Goal: Task Accomplishment & Management: Manage account settings

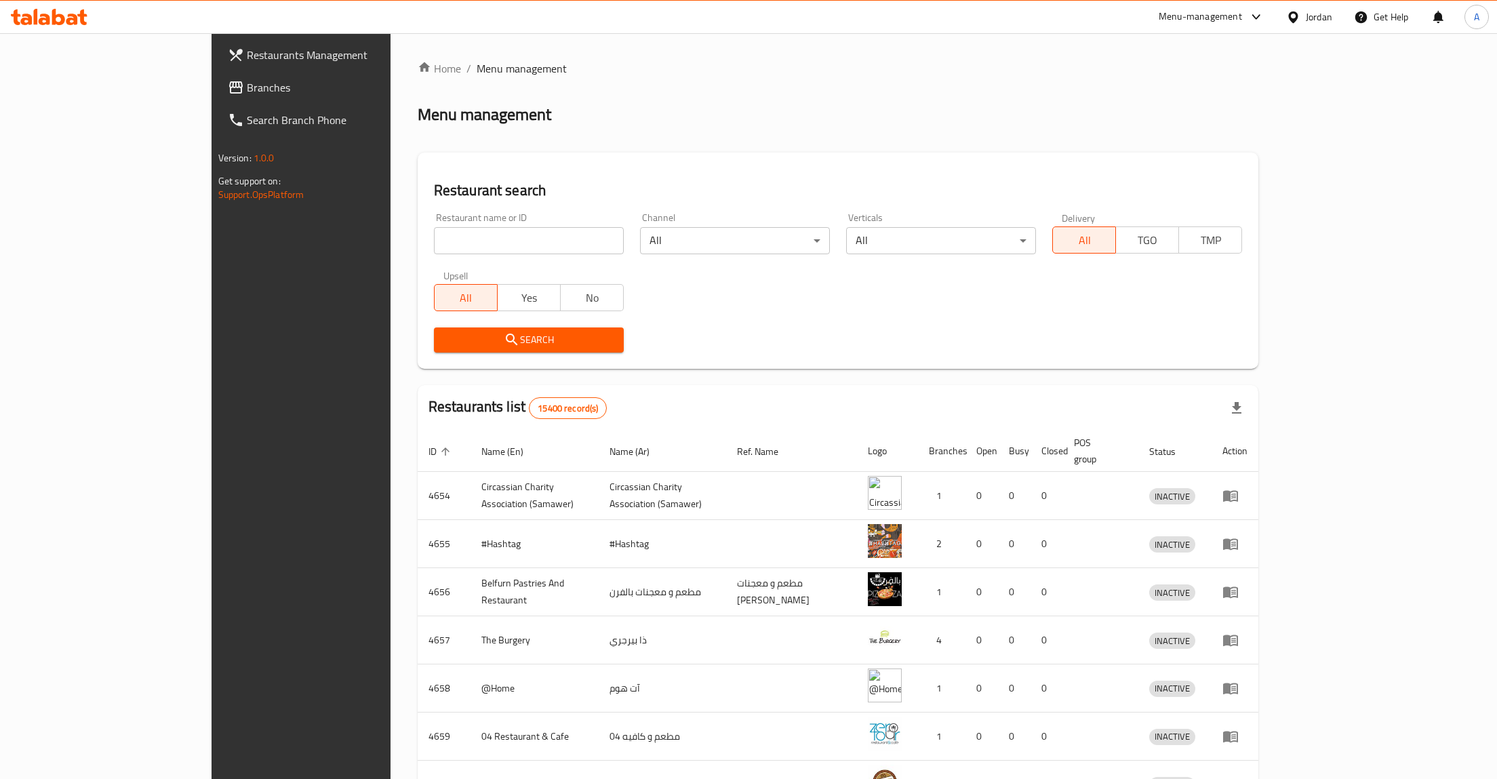
click at [434, 241] on input "search" at bounding box center [529, 240] width 190 height 27
type input "4غخع"
type input "4you"
click at [445, 347] on span "Search" at bounding box center [529, 339] width 168 height 17
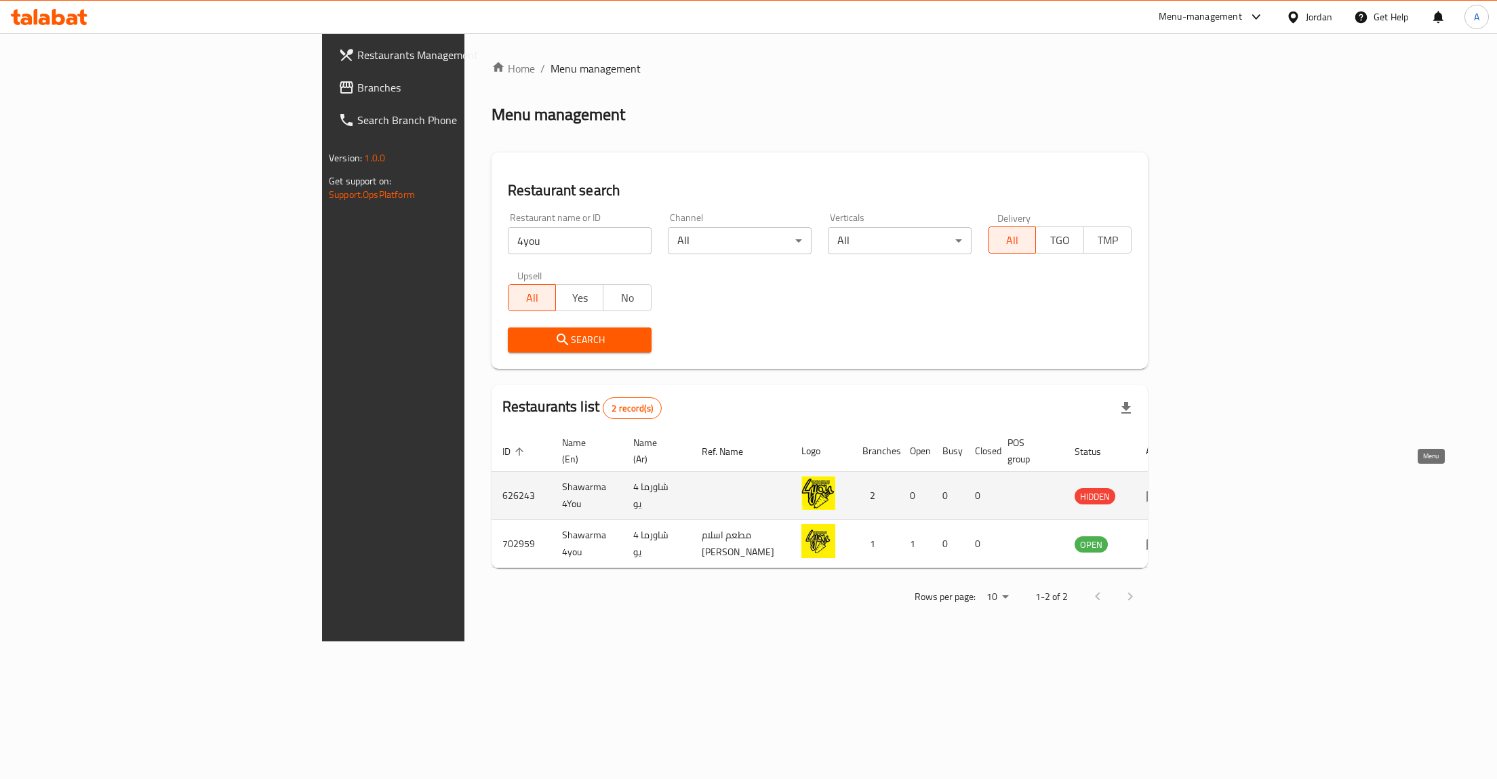
click at [1162, 487] on icon "enhanced table" at bounding box center [1154, 495] width 16 height 16
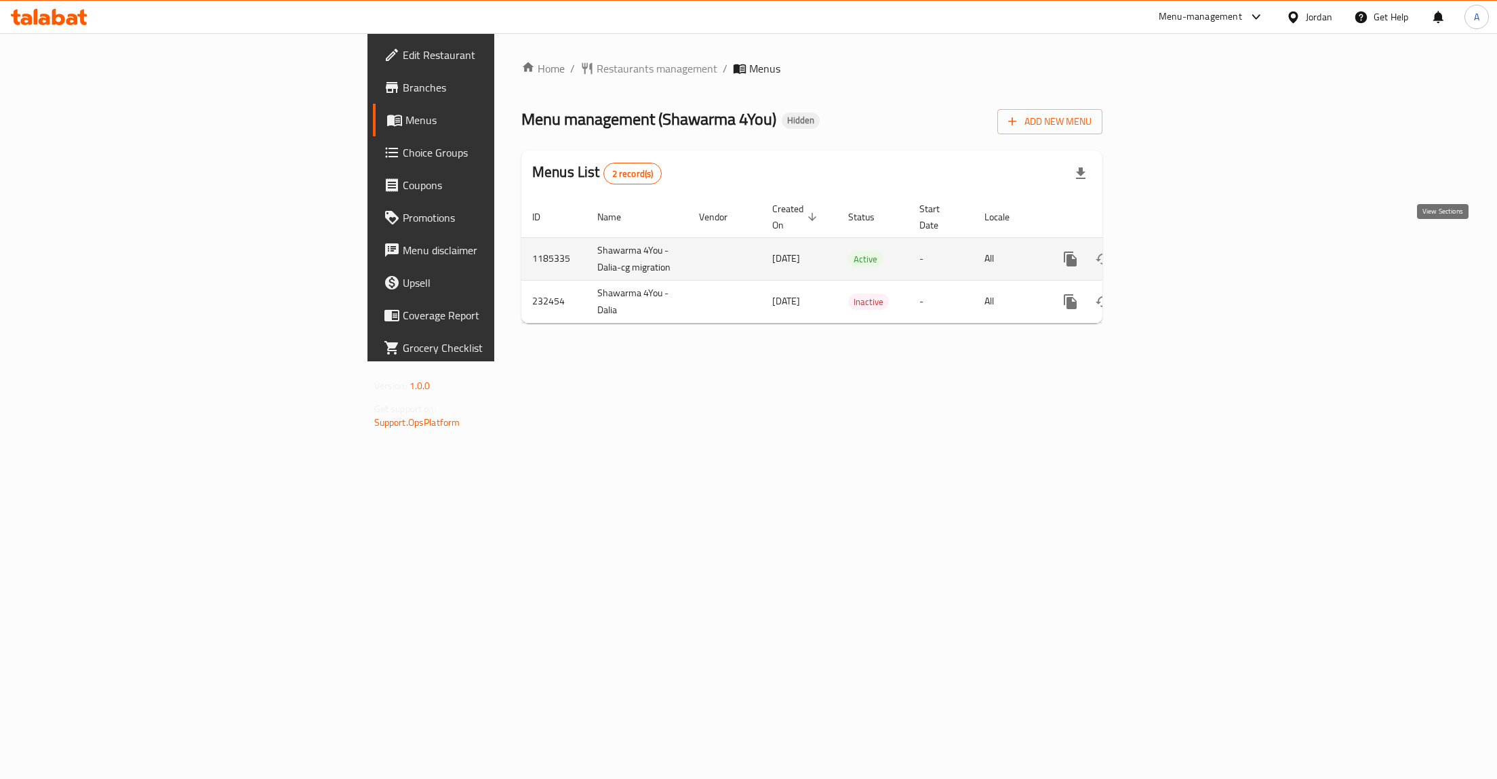
click at [1176, 251] on icon "enhanced table" at bounding box center [1168, 259] width 16 height 16
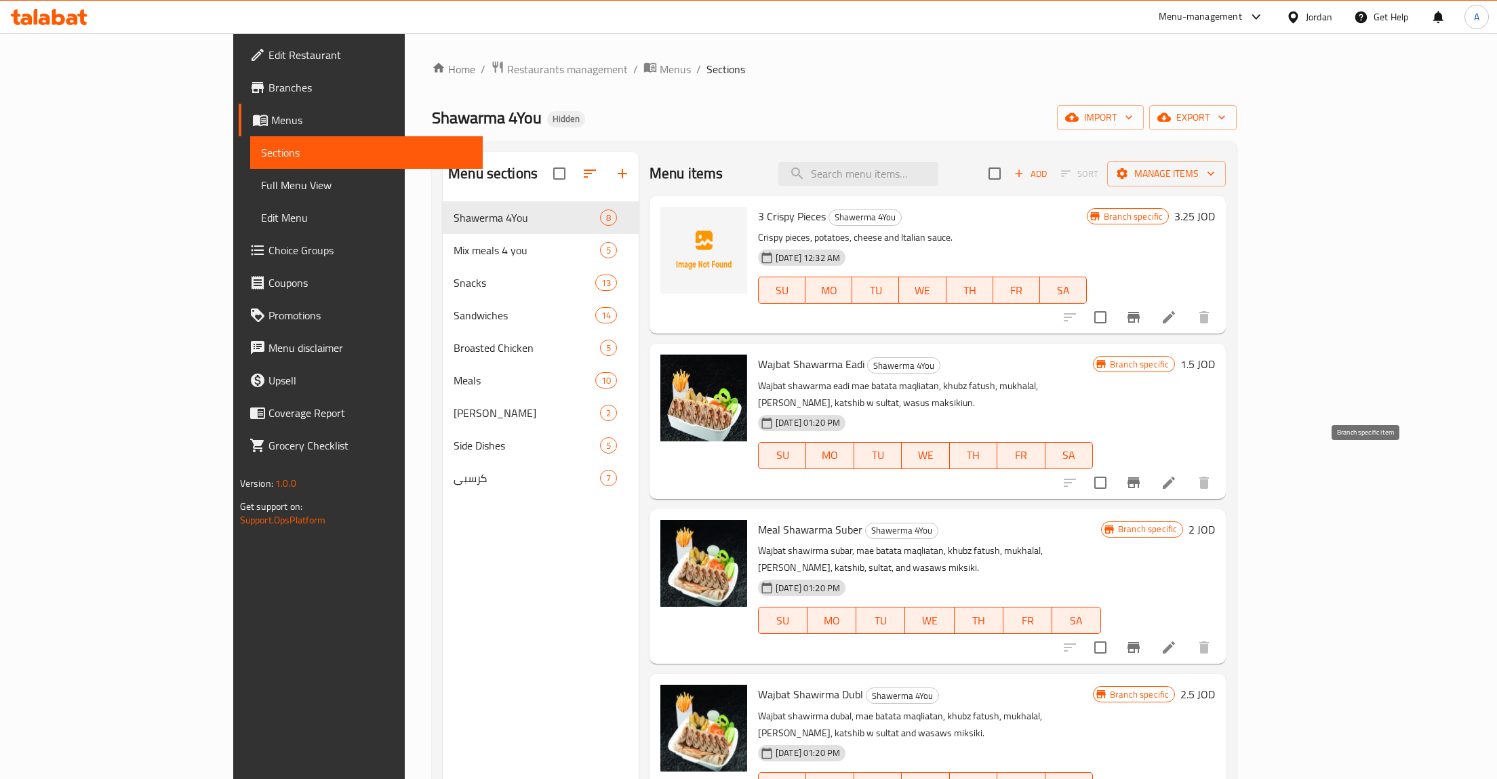
click at [1150, 466] on button "Branch-specific-item" at bounding box center [1133, 482] width 33 height 33
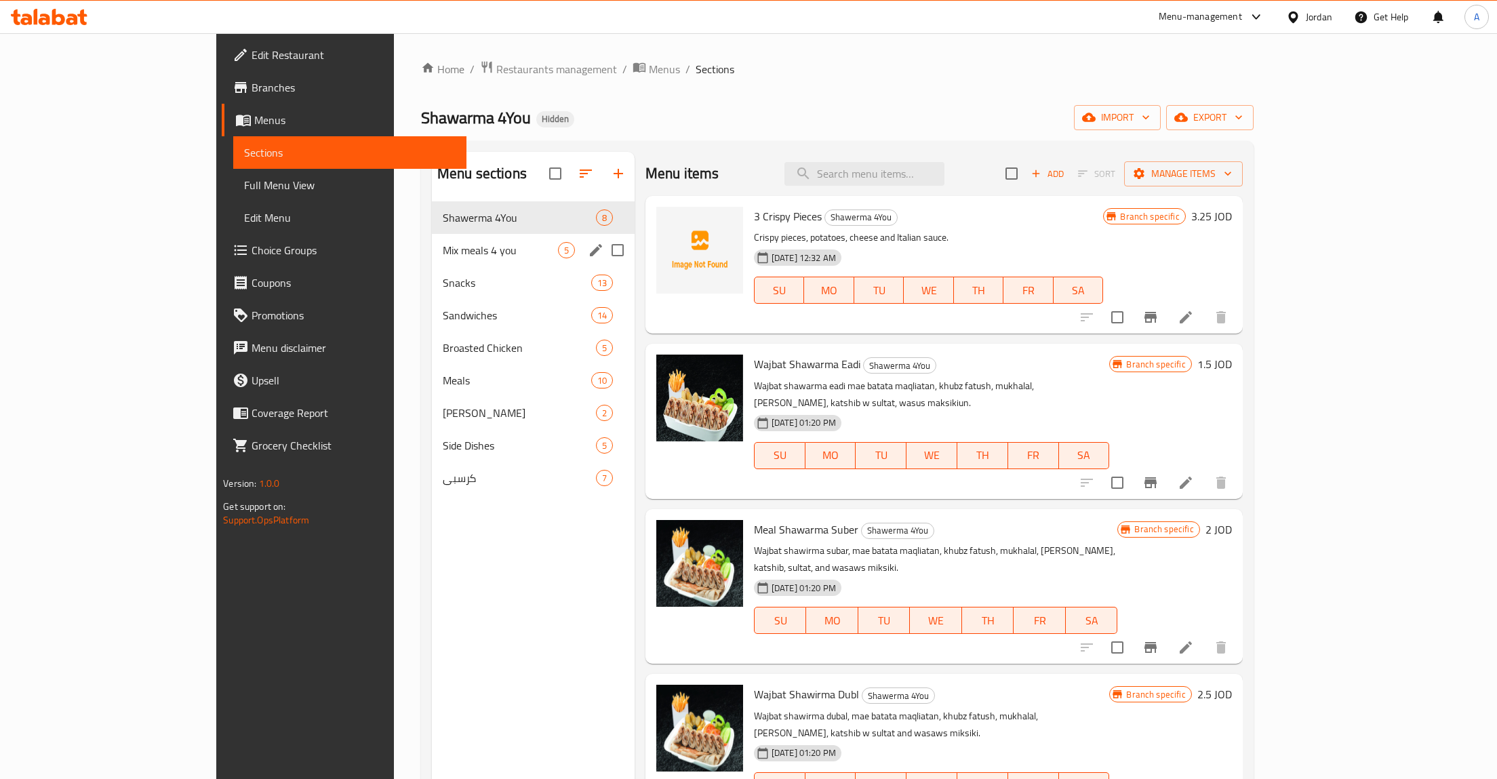
click at [443, 254] on span "Mix meals 4 you" at bounding box center [500, 250] width 115 height 16
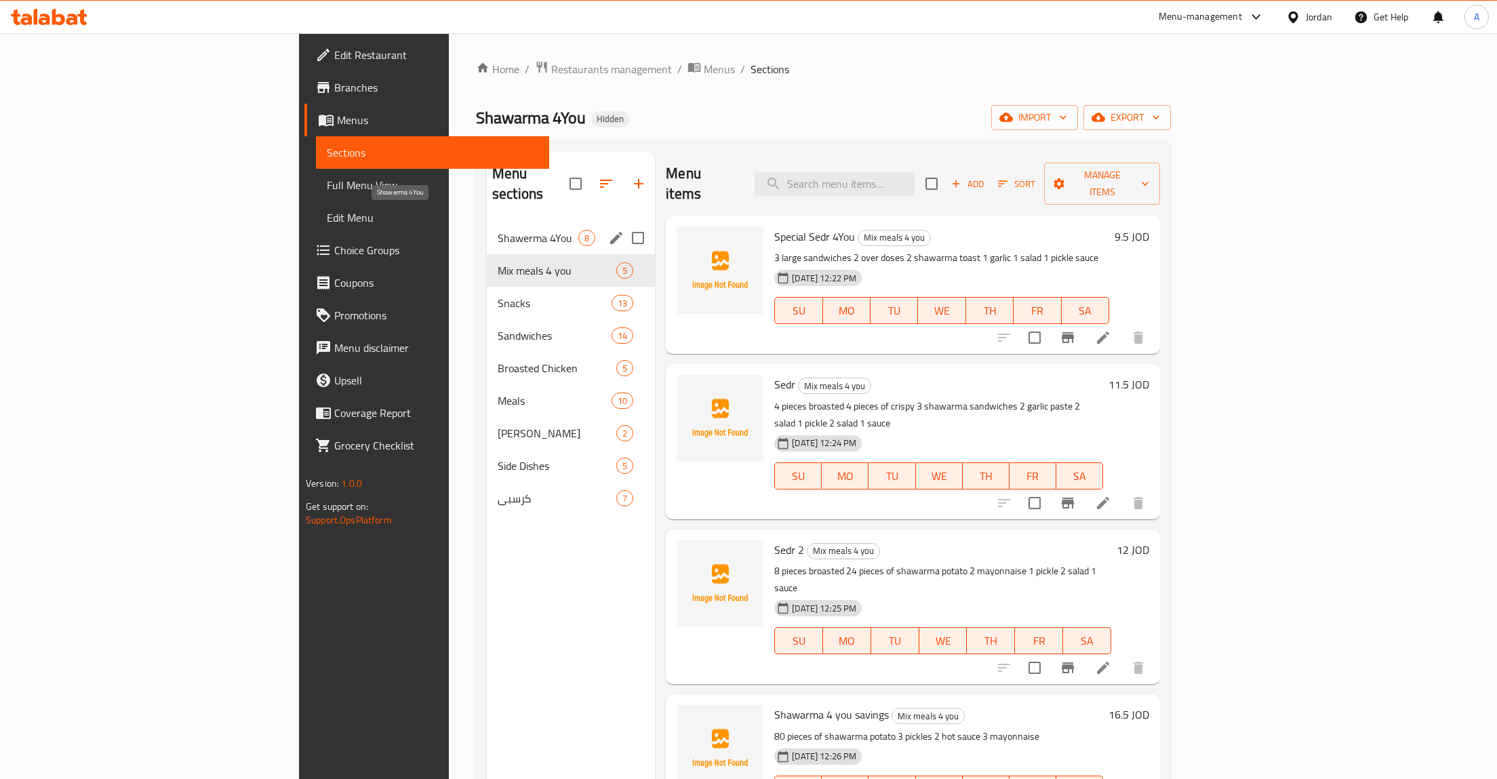
click at [498, 230] on span "Shawerma 4You" at bounding box center [538, 238] width 81 height 16
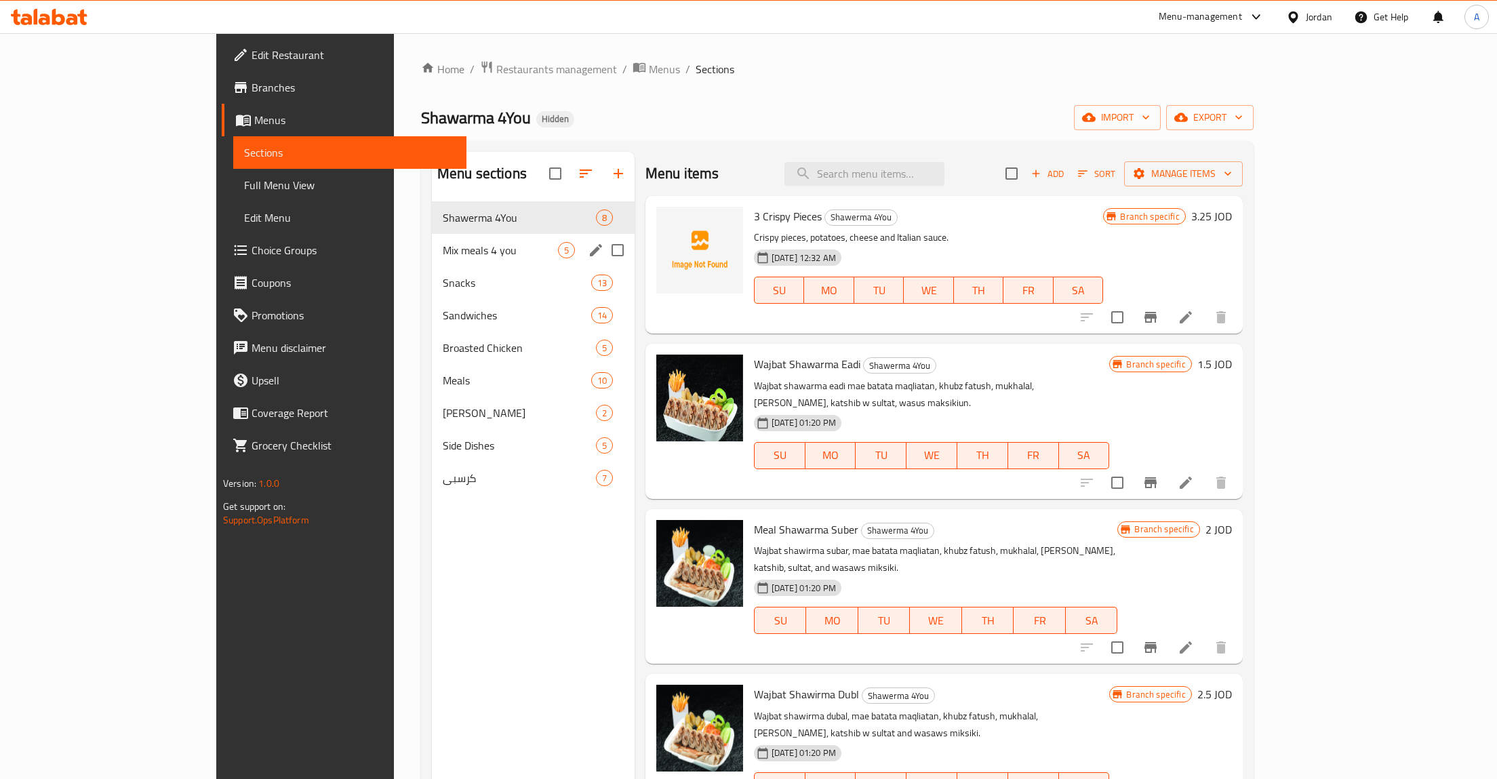
click at [483, 260] on div "Mix meals 4 you 5" at bounding box center [533, 250] width 203 height 33
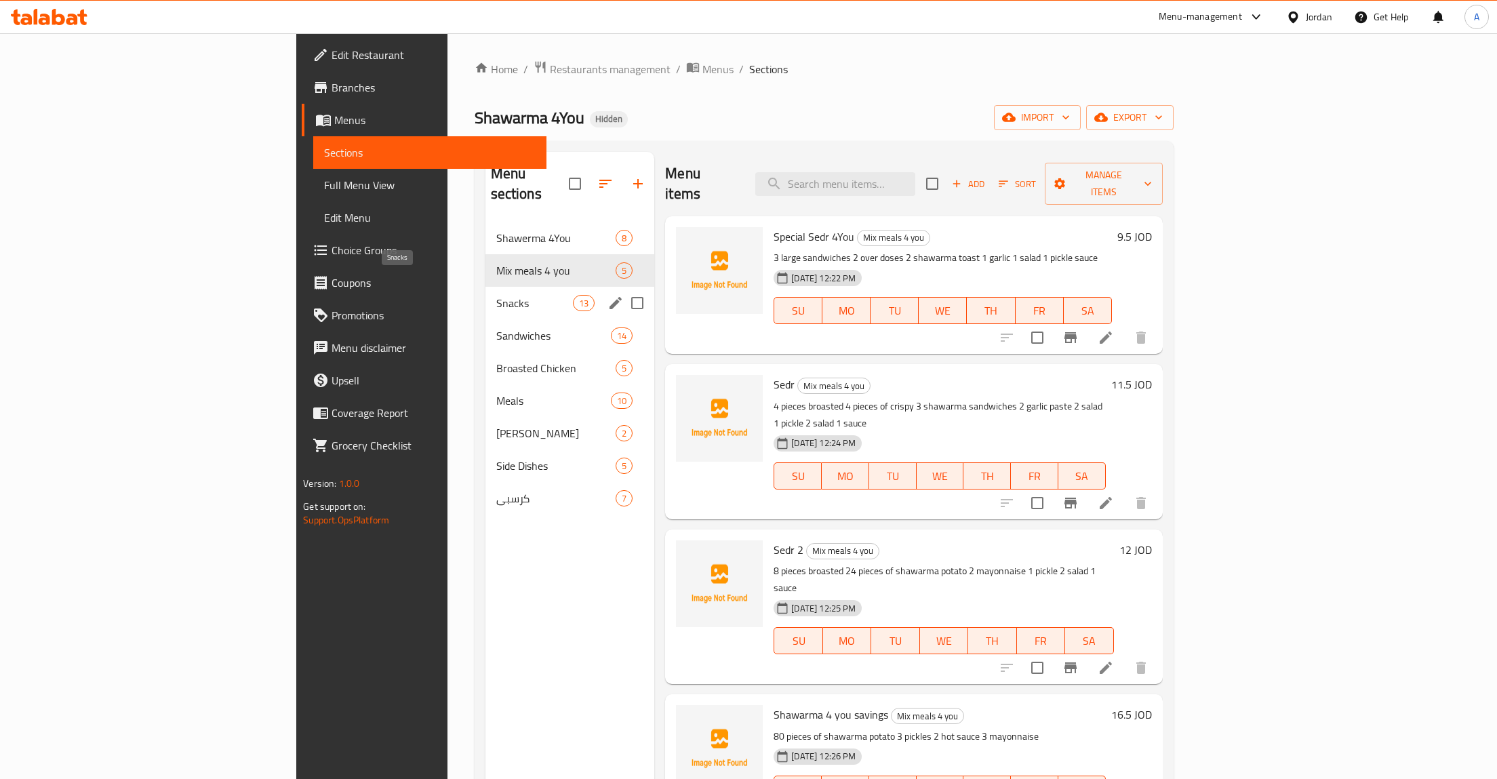
click at [496, 295] on span "Snacks" at bounding box center [534, 303] width 77 height 16
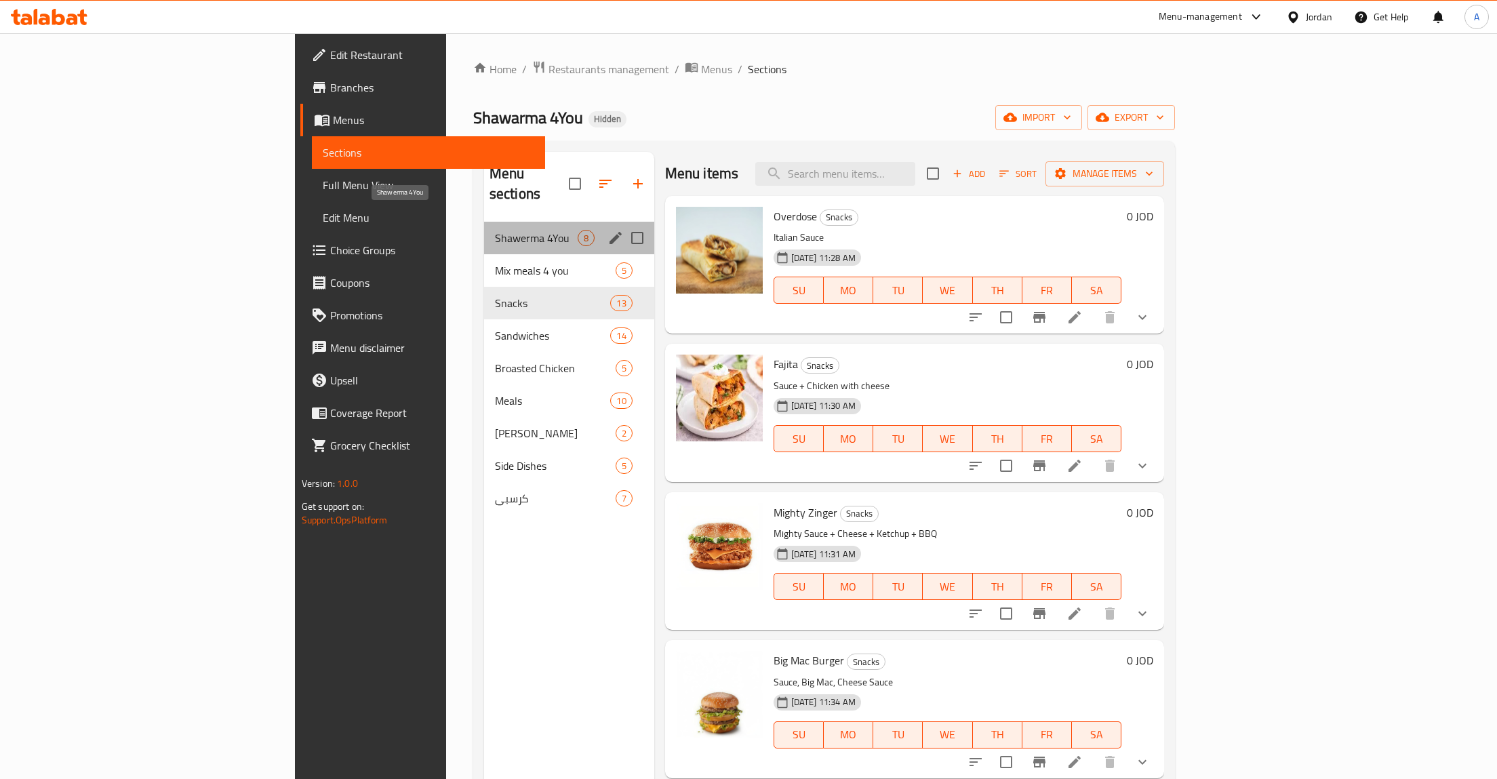
click at [495, 230] on span "Shawerma 4You" at bounding box center [536, 238] width 83 height 16
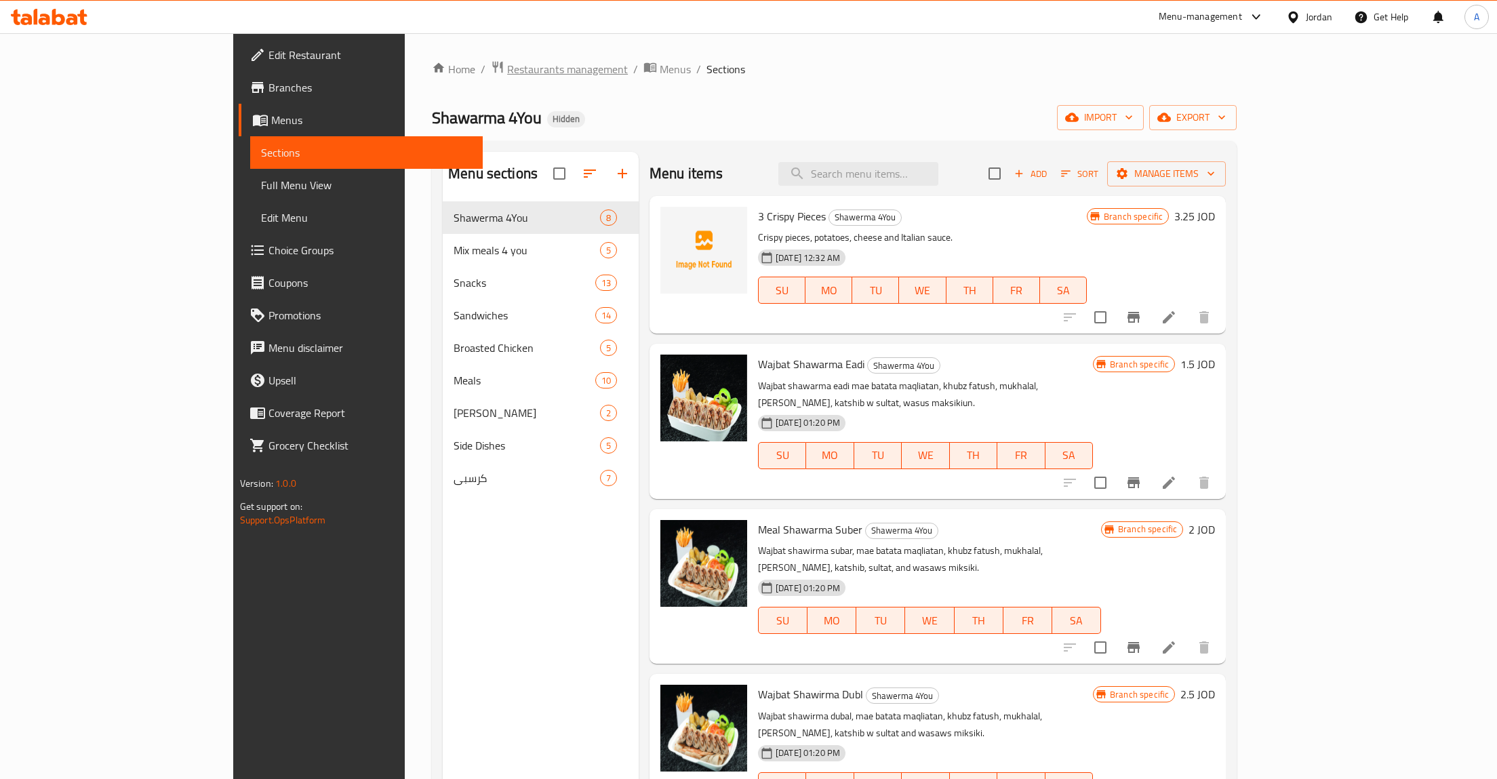
click at [507, 68] on span "Restaurants management" at bounding box center [567, 69] width 121 height 16
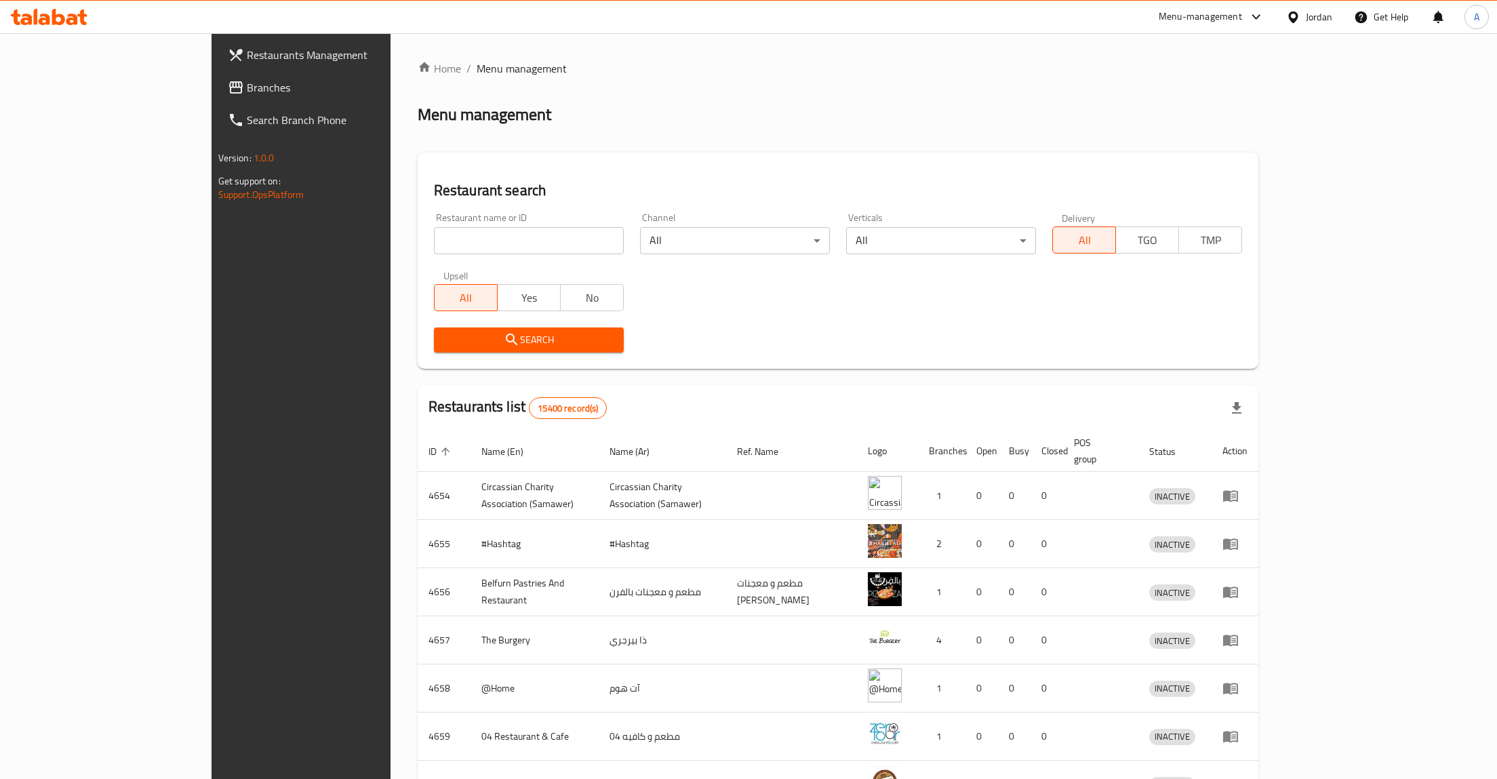
click at [452, 244] on input "search" at bounding box center [529, 240] width 190 height 27
type input "aswar"
click button "Search" at bounding box center [529, 339] width 190 height 25
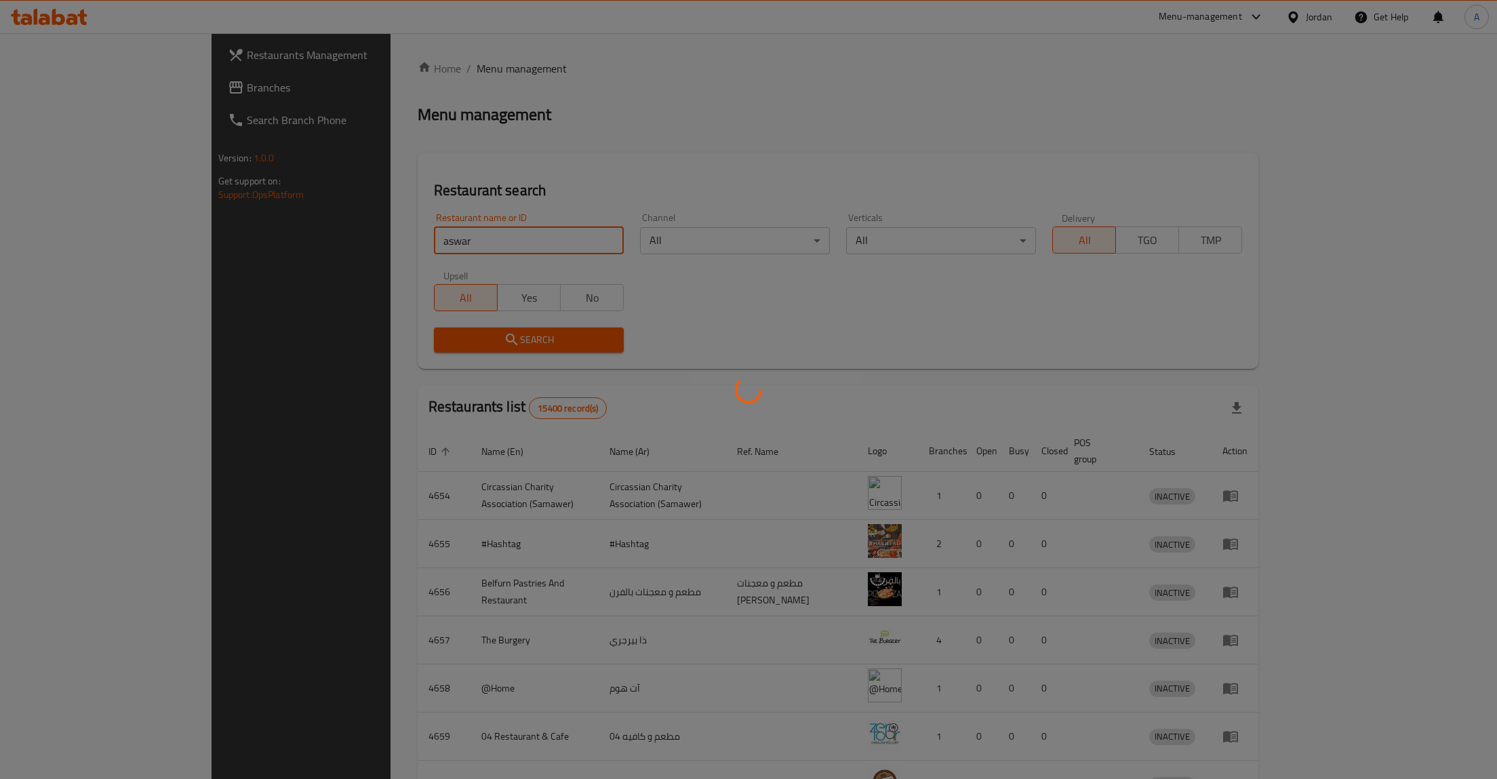
click button "Search" at bounding box center [529, 339] width 190 height 25
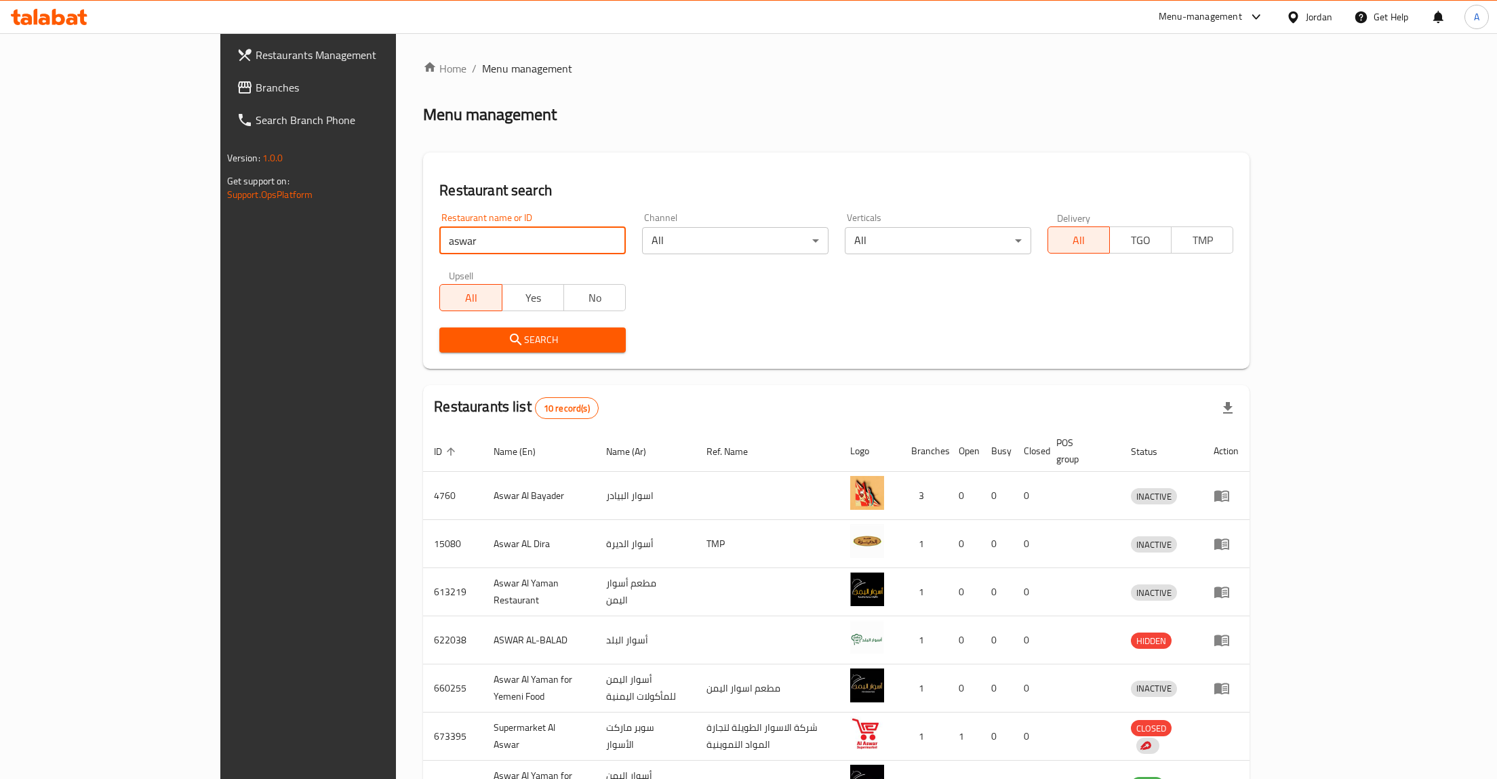
scroll to position [230, 0]
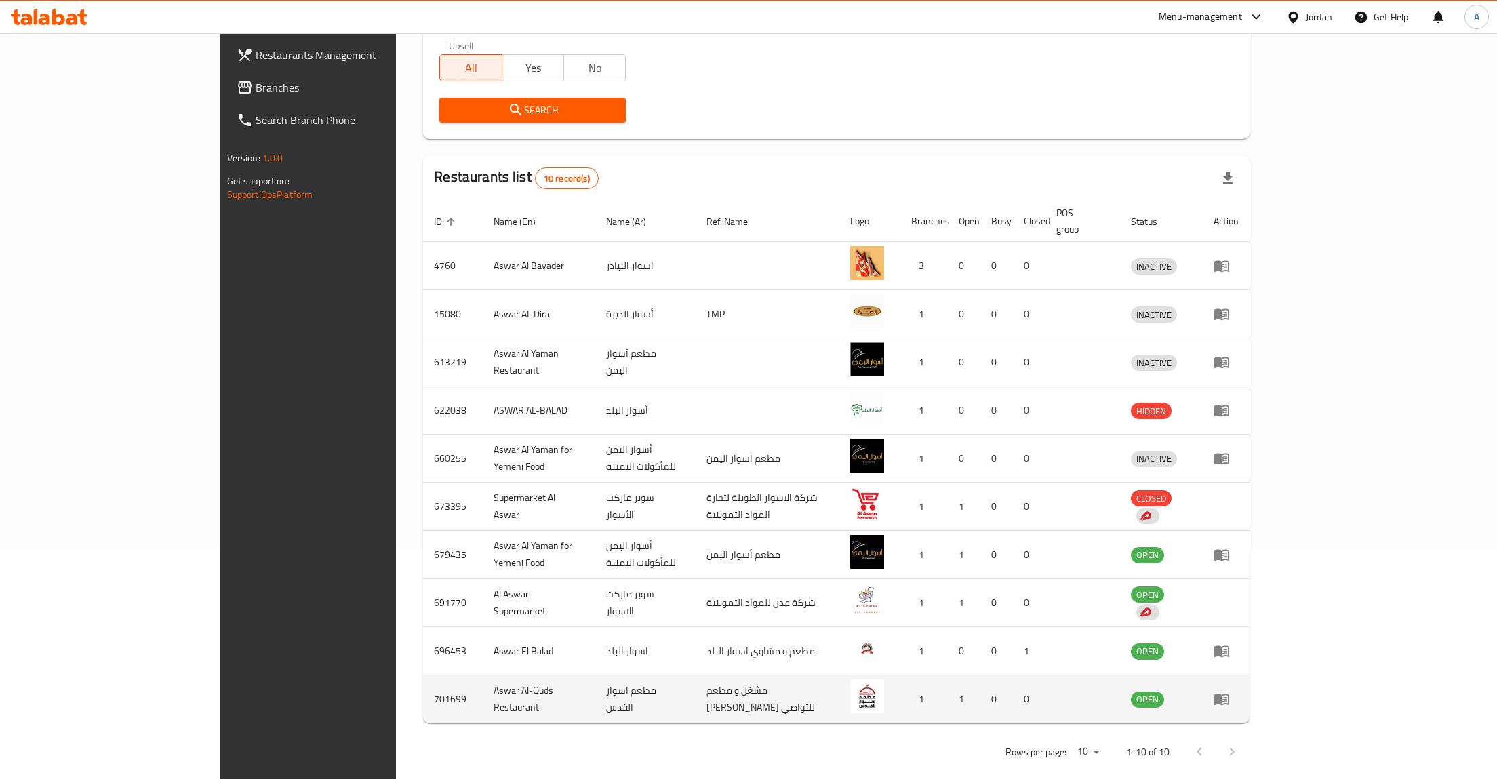
click at [1239, 691] on link "enhanced table" at bounding box center [1225, 699] width 25 height 16
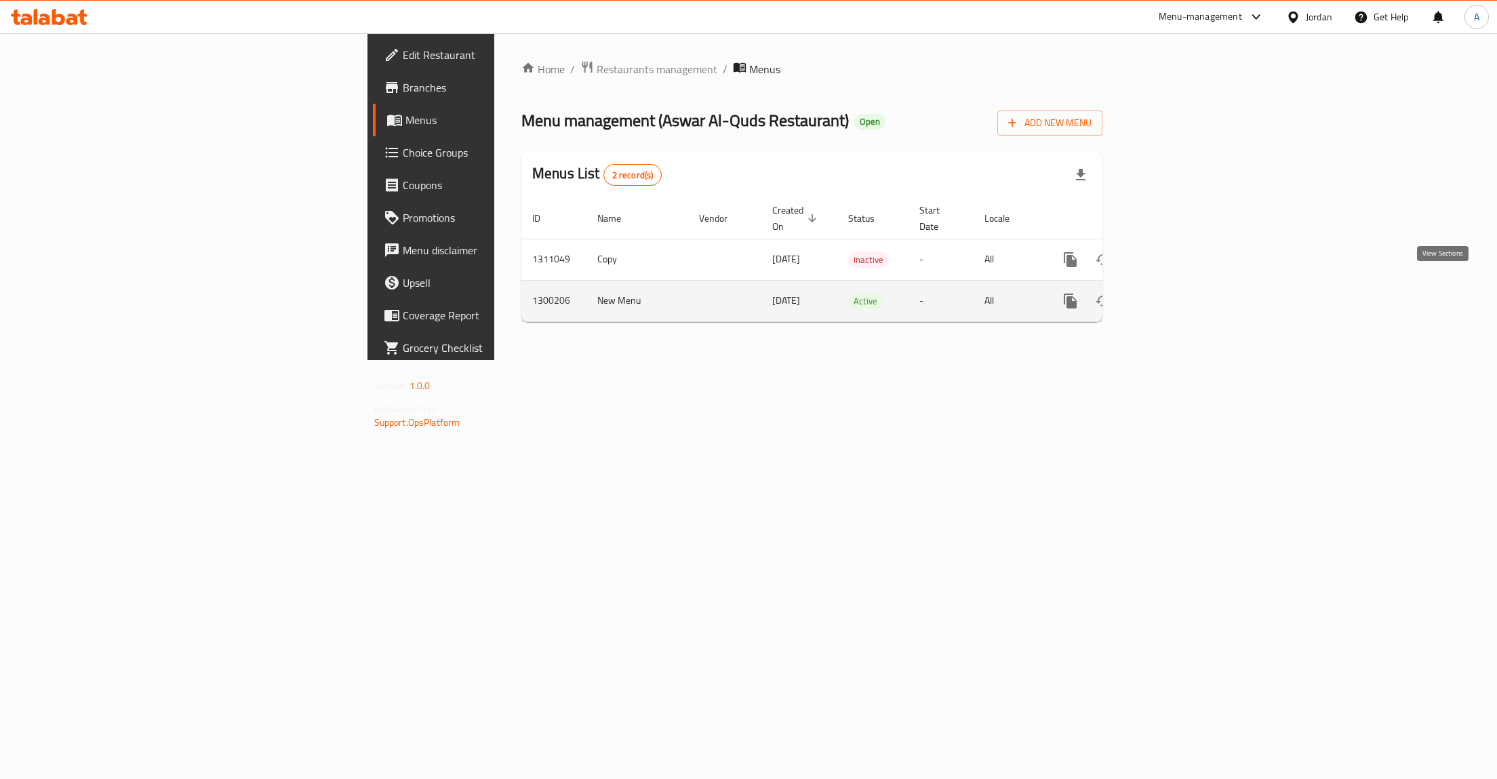
click at [1174, 295] on icon "enhanced table" at bounding box center [1168, 301] width 12 height 12
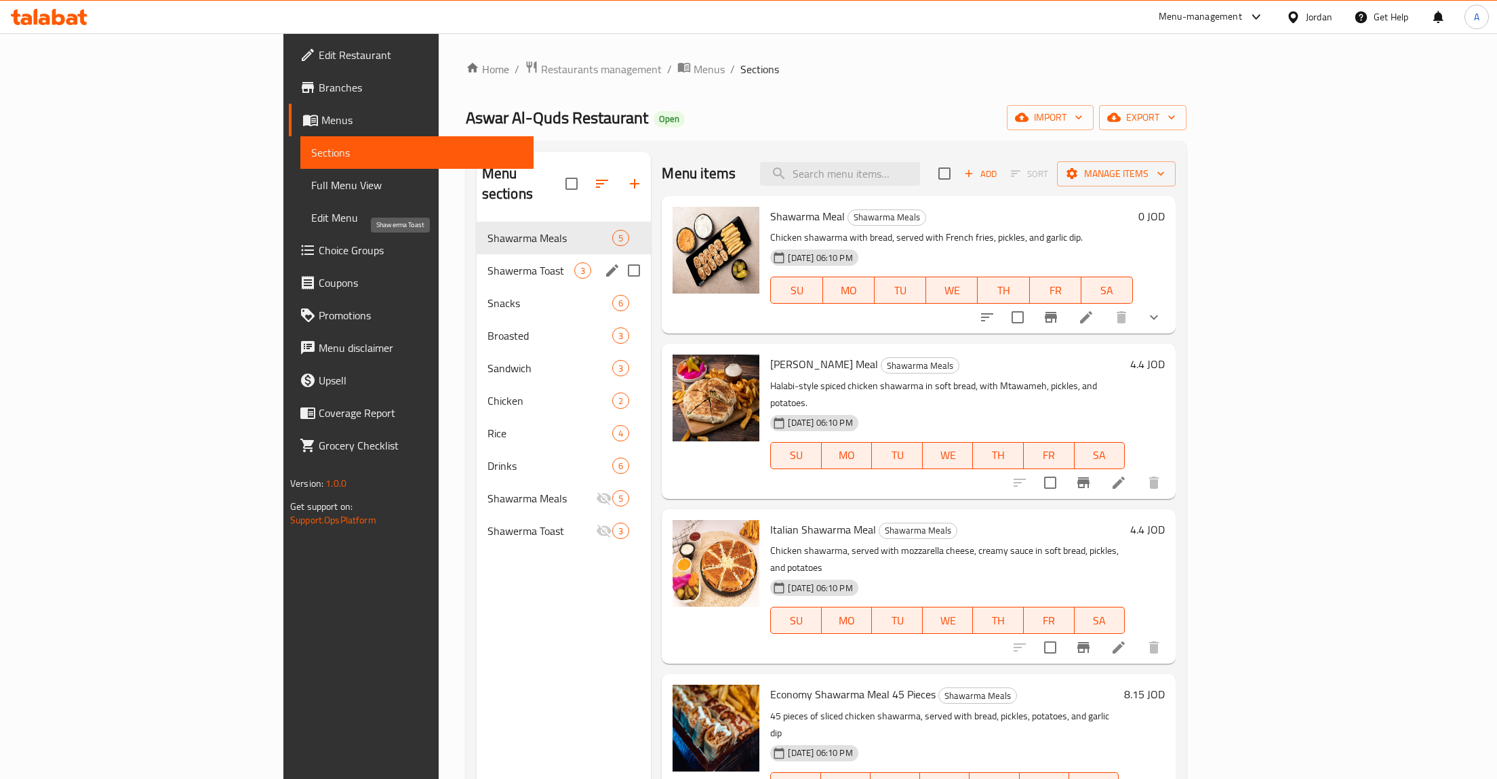
click at [487, 262] on span "Shawerma Toast" at bounding box center [530, 270] width 87 height 16
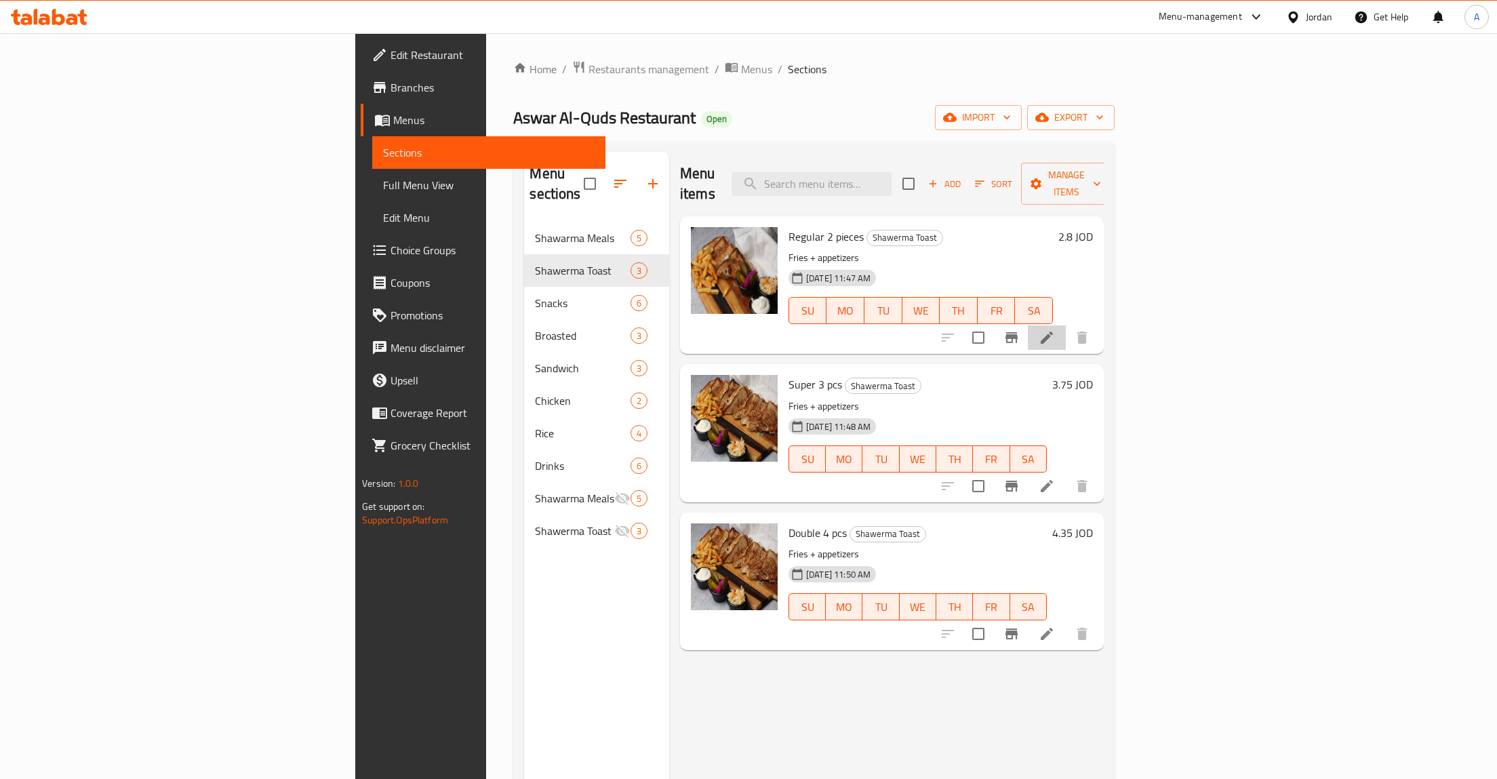
click at [1066, 325] on li at bounding box center [1047, 337] width 38 height 24
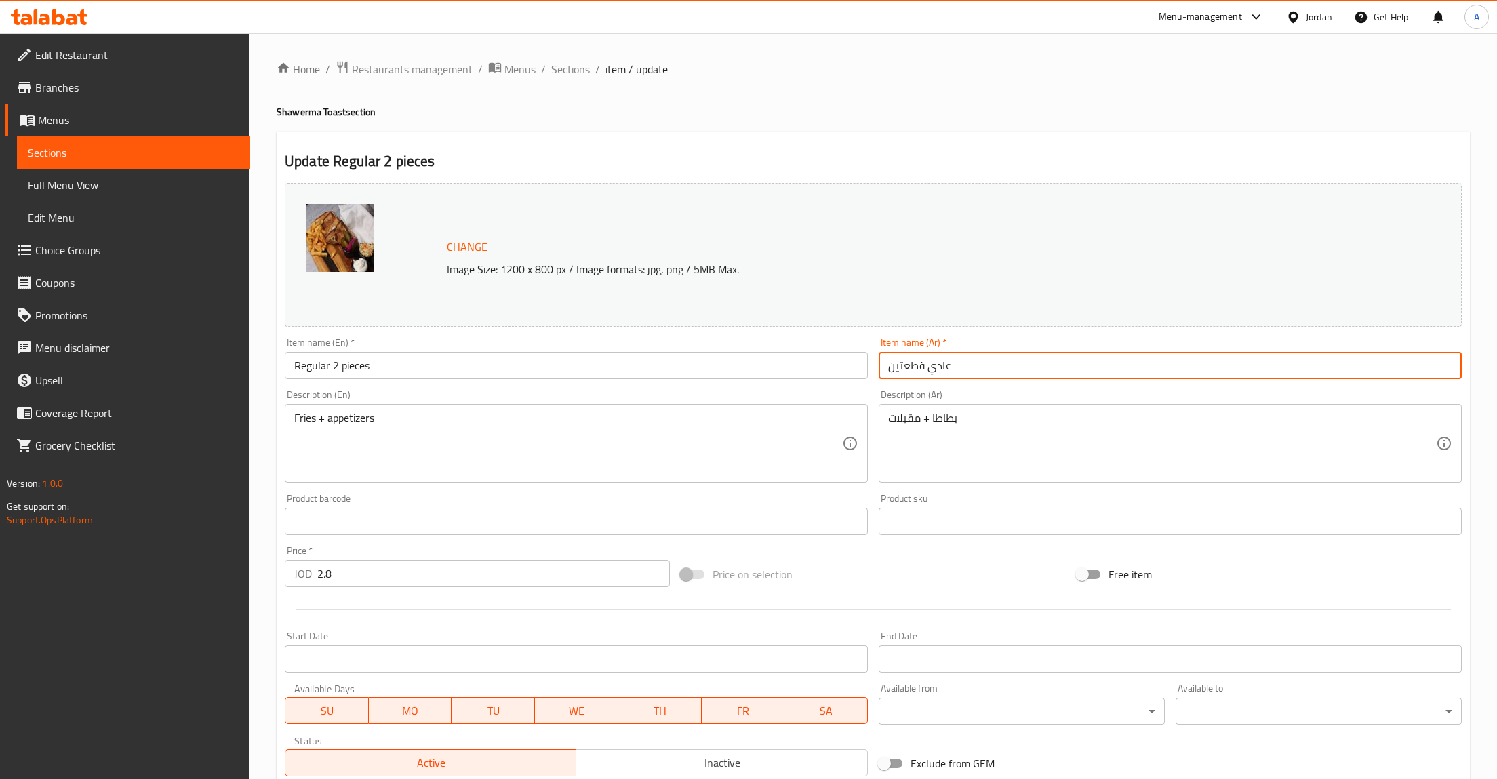
click at [957, 369] on input "عادي قطعتين" at bounding box center [1170, 365] width 583 height 27
drag, startPoint x: 846, startPoint y: 359, endPoint x: 731, endPoint y: 351, distance: 115.5
click at [879, 352] on input "وجبة توست عادي قطعتين" at bounding box center [1170, 365] width 583 height 27
type input "وجبة توست عادي"
click at [1017, 416] on textarea "بطاطا + مقبلات" at bounding box center [1162, 443] width 548 height 64
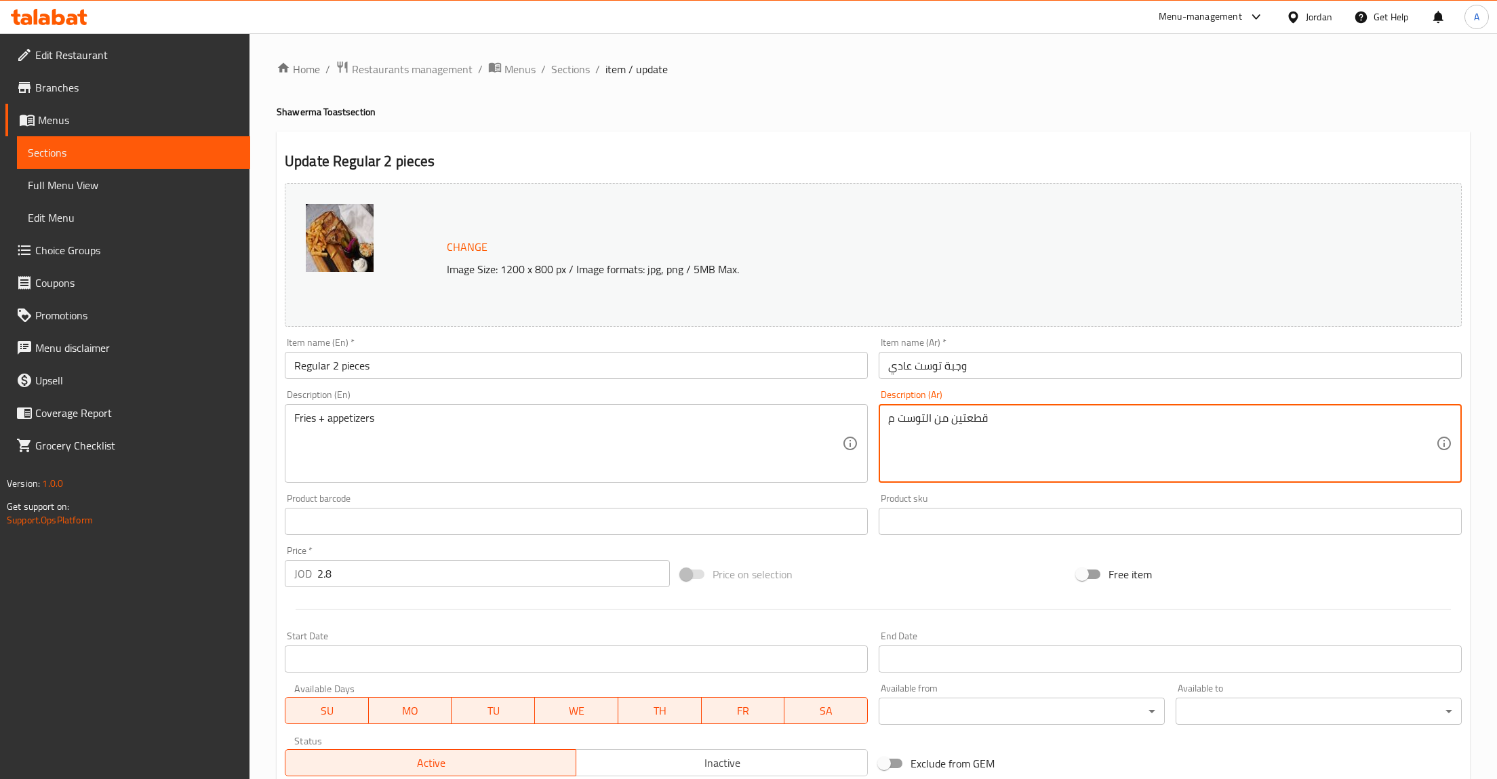
type textarea "قطعتين من التوست"
type textarea "بطاطا + مقبلات"
paste textarea "قطعتين من التوست"
type textarea "قطعتين من التوست مع بطاطا و مقبلات"
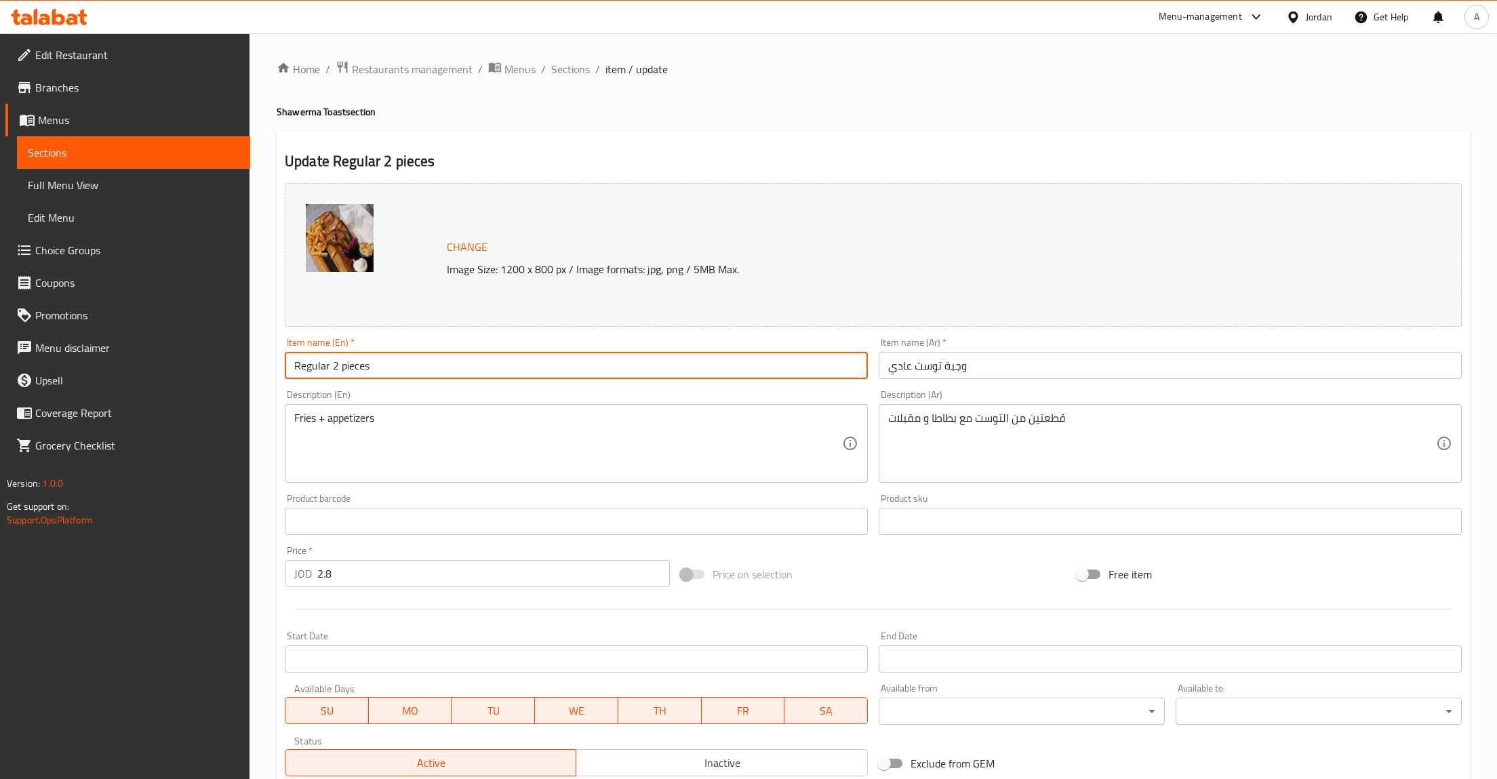
drag, startPoint x: 409, startPoint y: 373, endPoint x: 331, endPoint y: 367, distance: 78.9
click at [331, 367] on input "Regular 2 pieces" at bounding box center [576, 365] width 583 height 27
type input "Regular Meal"
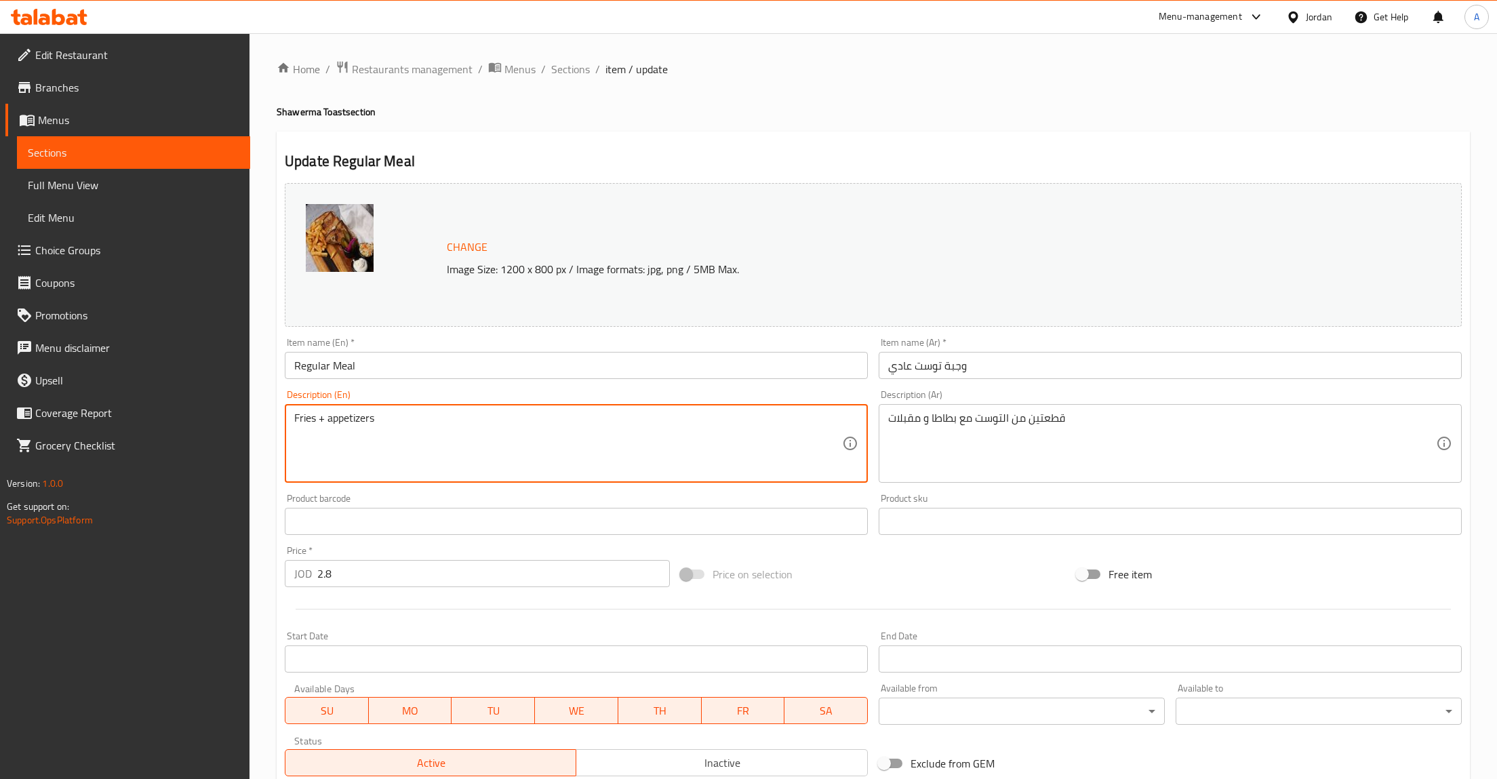
click at [417, 430] on textarea "Fries + appetizers" at bounding box center [568, 443] width 548 height 64
click at [296, 422] on textarea "Fries + appetizers" at bounding box center [568, 443] width 548 height 64
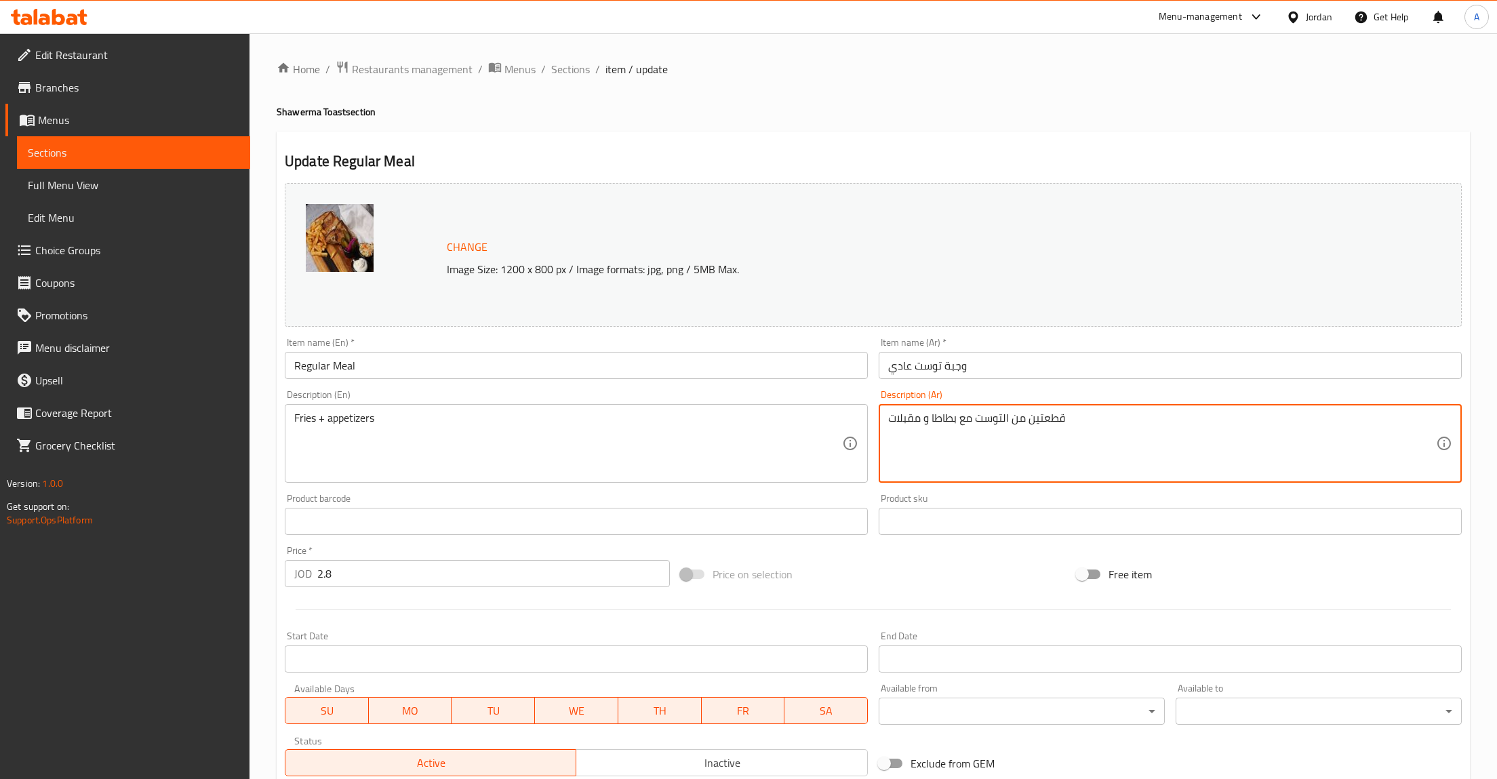
drag, startPoint x: 1077, startPoint y: 433, endPoint x: 810, endPoint y: 407, distance: 267.6
click at [888, 411] on textarea "قطعتين من التوست مع بطاطا و مقبلات" at bounding box center [1162, 443] width 548 height 64
click at [955, 433] on textarea "قطعتين من التوست مع بطاطا و مقبلات" at bounding box center [1162, 443] width 548 height 64
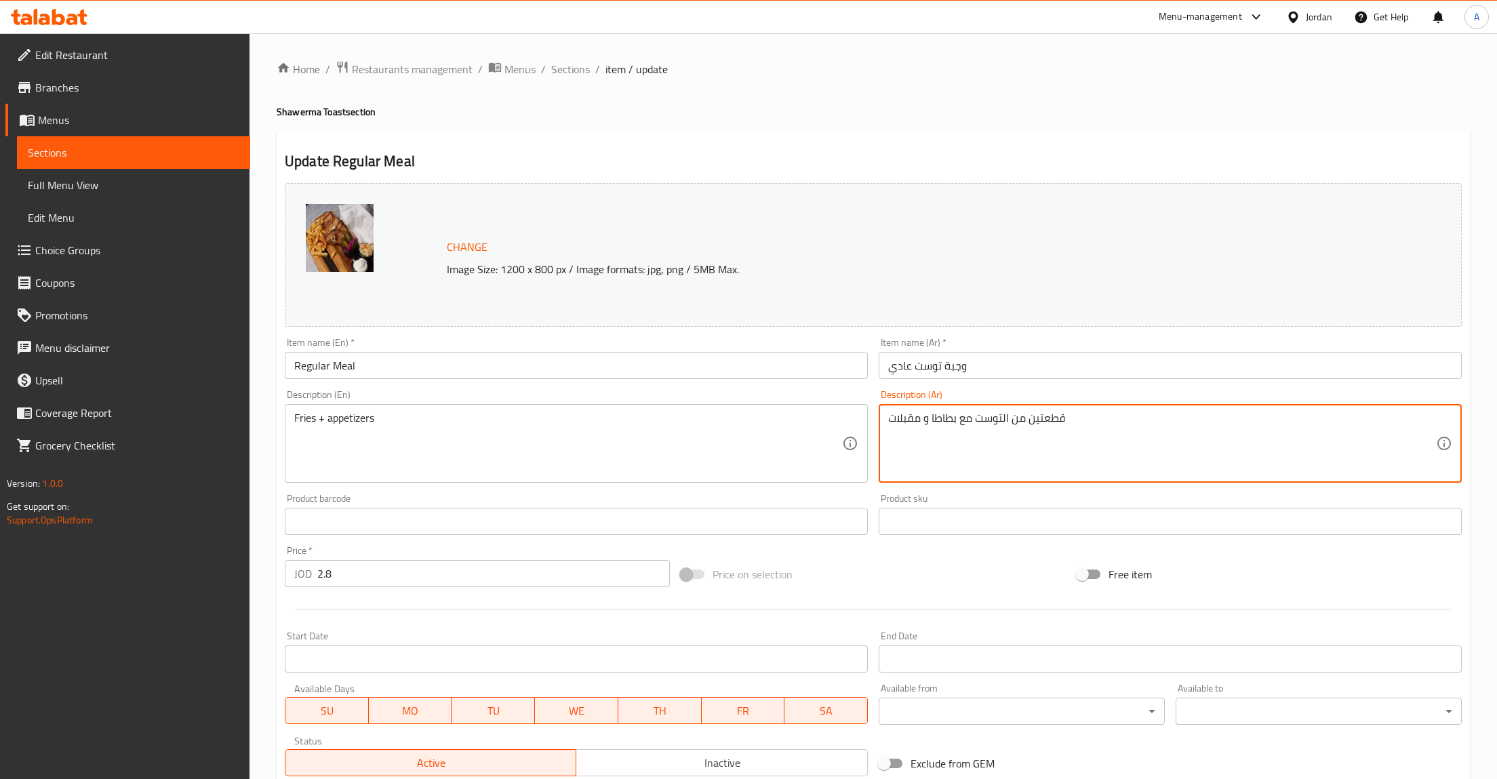
click at [982, 361] on input "وجبة توست عادي" at bounding box center [1170, 365] width 583 height 27
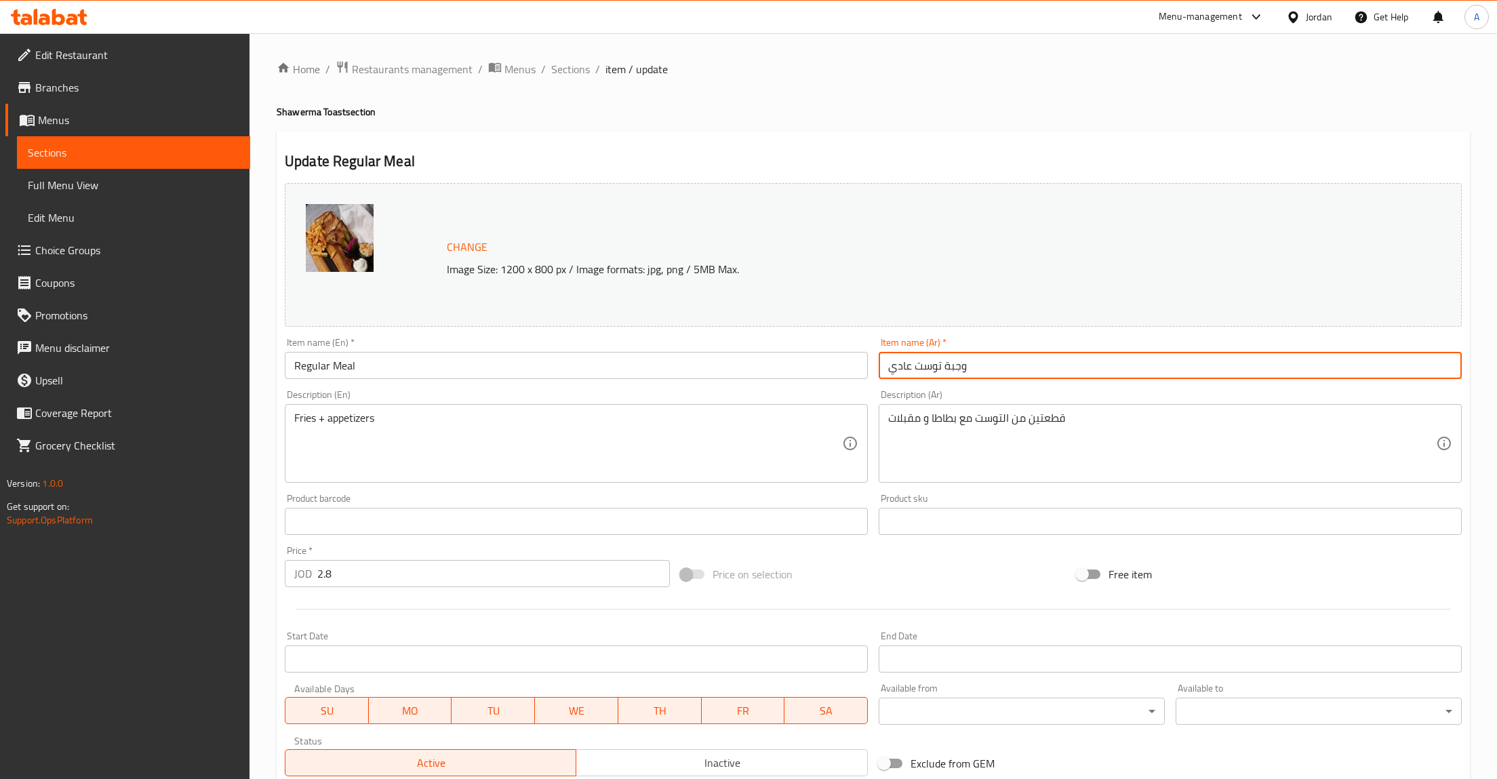
click at [982, 361] on input "وجبة توست عادي" at bounding box center [1170, 365] width 583 height 27
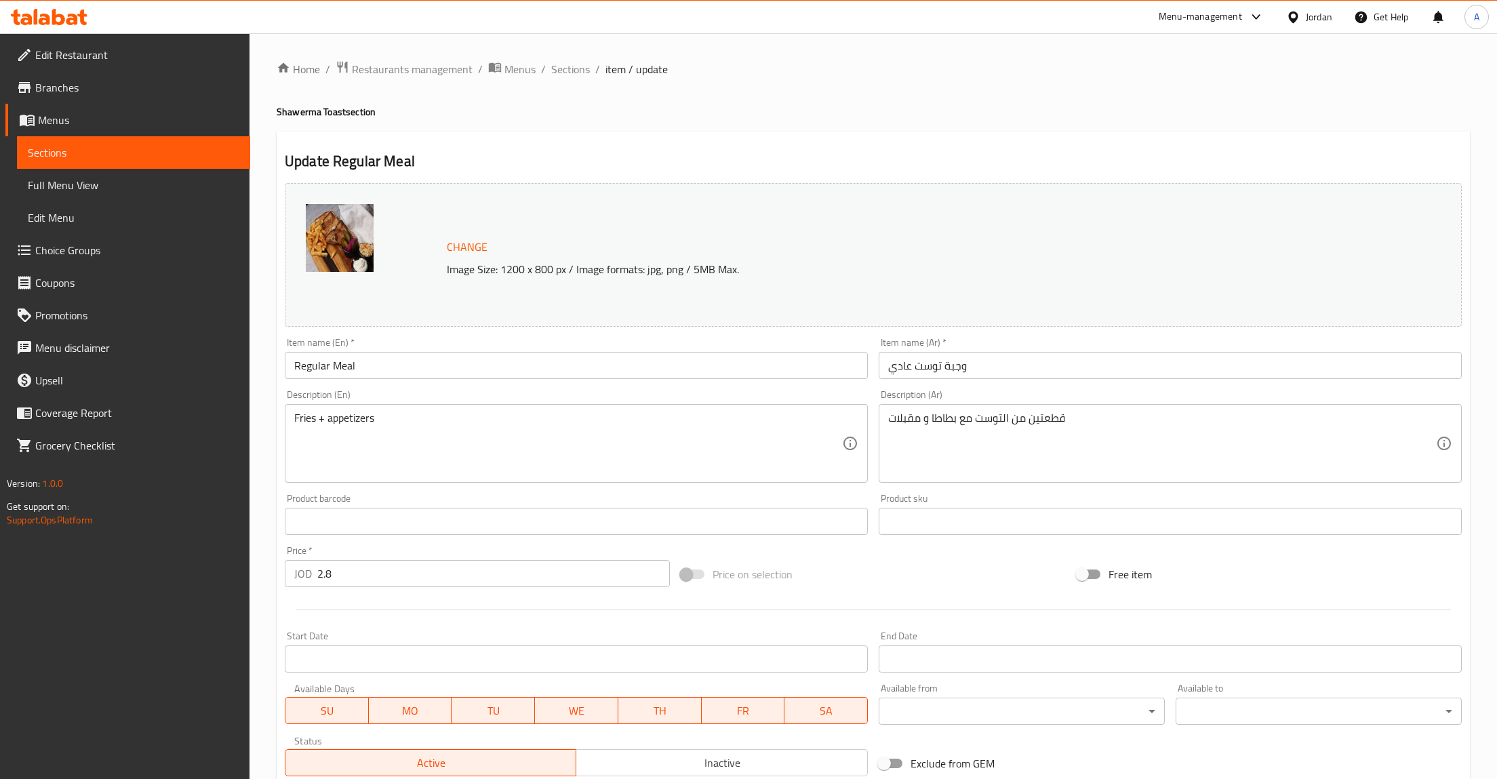
click at [1095, 432] on textarea "قطعتين من التوست مع بطاطا و مقبلات" at bounding box center [1162, 443] width 548 height 64
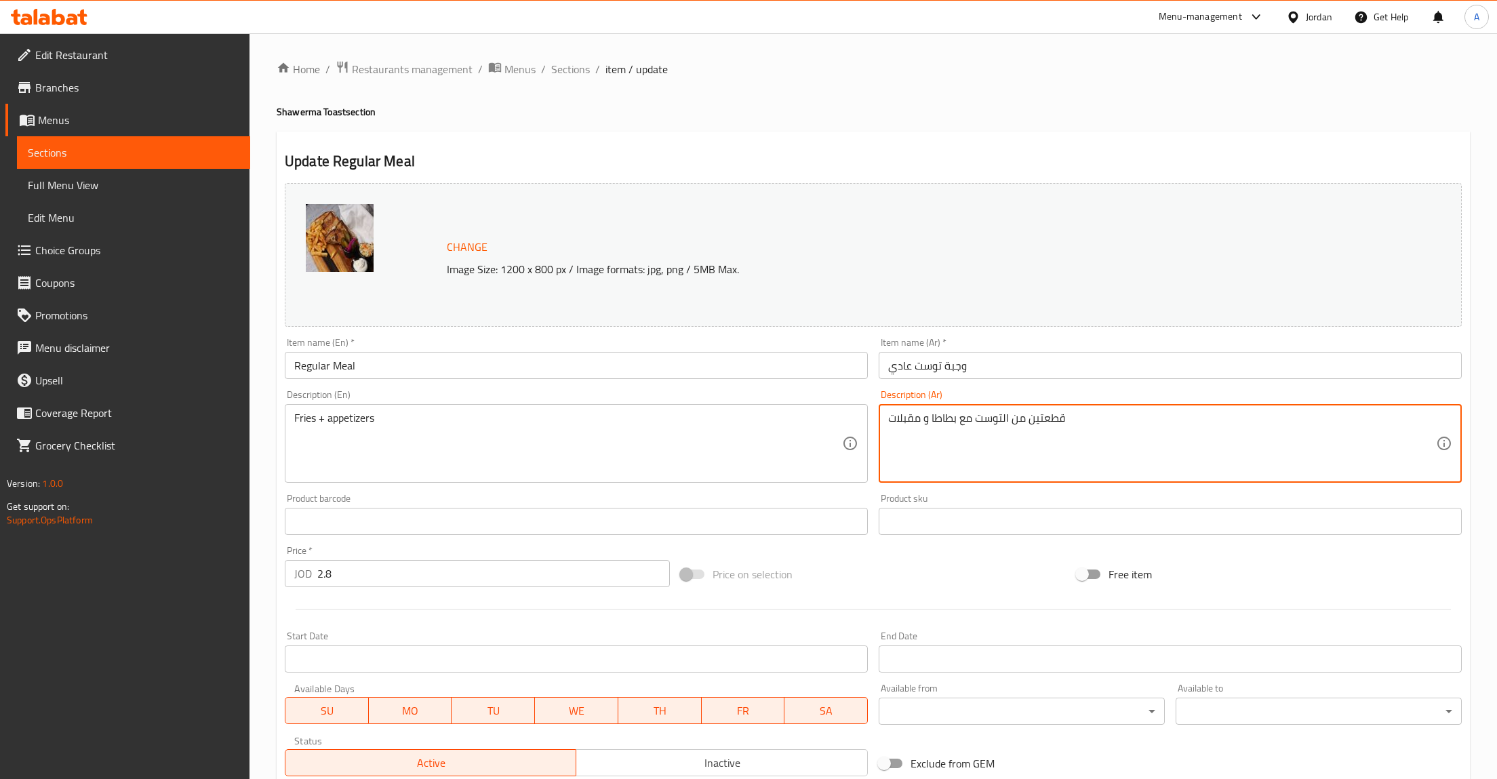
drag, startPoint x: 1095, startPoint y: 423, endPoint x: 1053, endPoint y: 410, distance: 43.3
click at [888, 414] on textarea "قطعتين من التوست مع بطاطا و مقبلات" at bounding box center [1162, 443] width 548 height 64
click at [1055, 409] on div "قطعتين من التوست مع بطاطا و مقبلات Description (Ar)" at bounding box center [1170, 443] width 583 height 79
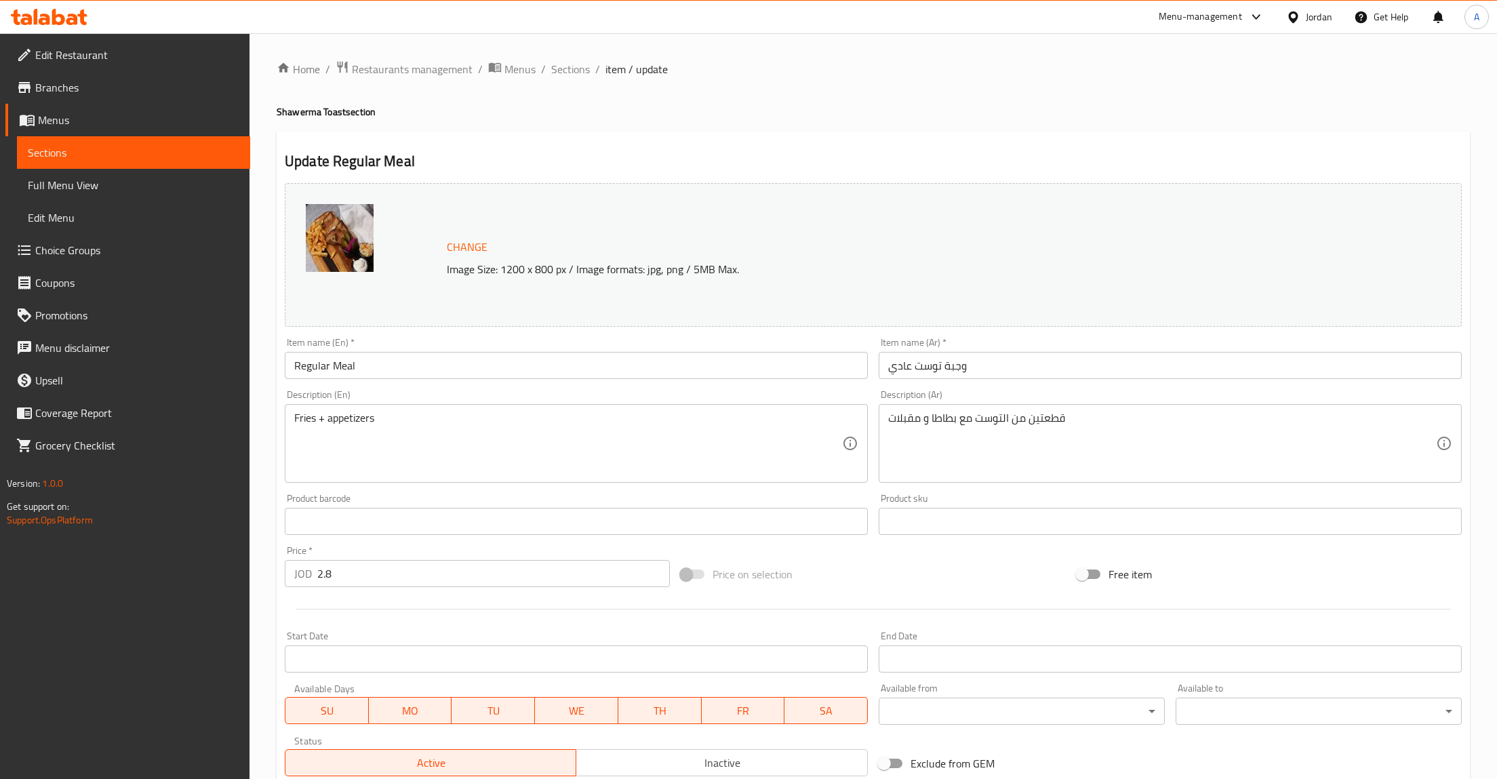
click at [1056, 409] on div "قطعتين من التوست مع بطاطا و مقبلات Description (Ar)" at bounding box center [1170, 443] width 583 height 79
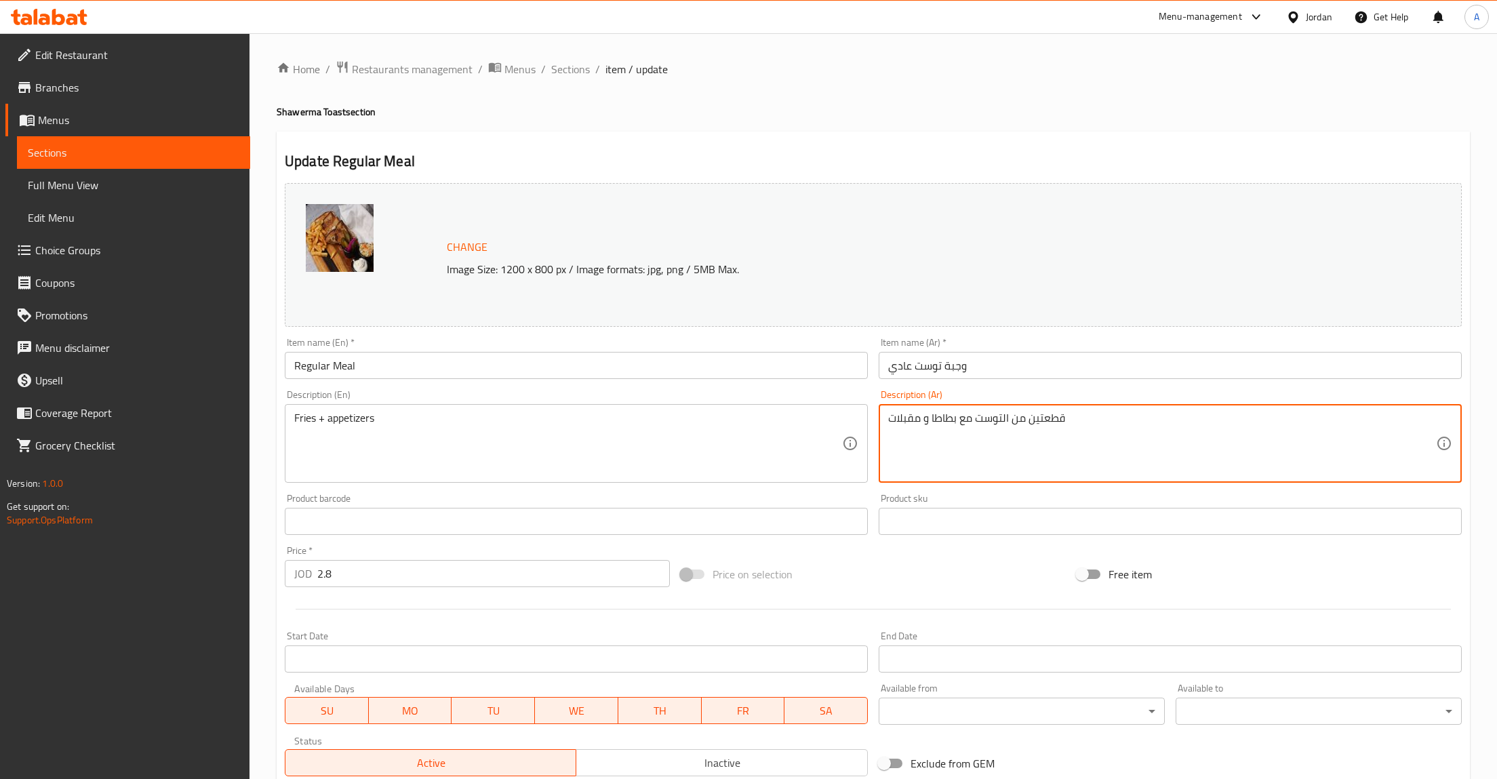
click at [1041, 420] on textarea "قطعتين من التوست مع بطاطا و مقبلات" at bounding box center [1162, 443] width 548 height 64
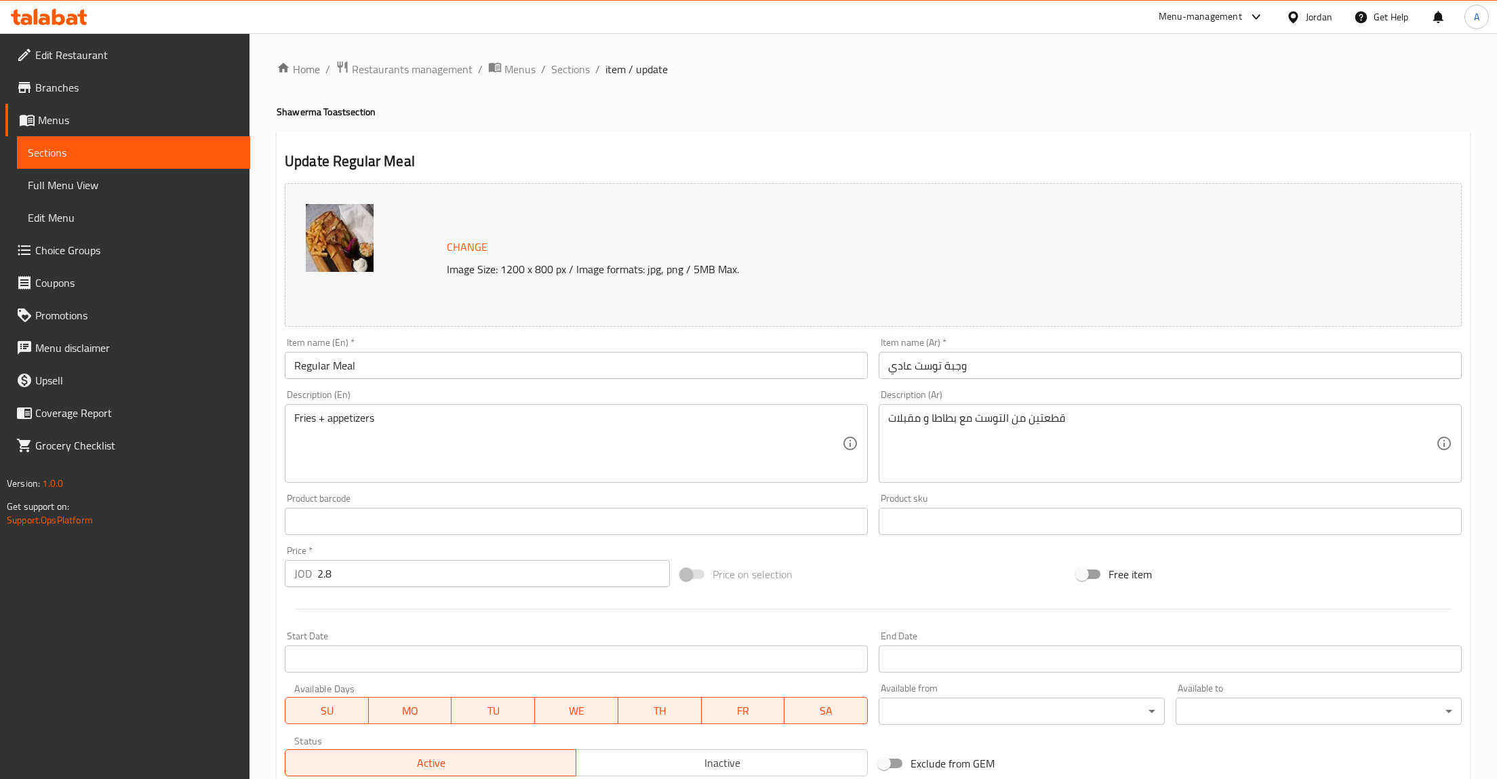
click at [1145, 473] on textarea "قطعتين من التوست مع بطاطا و مقبلات" at bounding box center [1162, 443] width 548 height 64
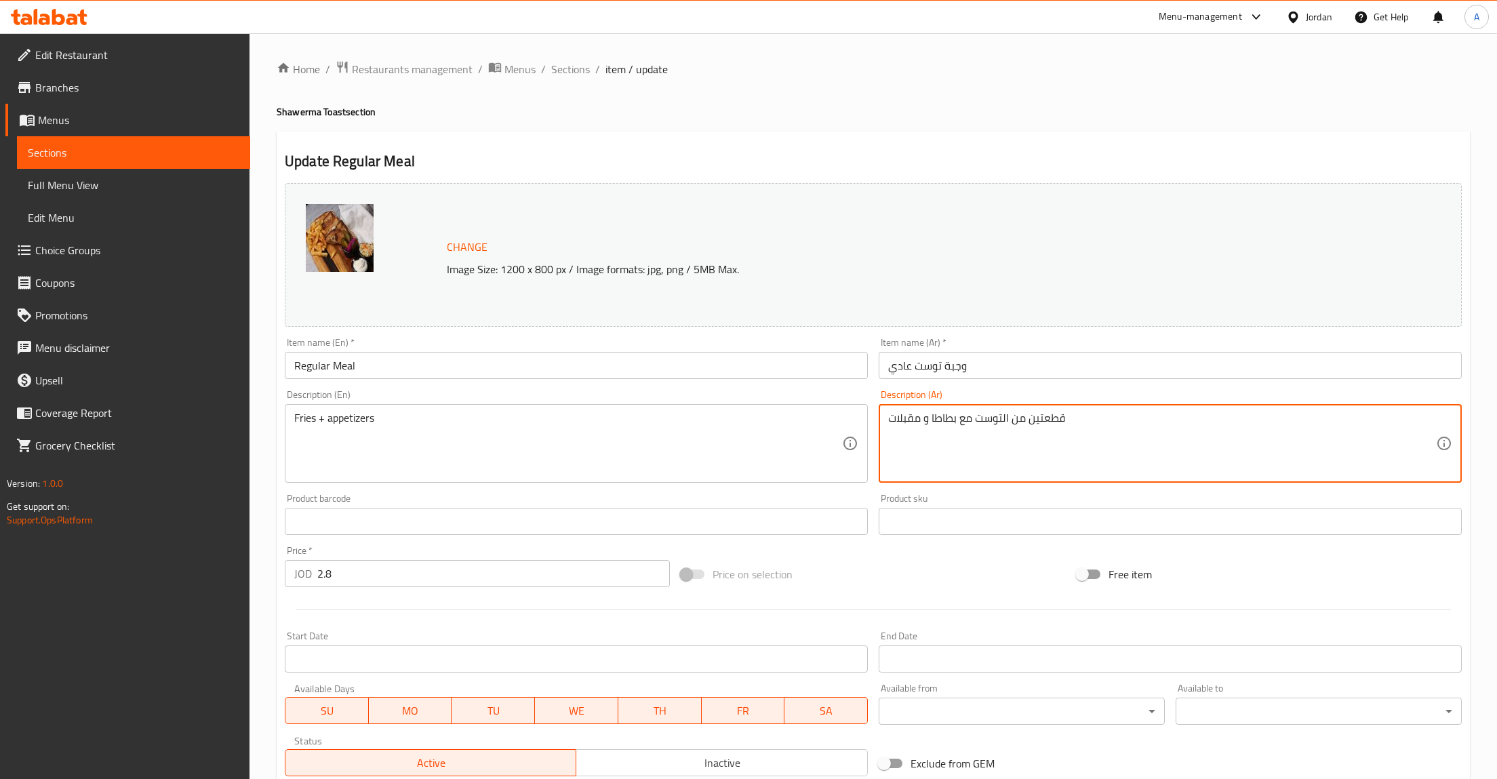
paste textarea "توست محمّص، تُقدَّم مع بطاطا مقلية مقرمشة ومجموعة من المقبلات الجانبية."
click at [1154, 462] on textarea "قطعتين توست محمّص، تُقدَّم مع بطاطا مقلية مقرمشة ومجموعة من المقبلات الجانبية." at bounding box center [1162, 443] width 548 height 64
click at [1321, 441] on textarea "قطعتين توست محمّص، تُقدَّم مع بطاطا مقلية مقرمشة ومجموعة من المقبلات الجانبية." at bounding box center [1162, 443] width 548 height 64
type textarea "قطعتين توست محمّص، تُقدَّم مع بطاطا مقلية مقرمشة ومجموعة من المقبلات الجانبية"
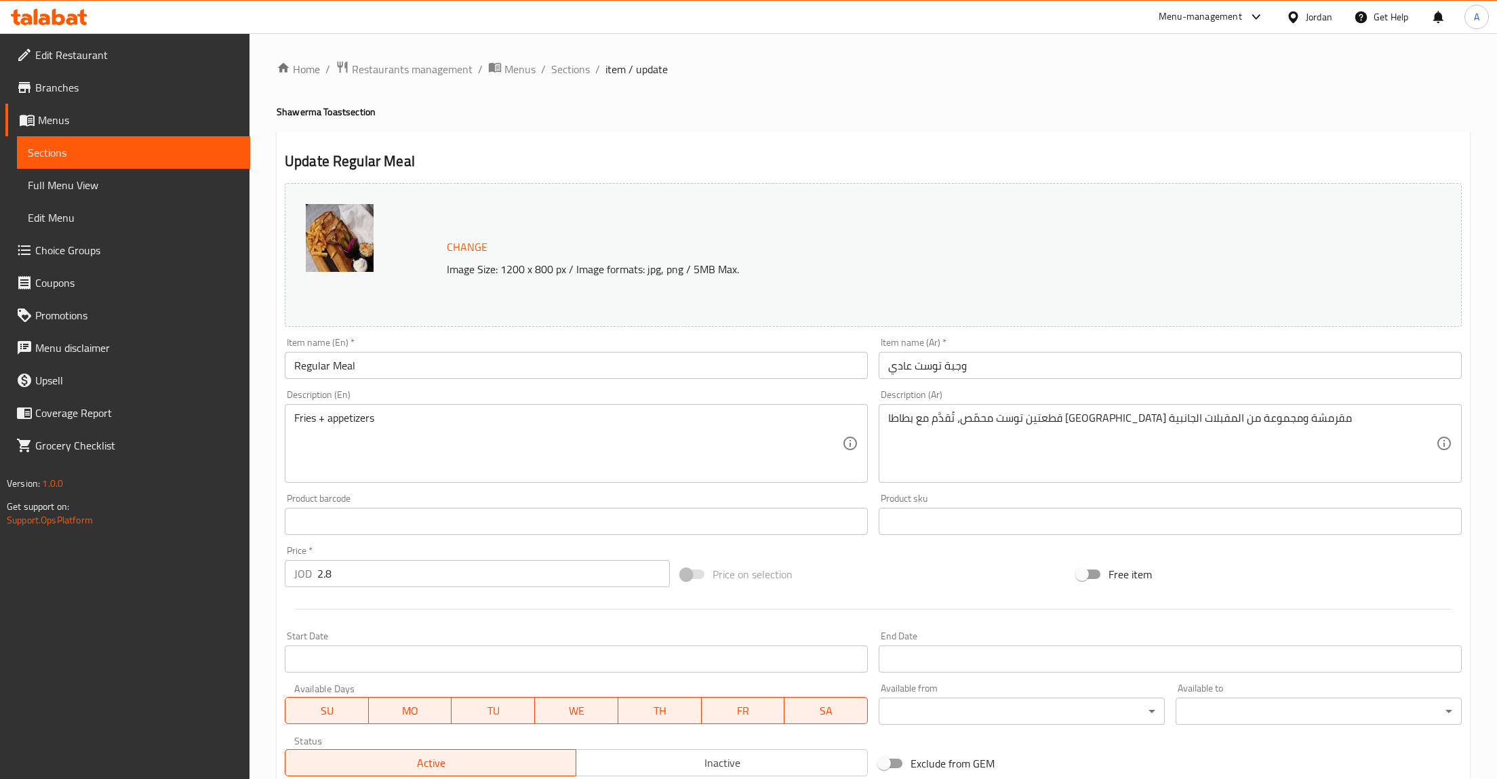
click at [1334, 429] on textarea "قطعتين توست محمّص، تُقدَّم مع بطاطا مقلية مقرمشة ومجموعة من المقبلات الجانبية" at bounding box center [1162, 443] width 548 height 64
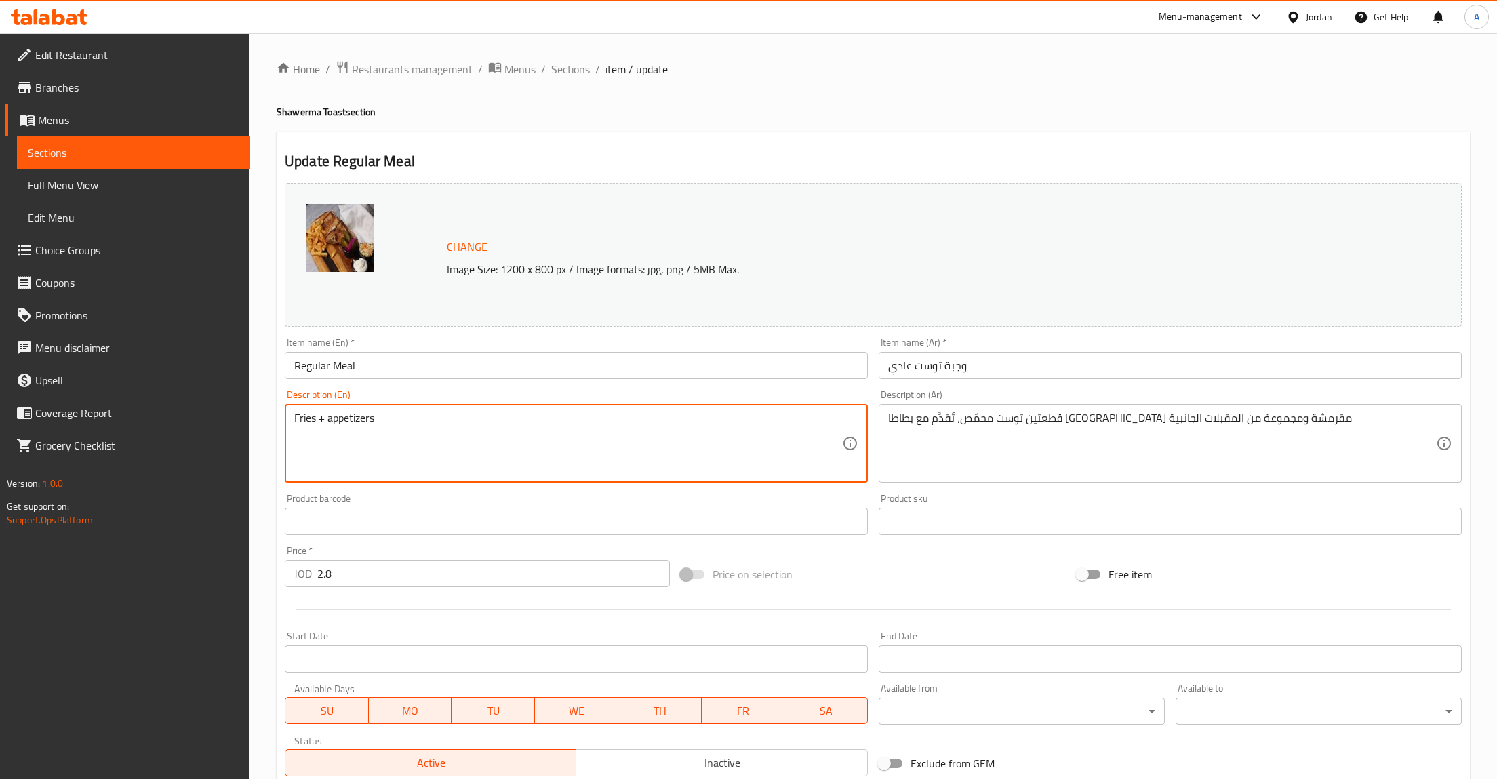
click at [449, 422] on textarea "Fries + appetizers" at bounding box center [568, 443] width 548 height 64
paste textarea "two toasted bread slices, served with crispy fries and side appetizers."
click at [418, 453] on textarea "two toasted bread slices, served with crispy fries and side appetizers." at bounding box center [568, 443] width 548 height 64
click at [302, 419] on textarea "two toasted bread slices, served with crispy fries and side appetizers." at bounding box center [568, 443] width 548 height 64
click at [428, 450] on textarea "Two toasted bread slices, served with crispy fries and side appetizers." at bounding box center [568, 443] width 548 height 64
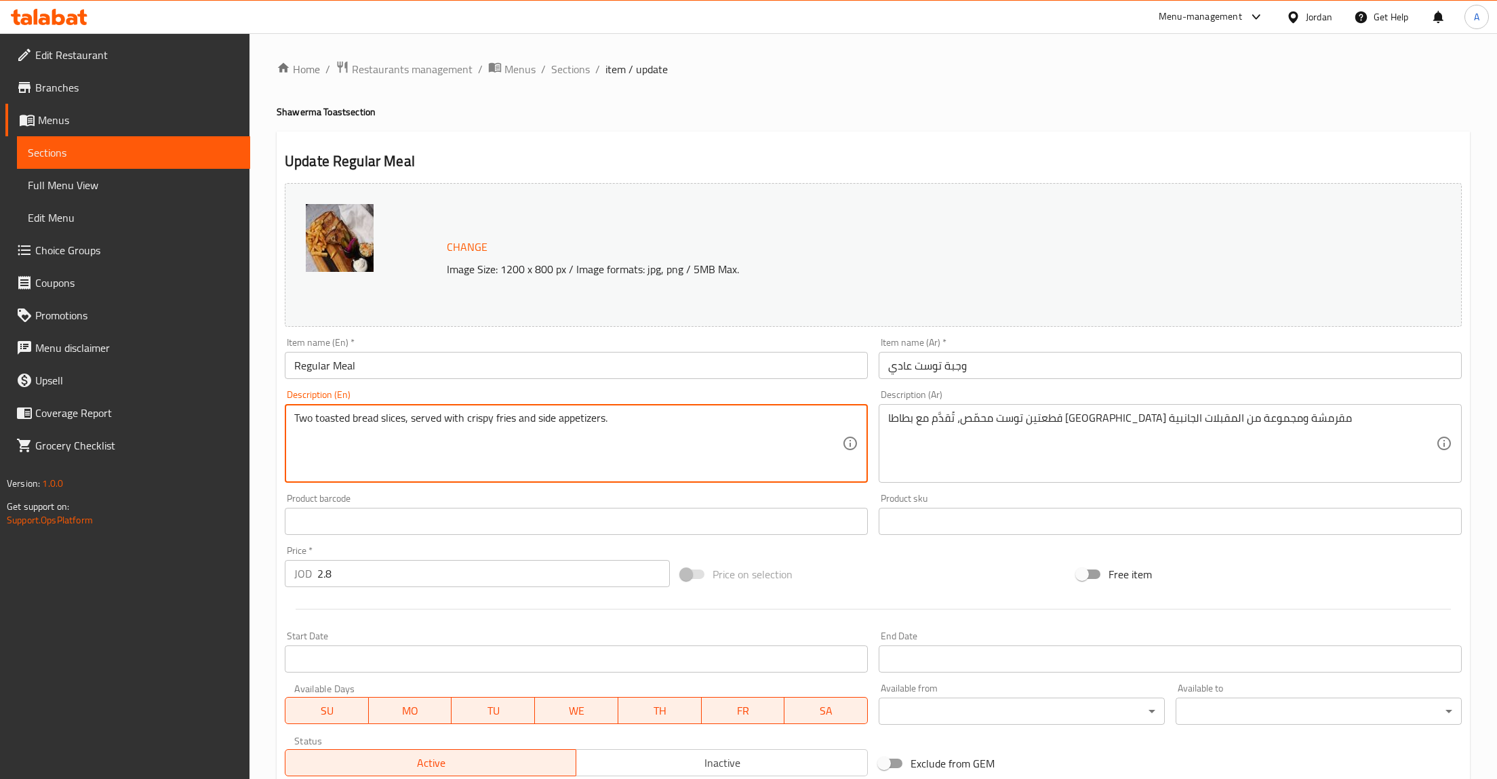
type textarea "Two toasted bread slices, served with crispy fries and side appetizers."
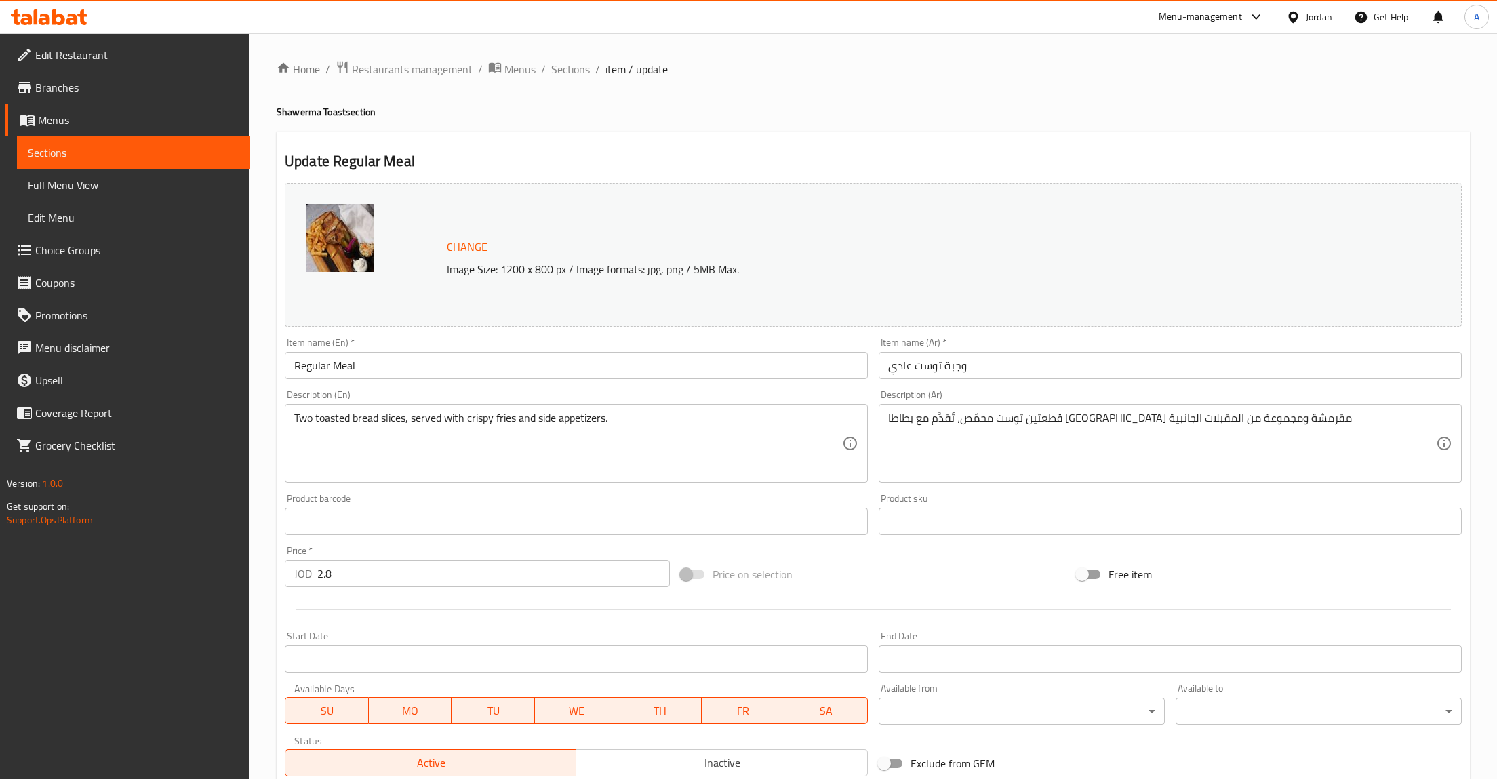
click at [1137, 489] on div "Product sku Product sku" at bounding box center [1170, 514] width 594 height 52
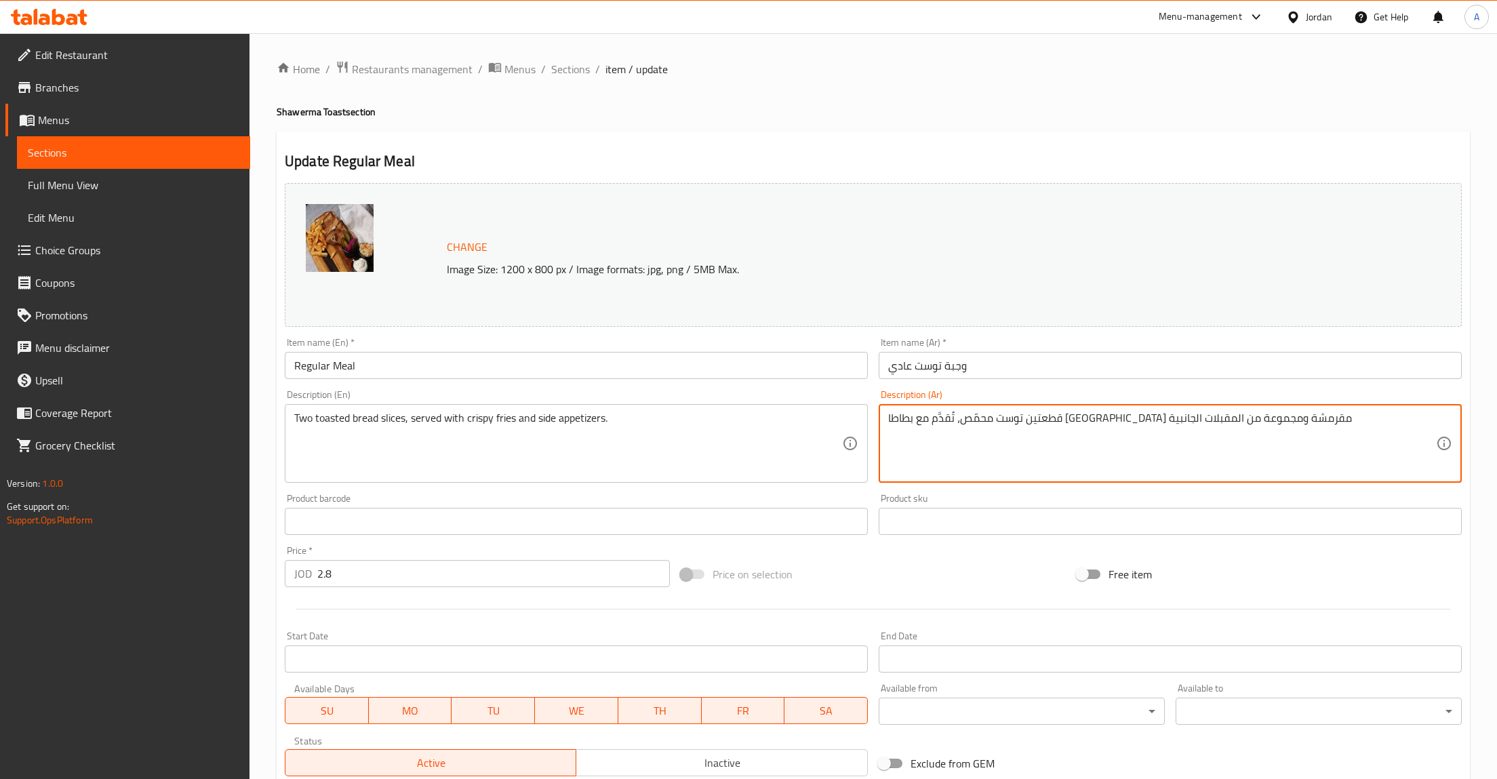
click at [1136, 463] on textarea "قطعتين توست محمّص، تُقدَّم مع بطاطا مقلية مقرمشة ومجموعة من المقبلات الجانبية" at bounding box center [1162, 443] width 548 height 64
click at [999, 457] on textarea "قطعتين توست محمّص، تُقدَّم مع بطاطا مقلية مقرمشة ومجموعة من المقبلات الجانبية" at bounding box center [1162, 443] width 548 height 64
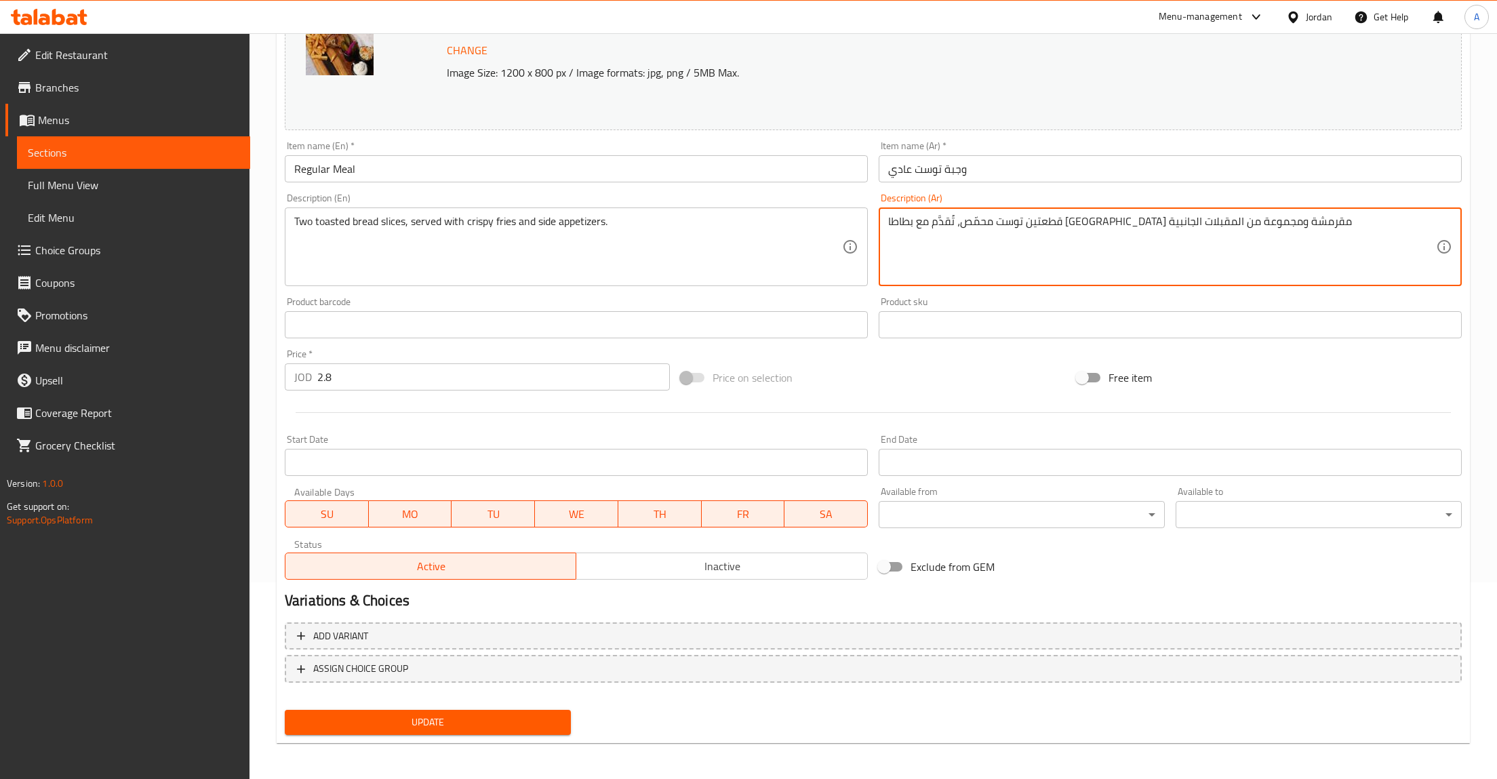
scroll to position [127, 0]
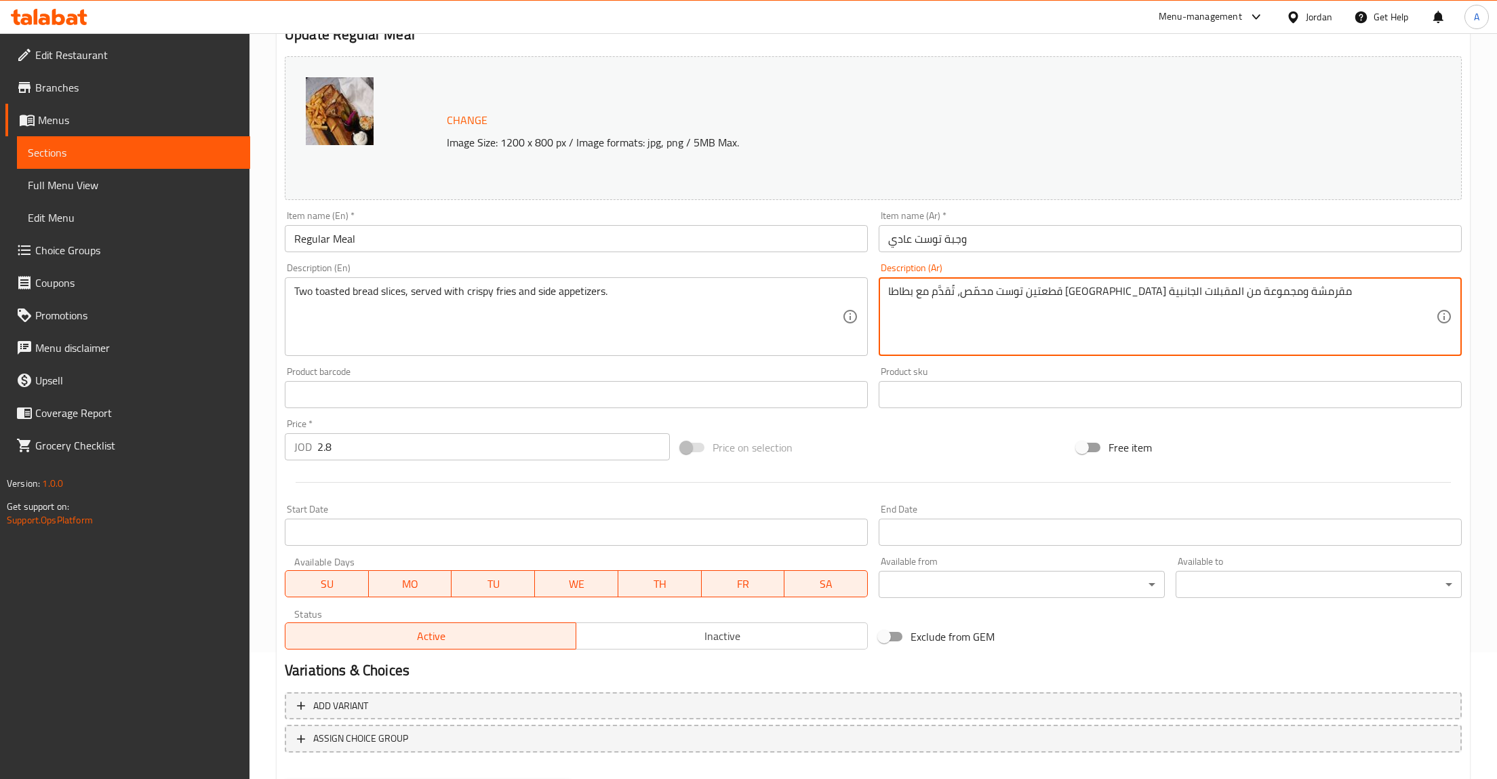
click at [336, 244] on input "Regular Meal" at bounding box center [576, 238] width 583 height 27
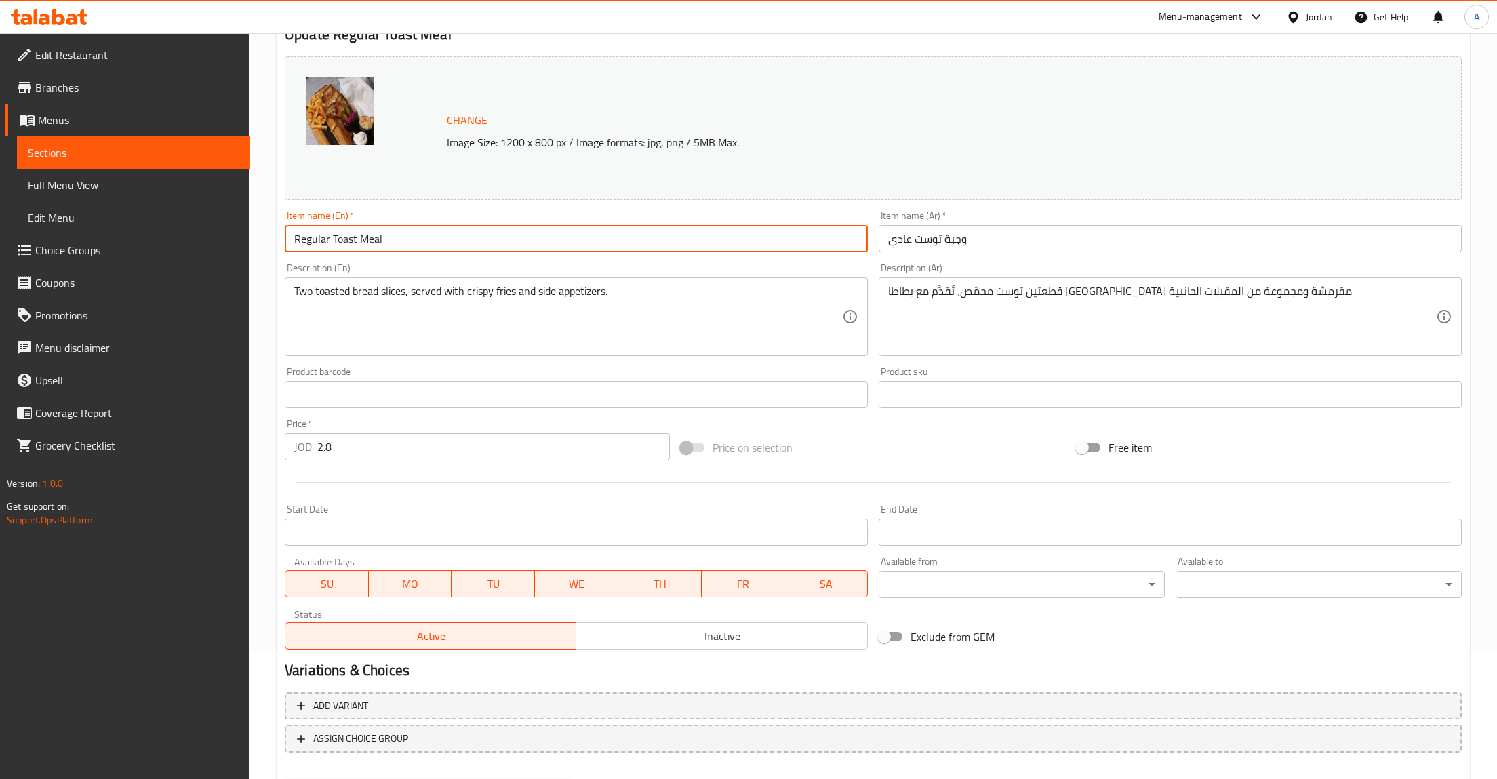
type input "Regular Toast Meal"
click at [1342, 336] on textarea "قطعتين توست محمّص، تُقدَّم مع بطاطا مقلية مقرمشة ومجموعة من المقبلات الجانبية" at bounding box center [1162, 317] width 548 height 64
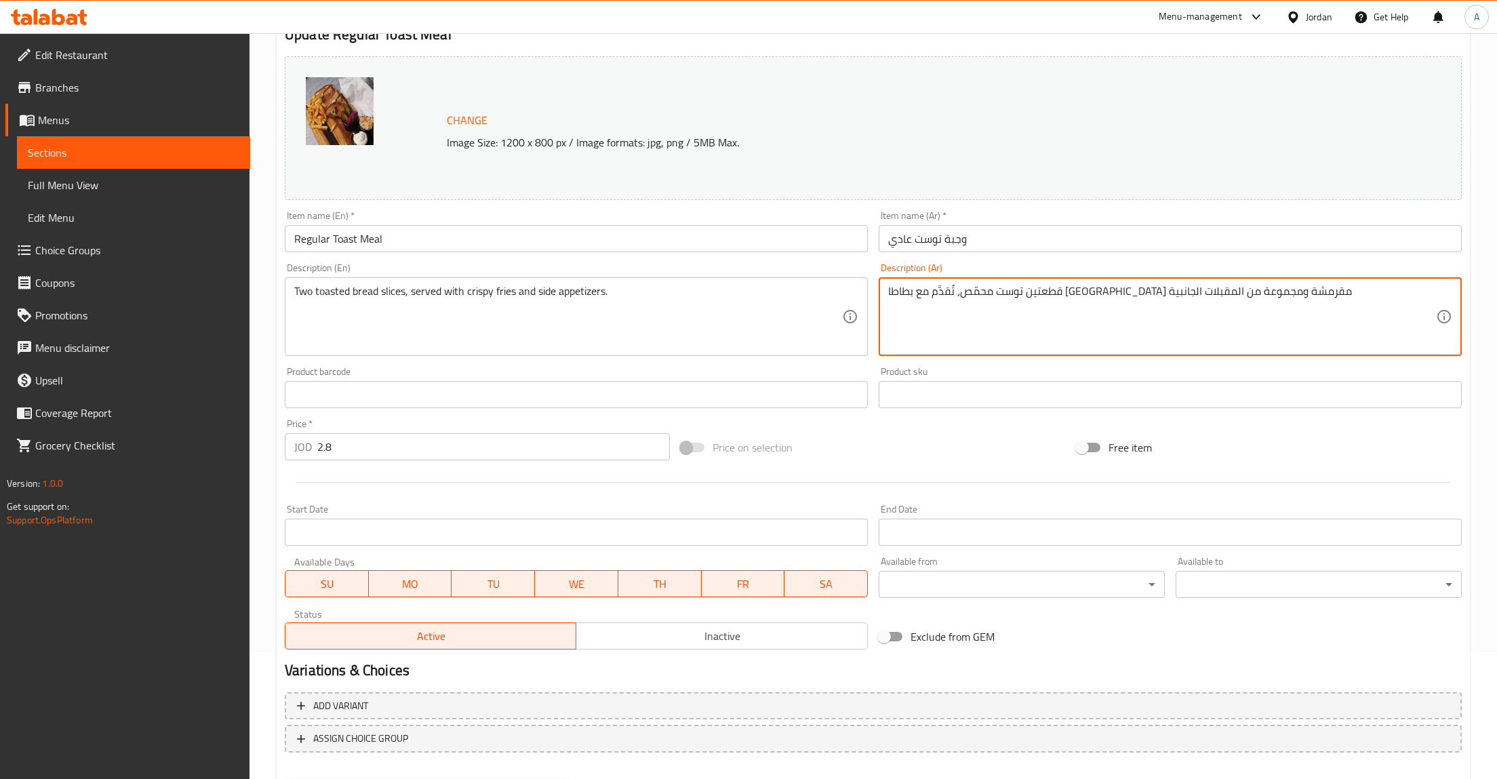
click at [546, 297] on textarea "Two toasted bread slices, served with crispy fries and side appetizers." at bounding box center [568, 317] width 548 height 64
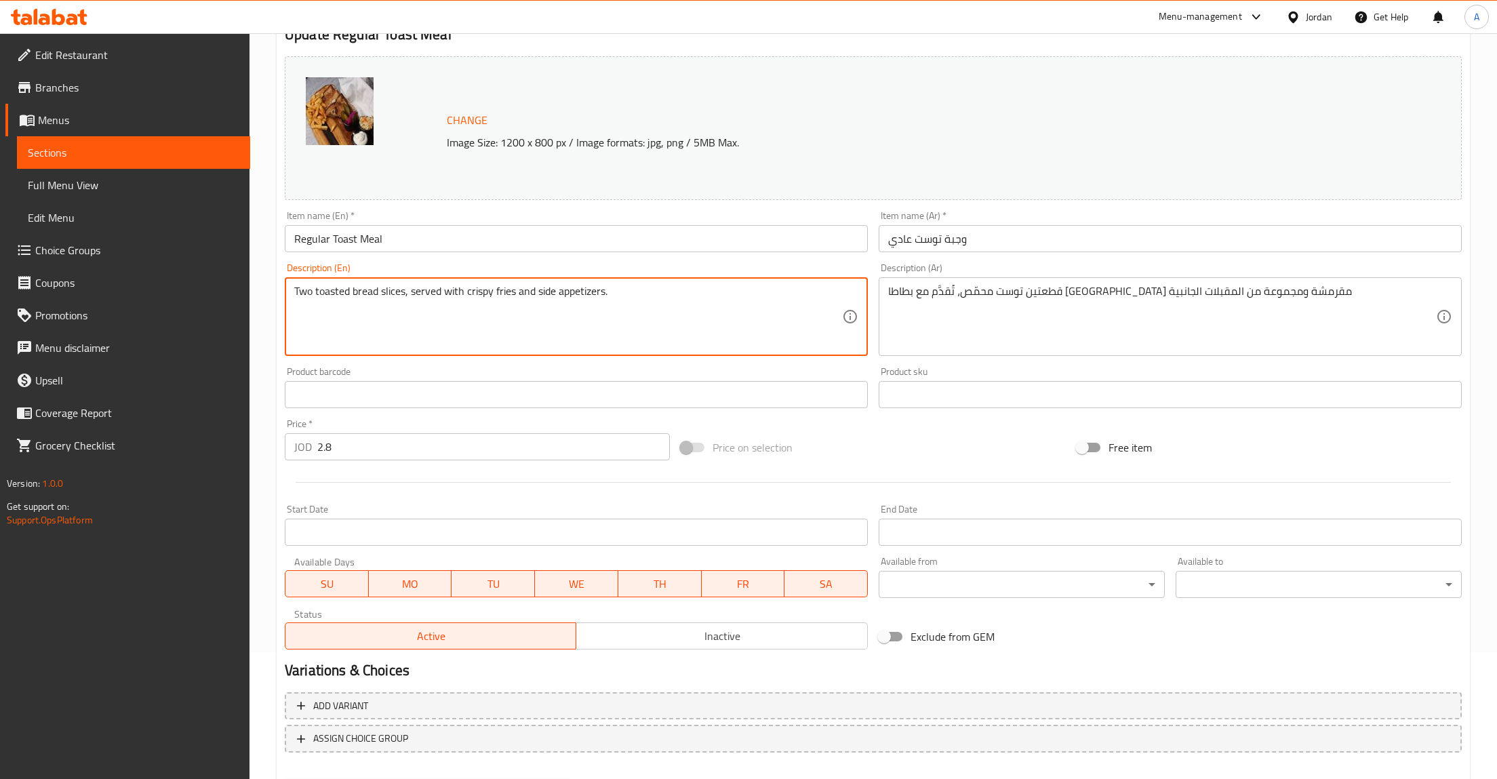
scroll to position [197, 0]
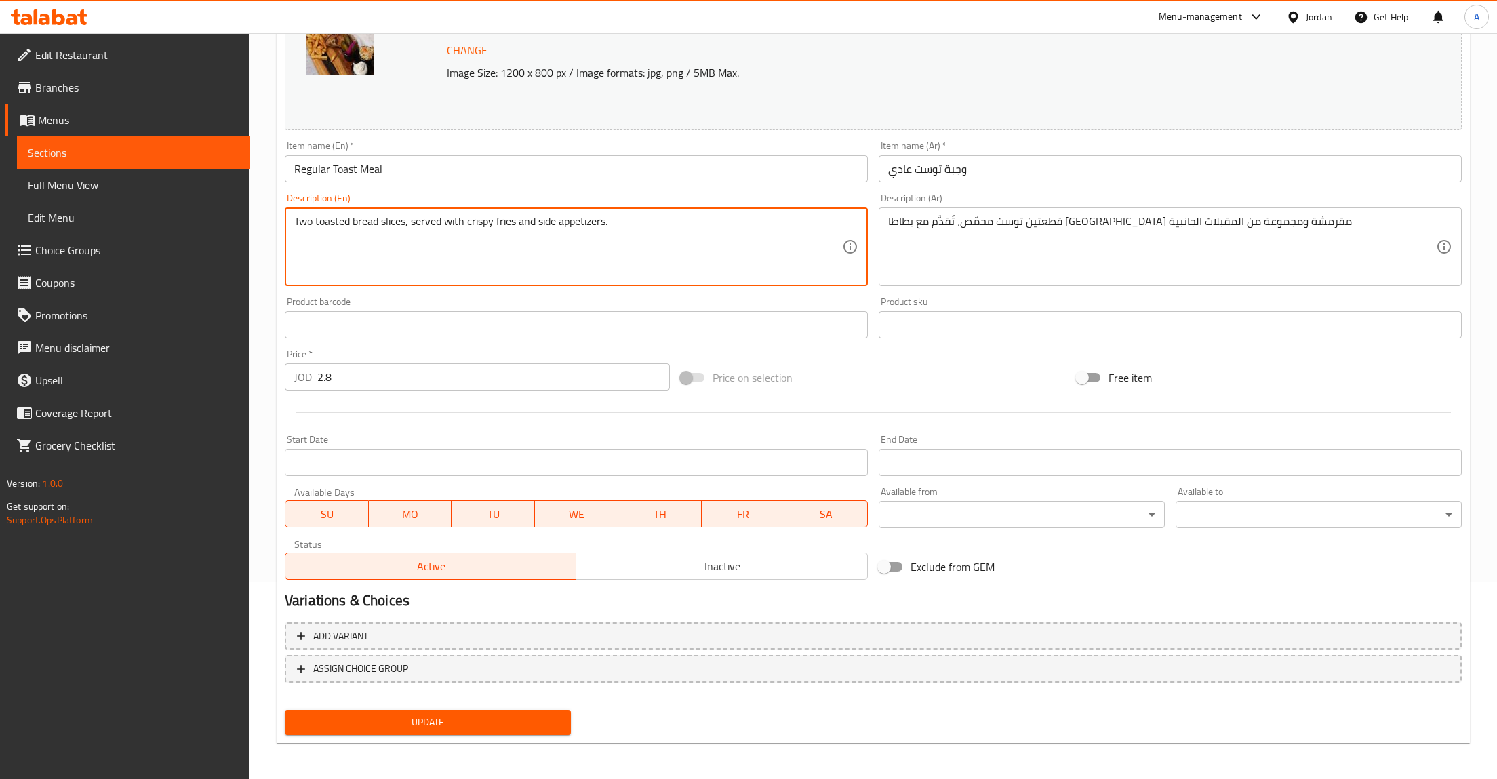
click at [454, 710] on button "Update" at bounding box center [428, 722] width 286 height 25
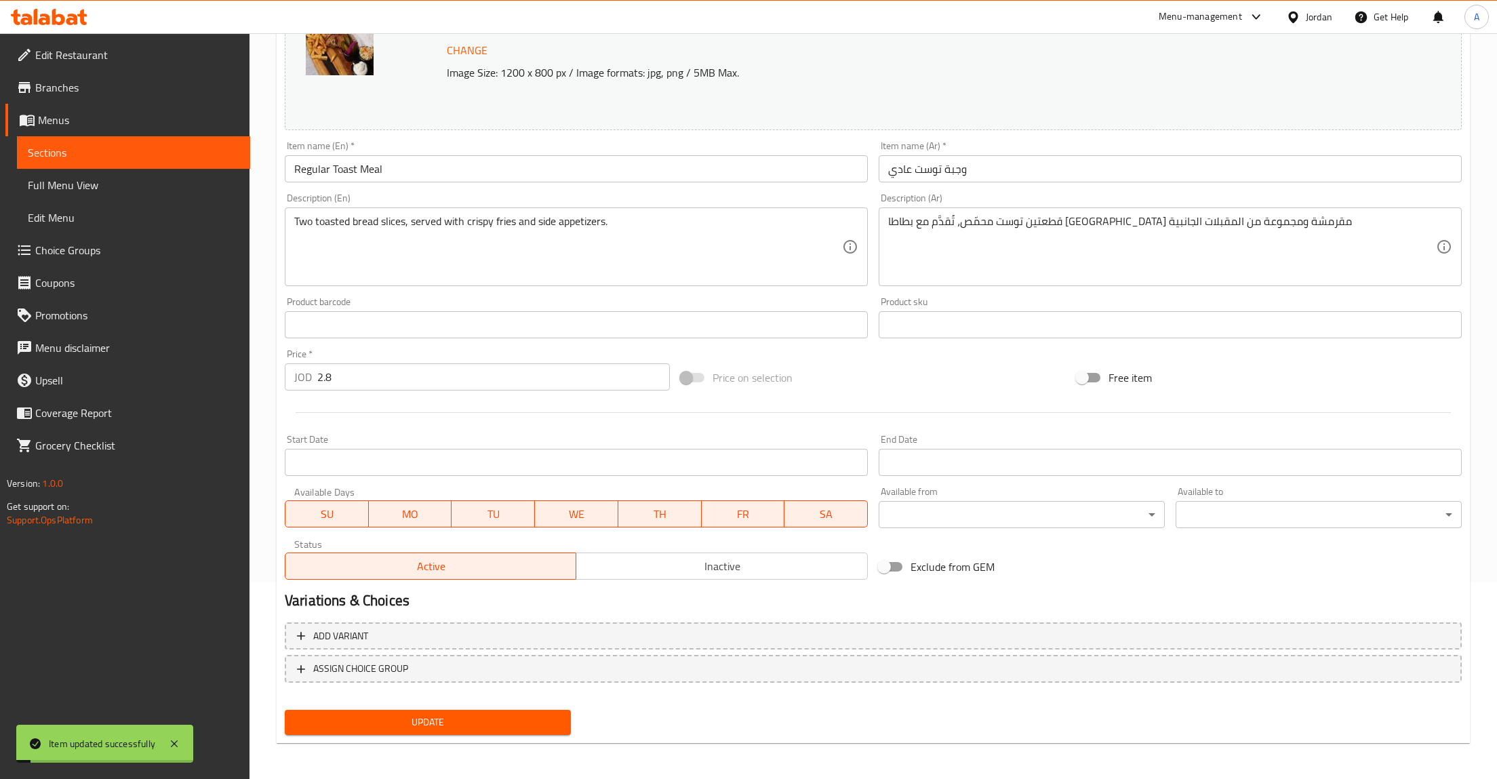
click at [72, 152] on span "Sections" at bounding box center [134, 152] width 212 height 16
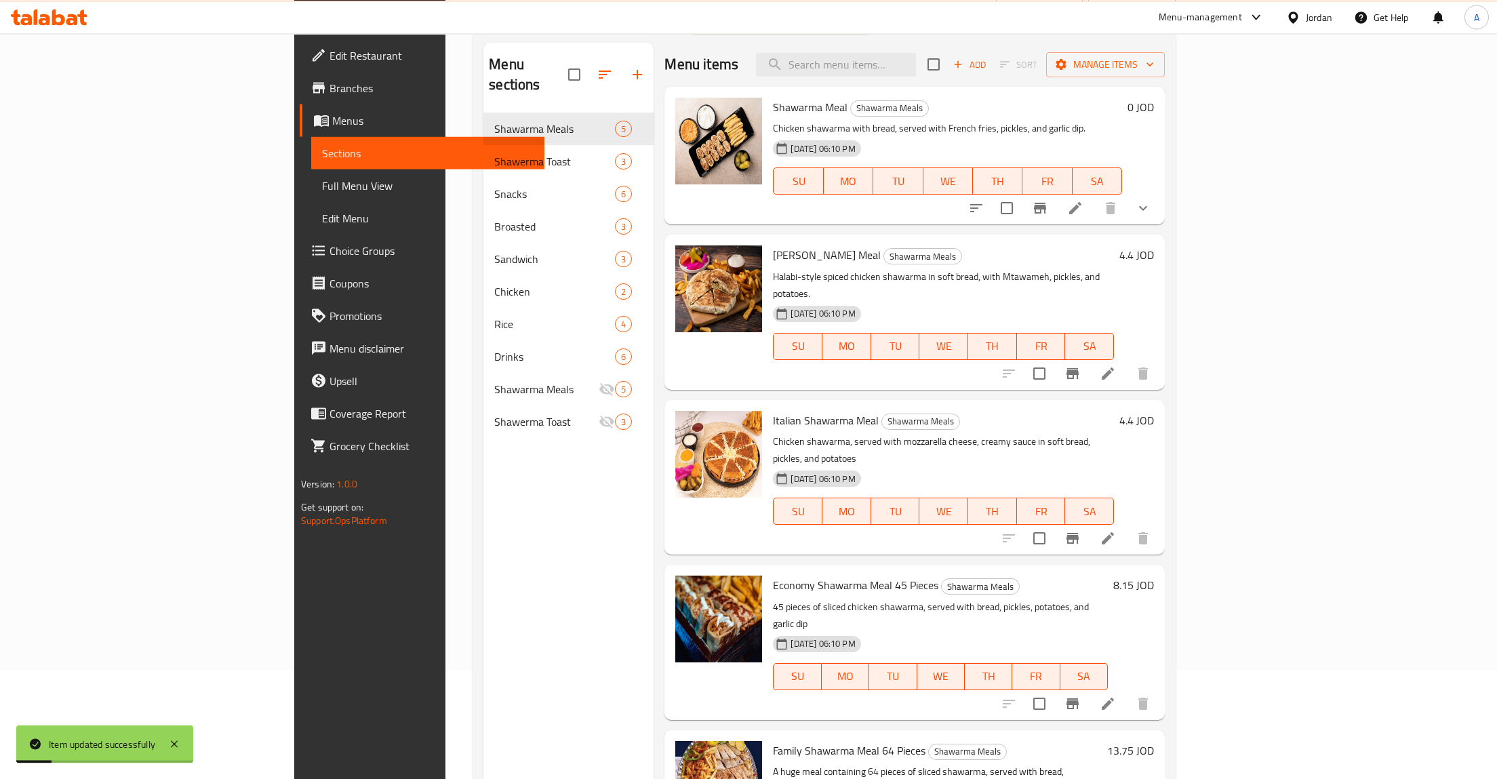
scroll to position [49, 0]
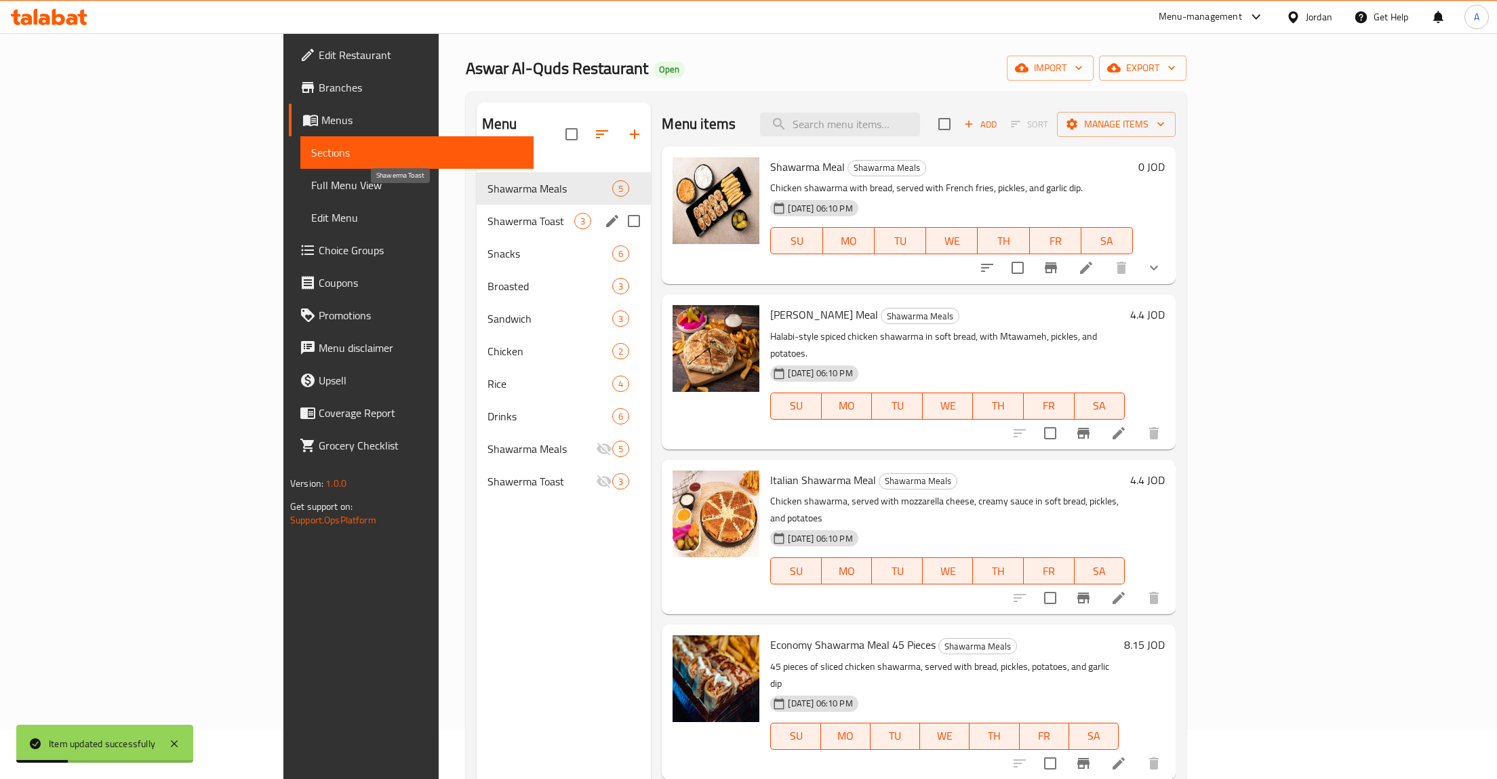
click at [487, 213] on span "Shawerma Toast" at bounding box center [530, 221] width 87 height 16
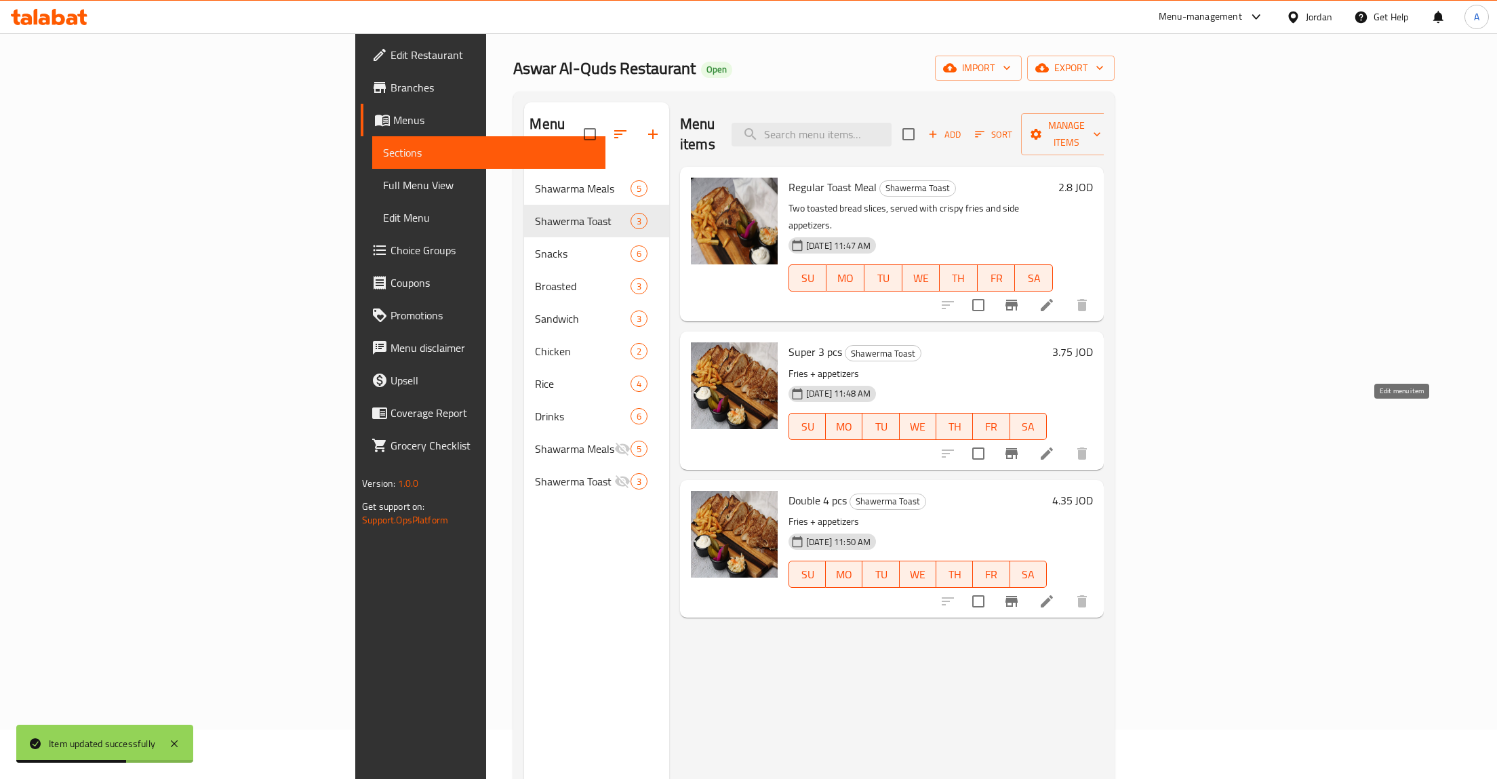
click at [1055, 445] on icon at bounding box center [1047, 453] width 16 height 16
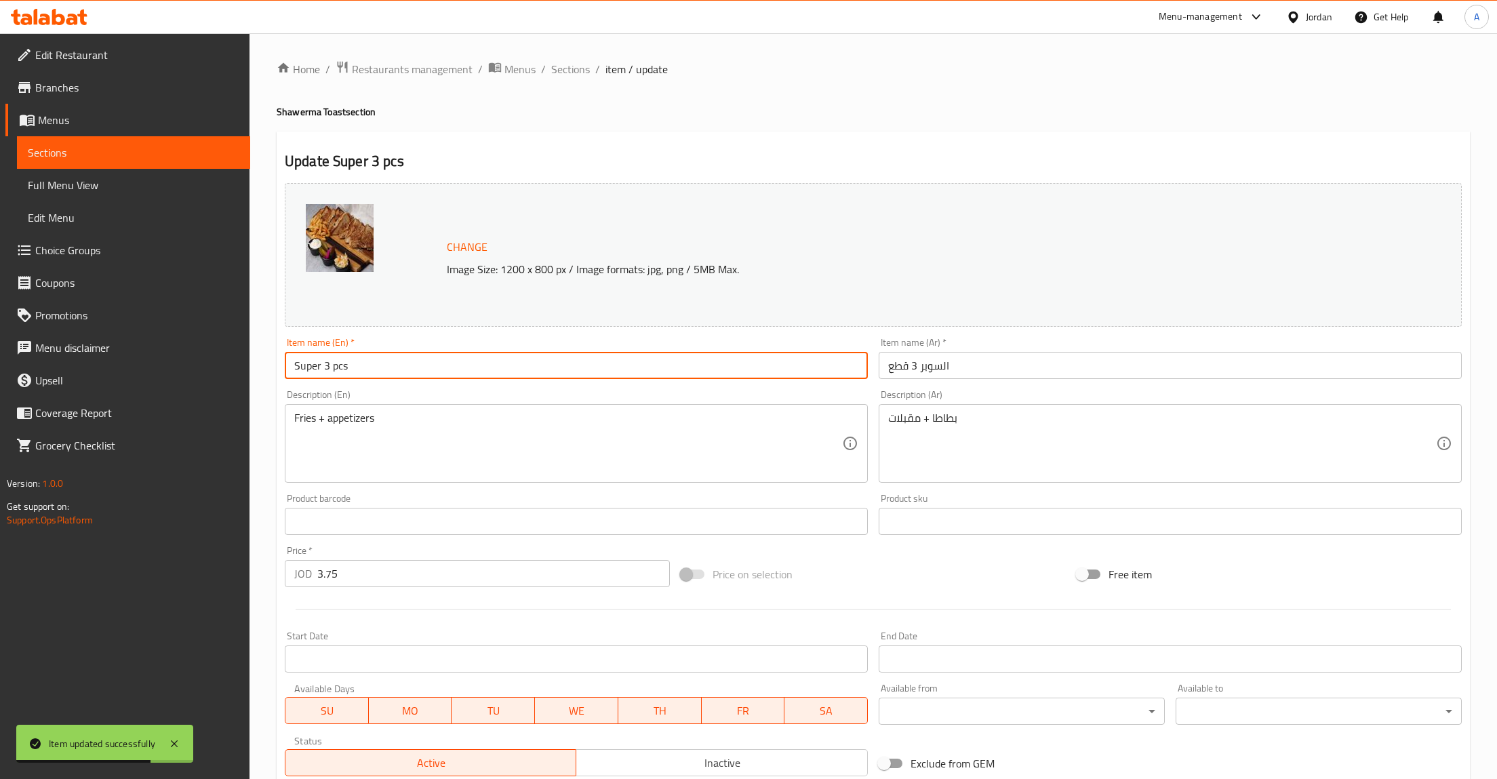
click at [395, 365] on input "Super 3 pcs" at bounding box center [576, 365] width 583 height 27
paste input "Two toasted bread slices, served with crispy fries and side appetizers."
type input "Two toasted bread slices, served with crispy fries and side appetizers."
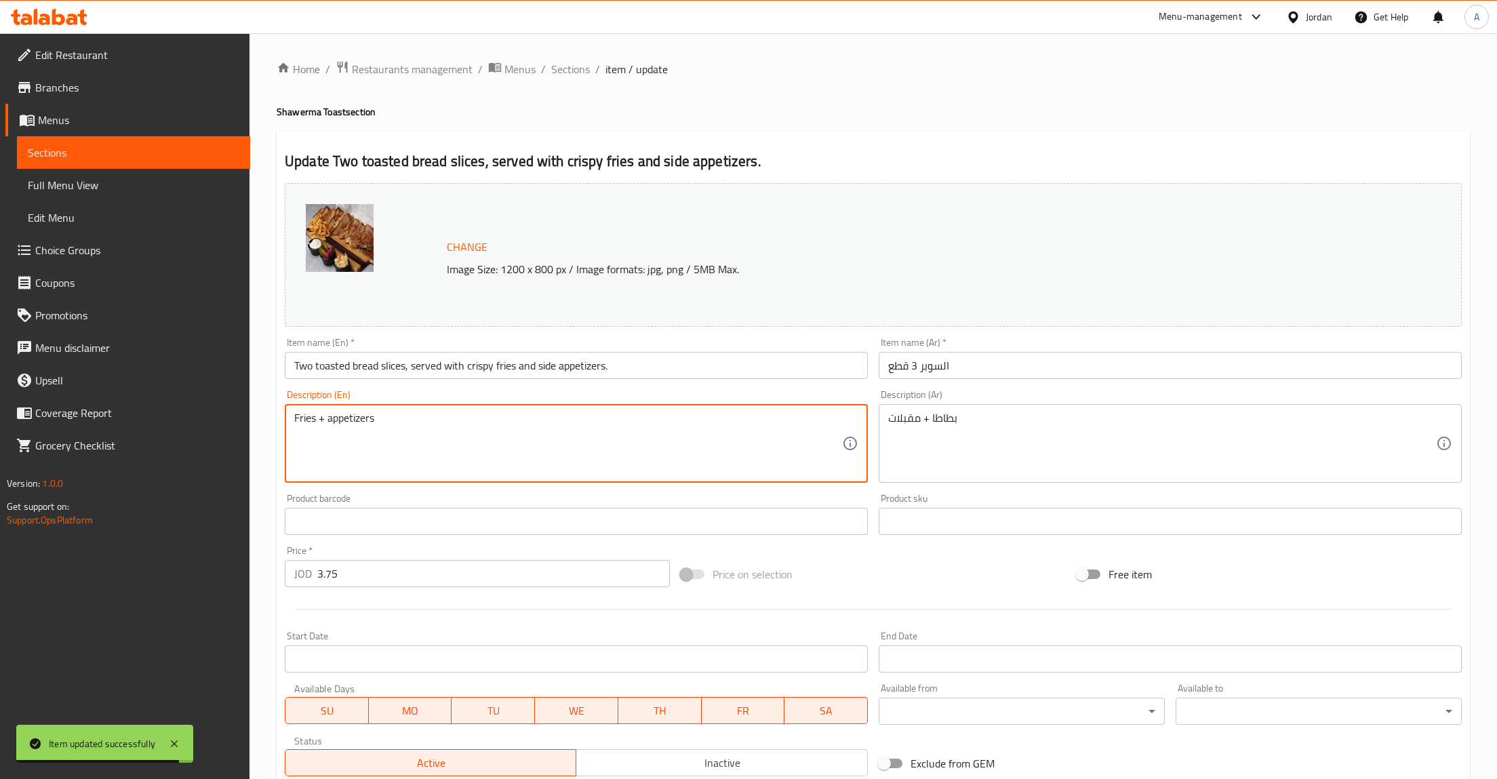
click at [399, 424] on textarea "Fries + appetizers" at bounding box center [568, 443] width 548 height 64
paste textarea "Two toasted bread slices, served with crispy fries and side appetizers."
type textarea "Two toasted bread slices, served with crispy fries and side appetizers."
click at [619, 349] on div "Item name (En)   * Two toasted bread slices, served with crispy fries and side …" at bounding box center [576, 358] width 583 height 41
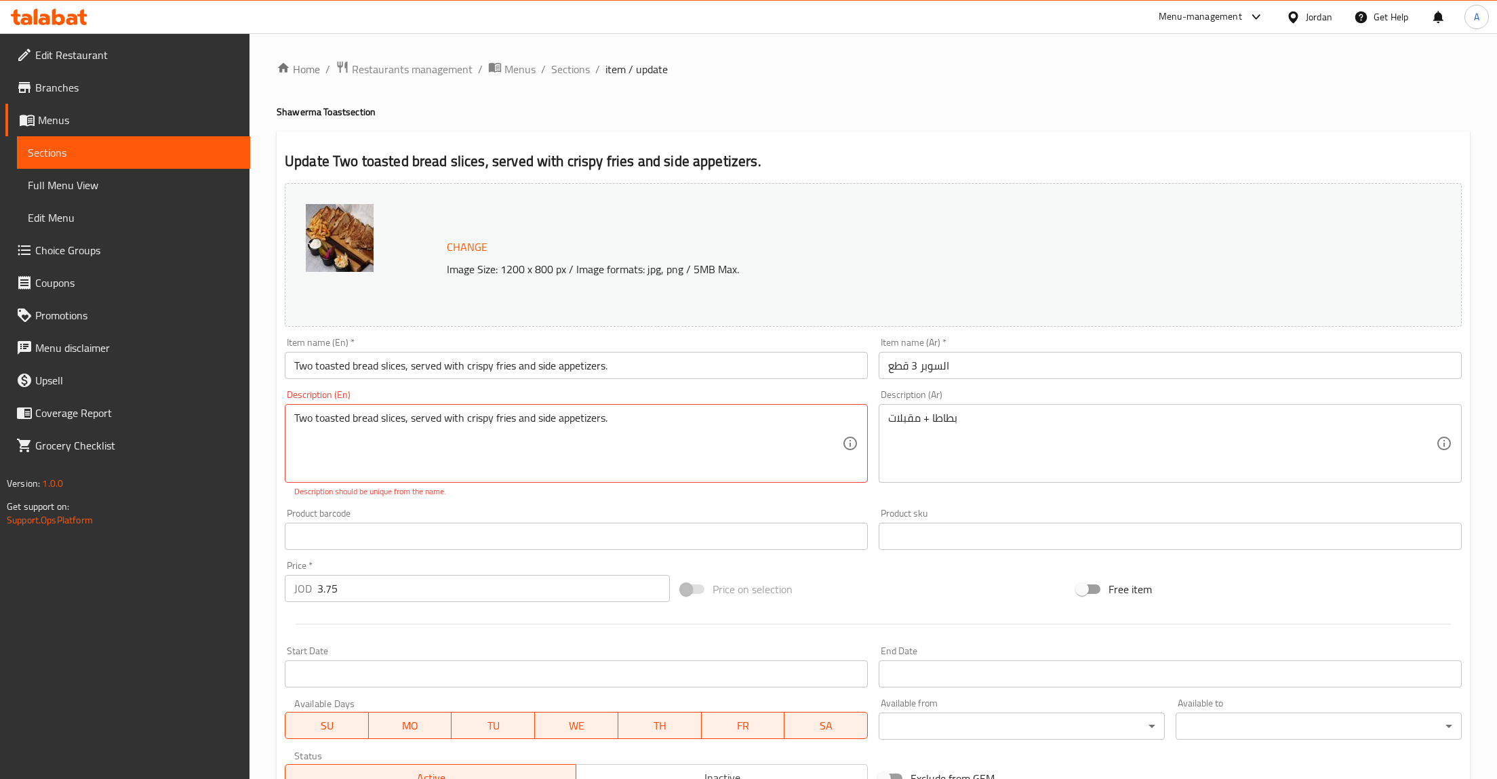
click at [617, 373] on input "Two toasted bread slices, served with crispy fries and side appetizers." at bounding box center [576, 365] width 583 height 27
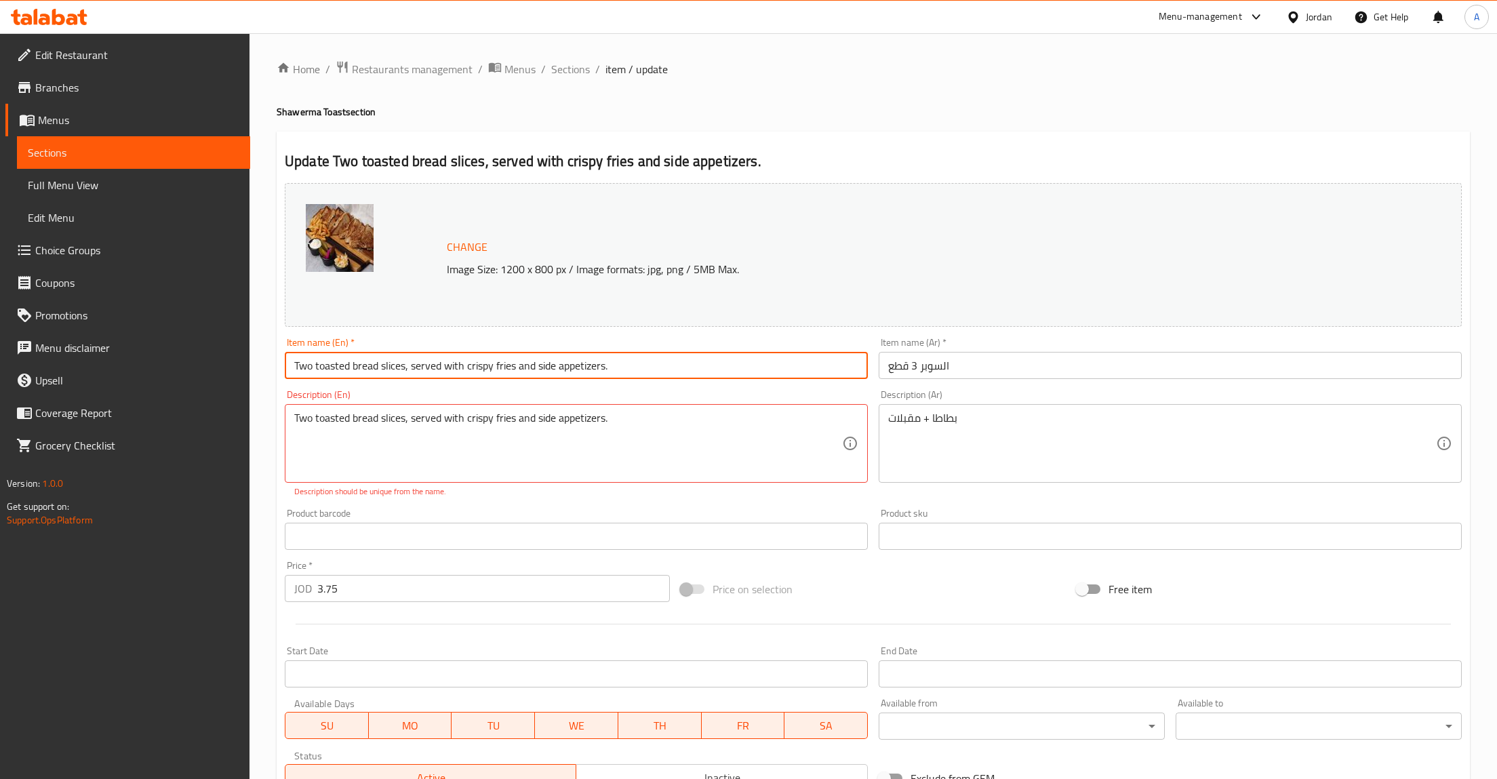
paste input "Regular Toast Meal"
click at [308, 374] on input "Regular Toast Meal" at bounding box center [576, 365] width 583 height 27
type input "Super Toast Meal"
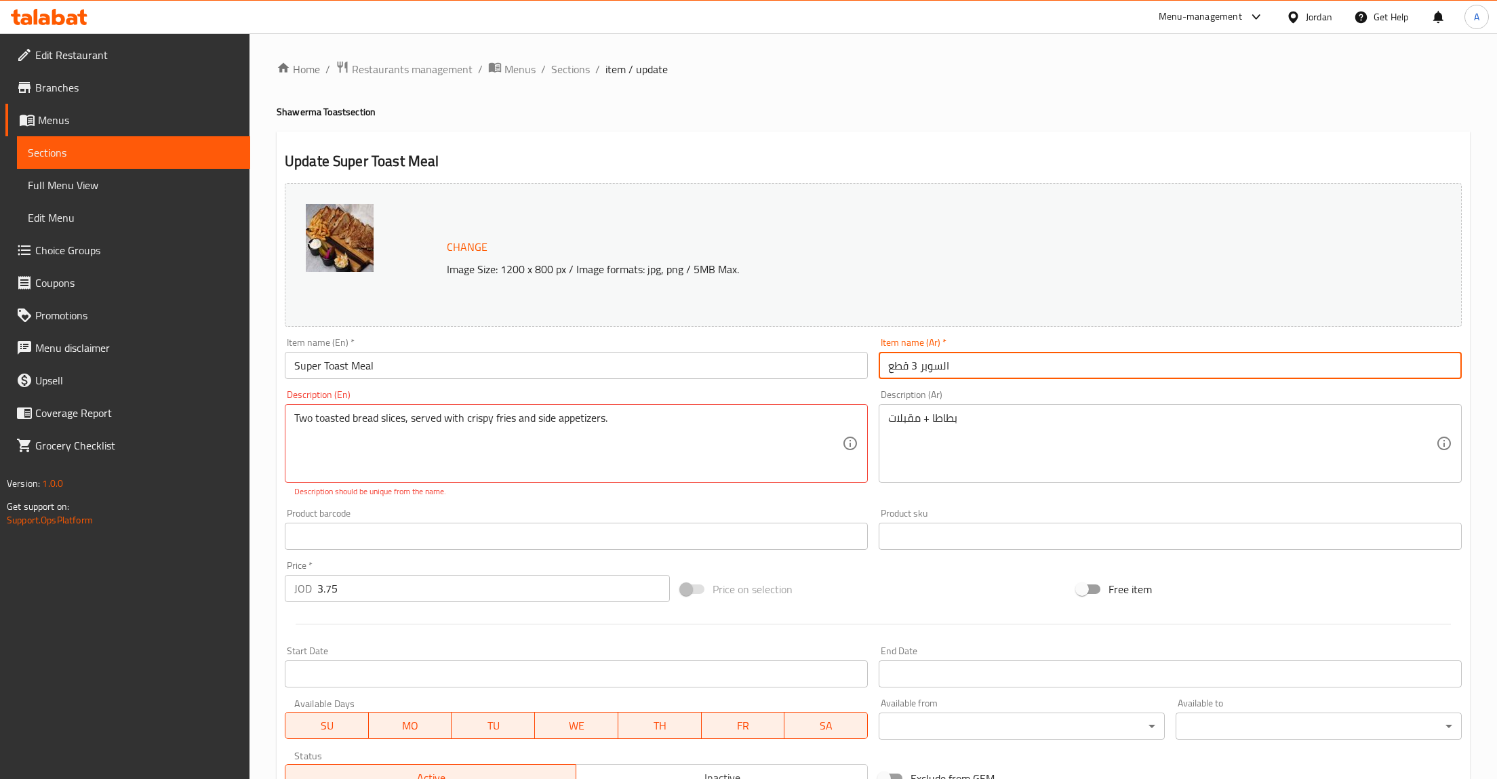
drag, startPoint x: 832, startPoint y: 367, endPoint x: 805, endPoint y: 367, distance: 27.8
click at [879, 367] on input "السوبر 3 قطع" at bounding box center [1170, 365] width 583 height 27
click at [301, 421] on textarea "Two toasted bread slices, served with crispy fries and side appetizers." at bounding box center [568, 443] width 548 height 64
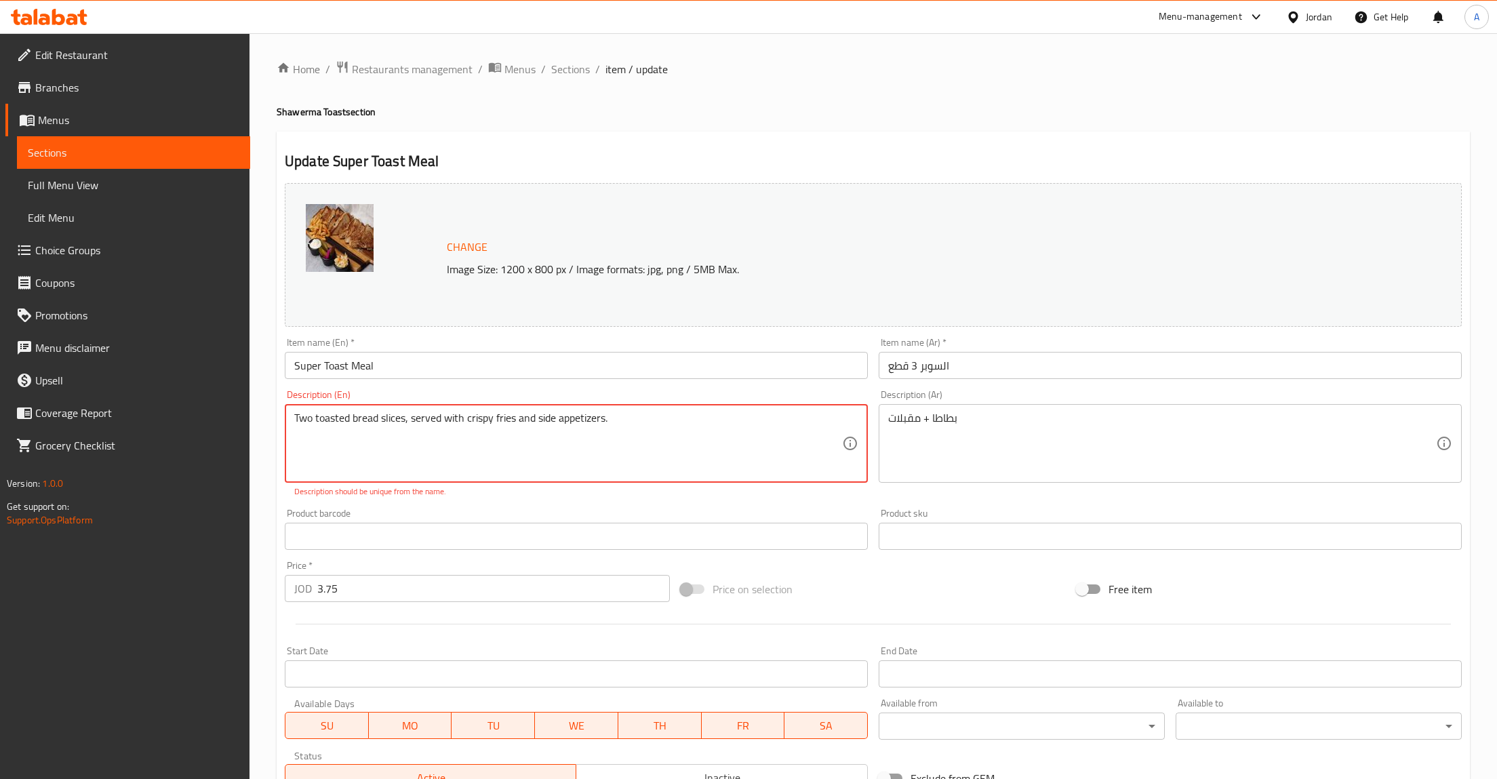
click at [301, 421] on textarea "Two toasted bread slices, served with crispy fries and side appetizers." at bounding box center [568, 443] width 548 height 64
type textarea "Four toasted bread slices, served with crispy fries and side appetizers."
click at [973, 374] on input "السوبر 3 قطع" at bounding box center [1170, 365] width 583 height 27
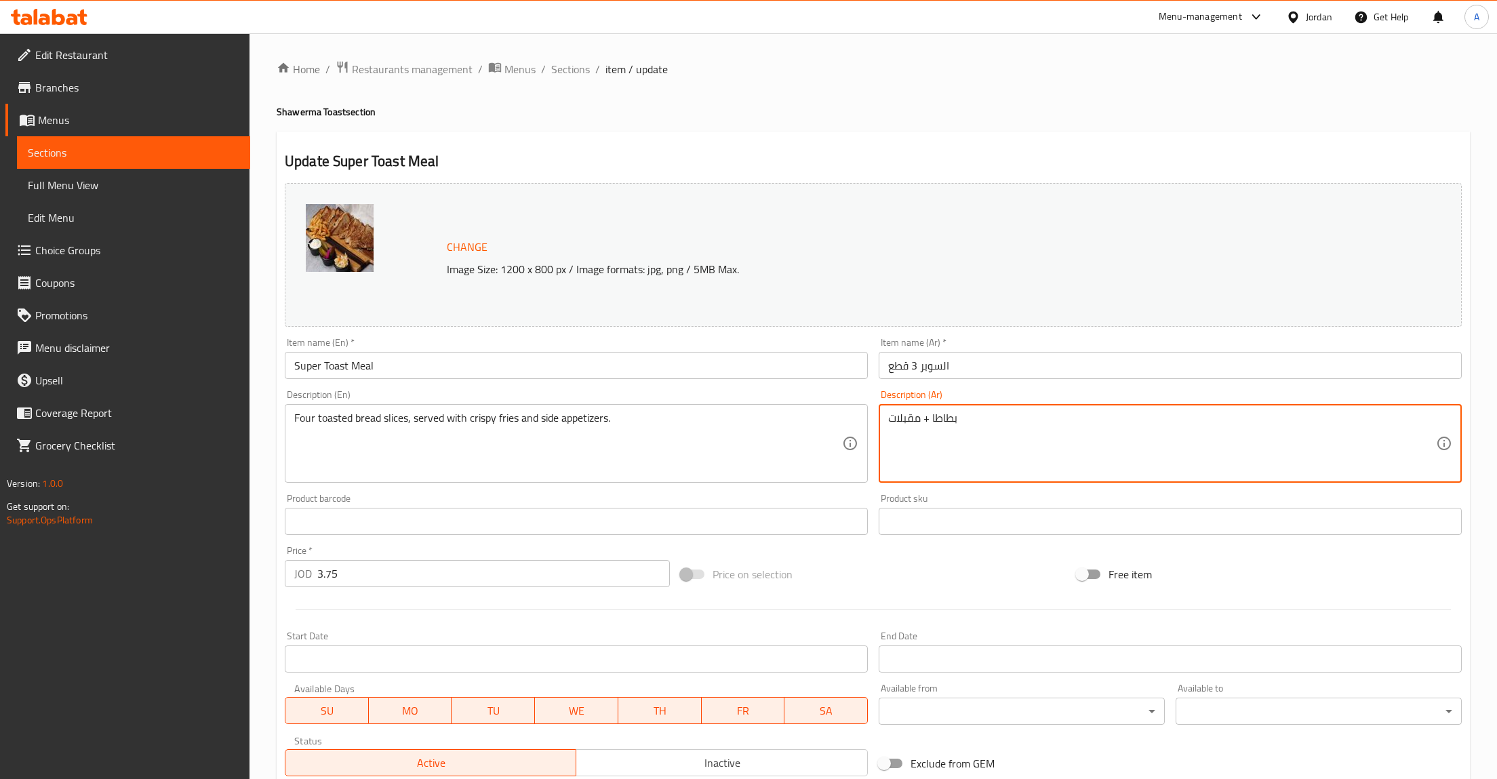
click at [1278, 433] on textarea "بطاطا + مقبلات" at bounding box center [1162, 443] width 548 height 64
paste textarea "Regular Toast Meal"
paste textarea "قطعتين توست محمّص، تُقدَّم مع بطاطا مقلية مقرمشة ومجموعة من المقبلات الجانبية"
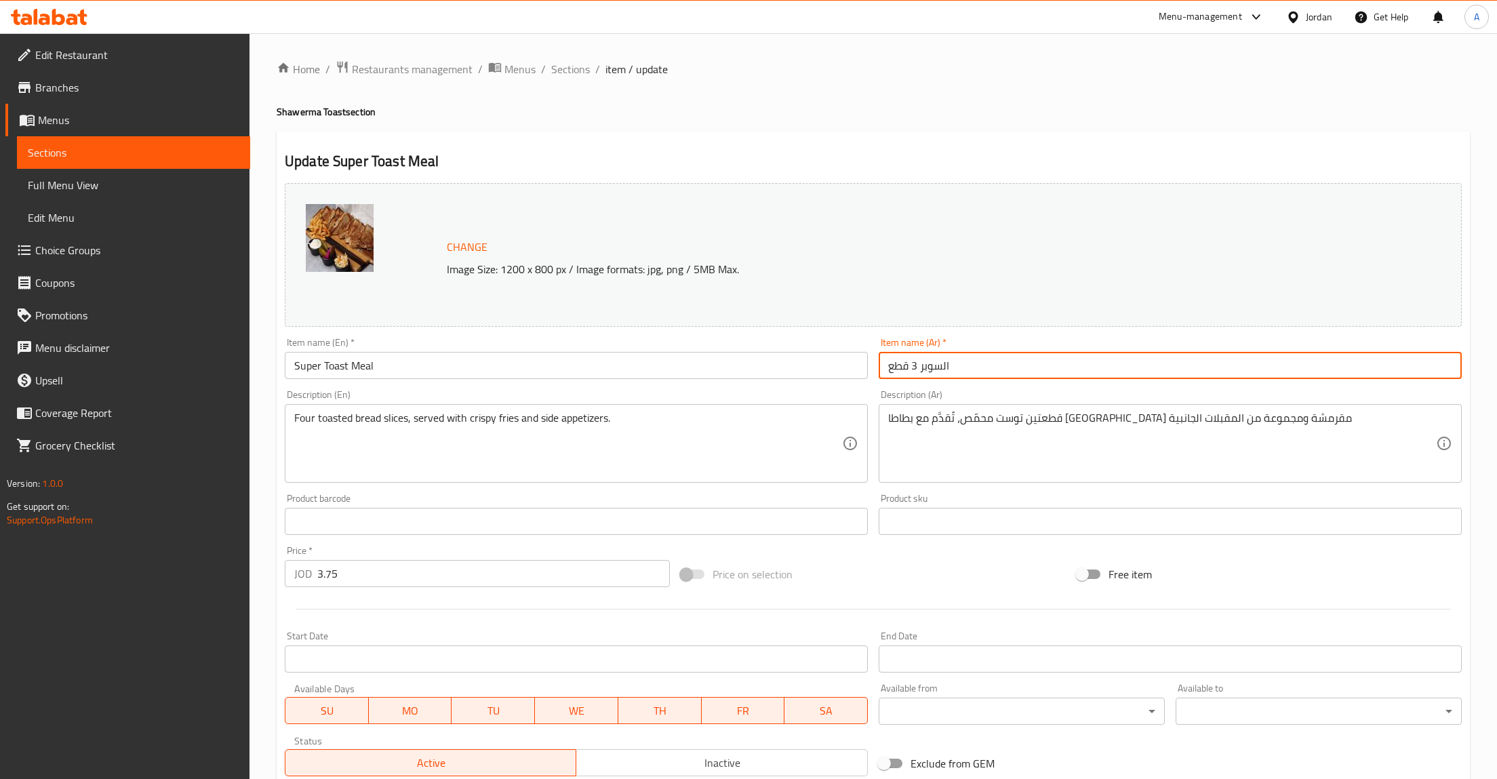
drag, startPoint x: 1056, startPoint y: 369, endPoint x: 773, endPoint y: 359, distance: 282.8
click at [879, 359] on input "السوبر 3 قطع" at bounding box center [1170, 365] width 583 height 27
click at [1259, 414] on textarea "قطعتين توست محمّص، تُقدَّم مع بطاطا مقلية مقرمشة ومجموعة من المقبلات الجانبية" at bounding box center [1162, 443] width 548 height 64
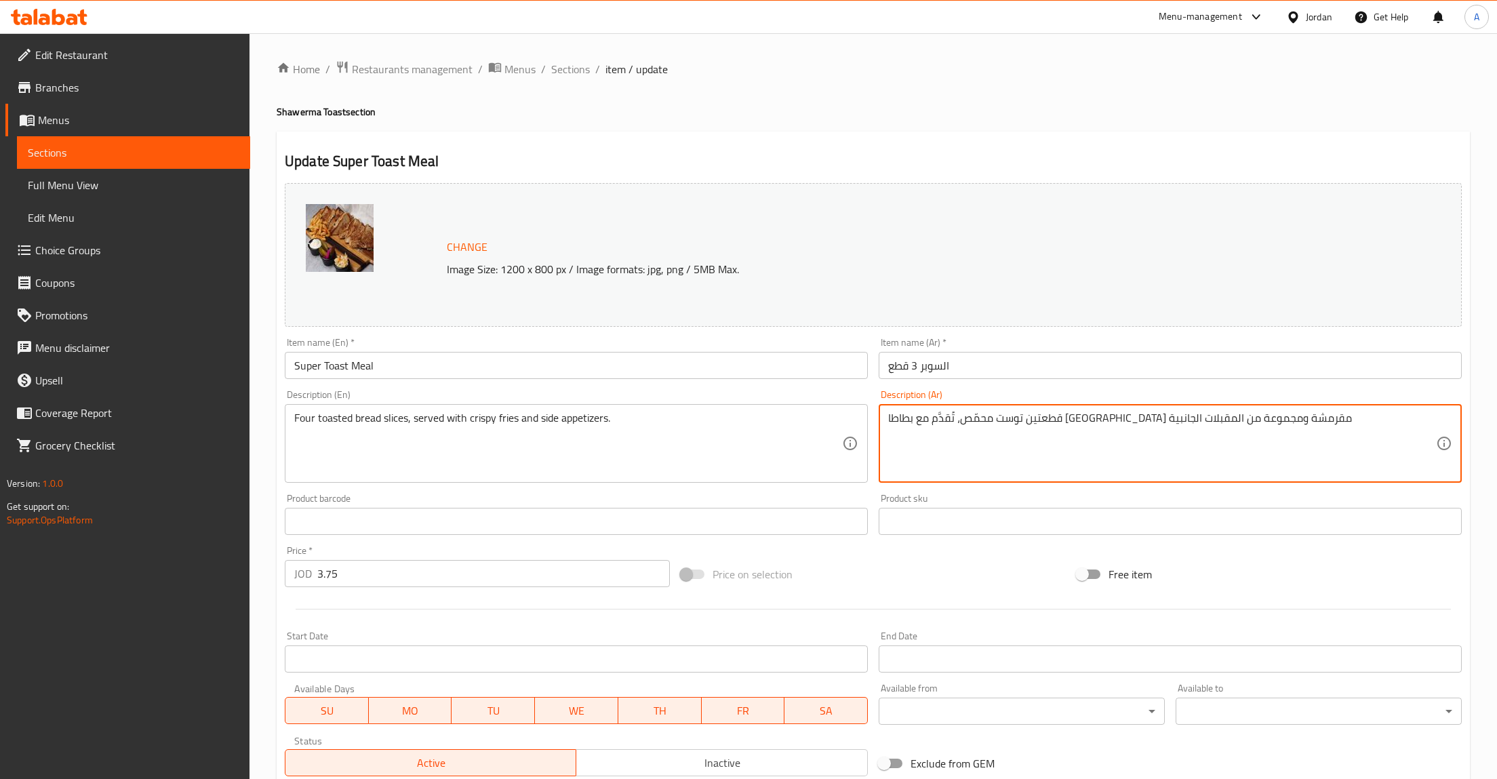
click at [1259, 414] on textarea "قطعتين توست محمّص، تُقدَّم مع بطاطا مقلية مقرمشة ومجموعة من المقبلات الجانبية" at bounding box center [1162, 443] width 548 height 64
type textarea "اربع قطع توست محمّص، تُقدَّم مع بطاطا مقلية مقرمشة ومجموعة من المقبلات الجانبية"
click at [925, 360] on input "السوبر 3 قطع" at bounding box center [1170, 365] width 583 height 27
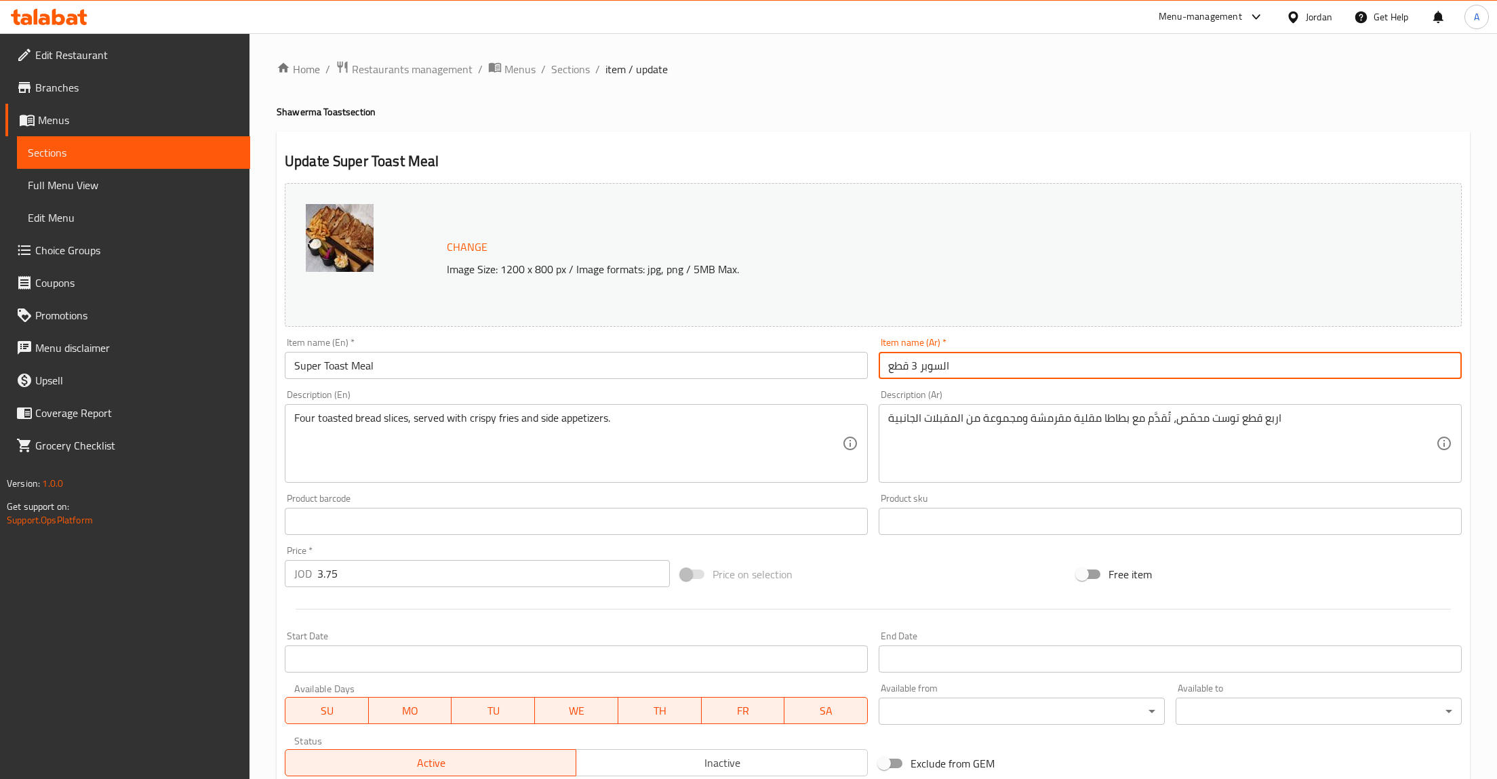
paste input "وجبة توست عادي"
click at [906, 374] on input "وجبة توست عادي" at bounding box center [1170, 365] width 583 height 27
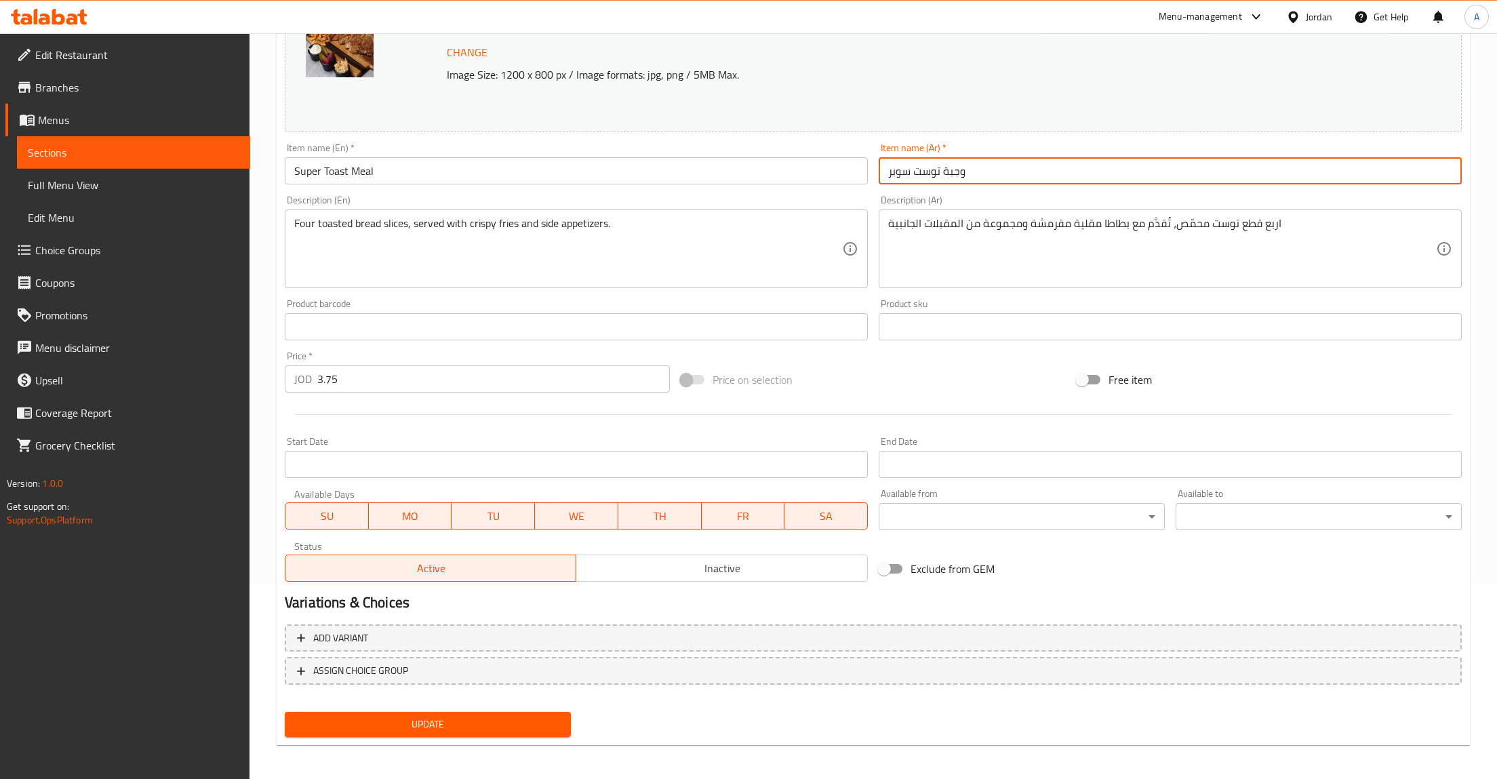
scroll to position [197, 0]
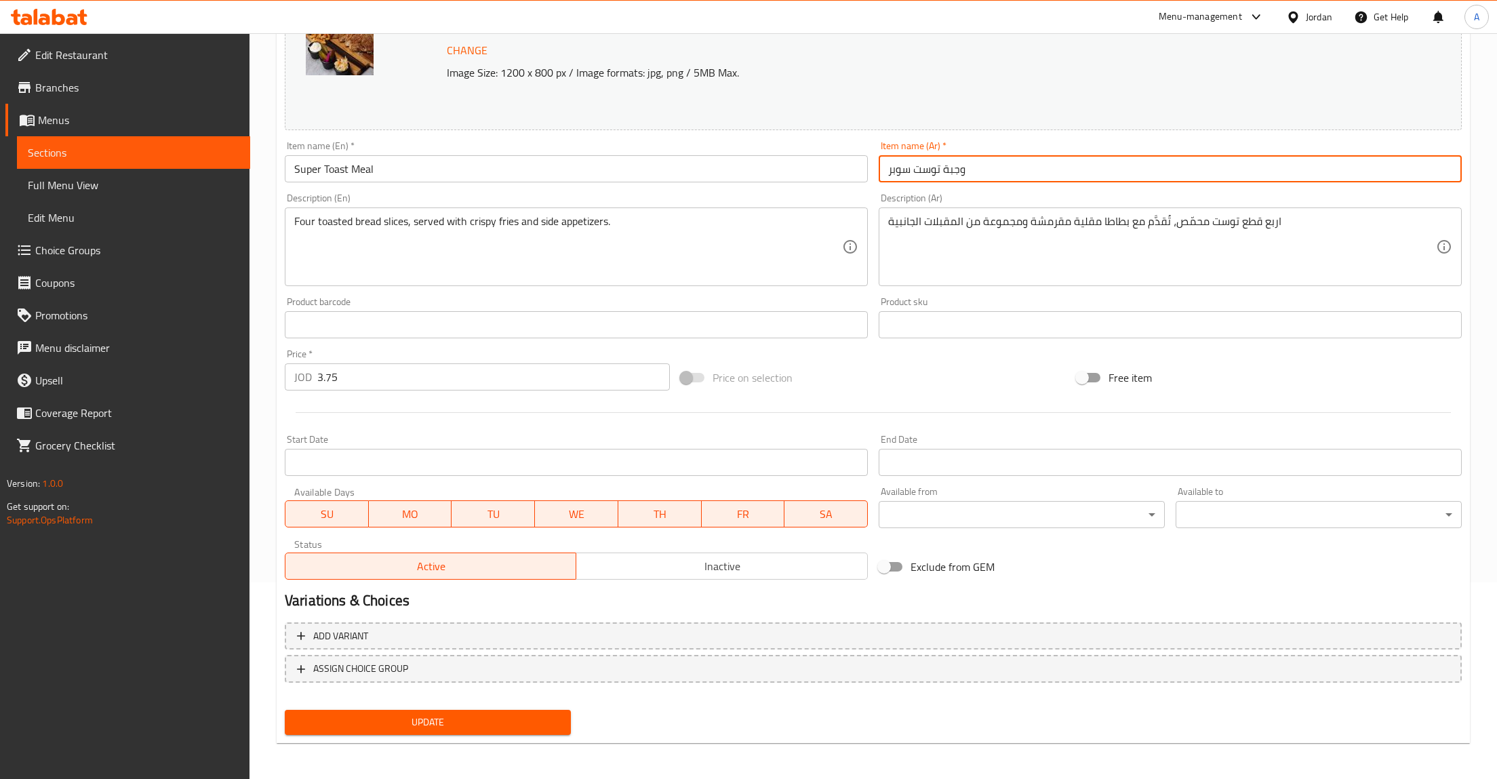
type input "وجبة توست سوبر"
click at [454, 717] on span "Update" at bounding box center [428, 722] width 264 height 17
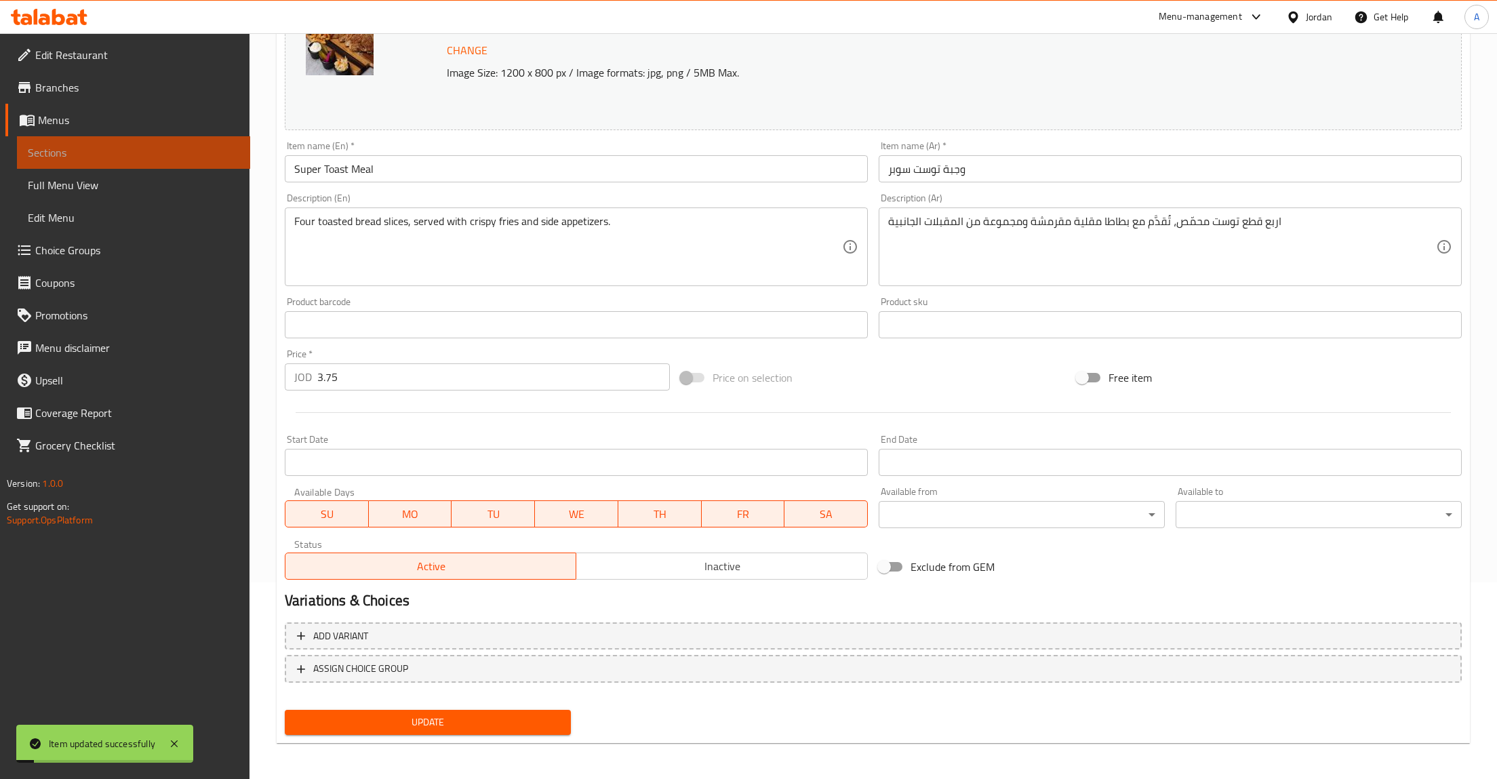
click at [100, 156] on span "Sections" at bounding box center [134, 152] width 212 height 16
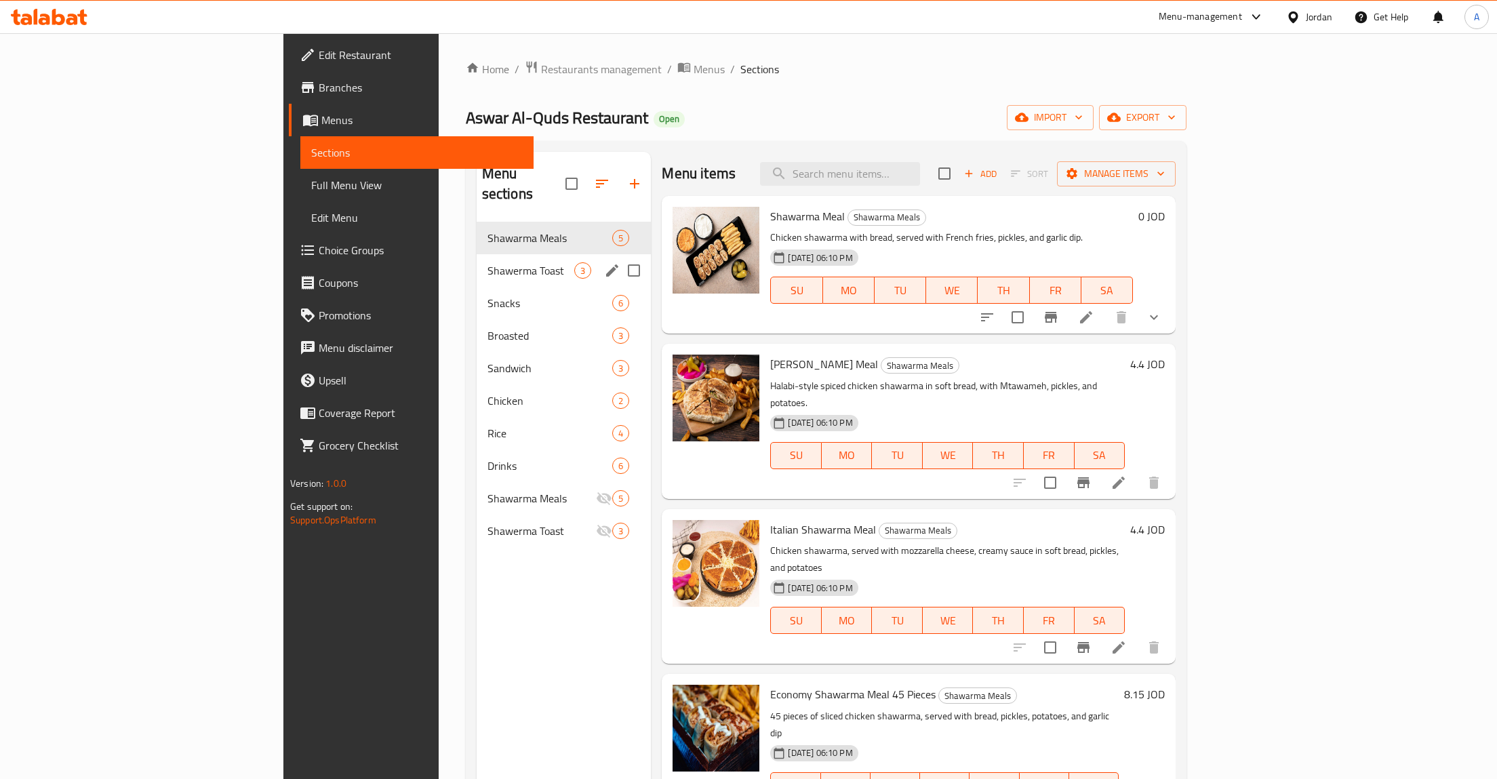
click at [487, 262] on span "Shawerma Toast" at bounding box center [530, 270] width 87 height 16
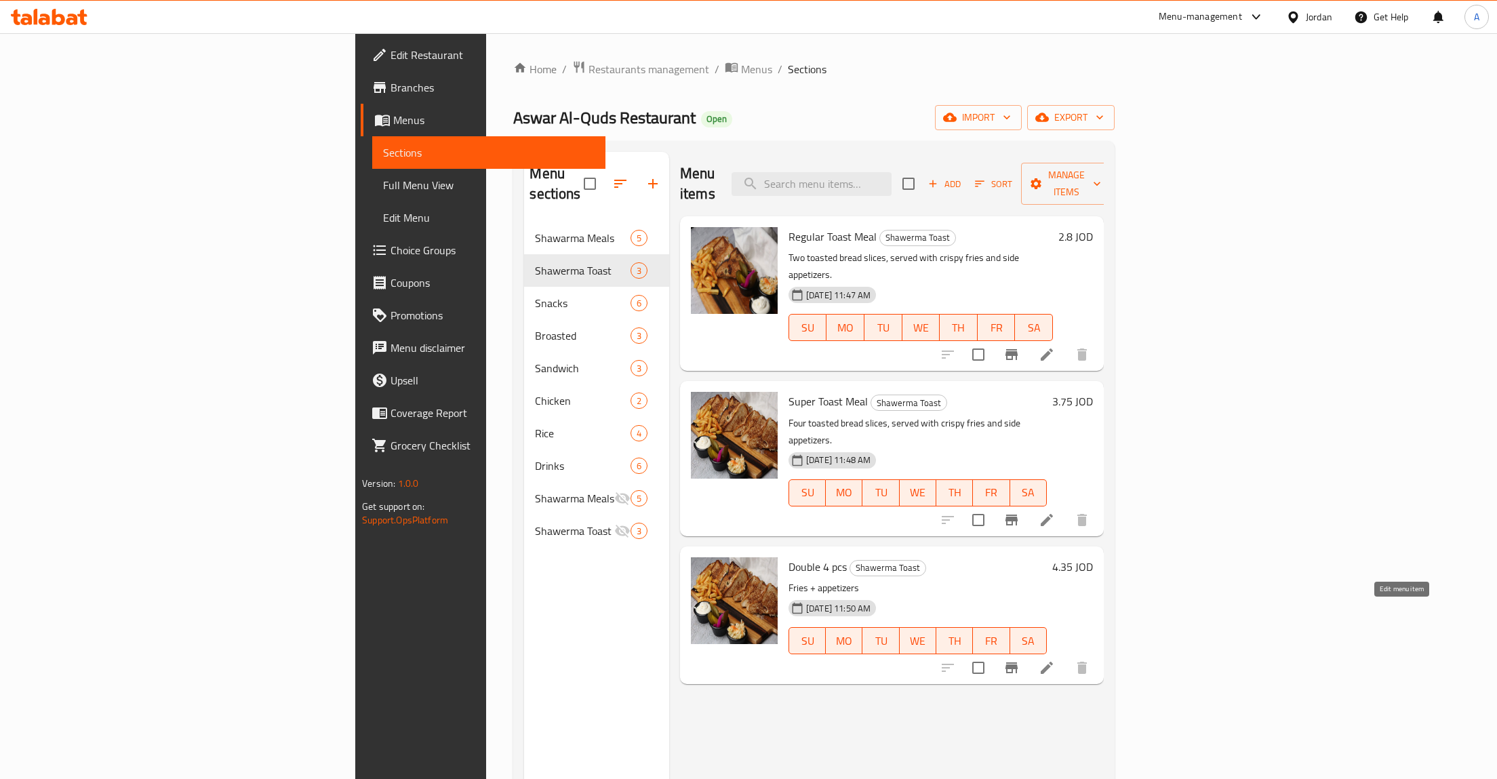
click at [1053, 662] on icon at bounding box center [1047, 668] width 12 height 12
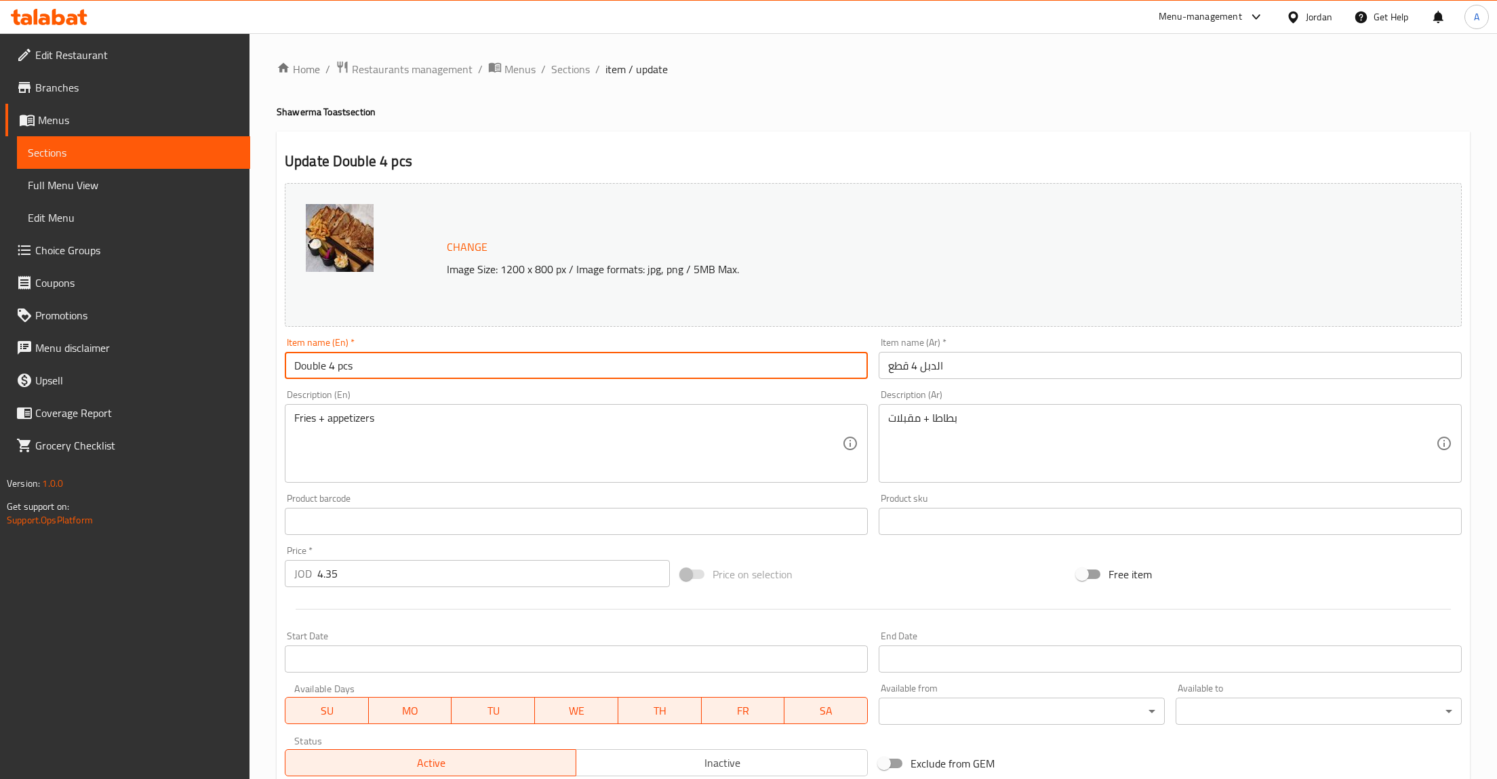
click at [386, 369] on input "Double 4 pcs" at bounding box center [576, 365] width 583 height 27
paste input "Regular Toast Meal"
click at [316, 376] on input "Regular Toast Meal" at bounding box center [576, 365] width 583 height 27
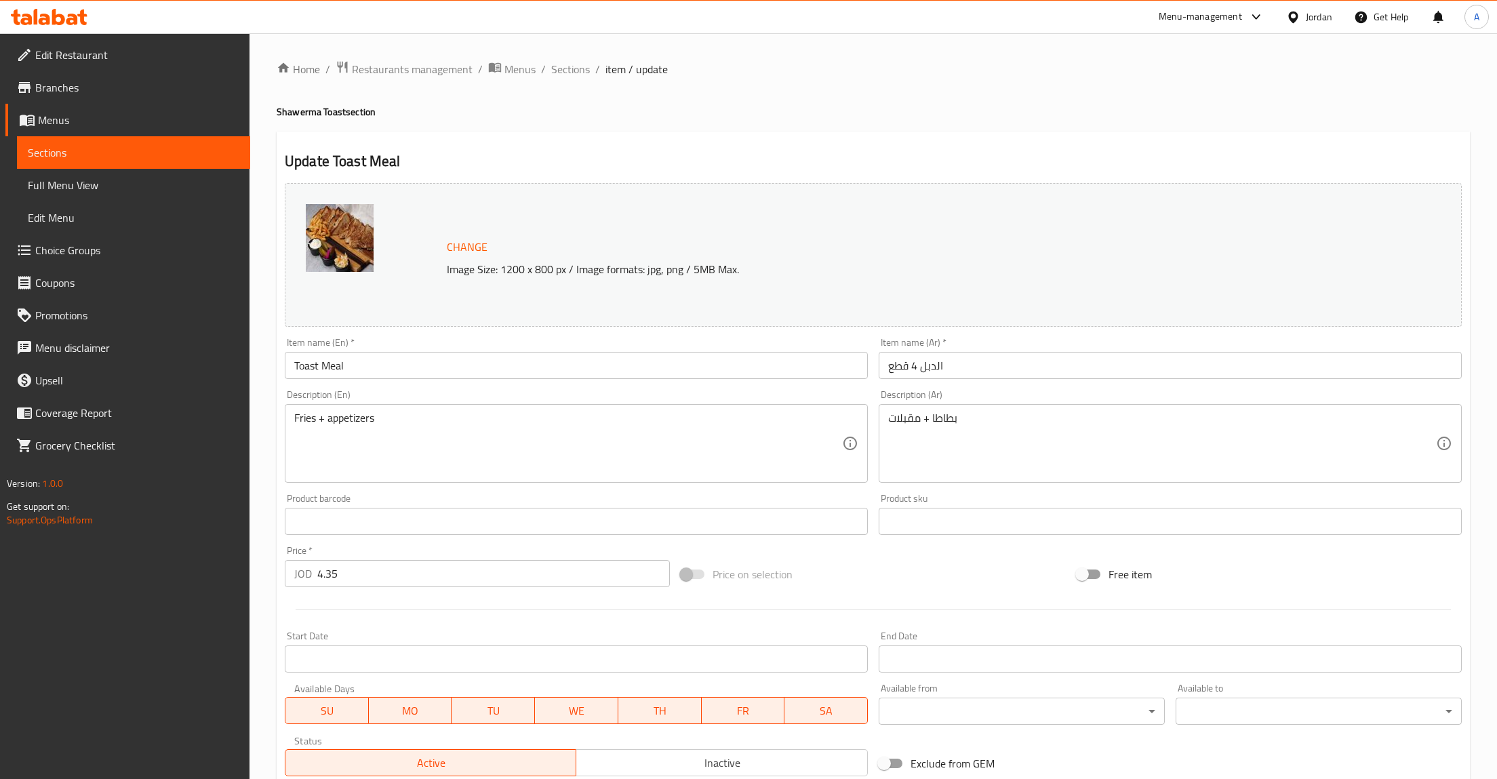
click at [303, 342] on div "Item name (En)   * Toast Meal Item name (En) *" at bounding box center [576, 358] width 583 height 41
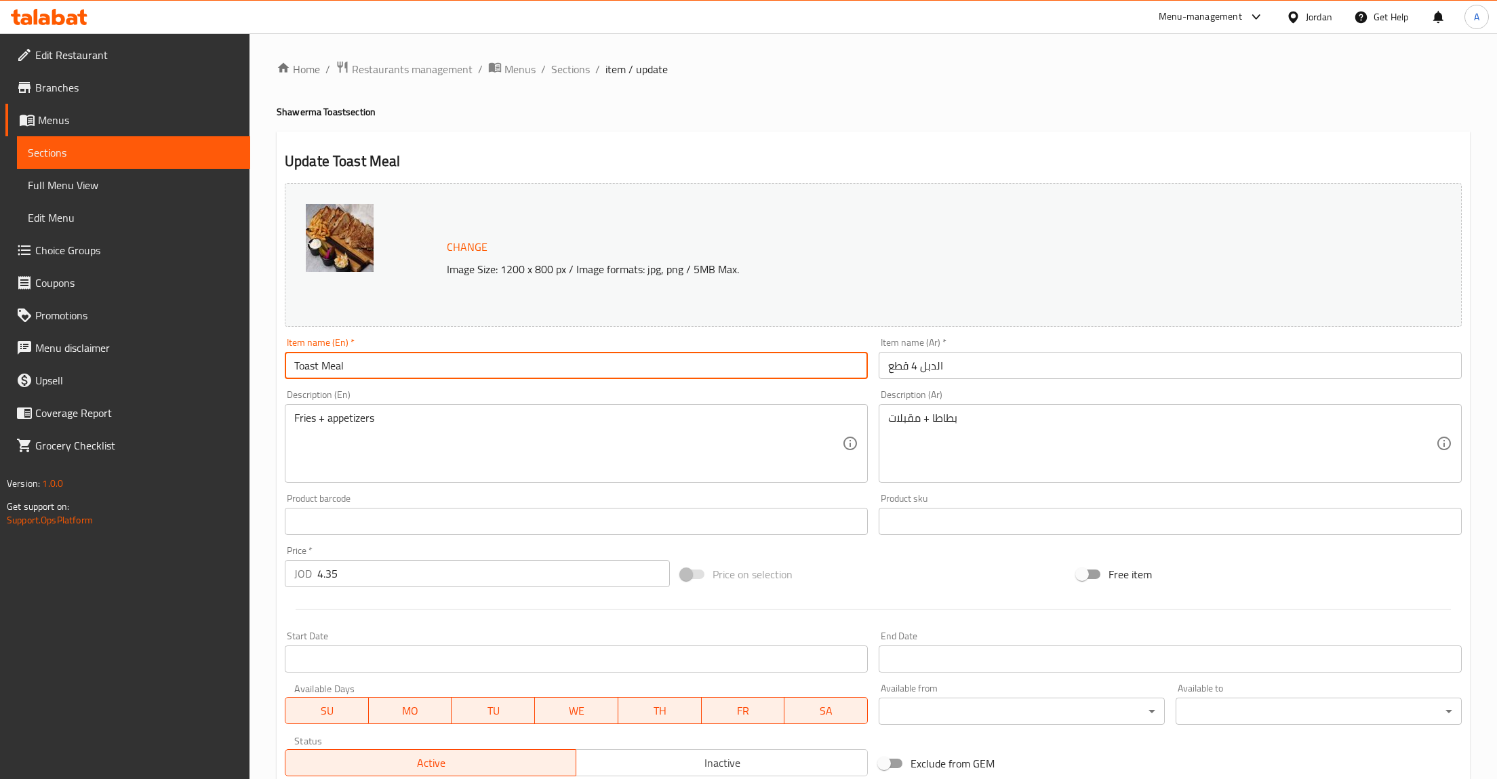
click at [419, 376] on input "Toast Meal" at bounding box center [576, 365] width 583 height 27
click at [419, 365] on input "Toast Meal" at bounding box center [576, 365] width 583 height 27
drag, startPoint x: 374, startPoint y: 367, endPoint x: 198, endPoint y: 369, distance: 176.3
click at [285, 369] on input "Toast Meal" at bounding box center [576, 365] width 583 height 27
type input "Double Toast Meal"
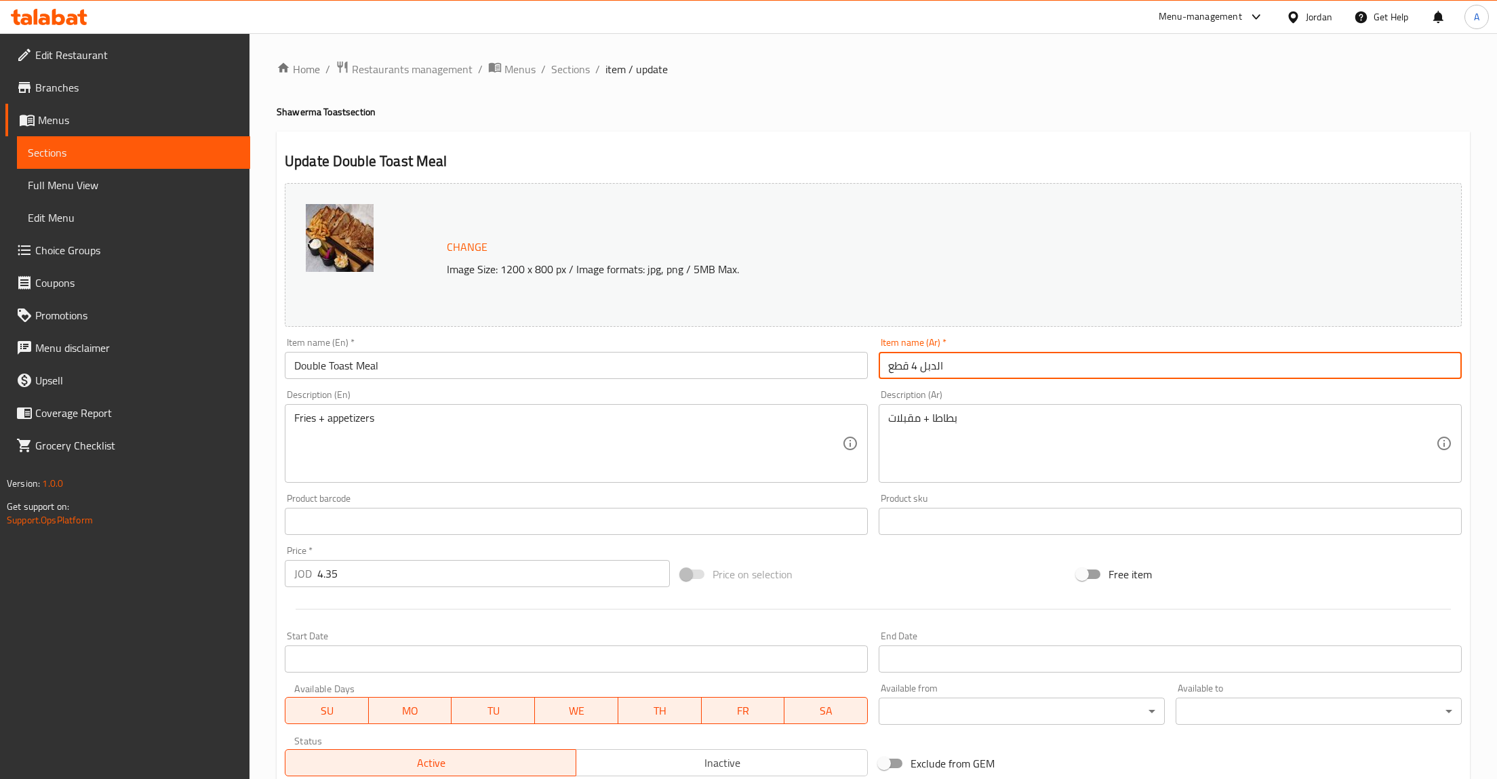
click at [967, 370] on input "الدبل 4 قطع" at bounding box center [1170, 365] width 583 height 27
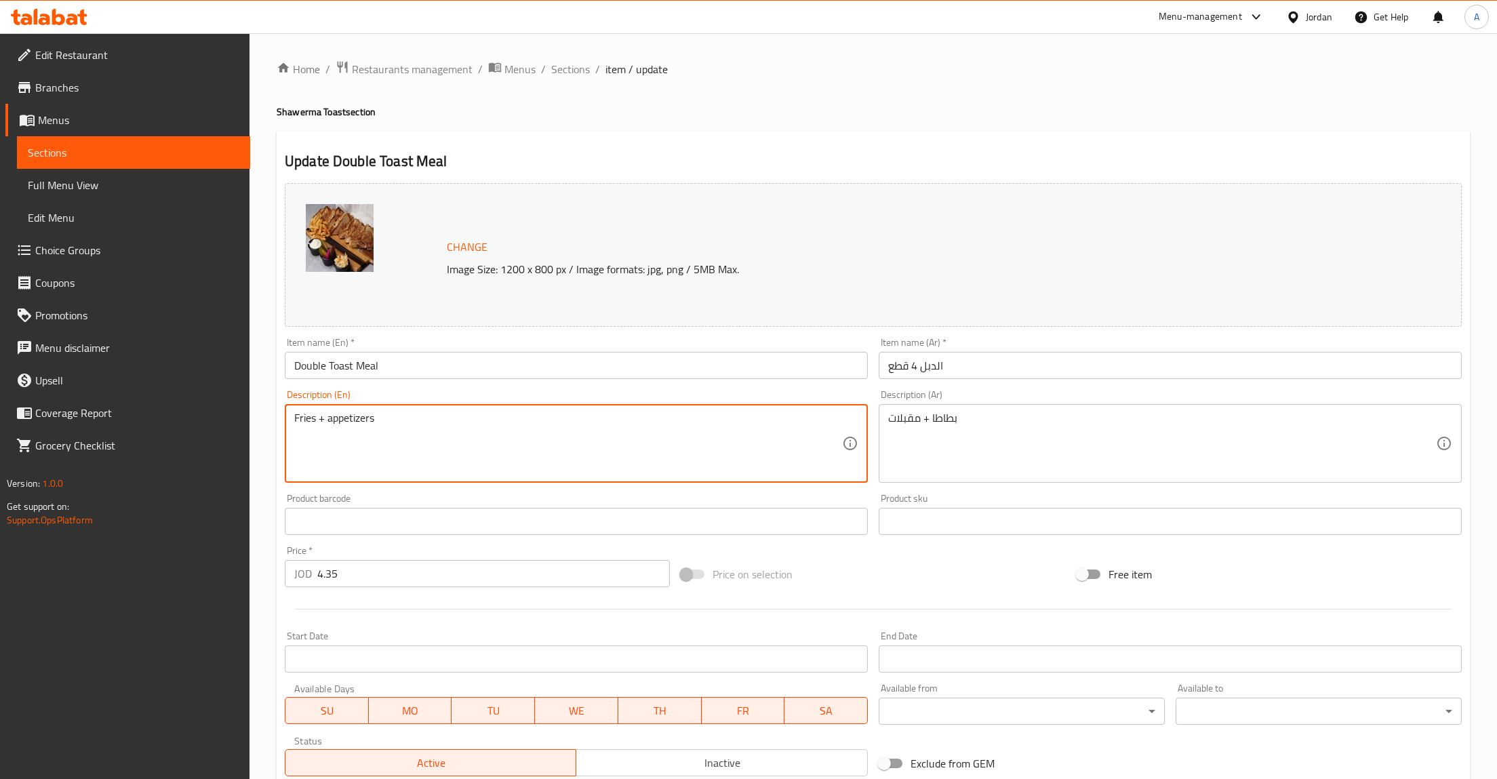
click at [694, 450] on textarea "Fries + appetizers" at bounding box center [568, 443] width 548 height 64
paste textarea "Regular Toast Meal"
paste textarea "two toasted bread slices, served with crispy fries and side appetizers."
click at [296, 416] on textarea "two toasted bread slices, served with crispy fries and side appetizers." at bounding box center [568, 443] width 548 height 64
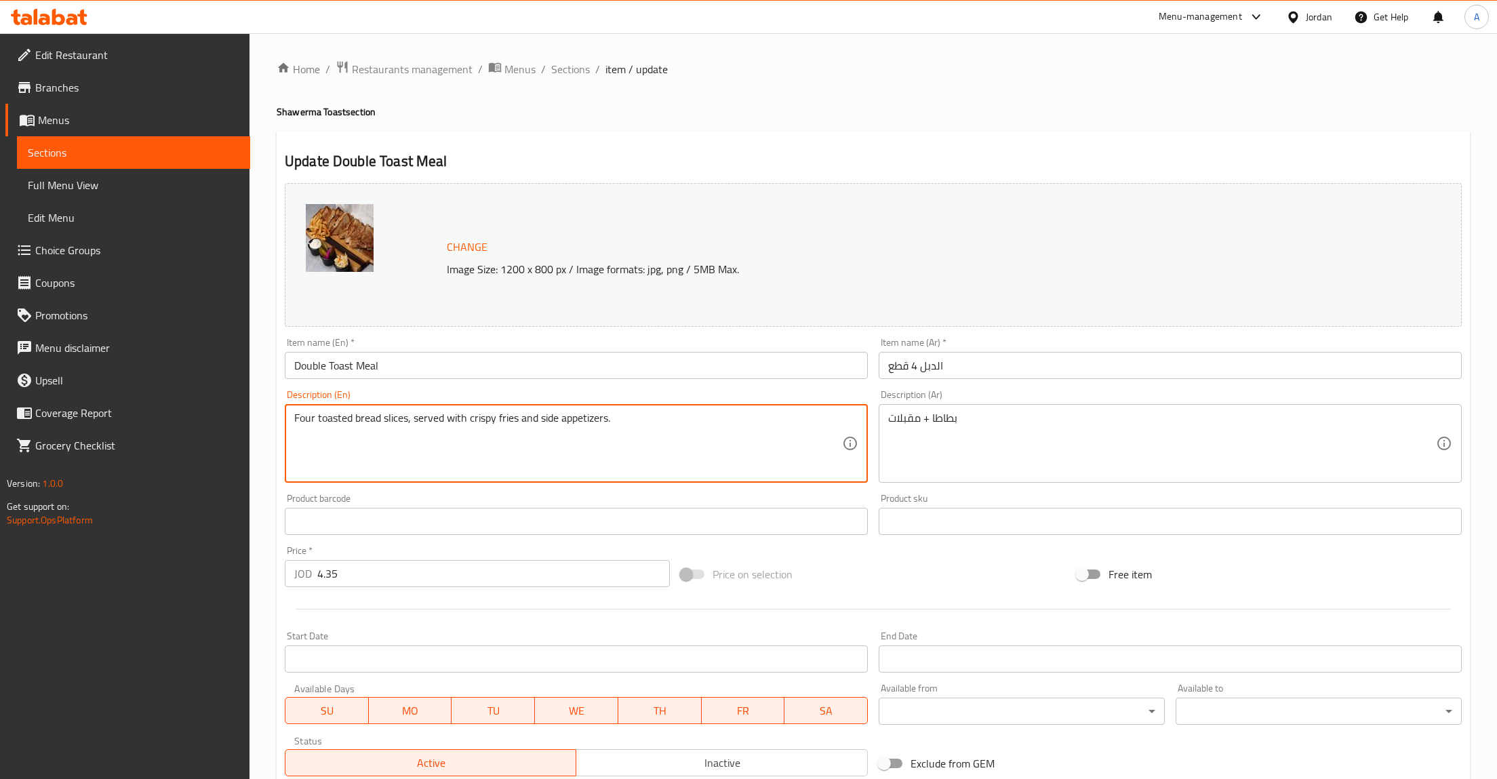
click at [354, 425] on textarea "Four toasted bread slices, served with crispy fries and side appetizers." at bounding box center [568, 443] width 548 height 64
type textarea "Four toasted bread slices, served with crispy fries and side appetizers."
click at [970, 424] on textarea "بطاطا + مقبلات" at bounding box center [1162, 443] width 548 height 64
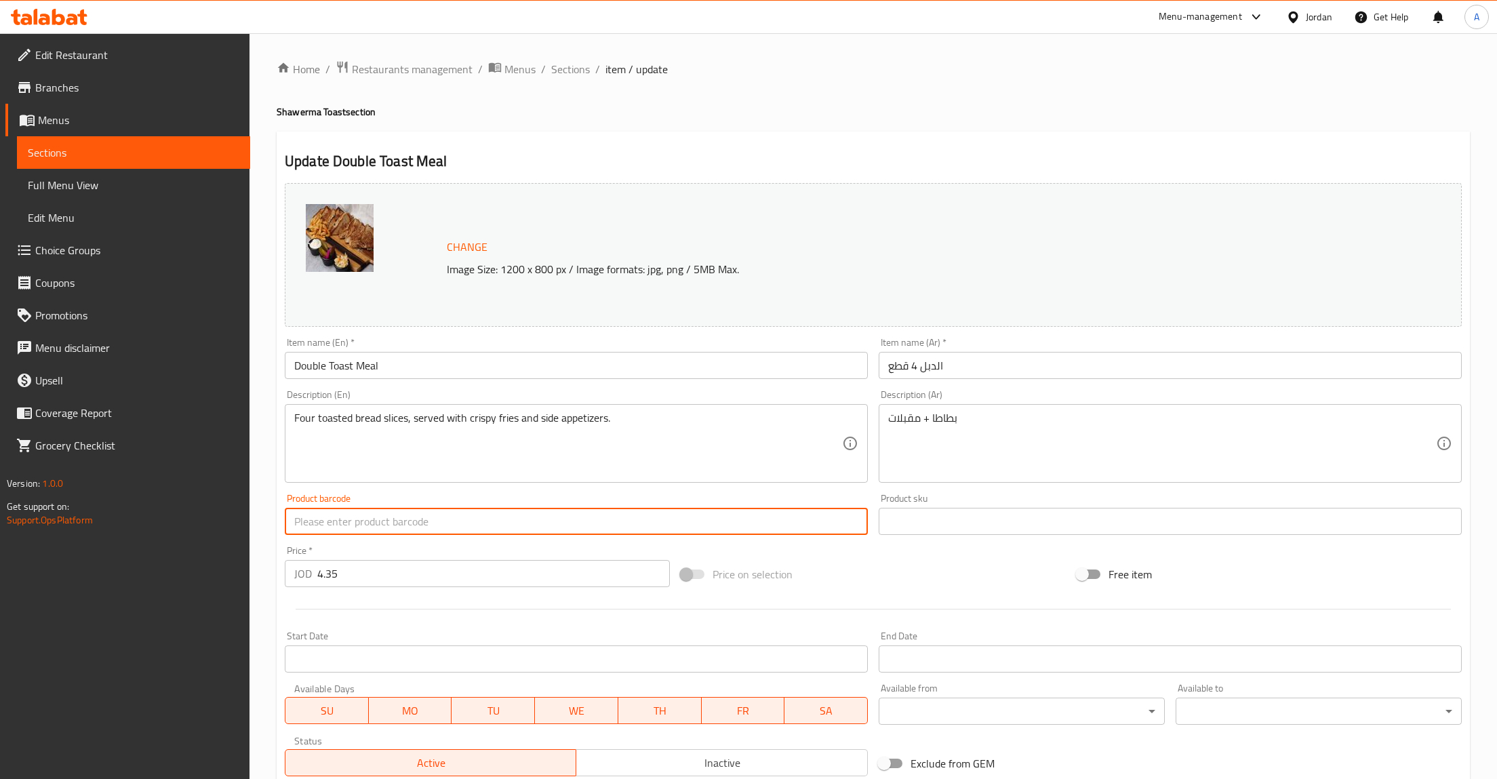
click at [970, 424] on textarea "بطاطا + مقبلات" at bounding box center [1162, 443] width 548 height 64
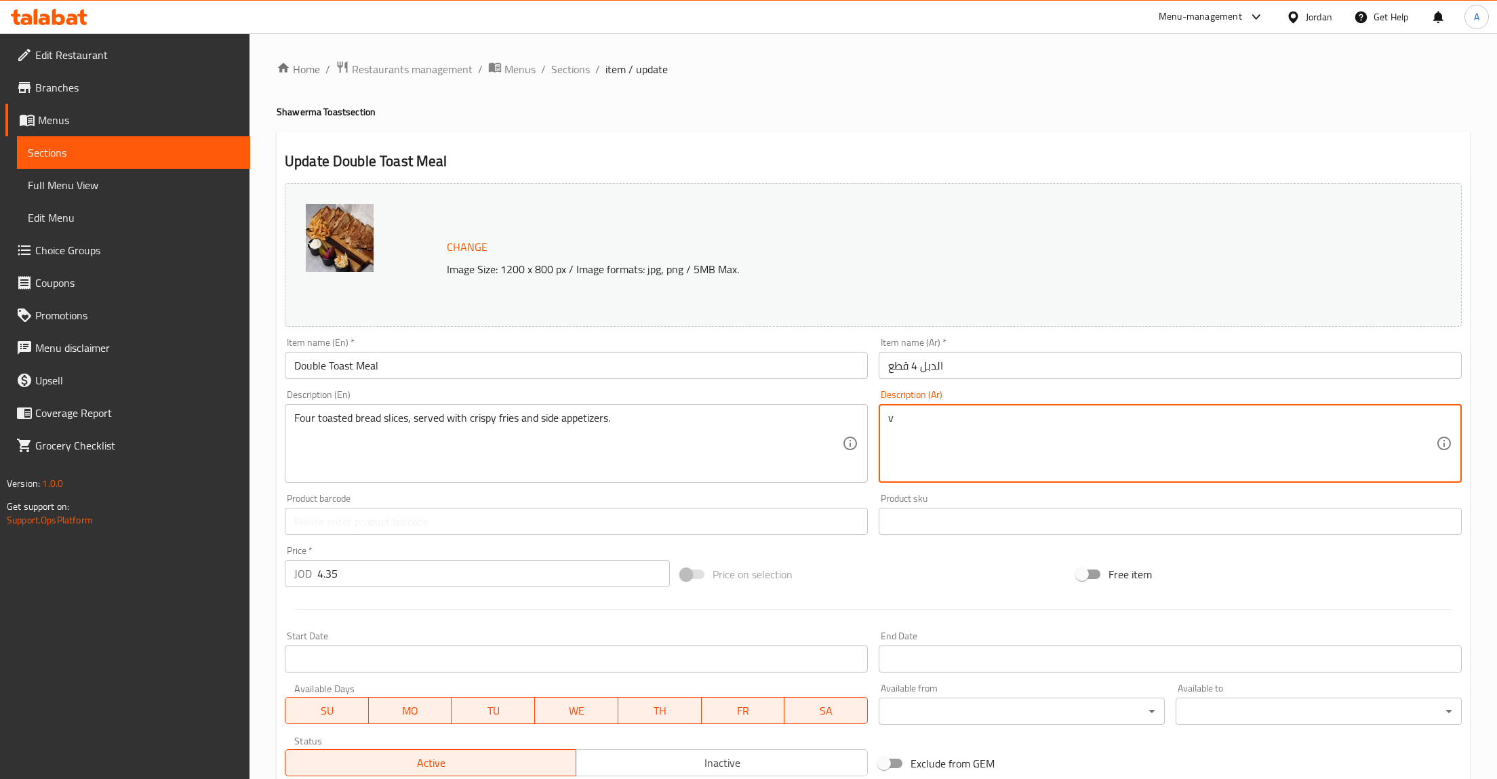
click at [909, 414] on textarea "v" at bounding box center [1162, 443] width 548 height 64
paste textarea "قطعتين توست محمّص، تُقدَّم مع بطاطا مقلية مقرمشة ومجموعة من المقبلات الجانبية"
click at [1248, 424] on textarea "قطعتين توست محمّص، تُقدَّم مع بطاطا مقلية مقرمشة ومجموعة من المقبلات الجانبية" at bounding box center [1162, 443] width 548 height 64
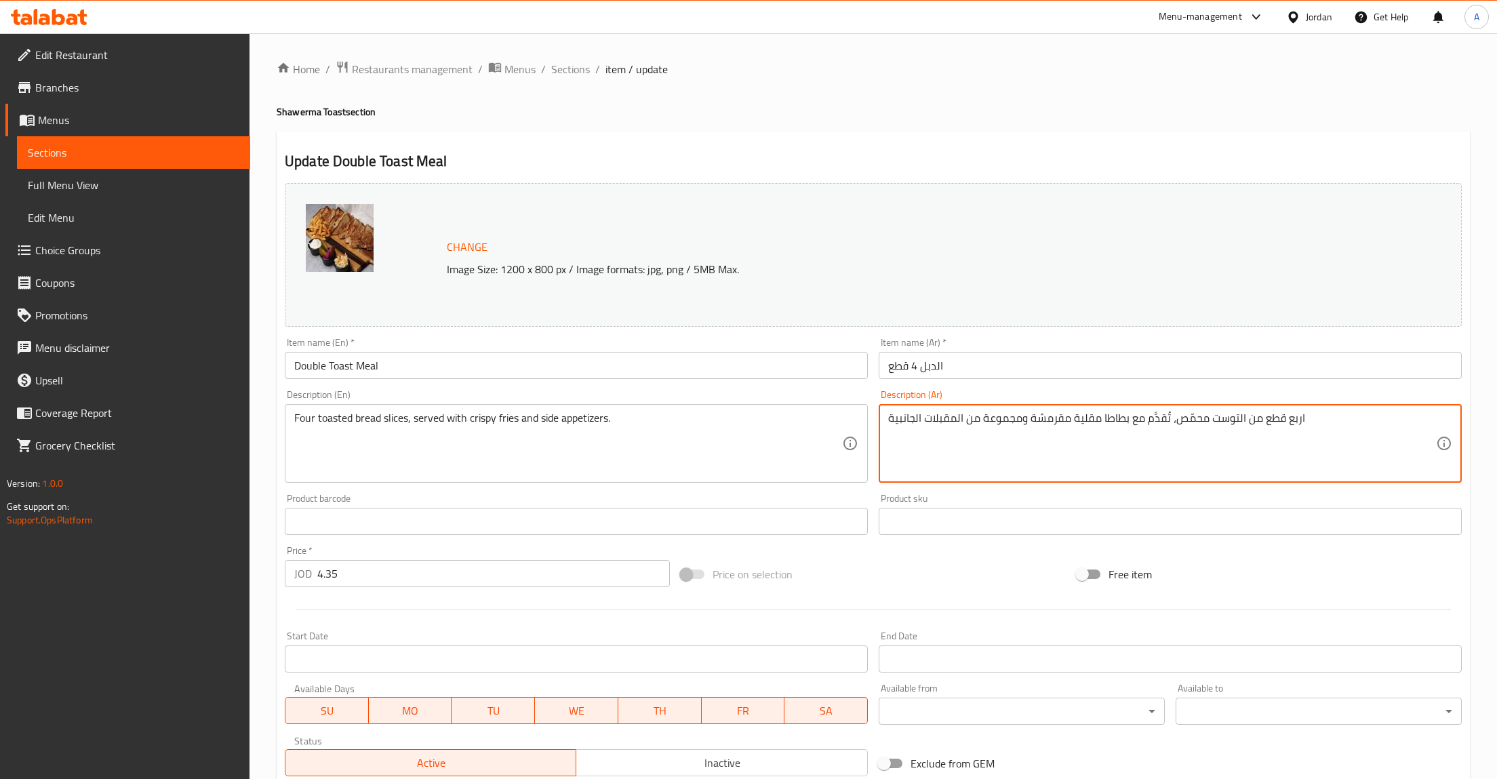
type textarea "اربع قطع من التوست محمّص، تُقدَّم مع بطاطا مقلية مقرمشة ومجموعة من المقبلات الج…"
click at [953, 372] on input "الدبل 4 قطع" at bounding box center [1170, 365] width 583 height 27
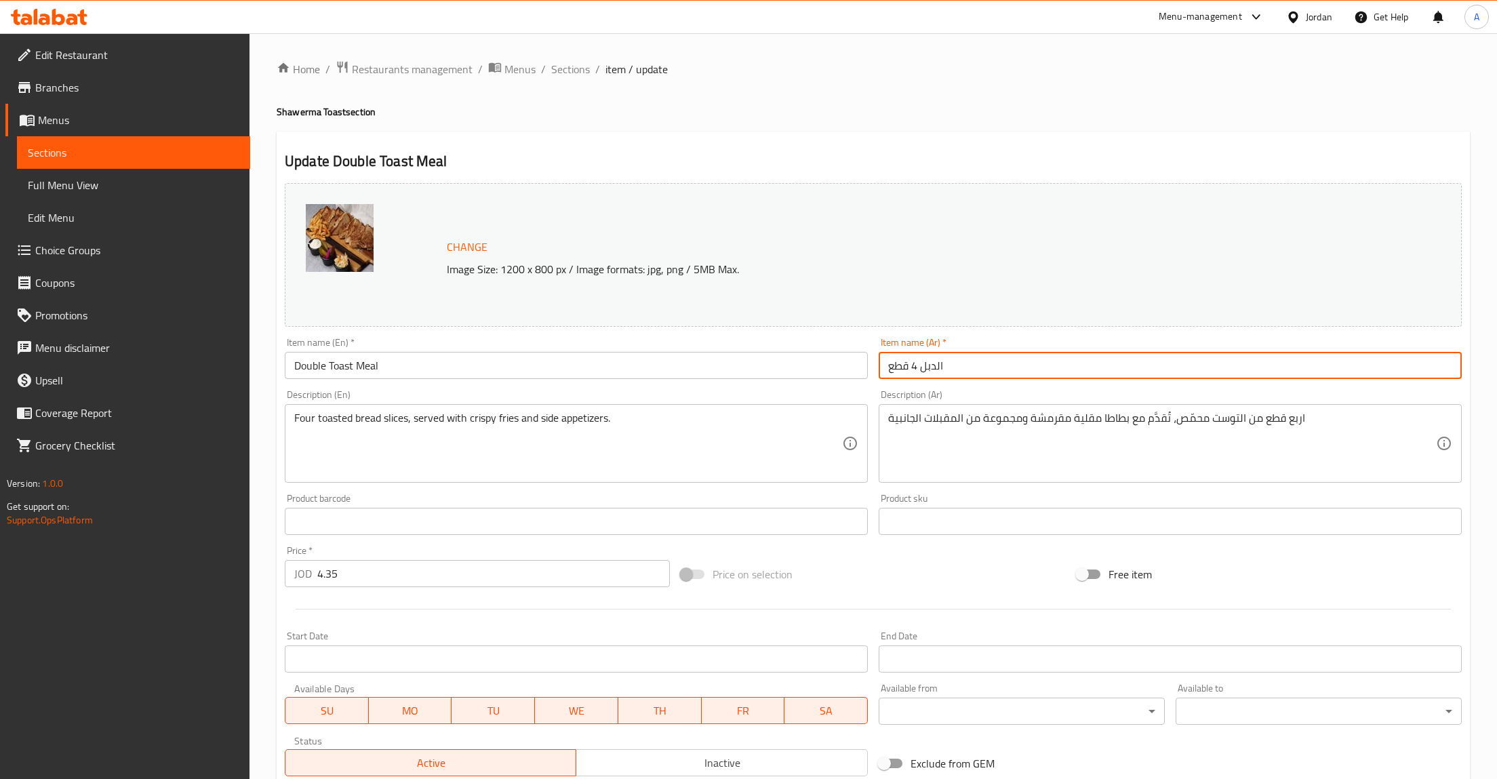
paste input "وجبة توست عادي"
click at [930, 368] on input "وجبة توست عادي" at bounding box center [1170, 365] width 583 height 27
click at [972, 353] on input "وجبة شاورما توست دبل" at bounding box center [1170, 365] width 583 height 27
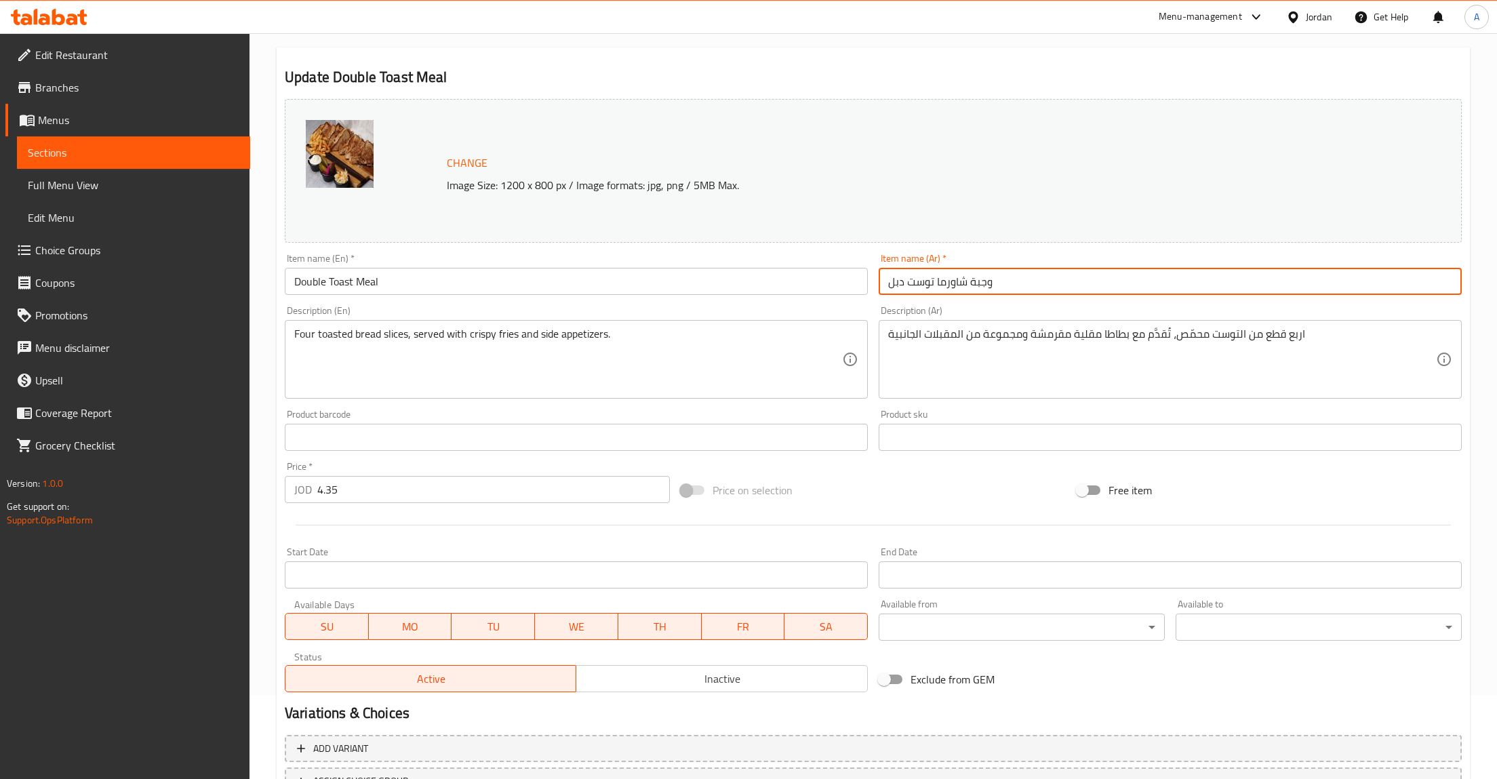
scroll to position [197, 0]
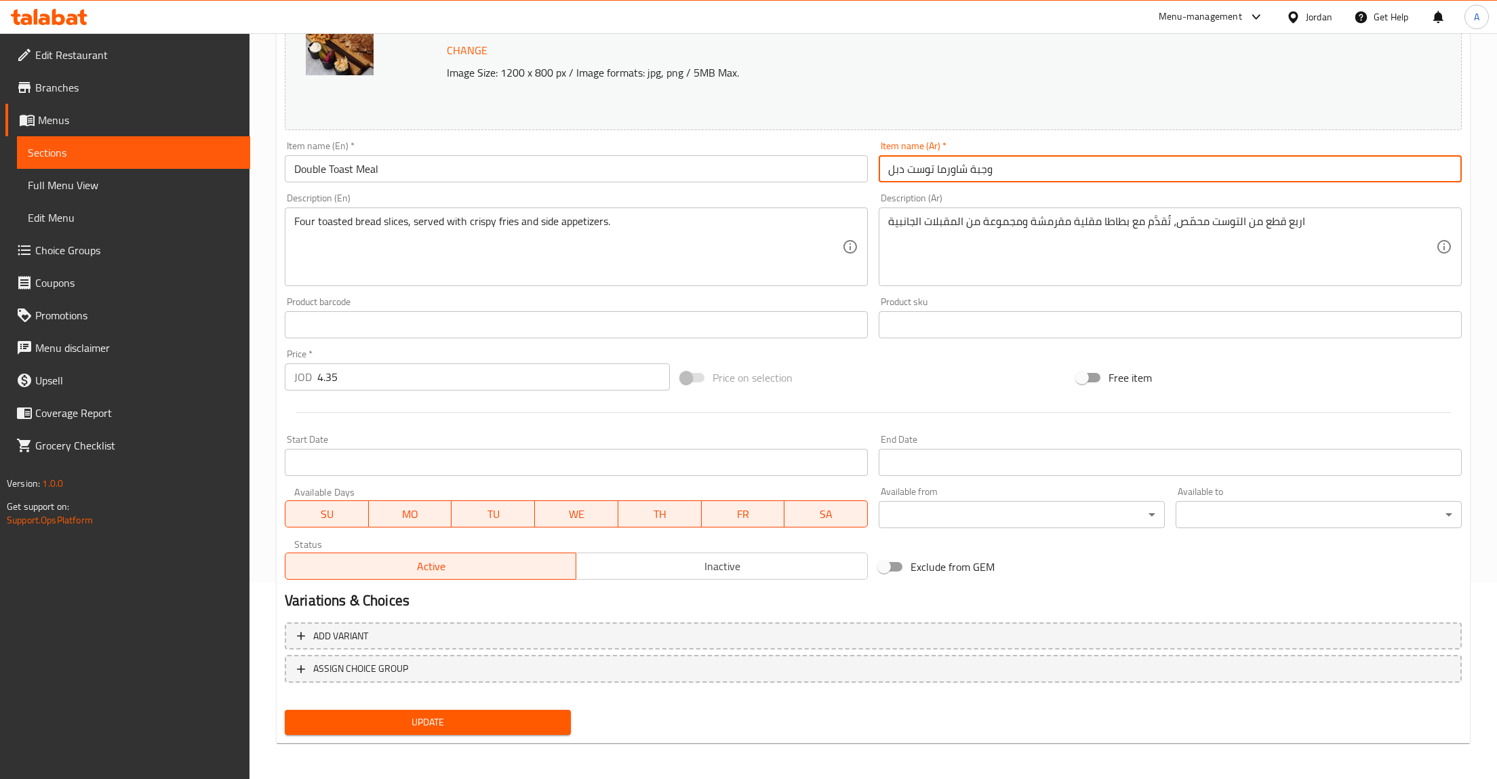
type input "وجبة شاورما توست دبل"
click at [447, 710] on button "Update" at bounding box center [428, 722] width 286 height 25
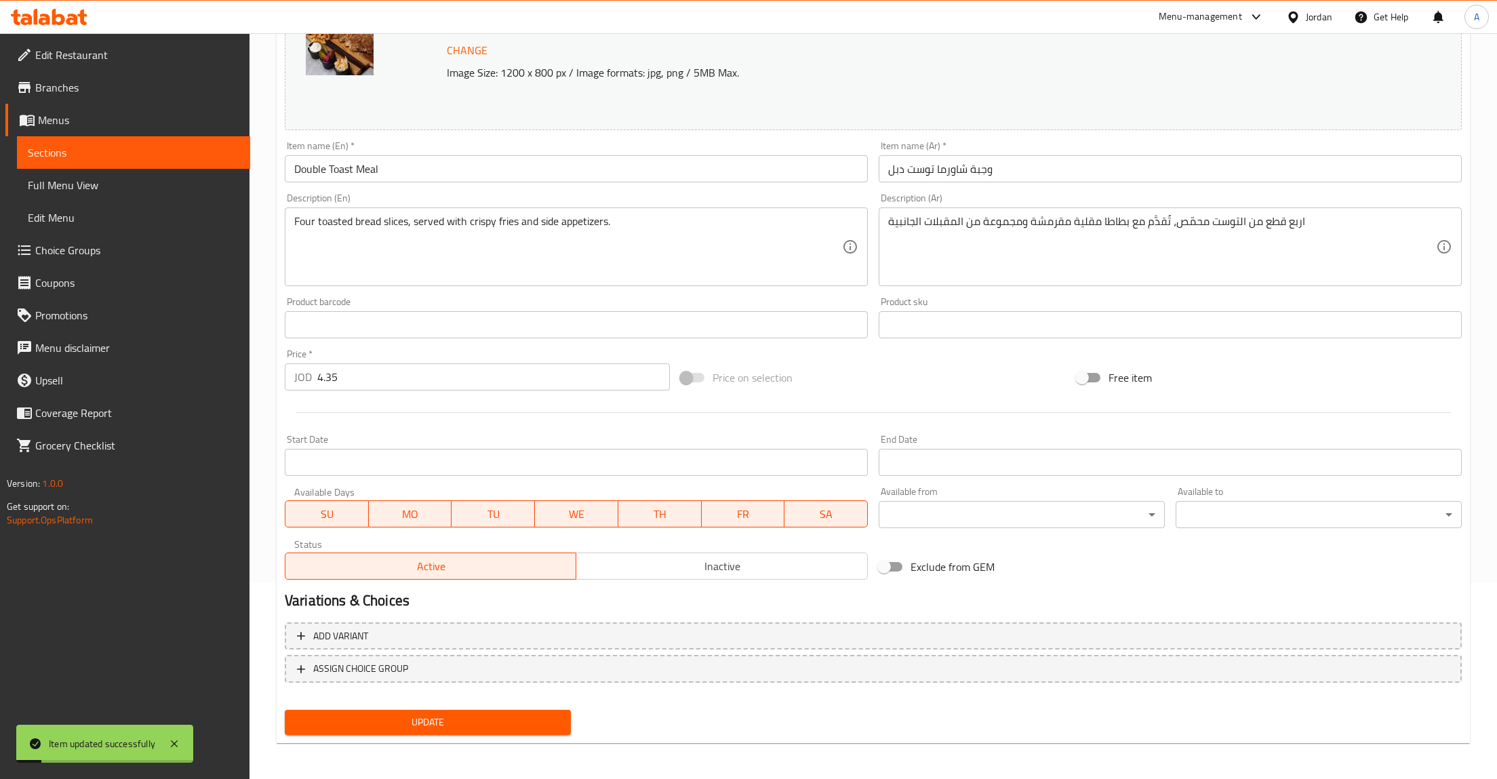
click at [76, 150] on span "Sections" at bounding box center [134, 152] width 212 height 16
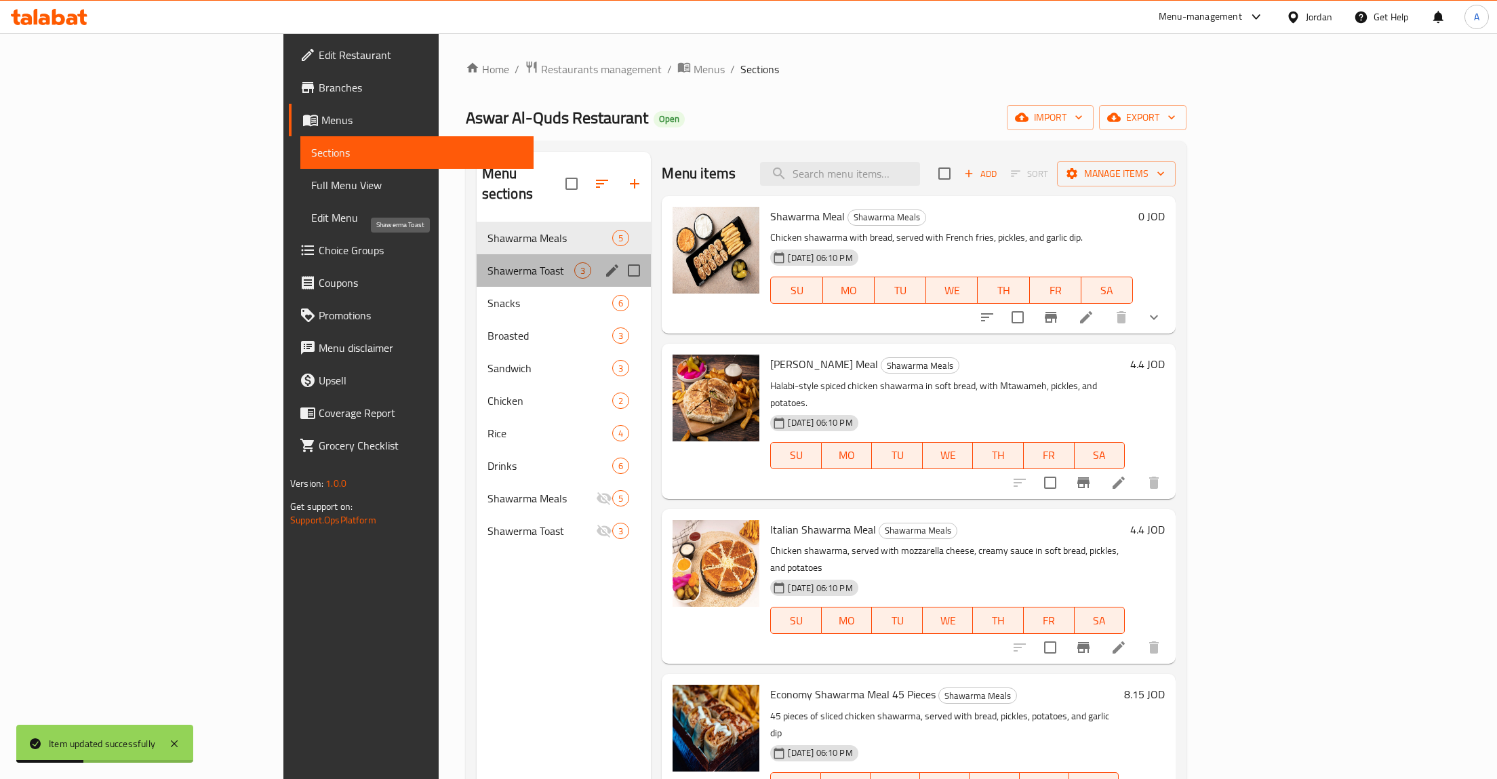
click at [487, 262] on span "Shawerma Toast" at bounding box center [530, 270] width 87 height 16
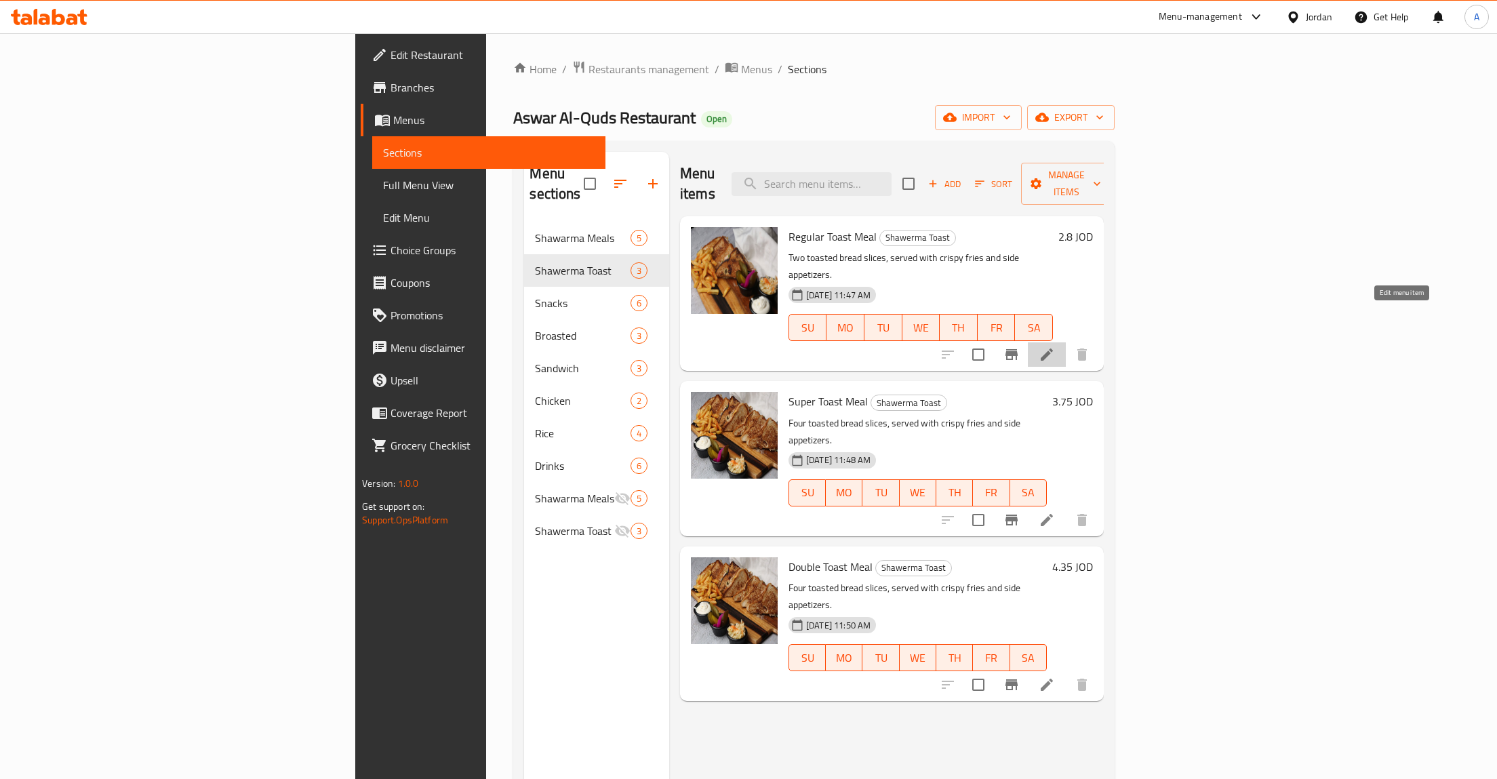
click at [1055, 346] on icon at bounding box center [1047, 354] width 16 height 16
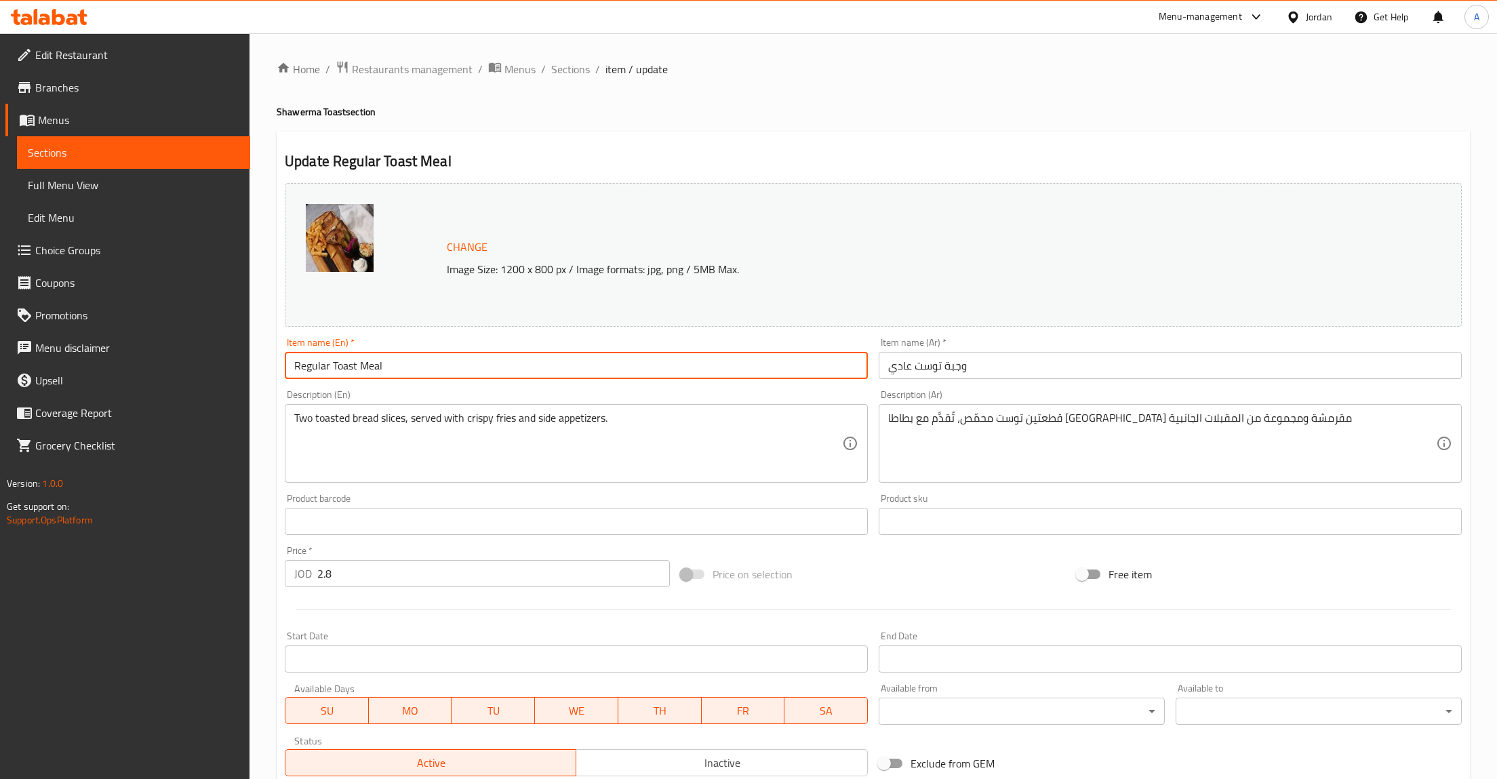
click at [437, 365] on input "Regular Toast Meal" at bounding box center [576, 365] width 583 height 27
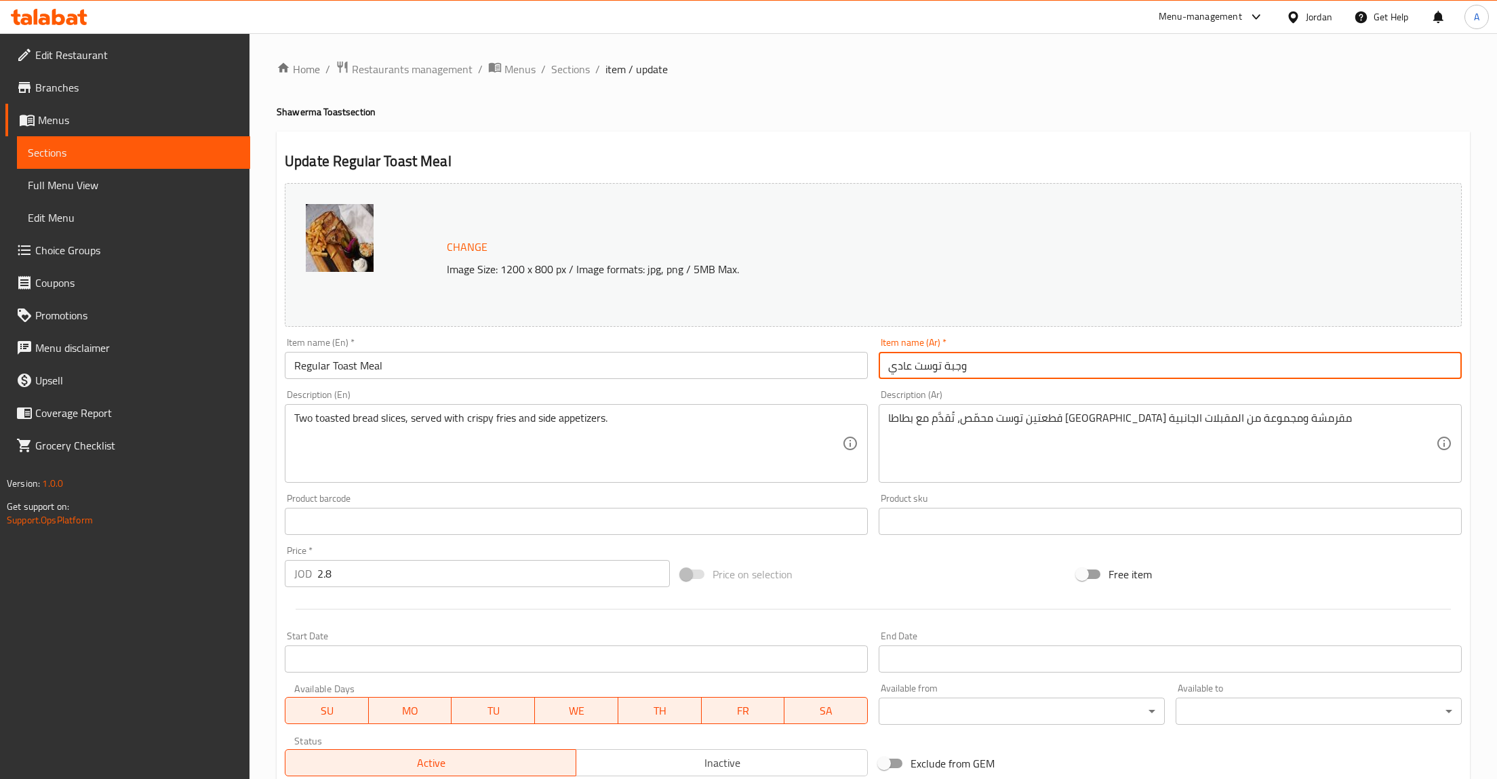
click at [940, 365] on input "وجبة توست عادي" at bounding box center [1170, 365] width 583 height 27
paste input "اورما توست دبل"
click at [898, 373] on input "وجبة شاورما توست دبل" at bounding box center [1170, 365] width 583 height 27
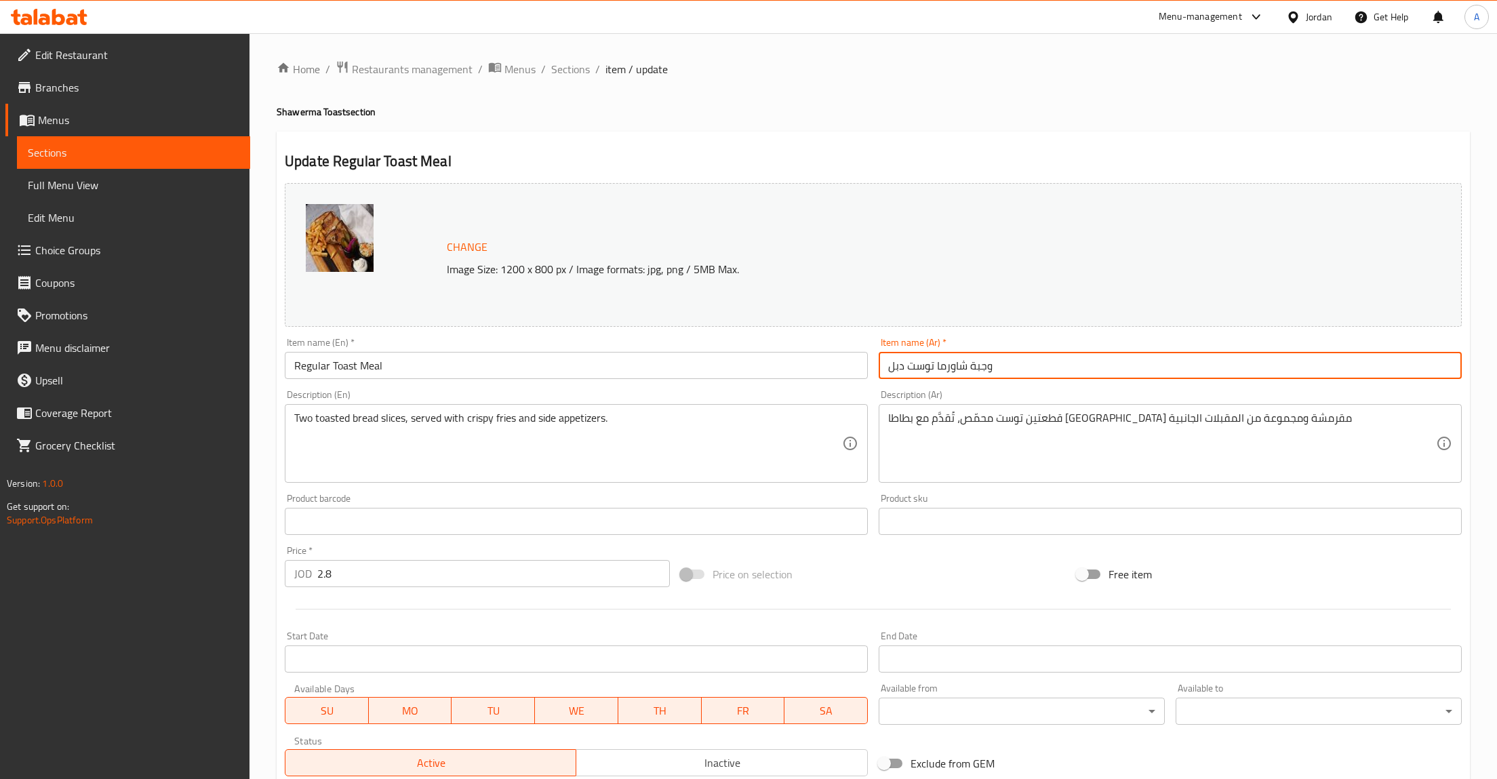
click at [898, 373] on input "وجبة شاورما توست دبل" at bounding box center [1170, 365] width 583 height 27
type input "وجبة شاورما توست عادي"
click at [1039, 363] on input "وجبة شاورما توست عادي" at bounding box center [1170, 365] width 583 height 27
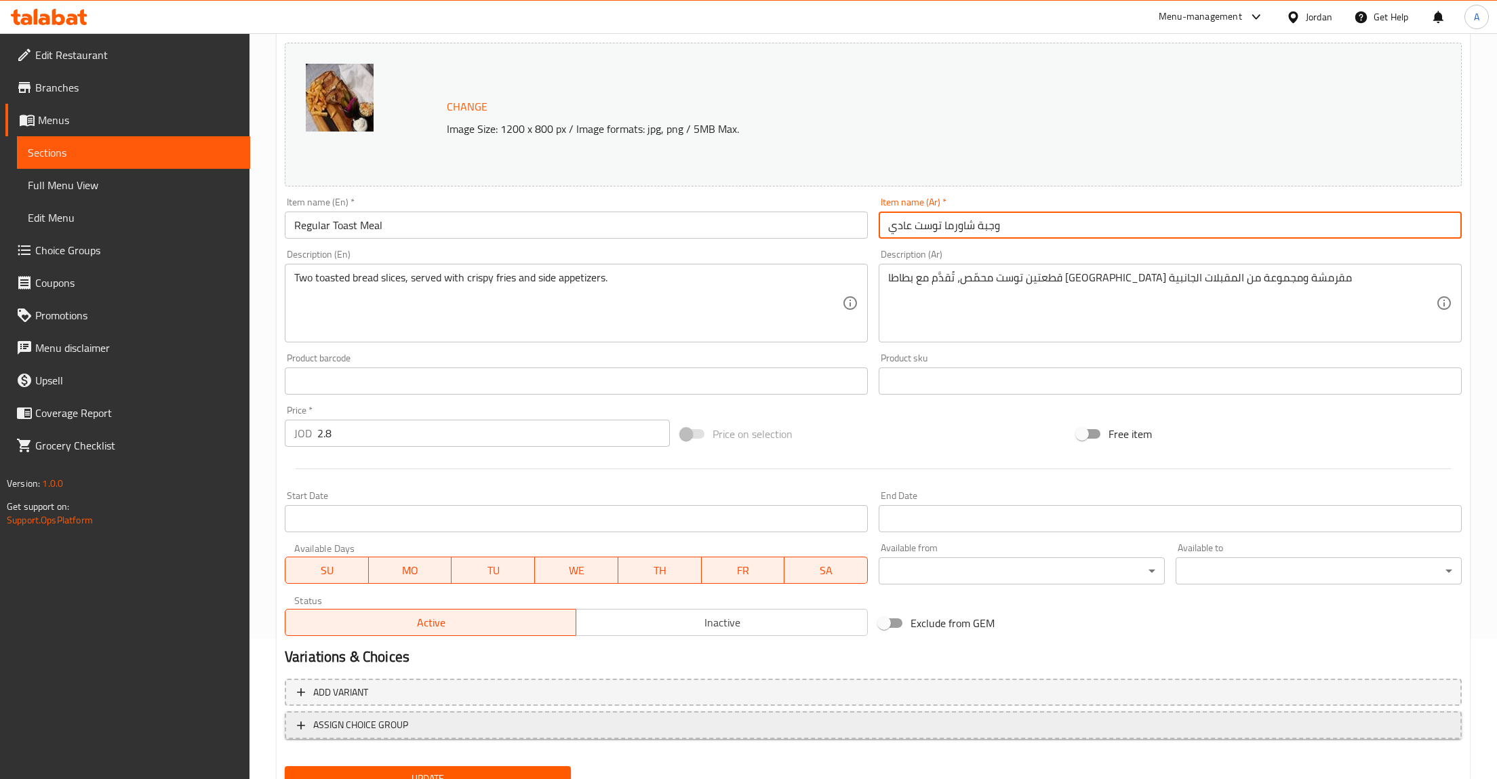
scroll to position [197, 0]
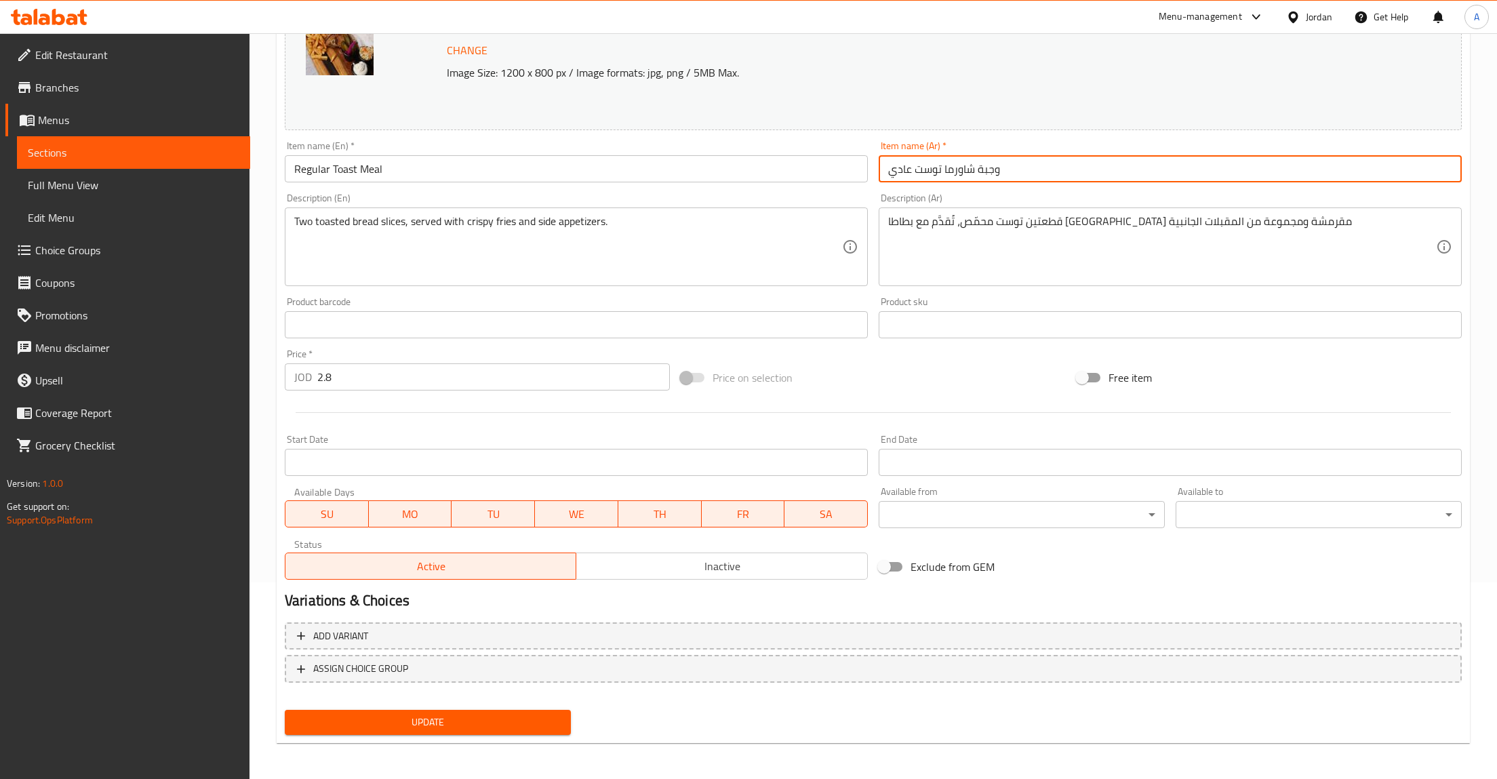
click at [477, 711] on button "Update" at bounding box center [428, 722] width 286 height 25
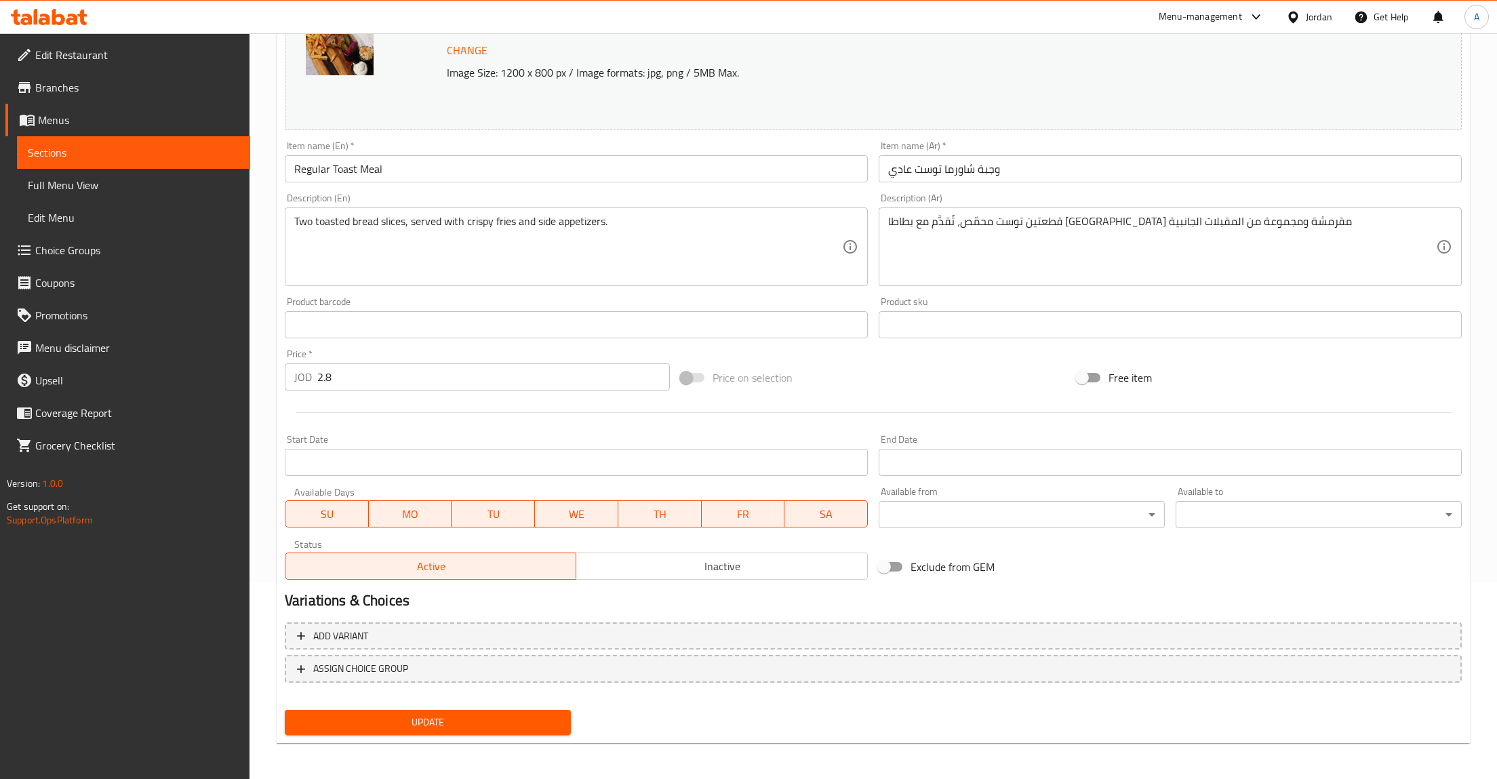
click at [1017, 176] on input "وجبة شاورما توست عادي" at bounding box center [1170, 168] width 583 height 27
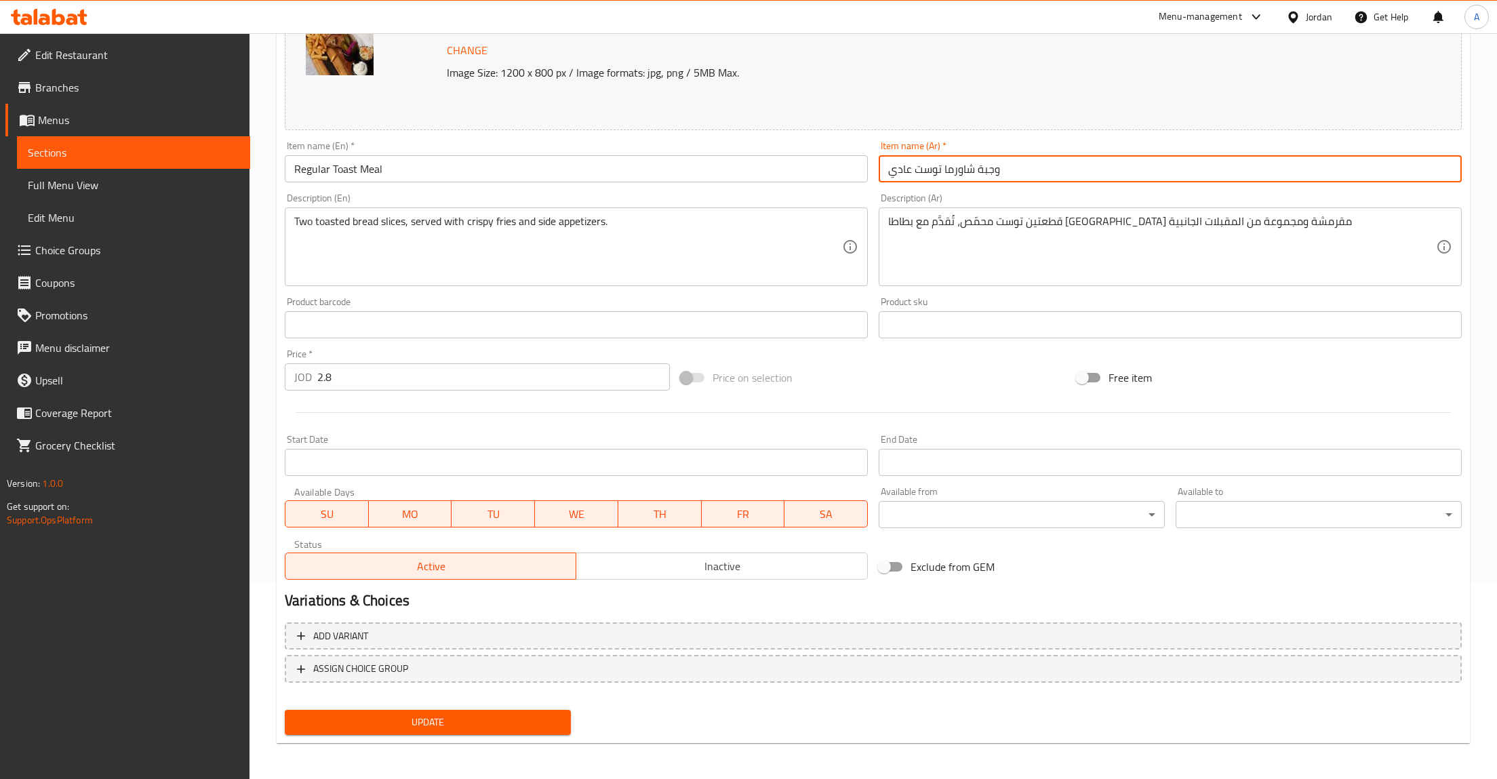
click at [399, 721] on span "Update" at bounding box center [428, 722] width 264 height 17
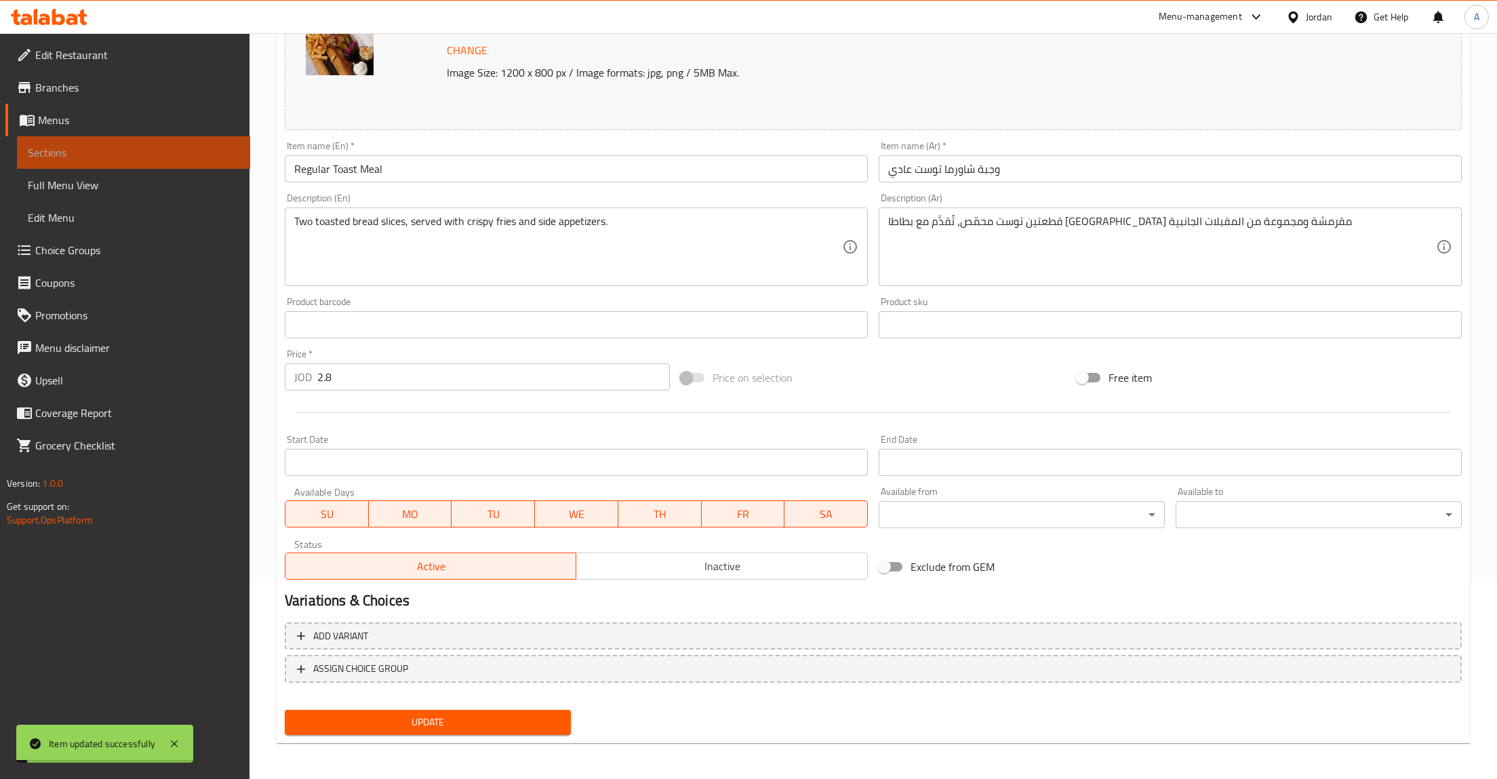
click at [45, 147] on span "Sections" at bounding box center [134, 152] width 212 height 16
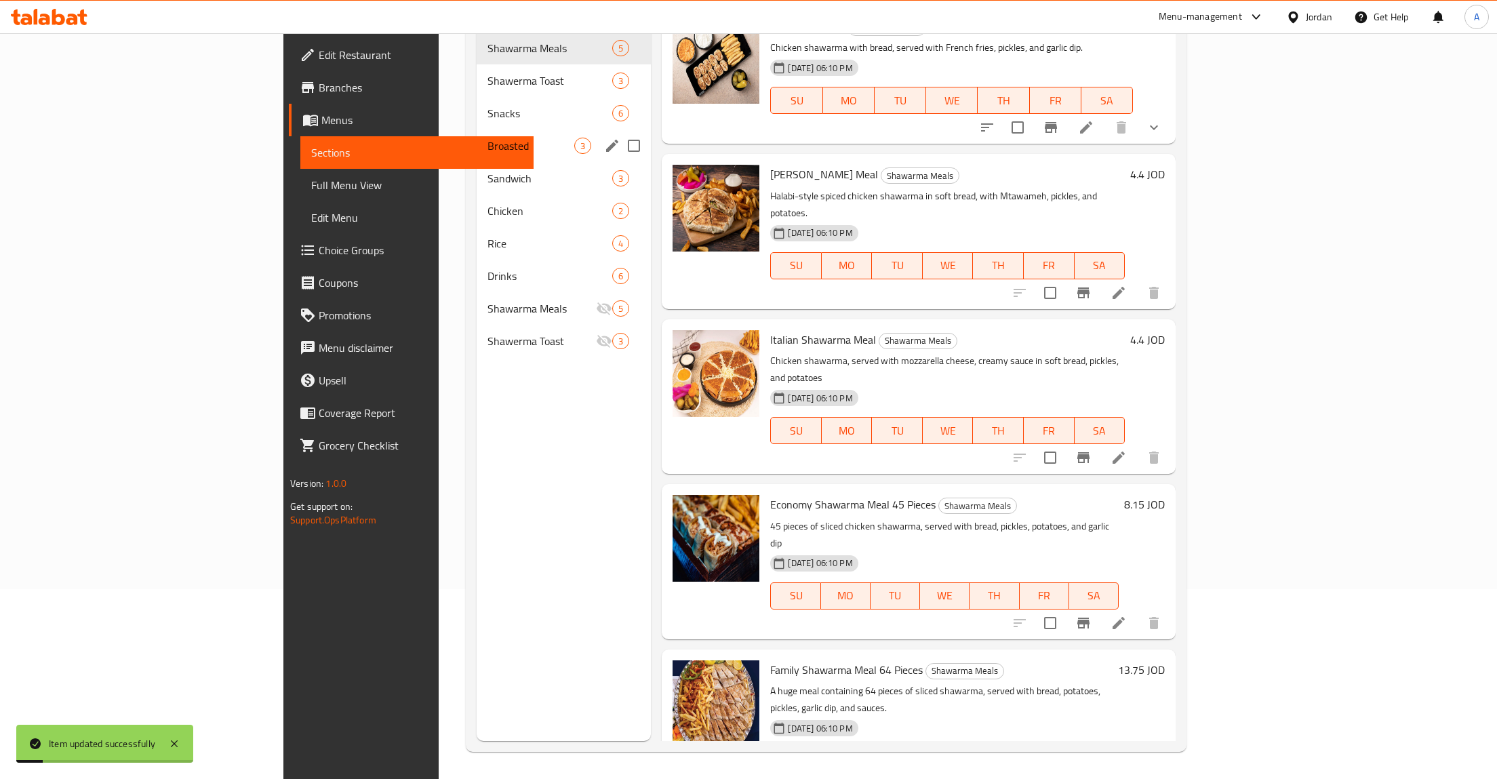
click at [477, 129] on div "Broasted 3" at bounding box center [564, 145] width 175 height 33
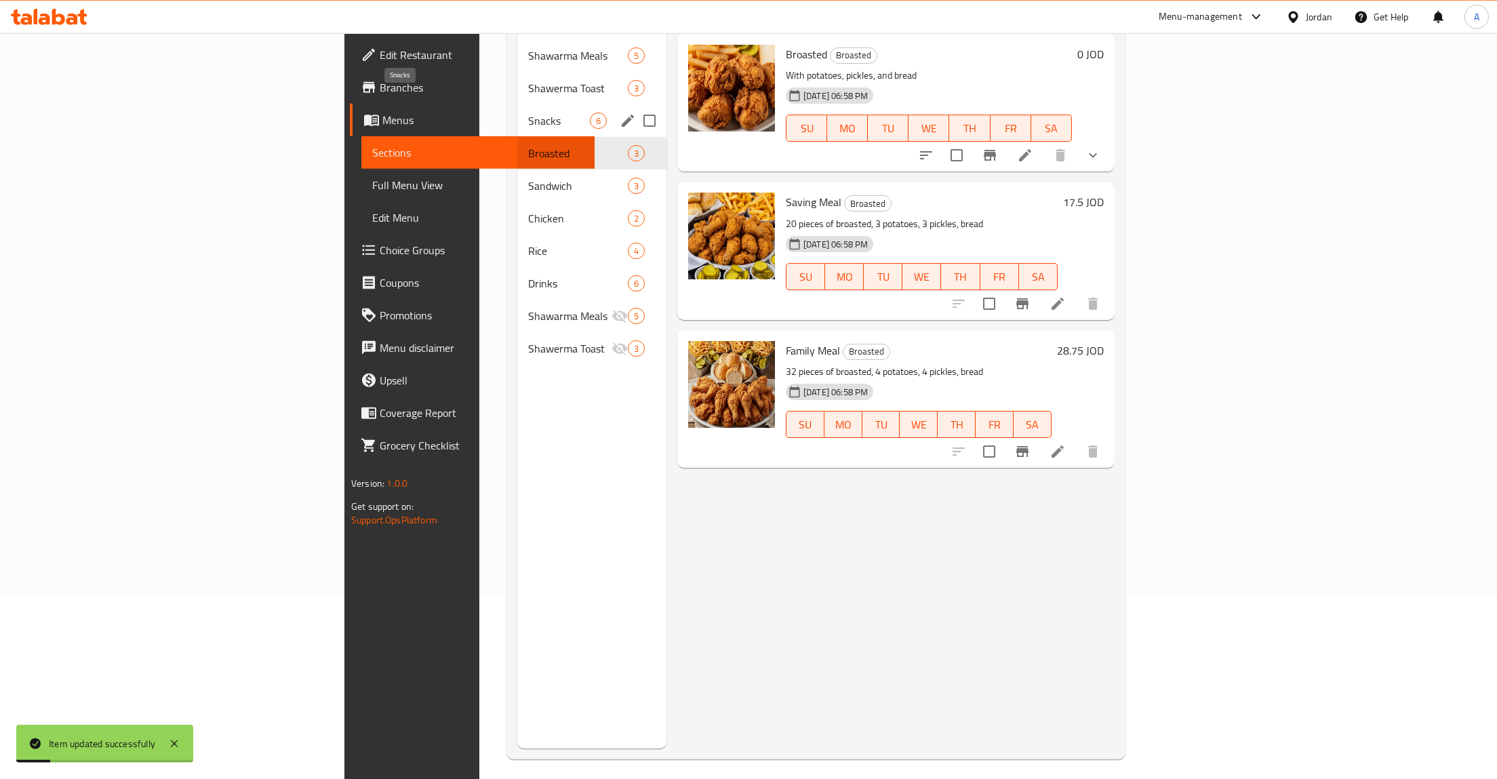
scroll to position [49, 0]
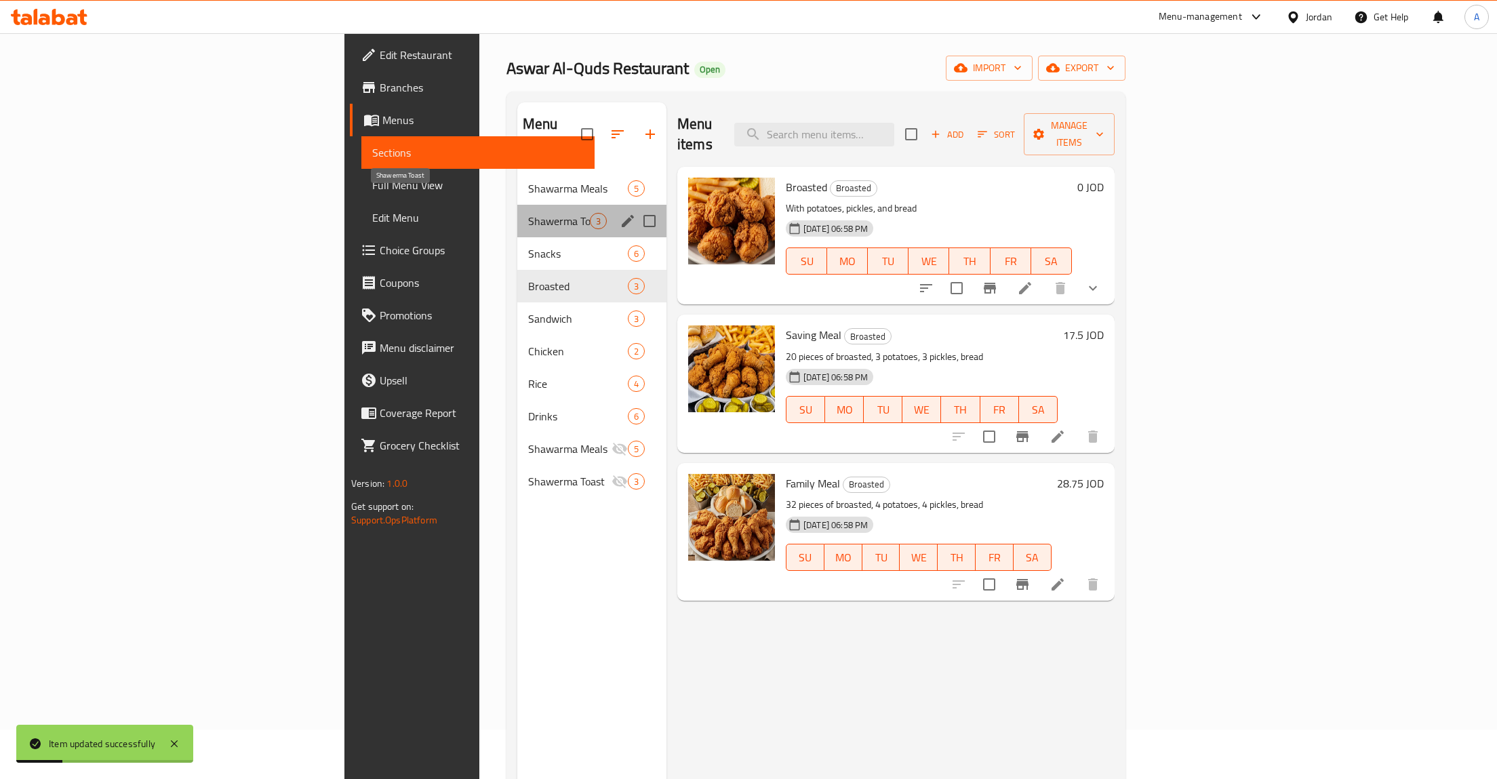
click at [528, 213] on span "Shawerma Toast" at bounding box center [559, 221] width 62 height 16
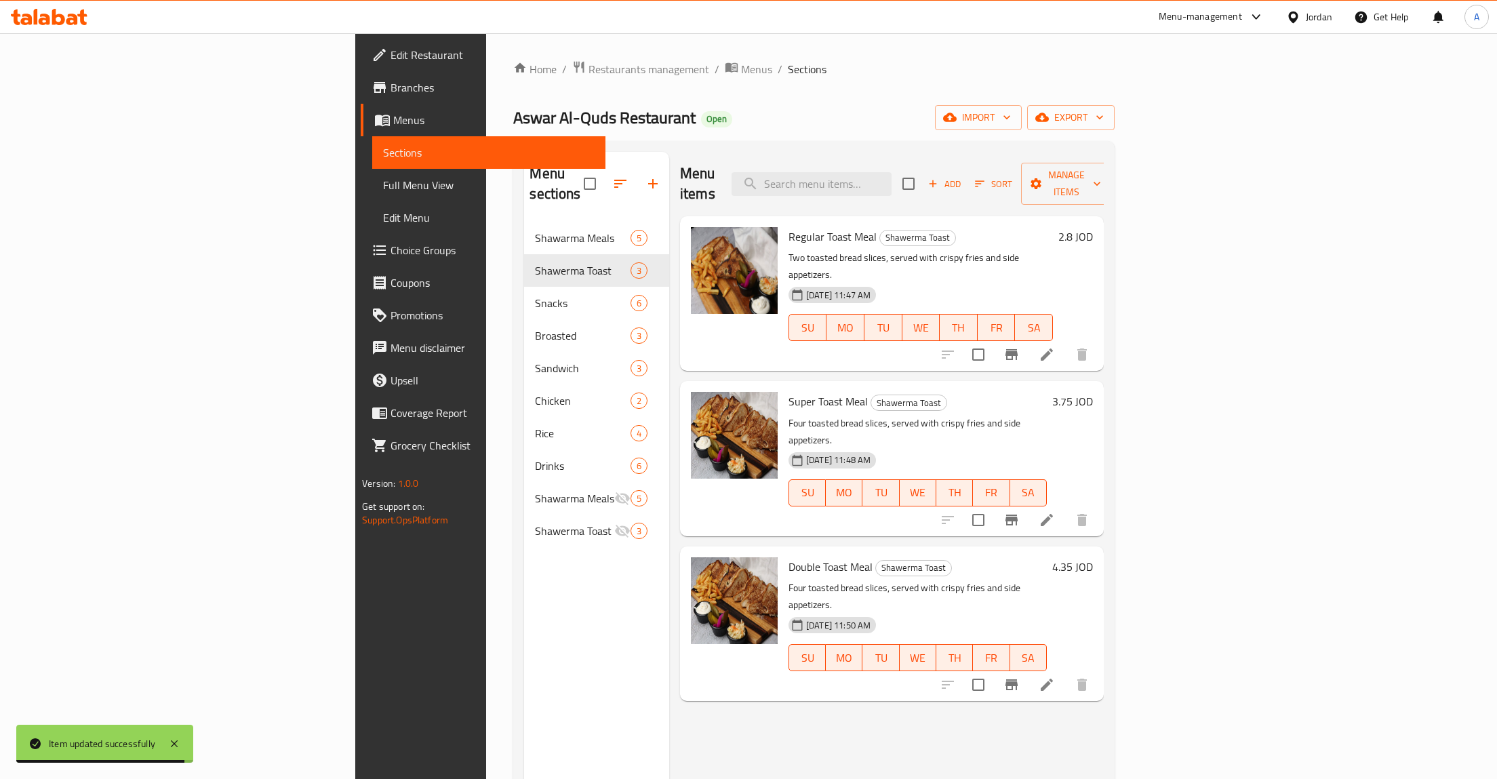
click at [1066, 508] on li at bounding box center [1047, 520] width 38 height 24
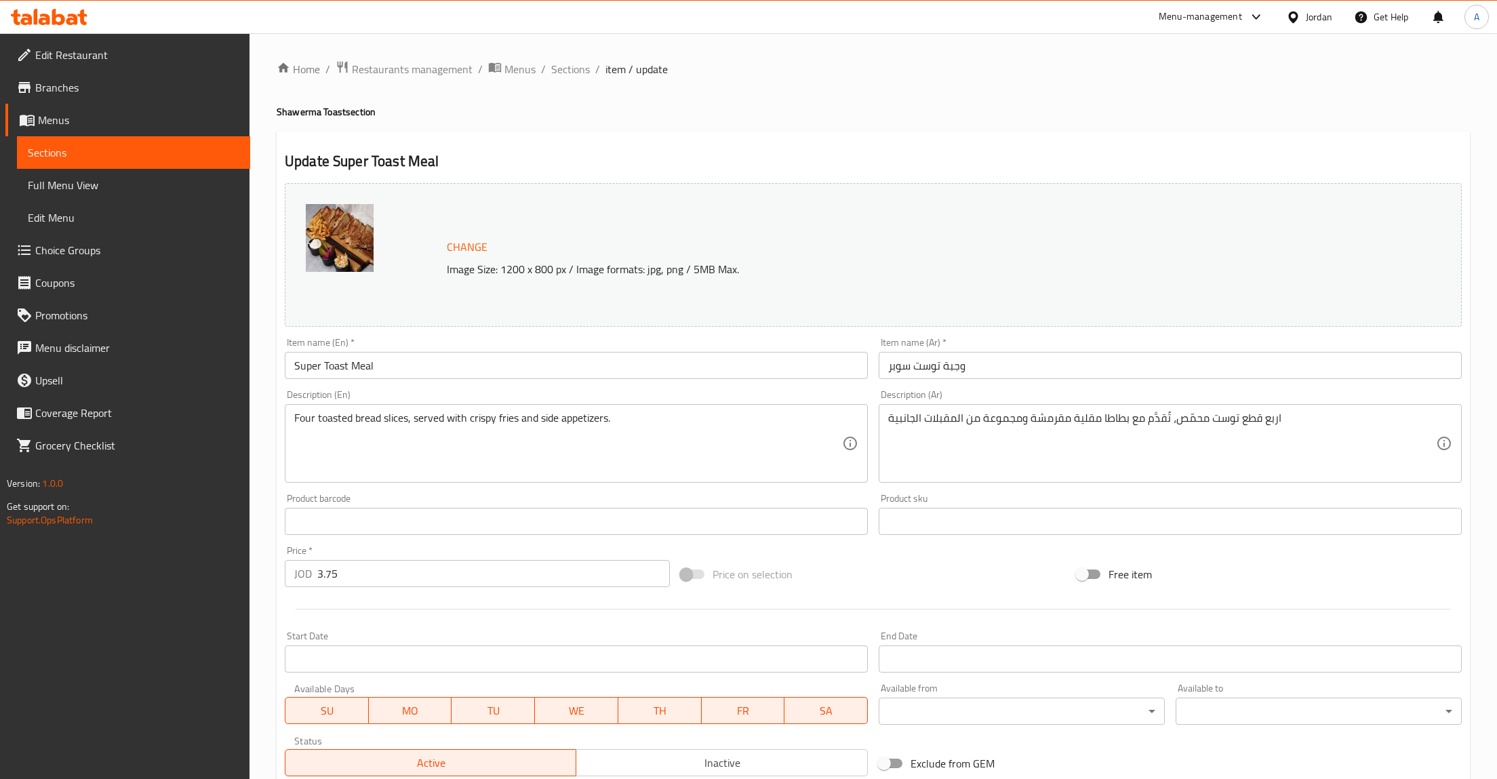
click at [296, 421] on textarea "Four toasted bread slices, served with crispy fries and side appetizers." at bounding box center [568, 443] width 548 height 64
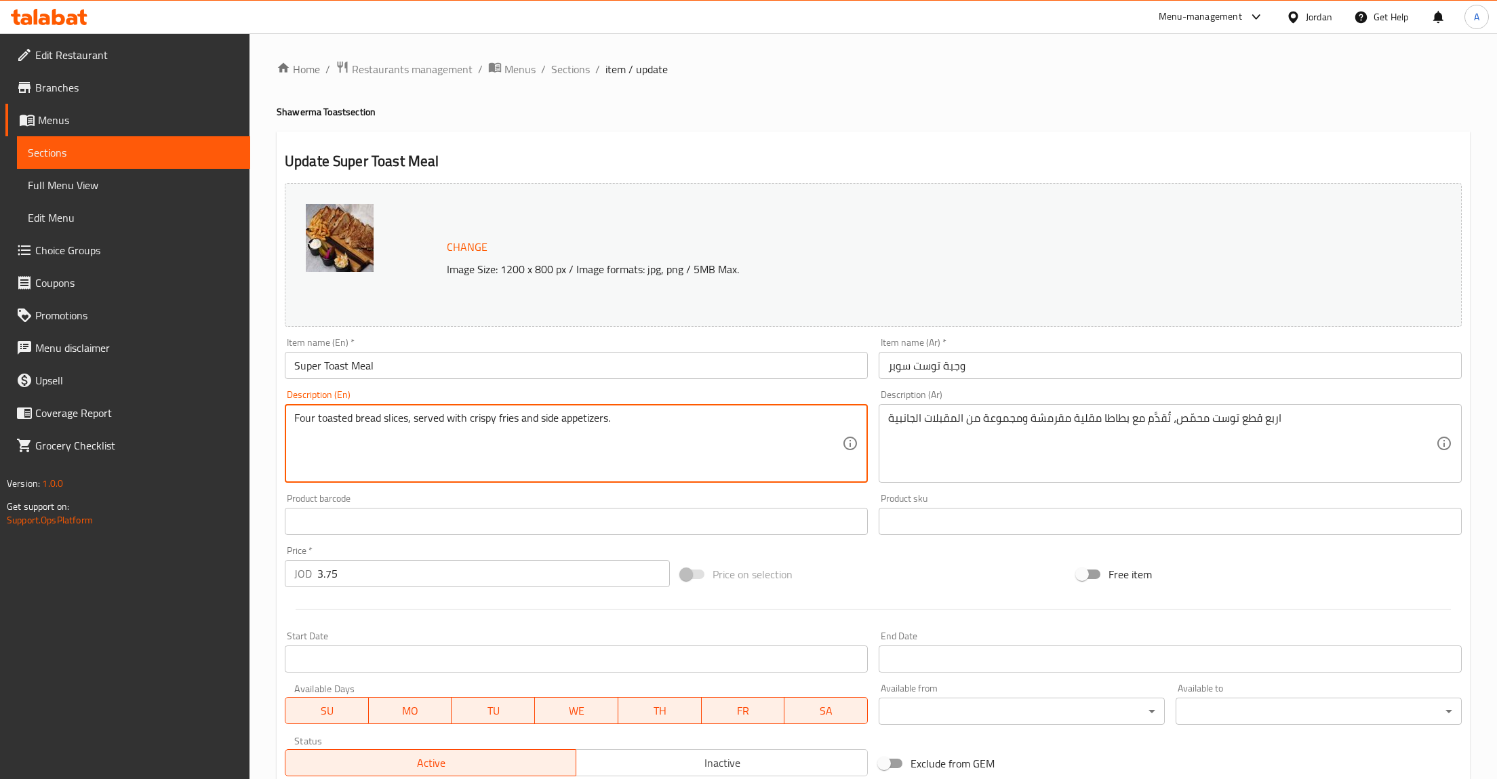
click at [296, 421] on textarea "Four toasted bread slices, served with crispy fries and side appetizers." at bounding box center [568, 443] width 548 height 64
type textarea "toasted bread slices, served with crispy fries and side appetizers."
click at [1277, 417] on textarea "اربع قطع توست محمّص، تُقدَّم مع بطاطا مقلية مقرمشة ومجموعة من المقبلات الجانبية" at bounding box center [1162, 443] width 548 height 64
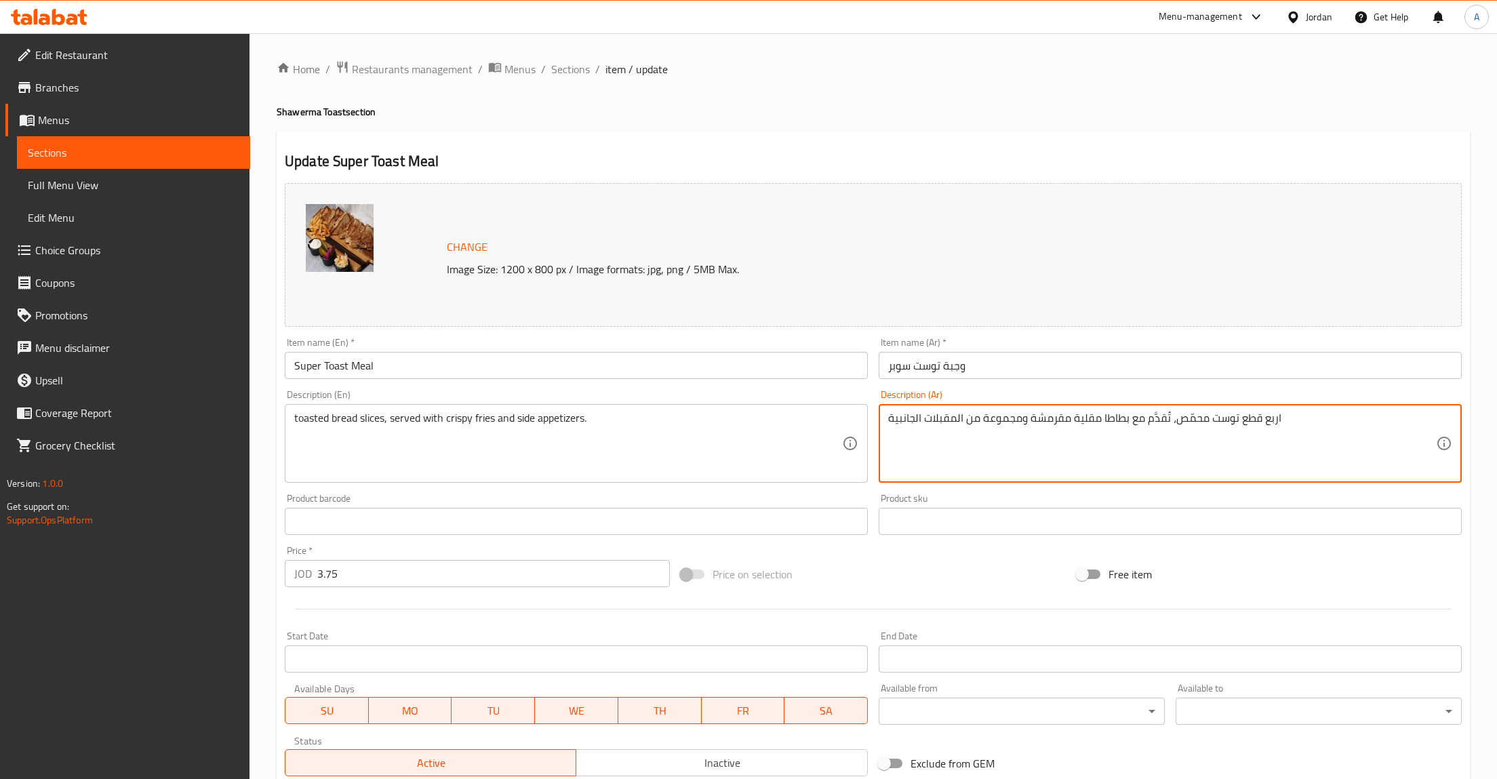
click at [1277, 417] on textarea "اربع قطع توست محمّص، تُقدَّم مع بطاطا مقلية مقرمشة ومجموعة من المقبلات الجانبية" at bounding box center [1162, 443] width 548 height 64
click at [1237, 425] on textarea "ثلاث قطع توست محمّص، تُقدَّم مع بطاطا مقلية مقرمشة ومجموعة من المقبلات الجانبية" at bounding box center [1162, 443] width 548 height 64
click at [1240, 423] on textarea "ثلاث قطع توست محمّص، تُقدَّم مع بطاطا مقلية مقرمشة ومجموعة من المقبلات الجانبية" at bounding box center [1162, 443] width 548 height 64
type textarea "ثلاث قطع من التوست محمّص، تُقدَّم مع بطاطا مقلية مقرمشة ومجموعة من المقبلات الج…"
click at [302, 420] on textarea "toasted bread slices, served with crispy fries and side appetizers." at bounding box center [568, 443] width 548 height 64
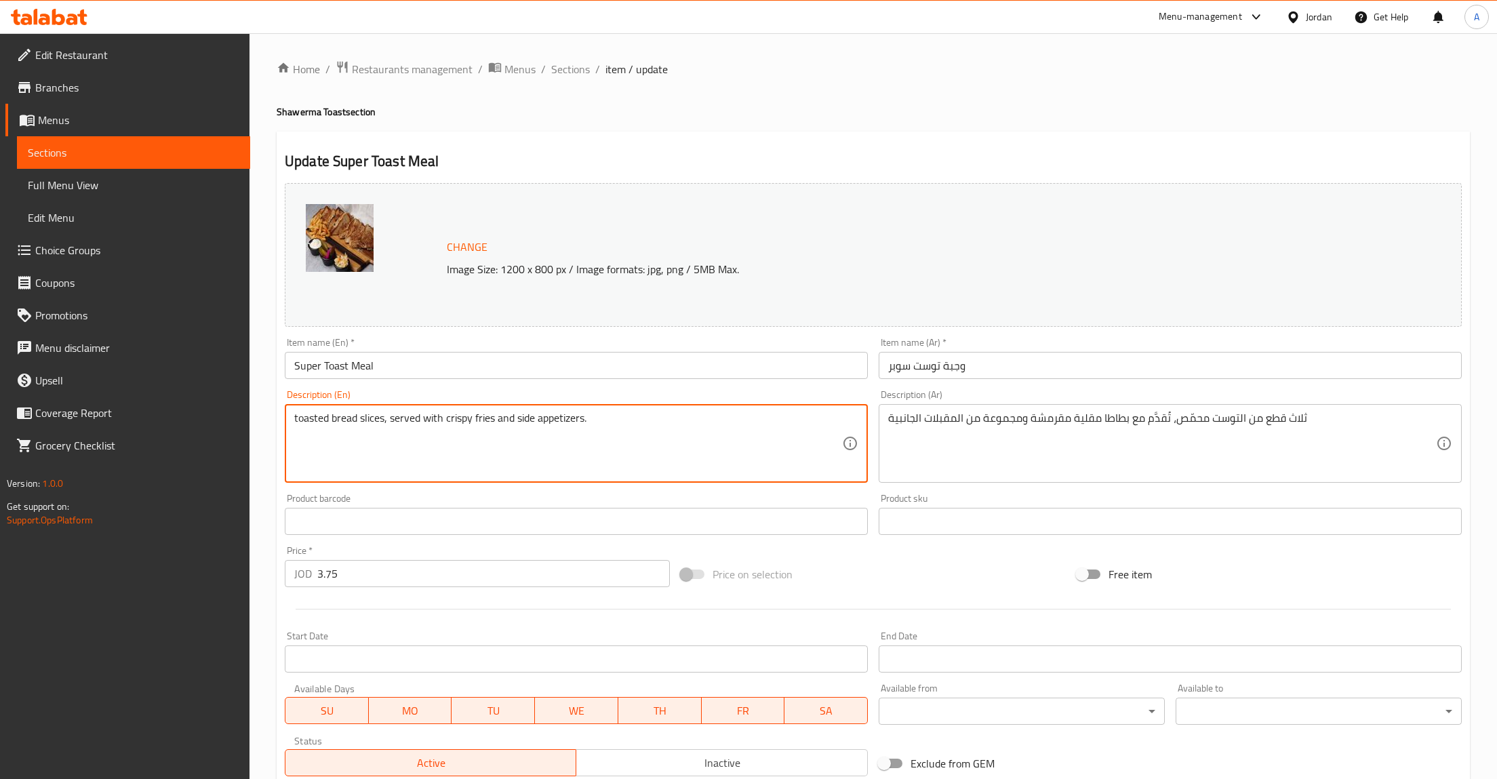
click at [296, 420] on textarea "toasted bread slices, served with crispy fries and side appetizers." at bounding box center [568, 443] width 548 height 64
click at [311, 420] on textarea "Three toasted bread slices, served with crispy fries and side appetizers." at bounding box center [568, 443] width 548 height 64
type textarea "Three toasted bread slices, served with crispy fries and side appetizers."
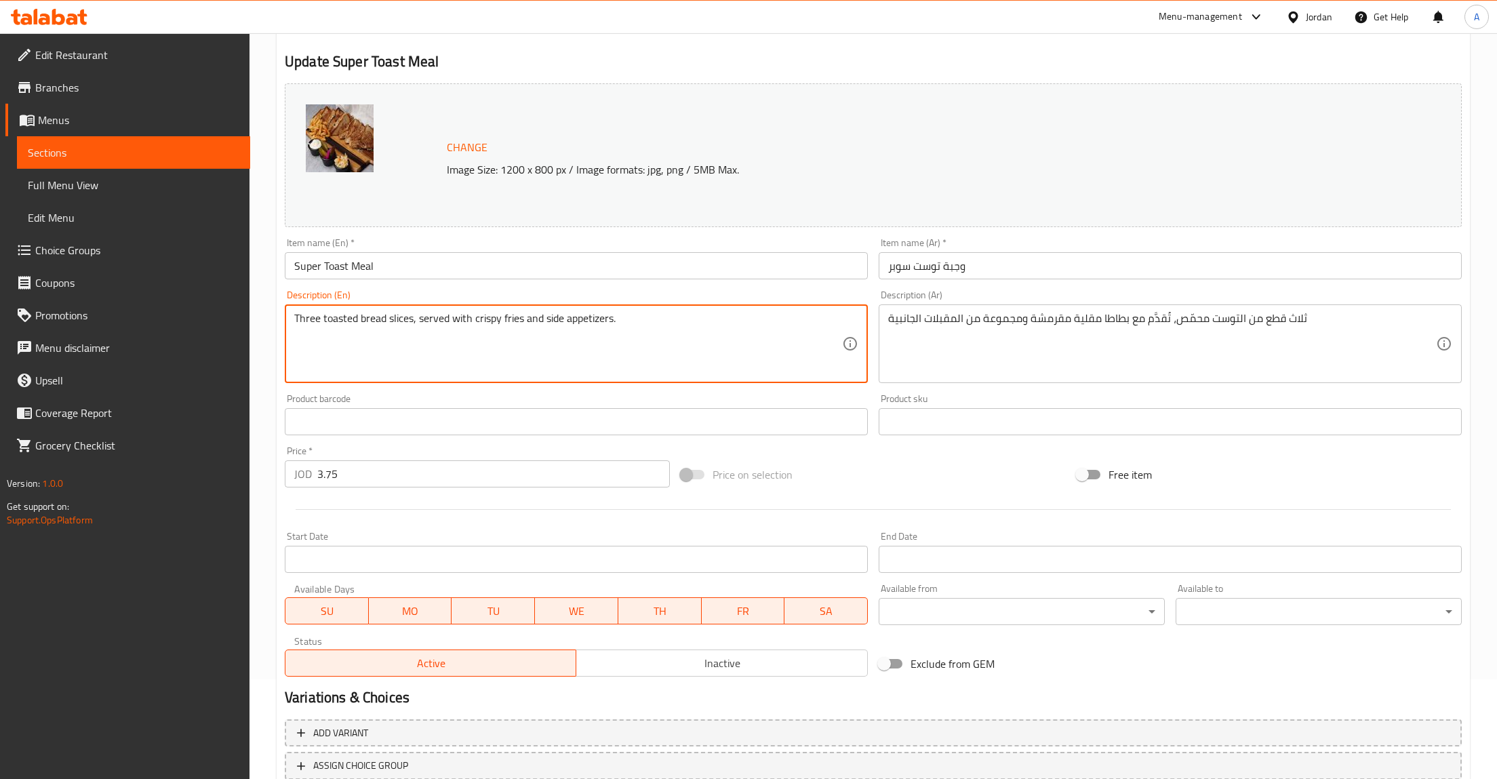
scroll to position [197, 0]
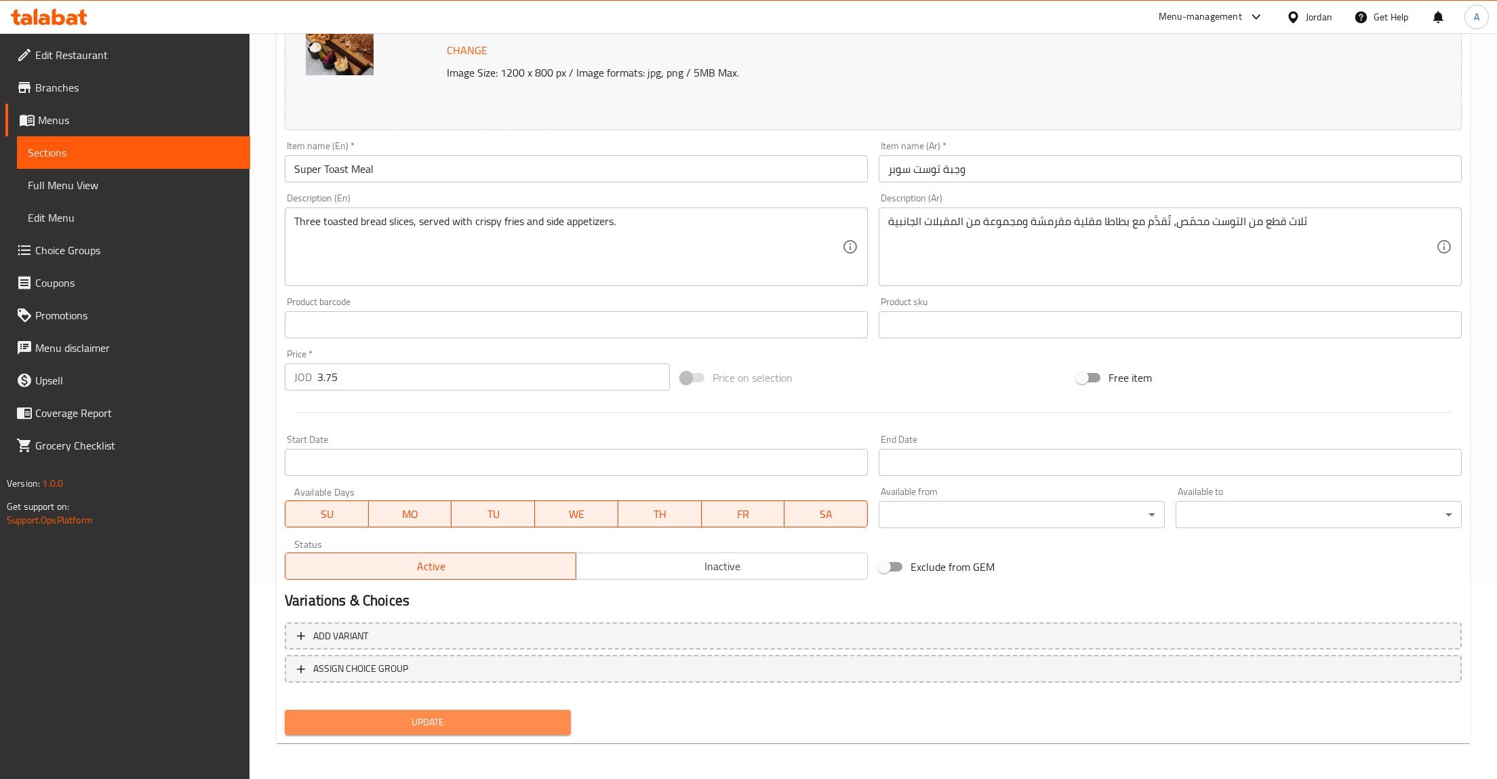
click at [428, 728] on span "Update" at bounding box center [428, 722] width 264 height 17
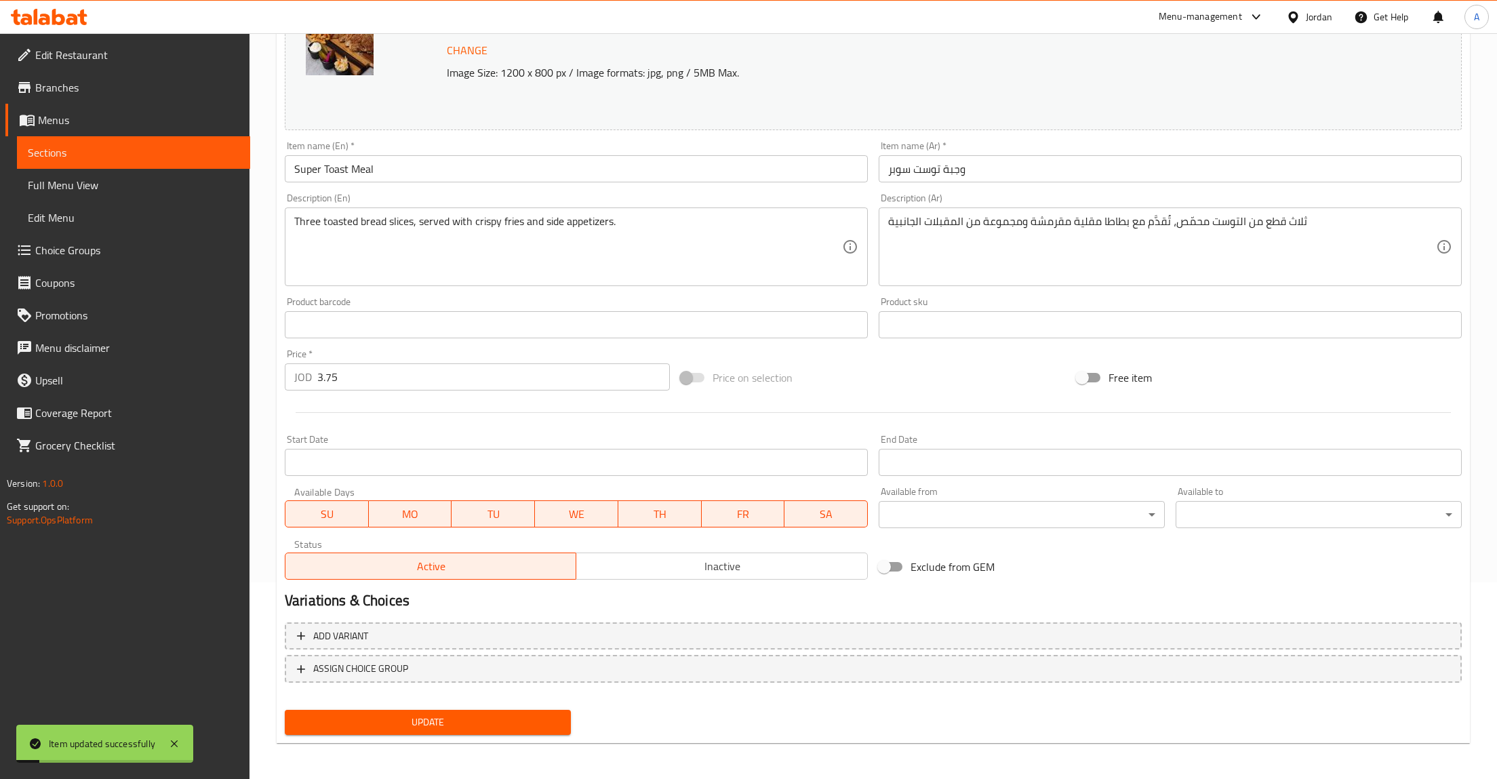
click at [479, 706] on div "Update" at bounding box center [427, 722] width 297 height 36
click at [479, 710] on button "Update" at bounding box center [428, 722] width 286 height 25
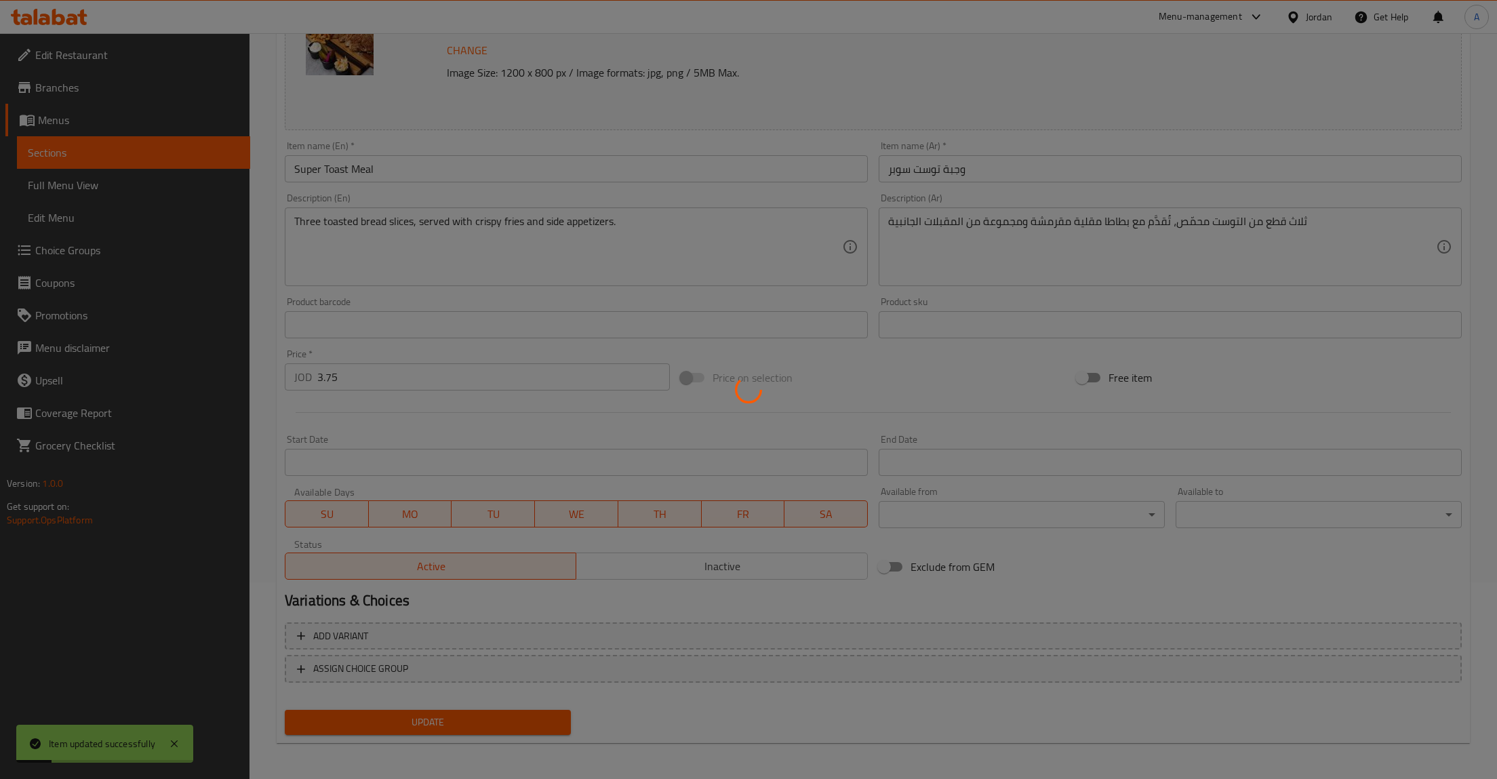
click at [479, 708] on div at bounding box center [748, 389] width 1497 height 779
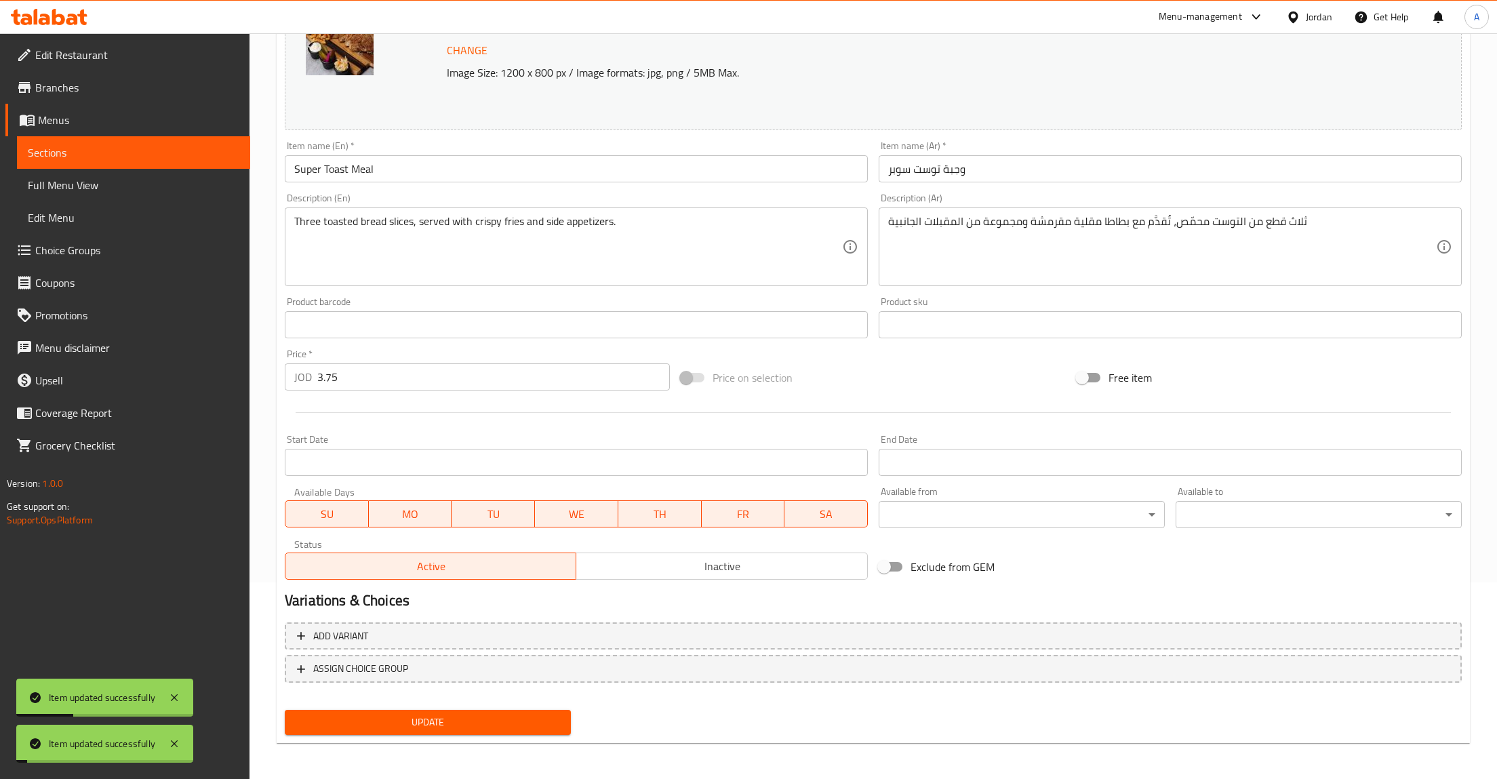
click at [102, 149] on span "Sections" at bounding box center [134, 152] width 212 height 16
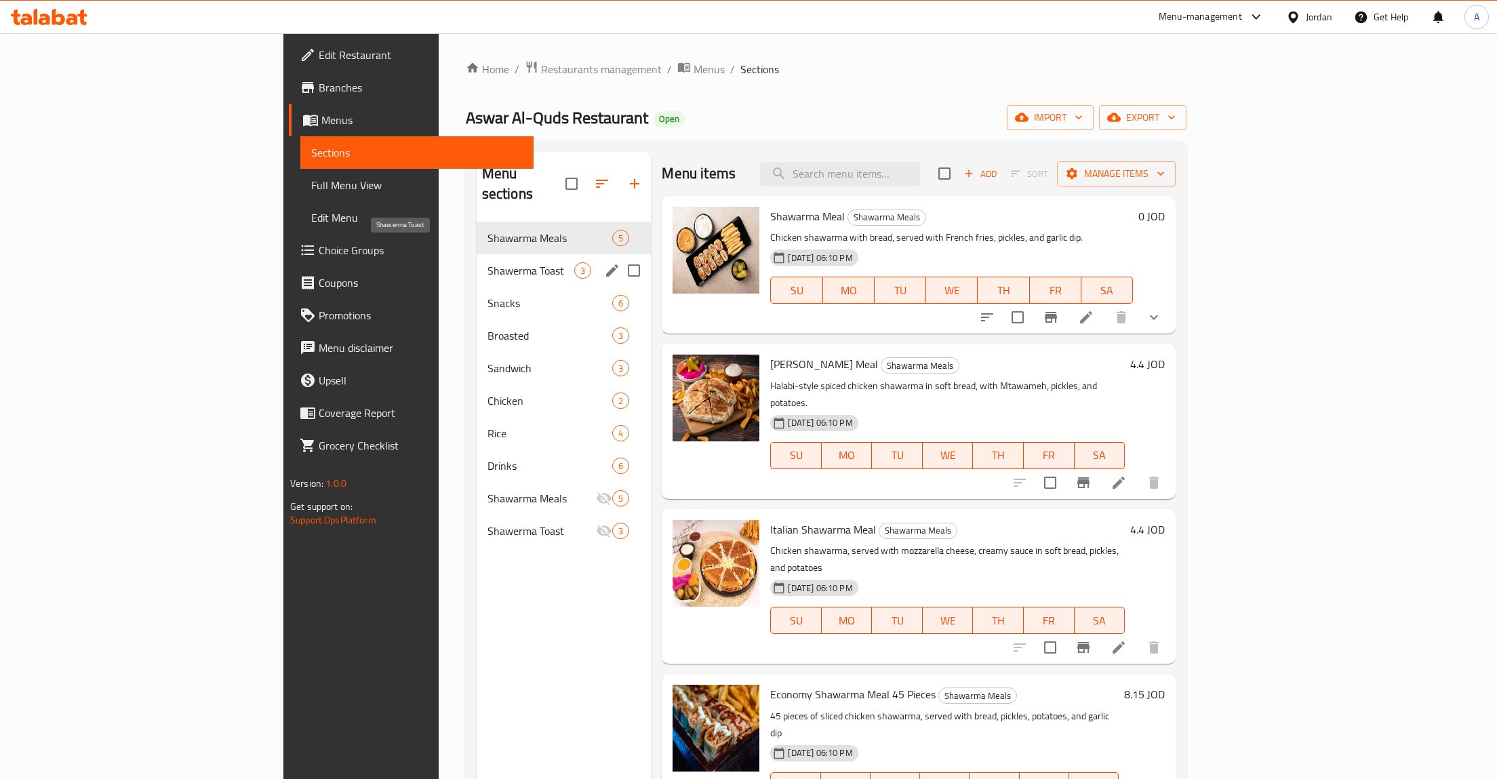
click at [487, 262] on span "Shawerma Toast" at bounding box center [530, 270] width 87 height 16
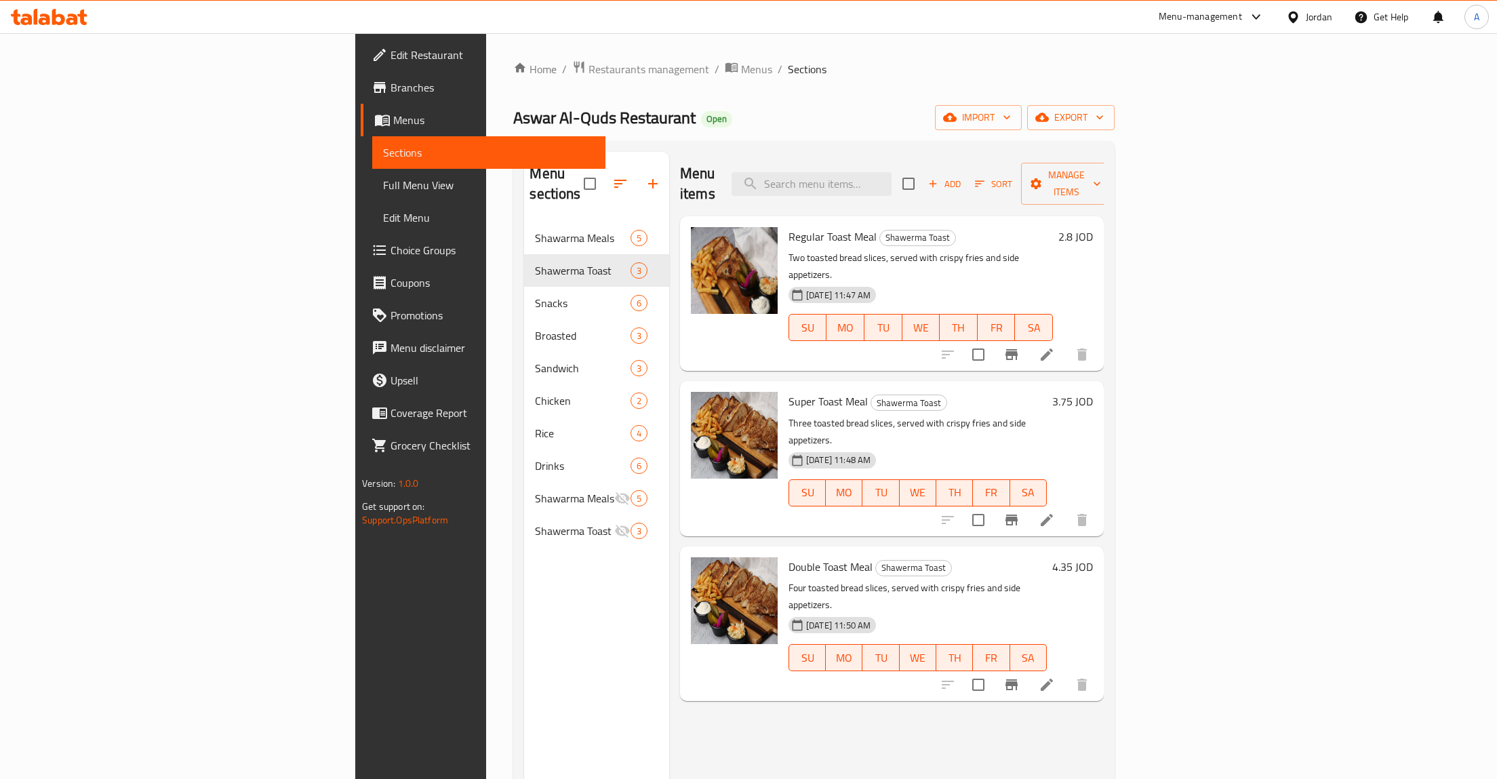
click at [783, 447] on div "14-08-2025 11:48 AM" at bounding box center [816, 460] width 67 height 27
drag, startPoint x: 773, startPoint y: 397, endPoint x: 759, endPoint y: 384, distance: 19.7
click at [783, 447] on div "14-08-2025 11:48 AM" at bounding box center [816, 460] width 67 height 27
click at [788, 415] on p "Three toasted bread slices, served with crispy fries and side appetizers." at bounding box center [917, 432] width 258 height 34
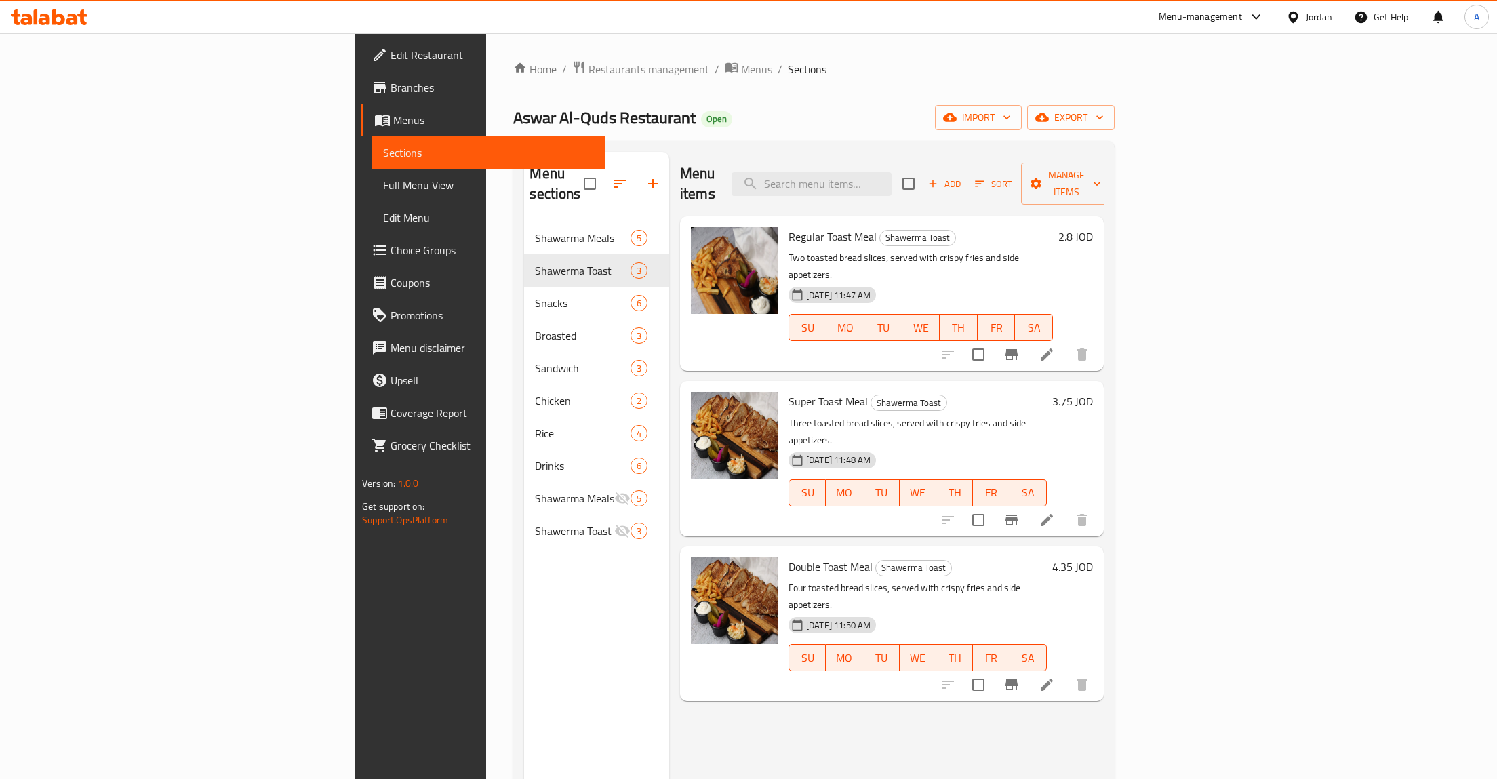
click at [788, 415] on p "Three toasted bread slices, served with crispy fries and side appetizers." at bounding box center [917, 432] width 258 height 34
click at [588, 77] on span "Restaurants management" at bounding box center [648, 69] width 121 height 16
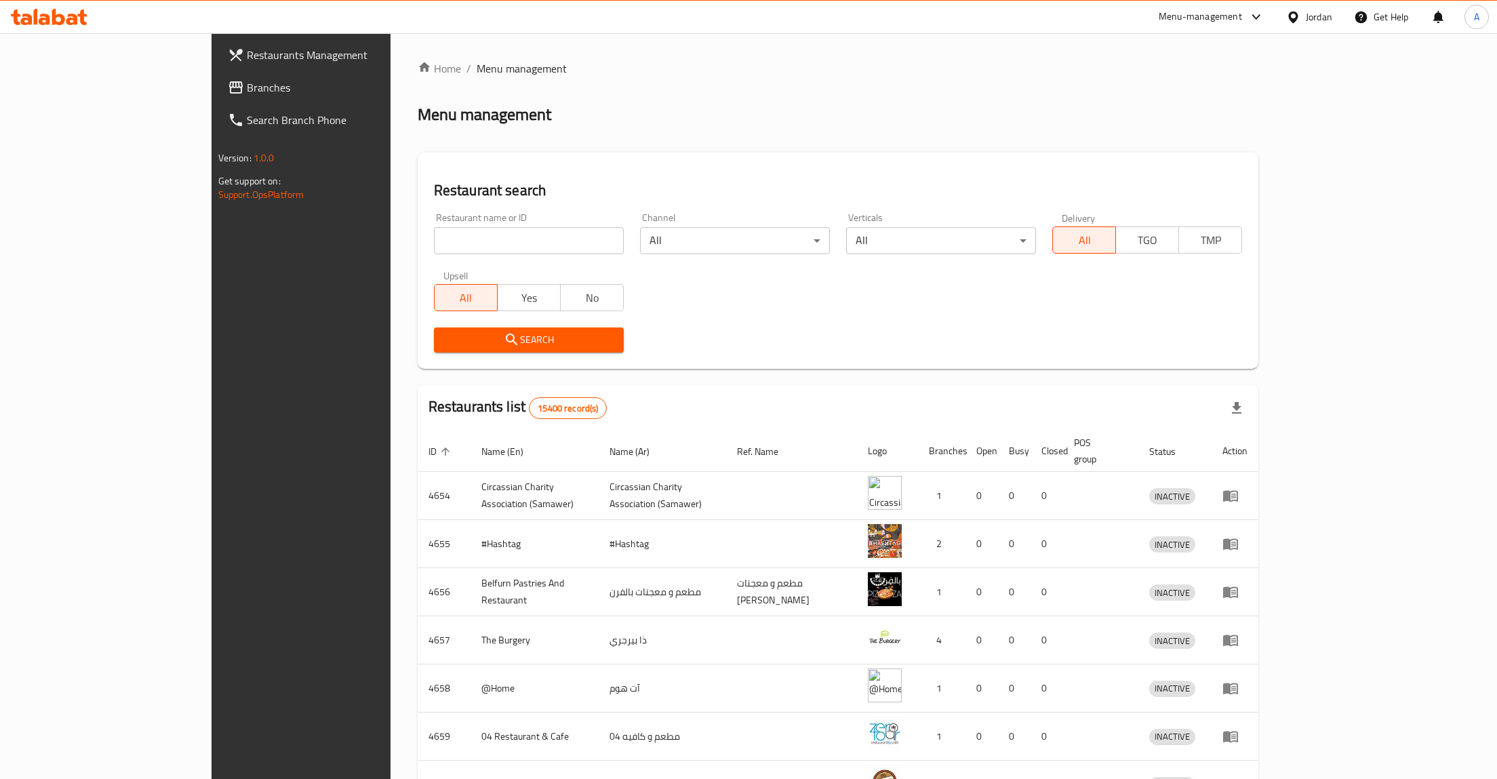
click at [445, 247] on input "search" at bounding box center [529, 240] width 190 height 27
type input "4غخع"
click at [426, 263] on div "Upsell All Yes No" at bounding box center [529, 290] width 206 height 57
click at [434, 250] on input "search" at bounding box center [529, 240] width 190 height 27
click at [390, 58] on div "Home / Menu management Menu management Restaurant search Restaurant name or ID …" at bounding box center [838, 529] width 896 height 993
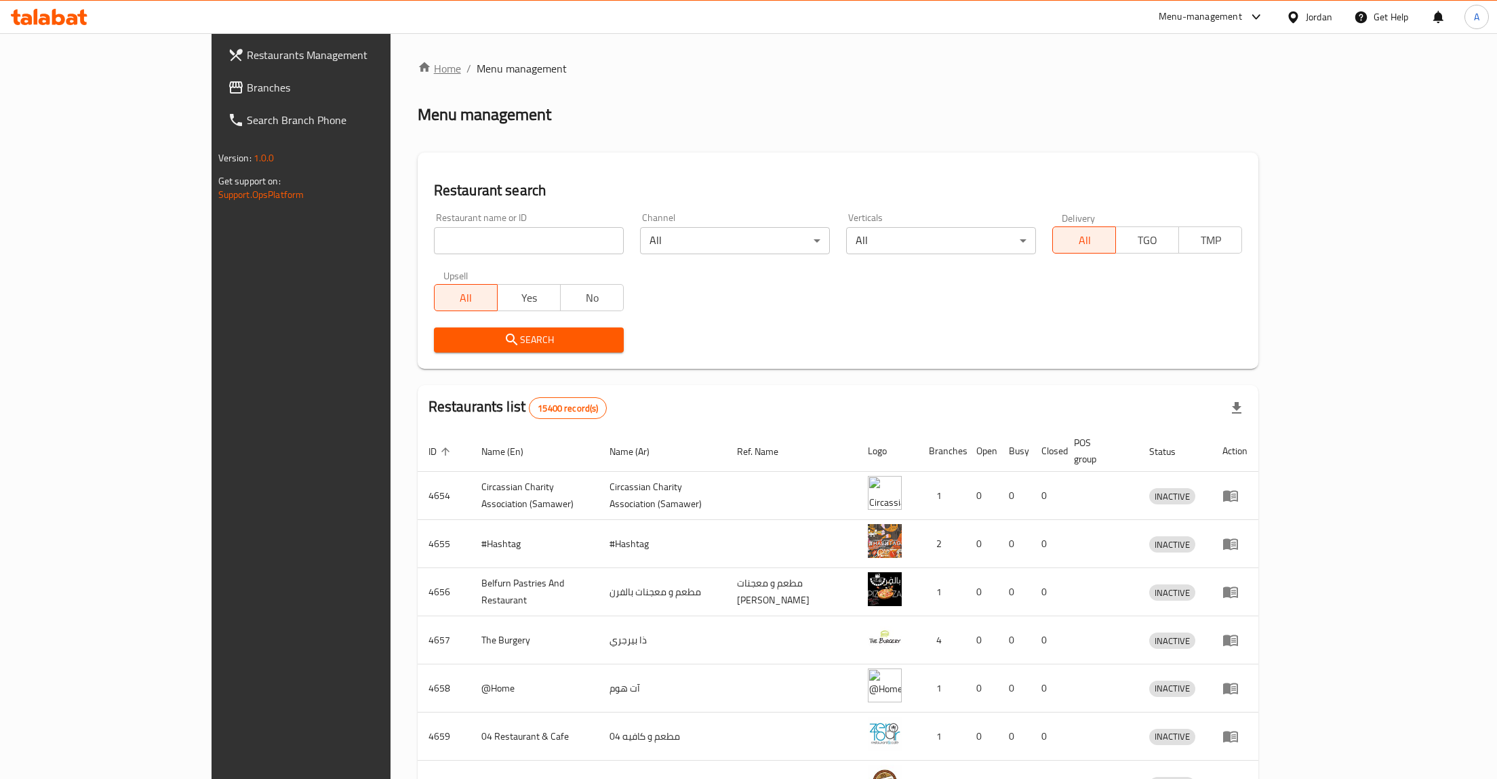
click at [418, 61] on link "Home" at bounding box center [439, 68] width 43 height 16
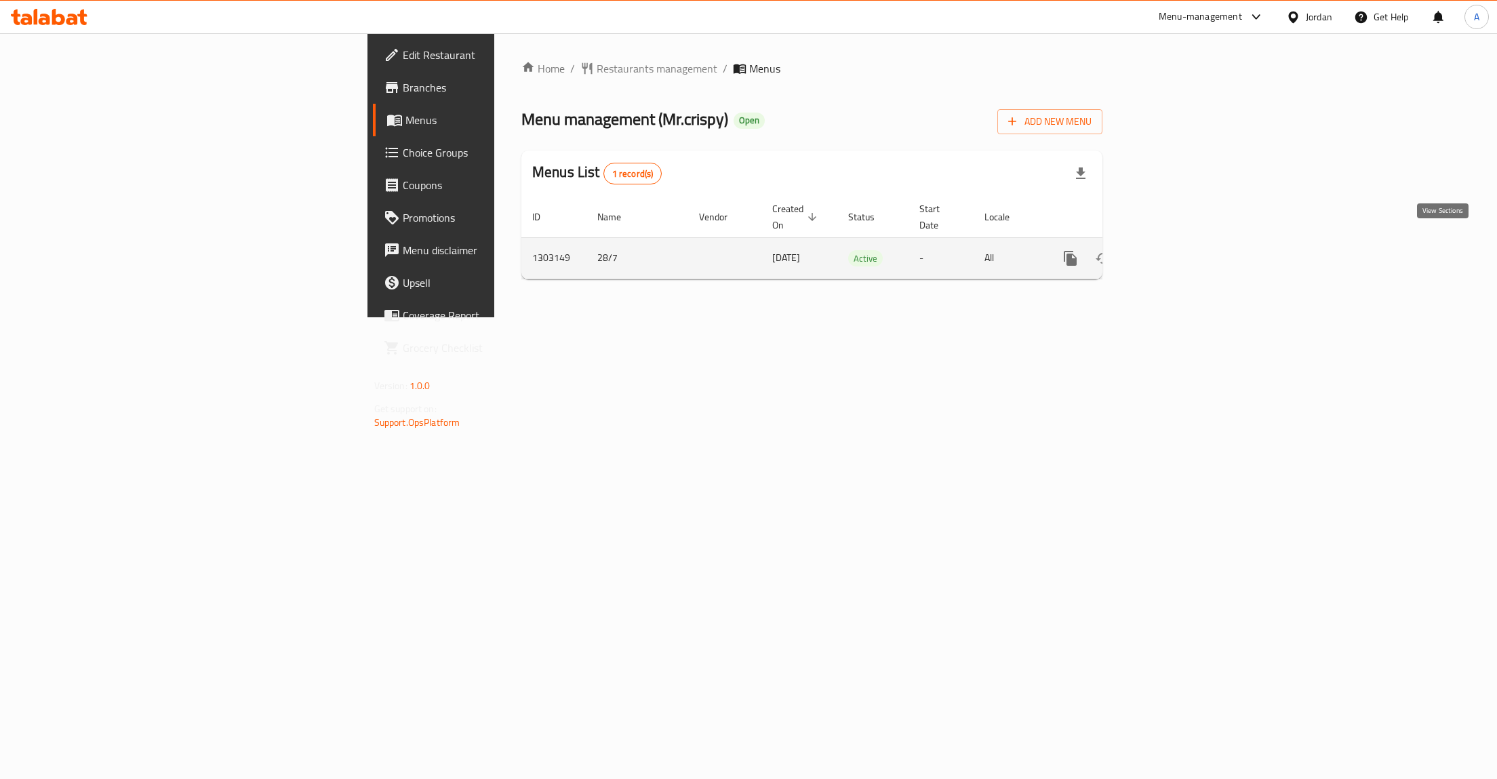
click at [1176, 250] on icon "enhanced table" at bounding box center [1168, 258] width 16 height 16
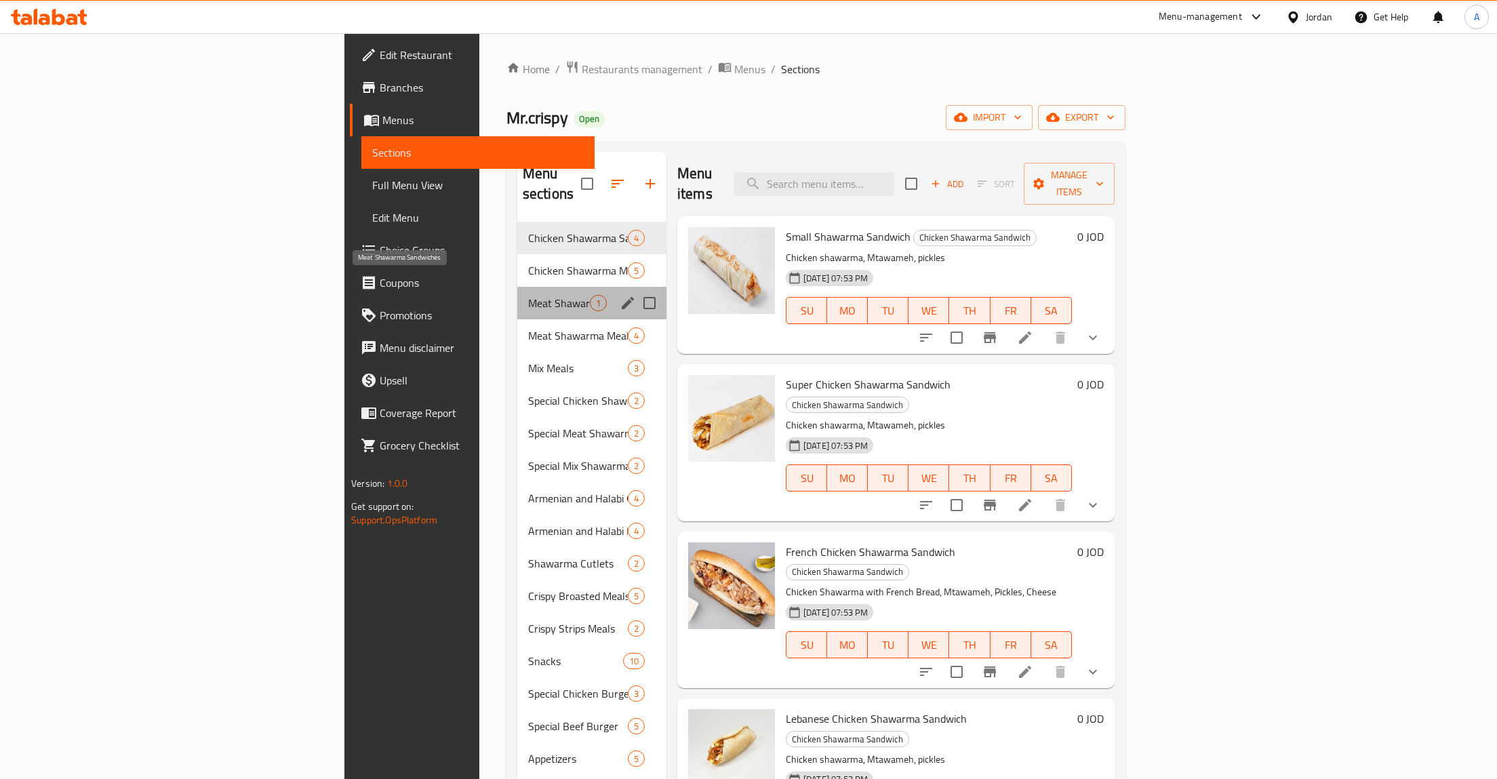
click at [528, 295] on span "Meat Shawarma Sandwiches" at bounding box center [559, 303] width 62 height 16
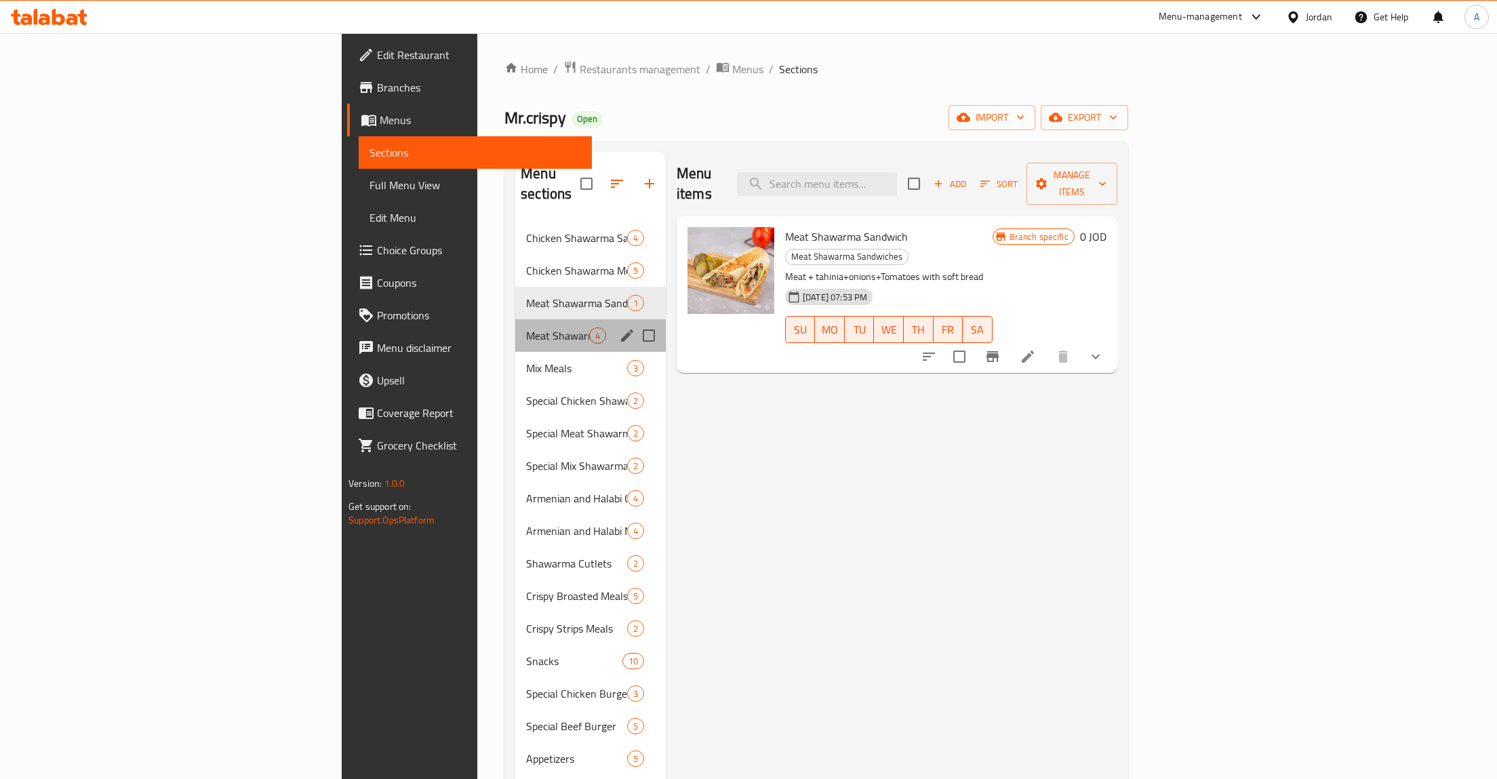
click at [515, 327] on div "Meat Shawarma Meals 4" at bounding box center [590, 335] width 150 height 33
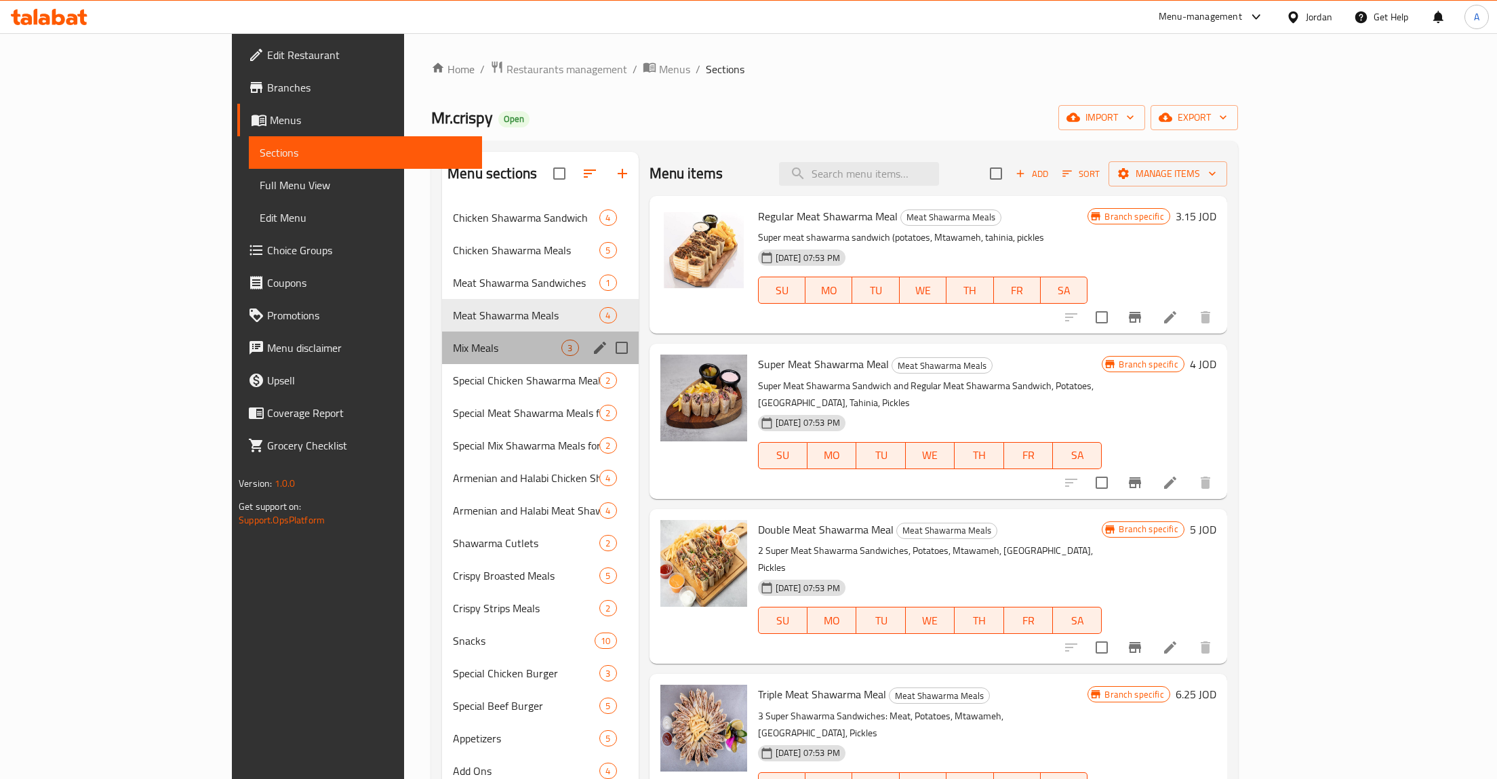
click at [442, 338] on div "Mix Meals 3" at bounding box center [540, 347] width 196 height 33
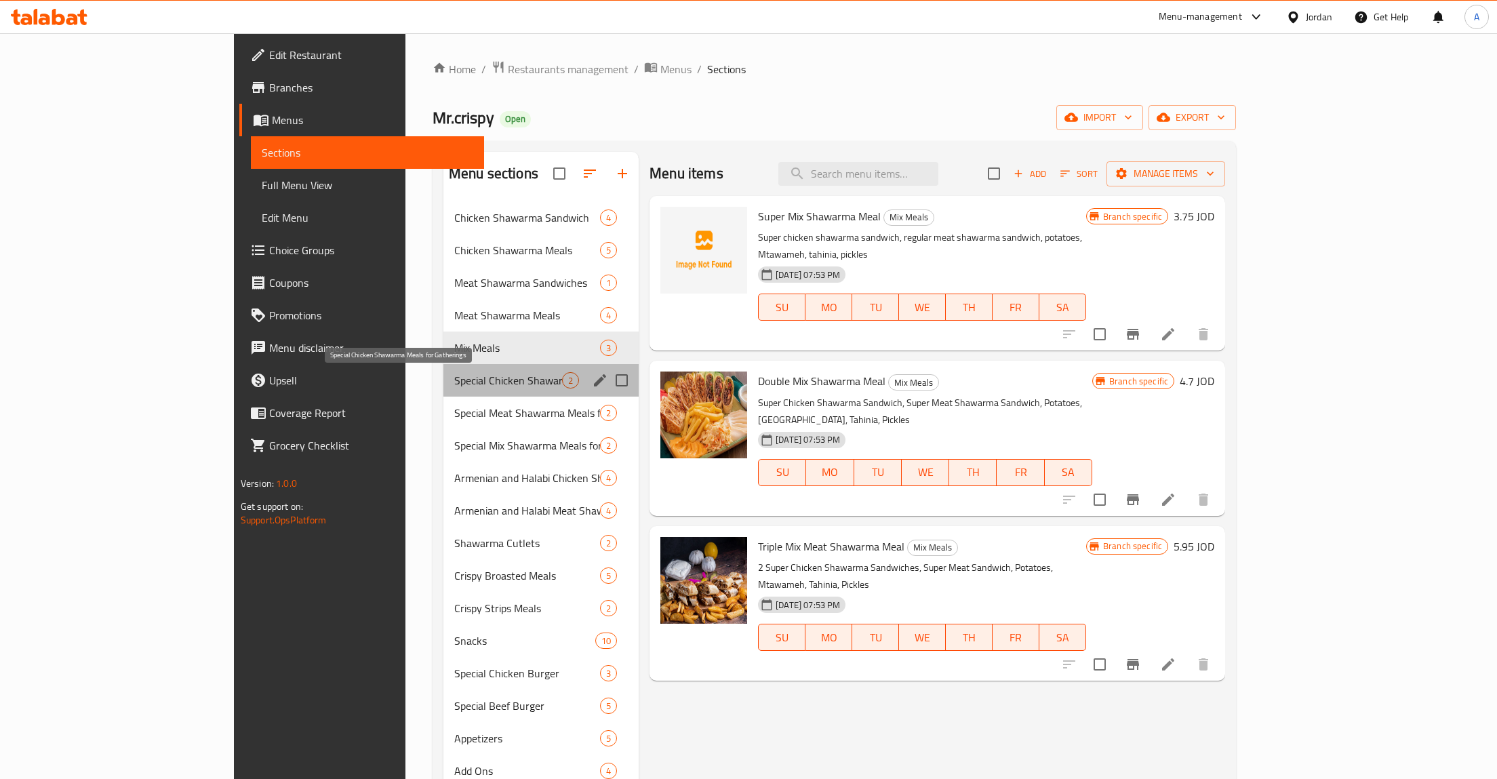
click at [457, 378] on span "Special Chicken Shawarma Meals for Gatherings" at bounding box center [508, 380] width 108 height 16
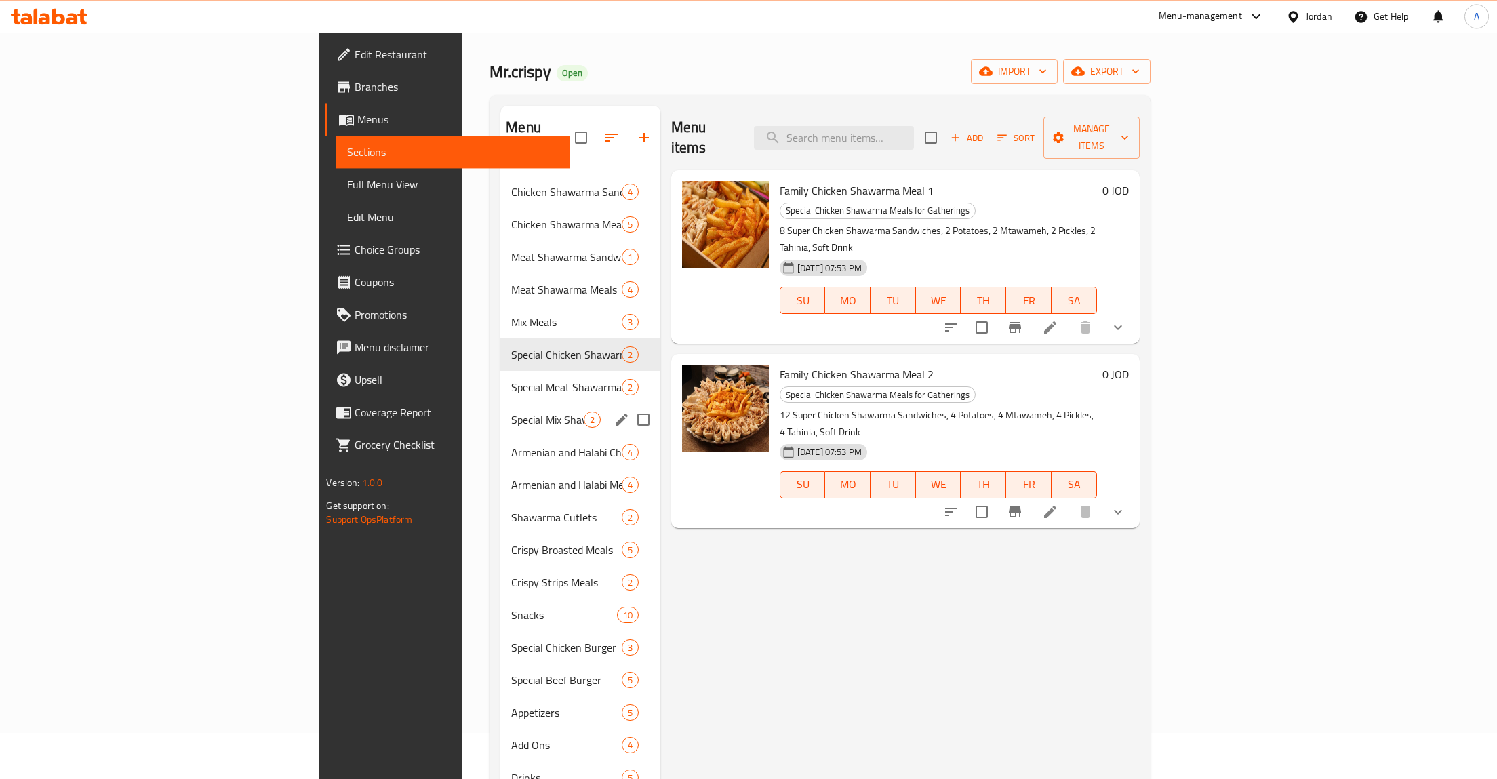
scroll to position [70, 0]
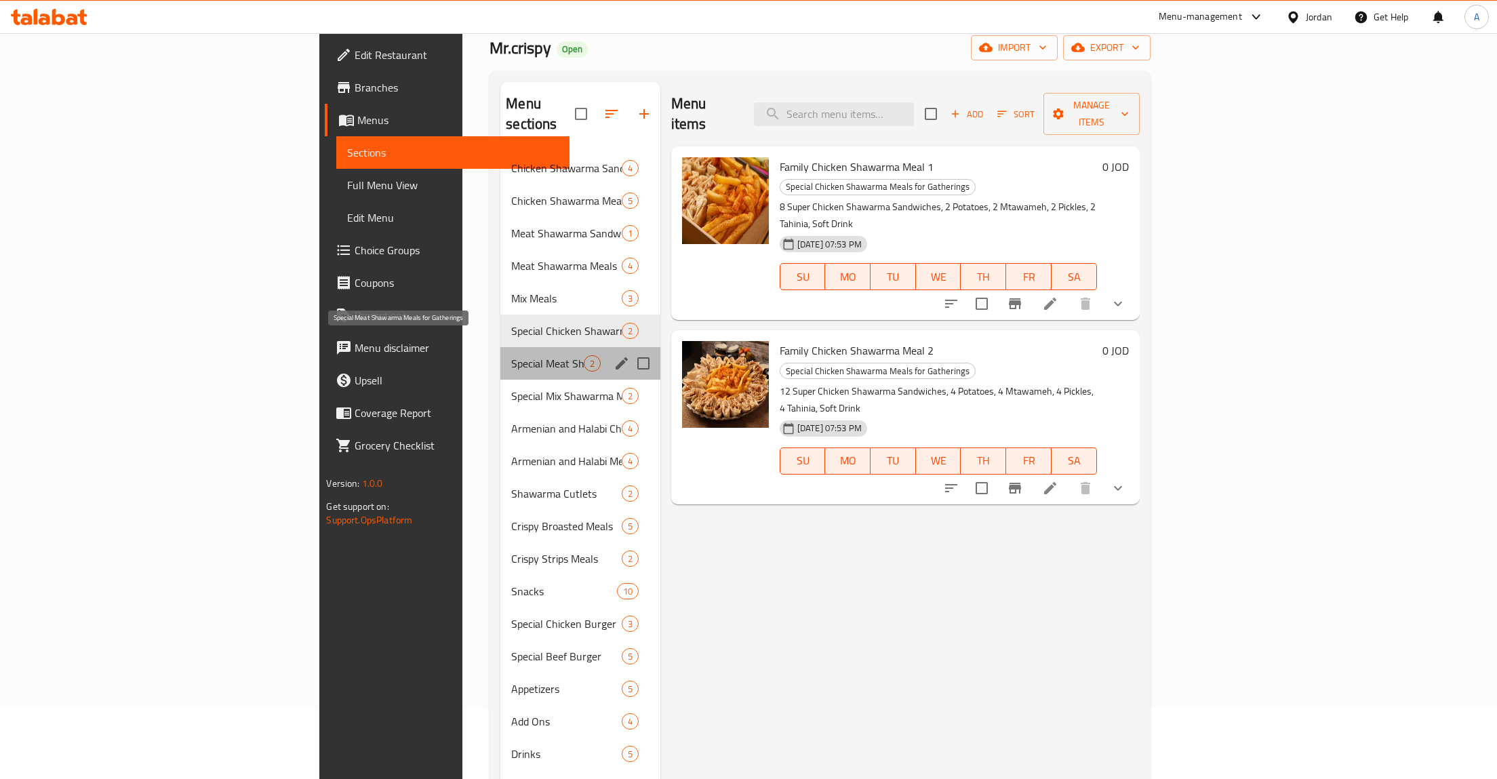
click at [511, 355] on span "Special Meat Shawarma Meals for Gatherings" at bounding box center [547, 363] width 72 height 16
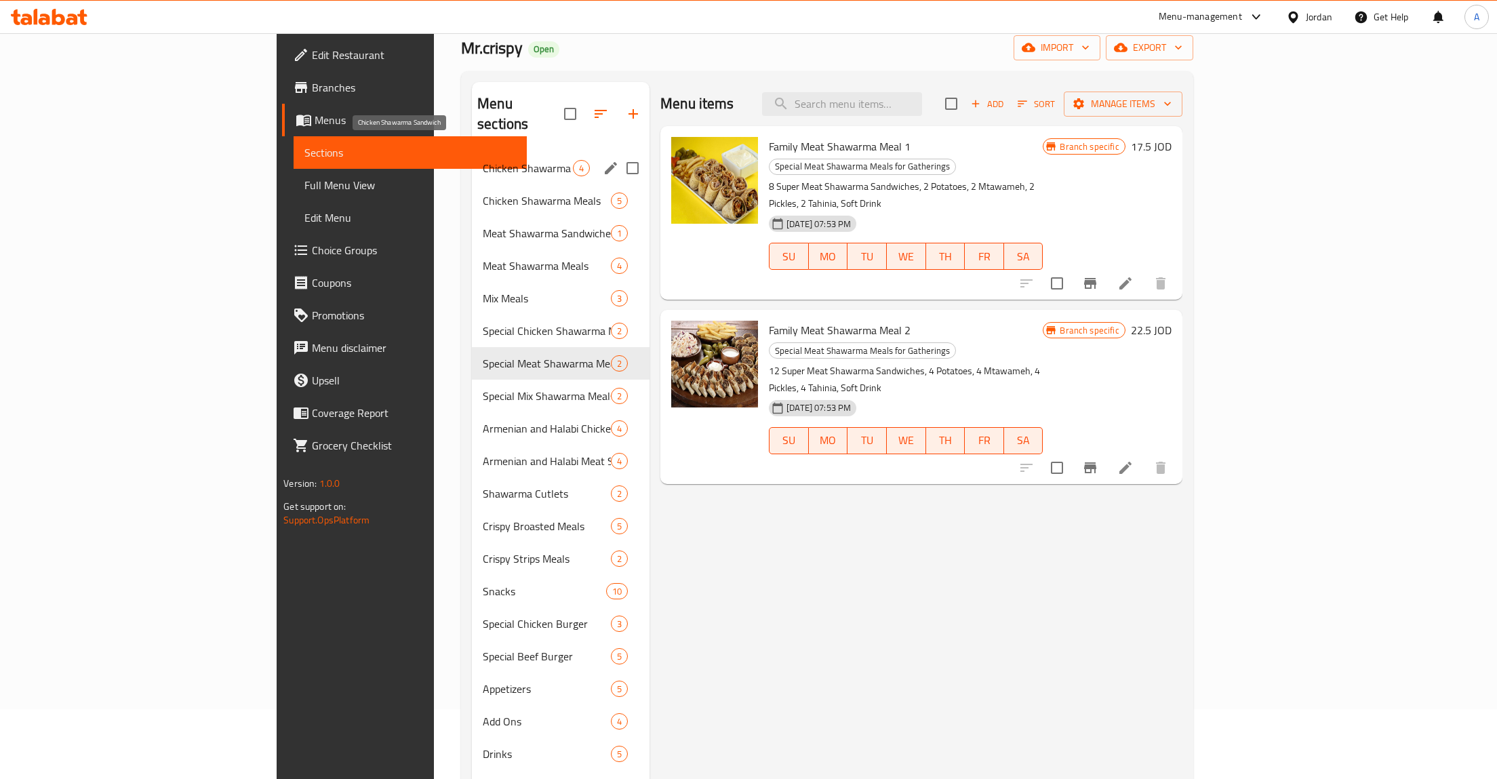
click at [483, 160] on span "Chicken Shawarma Sandwich" at bounding box center [528, 168] width 90 height 16
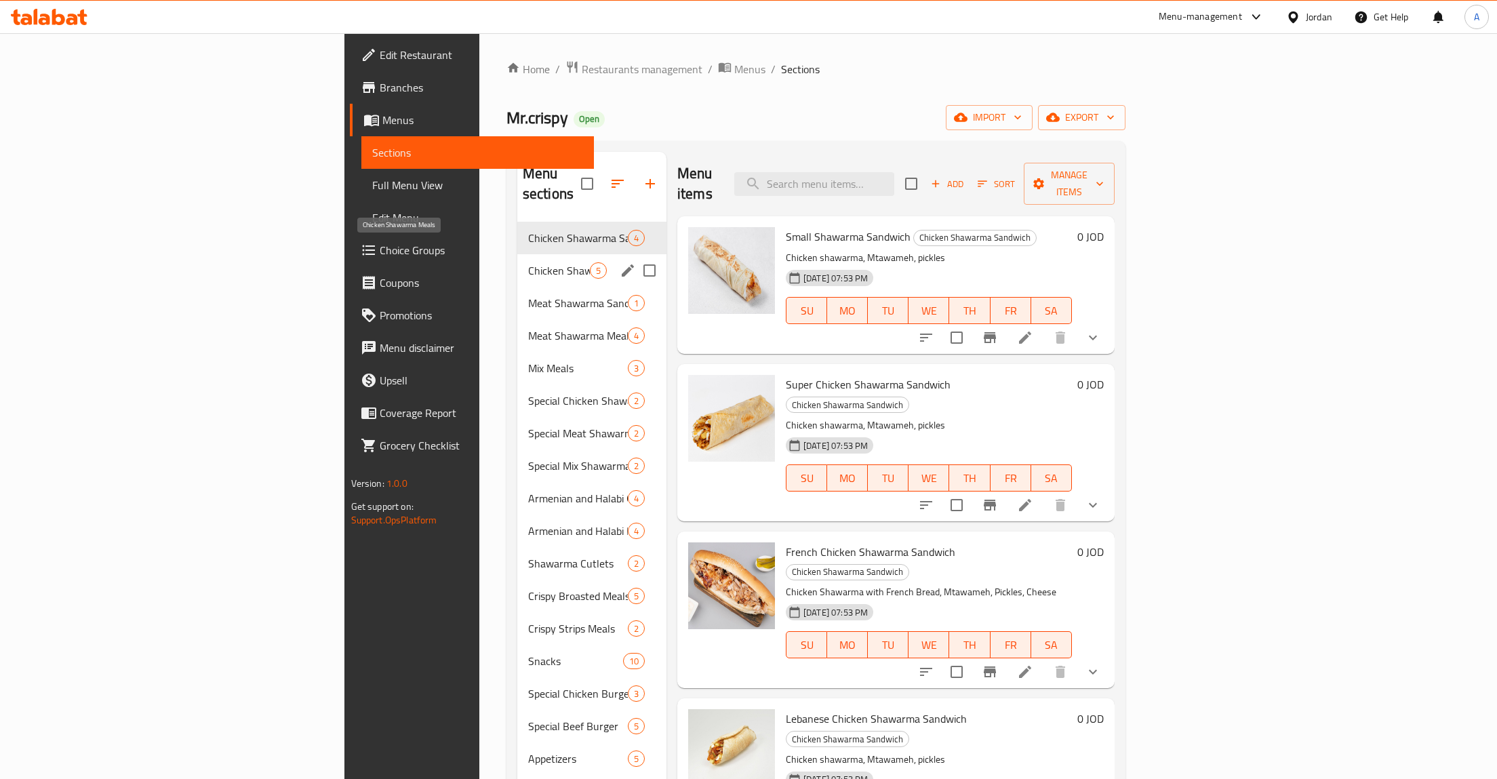
click at [528, 262] on span "Chicken Shawarma Meals" at bounding box center [559, 270] width 62 height 16
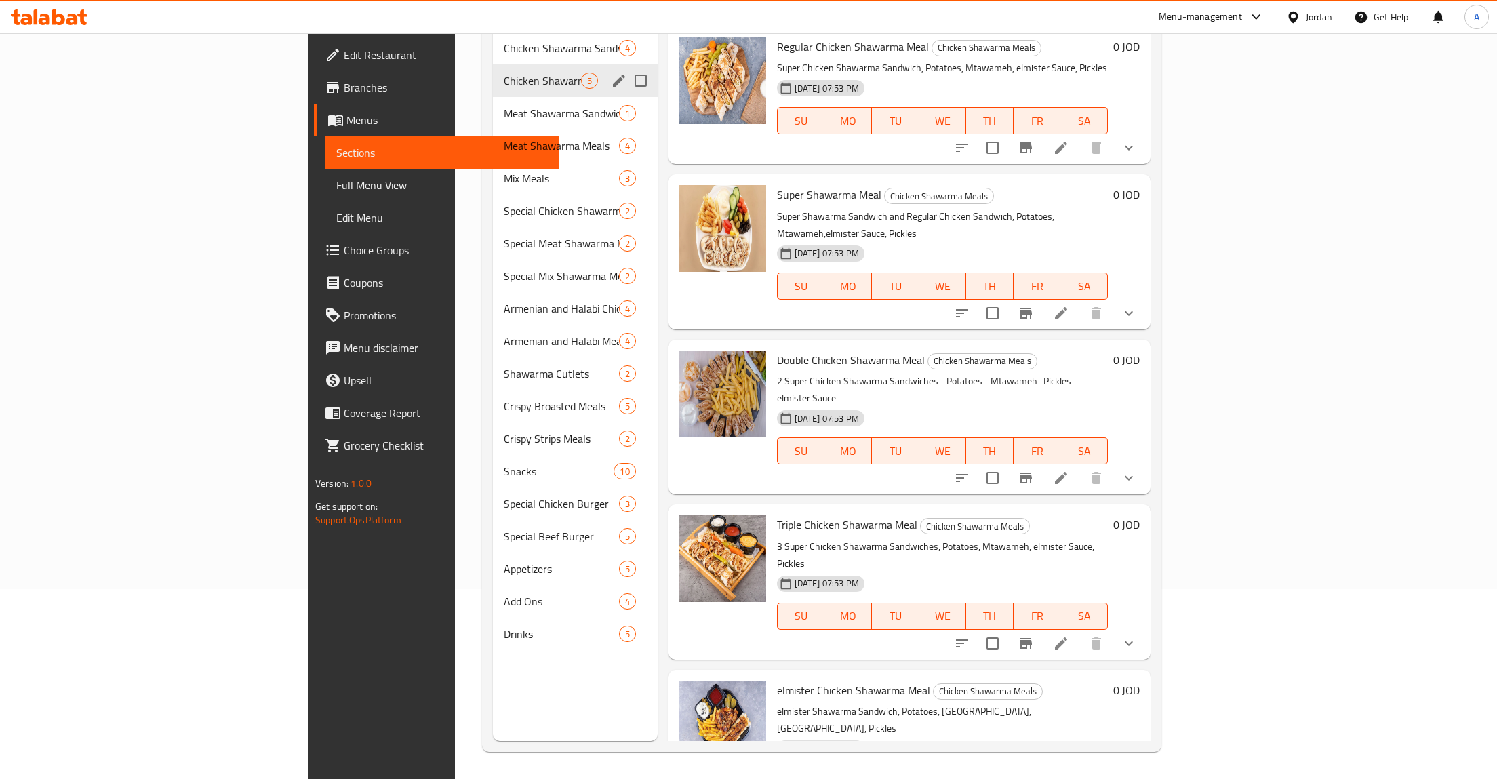
scroll to position [49, 0]
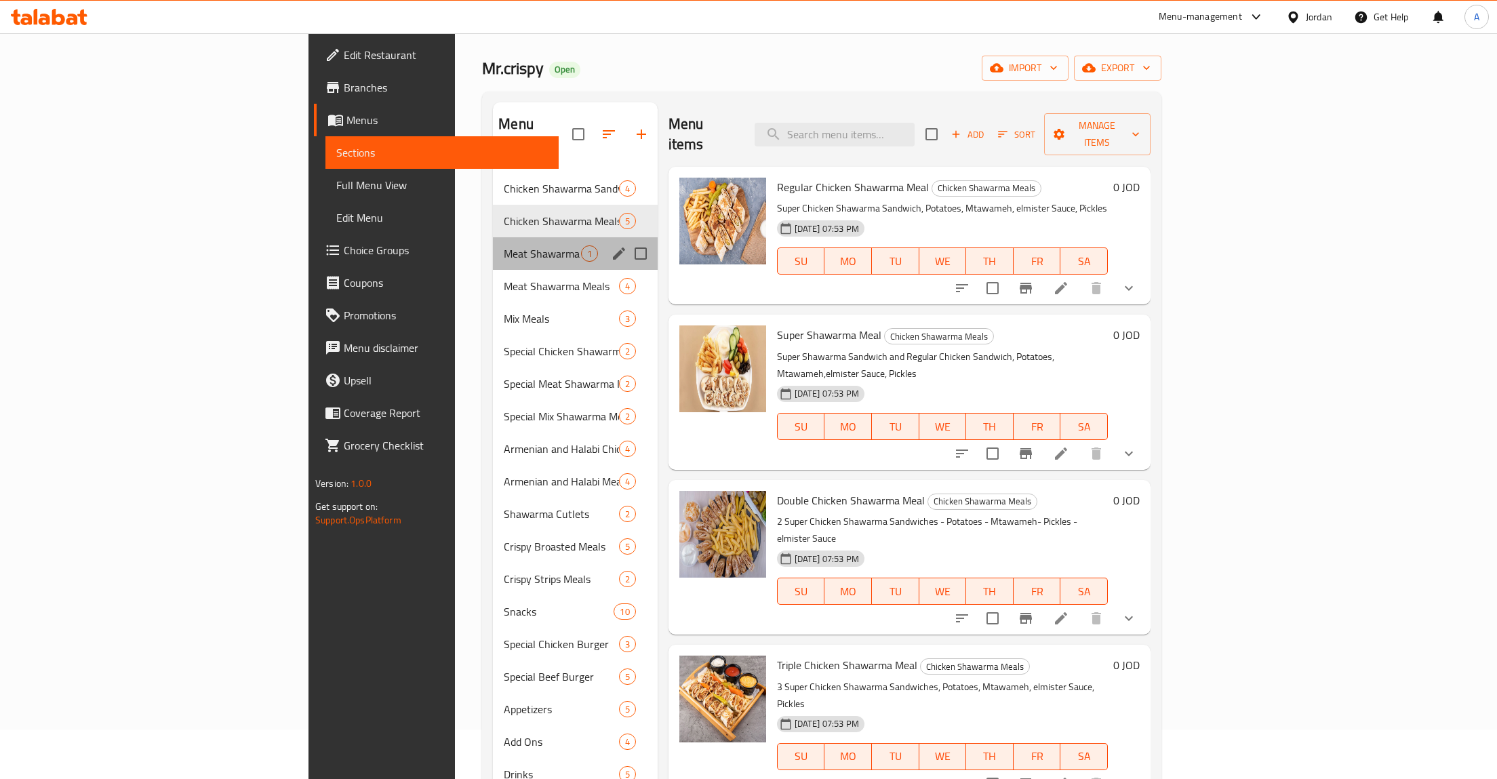
click at [493, 237] on div "Meat Shawarma Sandwiches 1" at bounding box center [575, 253] width 164 height 33
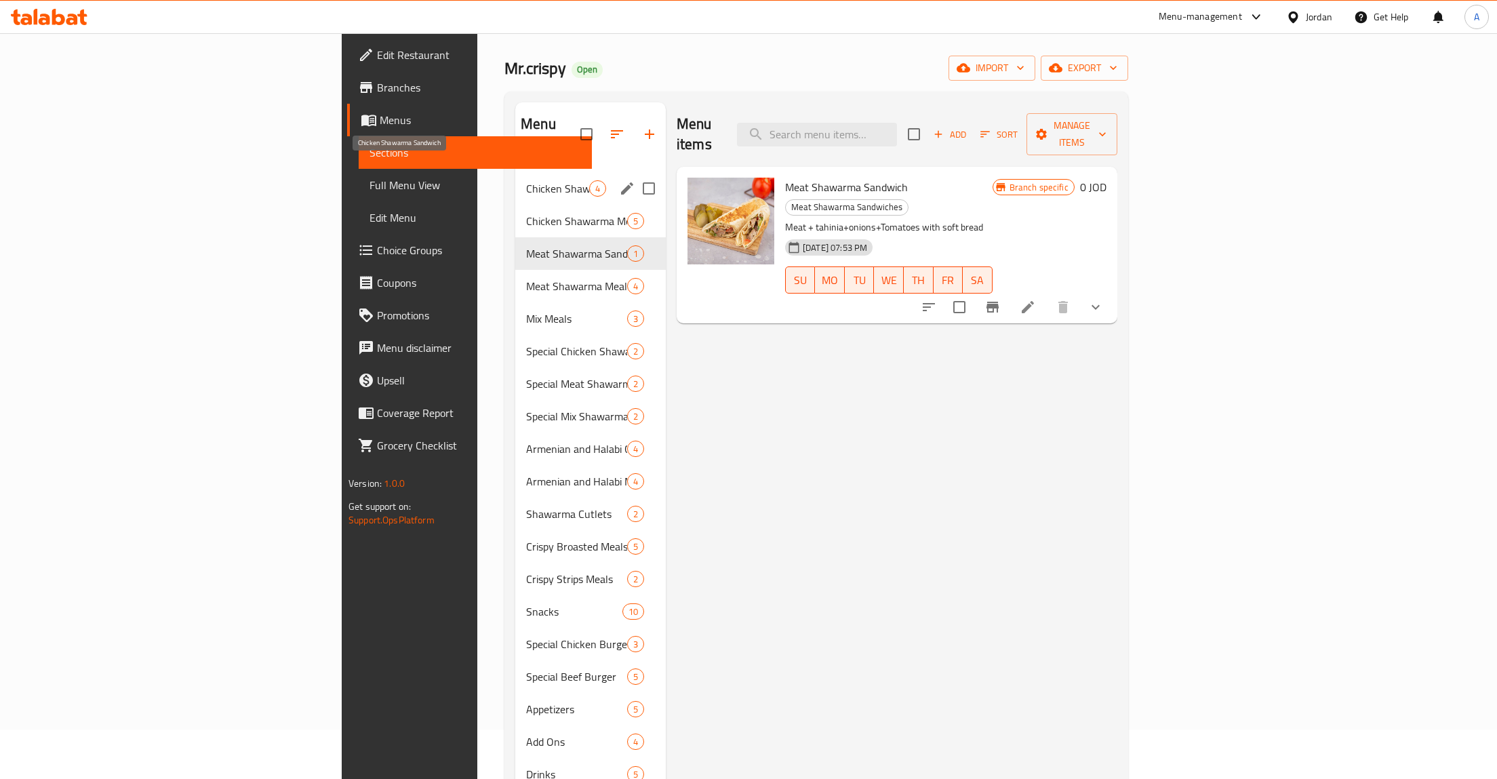
click at [526, 180] on span "Chicken Shawarma Sandwich" at bounding box center [557, 188] width 63 height 16
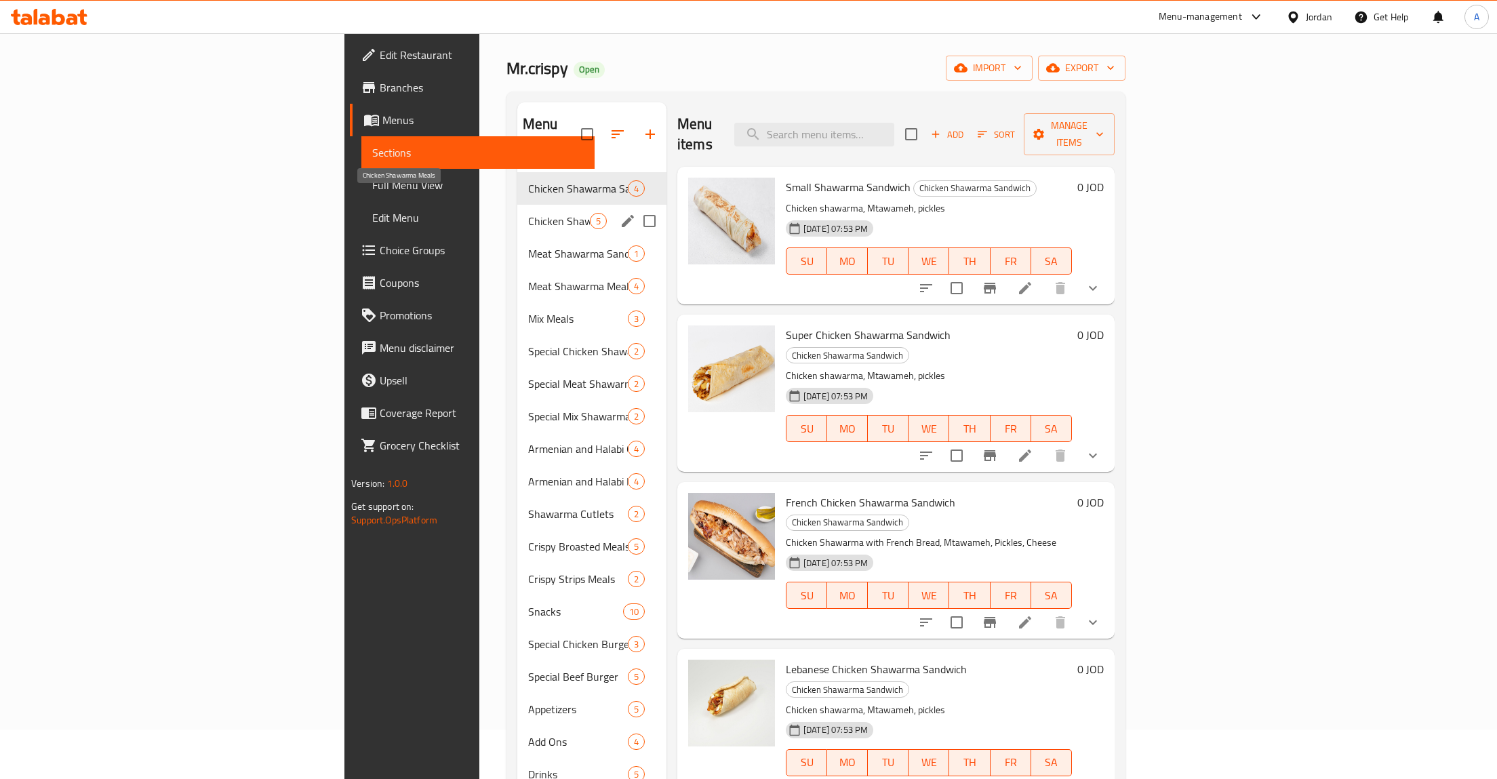
click at [528, 213] on span "Chicken Shawarma Meals" at bounding box center [559, 221] width 62 height 16
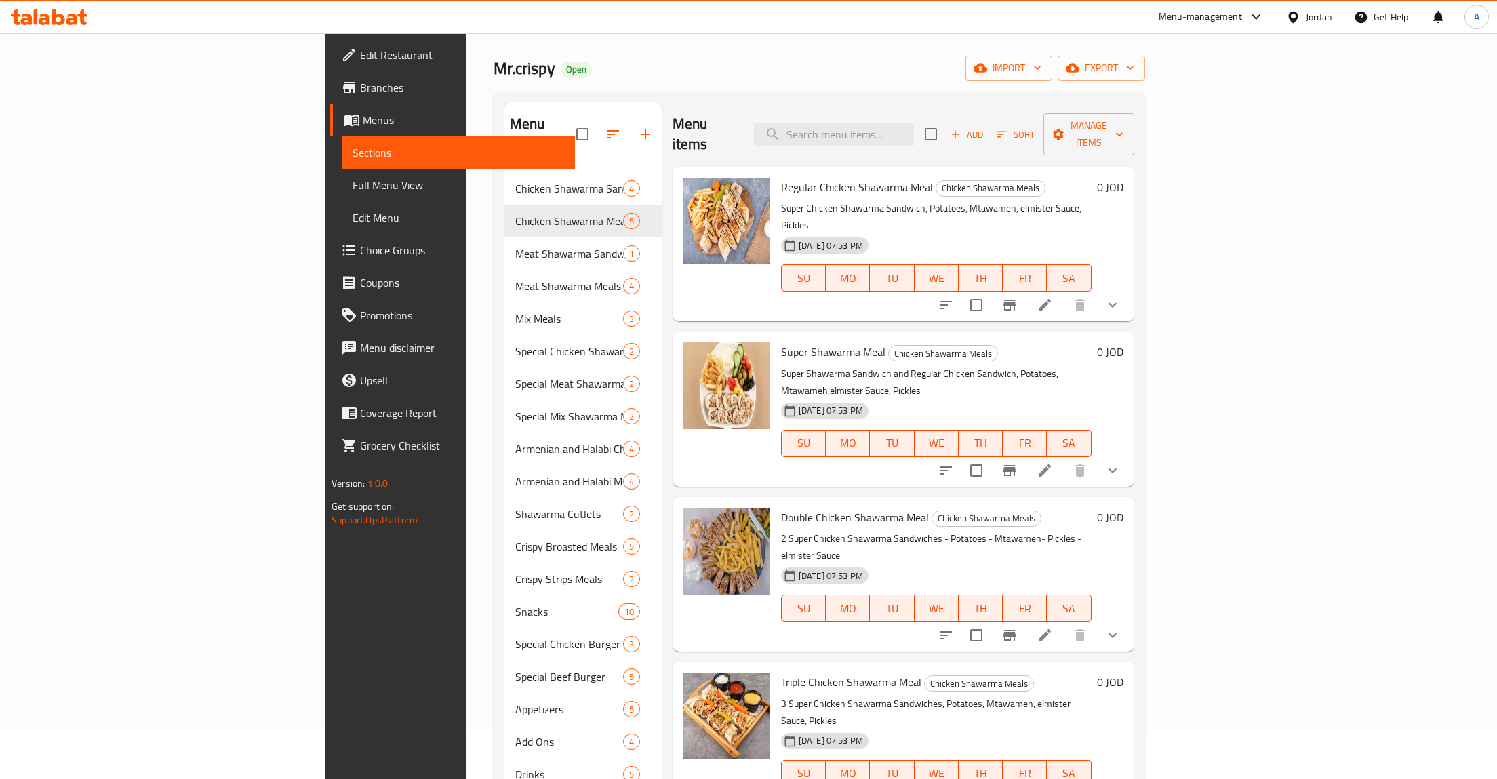
scroll to position [190, 0]
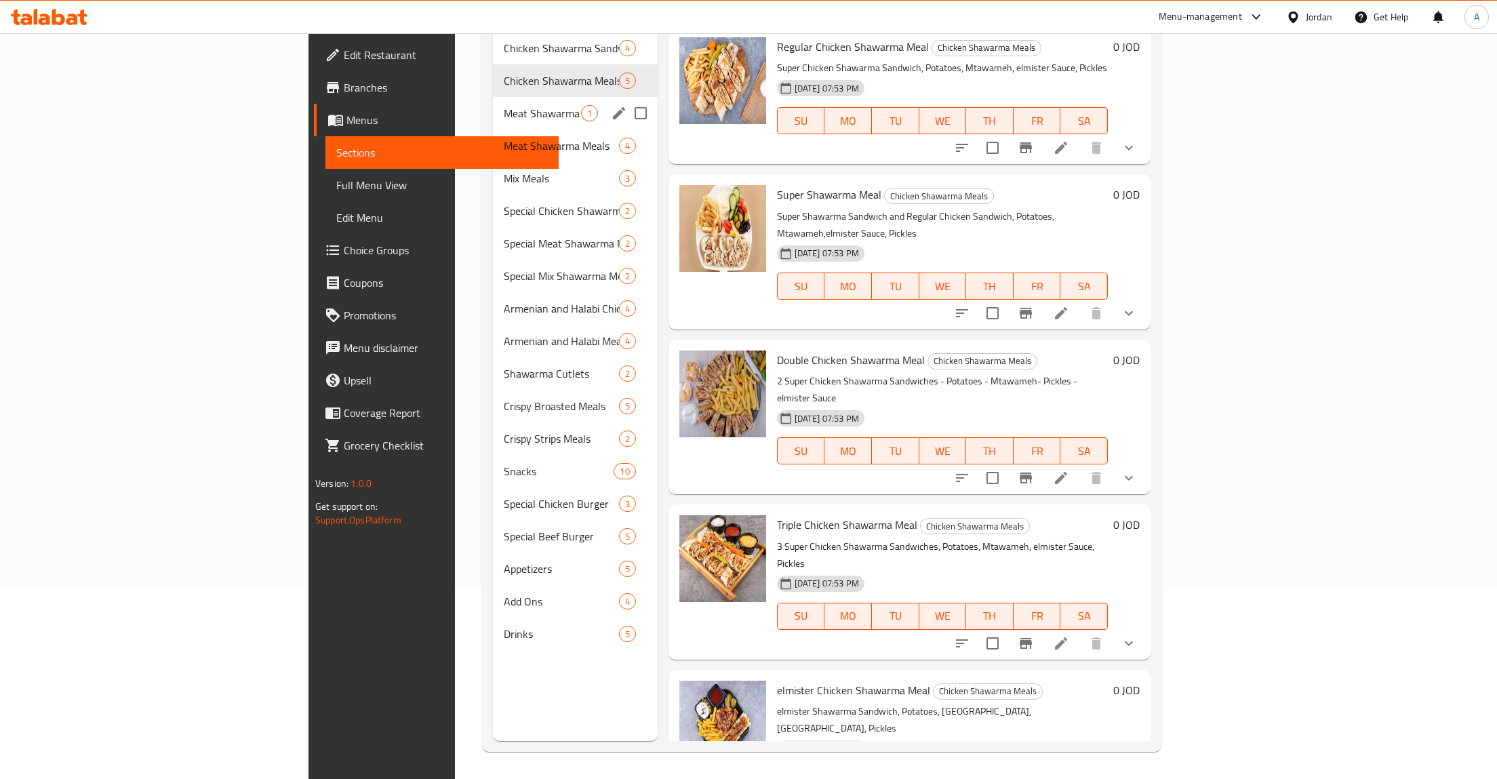
click at [493, 104] on div "Meat Shawarma Sandwiches 1" at bounding box center [575, 113] width 164 height 33
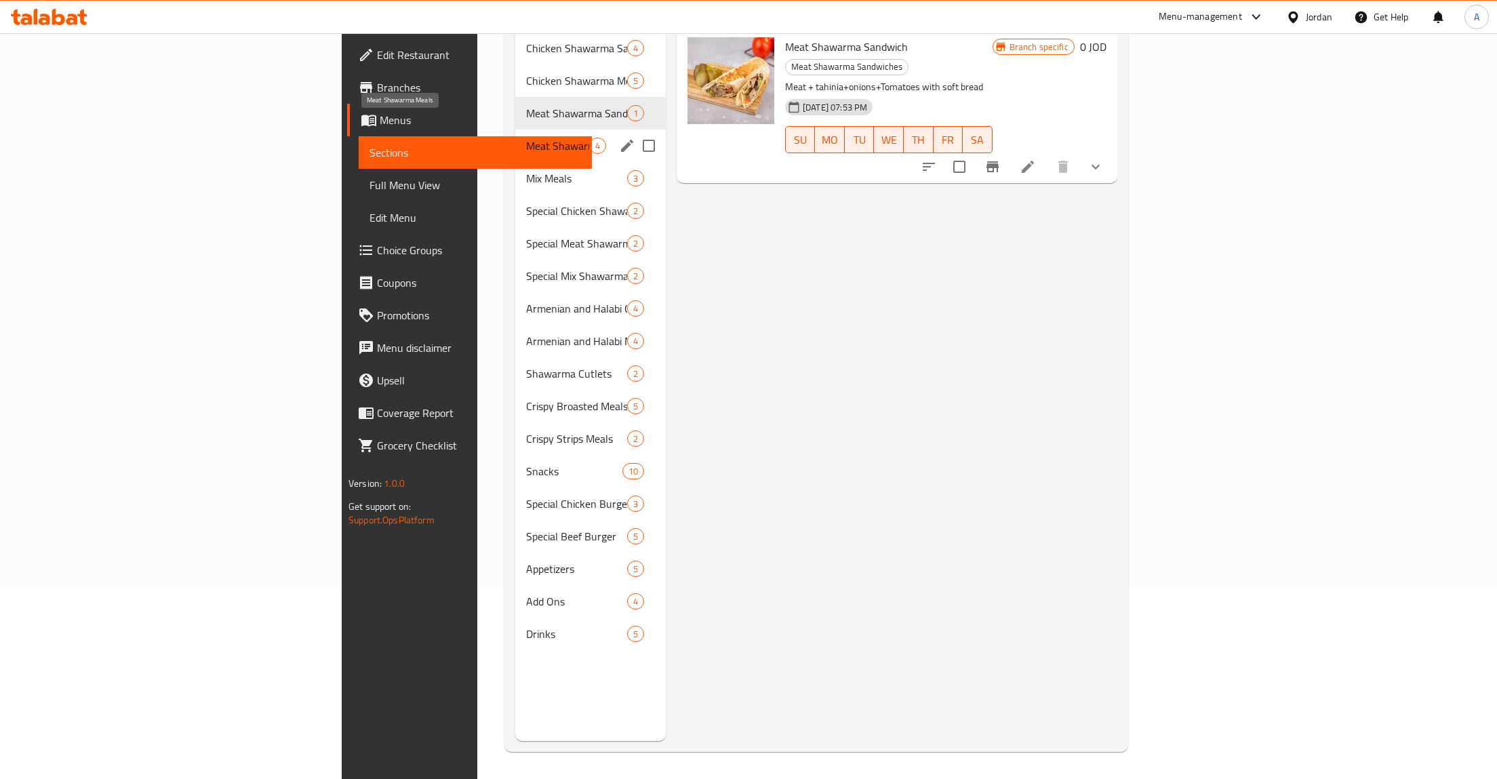
click at [526, 138] on span "Meat Shawarma Meals" at bounding box center [557, 146] width 63 height 16
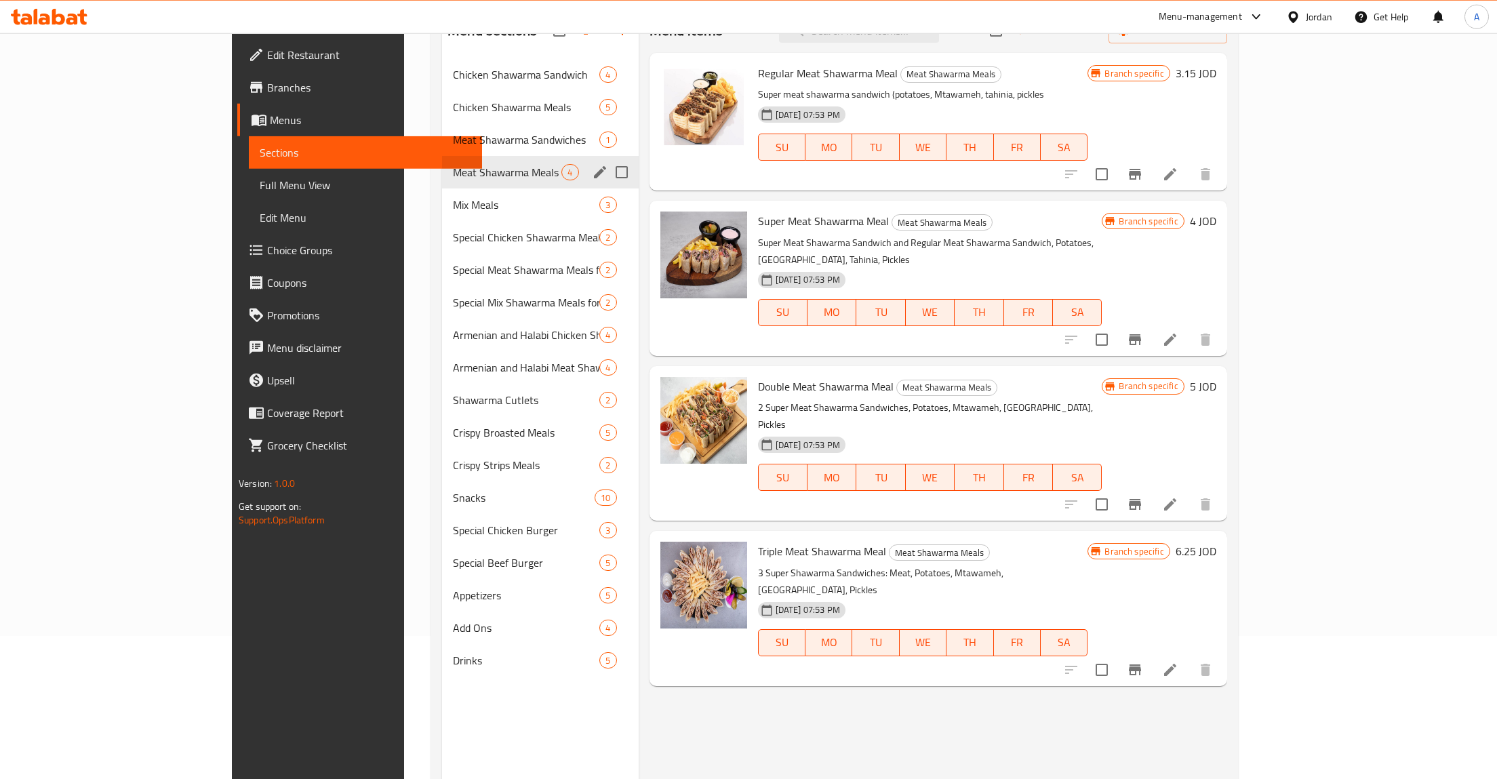
scroll to position [120, 0]
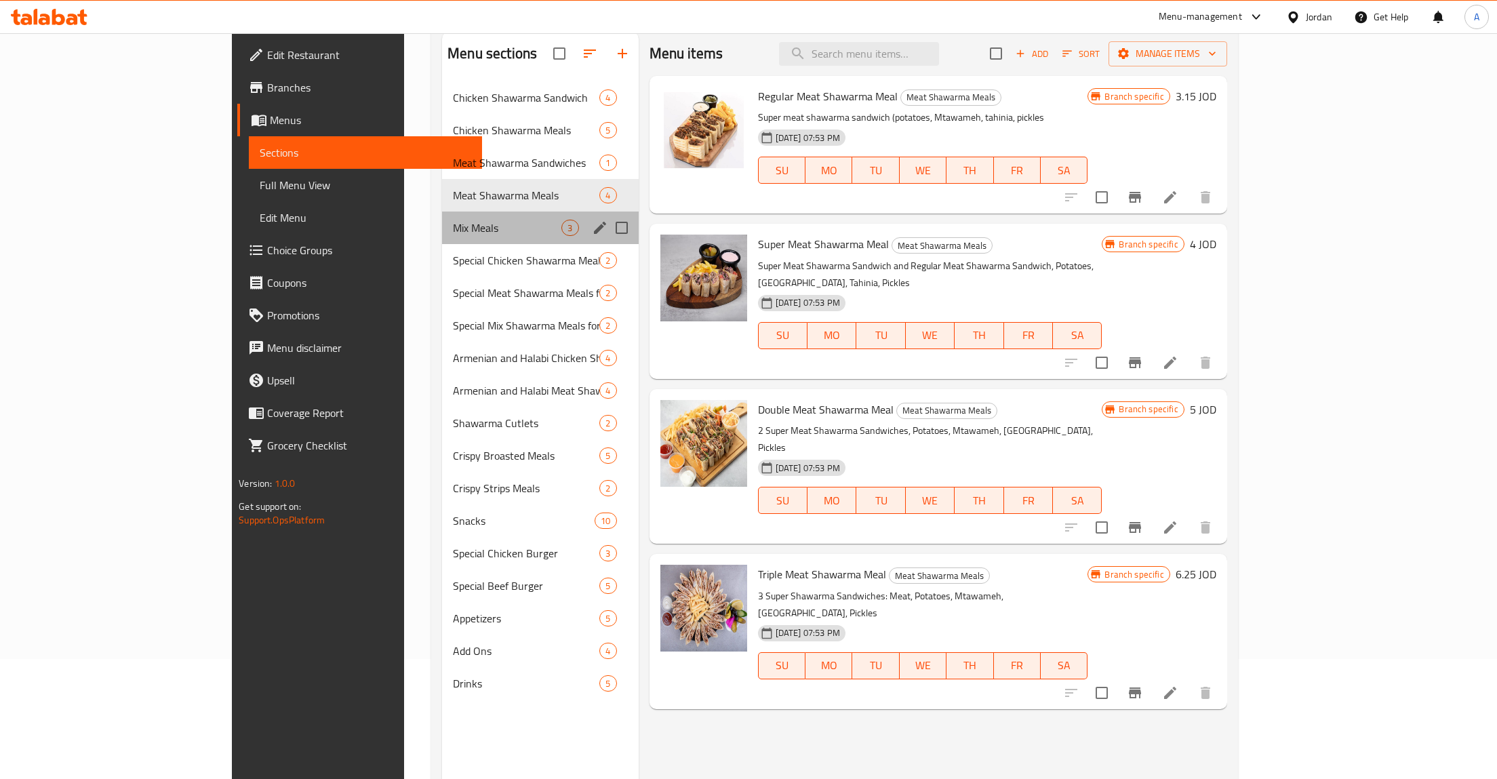
click at [442, 216] on div "Mix Meals 3" at bounding box center [540, 228] width 196 height 33
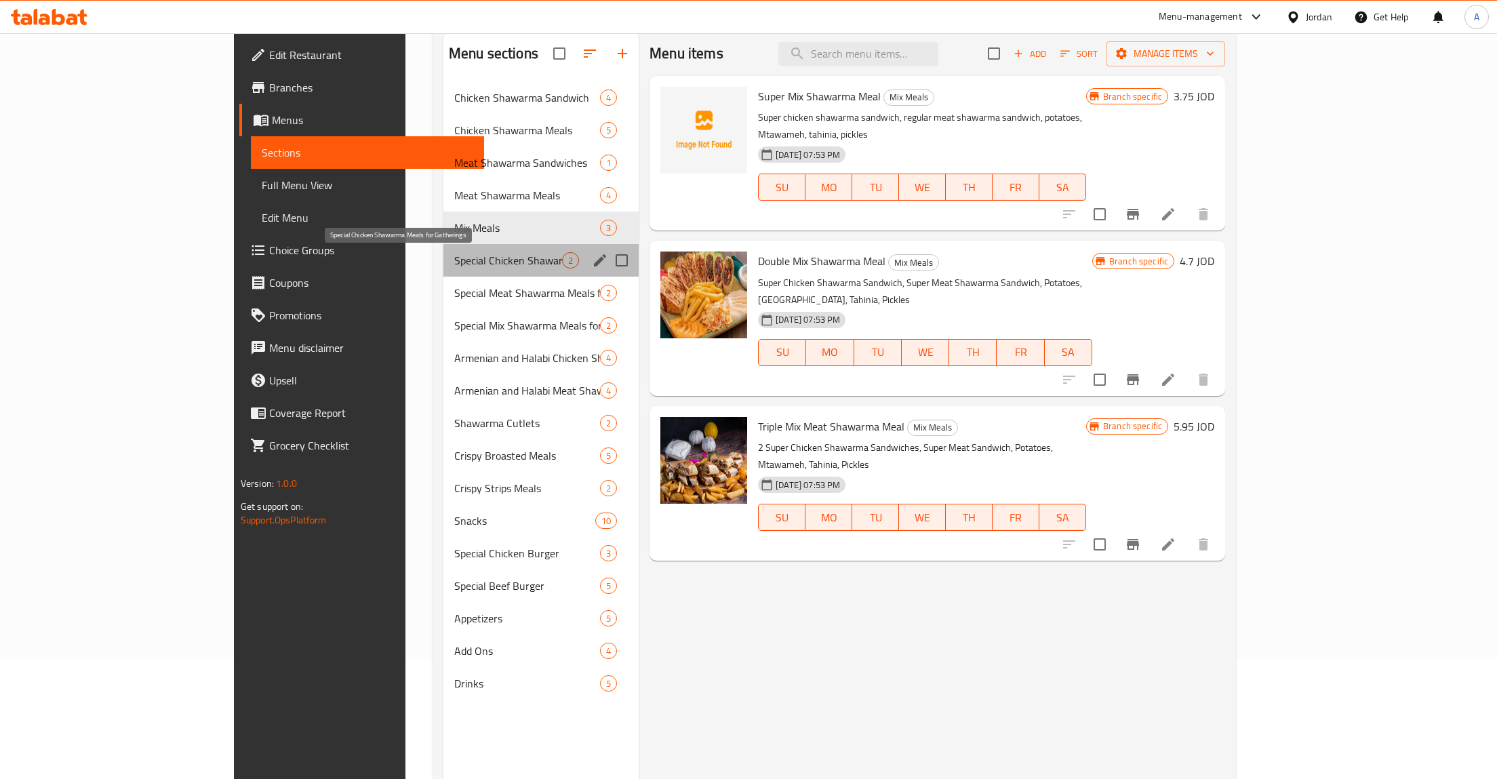
click at [454, 255] on span "Special Chicken Shawarma Meals for Gatherings" at bounding box center [508, 260] width 108 height 16
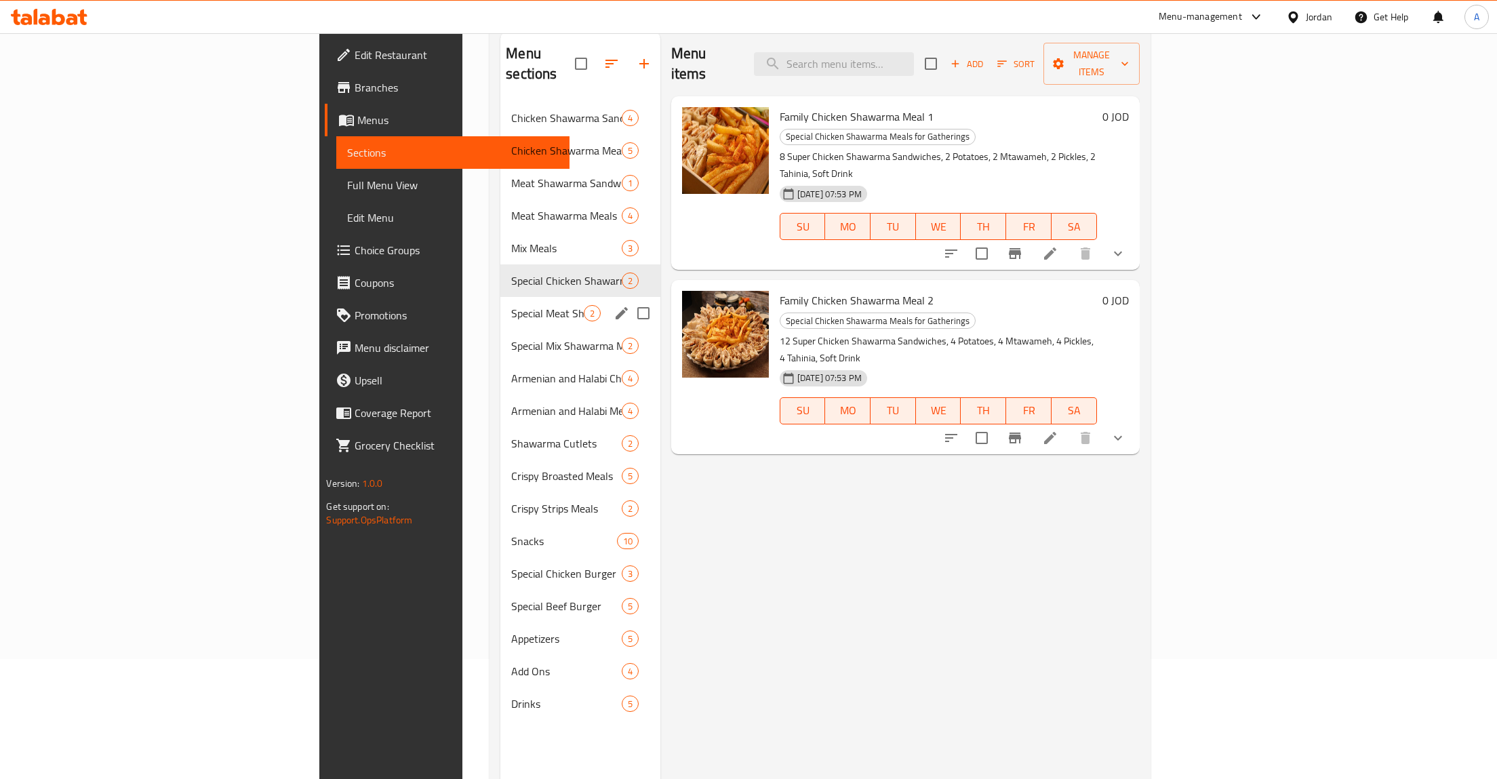
click at [500, 297] on div "Special Meat Shawarma Meals for Gatherings 2" at bounding box center [580, 313] width 160 height 33
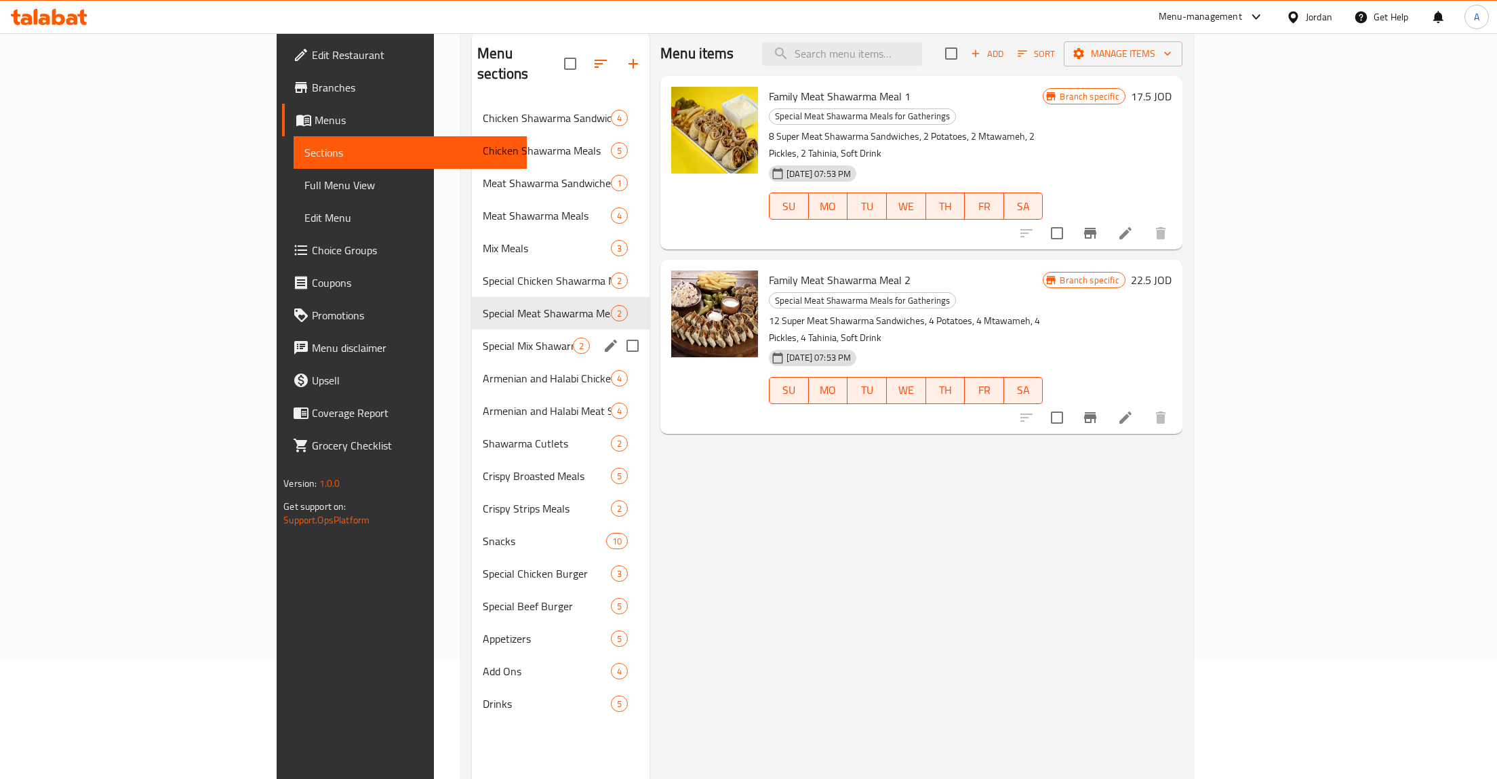
click at [472, 329] on div "Special Mix Shawarma Meals for Gatherings 2" at bounding box center [561, 345] width 178 height 33
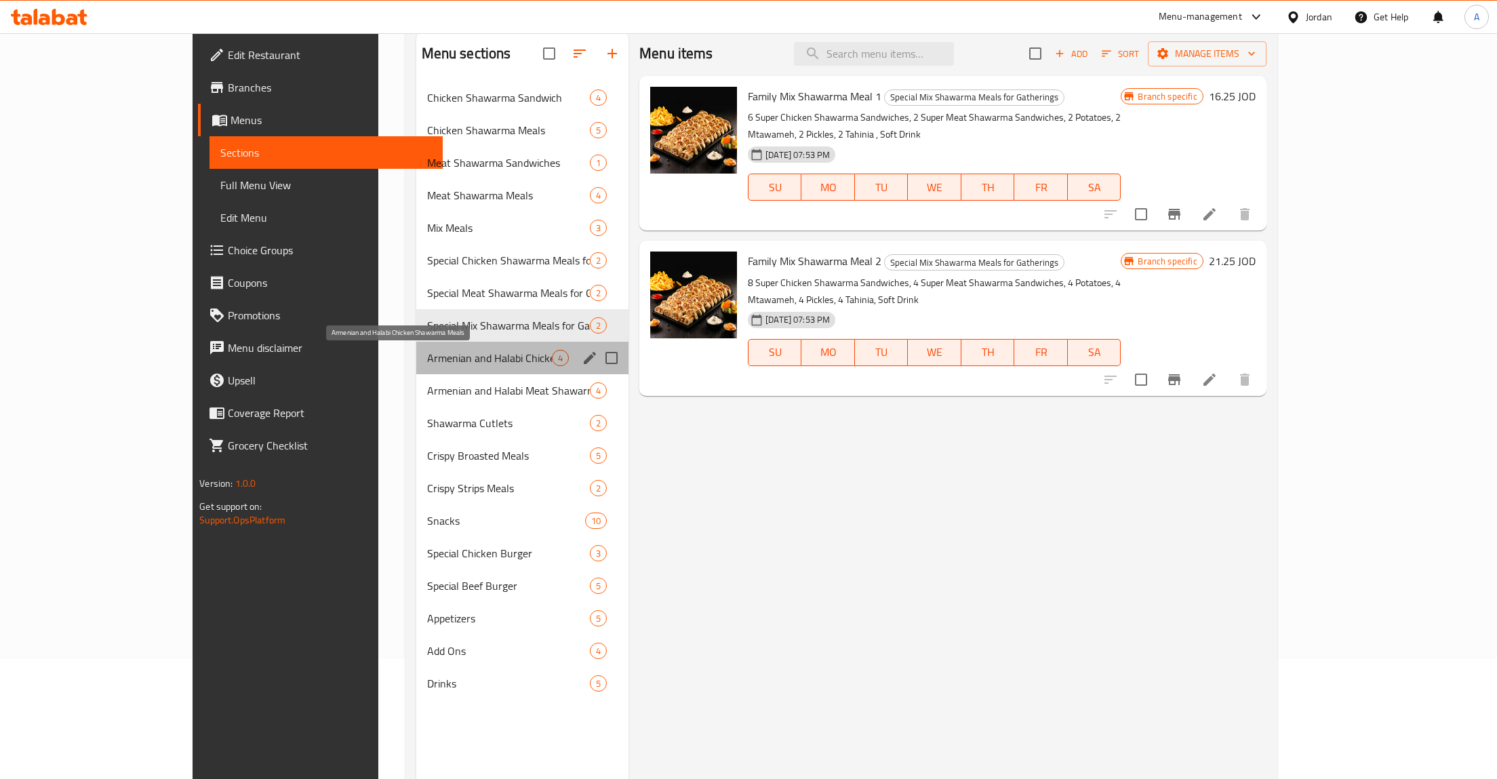
click at [442, 365] on span "Armenian and Halabi Chicken Shawarma Meals" at bounding box center [489, 358] width 125 height 16
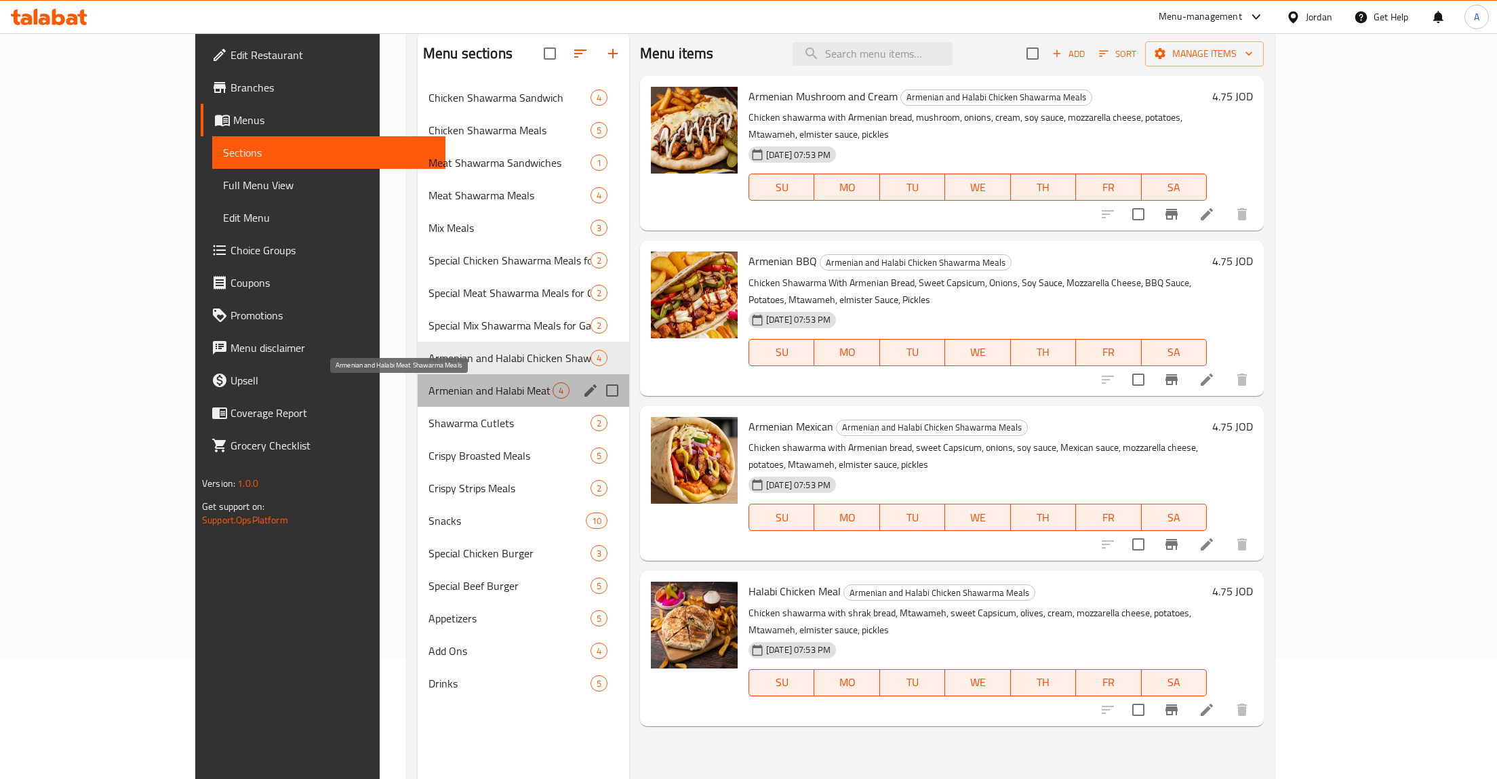
click at [447, 384] on span "Armenian and Halabi Meat Shawarma Meals" at bounding box center [490, 390] width 124 height 16
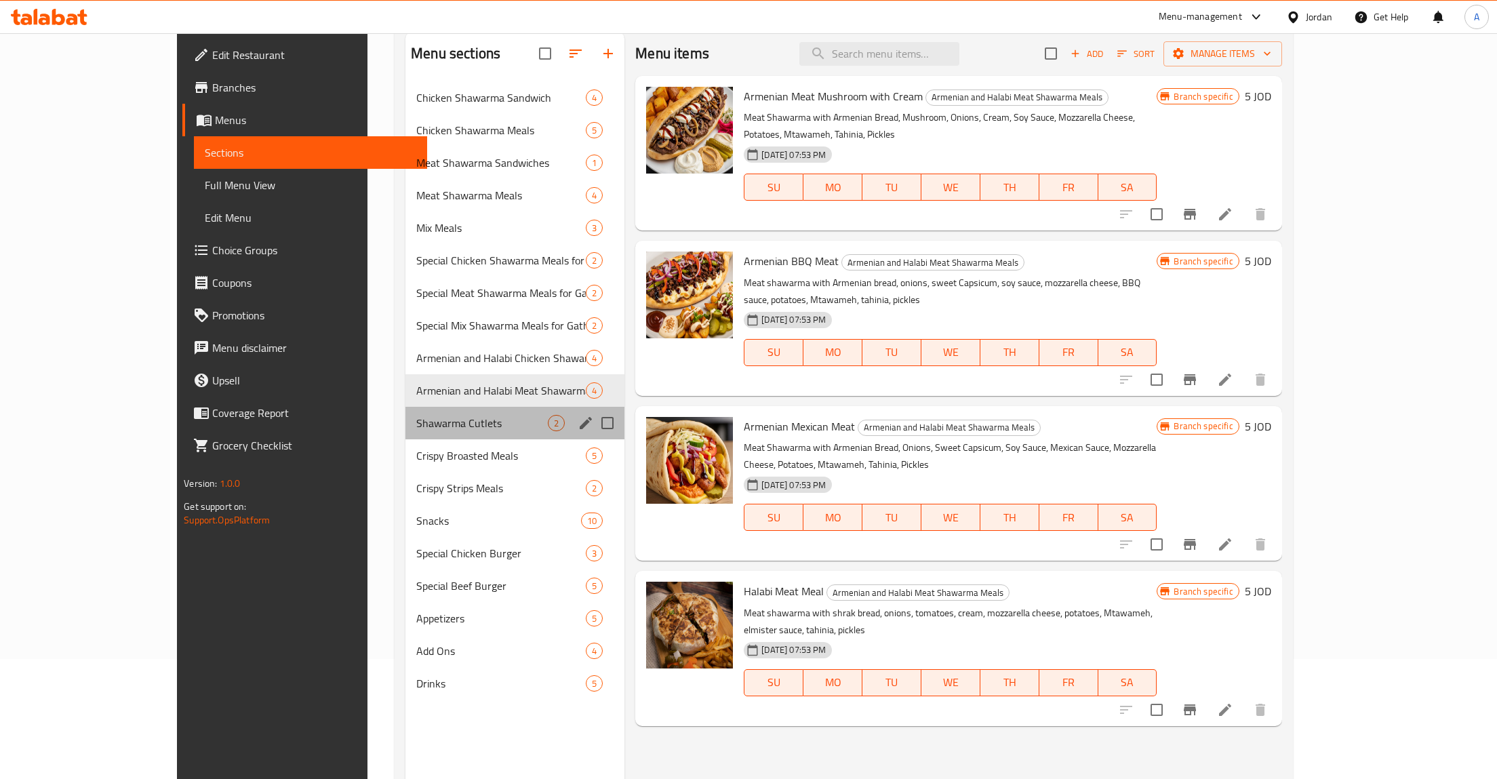
click at [405, 436] on div "Shawarma Cutlets 2" at bounding box center [514, 423] width 219 height 33
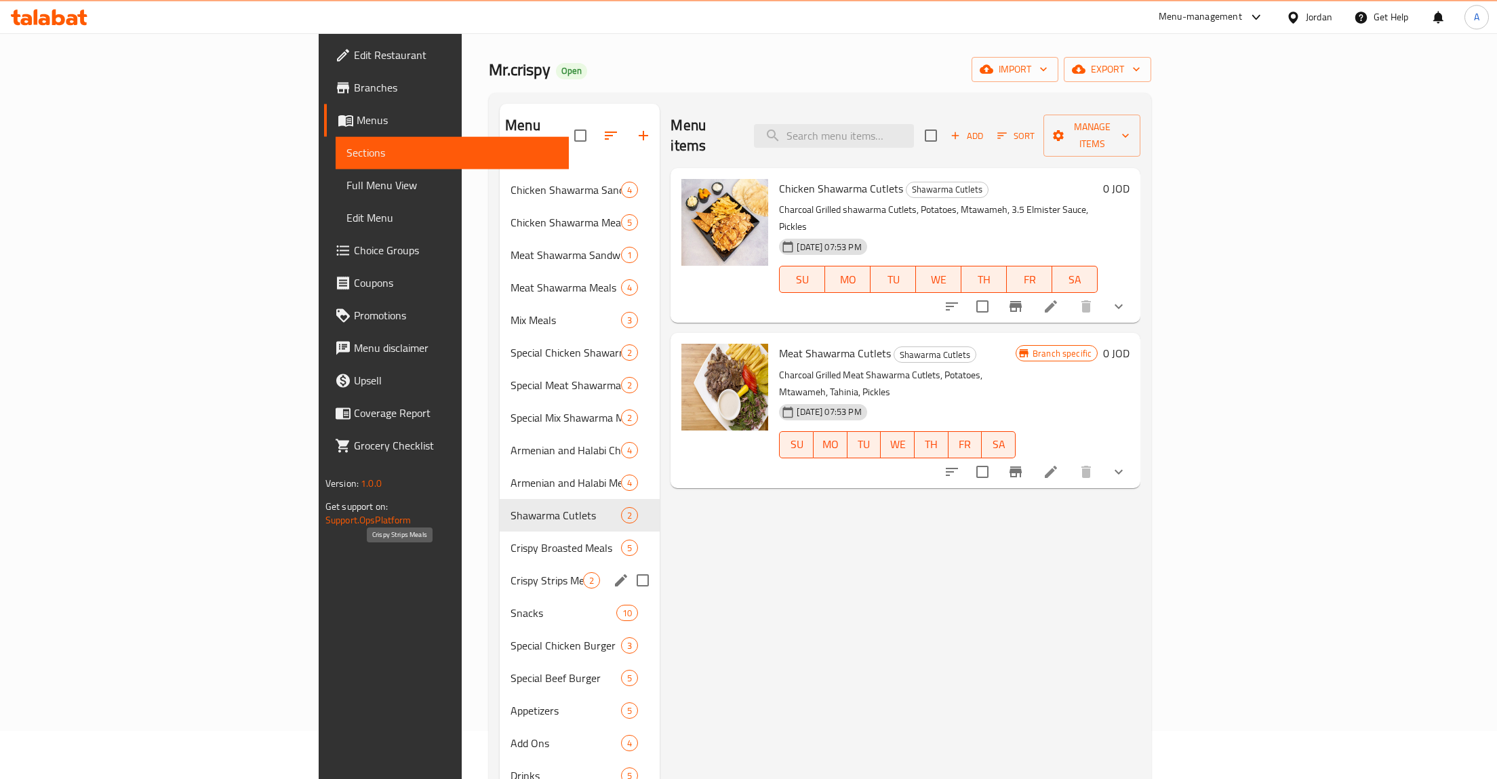
scroll to position [70, 0]
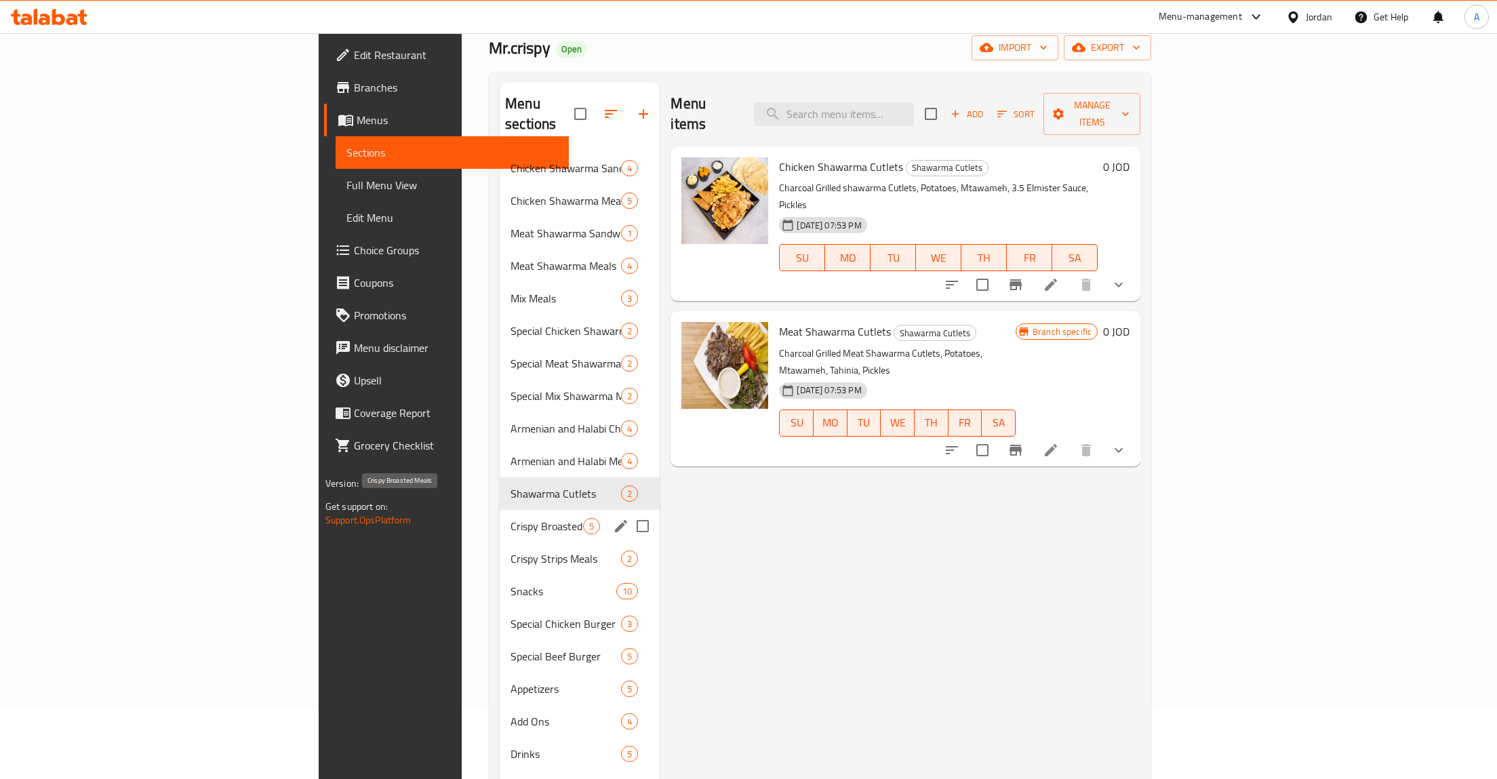
click at [510, 518] on span "Crispy Broasted Meals" at bounding box center [546, 526] width 73 height 16
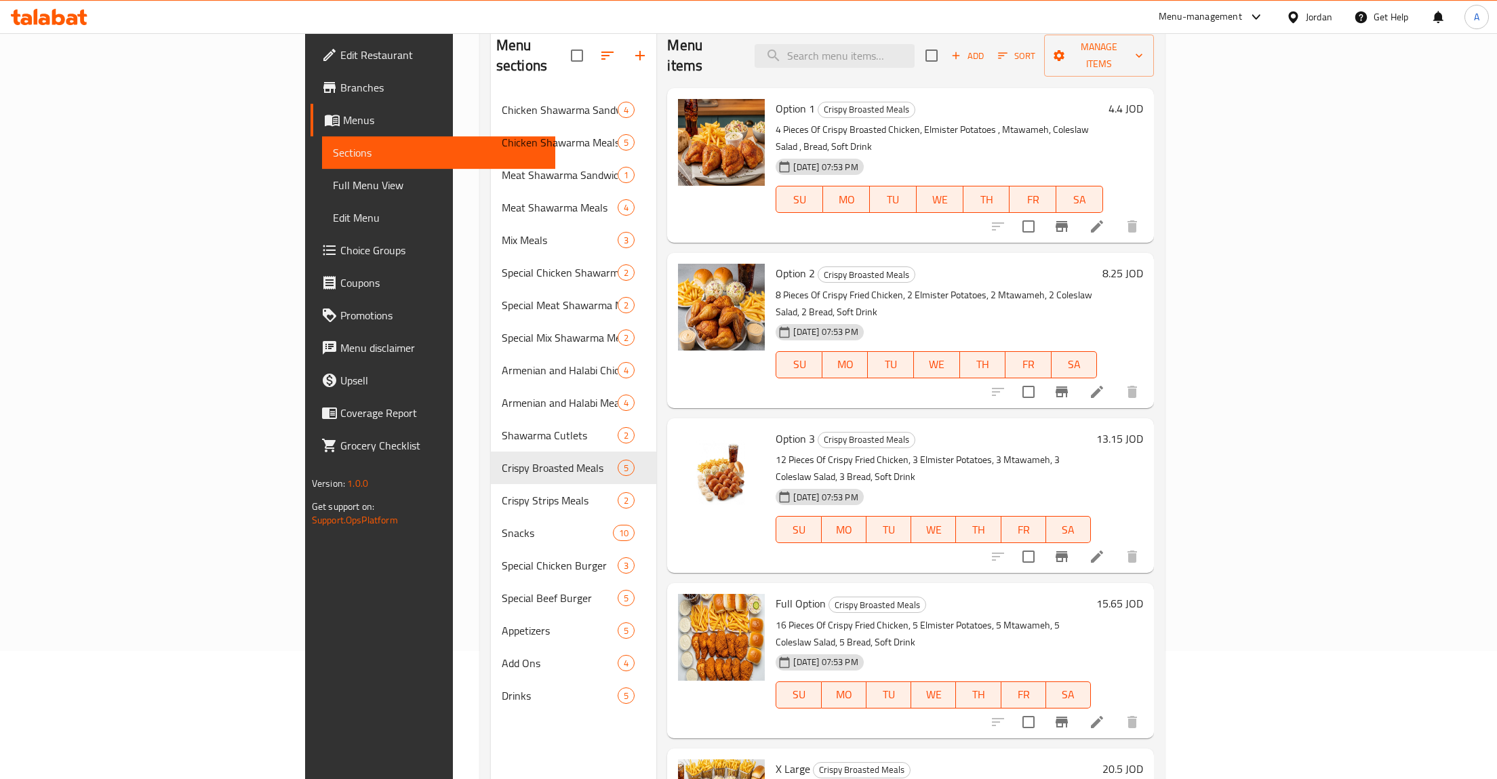
scroll to position [190, 0]
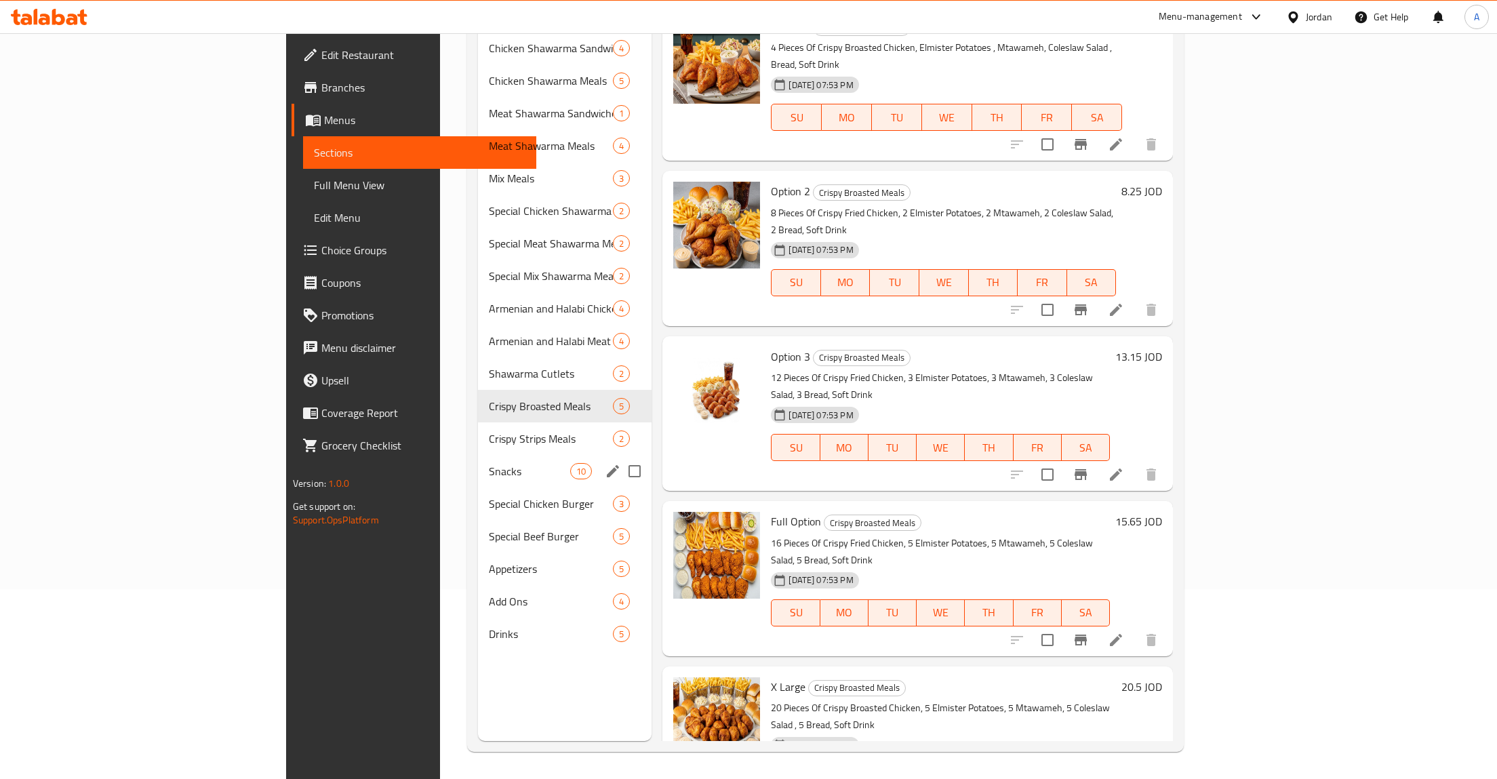
click at [478, 455] on div "Snacks 10" at bounding box center [565, 471] width 174 height 33
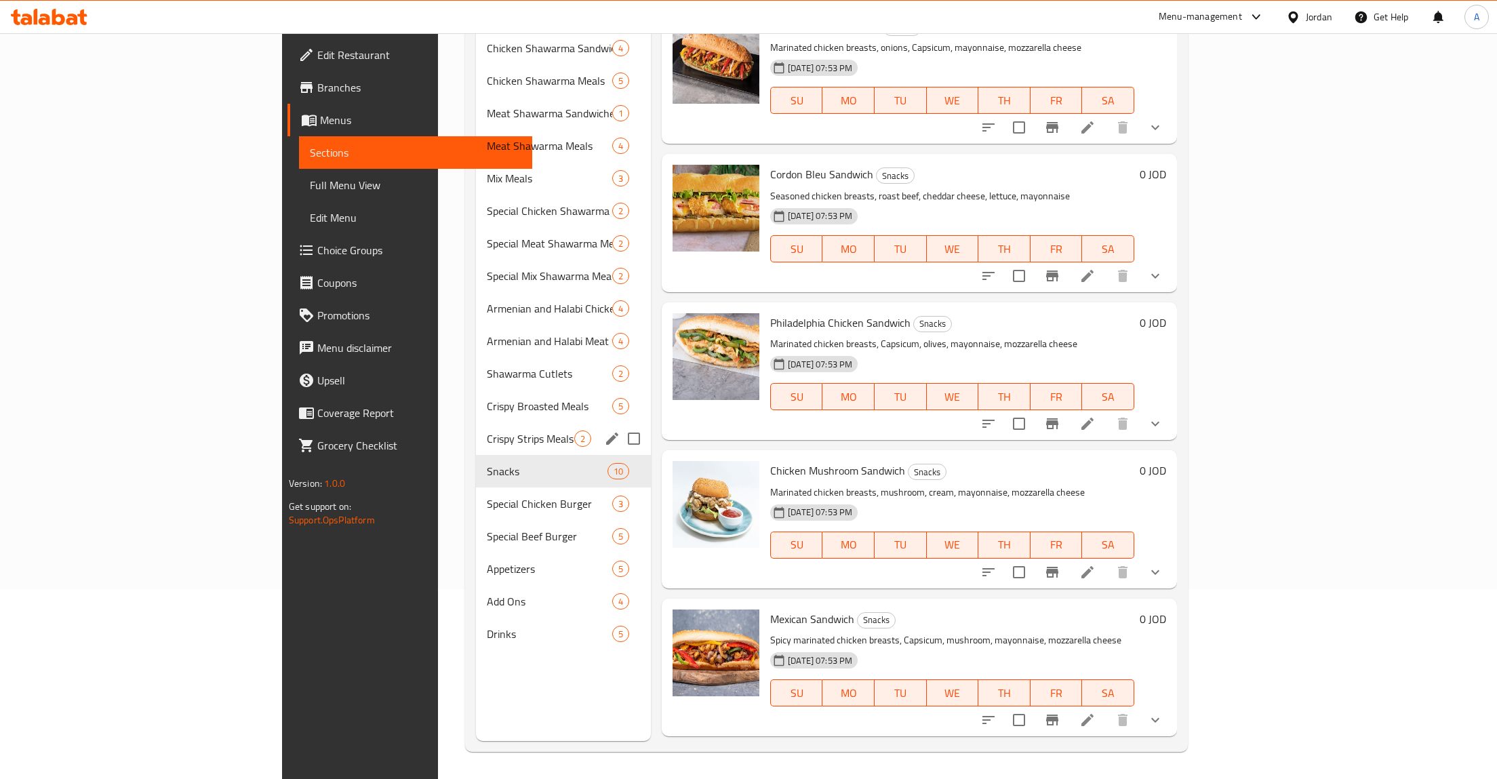
click at [476, 428] on div "Crispy Strips Meals 2" at bounding box center [564, 438] width 176 height 33
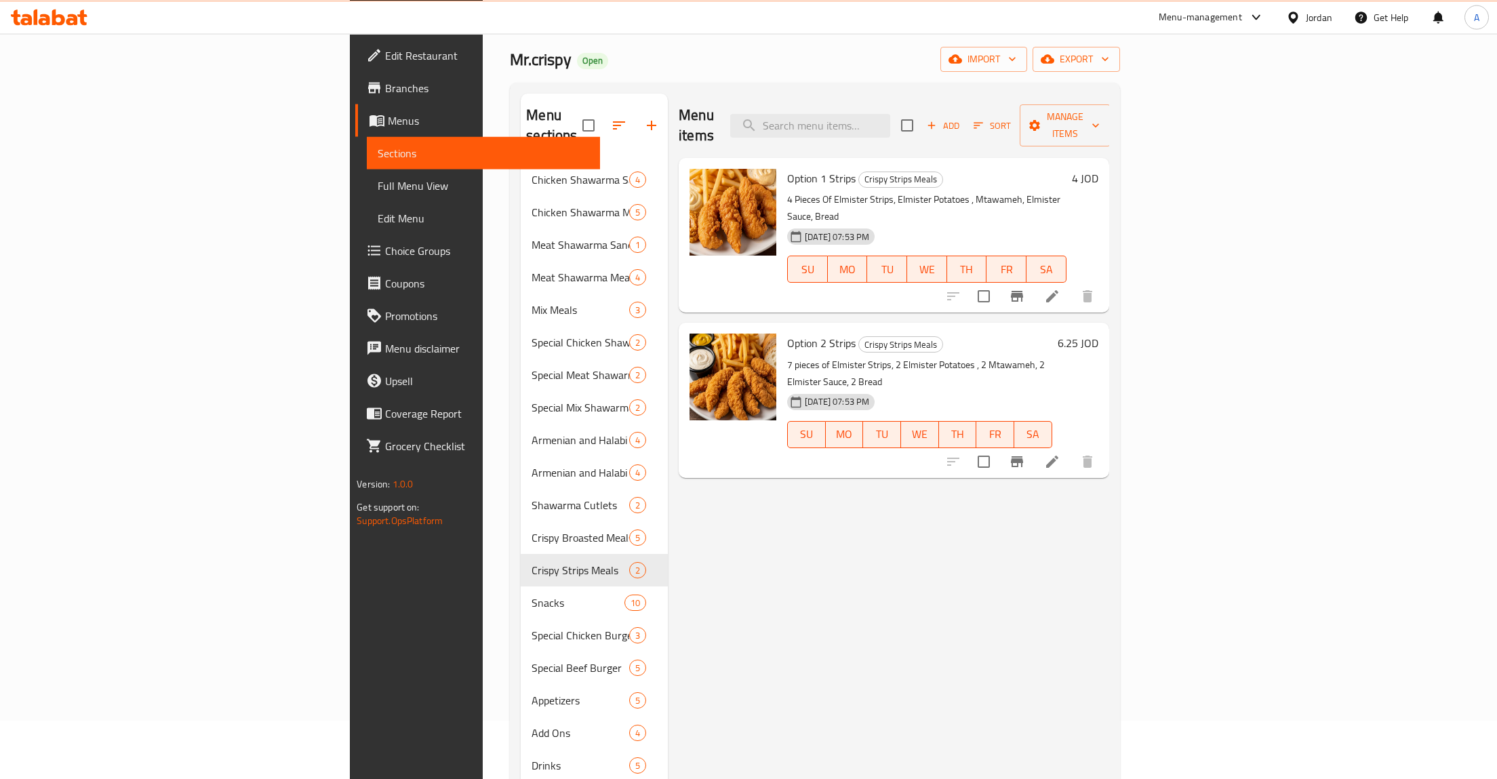
scroll to position [140, 0]
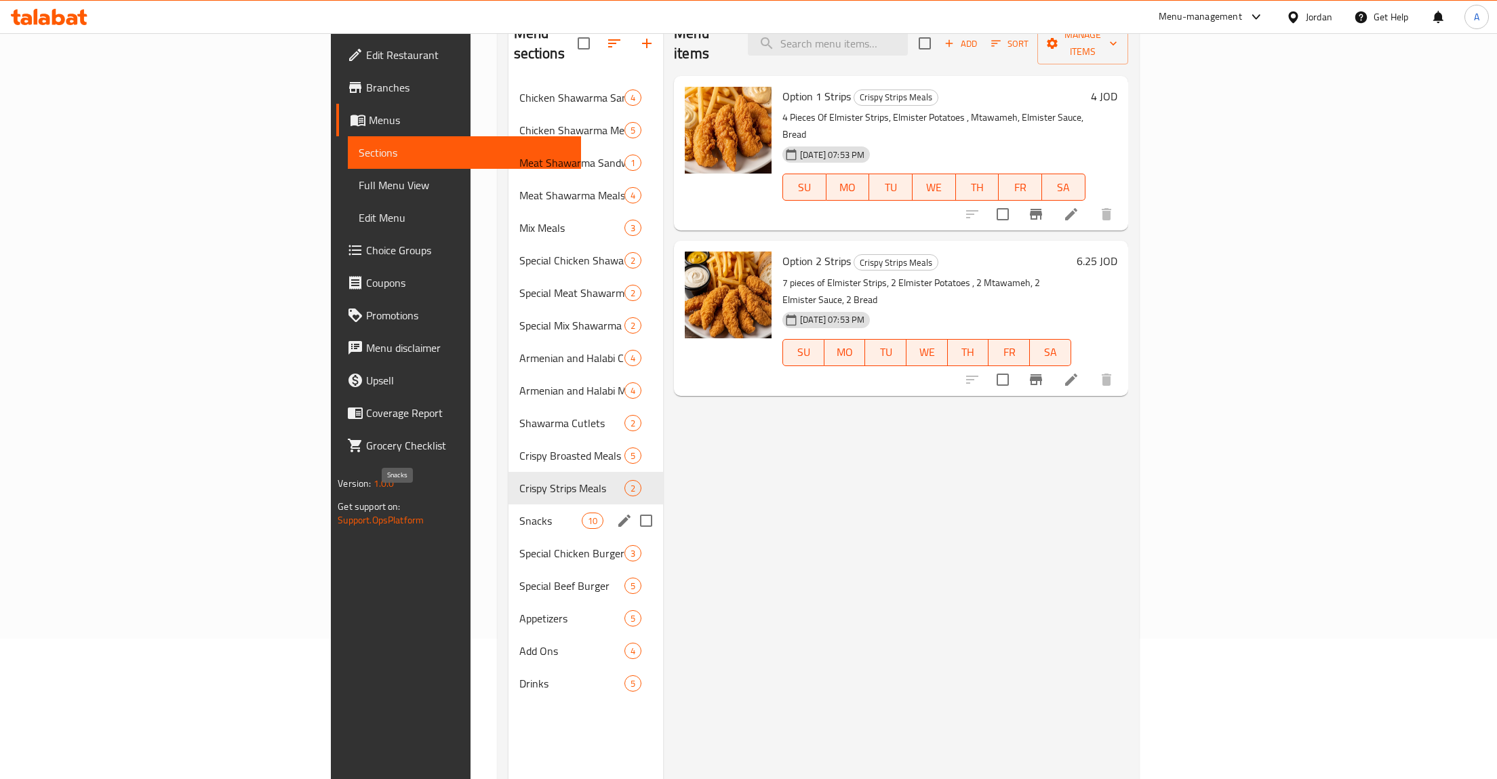
click at [519, 512] on span "Snacks" at bounding box center [550, 520] width 62 height 16
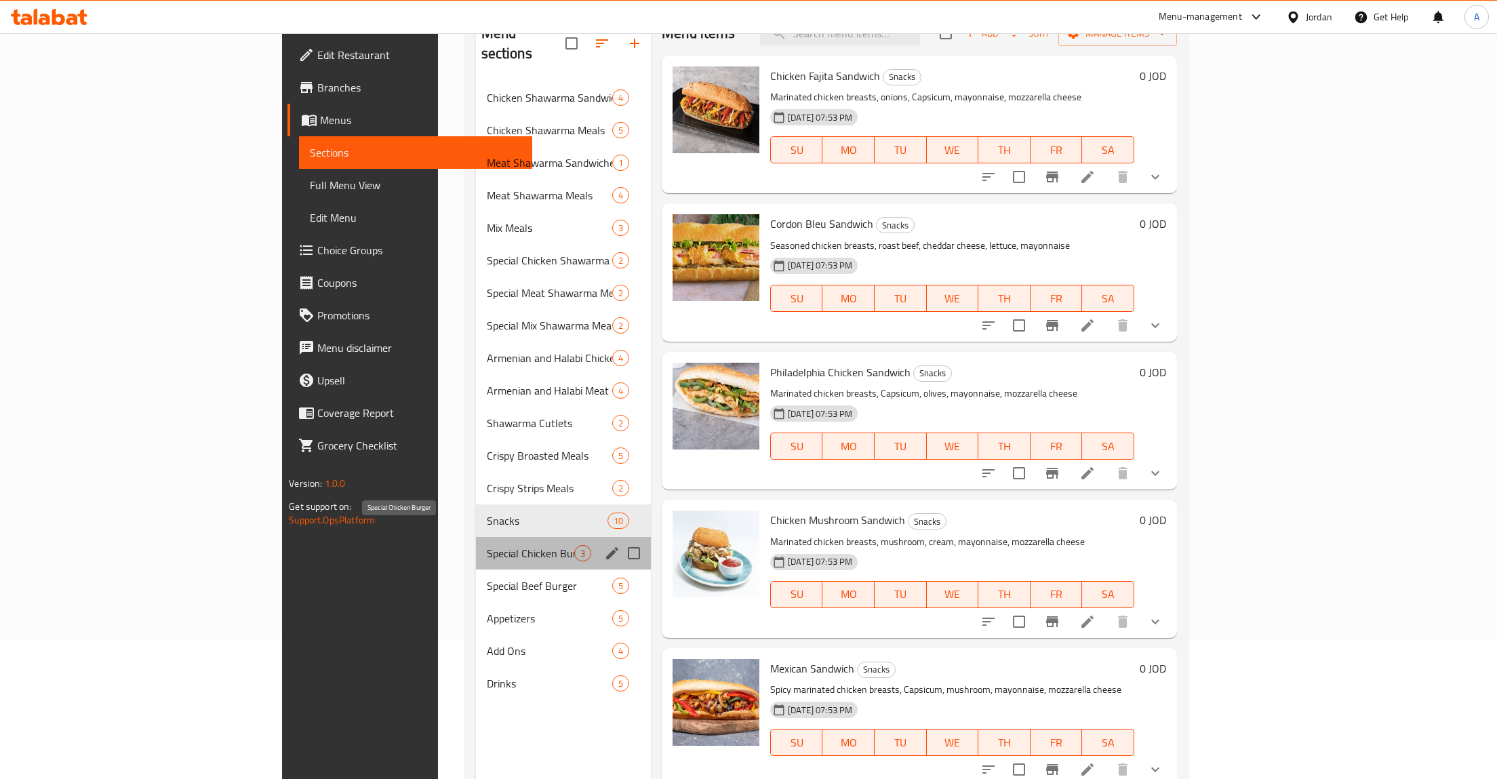
click at [487, 545] on span "Special Chicken Burger" at bounding box center [530, 553] width 87 height 16
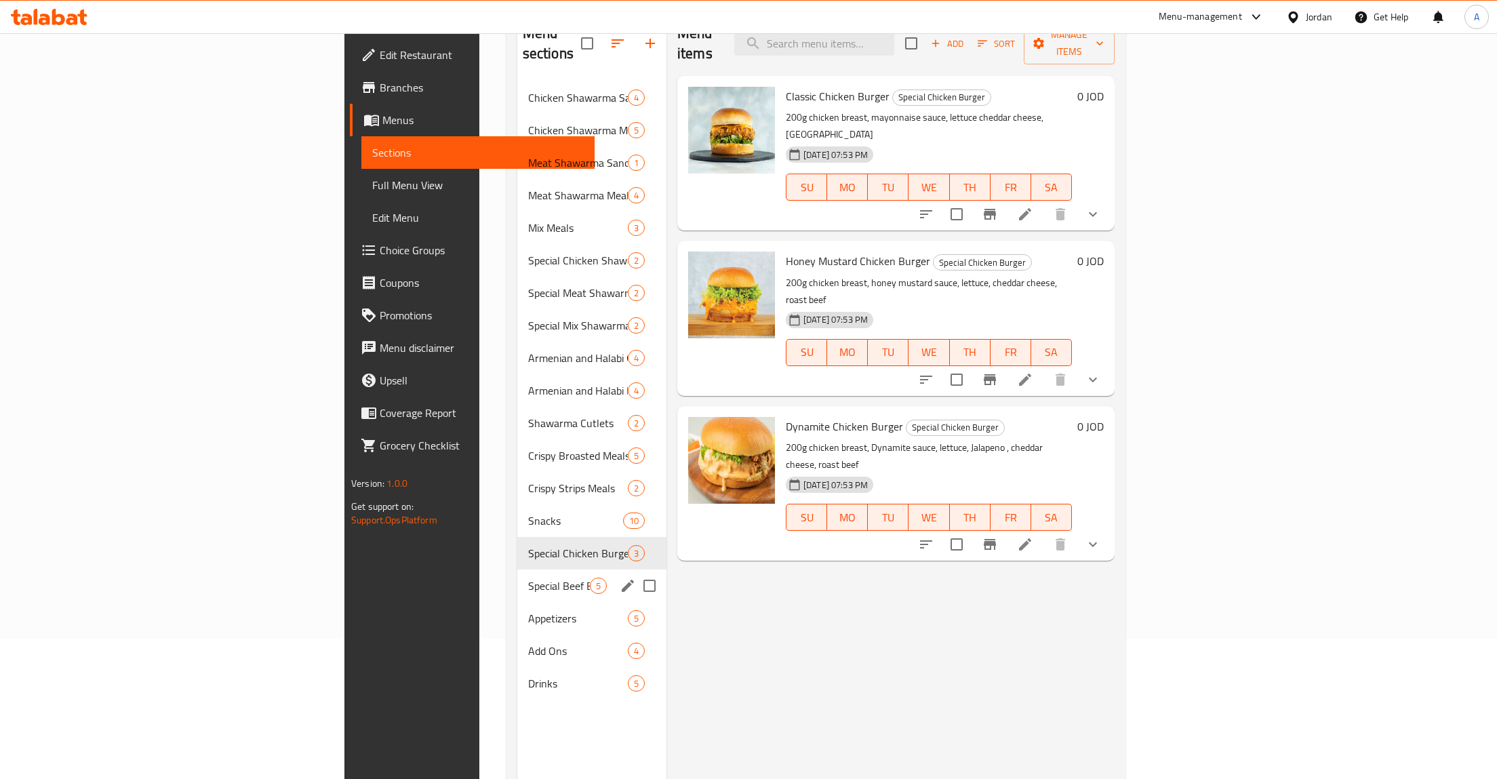
click at [517, 576] on div "Special Beef Burger 5" at bounding box center [591, 585] width 149 height 33
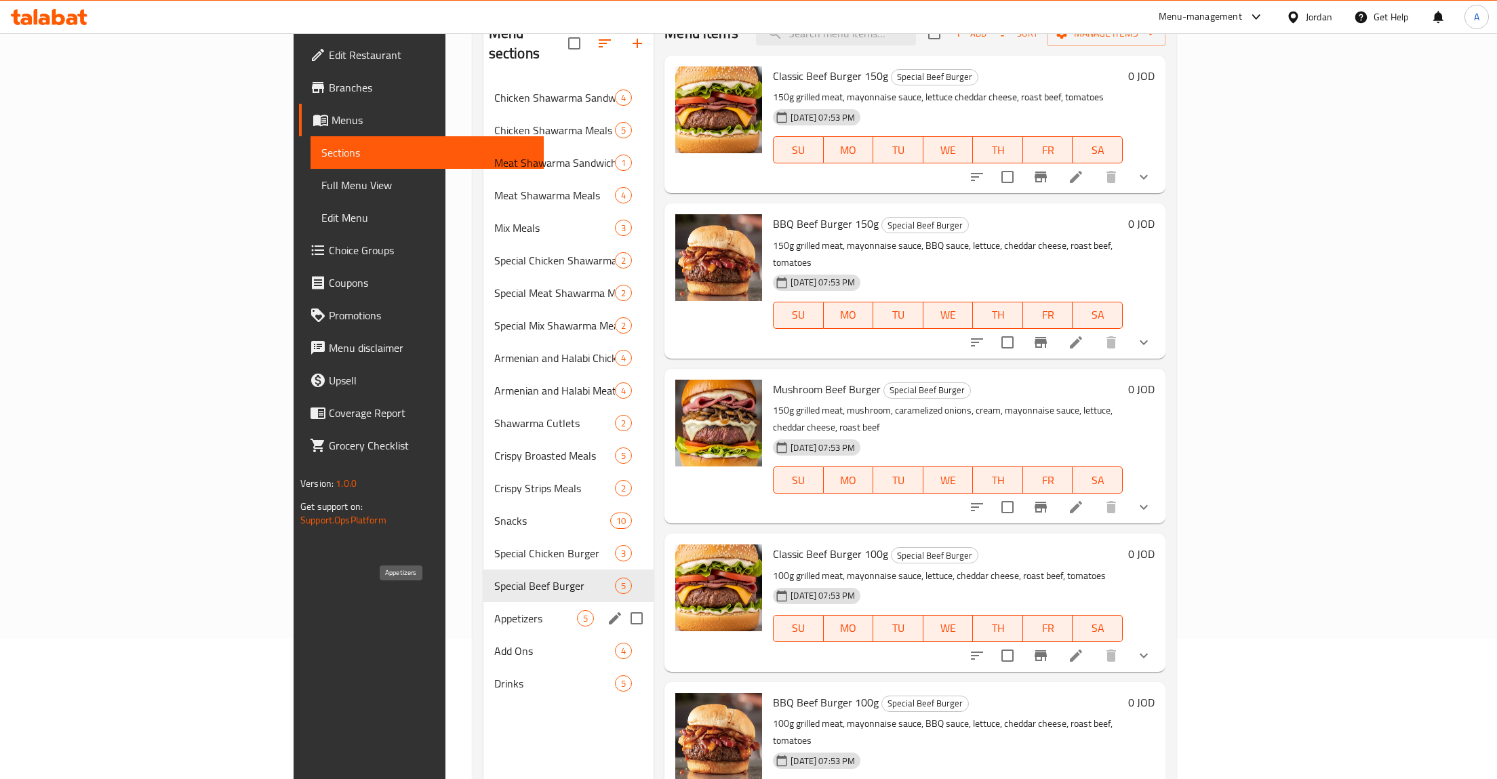
click at [494, 610] on span "Appetizers" at bounding box center [535, 618] width 83 height 16
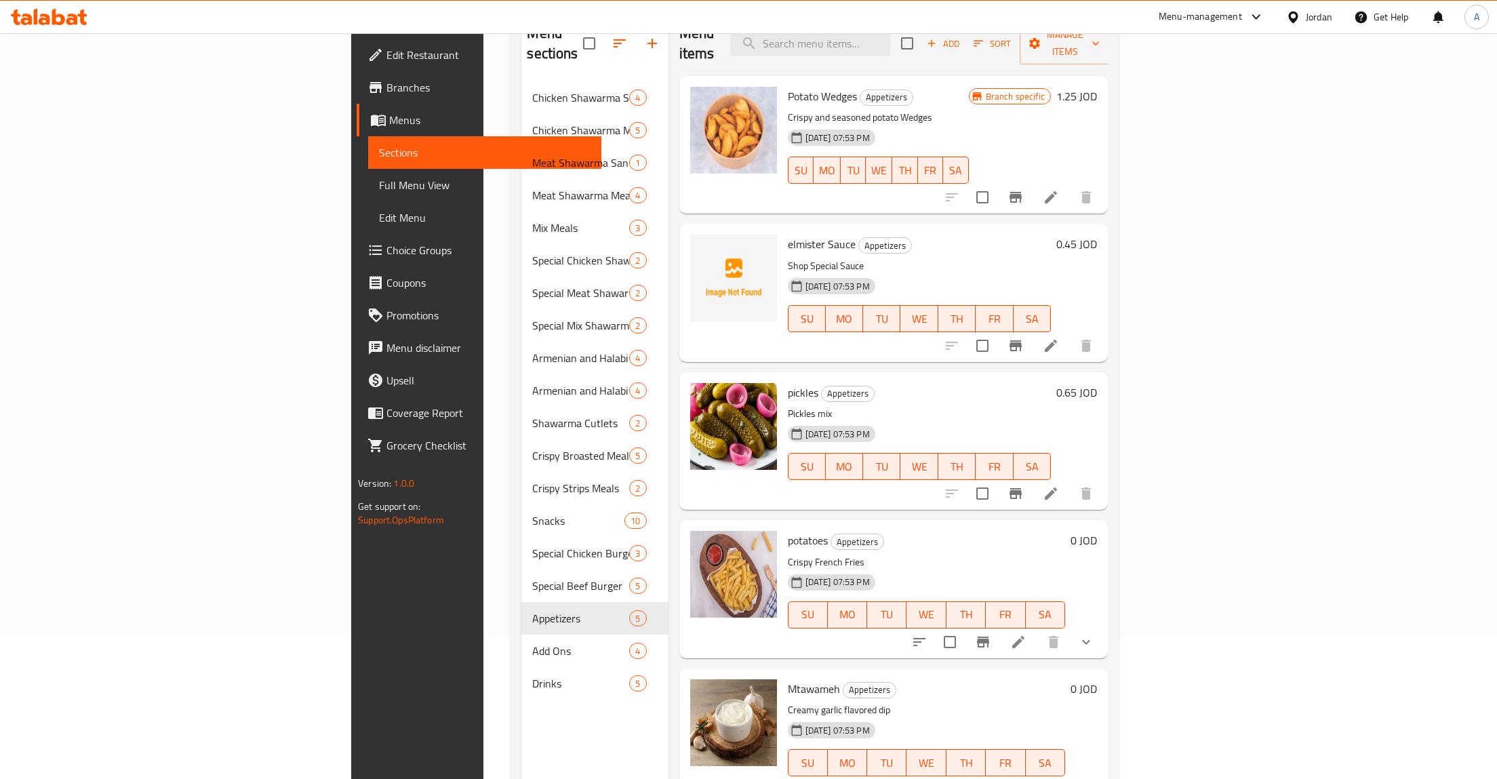
scroll to position [190, 0]
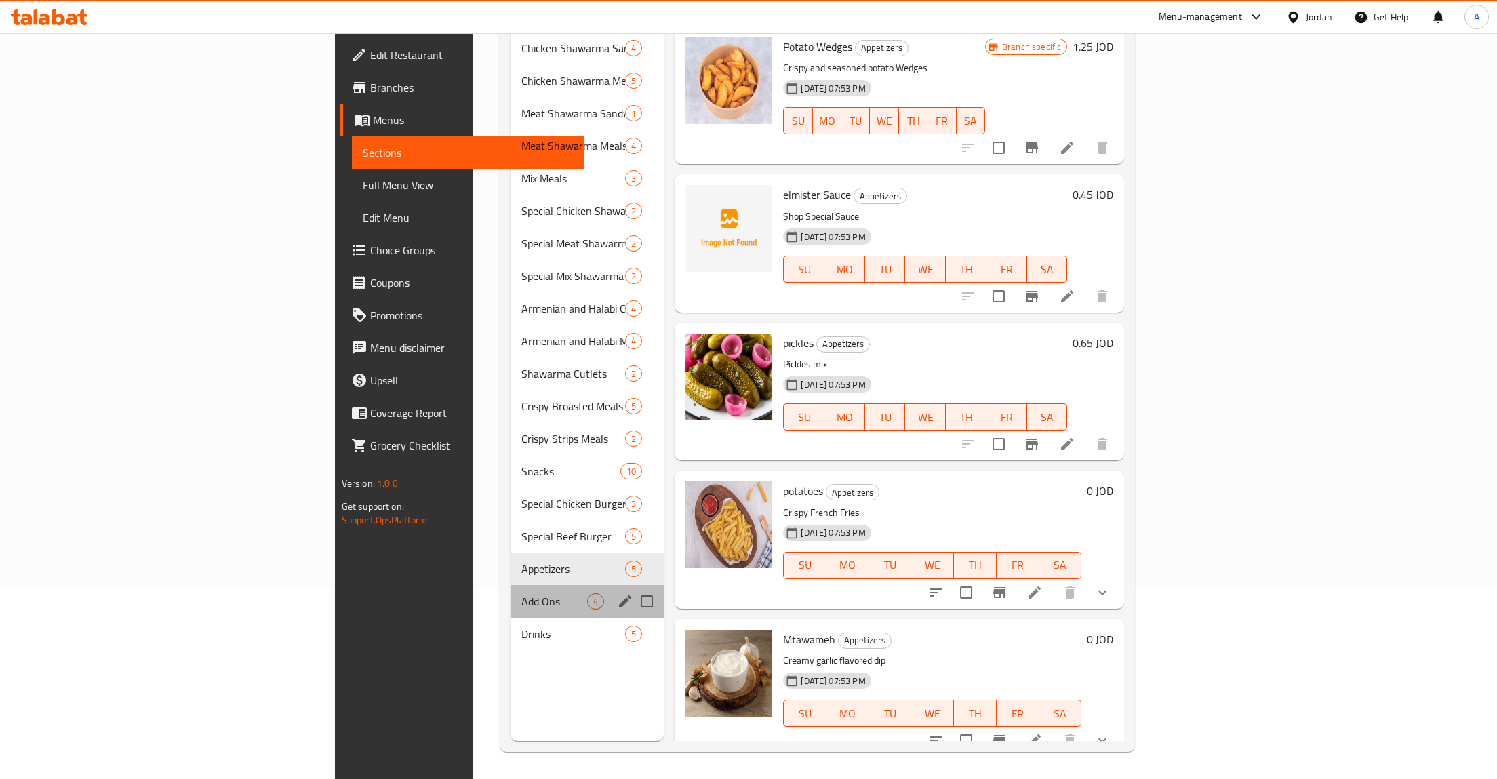
click at [510, 594] on div "Add Ons 4" at bounding box center [586, 601] width 153 height 33
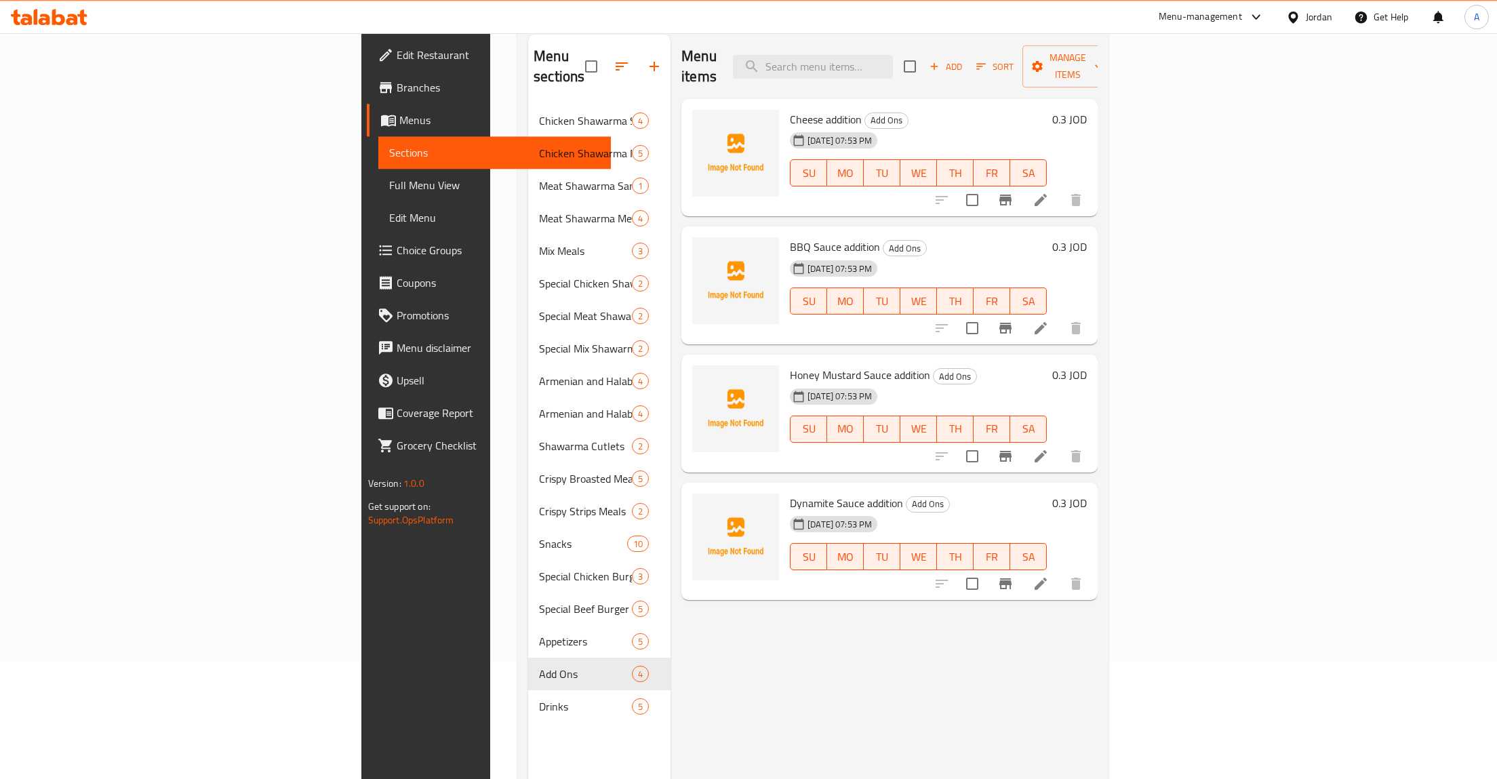
scroll to position [190, 0]
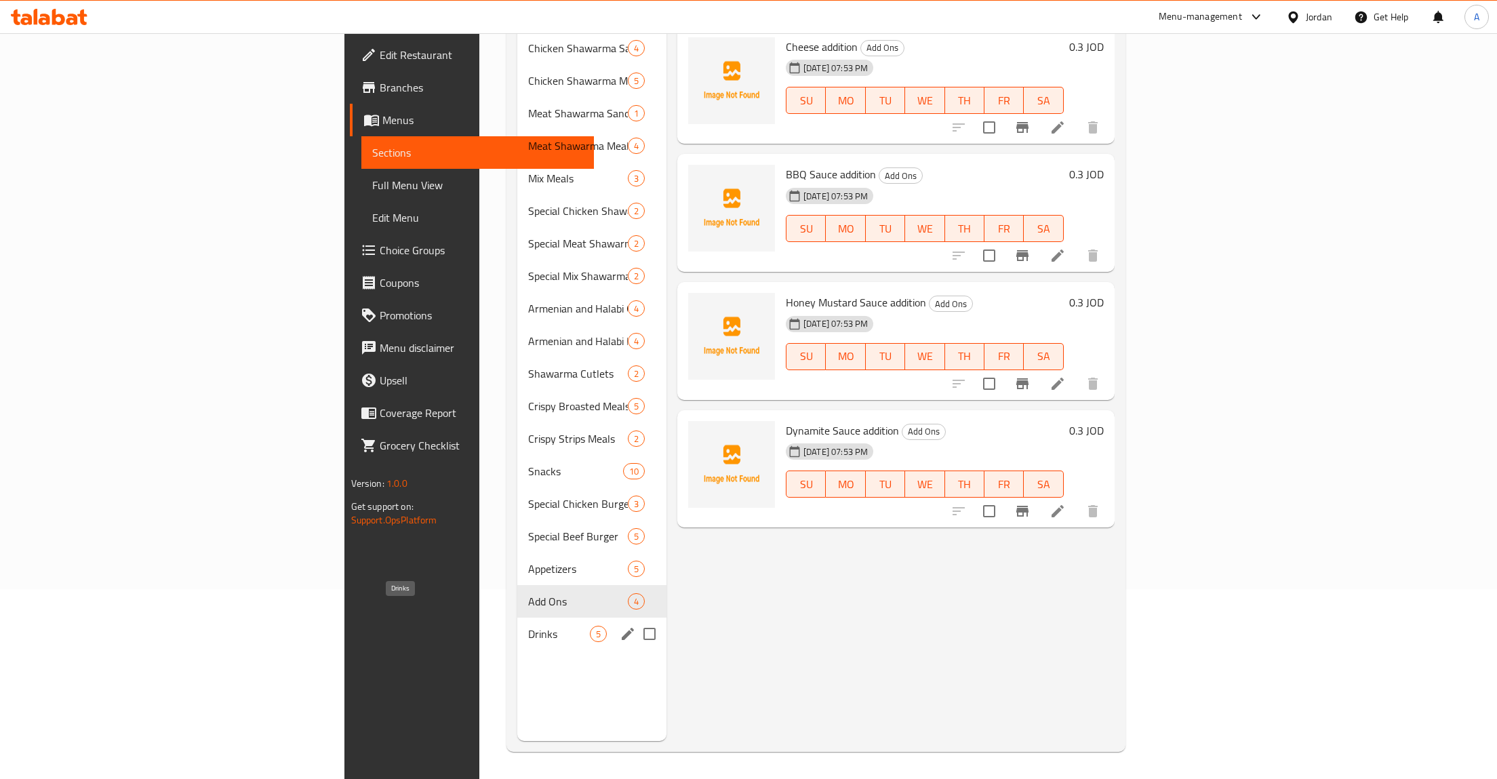
click at [528, 626] on span "Drinks" at bounding box center [559, 634] width 62 height 16
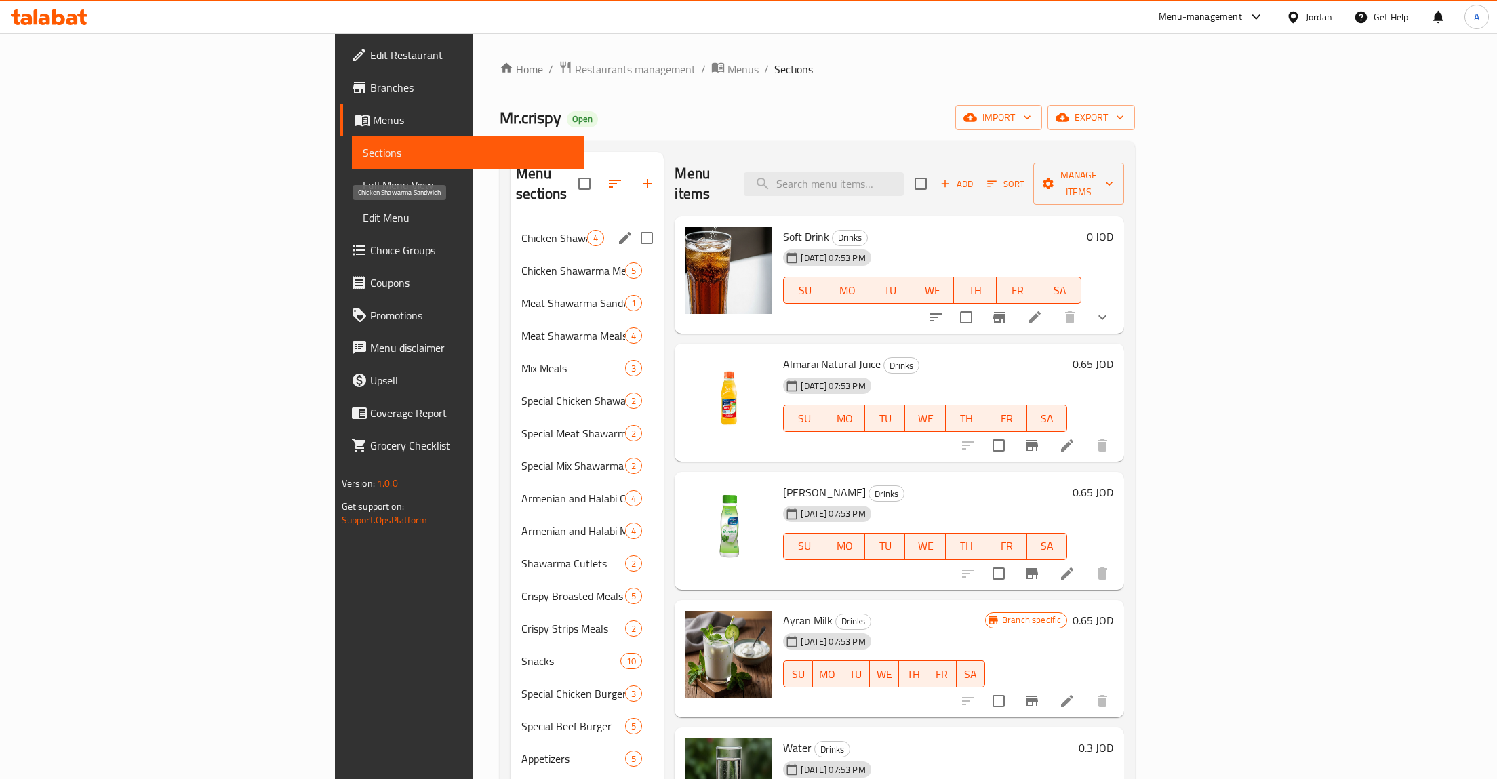
click at [521, 230] on span "Chicken Shawarma Sandwich" at bounding box center [554, 238] width 66 height 16
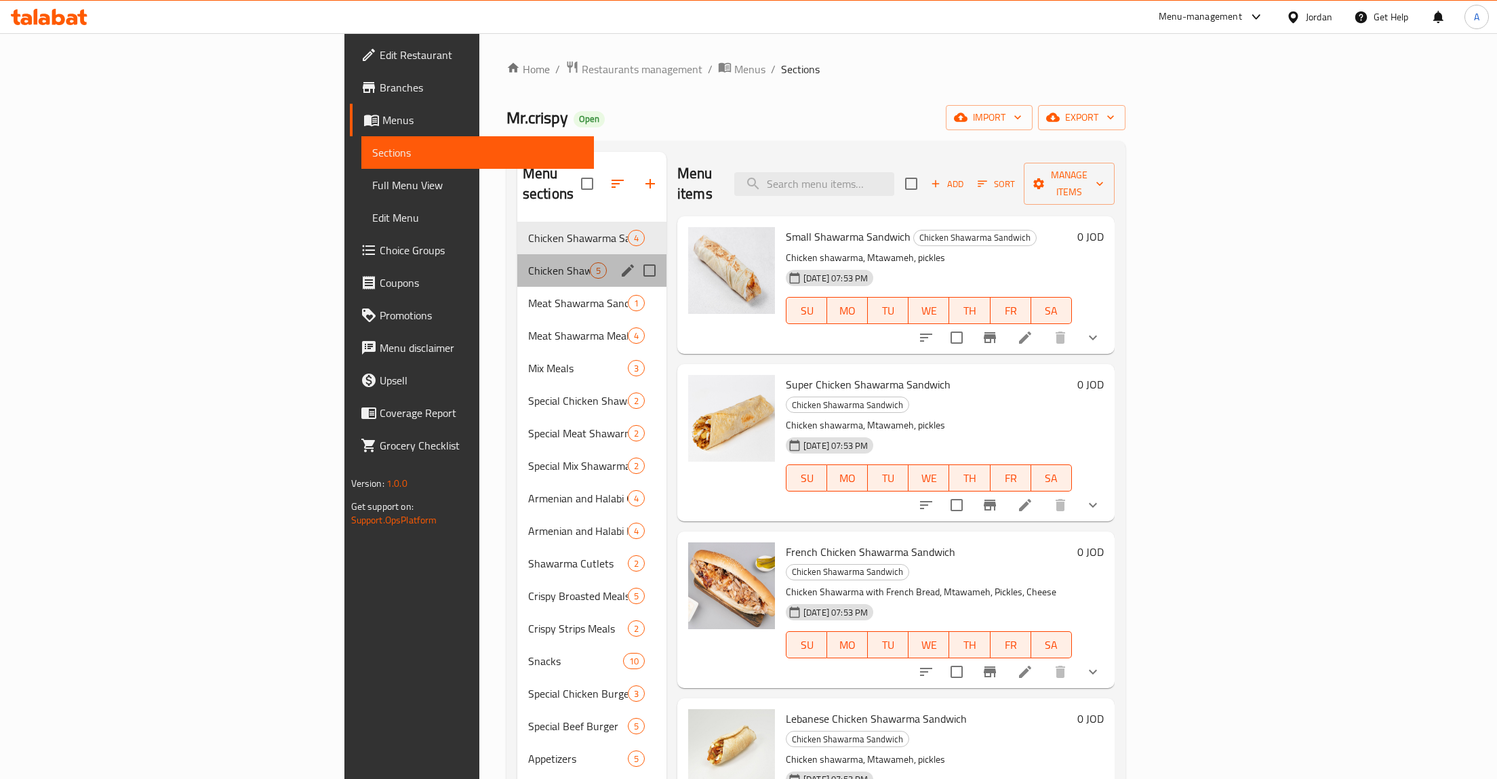
click at [517, 254] on div "Chicken Shawarma Meals 5" at bounding box center [591, 270] width 149 height 33
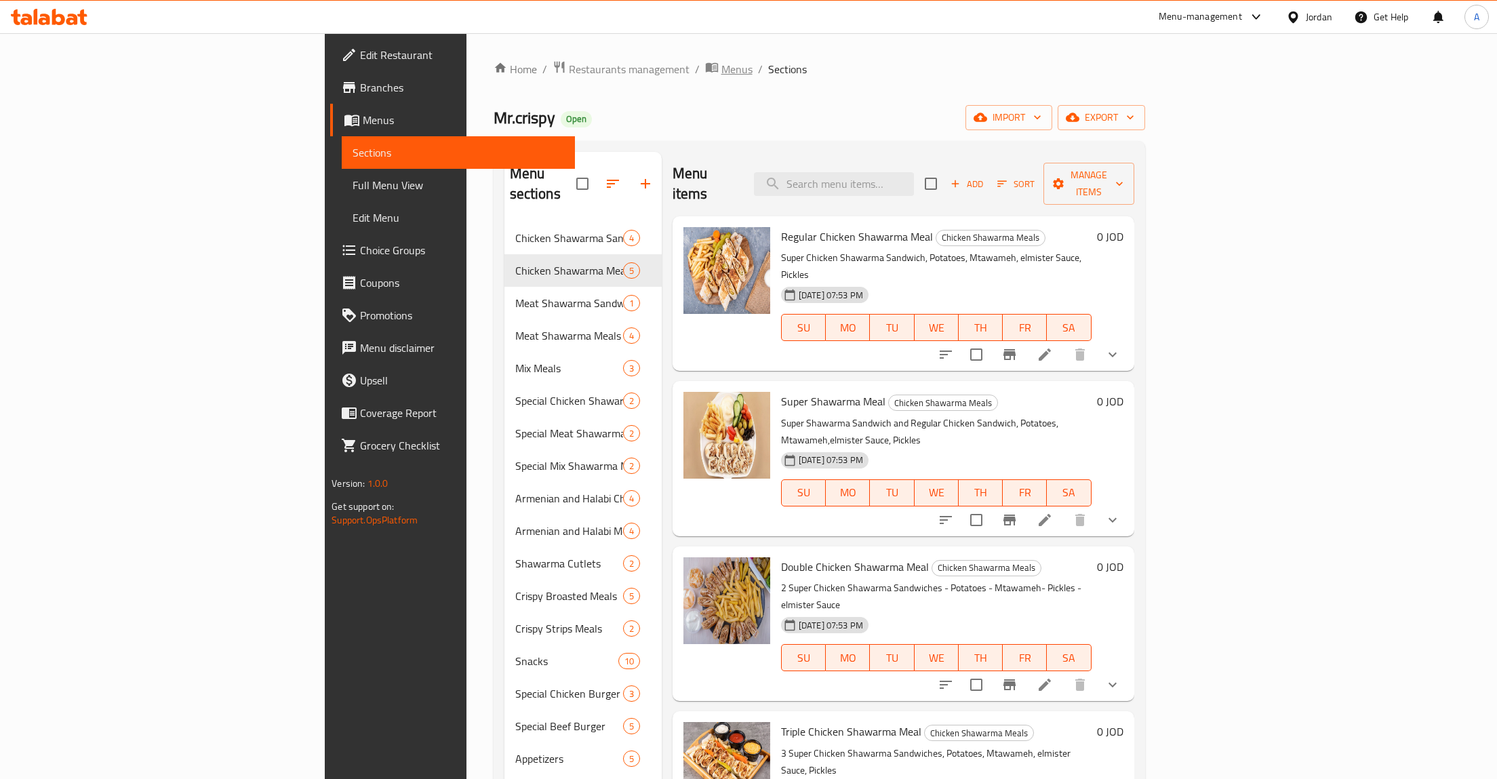
click at [721, 71] on span "Menus" at bounding box center [736, 69] width 31 height 16
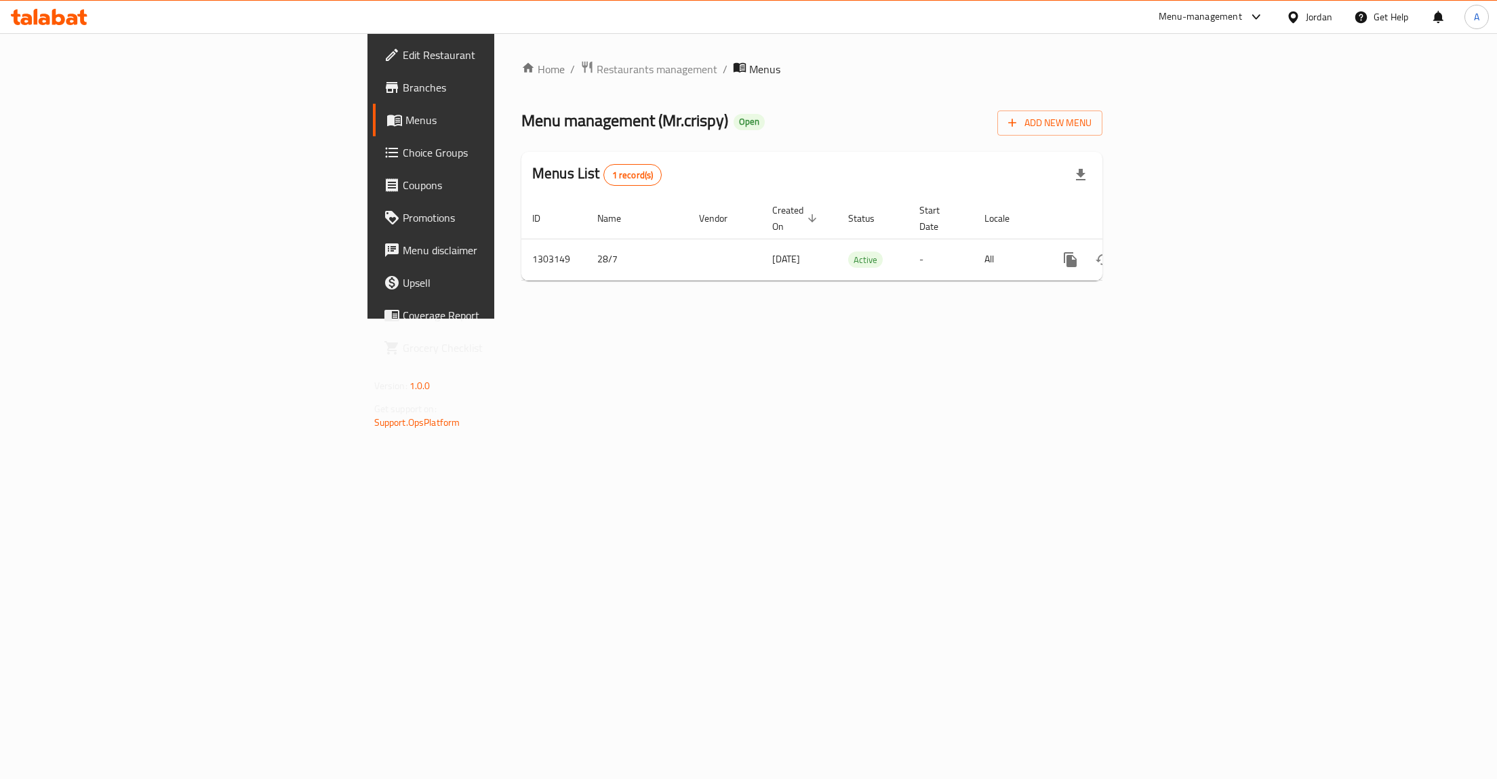
click at [521, 84] on div "Home / Restaurants management / Menus Menu management ( Mr.crispy ) Open Add Ne…" at bounding box center [811, 175] width 581 height 231
click at [597, 74] on span "Restaurants management" at bounding box center [657, 69] width 121 height 16
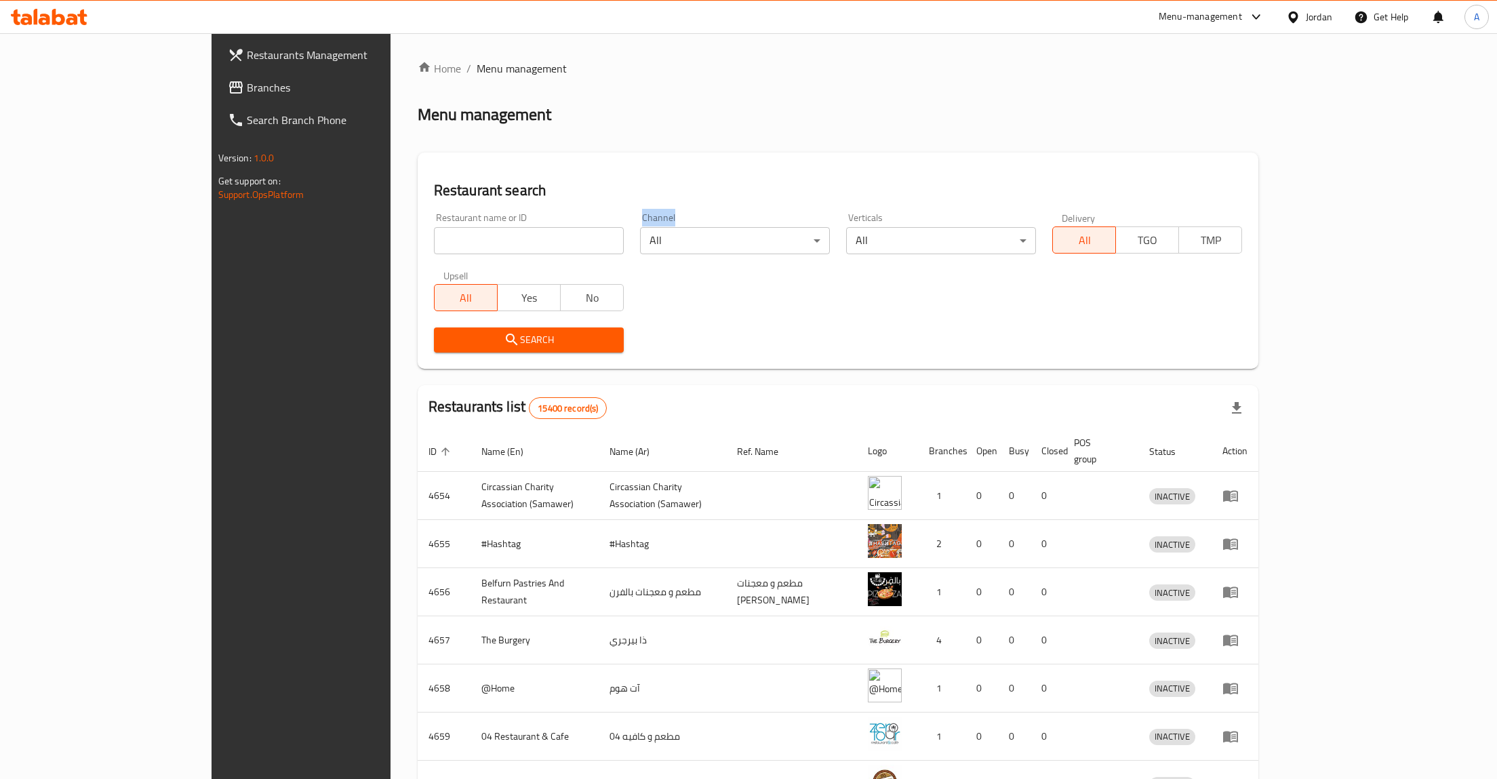
drag, startPoint x: 441, startPoint y: 222, endPoint x: 437, endPoint y: 228, distance: 7.6
click at [440, 223] on div "Home / Menu management Menu management Restaurant search Restaurant name or ID …" at bounding box center [838, 529] width 841 height 939
click at [437, 233] on input "search" at bounding box center [529, 240] width 190 height 27
type input "4you"
click button "Search" at bounding box center [529, 339] width 190 height 25
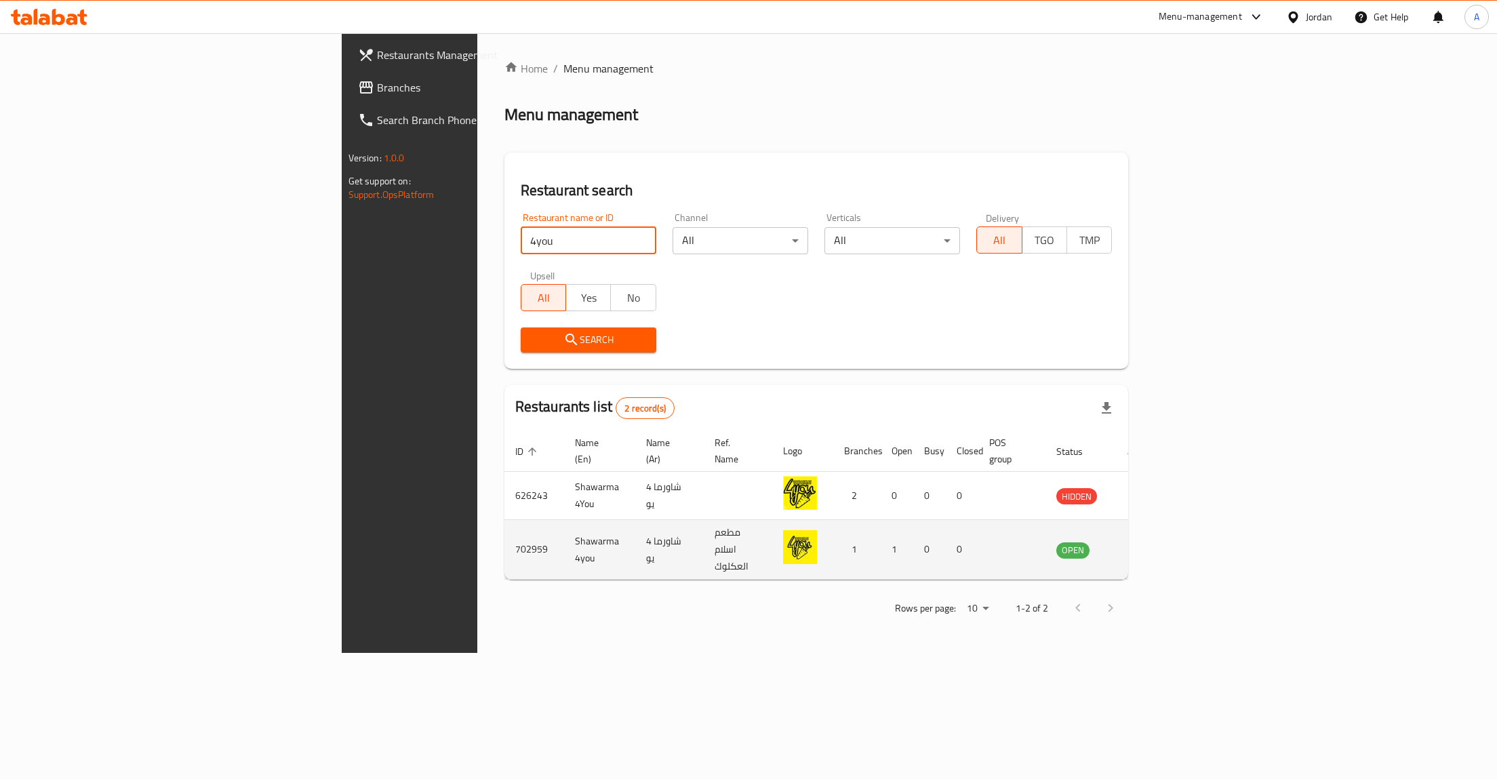
click at [1152, 542] on link "enhanced table" at bounding box center [1139, 550] width 25 height 16
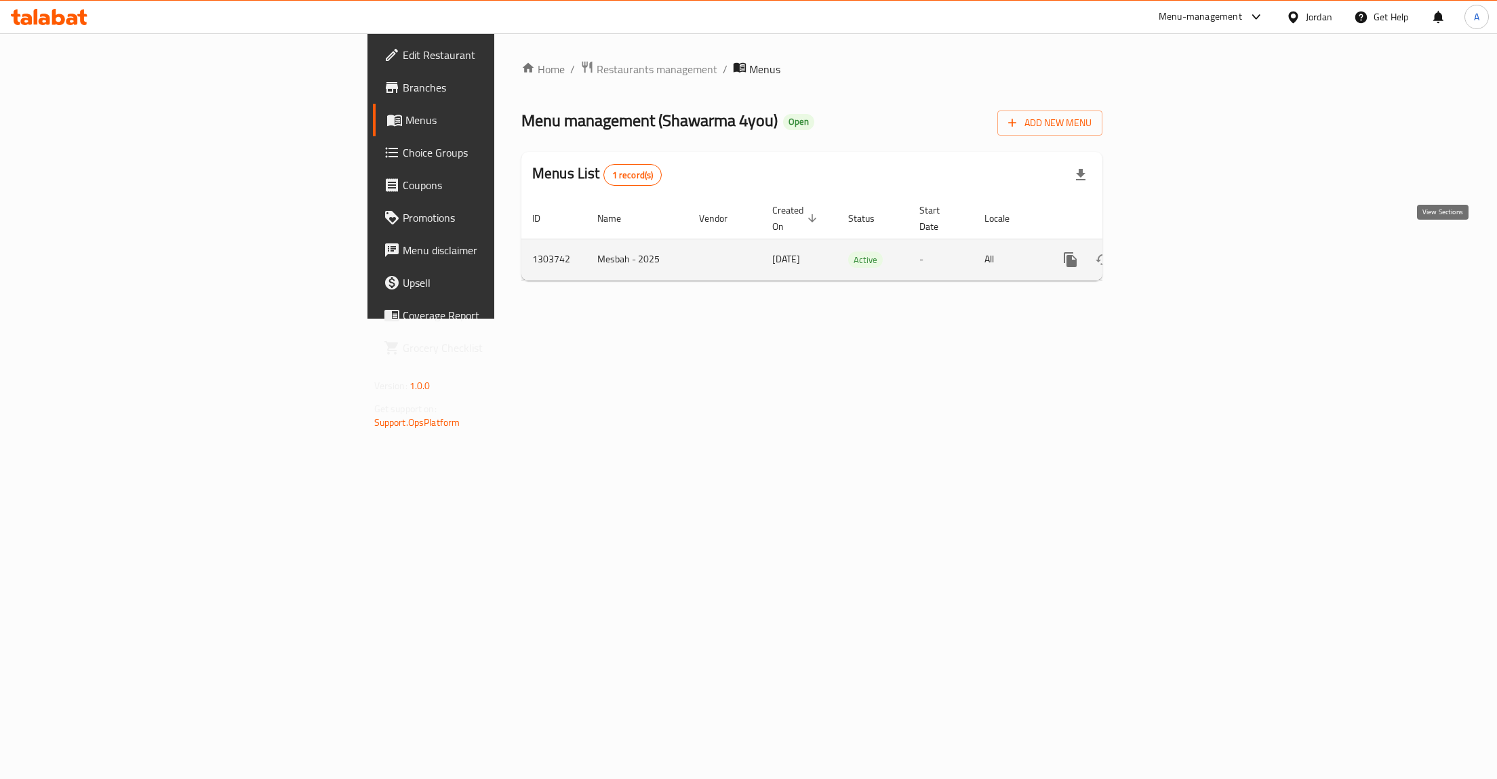
click at [1195, 251] on td "enhanced table" at bounding box center [1119, 259] width 152 height 41
click at [1176, 252] on icon "enhanced table" at bounding box center [1168, 260] width 16 height 16
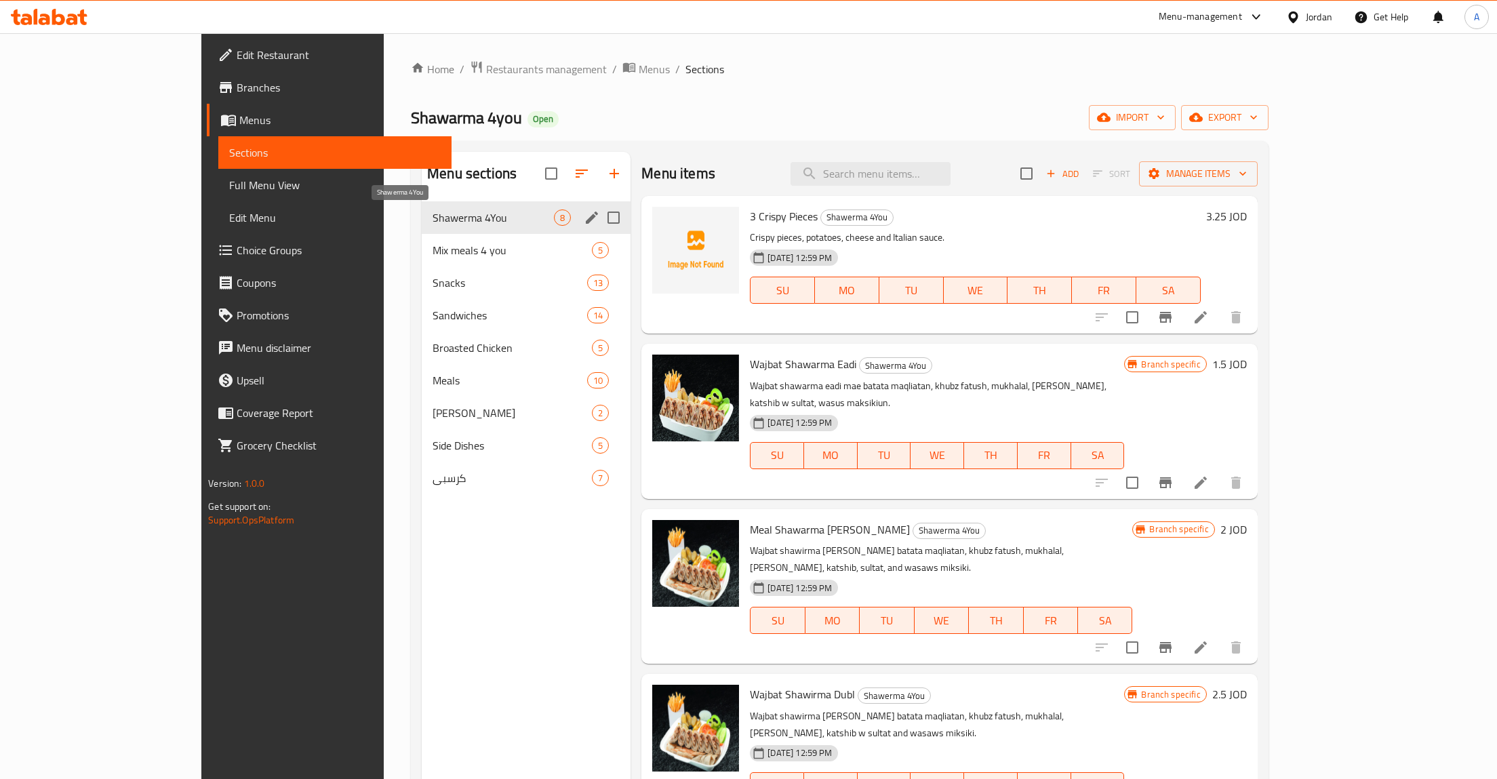
click at [481, 219] on span "Shawerma 4You" at bounding box center [493, 217] width 121 height 16
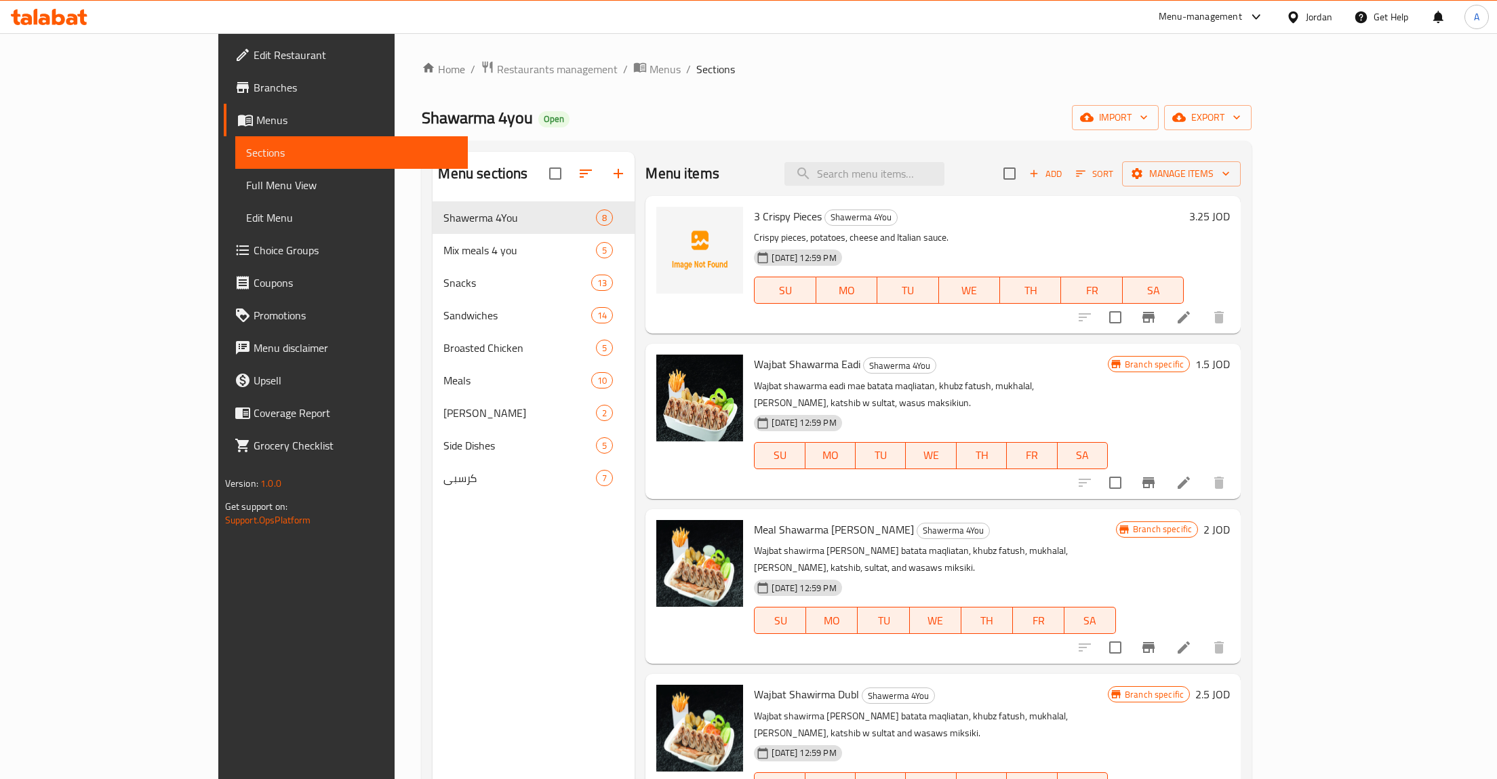
click at [1192, 316] on icon at bounding box center [1183, 317] width 16 height 16
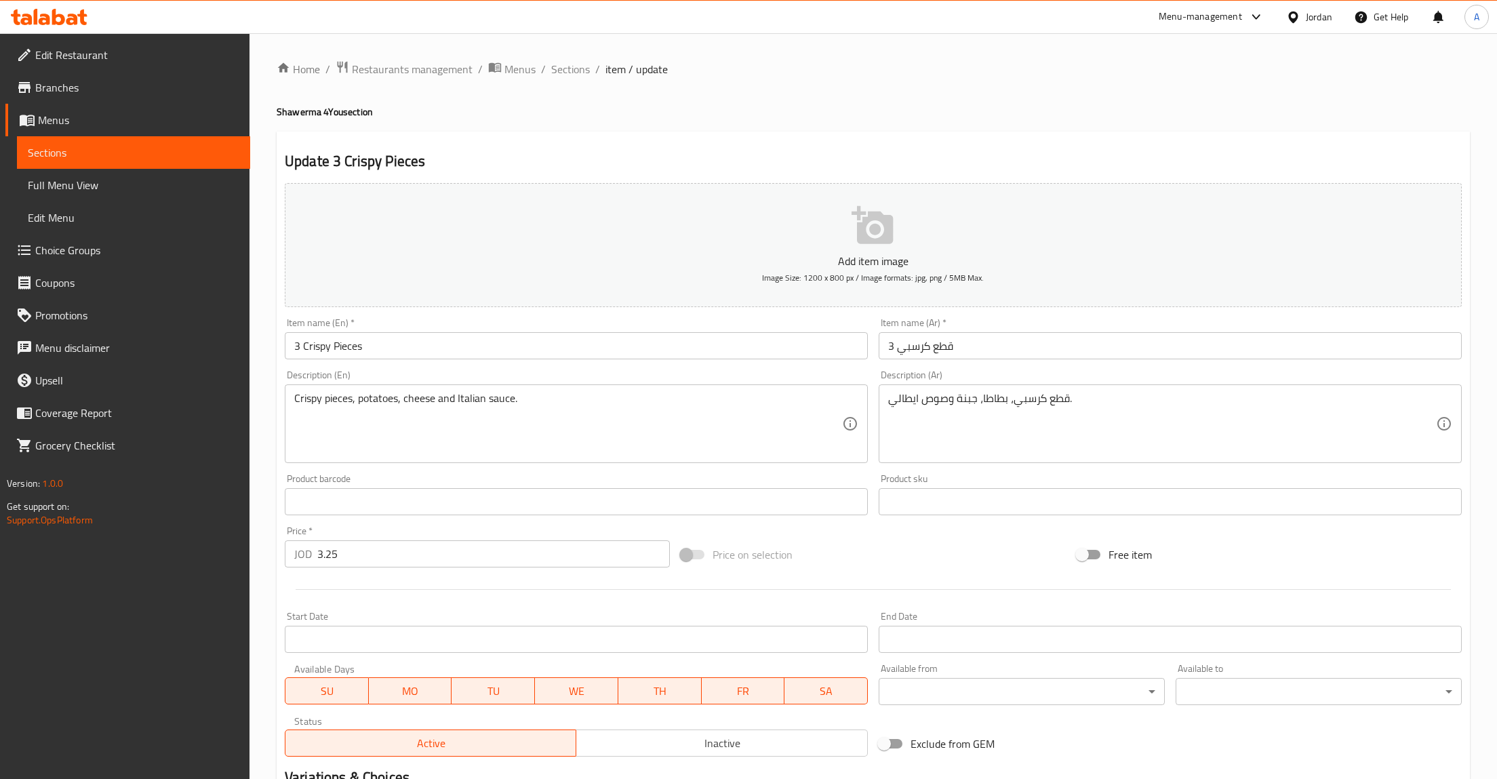
click at [123, 146] on span "Sections" at bounding box center [134, 152] width 212 height 16
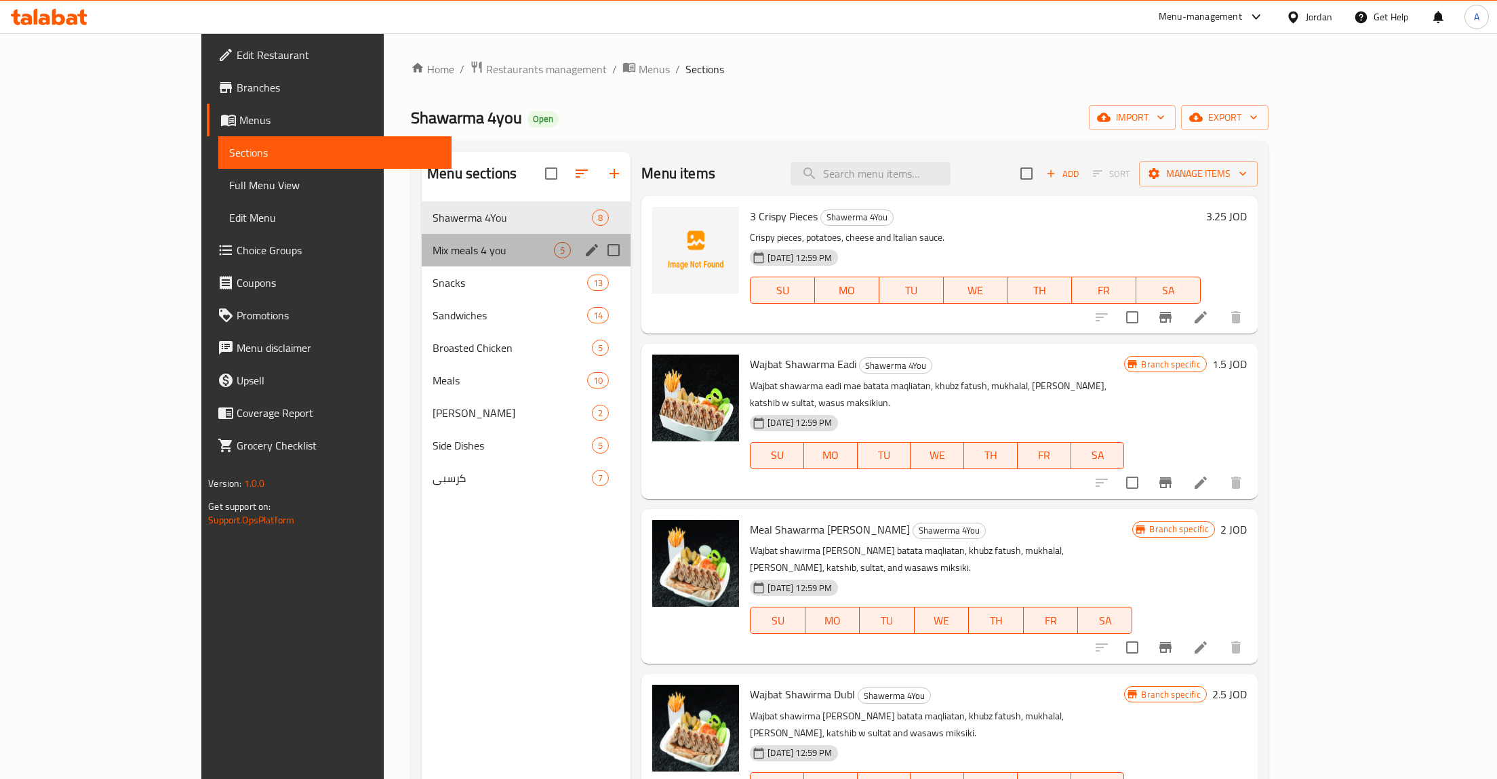
click at [422, 235] on div "Mix meals 4 you 5" at bounding box center [526, 250] width 209 height 33
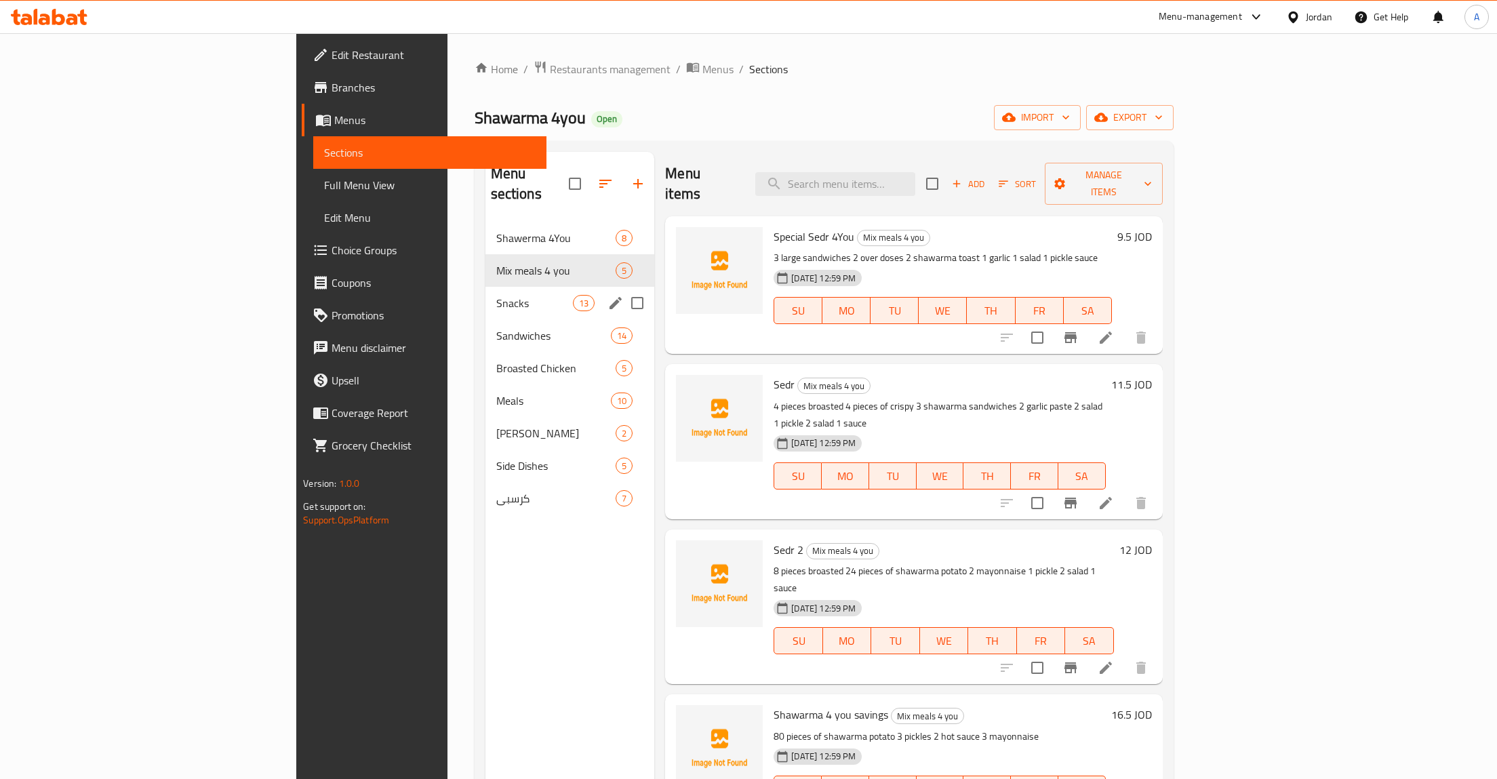
click at [496, 295] on span "Snacks" at bounding box center [534, 303] width 77 height 16
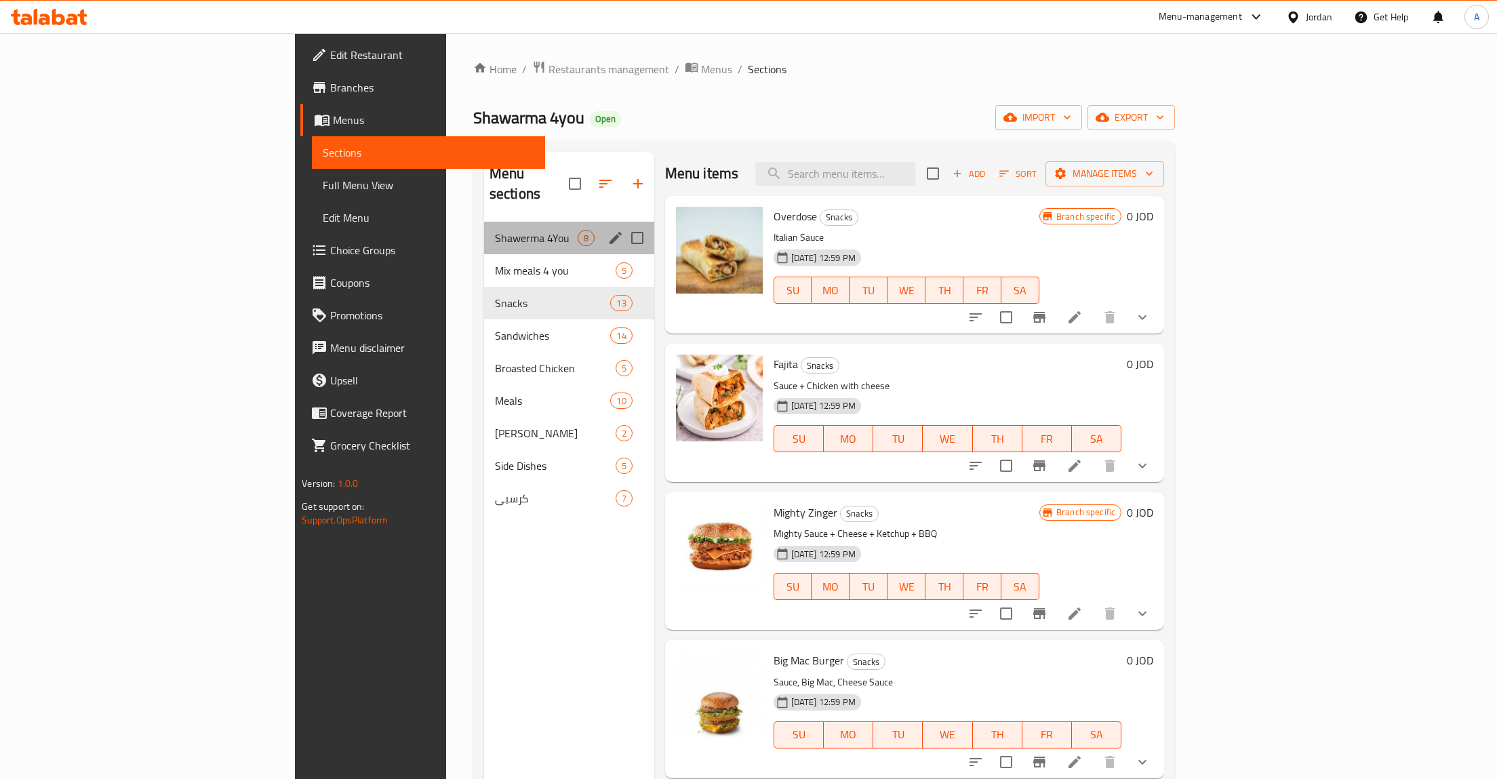
click at [484, 228] on div "Shawerma 4You 8" at bounding box center [569, 238] width 170 height 33
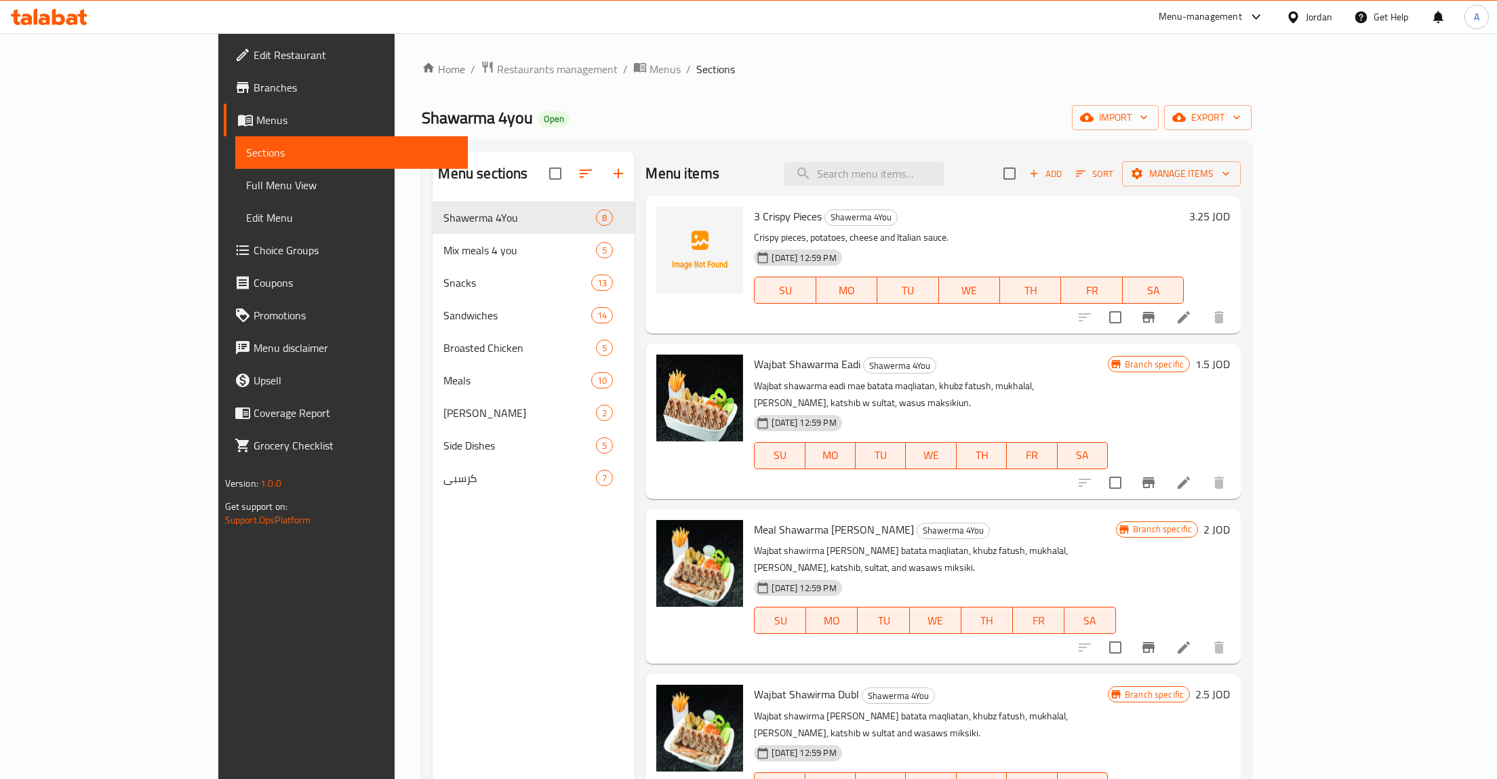
click at [1203, 470] on li at bounding box center [1184, 482] width 38 height 24
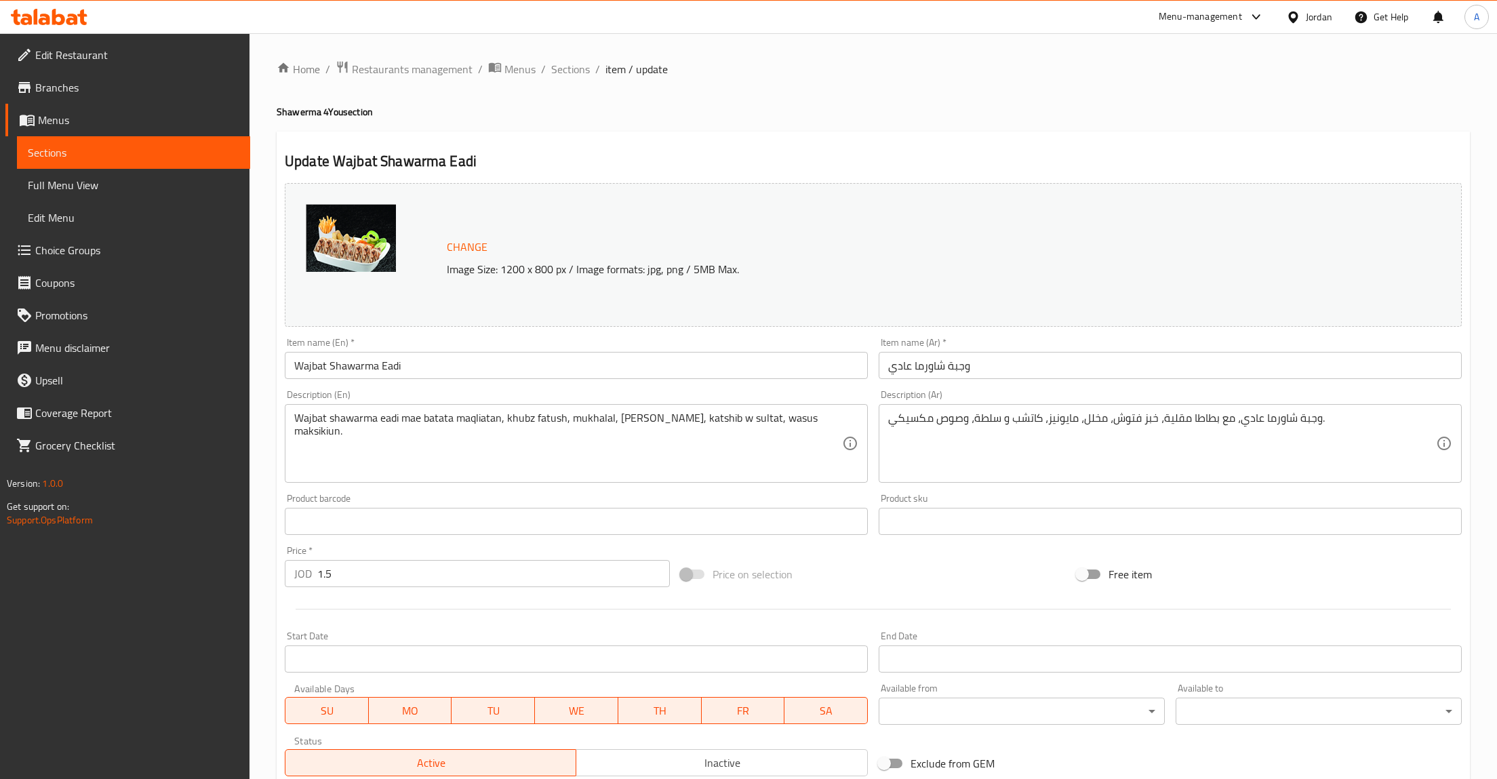
click at [1009, 374] on input "وجبة شاورما عادي" at bounding box center [1170, 365] width 583 height 27
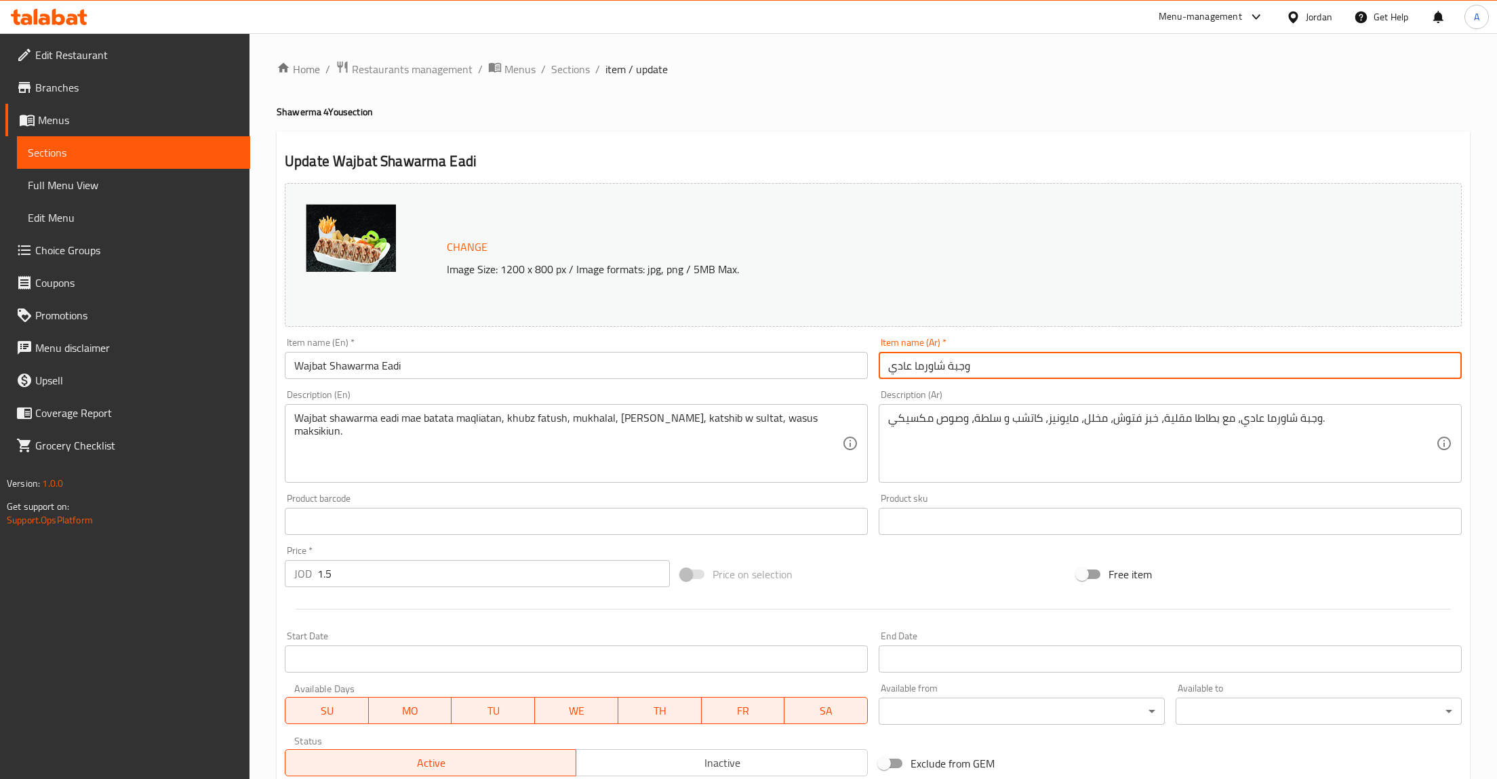
click at [982, 480] on div "وجبة شاورما عادي، مع بطاطا مقلية، خبز فتوش، مخلل، مايونيز، كاتشب و سلطة، وصوص م…" at bounding box center [1170, 443] width 583 height 79
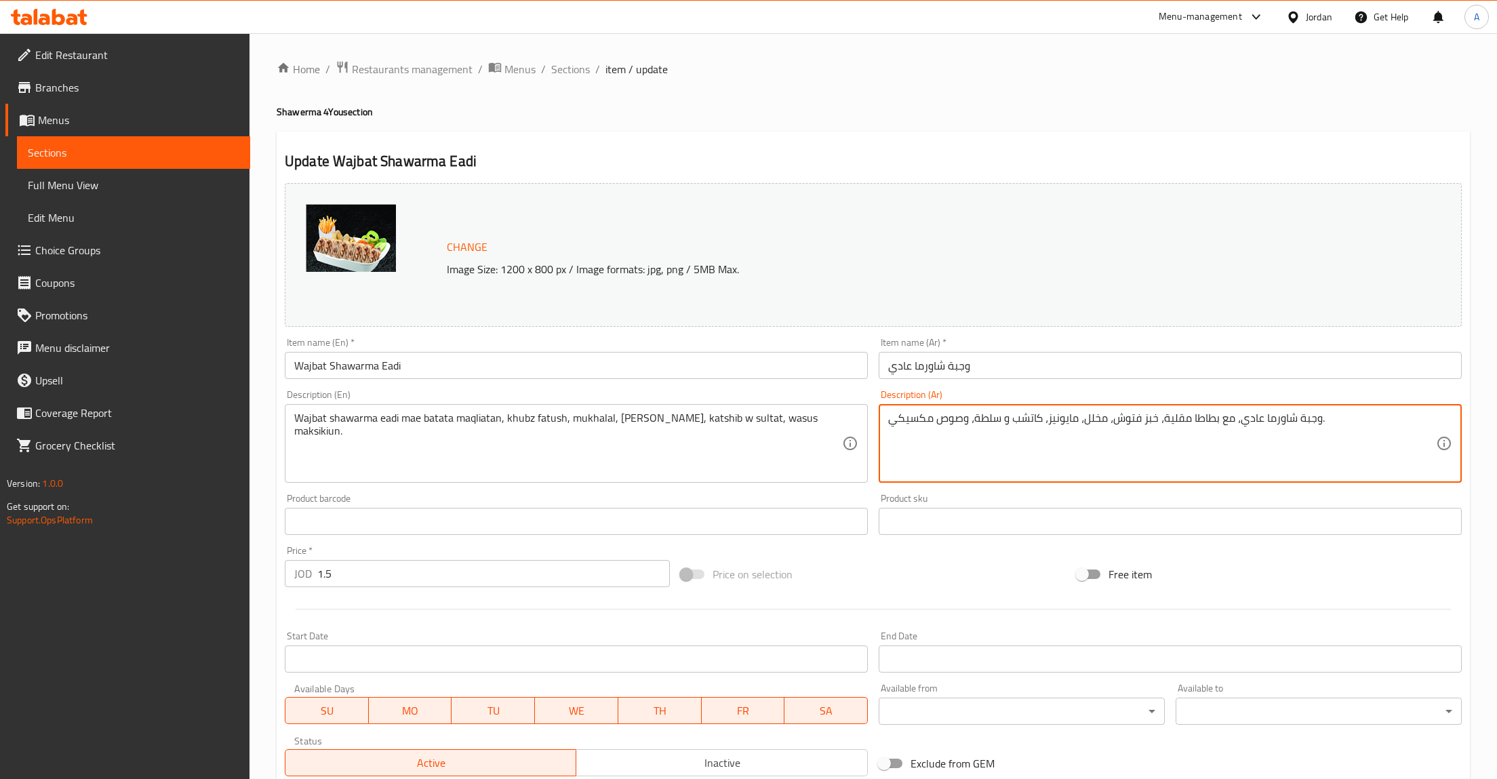
click at [1233, 458] on textarea "وجبة شاورما عادي، مع بطاطا مقلية، خبز فتوش، مخلل، مايونيز، كاتشب و سلطة، وصوص م…" at bounding box center [1162, 443] width 548 height 64
paste textarea "جاج ملفوفة بخبز طازج، تُقدَّم مع بطاطا مقلية ومقبلات جانبية"
click at [956, 415] on textarea "وجبة شاورما دجاج ملفوفة بخبز طازج، تُقدَّم مع بطاطا مقلية ومقبلات جانبية" at bounding box center [1162, 443] width 548 height 64
drag, startPoint x: 1350, startPoint y: 420, endPoint x: 1327, endPoint y: 419, distance: 23.1
click at [1327, 419] on textarea "وجبة شاورما دجاج ملفوفة بخبز طازج، تُقدَّم مع بطاطا مقلية و مثومة و صوص مكسيكي …" at bounding box center [1162, 443] width 548 height 64
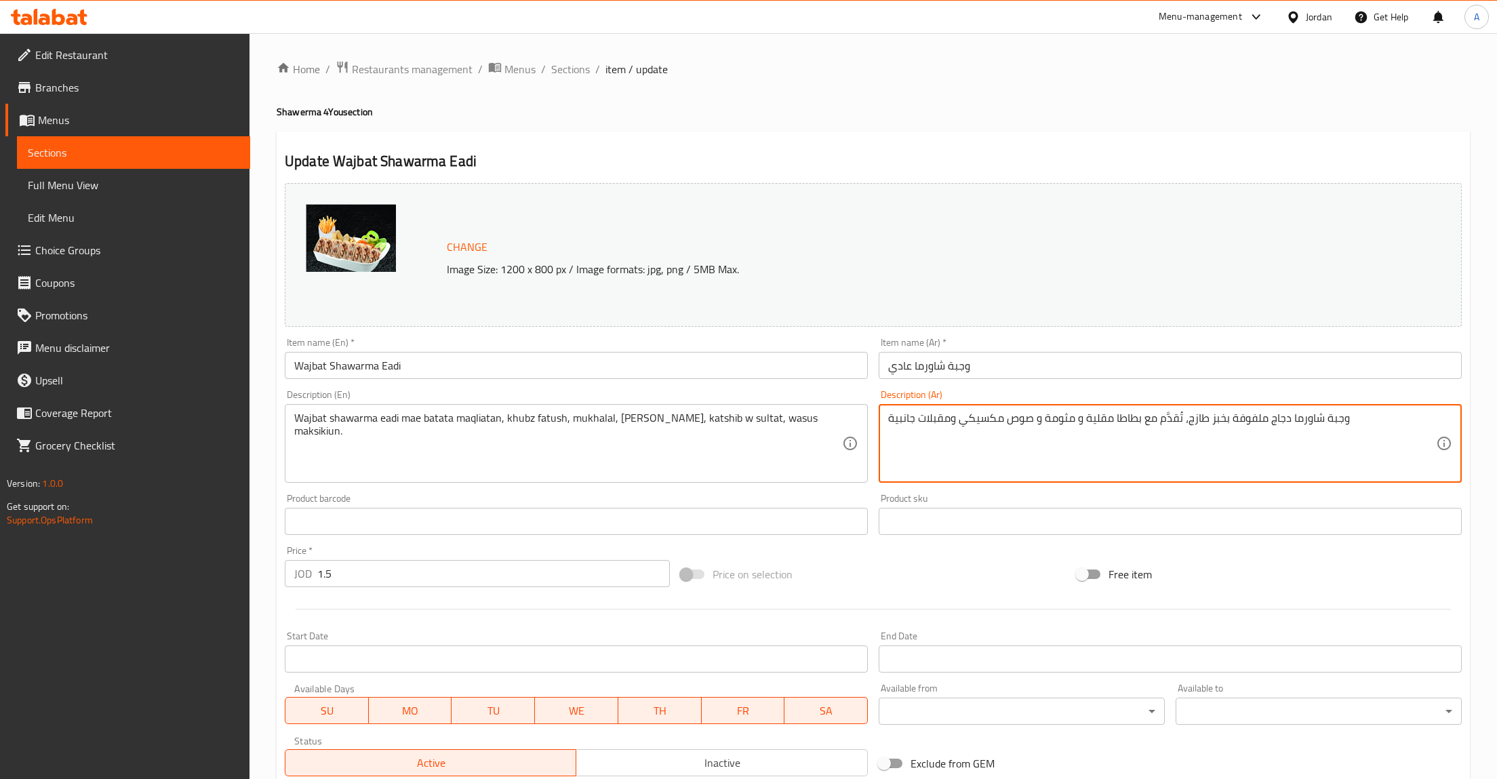
type textarea "وجبة شاورما دجاج ملفوفة بخبز طازج، تُقدَّم مع بطاطا مقلية و مثومة و صوص مكسيكي …"
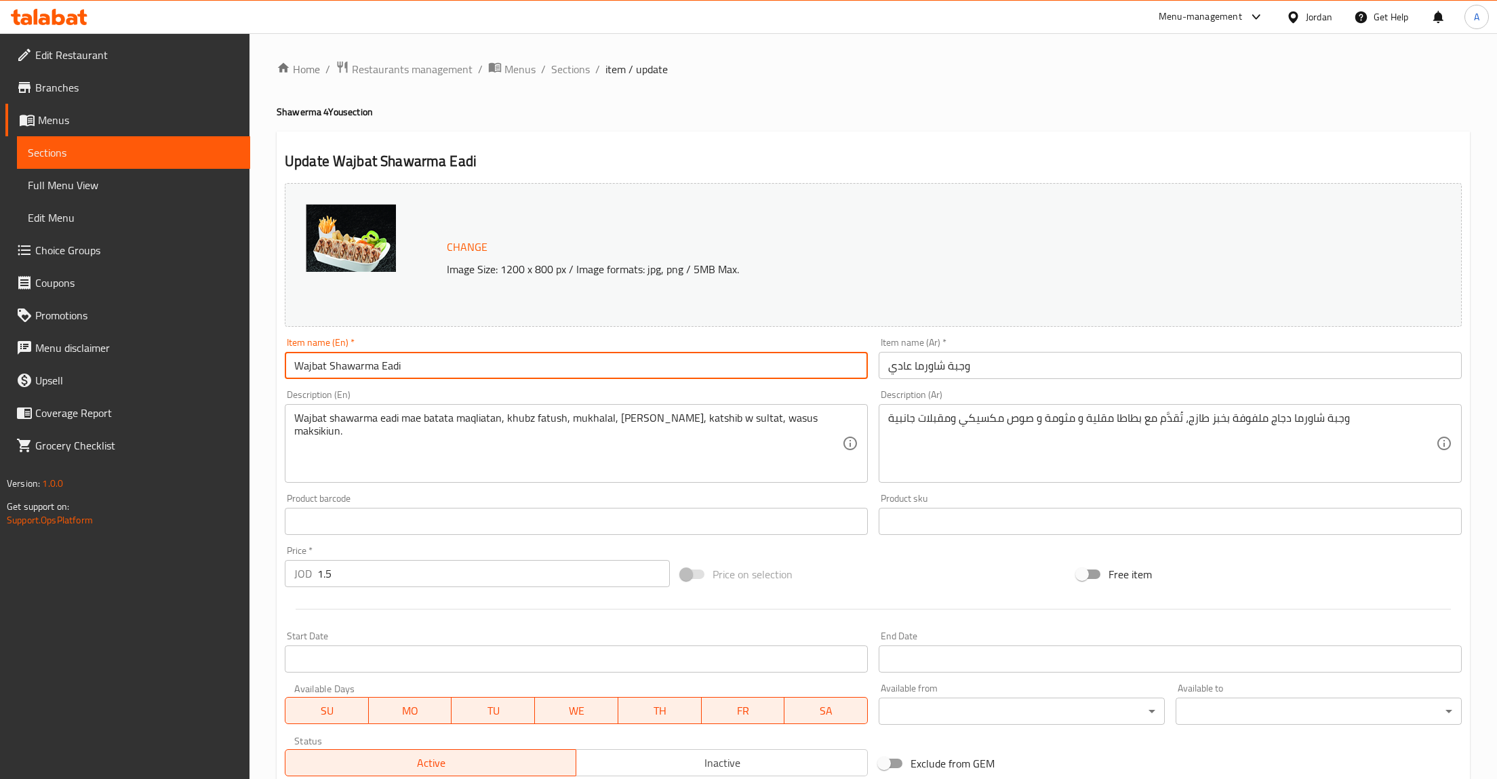
click at [449, 363] on input "Wajbat Shawarma Eadi" at bounding box center [576, 365] width 583 height 27
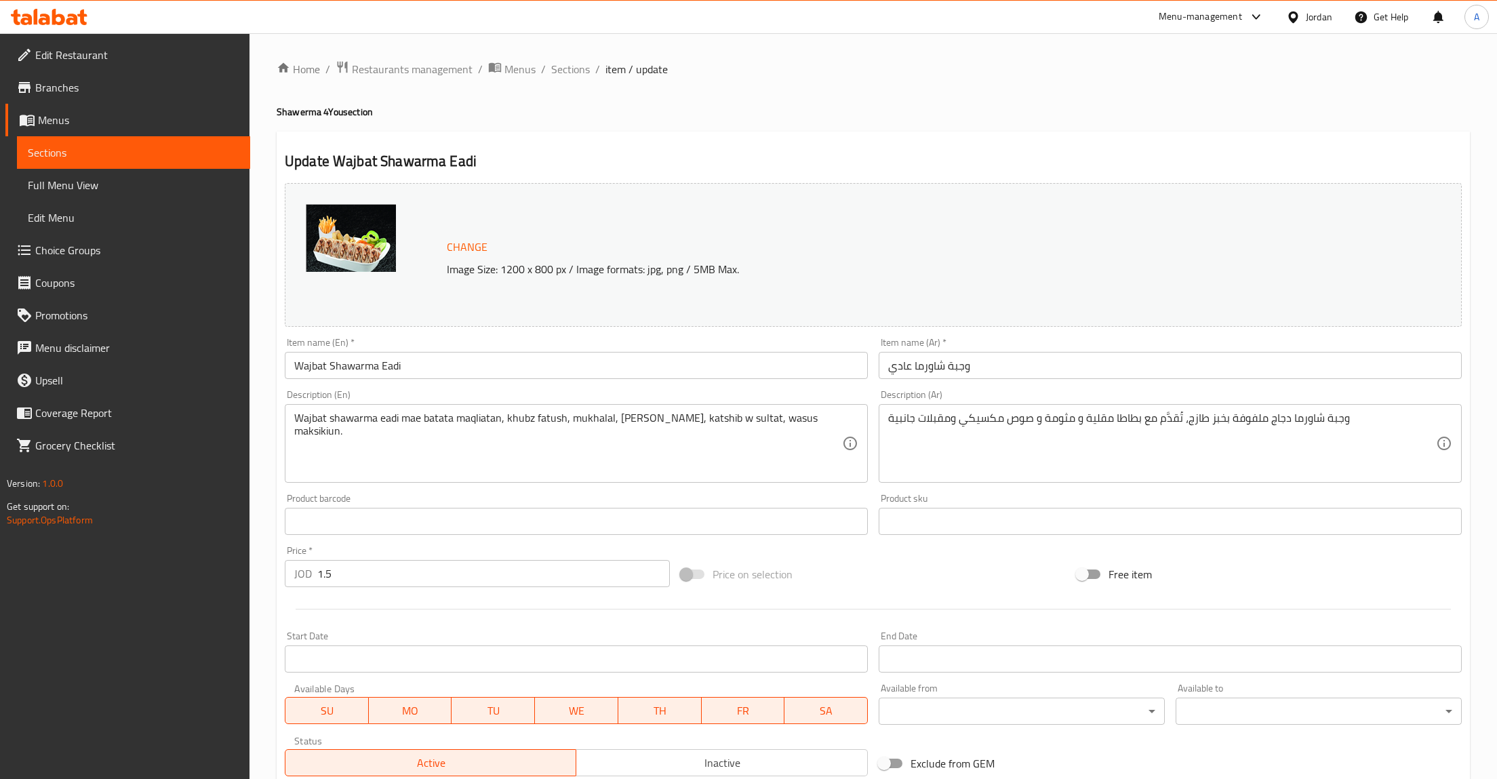
click at [460, 394] on div "Change Image Size: 1200 x 800 px / Image formats: jpg, png / 5MB Max. Item name…" at bounding box center [873, 480] width 1188 height 604
click at [440, 367] on input "Wajbat Shawarma Eadi" at bounding box center [576, 365] width 583 height 27
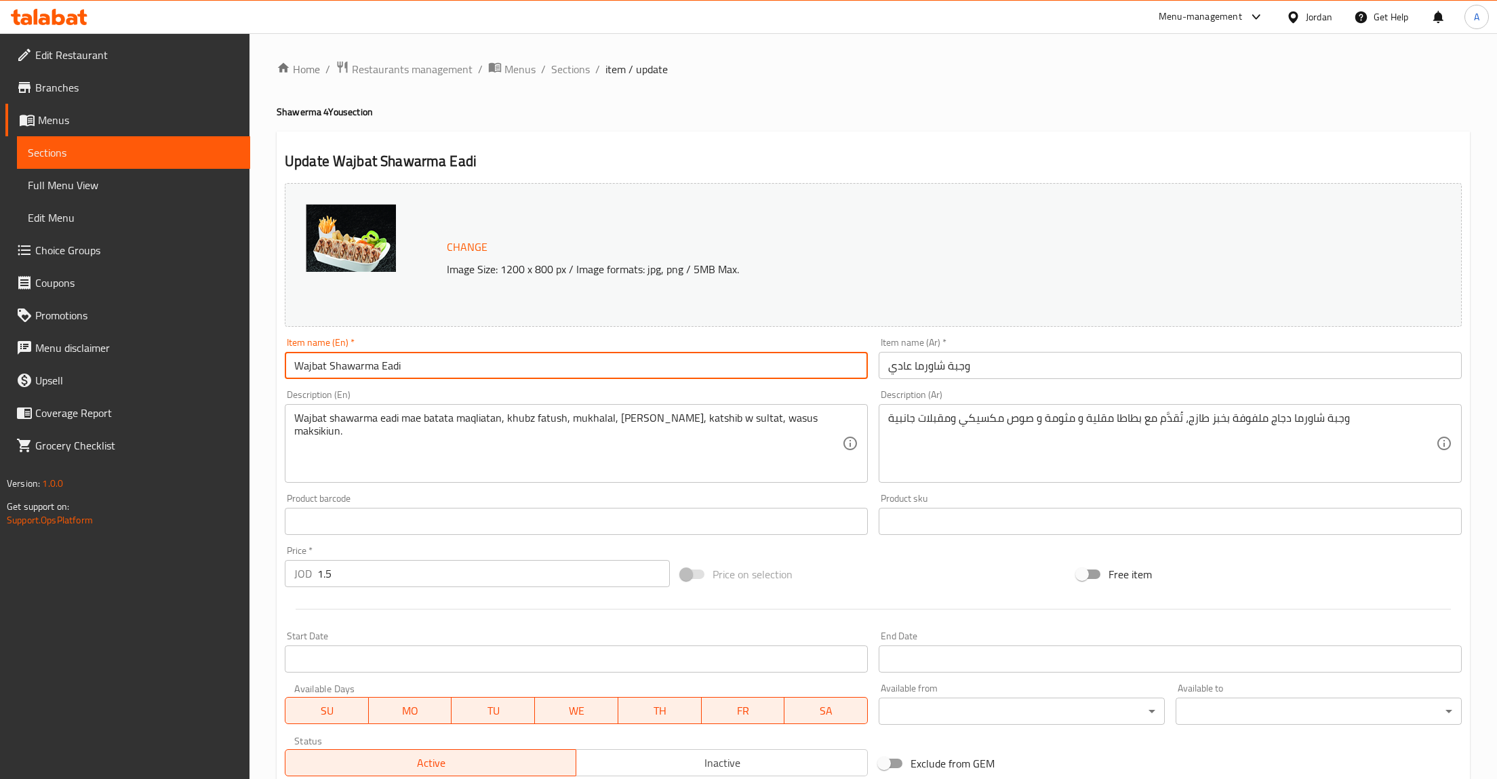
paste input "Regular Shawarma Meal"
type input "Regular Shawarma Meal"
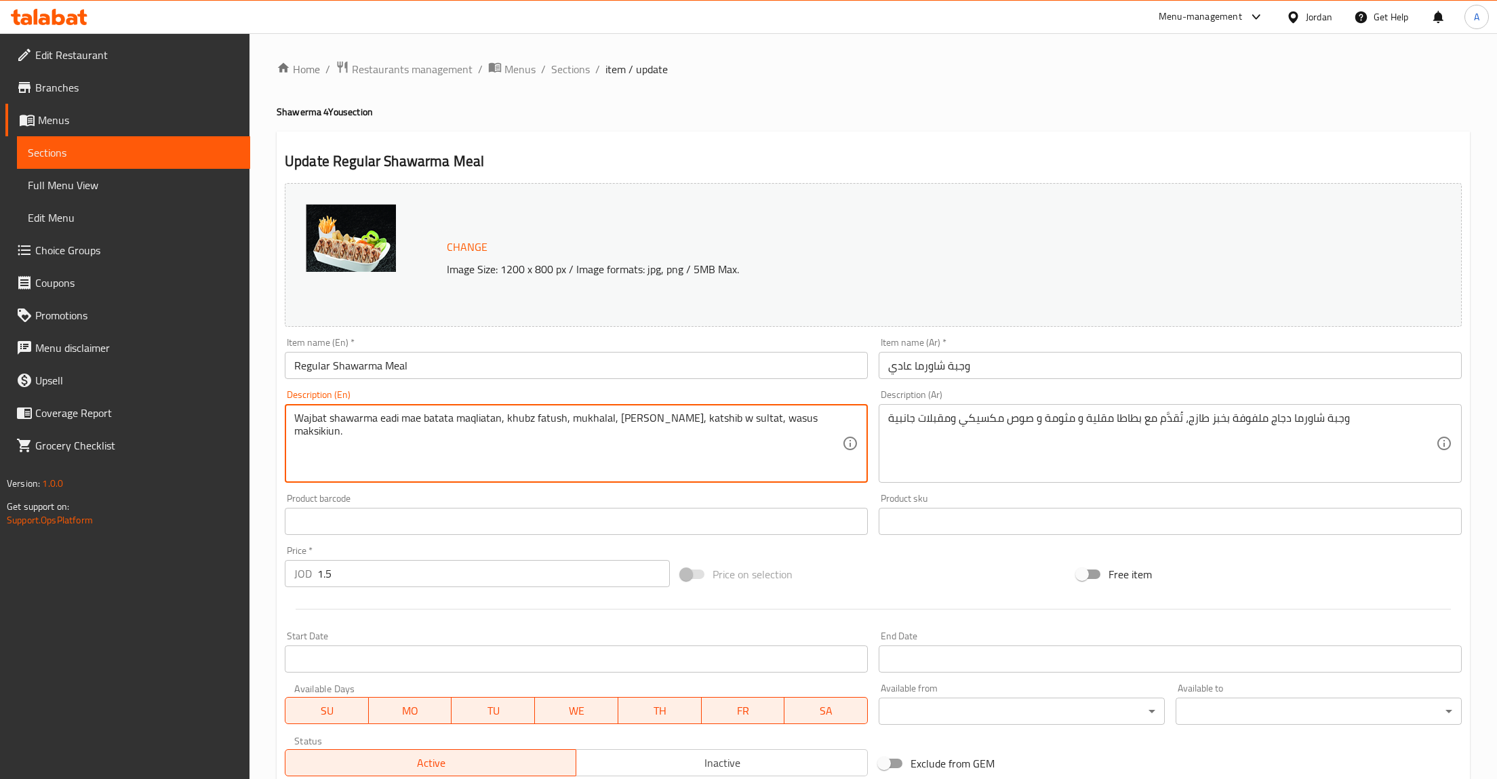
drag, startPoint x: 402, startPoint y: 420, endPoint x: 233, endPoint y: 417, distance: 168.8
click at [294, 418] on textarea "Wajbat shawarma eadi mae batata maqliatan, khubz fatush, mukhalal, [PERSON_NAME…" at bounding box center [568, 443] width 548 height 64
click at [593, 450] on textarea "Wajbat shawarma eadi mae batata maqliatan, khubz fatush, mukhalal, [PERSON_NAME…" at bounding box center [568, 443] width 548 height 64
click at [796, 443] on textarea "Wajbat shawarma eadi mae batata maqliatan, khubz fatush, mukhalal, [PERSON_NAME…" at bounding box center [568, 443] width 548 height 64
click at [1190, 437] on textarea "وجبة شاورما دجاج ملفوفة بخبز طازج، تُقدَّم مع بطاطا مقلية و مثومة و صوص مكسيكي …" at bounding box center [1162, 443] width 548 height 64
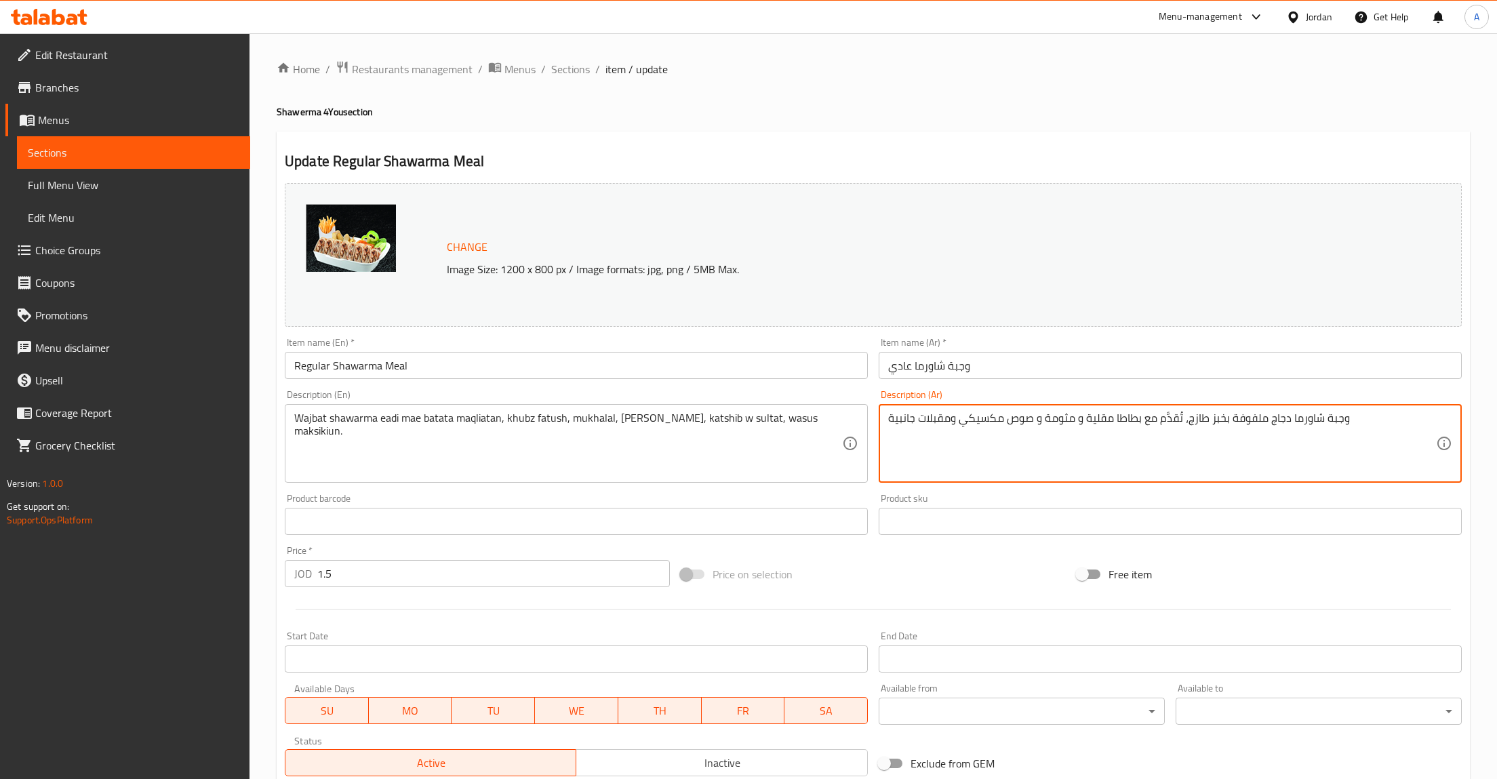
click at [1371, 474] on textarea "وجبة شاورما دجاج ملفوفة بخبز طازج، تُقدَّم مع بطاطا مقلية و مثومة و صوص مكسيكي …" at bounding box center [1162, 443] width 548 height 64
click at [1257, 428] on textarea "وجبة شاورما دجاج ملفوفة بخبز طازج، تُقدَّم مع بطاطا مقلية و مثومة و صوص مكسيكي …" at bounding box center [1162, 443] width 548 height 64
click at [1107, 464] on textarea "وجبة شاورما دجاج ملفوفة بخبز طازج، تُقدَّم مع بطاطا مقلية و مثومة و صوص مكسيكي …" at bounding box center [1162, 443] width 548 height 64
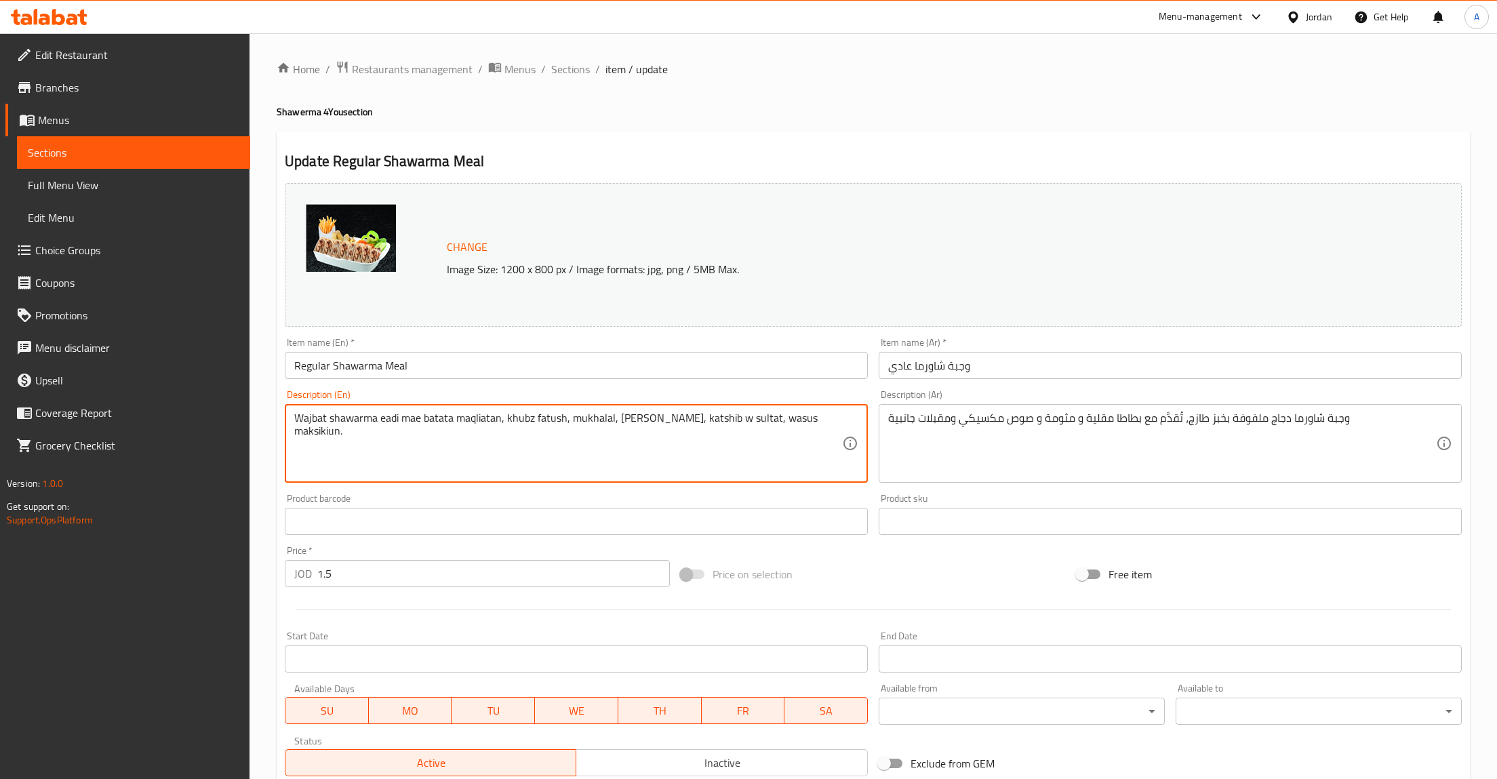
click at [430, 441] on textarea "Wajbat shawarma eadi mae batata maqliatan, khubz fatush, mukhalal, [PERSON_NAME…" at bounding box center [568, 443] width 548 height 64
paste textarea "Chicken shawarma wrapped in fresh bread, served with crispy fries, garlic dip, …"
click at [1163, 114] on h4 "Shawerma 4You section" at bounding box center [873, 112] width 1193 height 14
click at [548, 452] on textarea "Chicken shawarma wrapped in fresh bread, served with crispy fries, garlic dip, …" at bounding box center [568, 443] width 548 height 64
click at [359, 384] on div "Item name (En)   * Regular Shawarma Meal Item name (En) *" at bounding box center [576, 358] width 594 height 52
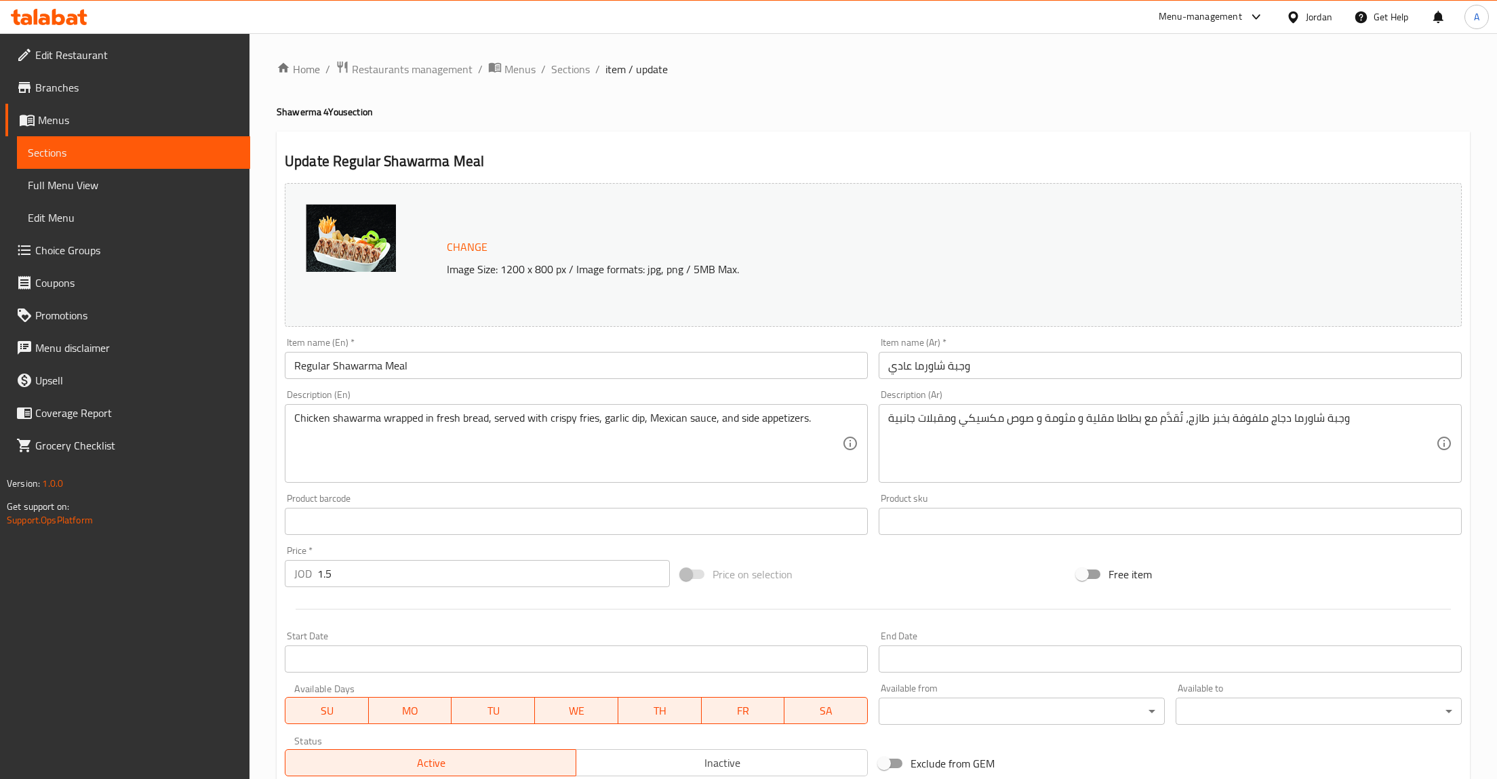
click at [359, 373] on input "Regular Shawarma Meal" at bounding box center [576, 365] width 583 height 27
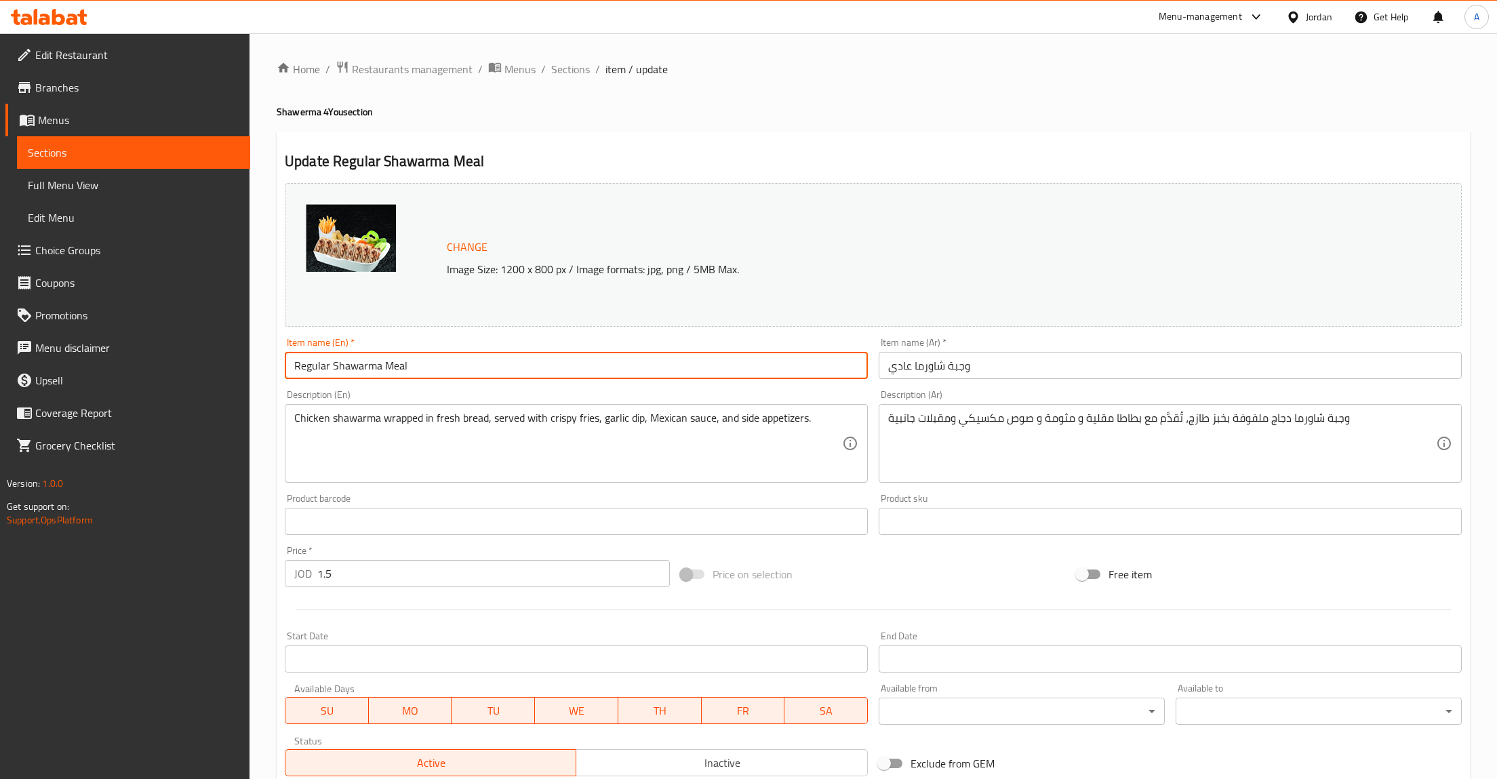
click at [359, 373] on input "Regular Shawarma Meal" at bounding box center [576, 365] width 583 height 27
click at [362, 425] on textarea "Chicken shawarma wrapped in fresh bread, served with crispy fries, garlic dip, …" at bounding box center [568, 443] width 548 height 64
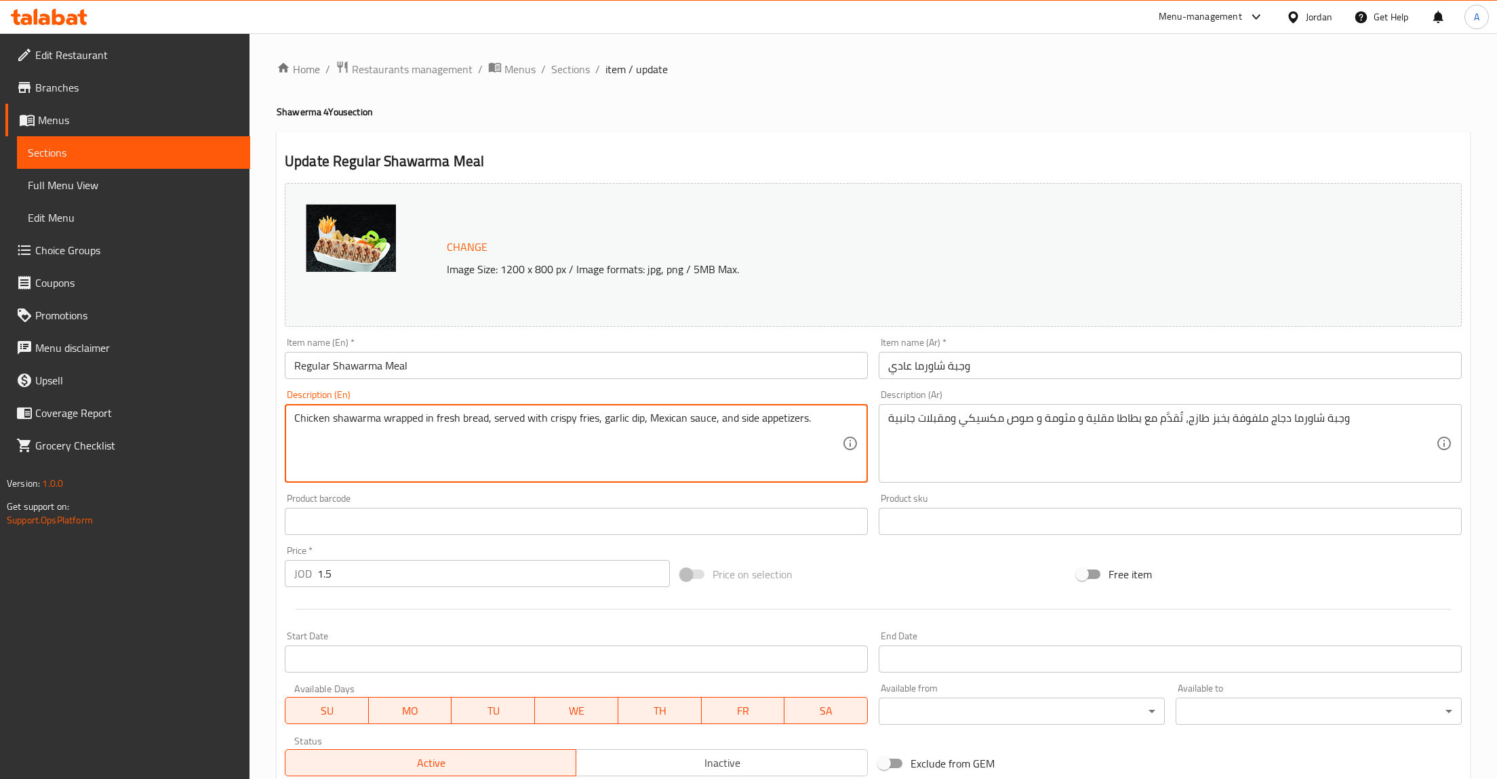
click at [362, 425] on textarea "Chicken shawarma wrapped in fresh bread, served with crispy fries, garlic dip, …" at bounding box center [568, 443] width 548 height 64
paste textarea "S"
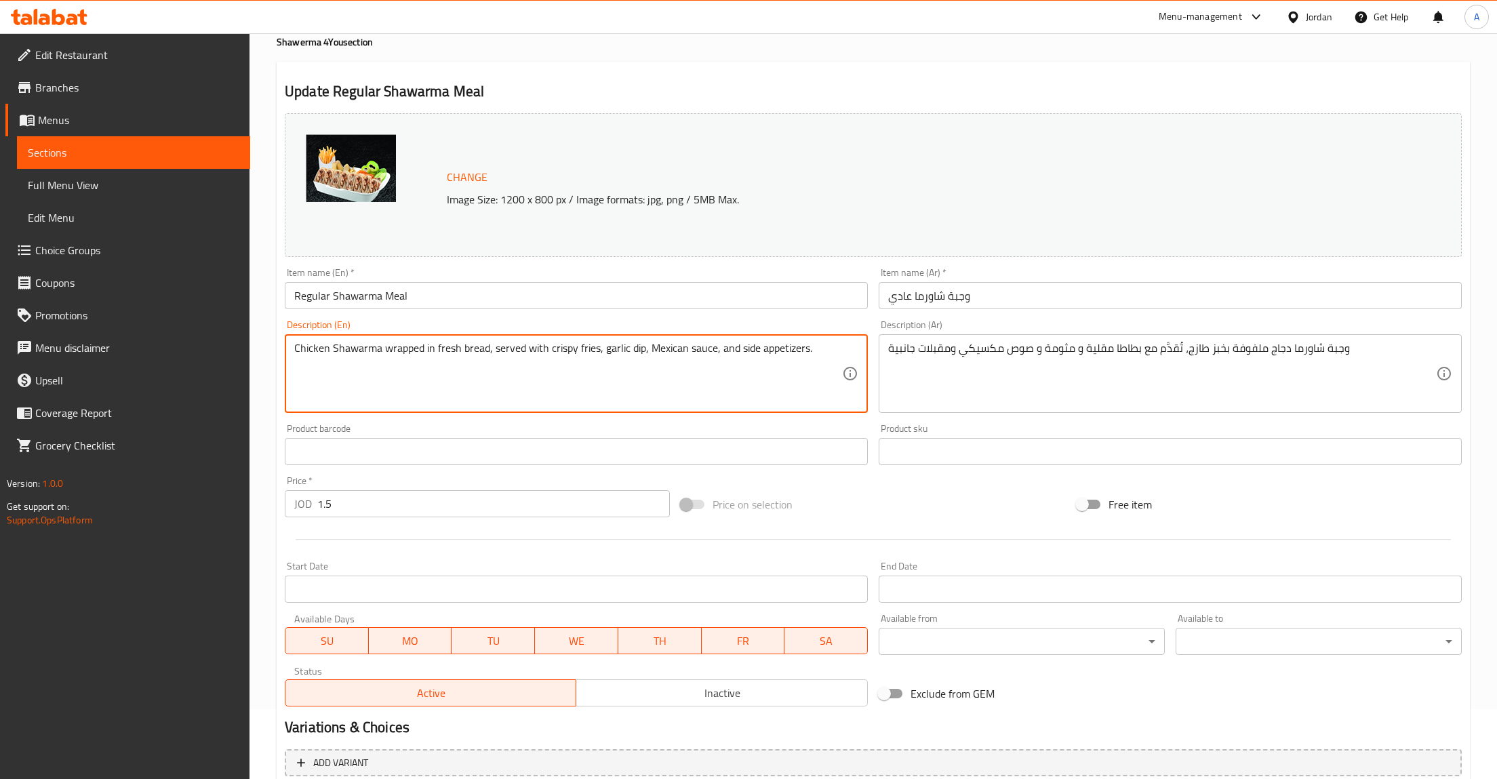
type textarea "Chicken Shawarma wrapped in fresh bread, served with crispy fries, garlic dip, …"
click at [599, 290] on input "Regular Shawarma Meal" at bounding box center [576, 295] width 583 height 27
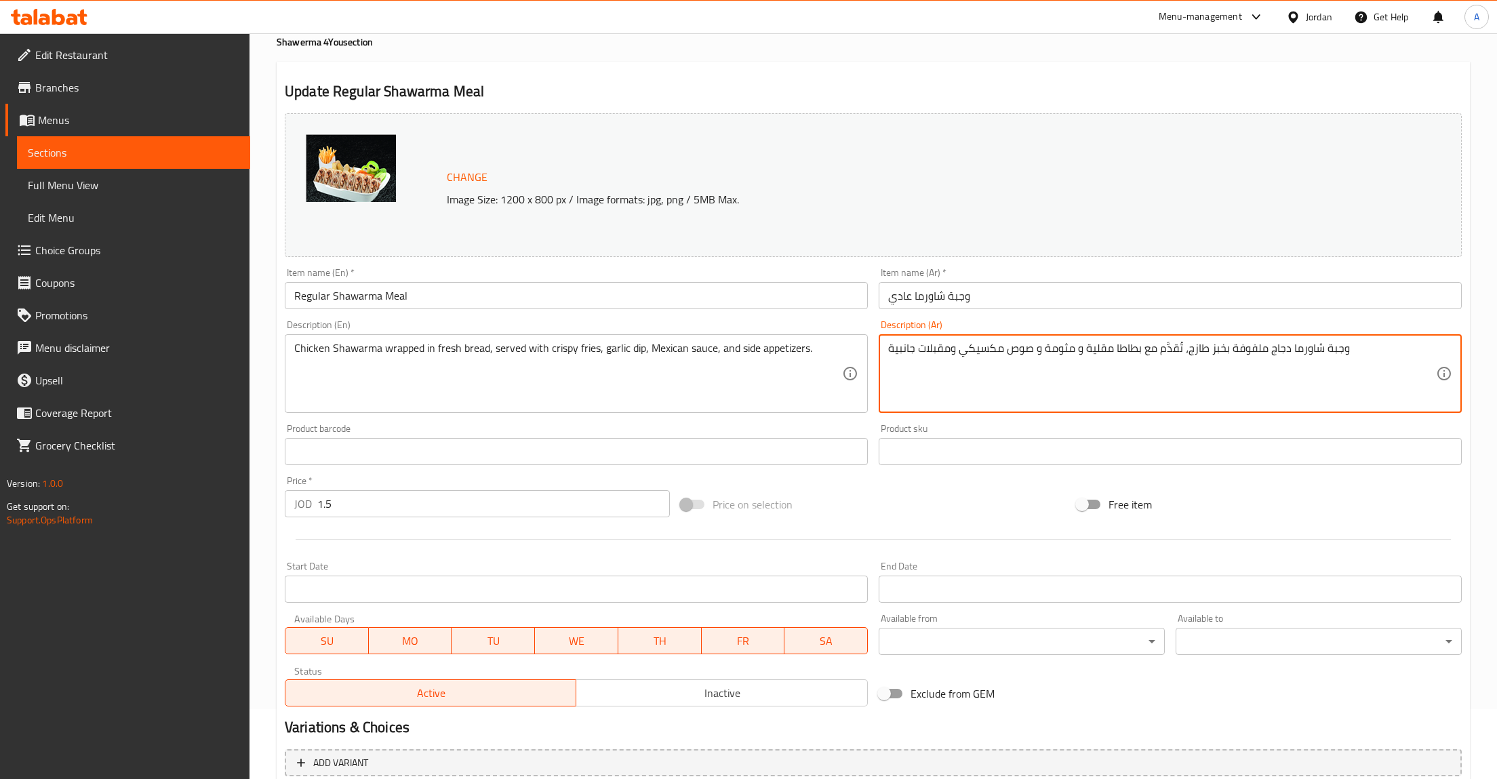
click at [1119, 352] on textarea "وجبة شاورما دجاج ملفوفة بخبز طازج، تُقدَّم مع بطاطا مقلية و مثومة و صوص مكسيكي …" at bounding box center [1162, 374] width 548 height 64
click at [1081, 291] on input "وجبة شاورما عادي" at bounding box center [1170, 295] width 583 height 27
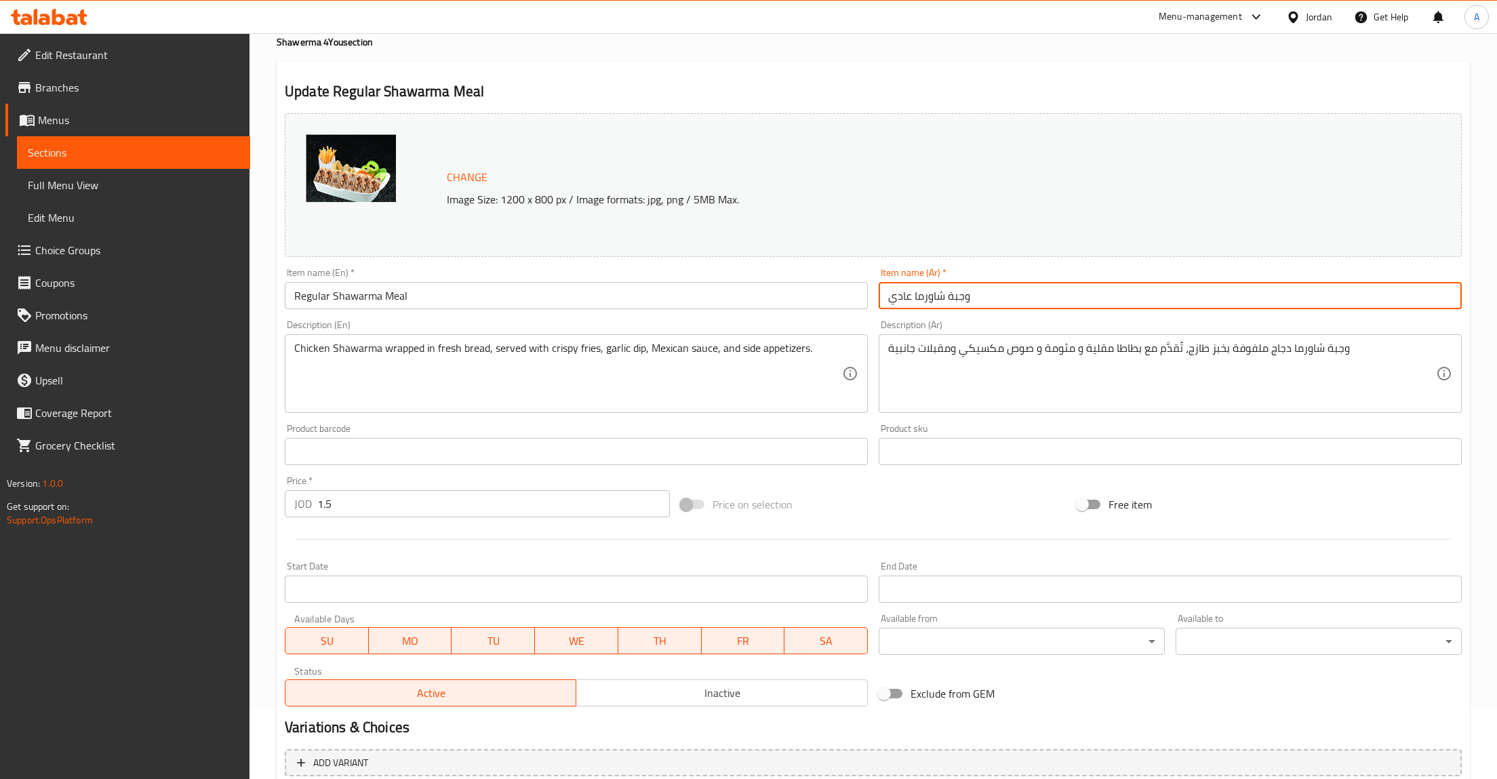
click at [102, 153] on span "Sections" at bounding box center [134, 152] width 212 height 16
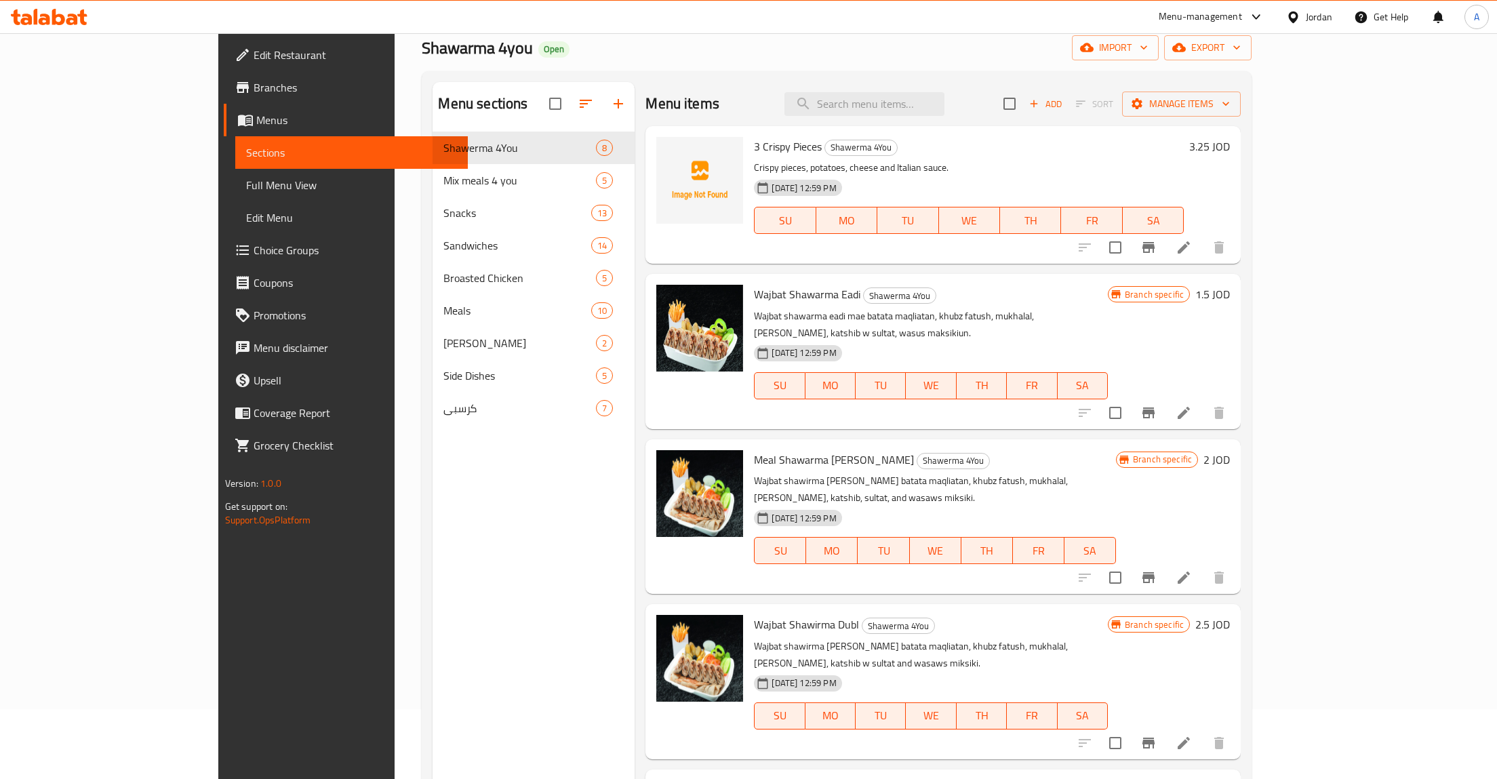
click at [1157, 405] on icon "Branch-specific-item" at bounding box center [1148, 413] width 16 height 16
click at [1190, 407] on icon at bounding box center [1184, 413] width 12 height 12
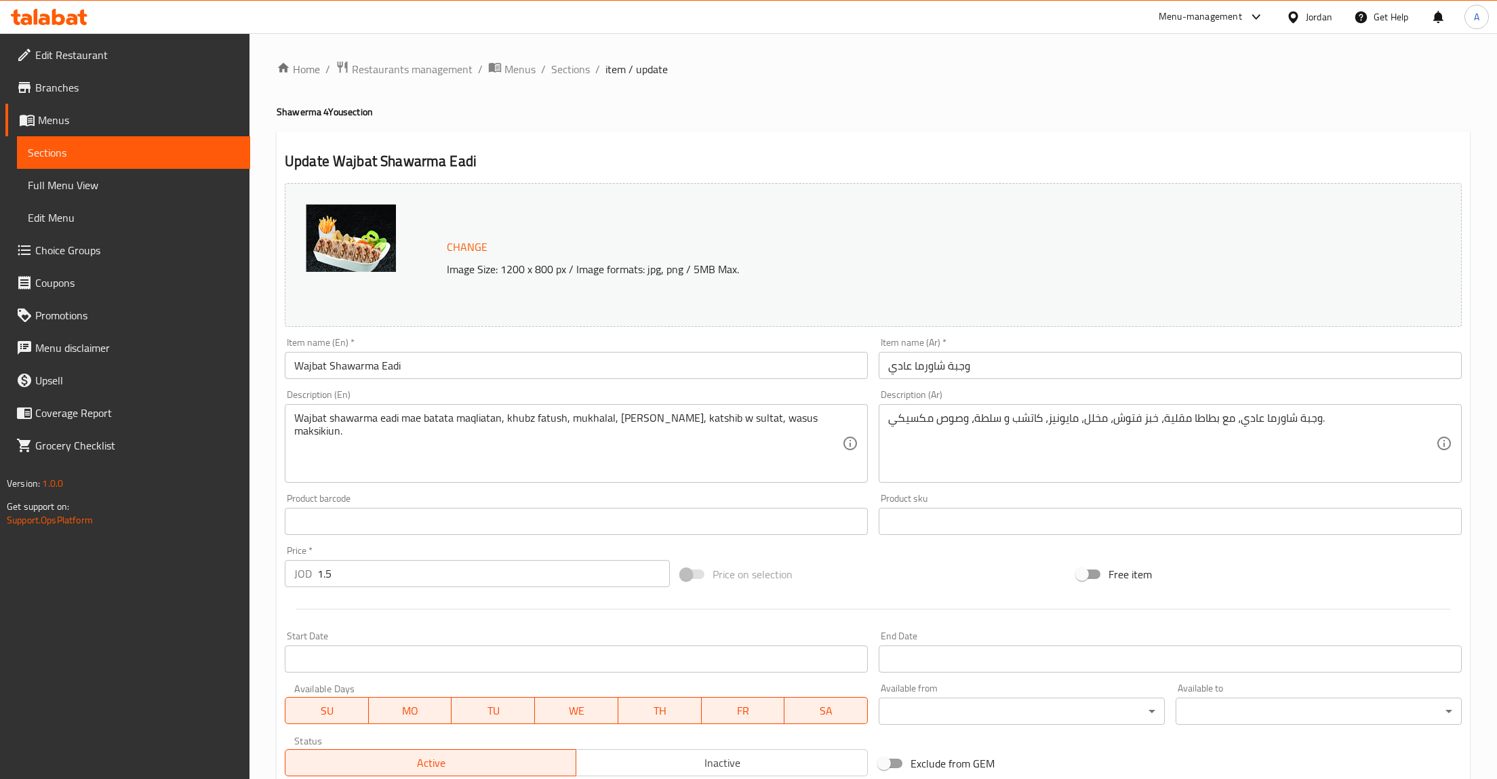
click at [436, 369] on input "Wajbat Shawarma Eadi" at bounding box center [576, 365] width 583 height 27
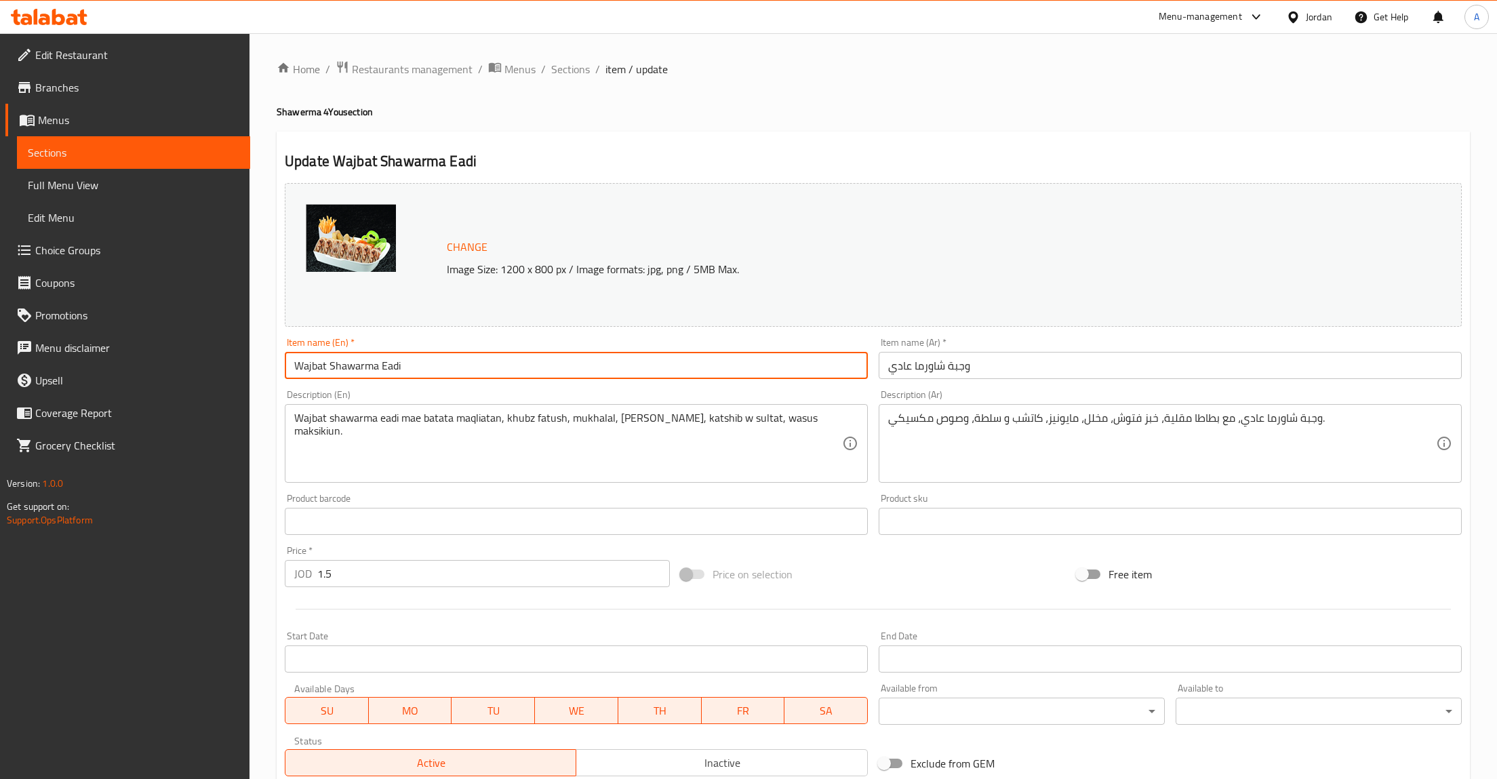
paste input "وجبة شاورما عادي"
type input "Wajbat Shawarma Eadi"
click at [931, 367] on input "وجبة شاورما عادي" at bounding box center [1170, 365] width 583 height 27
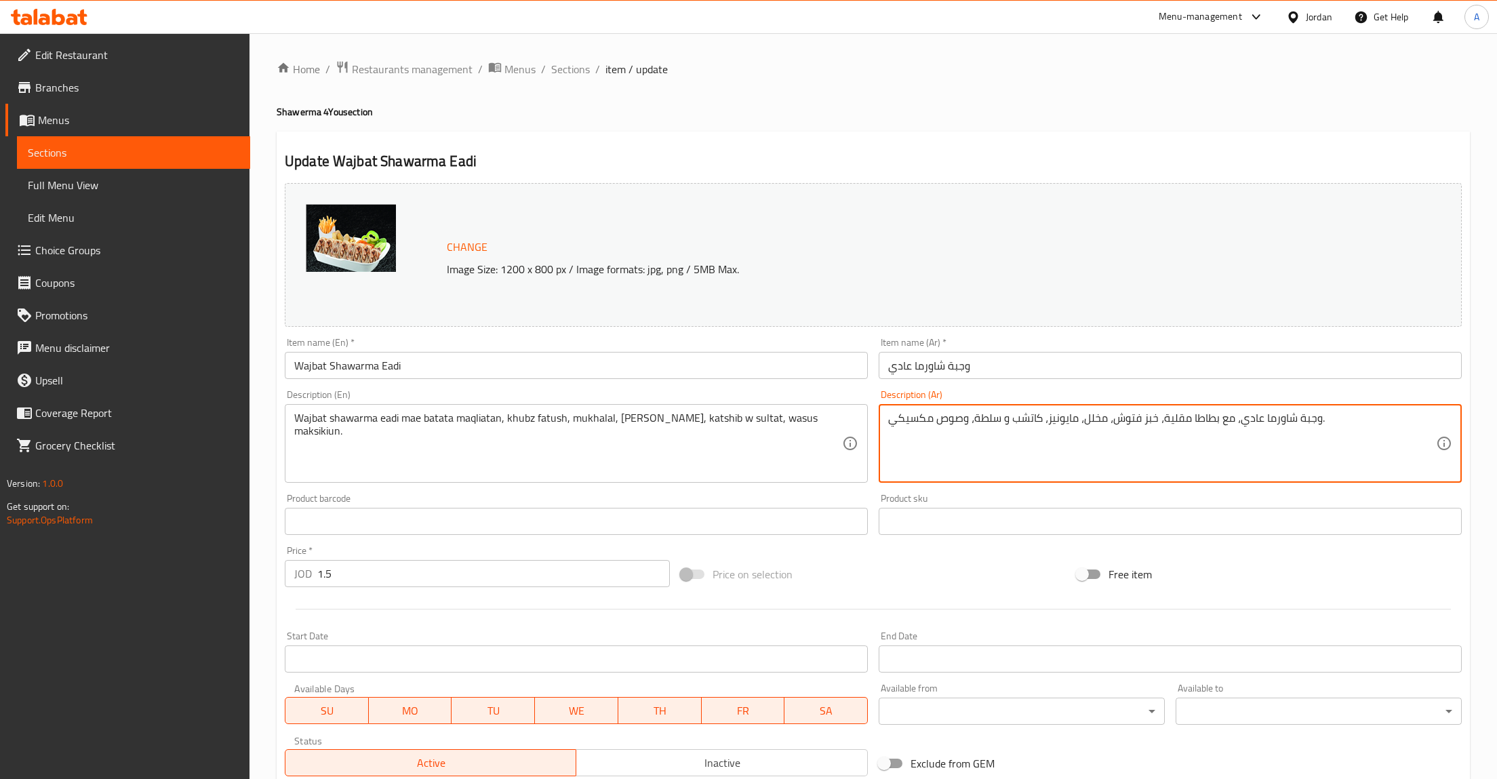
click at [1022, 468] on textarea "وجبة شاورما عادي، مع بطاطا مقلية، خبز فتوش، مخلل، مايونيز، كاتشب و سلطة، وصوص م…" at bounding box center [1162, 443] width 548 height 64
paste textarea "جاج ملفوفة بخبز طازج، تُقدَّم مع بطاطا مقلية و مثومة و صوص مكسيكي ومقبلات جانبية"
type textarea "وجبة شاورما دجاج ملفوفة بخبز طازج، تُقدَّم مع بطاطا مقلية و مثومة و صوص مكسيكي …"
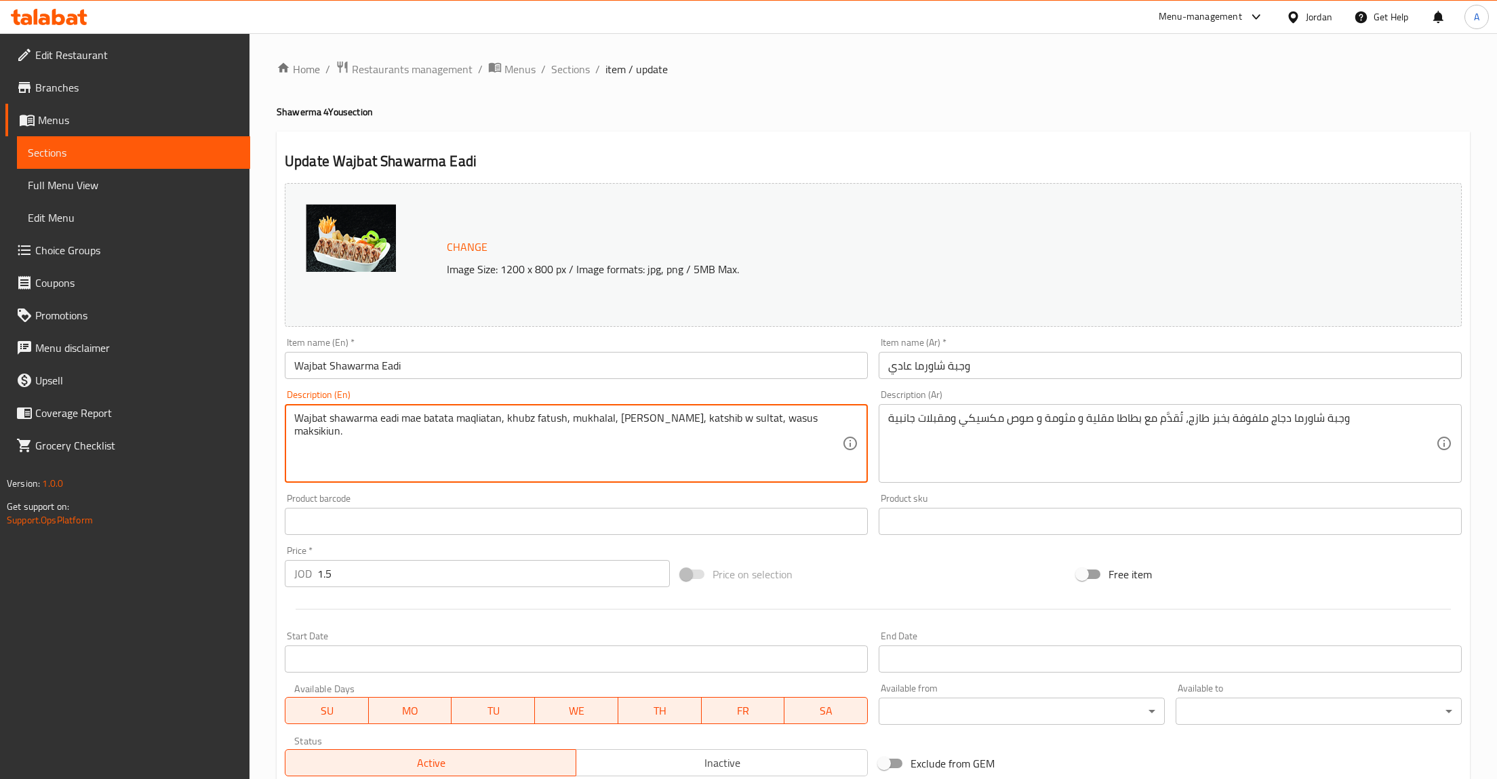
click at [661, 450] on textarea "Wajbat shawarma eadi mae batata maqliatan, khubz fatush, mukhalal, [PERSON_NAME…" at bounding box center [568, 443] width 548 height 64
paste textarea "Chicken Shawarma wrapped in fresh bread, served with crispy fries, garlic dip, …"
type textarea "Chicken Shawarma wrapped in fresh bread, served with crispy fries, garlic dip, …"
click at [422, 380] on div "Item name (En)   * [PERSON_NAME] Eadi Item name (En) *" at bounding box center [576, 358] width 594 height 52
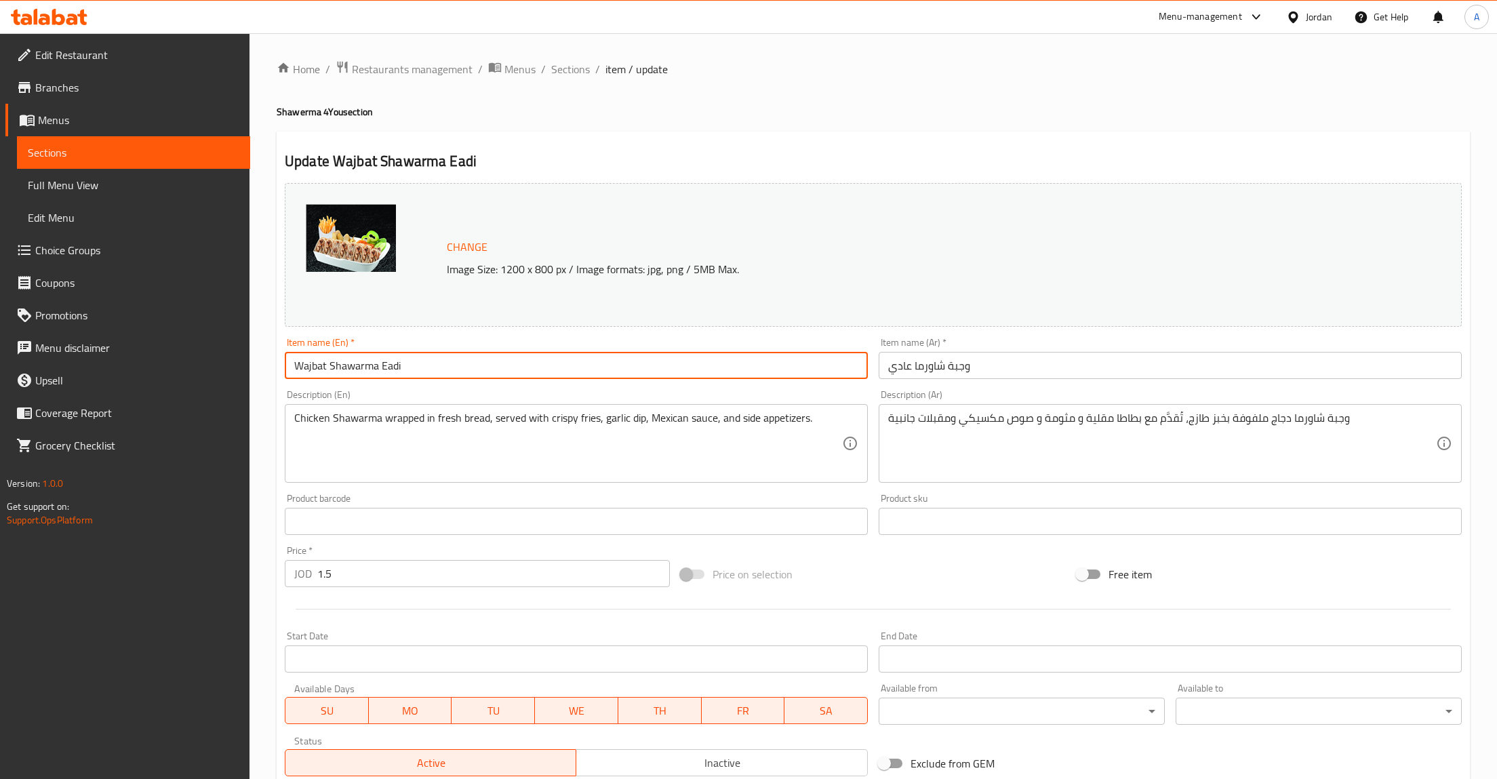
click at [424, 376] on input "Wajbat Shawarma Eadi" at bounding box center [576, 365] width 583 height 27
paste input "Regular Shawarma Meal"
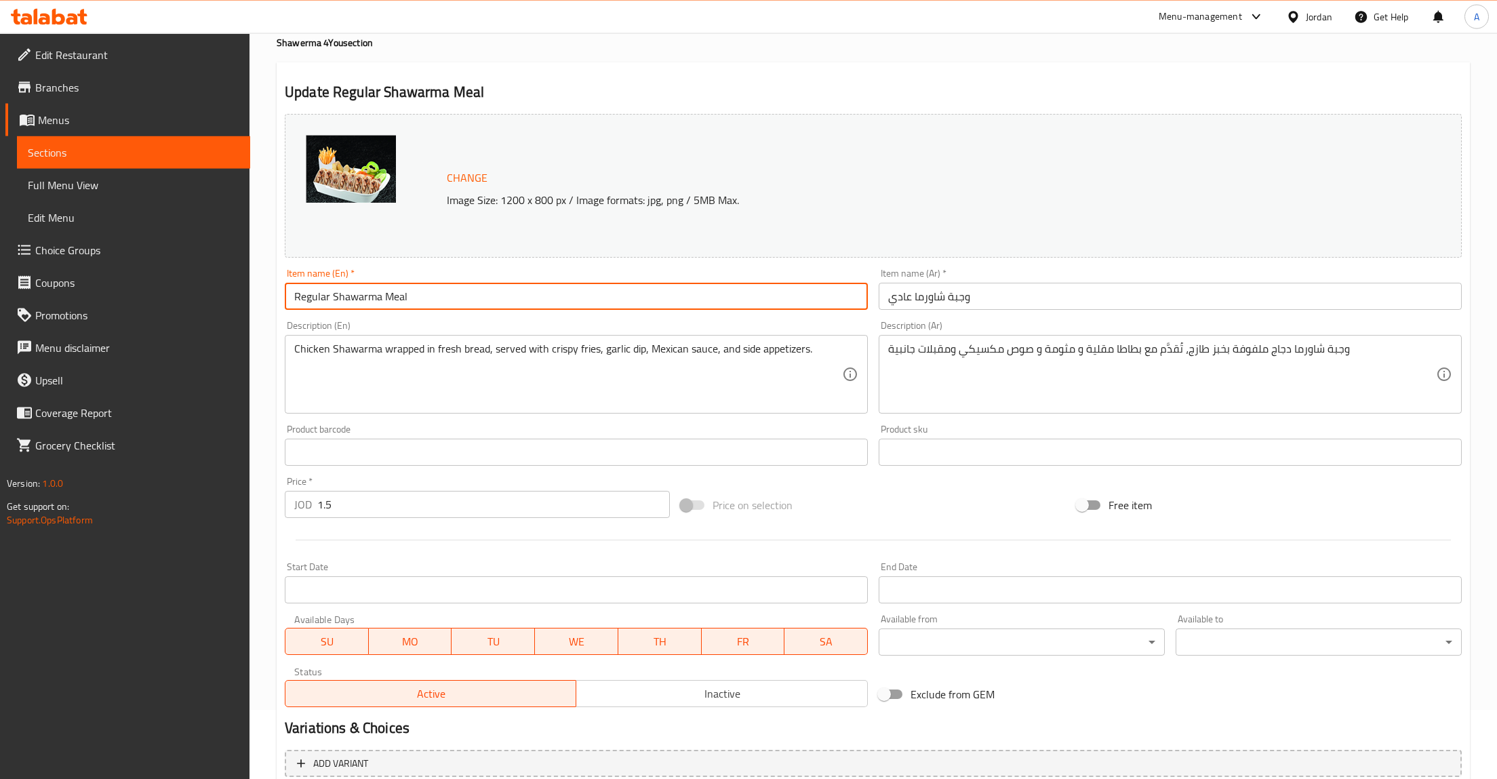
scroll to position [70, 0]
type input "Regular Shawarma Meal"
drag, startPoint x: 342, startPoint y: 510, endPoint x: 260, endPoint y: 509, distance: 82.0
click at [317, 510] on input "1.5" at bounding box center [493, 503] width 353 height 27
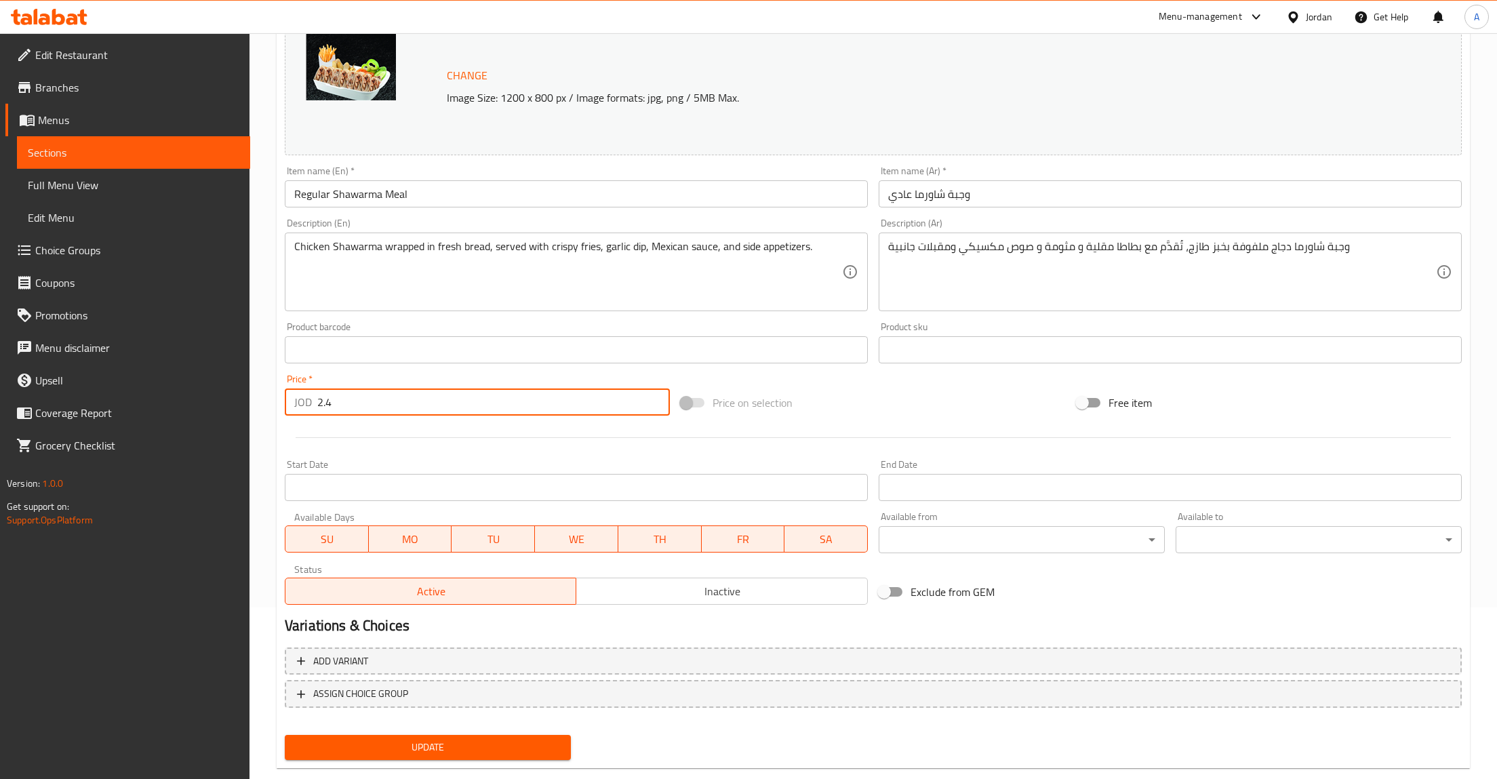
scroll to position [197, 0]
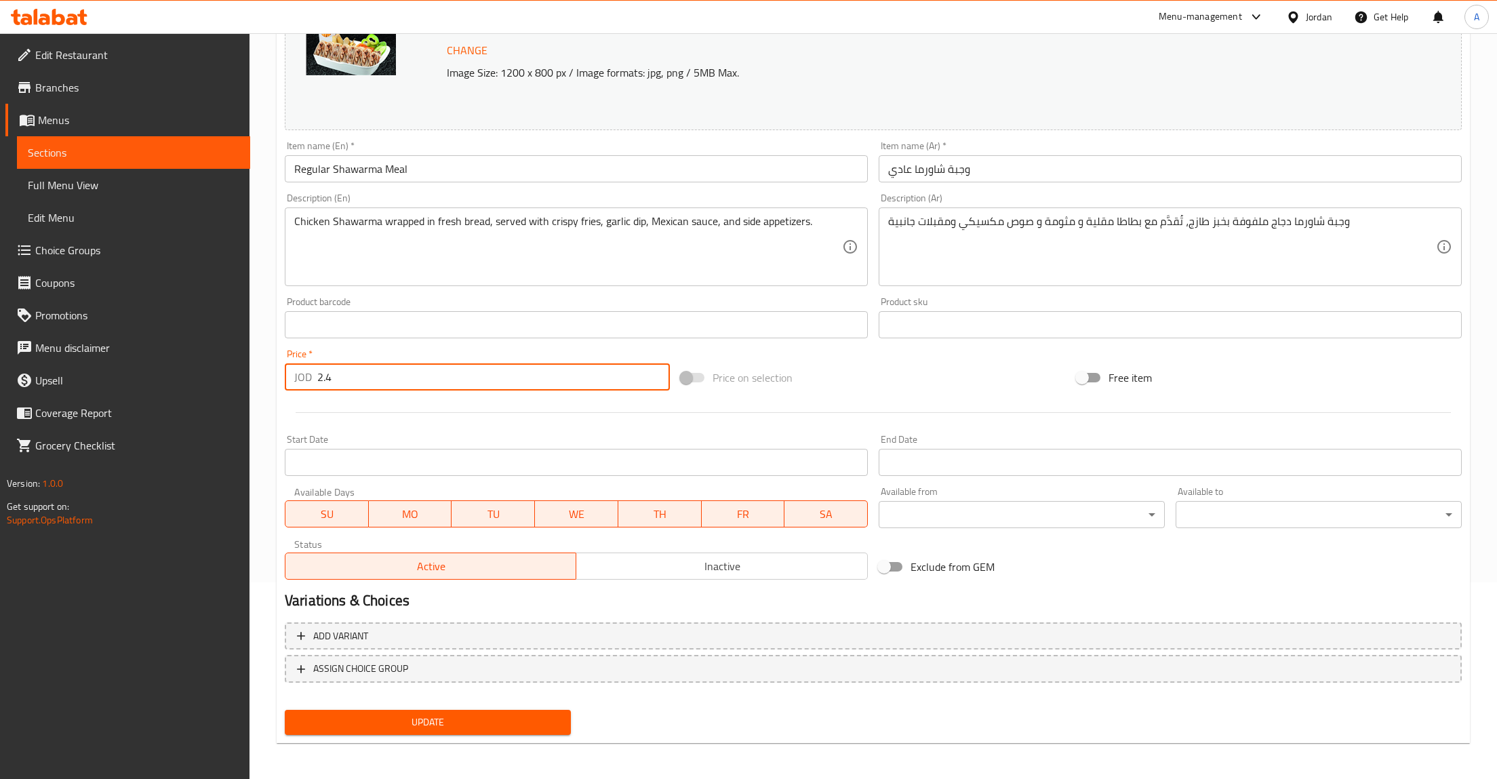
type input "2.4"
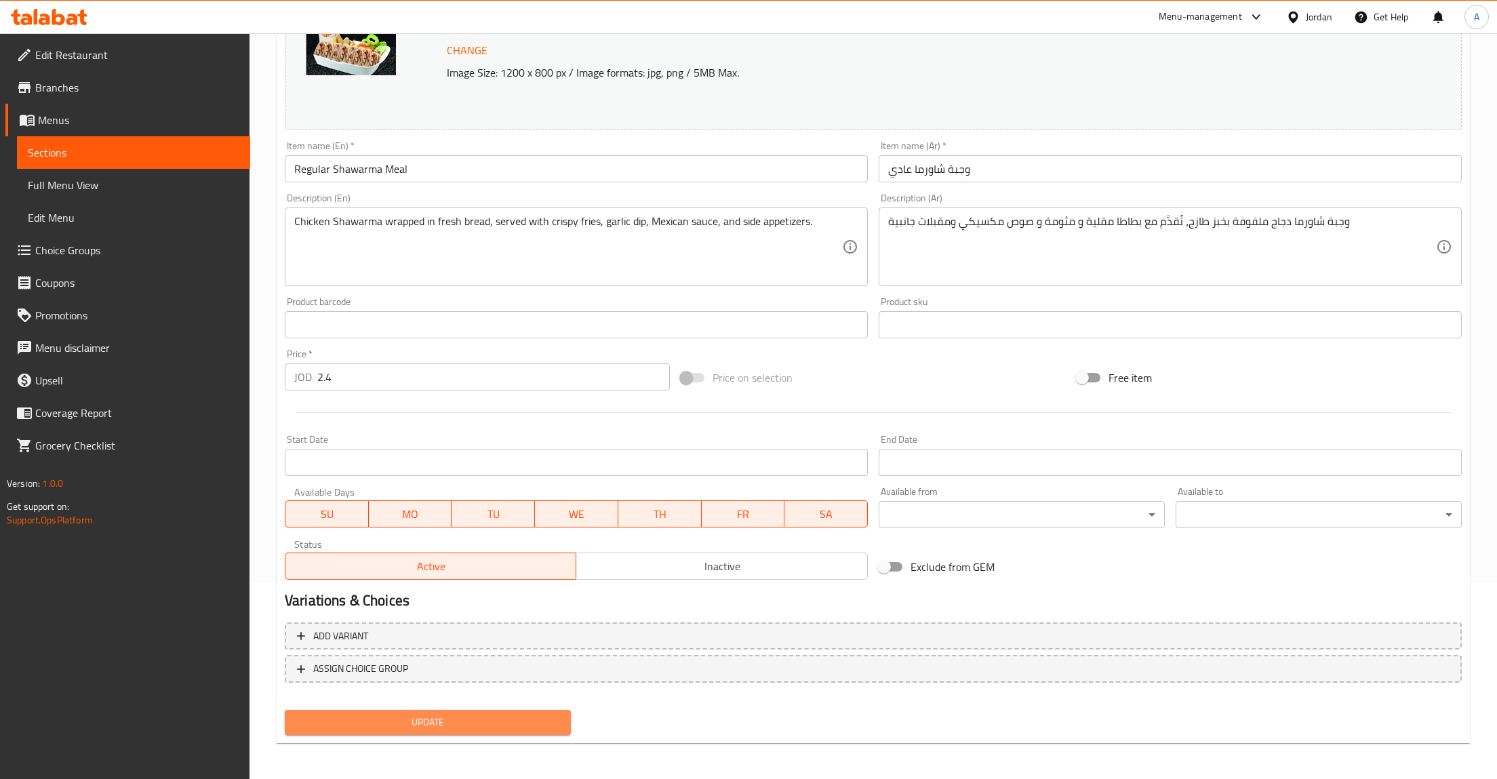
click at [394, 717] on span "Update" at bounding box center [428, 722] width 264 height 17
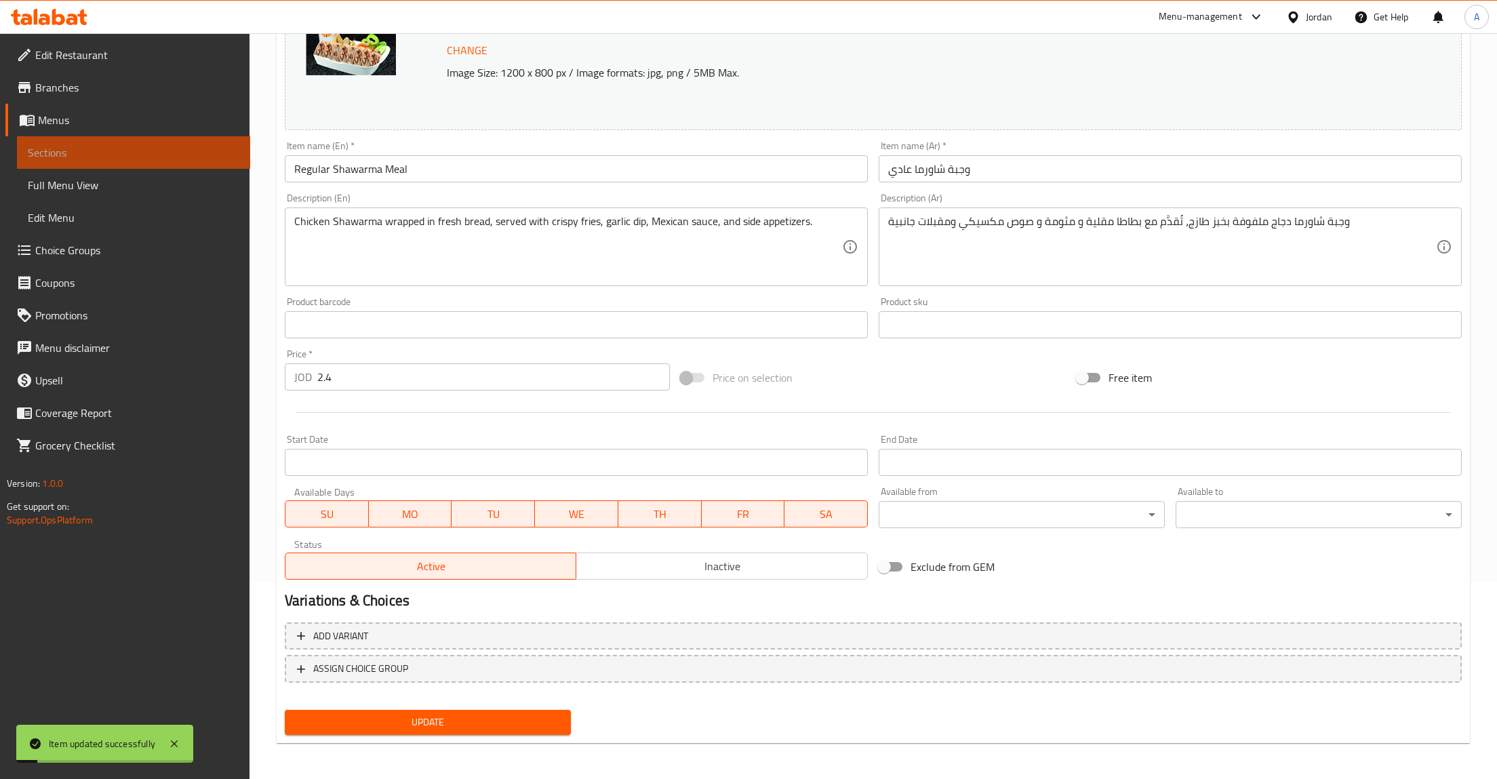
click at [35, 161] on span "Sections" at bounding box center [134, 152] width 212 height 16
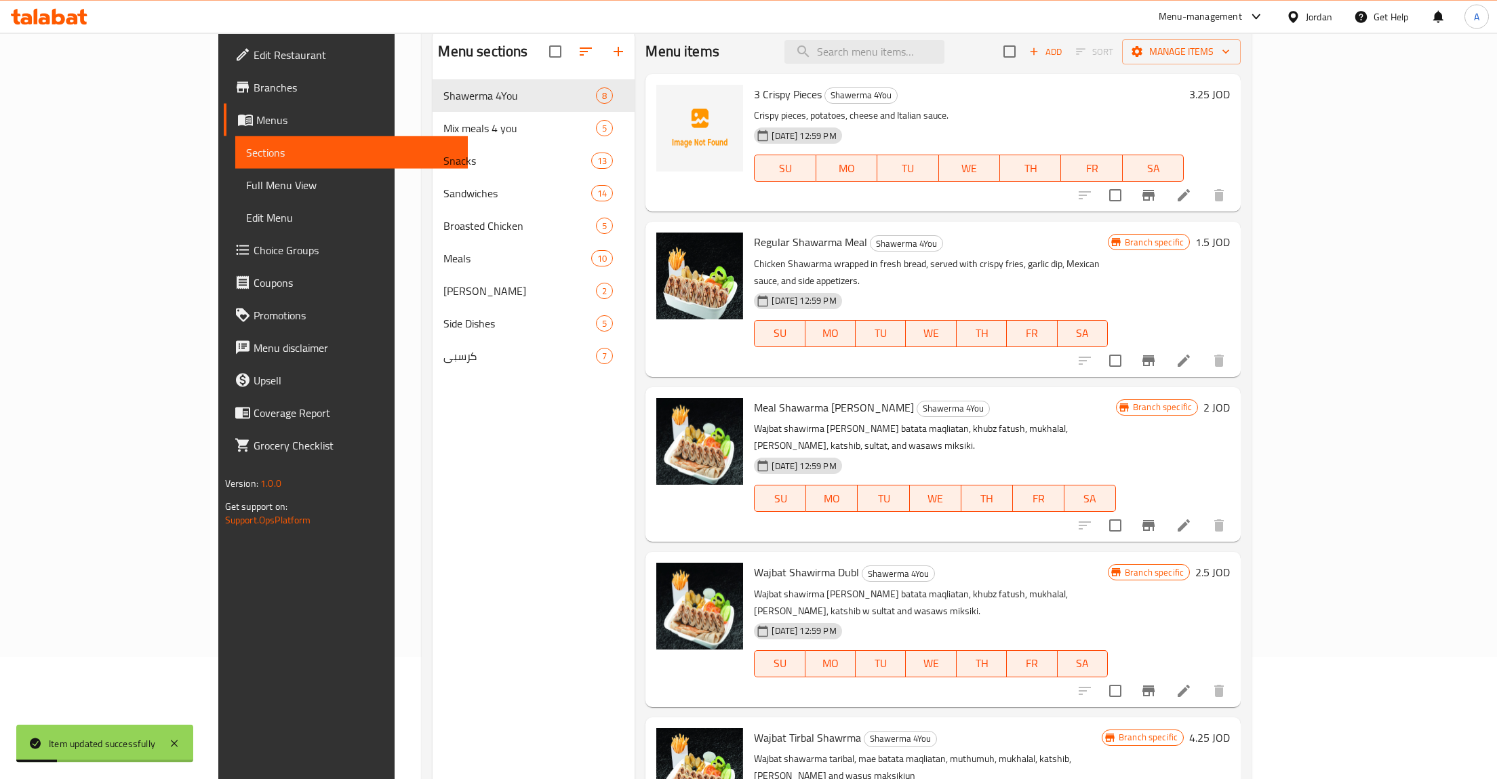
scroll to position [49, 0]
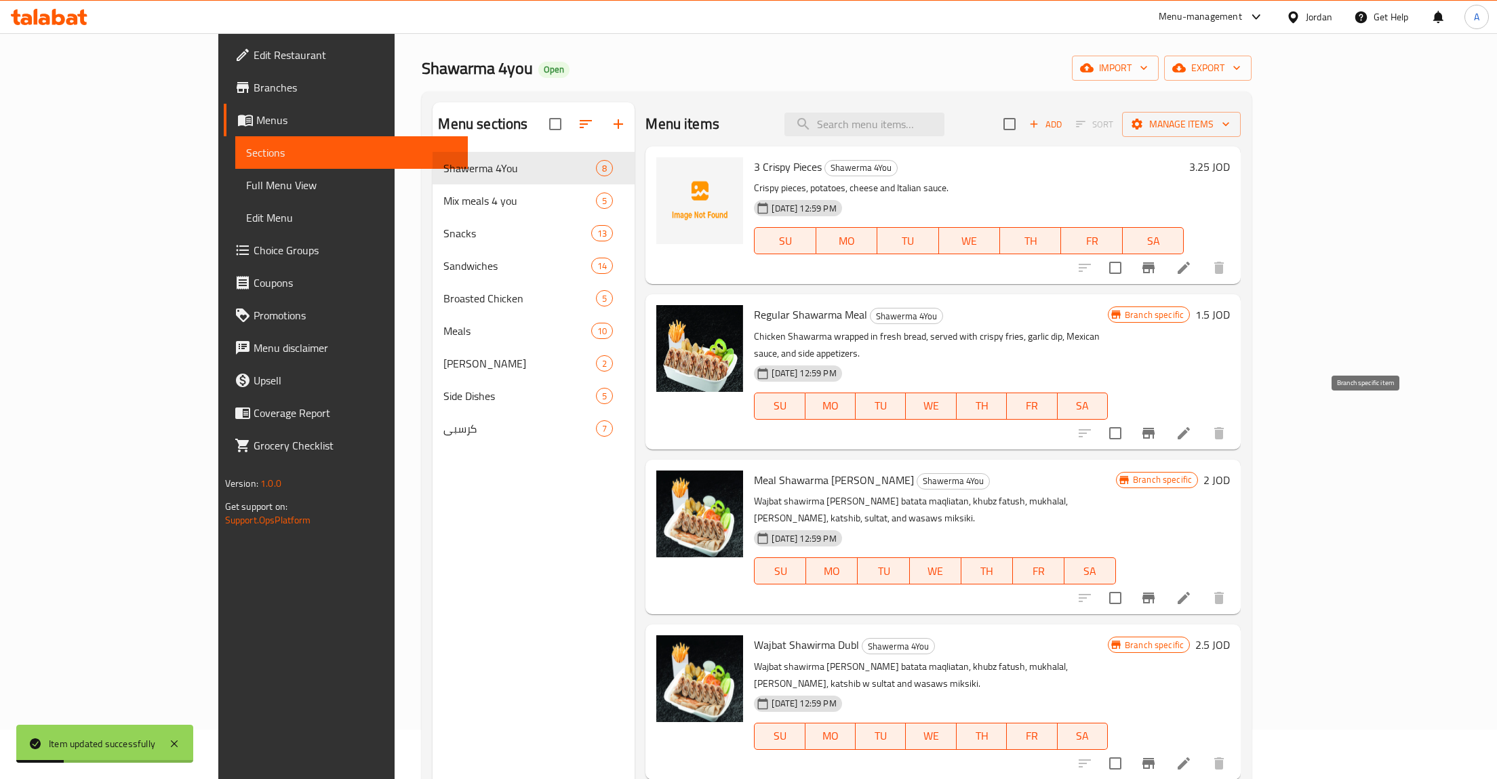
click at [1157, 425] on icon "Branch-specific-item" at bounding box center [1148, 433] width 16 height 16
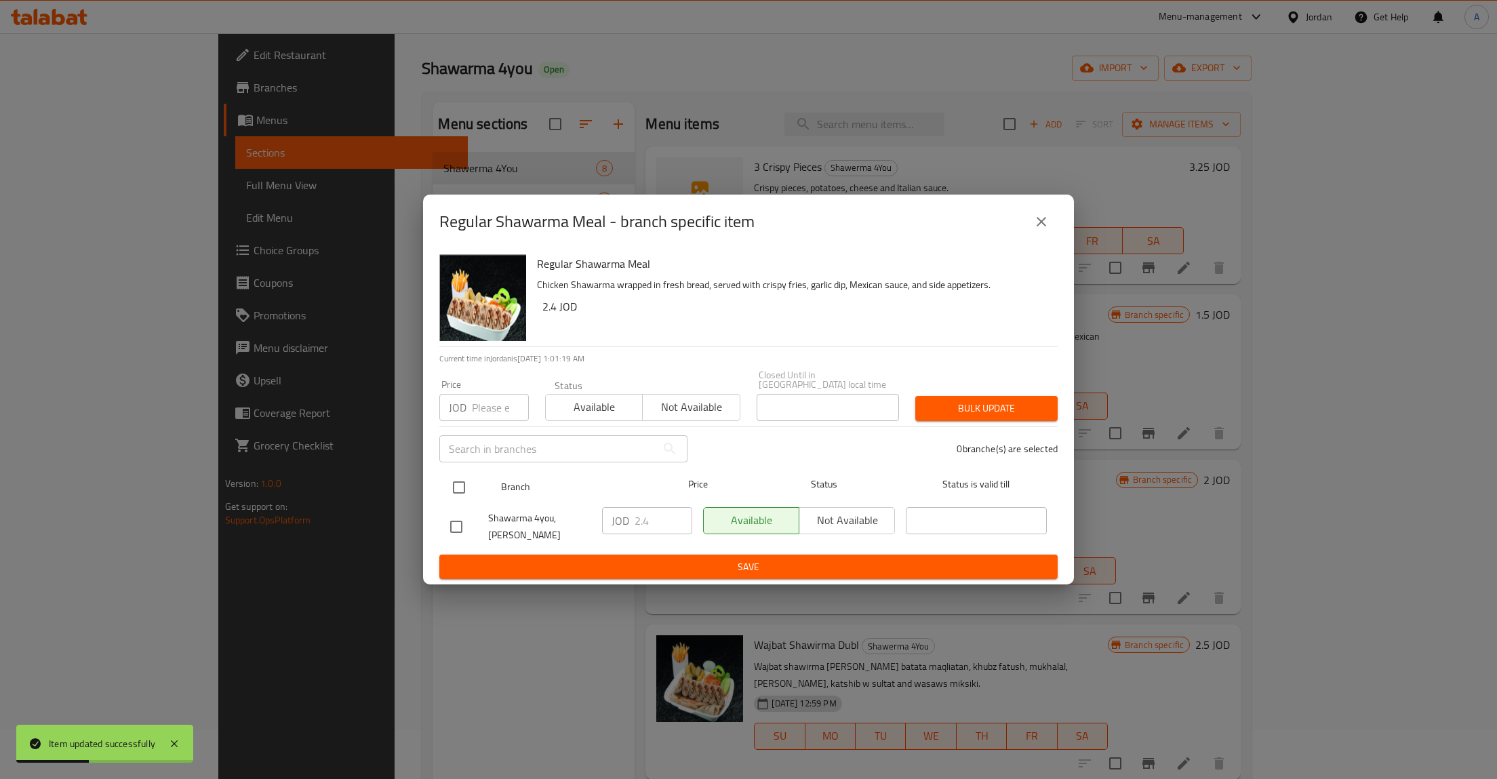
click at [461, 475] on input "checkbox" at bounding box center [459, 487] width 28 height 28
checkbox input "true"
click at [633, 516] on div "JOD 2.4 ​" at bounding box center [647, 520] width 90 height 27
type button "0"
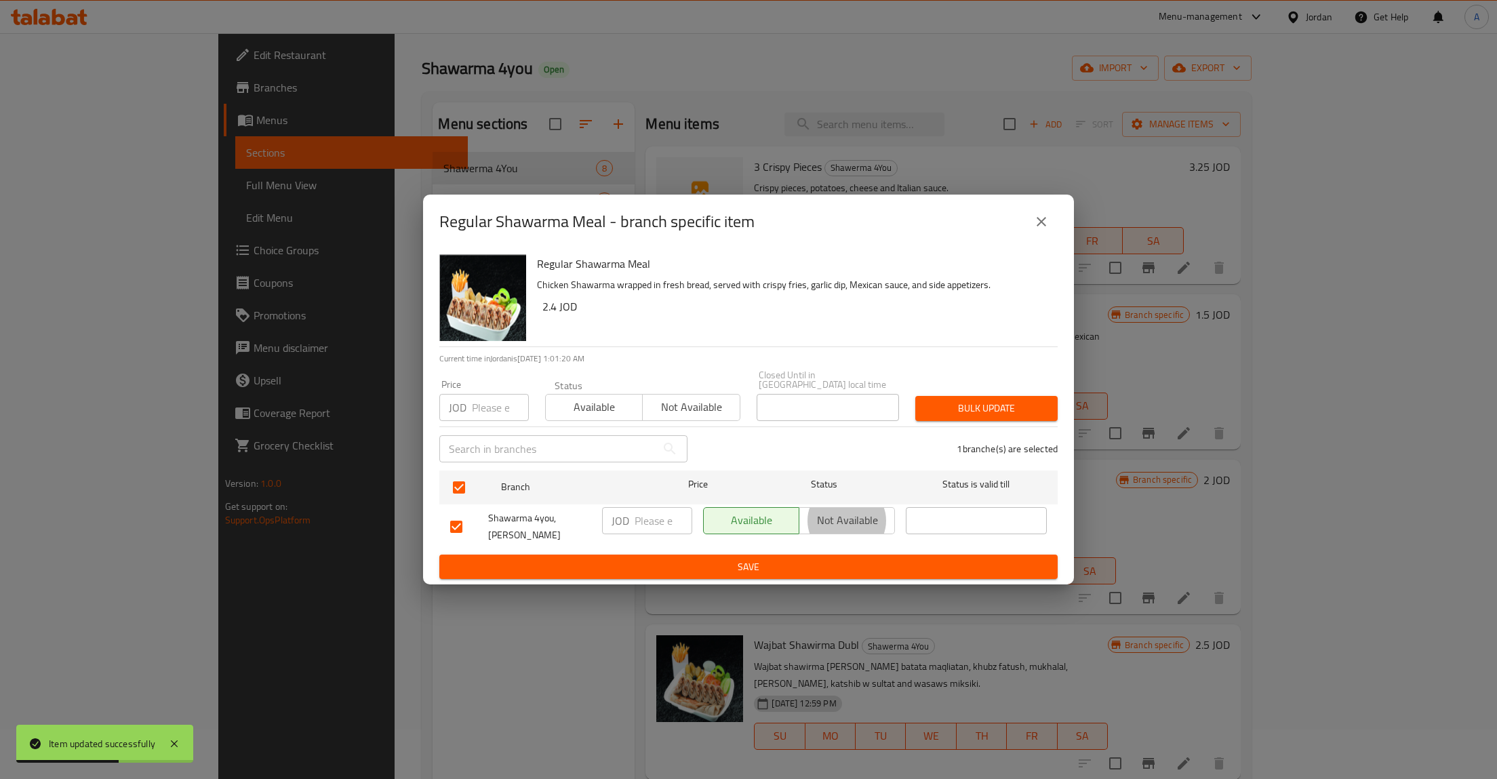
type button "1"
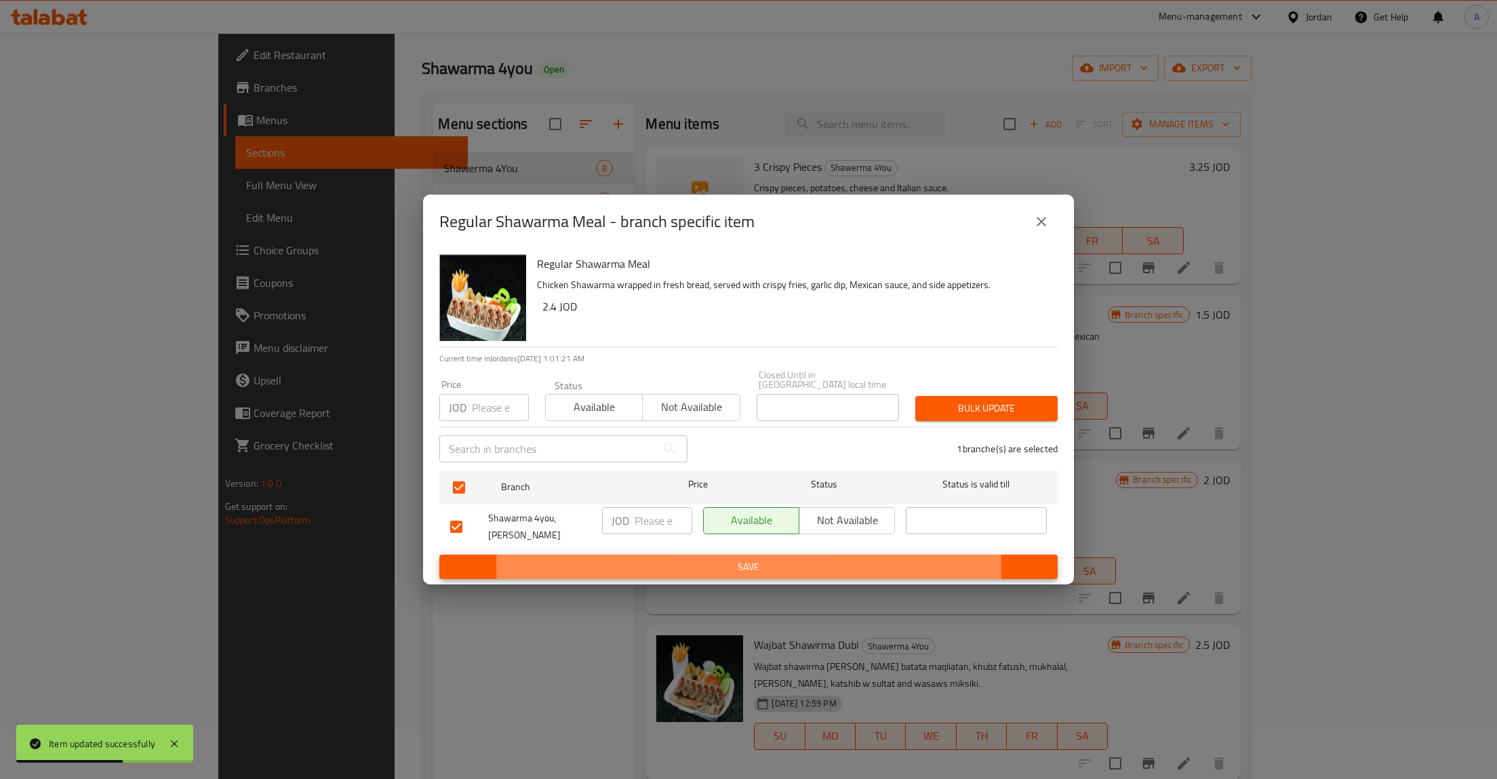
click at [439, 555] on button "Save" at bounding box center [748, 567] width 618 height 25
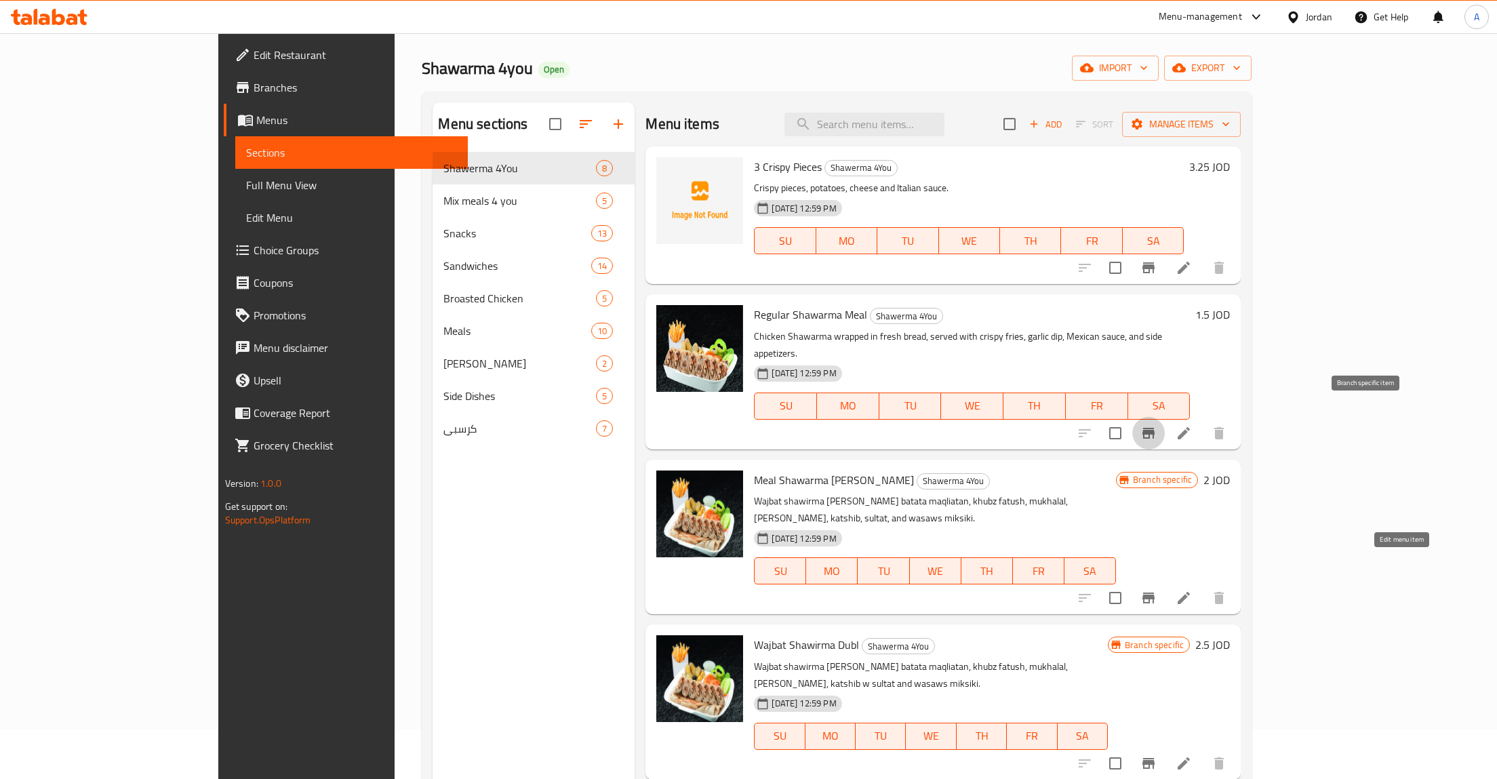
click at [1192, 590] on icon at bounding box center [1183, 598] width 16 height 16
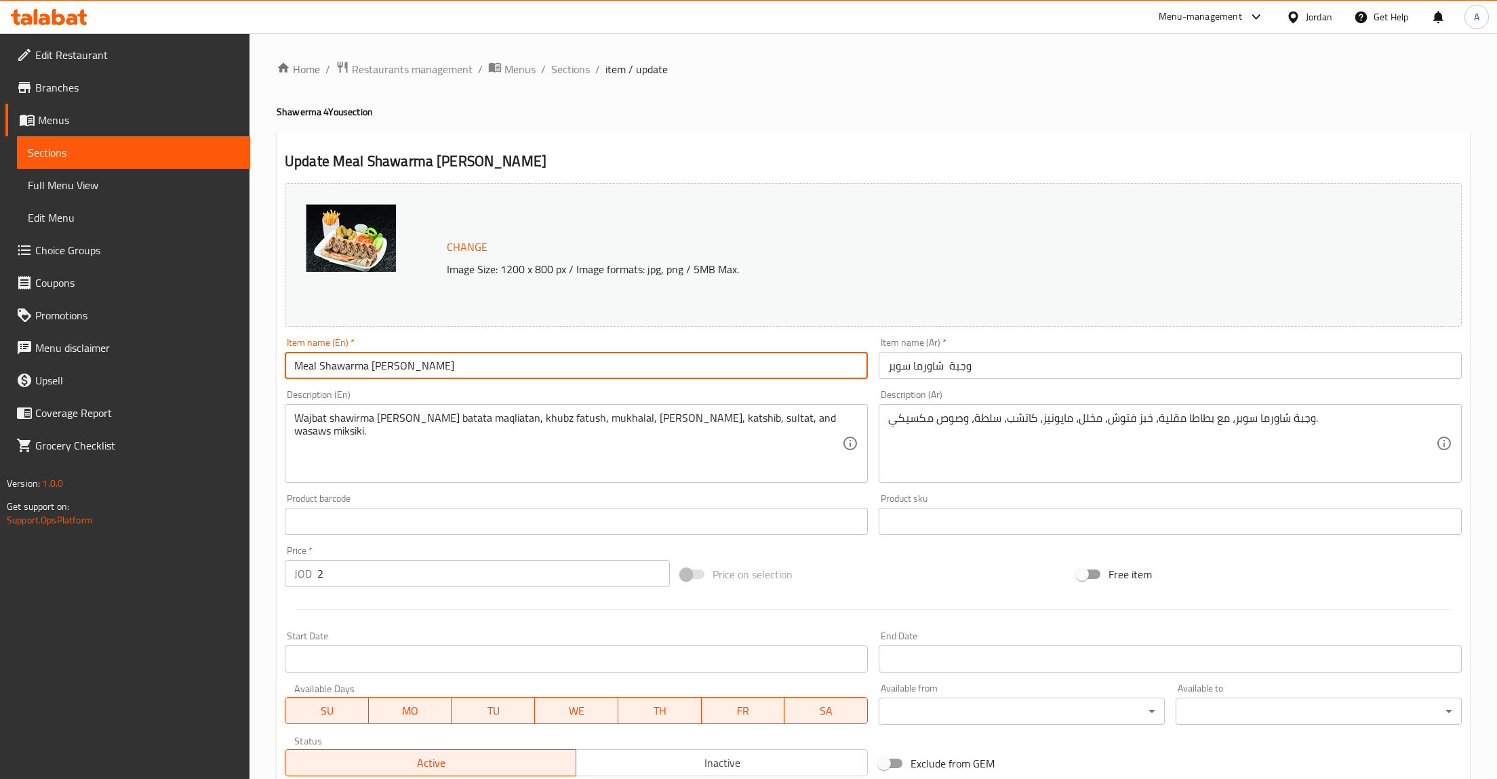
click at [440, 361] on input "Meal Shawarma [PERSON_NAME]" at bounding box center [576, 365] width 583 height 27
paste input "وجبة شاورما عادي"
type input "Meal Shawarma [PERSON_NAME]"
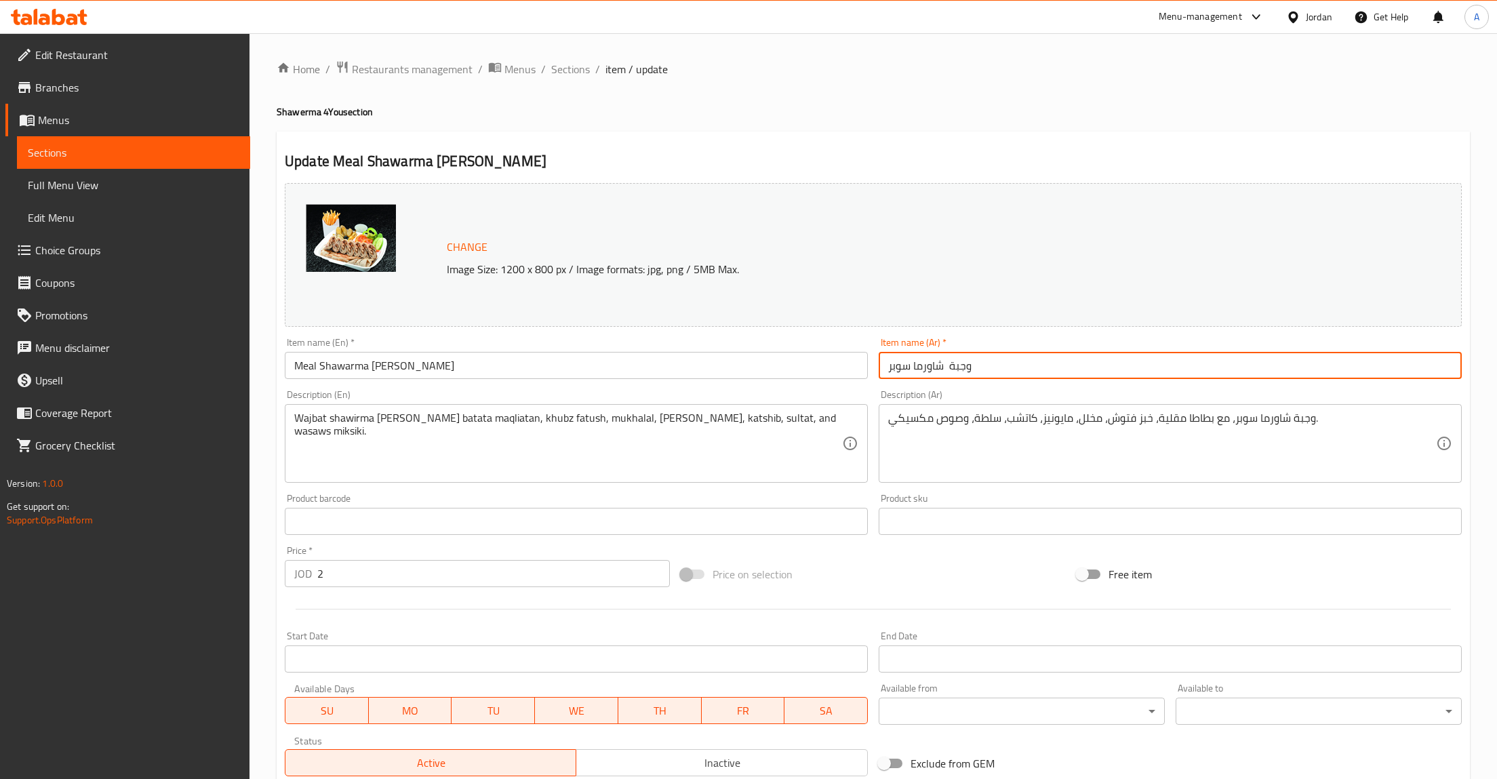
paste input "شاورما عادي"
type input "وجبة شاورما عادي"
click at [424, 373] on input "Meal Shawarma [PERSON_NAME]" at bounding box center [576, 365] width 583 height 27
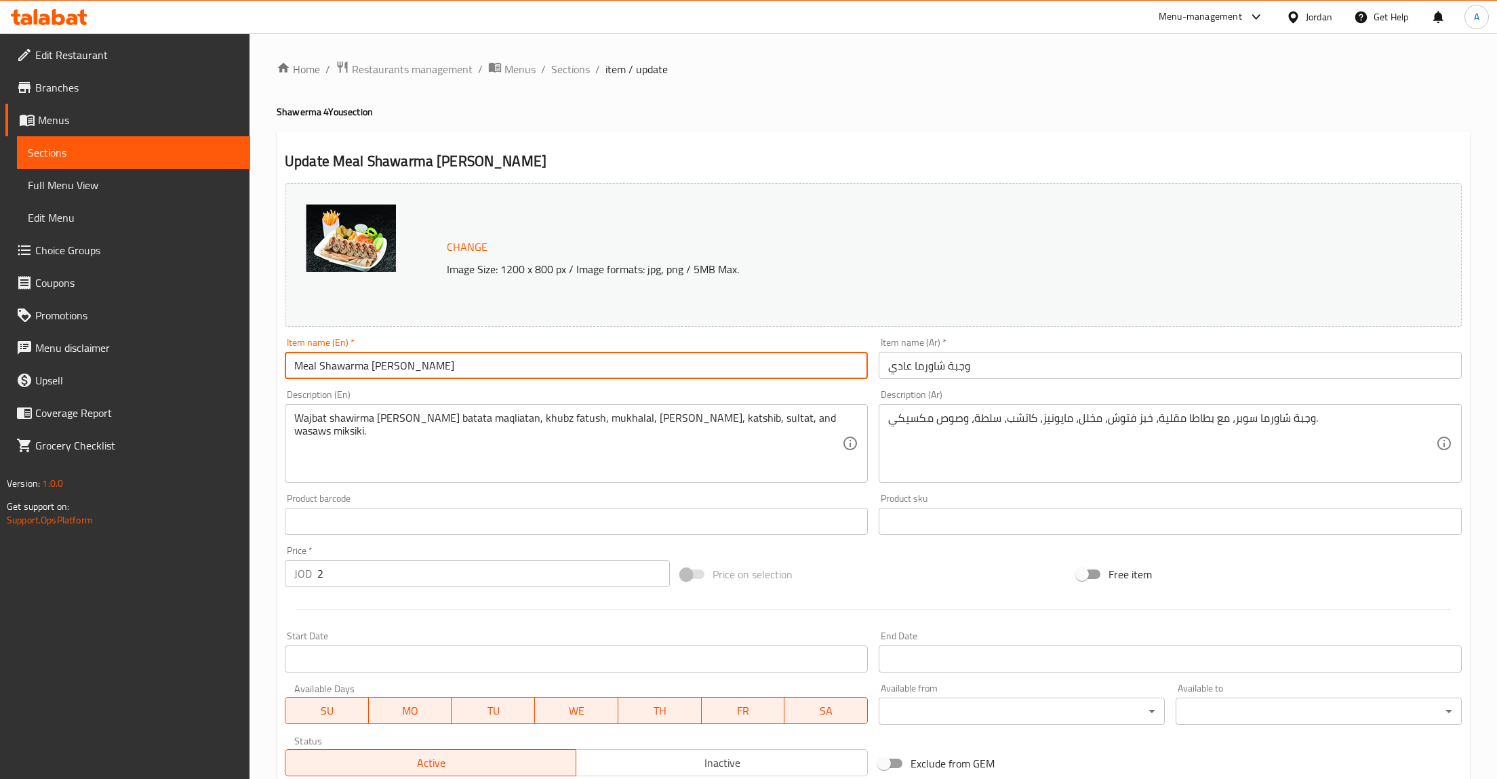
paste input "Regular Shawarma Meal"
click at [317, 367] on input "Regular Shawarma Meal" at bounding box center [576, 365] width 583 height 27
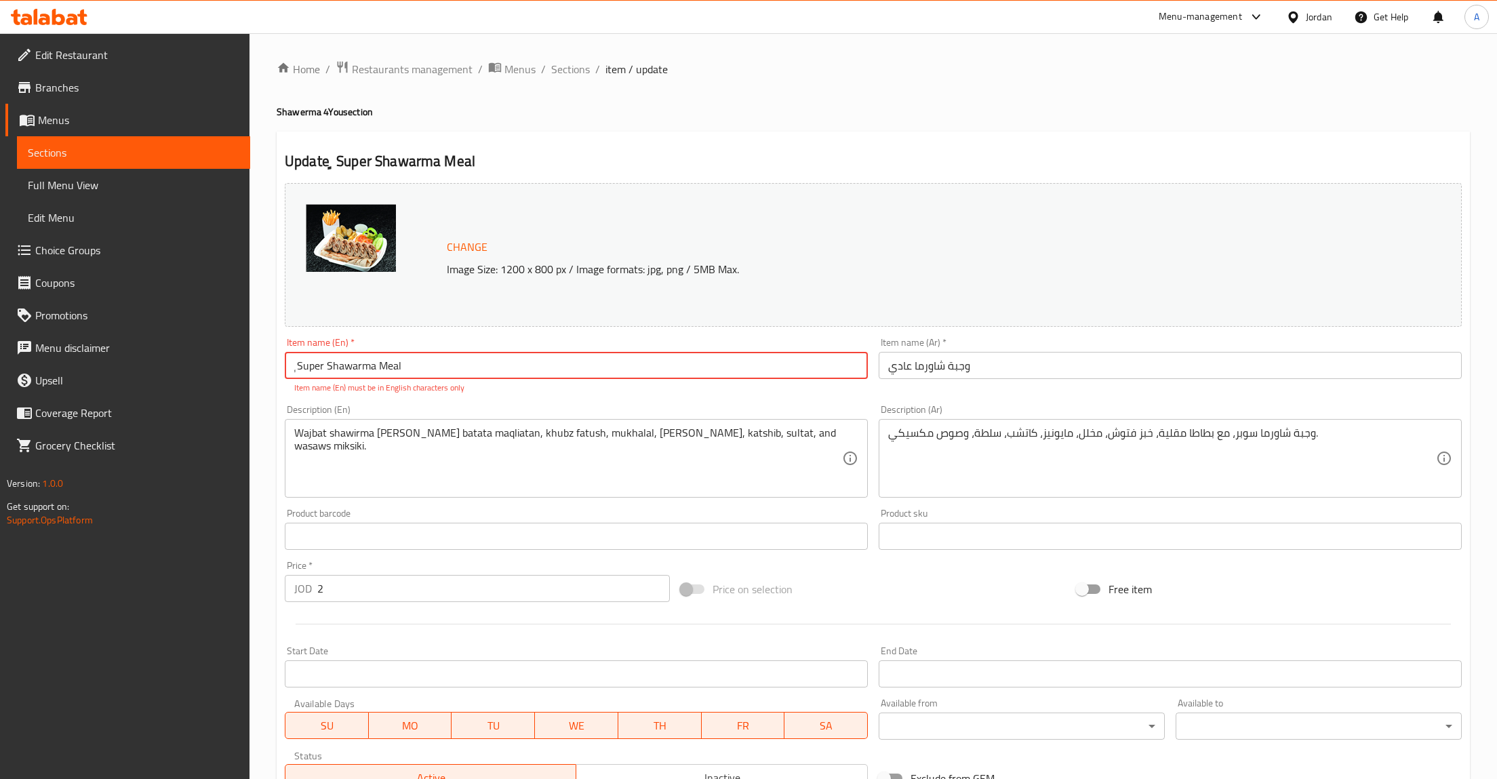
click at [298, 369] on input "ٍ Super Shawarma Meal" at bounding box center [576, 365] width 583 height 27
click at [544, 355] on input "ٍSuper Shawarma Meal" at bounding box center [576, 365] width 583 height 27
click at [294, 367] on input "ٍSuper Shawarma Meal" at bounding box center [576, 365] width 583 height 27
type input "Super Shawarma Meal"
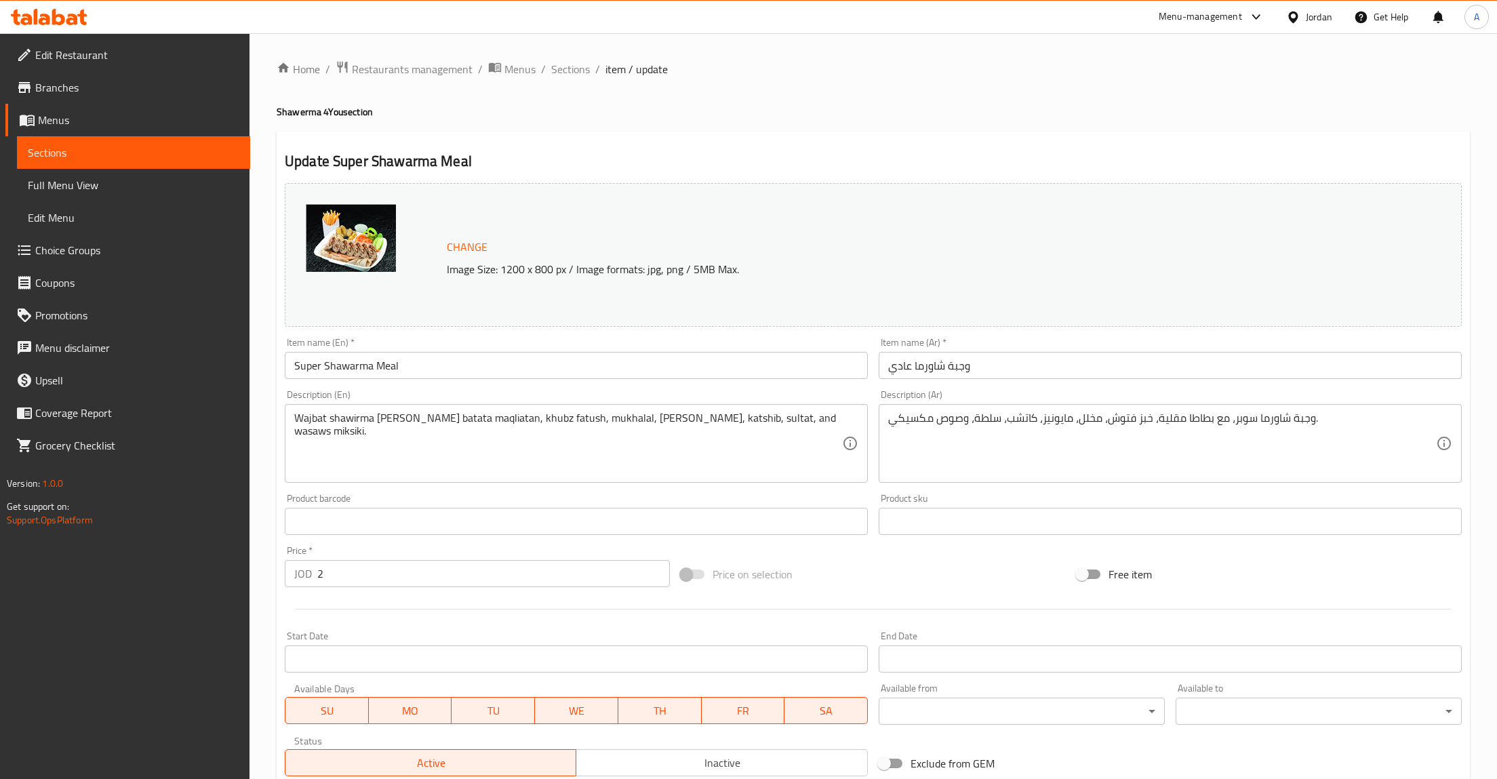
click at [690, 445] on textarea "Wajbat shawirma [PERSON_NAME] batata maqliatan, khubz fatush, mukhalal, [PERSON…" at bounding box center [568, 443] width 548 height 64
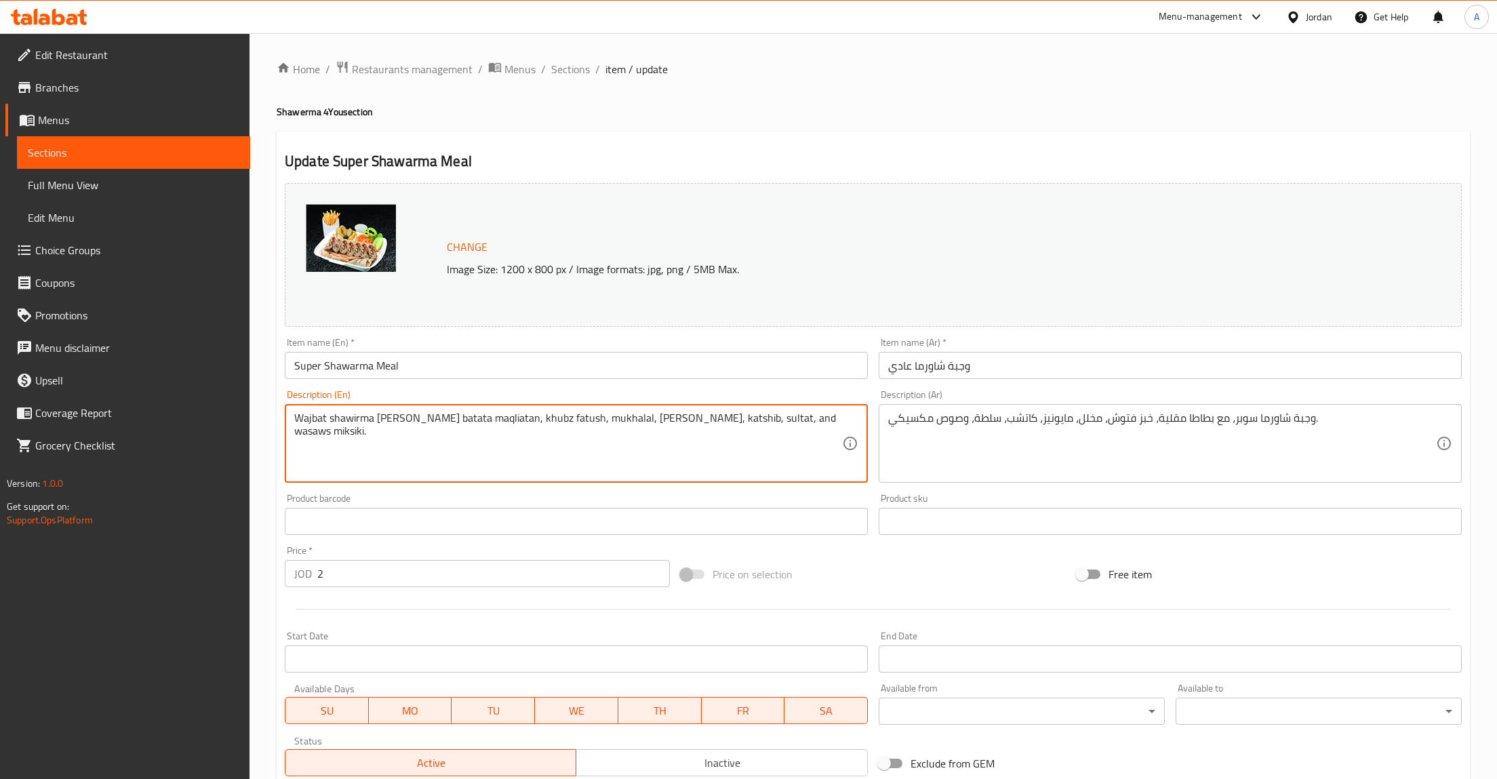
click at [1200, 446] on textarea "وجبة شاورما سوبر، مع بطاطا مقلية، خبز فتوش، مخلل، مايونيز، كاتشب، سلطة، وصوص مك…" at bounding box center [1162, 443] width 548 height 64
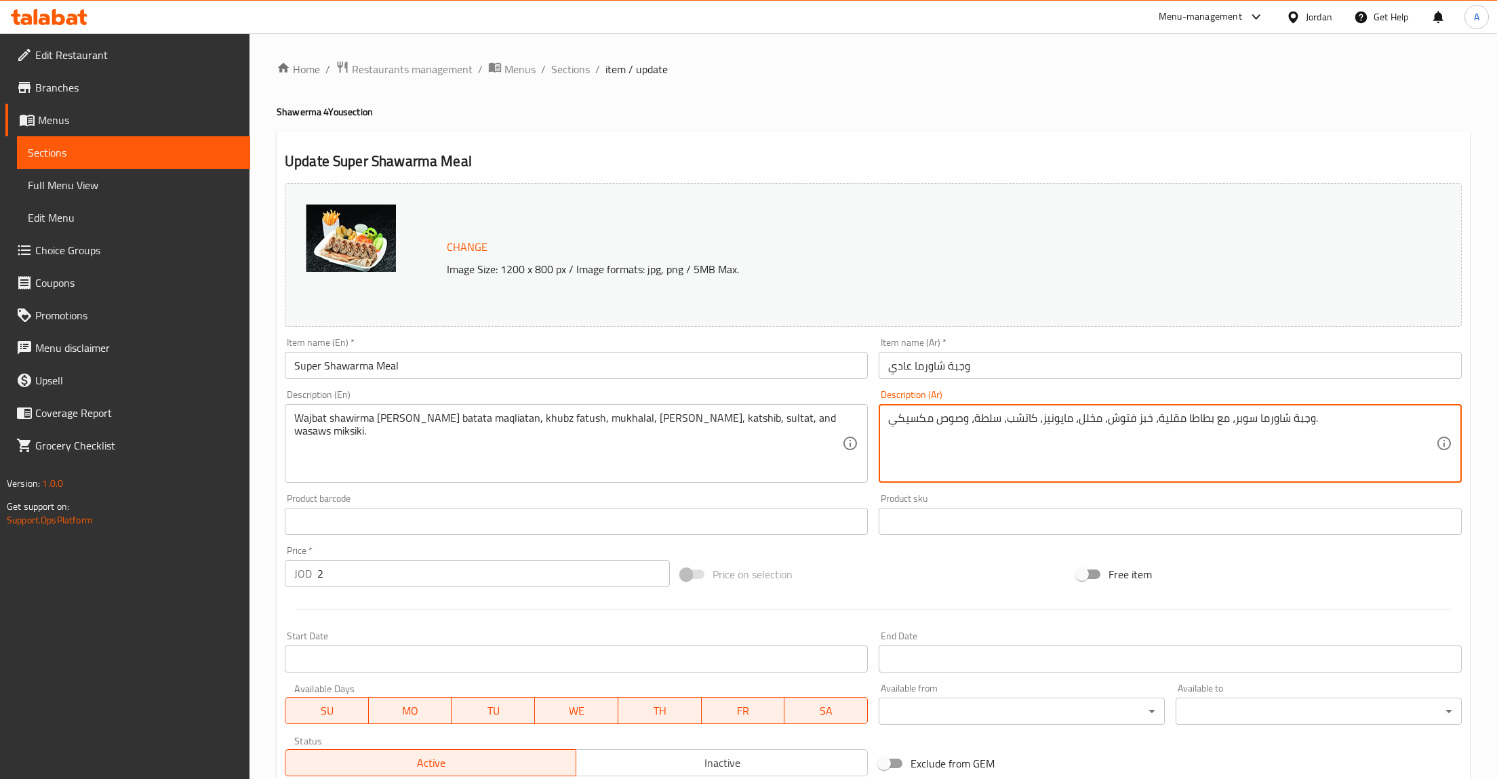
paste textarea "جاج ملفوفة بخبز طازج، تُقدَّم مع بطاطا مقلية و مثومة و صوص مكسيكي ومقبلات جانبية"
type textarea "وجبة شاورما دجاج ملفوفة بخبز طازج، تُقدَّم مع بطاطا مقلية و مثومة و صوص مكسيكي …"
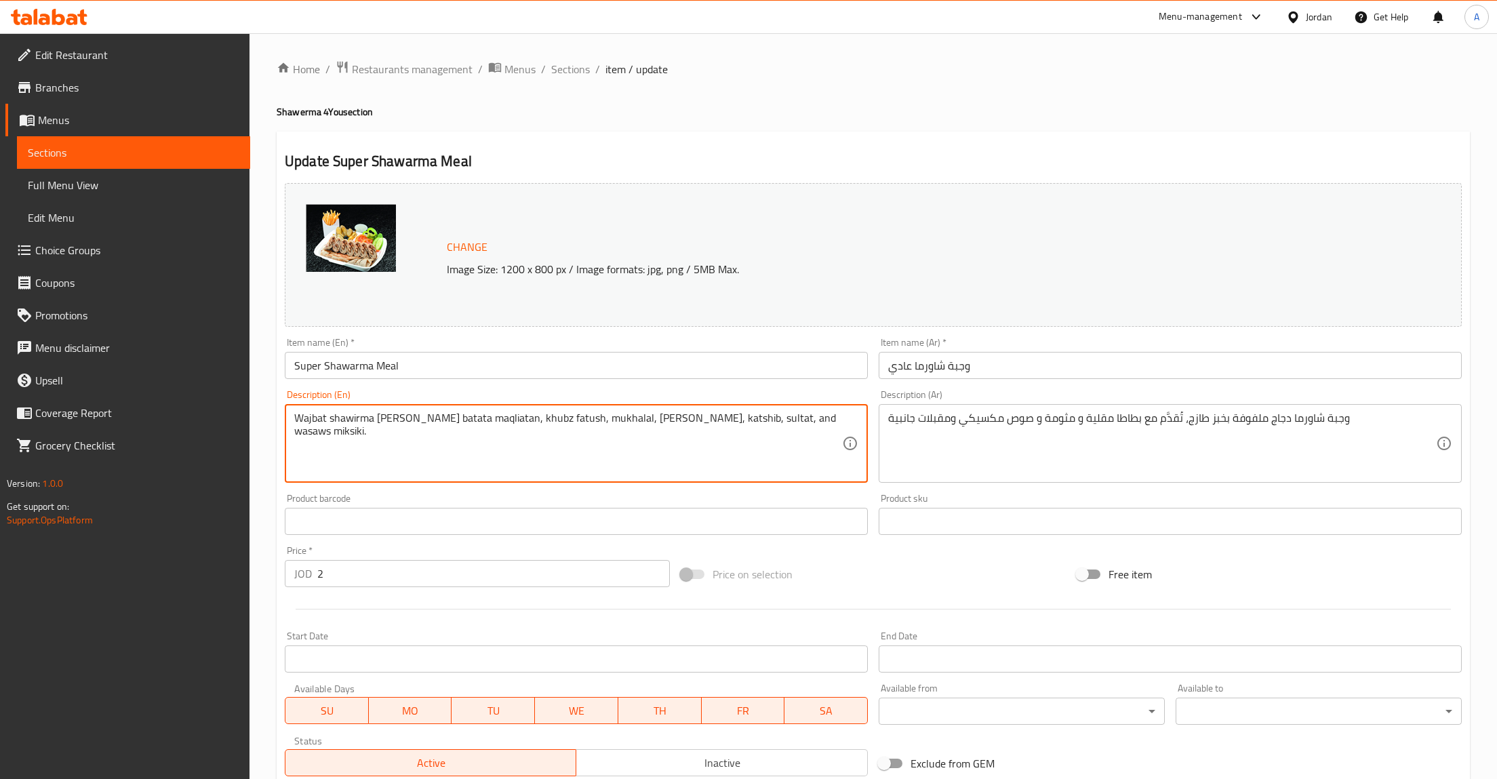
click at [540, 422] on textarea "Wajbat shawirma [PERSON_NAME] batata maqliatan, khubz fatush, mukhalal, [PERSON…" at bounding box center [568, 443] width 548 height 64
paste textarea "Chicken Shawarma wrapped in fresh bread, served with crispy fries, garlic dip, …"
type textarea "Chicken Shawarma wrapped in fresh bread, served with crispy fries, garlic dip, …"
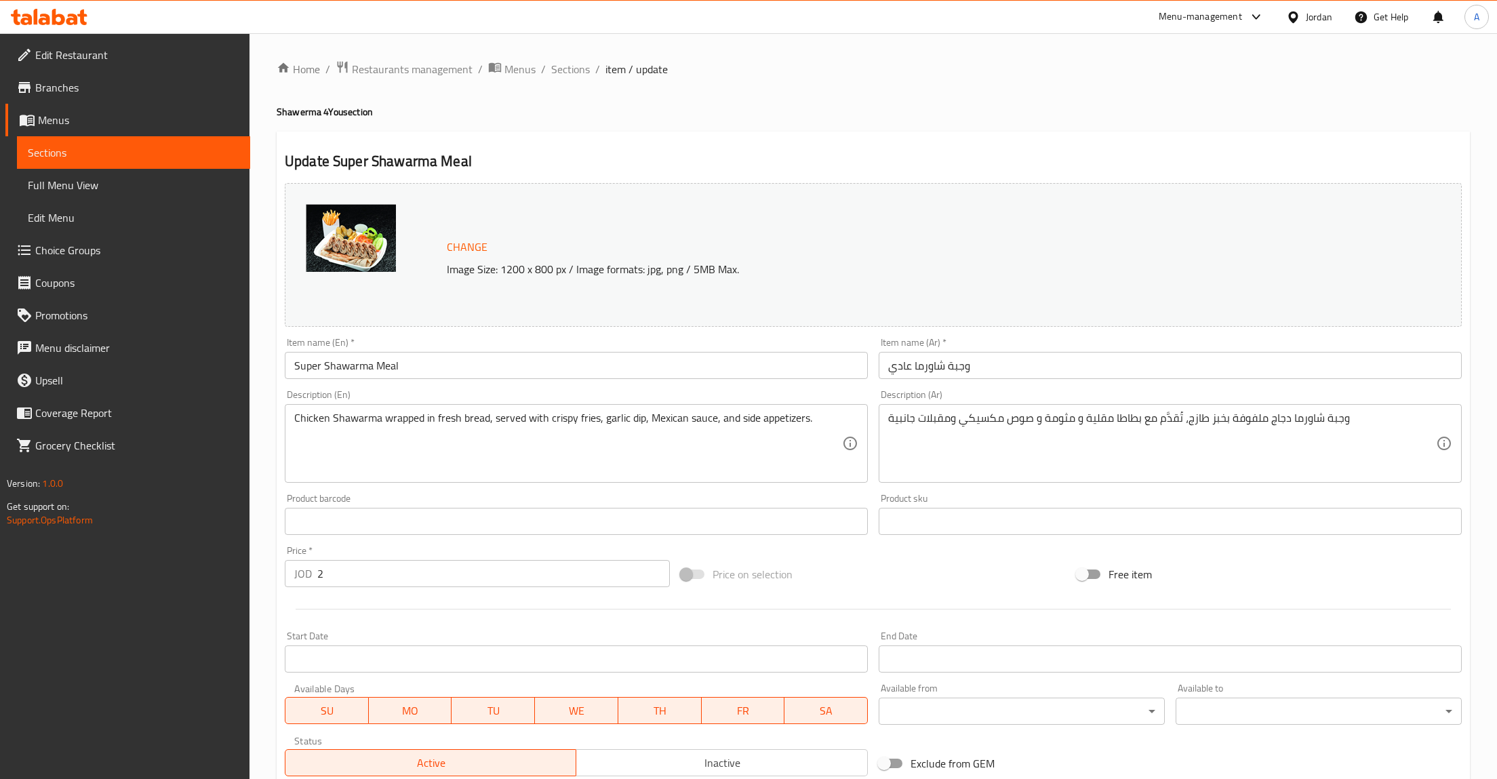
click at [292, 419] on div "Chicken Shawarma wrapped in fresh bread, served with crispy fries, garlic dip, …" at bounding box center [576, 443] width 583 height 79
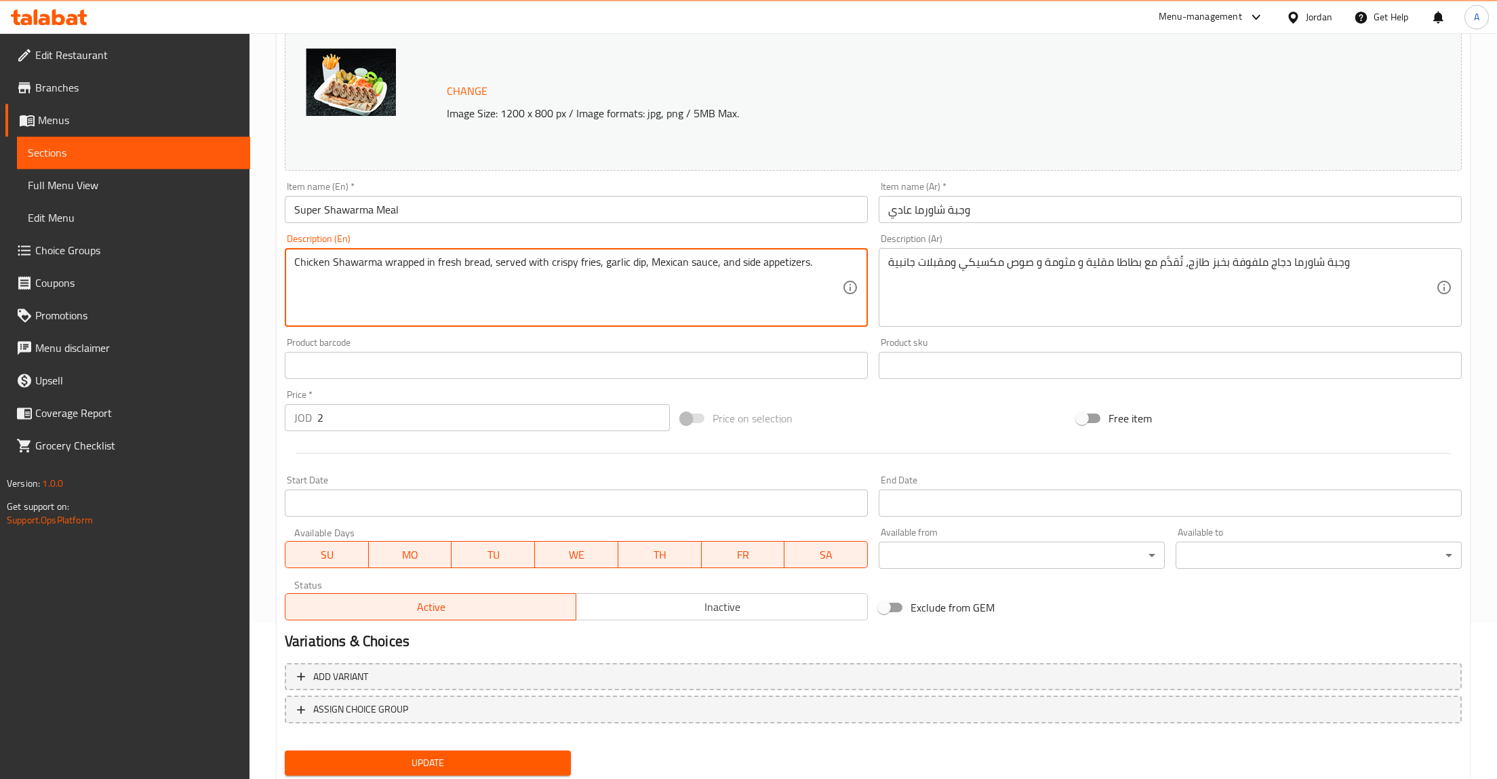
scroll to position [197, 0]
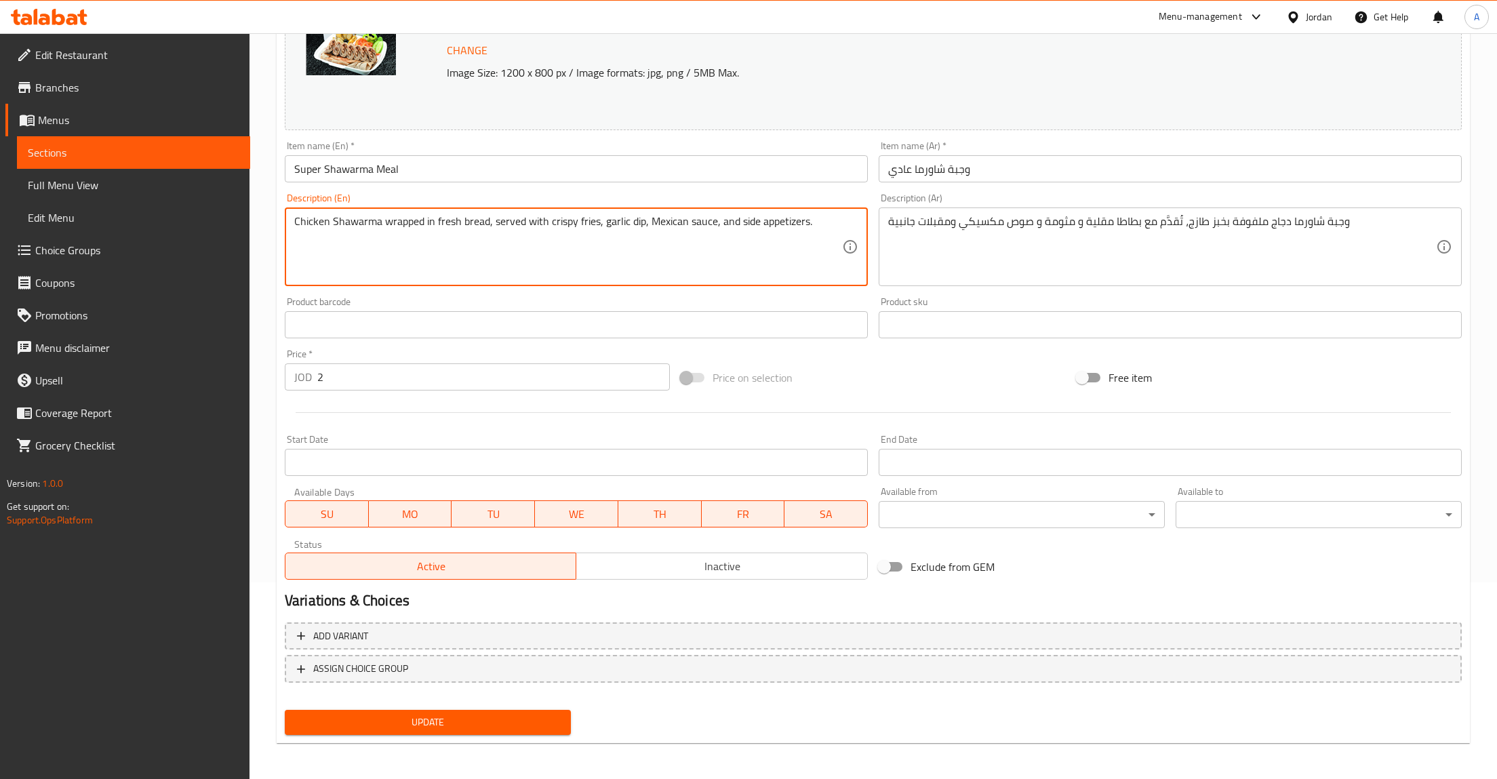
click at [527, 716] on span "Update" at bounding box center [428, 722] width 264 height 17
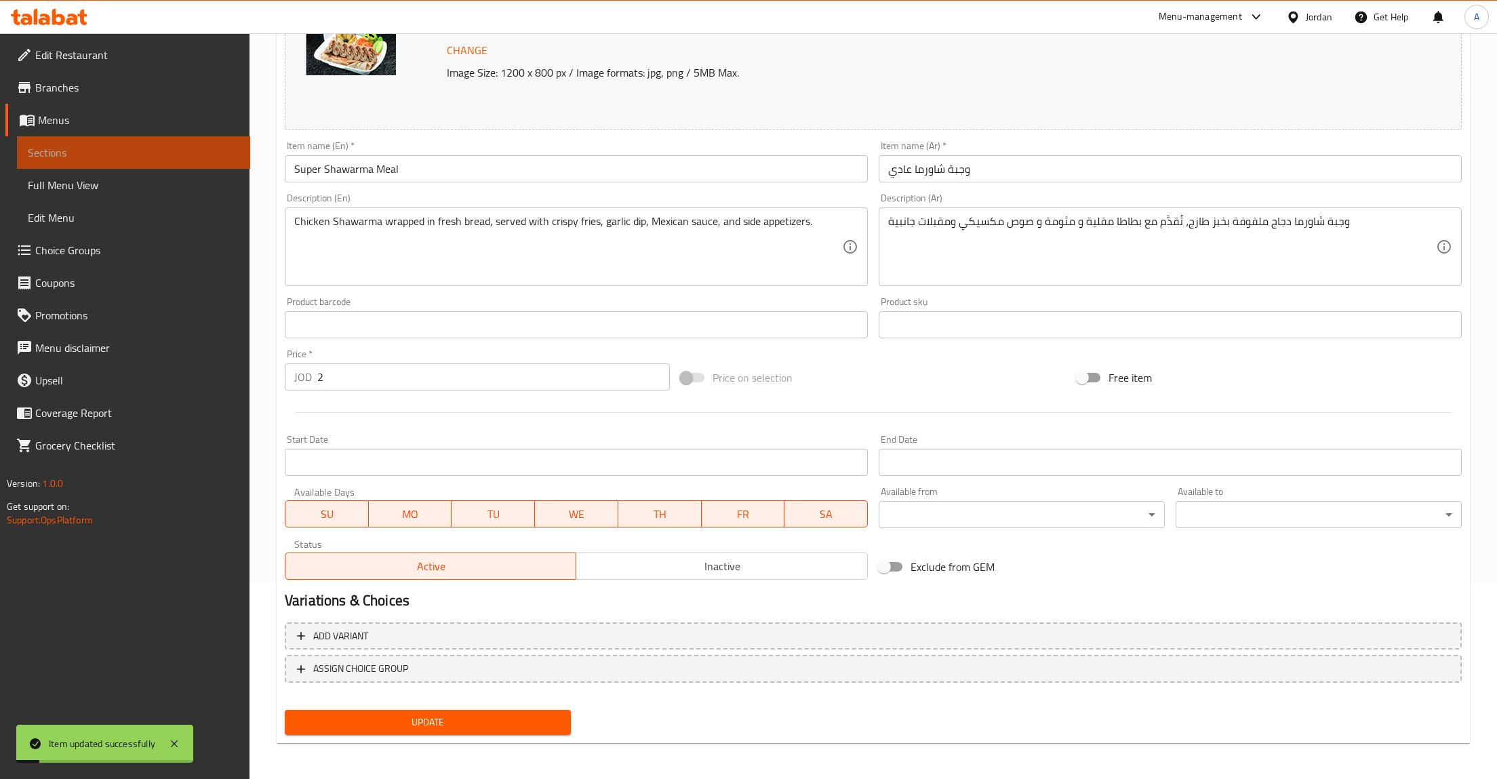
click at [94, 137] on link "Sections" at bounding box center [133, 152] width 233 height 33
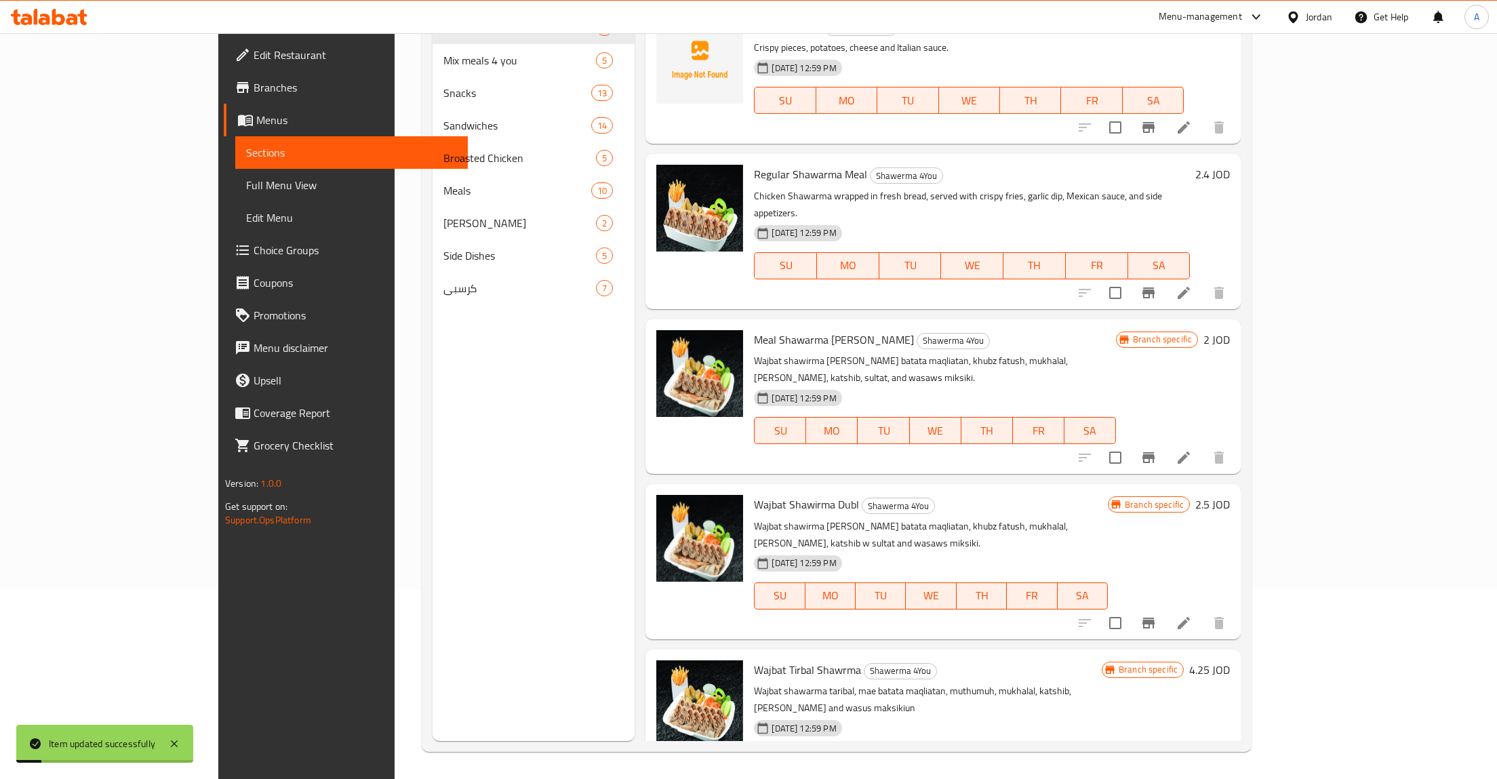
scroll to position [190, 0]
click at [1154, 452] on icon "Branch-specific-item" at bounding box center [1148, 457] width 12 height 11
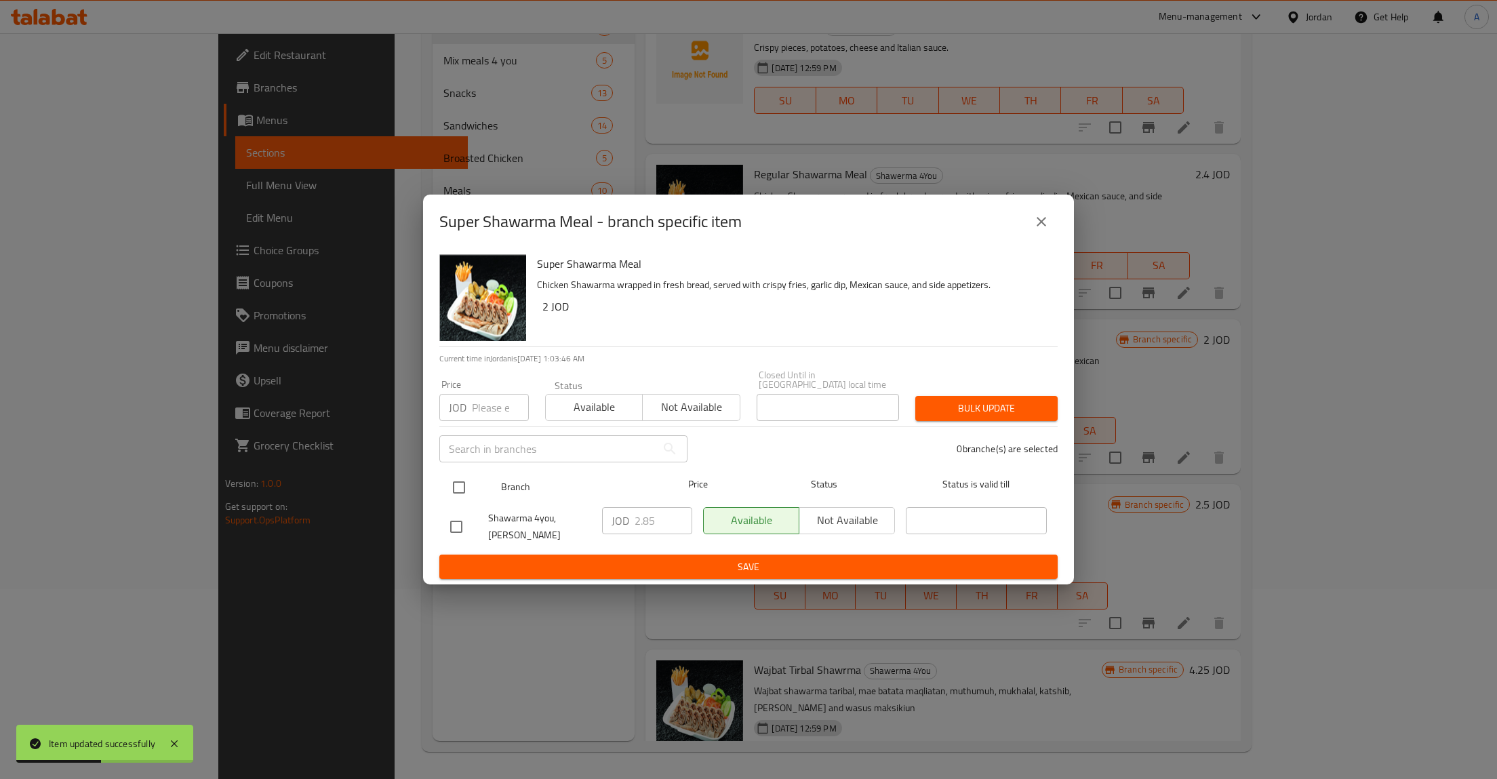
click at [476, 492] on div at bounding box center [470, 487] width 51 height 39
click at [456, 485] on input "checkbox" at bounding box center [459, 487] width 28 height 28
checkbox input "true"
click at [658, 523] on input "2.85" at bounding box center [664, 520] width 58 height 27
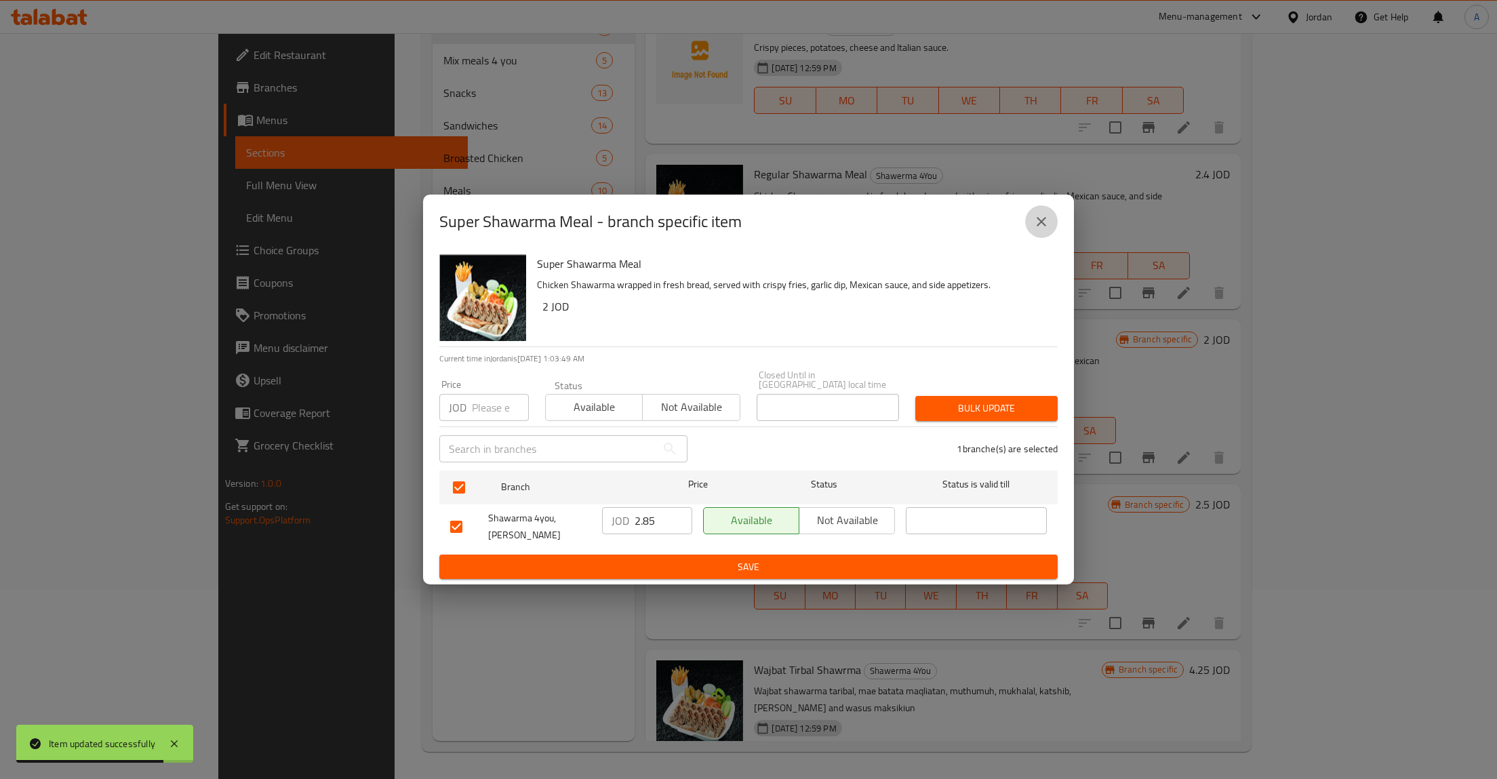
click at [1039, 226] on icon "close" at bounding box center [1041, 221] width 9 height 9
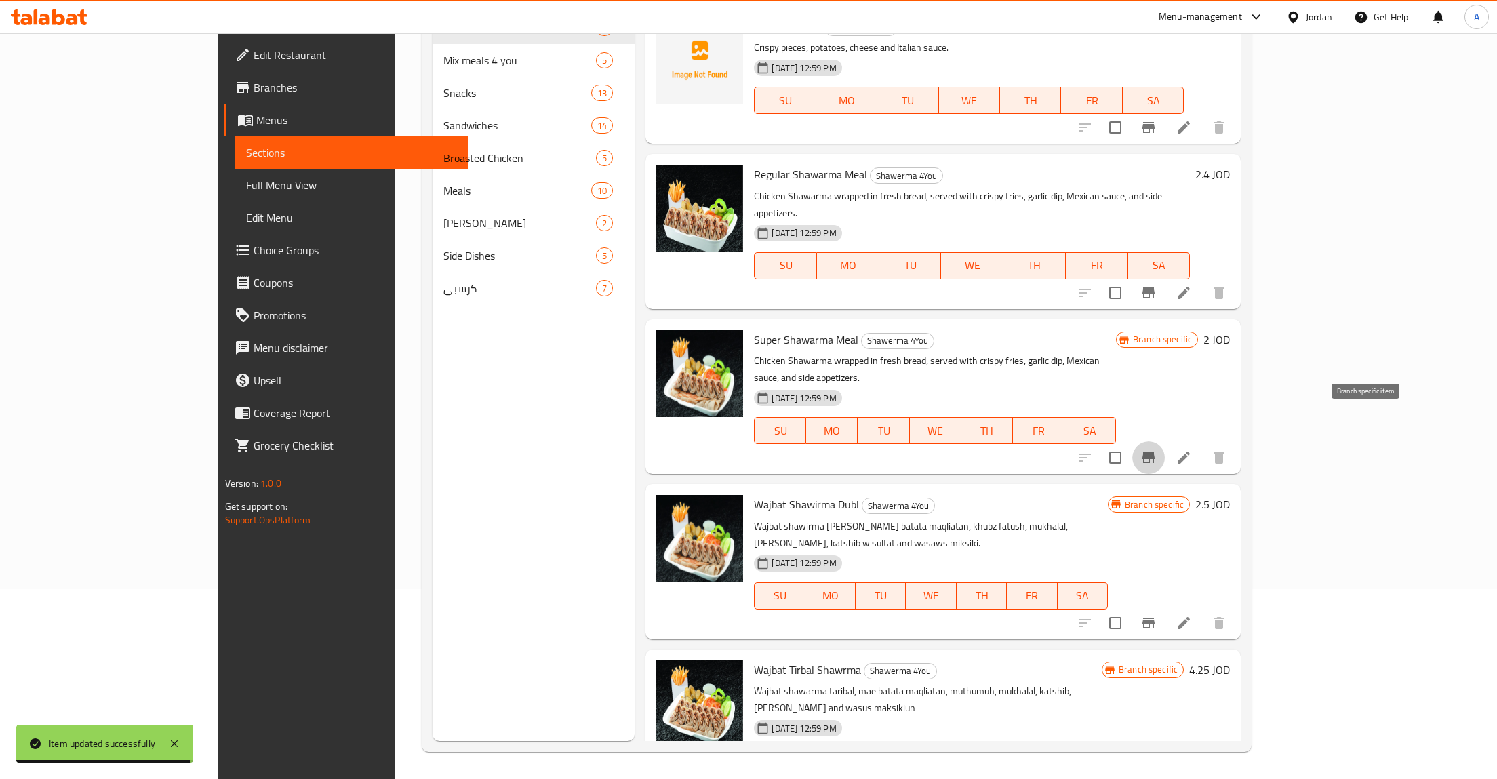
click at [1154, 452] on icon "Branch-specific-item" at bounding box center [1148, 457] width 12 height 11
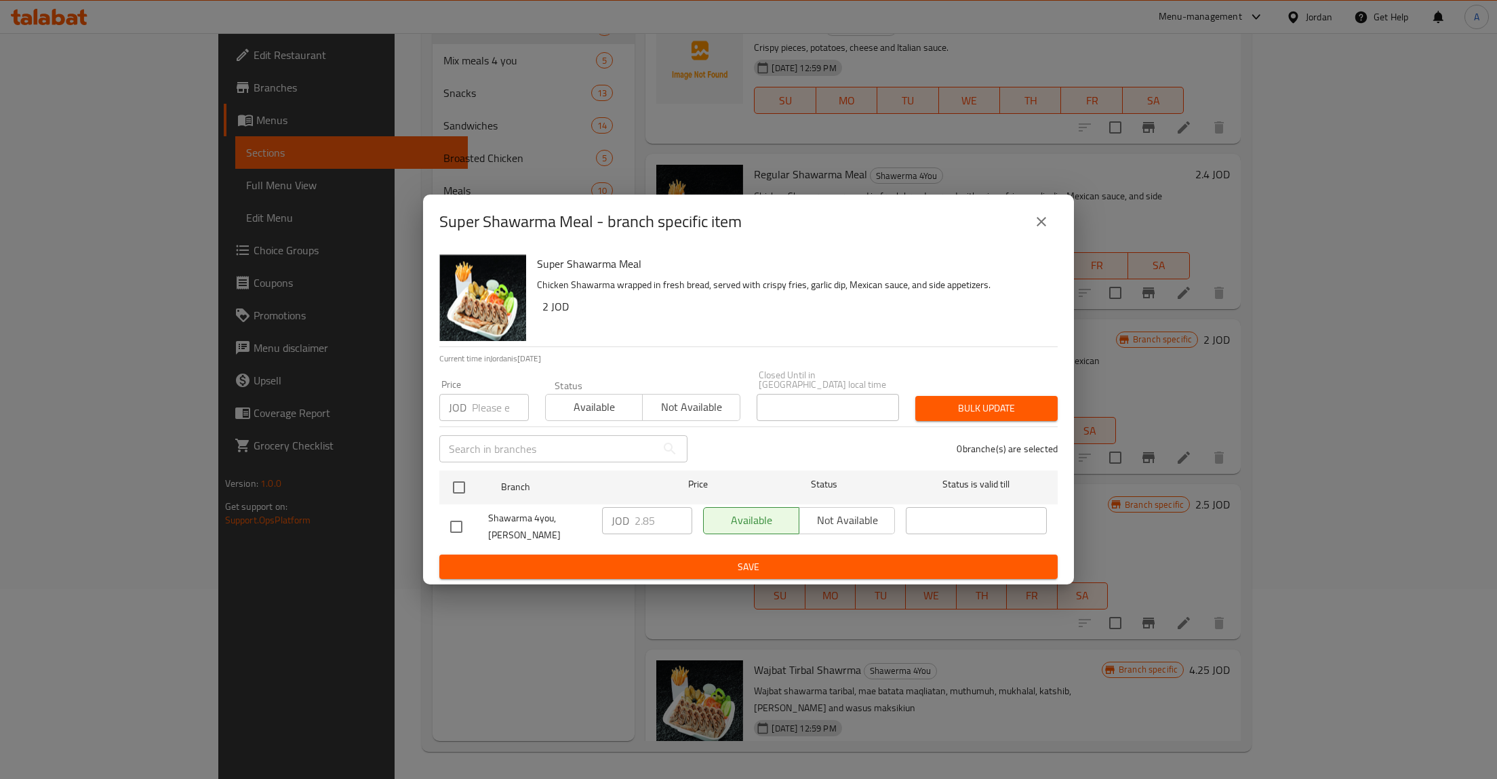
click at [628, 514] on p "JOD" at bounding box center [620, 520] width 18 height 16
click at [677, 530] on div "JOD 2.85 ​" at bounding box center [647, 527] width 101 height 50
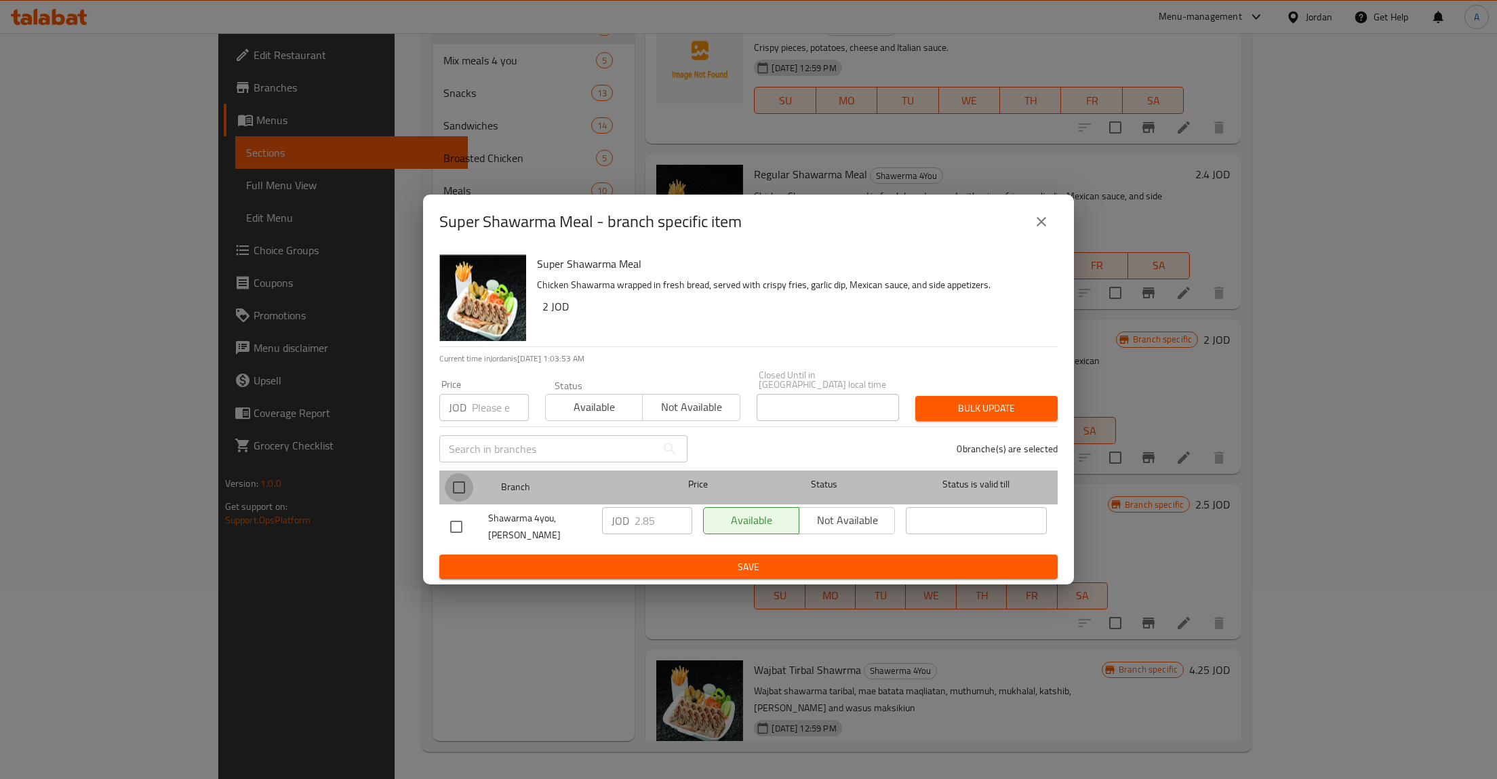
click at [466, 484] on input "checkbox" at bounding box center [459, 487] width 28 height 28
checkbox input "true"
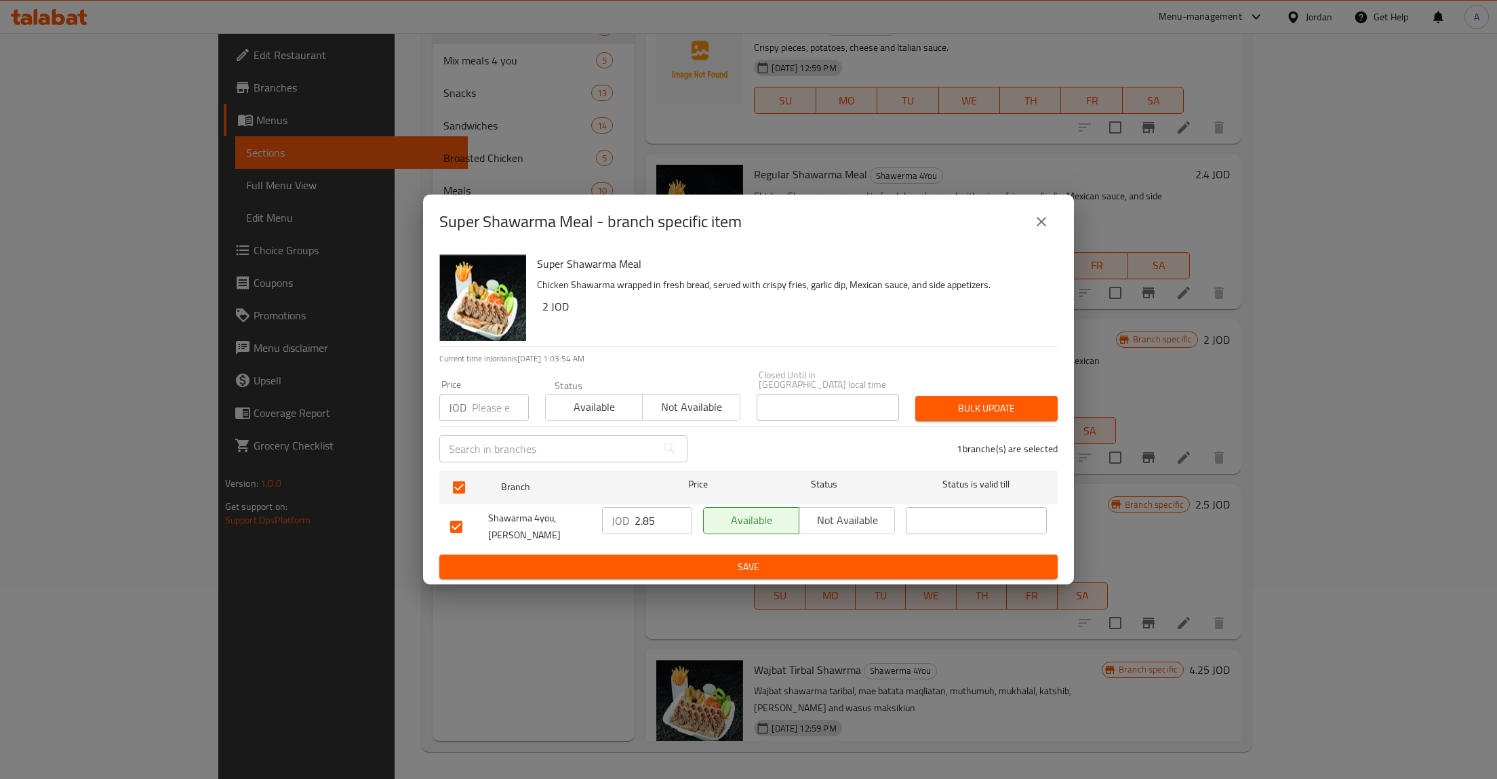
click at [660, 520] on input "2.85" at bounding box center [664, 520] width 58 height 27
type button "0"
type button "1"
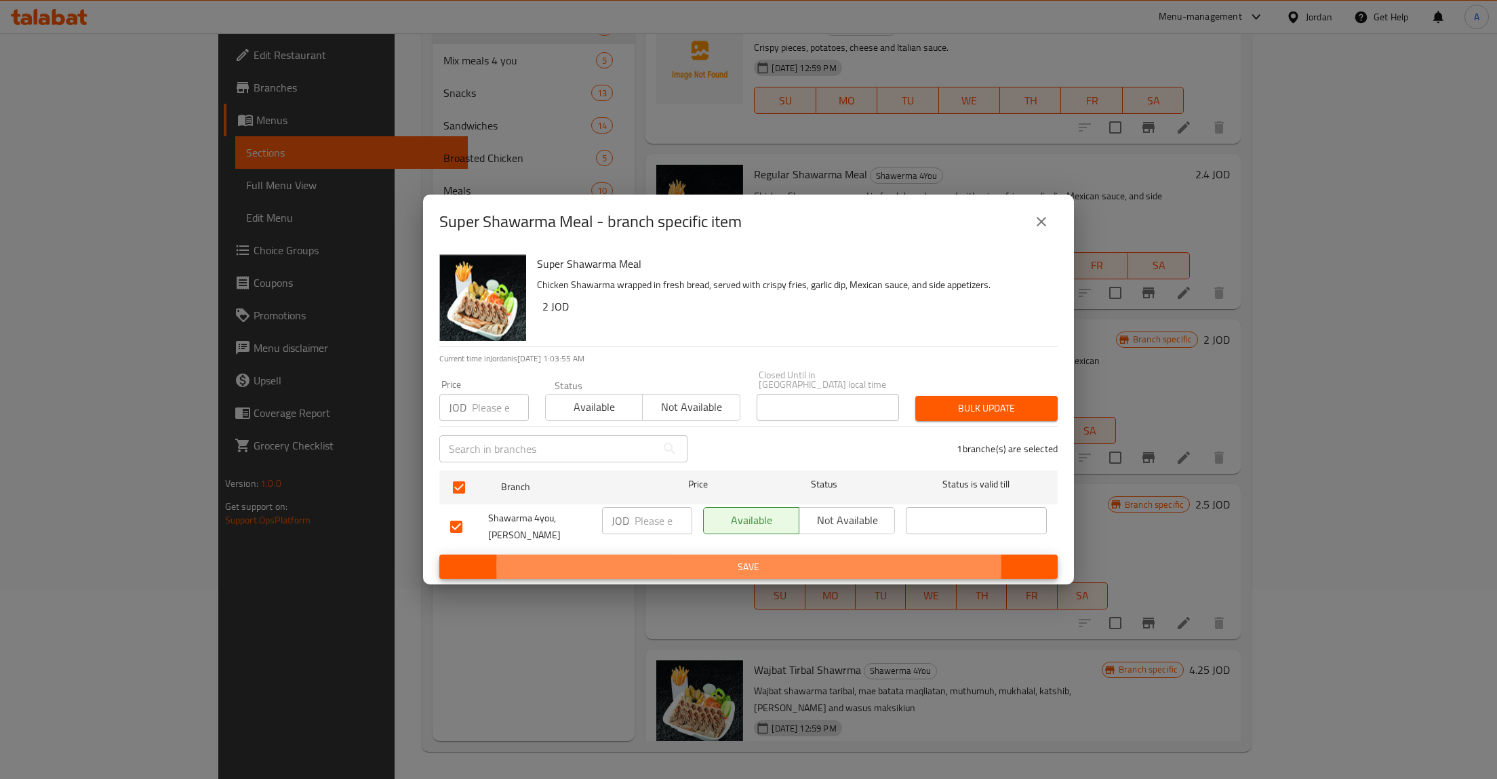
click at [439, 555] on button "Save" at bounding box center [748, 567] width 618 height 25
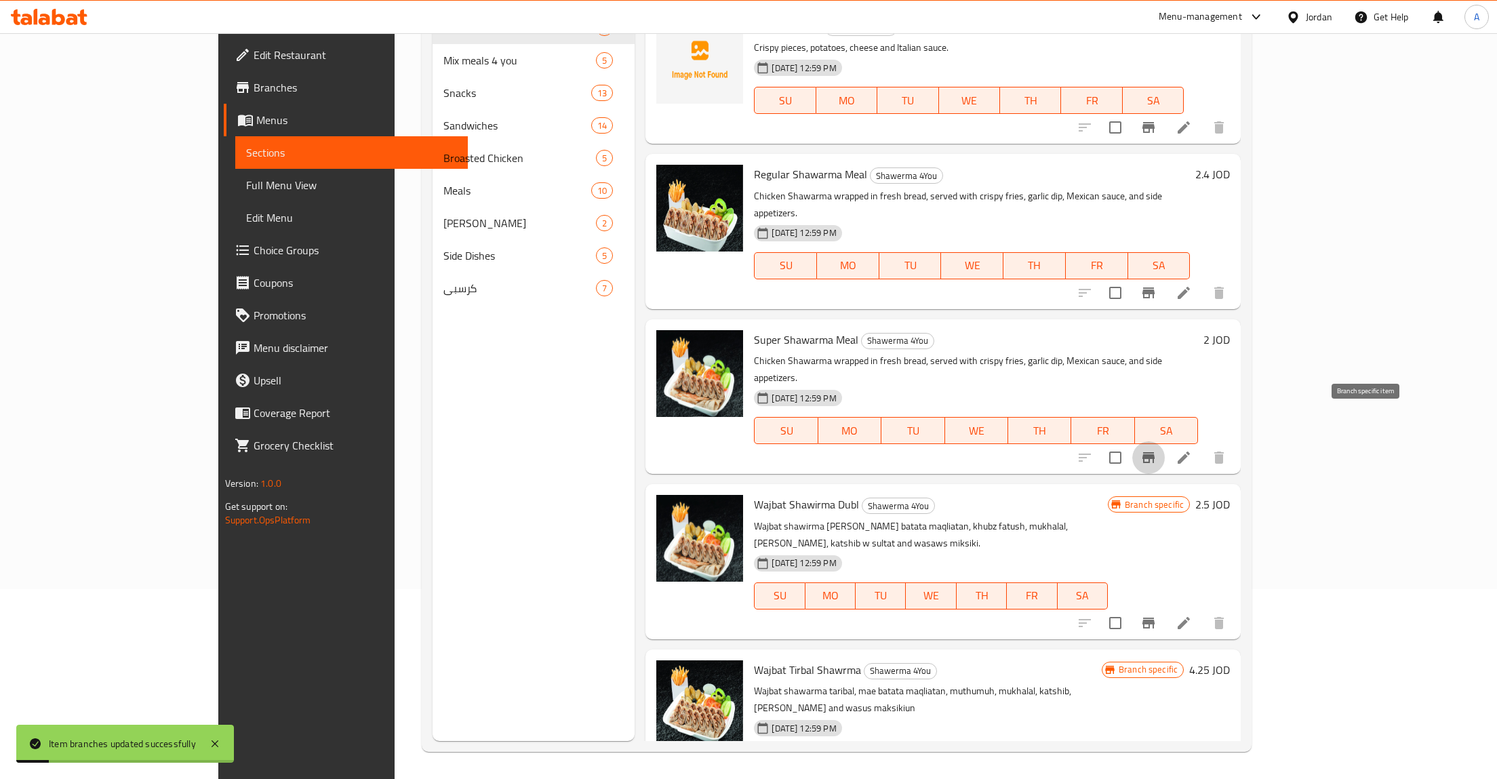
click at [1230, 330] on h6 "2 JOD" at bounding box center [1216, 339] width 26 height 19
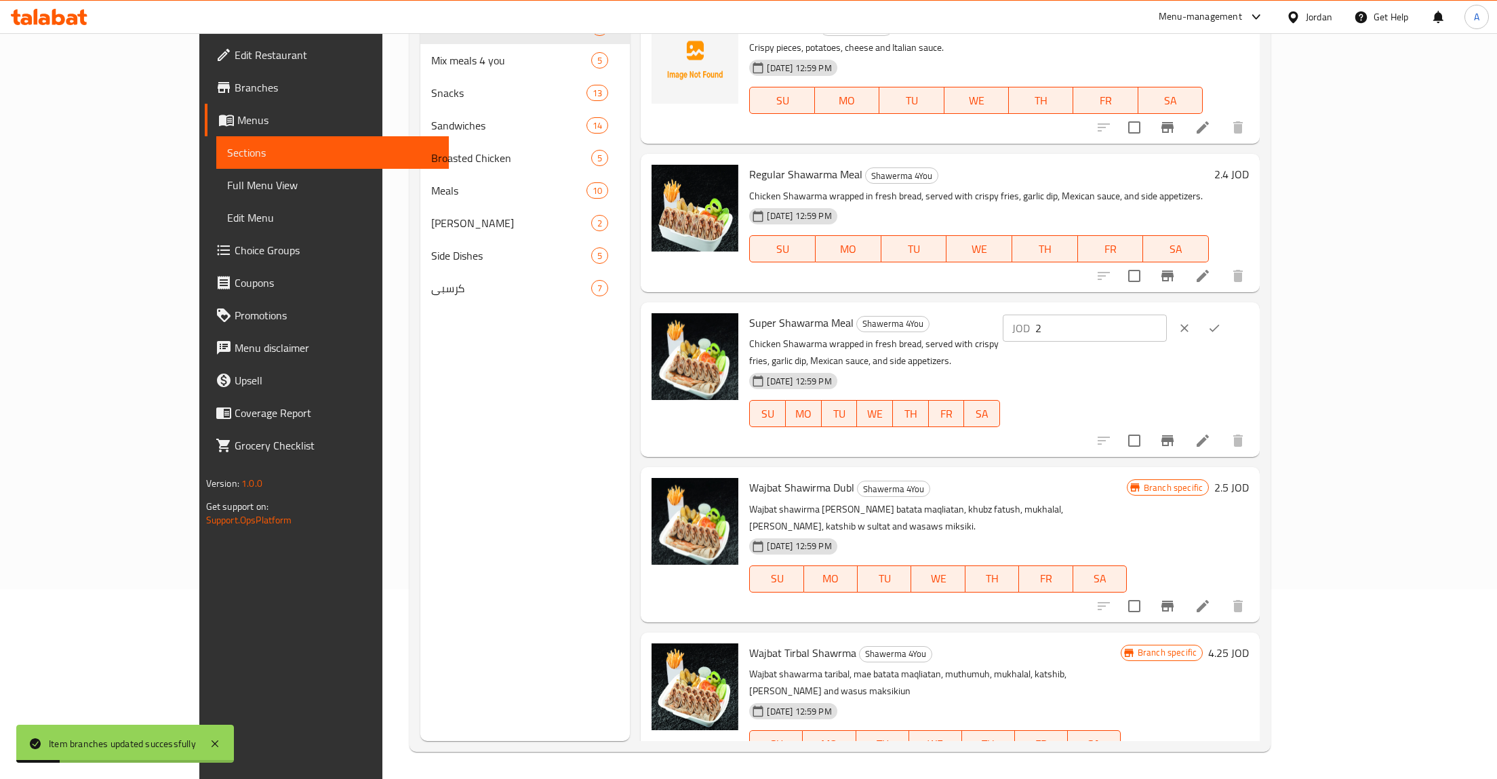
click at [1167, 336] on input "2" at bounding box center [1101, 328] width 132 height 27
paste input ".85"
type input "2.85"
click at [1229, 323] on div at bounding box center [1199, 328] width 60 height 30
click at [1229, 325] on button "ok" at bounding box center [1214, 328] width 30 height 30
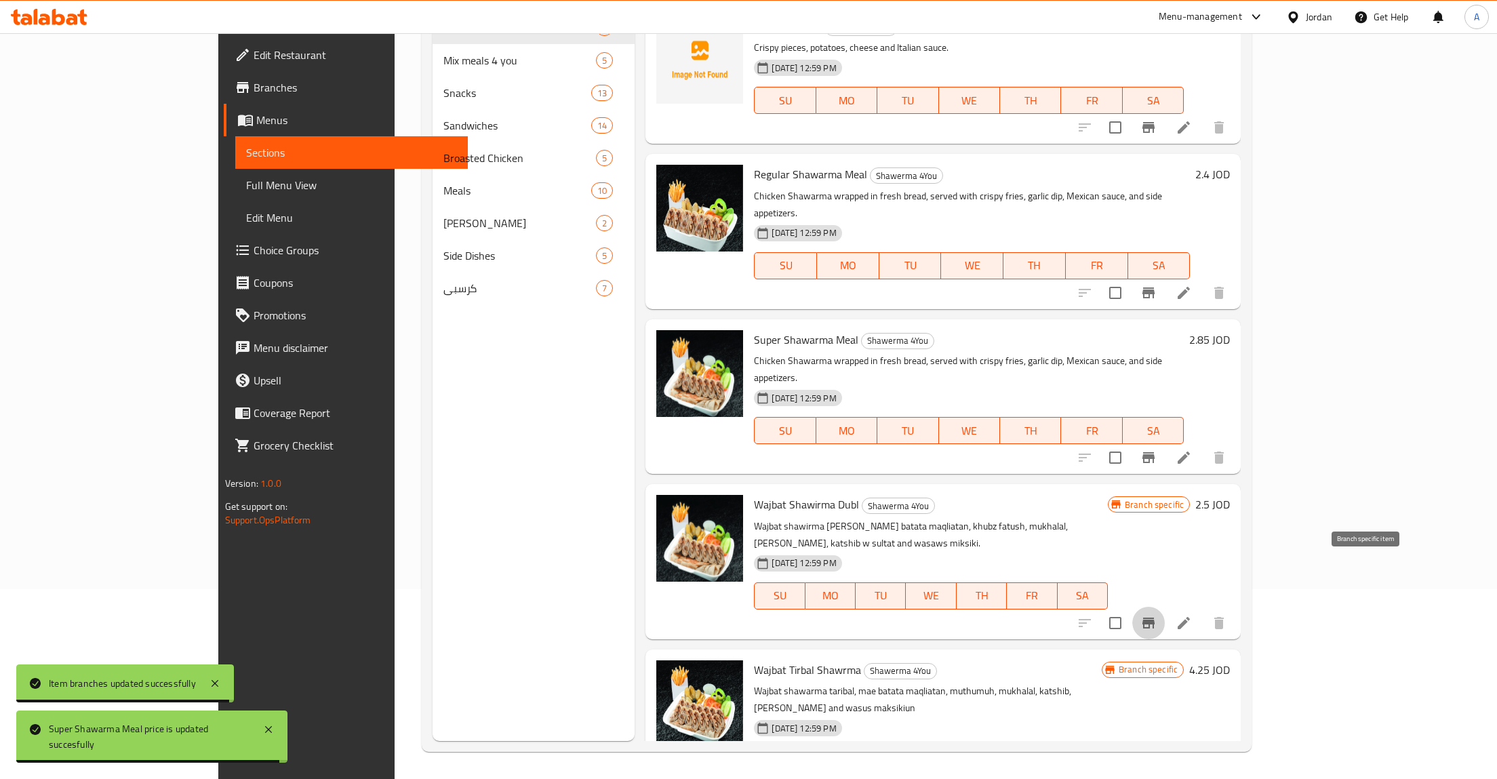
click at [1157, 615] on icon "Branch-specific-item" at bounding box center [1148, 623] width 16 height 16
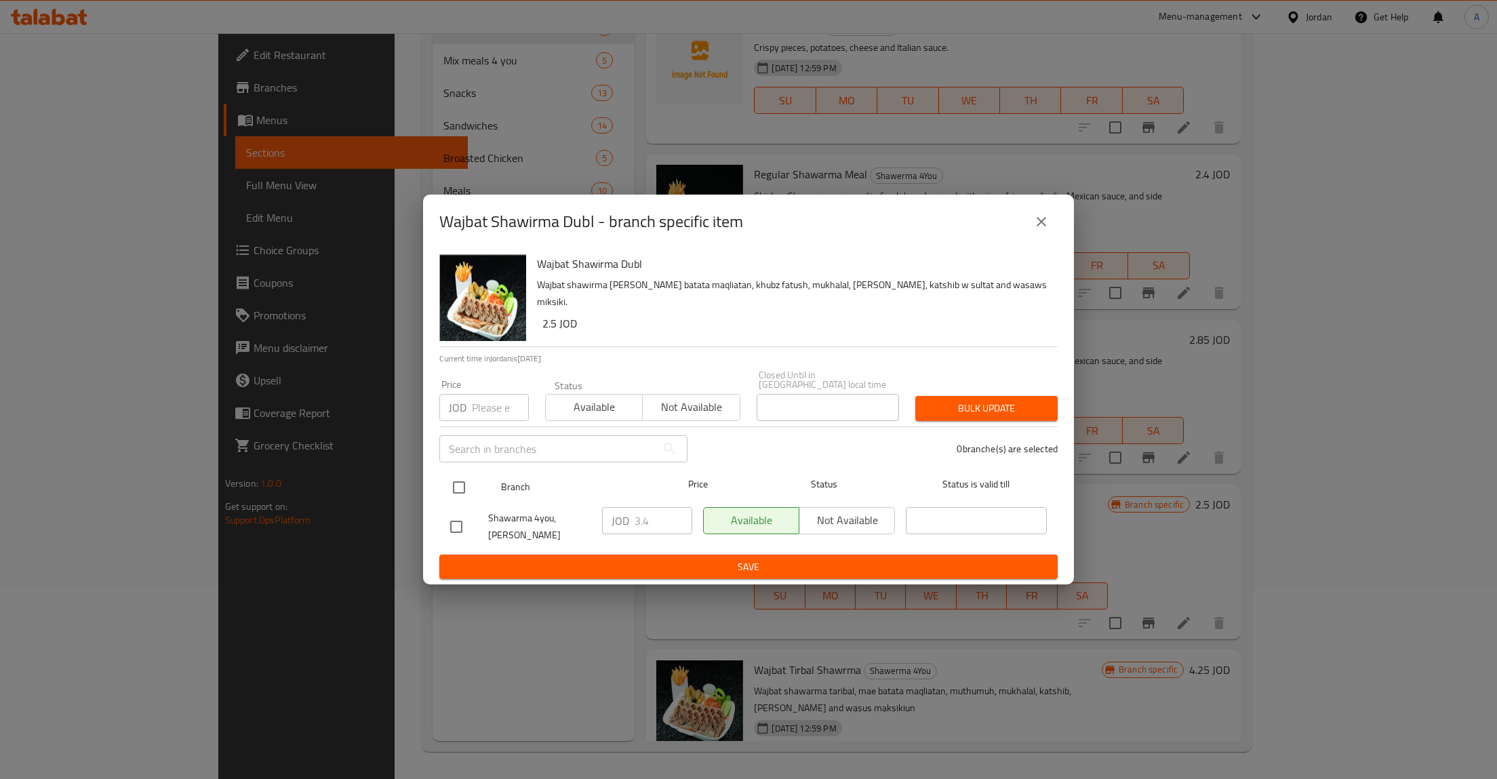
click at [464, 494] on input "checkbox" at bounding box center [459, 487] width 28 height 28
checkbox input "true"
click at [646, 529] on input "3.4" at bounding box center [664, 520] width 58 height 27
click at [620, 563] on span "Save" at bounding box center [748, 567] width 597 height 17
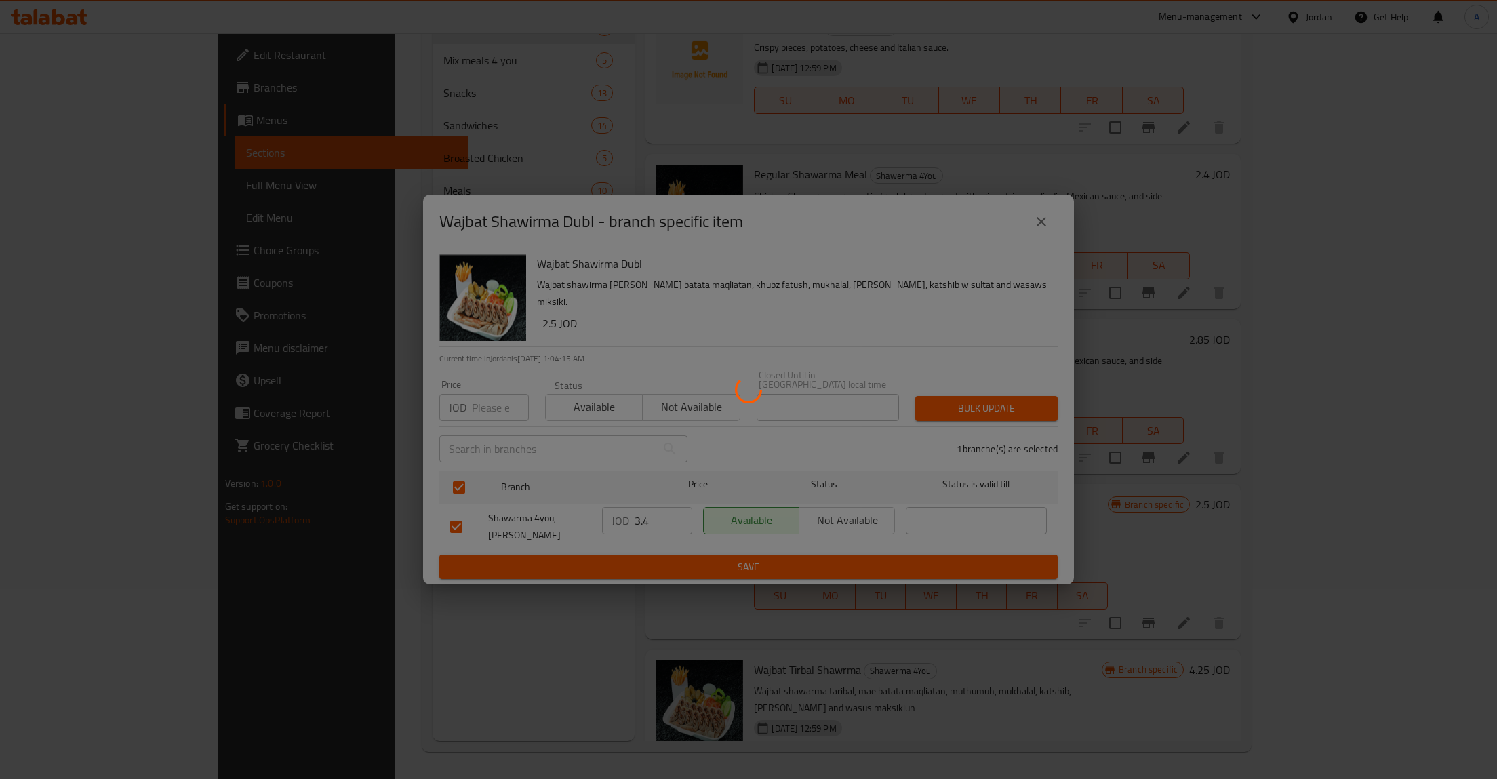
click at [643, 524] on div at bounding box center [748, 389] width 1497 height 779
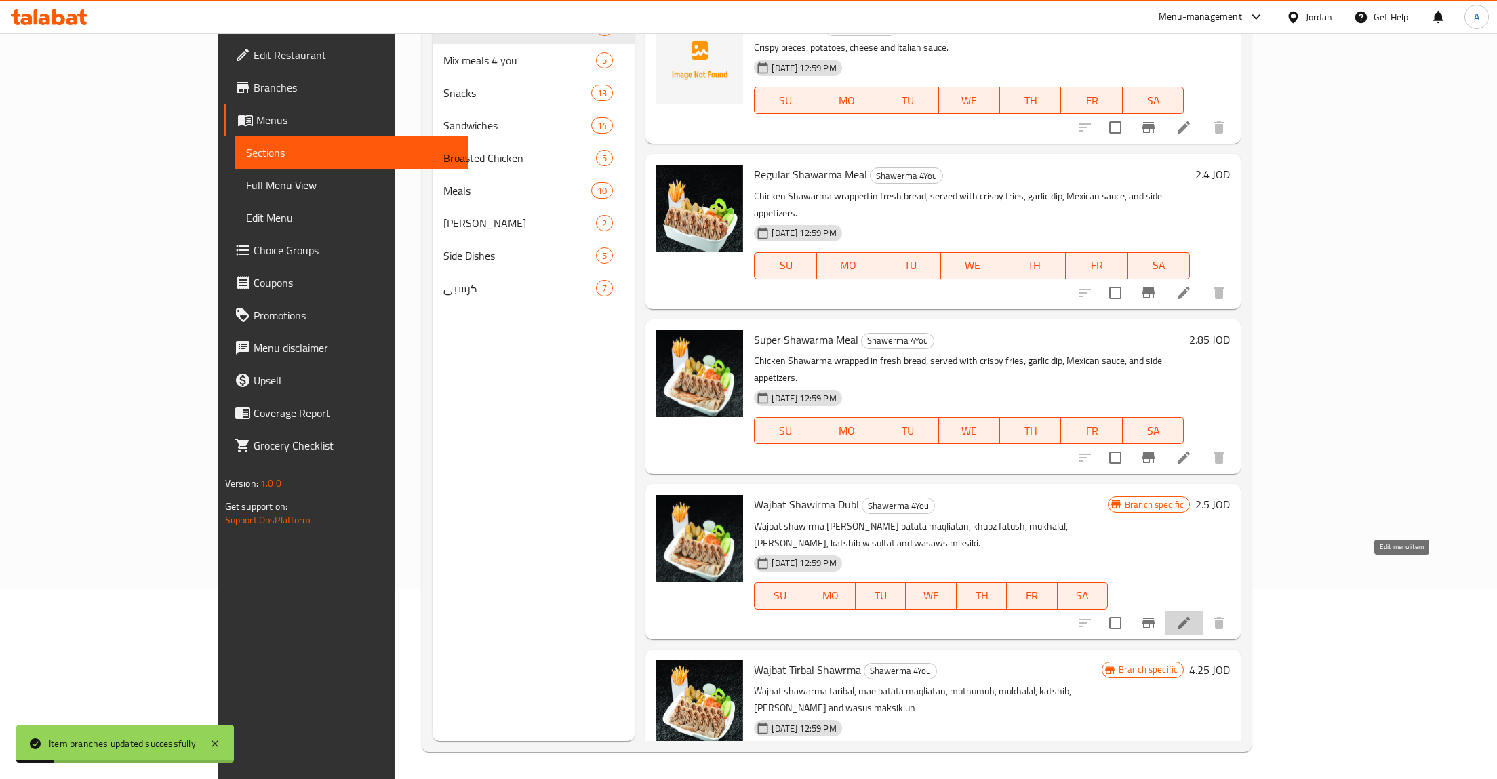
click at [1192, 615] on icon at bounding box center [1183, 623] width 16 height 16
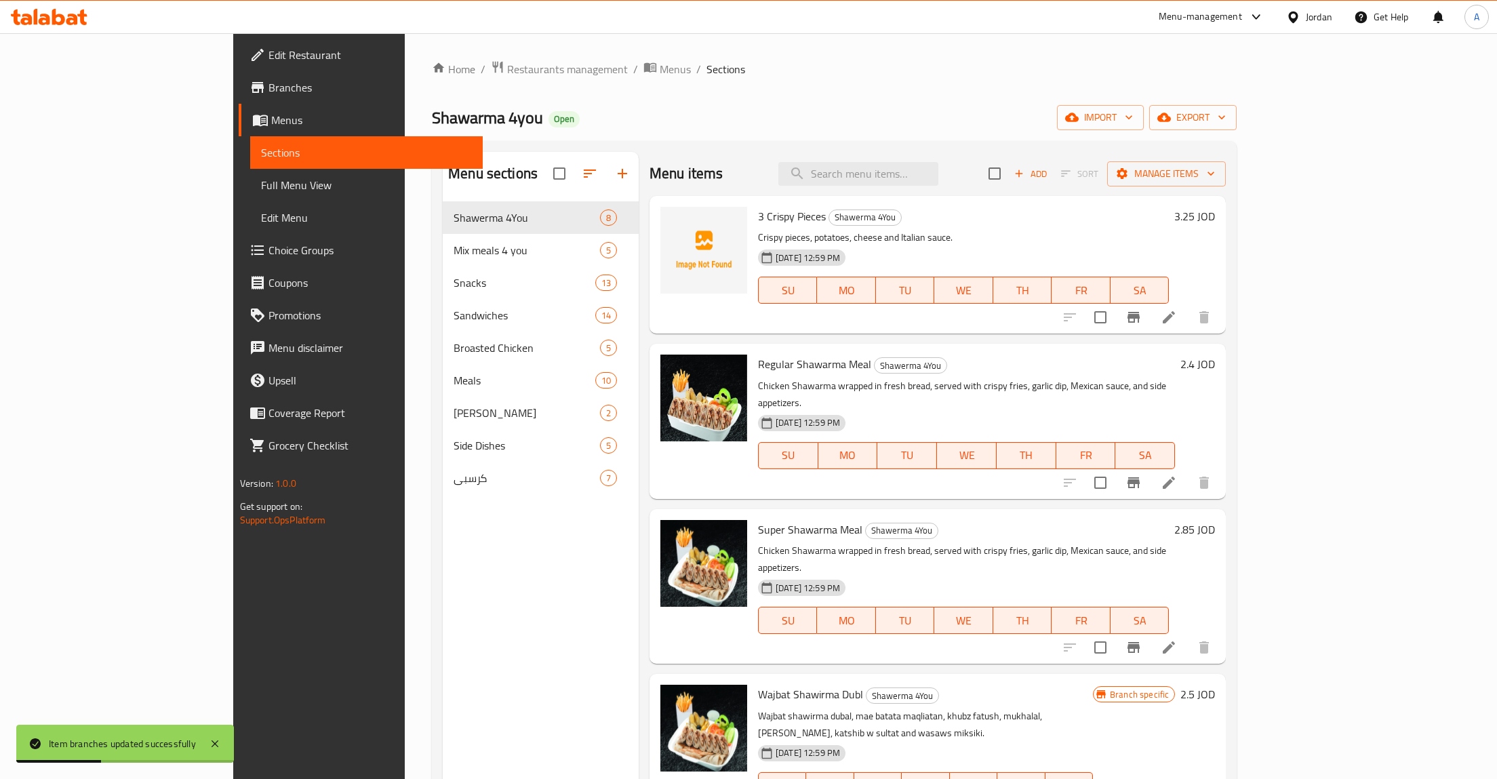
scroll to position [190, 0]
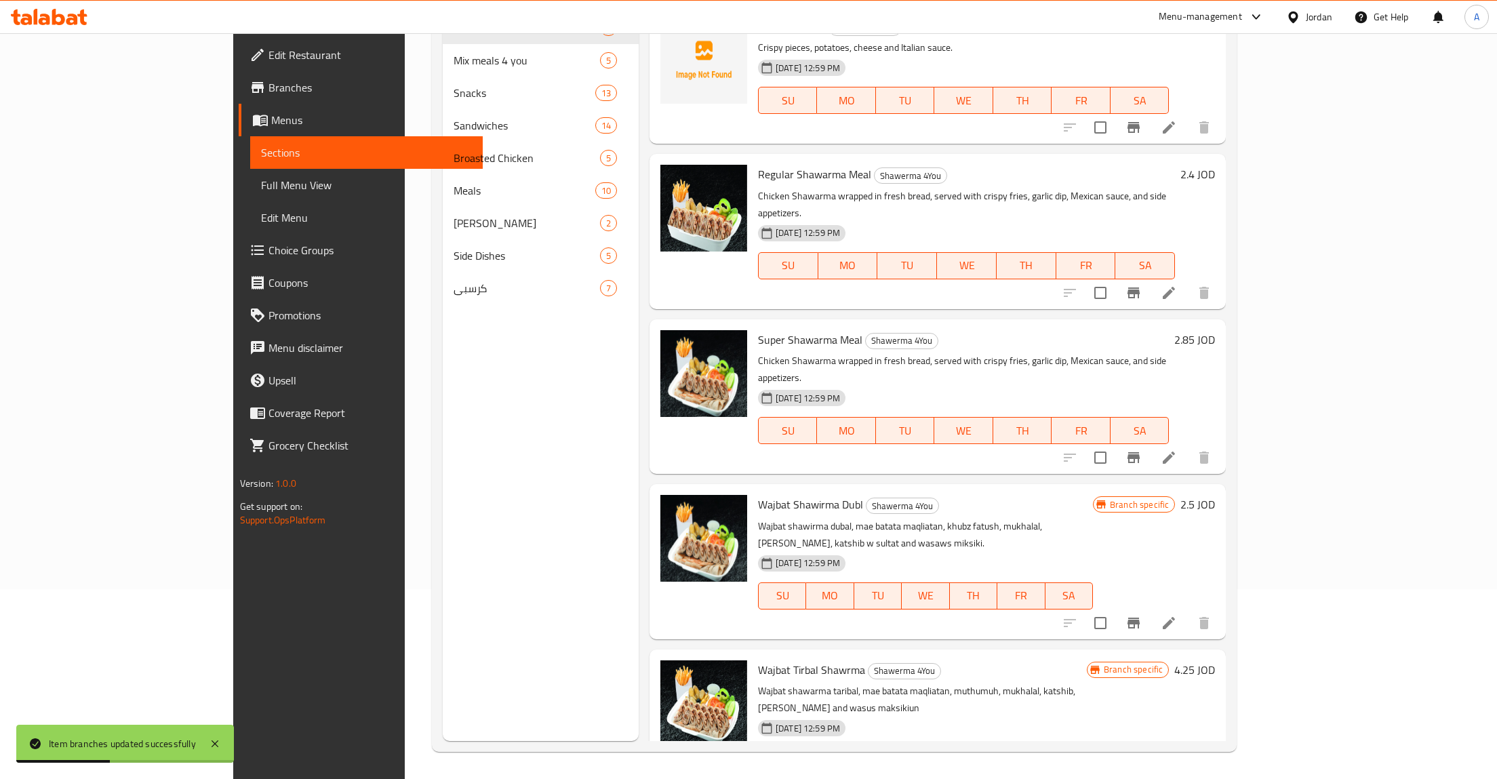
click at [1150, 607] on button "Branch-specific-item" at bounding box center [1133, 623] width 33 height 33
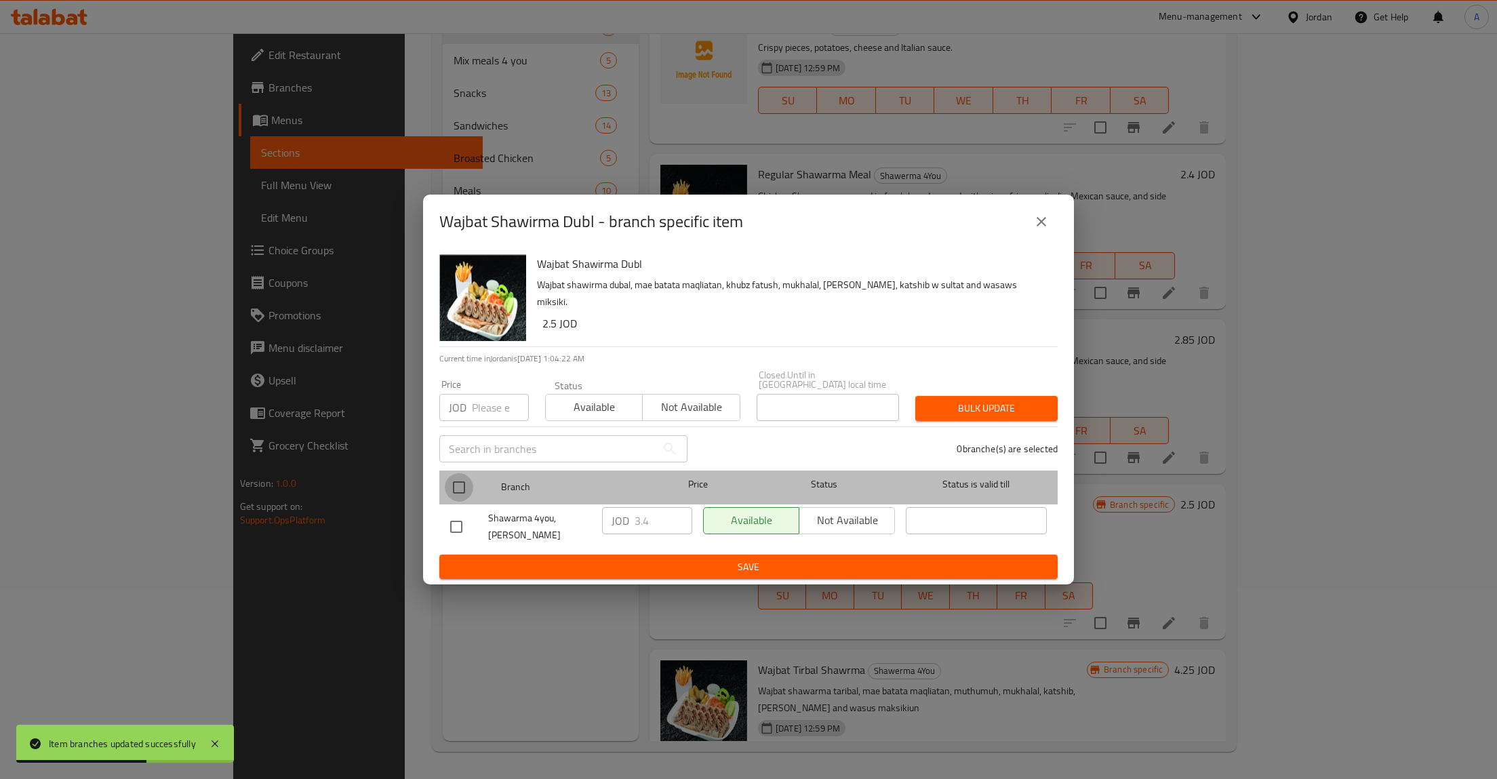
click at [466, 487] on input "checkbox" at bounding box center [459, 487] width 28 height 28
checkbox input "true"
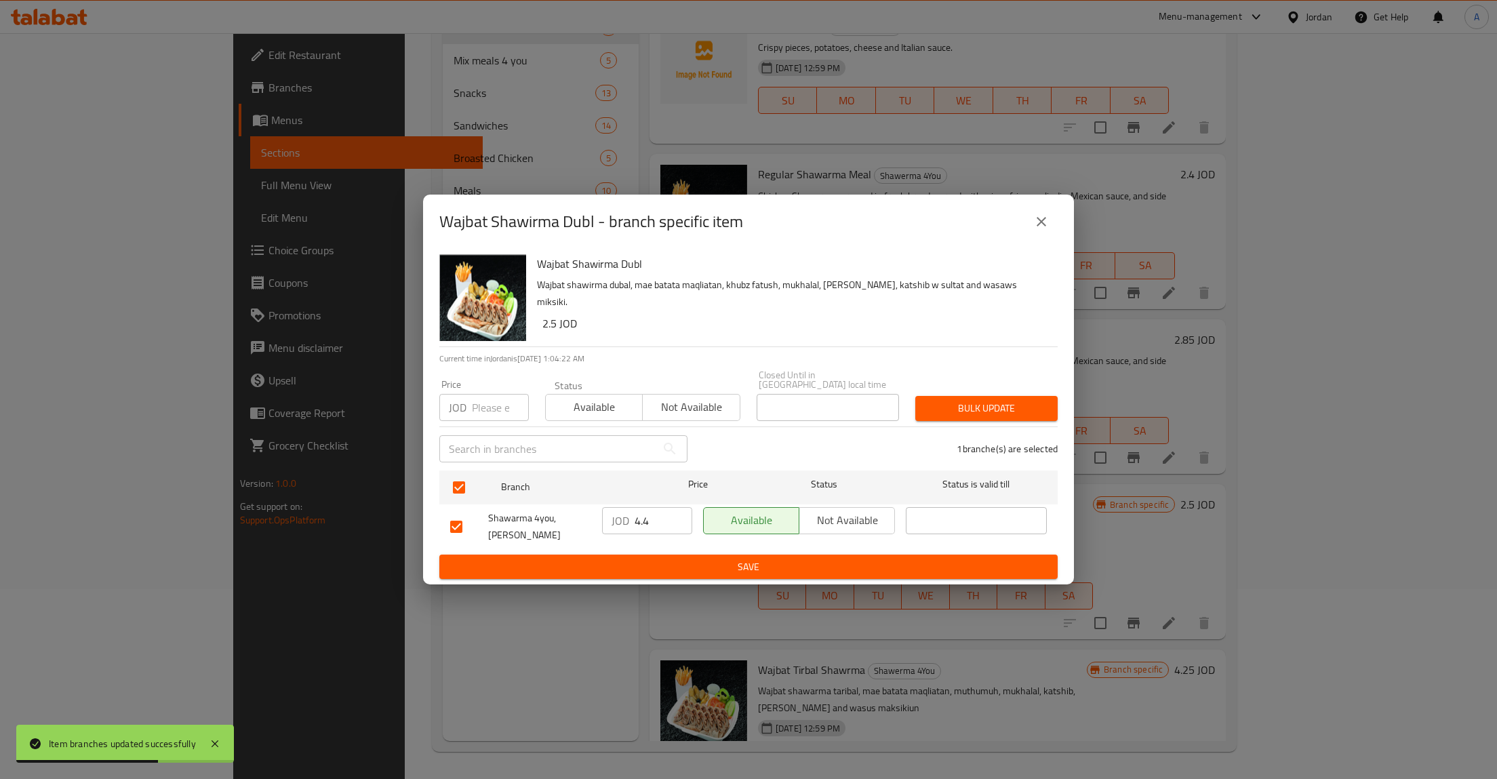
type input "4.4"
click at [682, 519] on input "4.4" at bounding box center [664, 520] width 58 height 27
click at [656, 523] on input "4.4" at bounding box center [664, 520] width 58 height 27
type button "0"
type button "1"
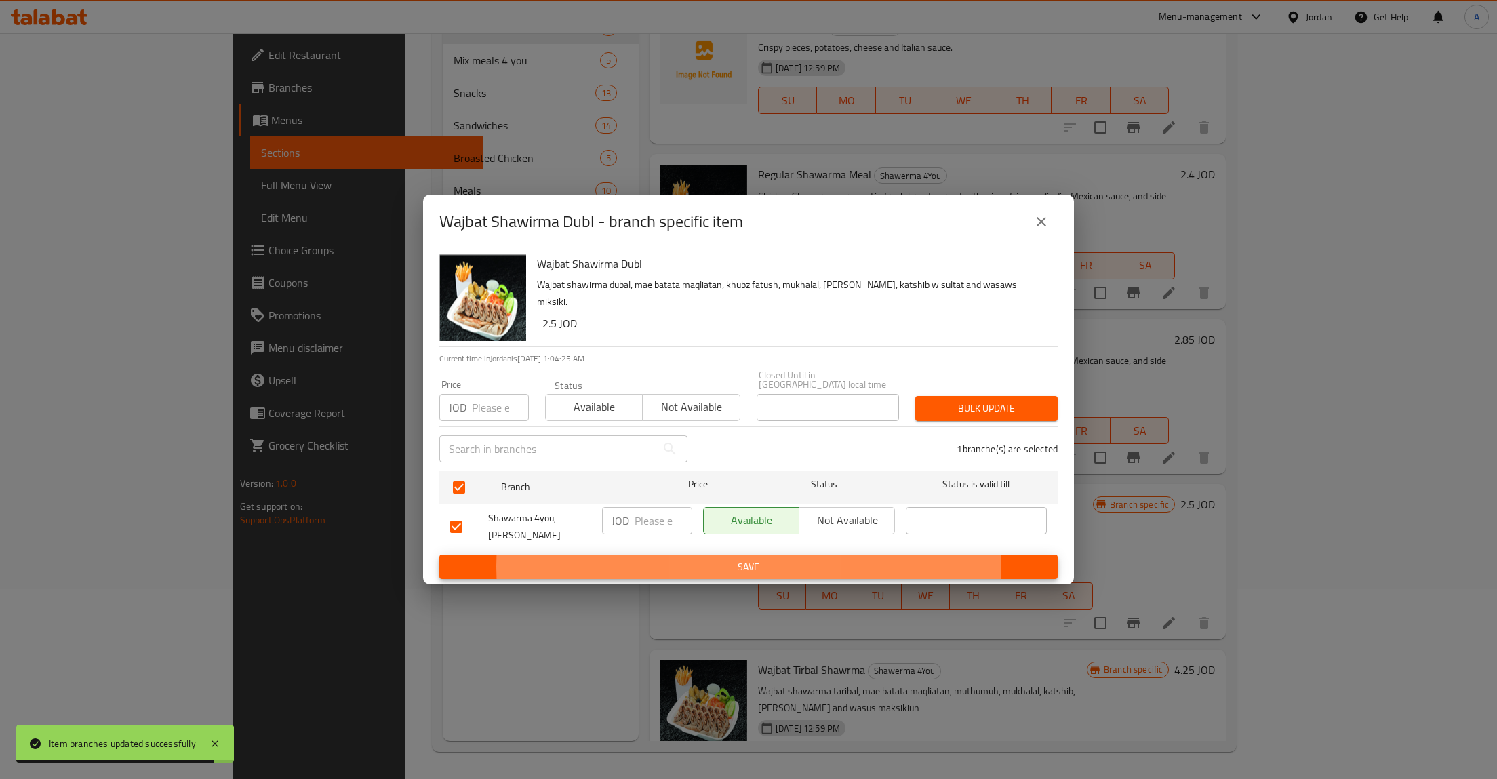
click at [439, 555] on button "Save" at bounding box center [748, 567] width 618 height 25
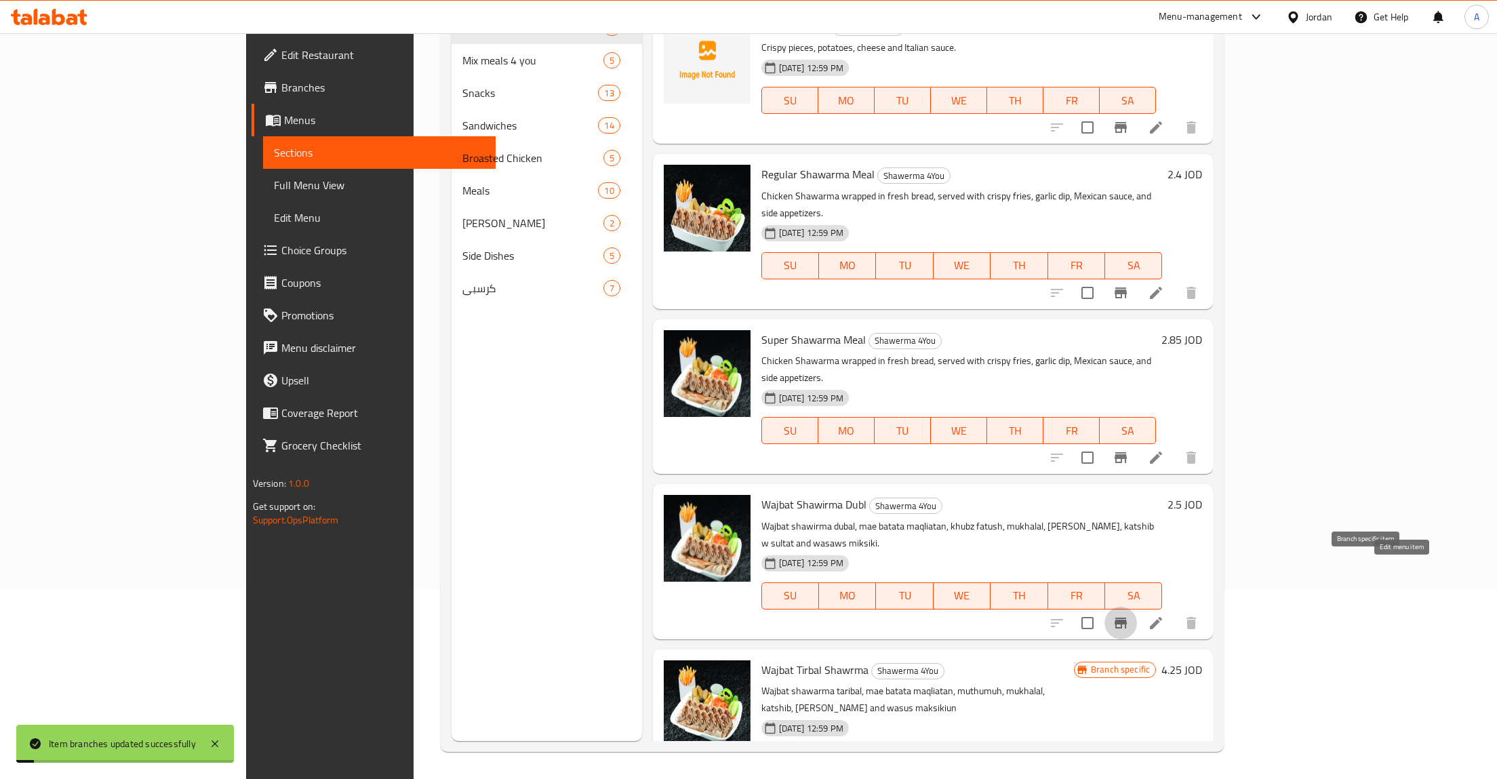
click at [1162, 617] on icon at bounding box center [1156, 623] width 12 height 12
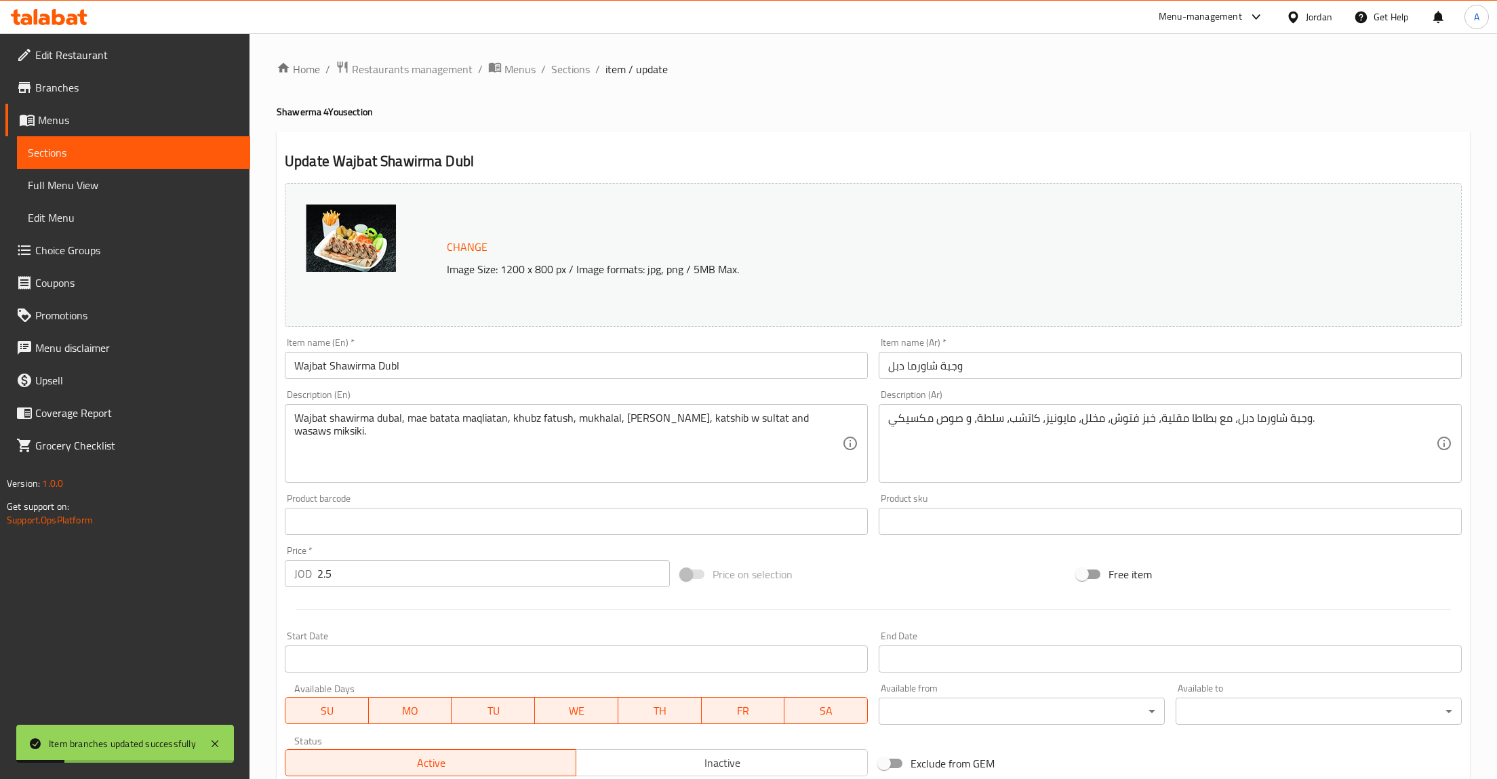
click at [405, 566] on input "2.5" at bounding box center [493, 573] width 353 height 27
paste input "3.4"
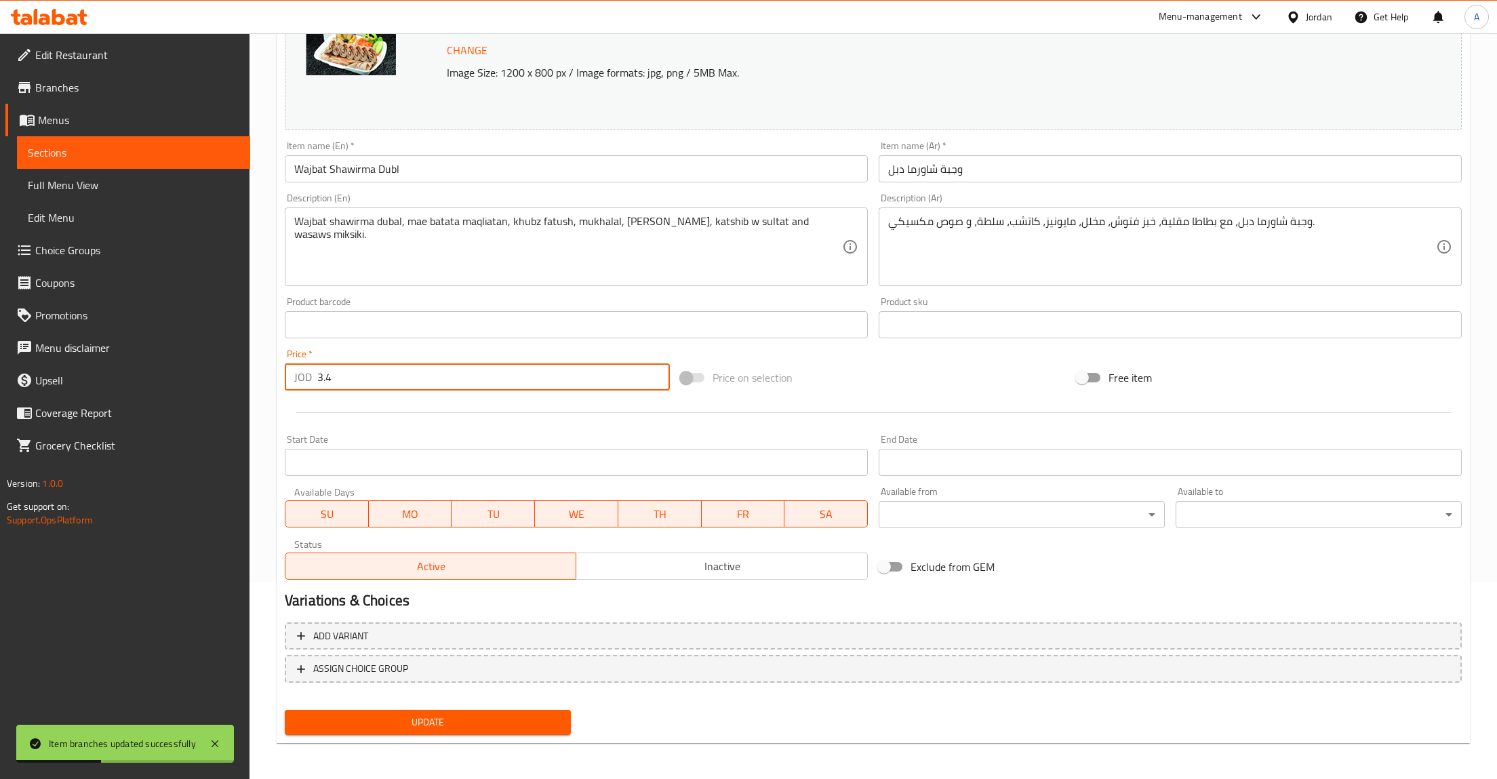
type input "3.4"
click at [462, 705] on div "Update" at bounding box center [427, 722] width 297 height 36
click at [515, 708] on div "Update" at bounding box center [427, 722] width 297 height 36
click at [556, 717] on span "Update" at bounding box center [428, 722] width 264 height 17
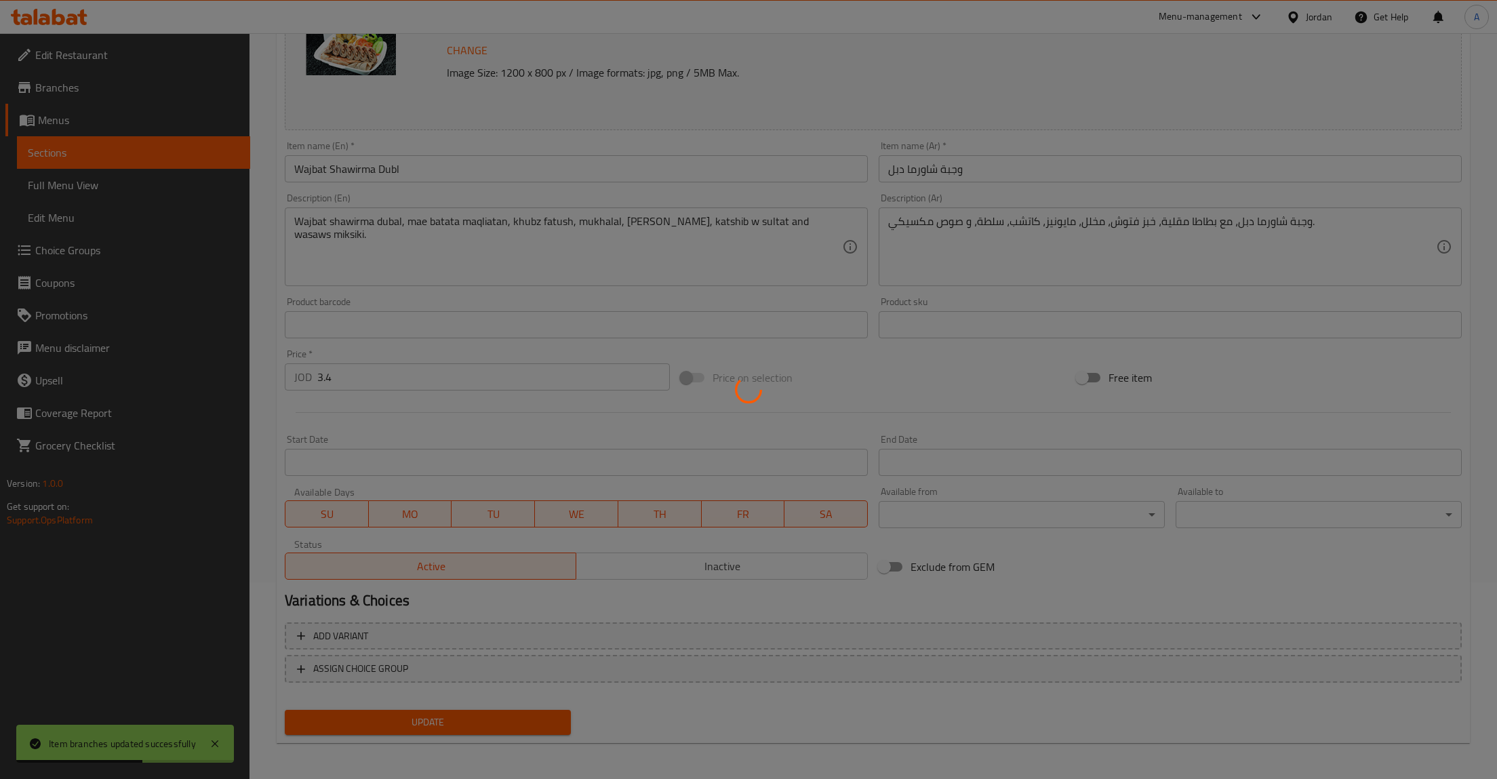
click at [401, 173] on div at bounding box center [748, 389] width 1497 height 779
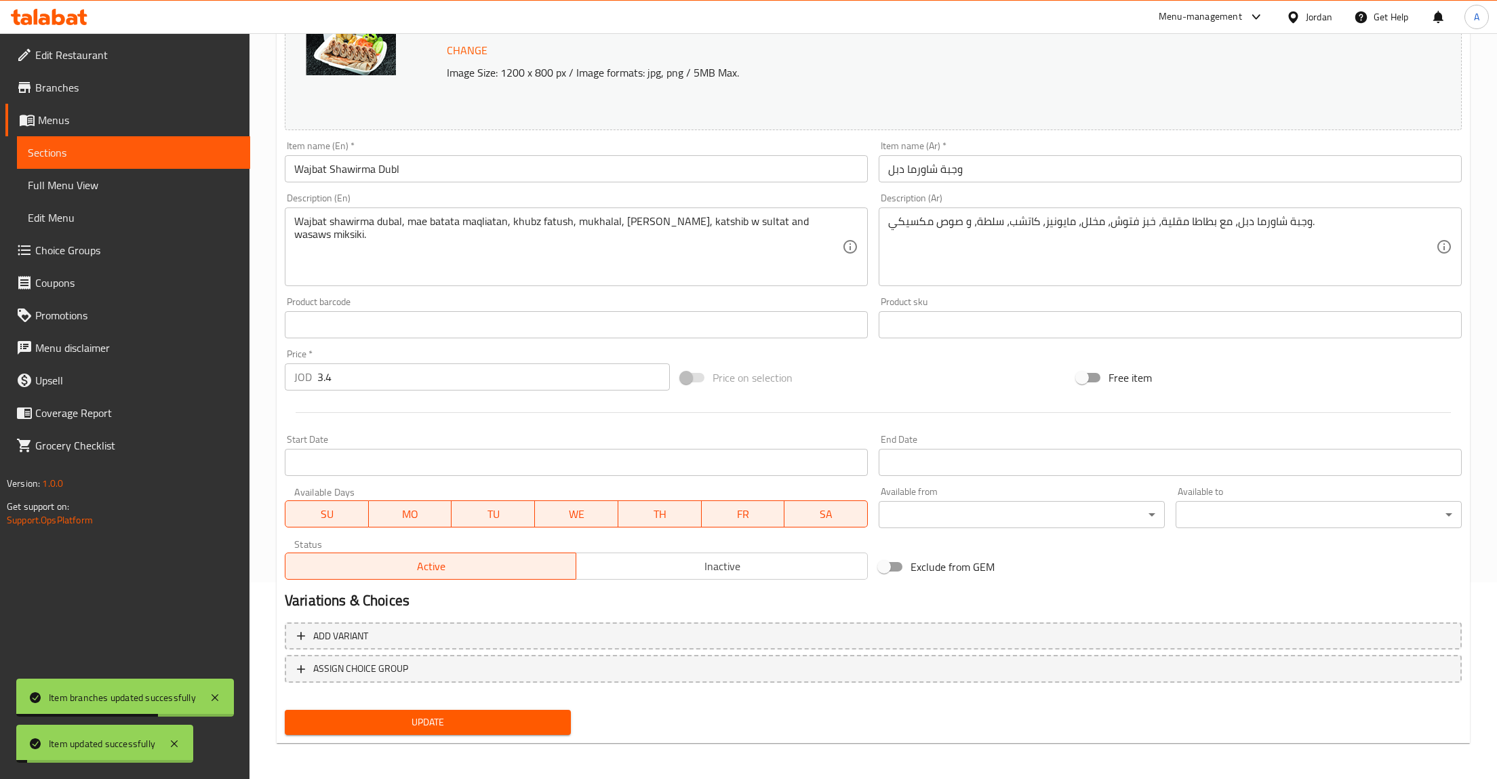
click at [971, 166] on input "وجبة شاورما دبل" at bounding box center [1170, 168] width 583 height 27
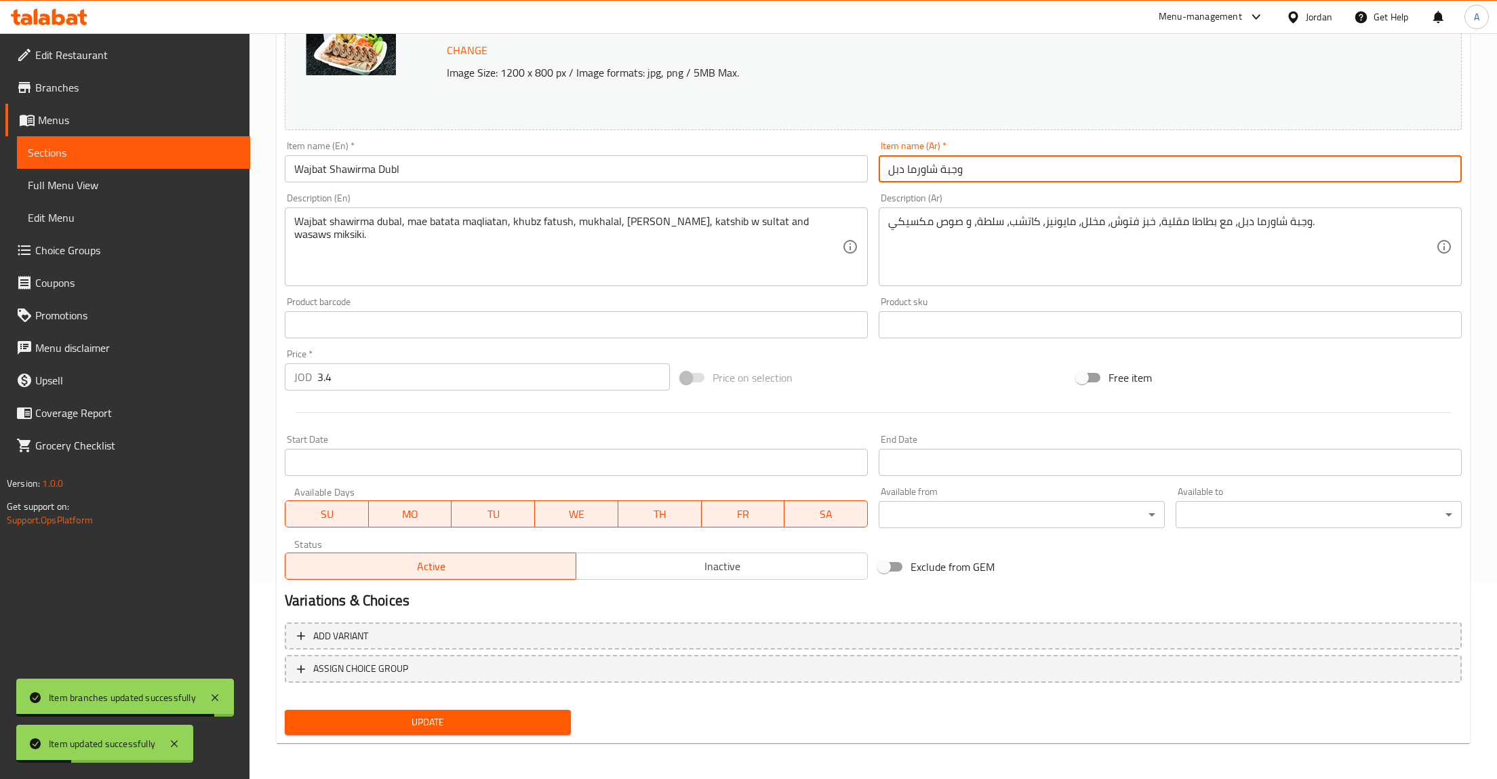
paste input "ادي"
click at [904, 161] on input "وجبة شاورما عادي" at bounding box center [1170, 168] width 583 height 27
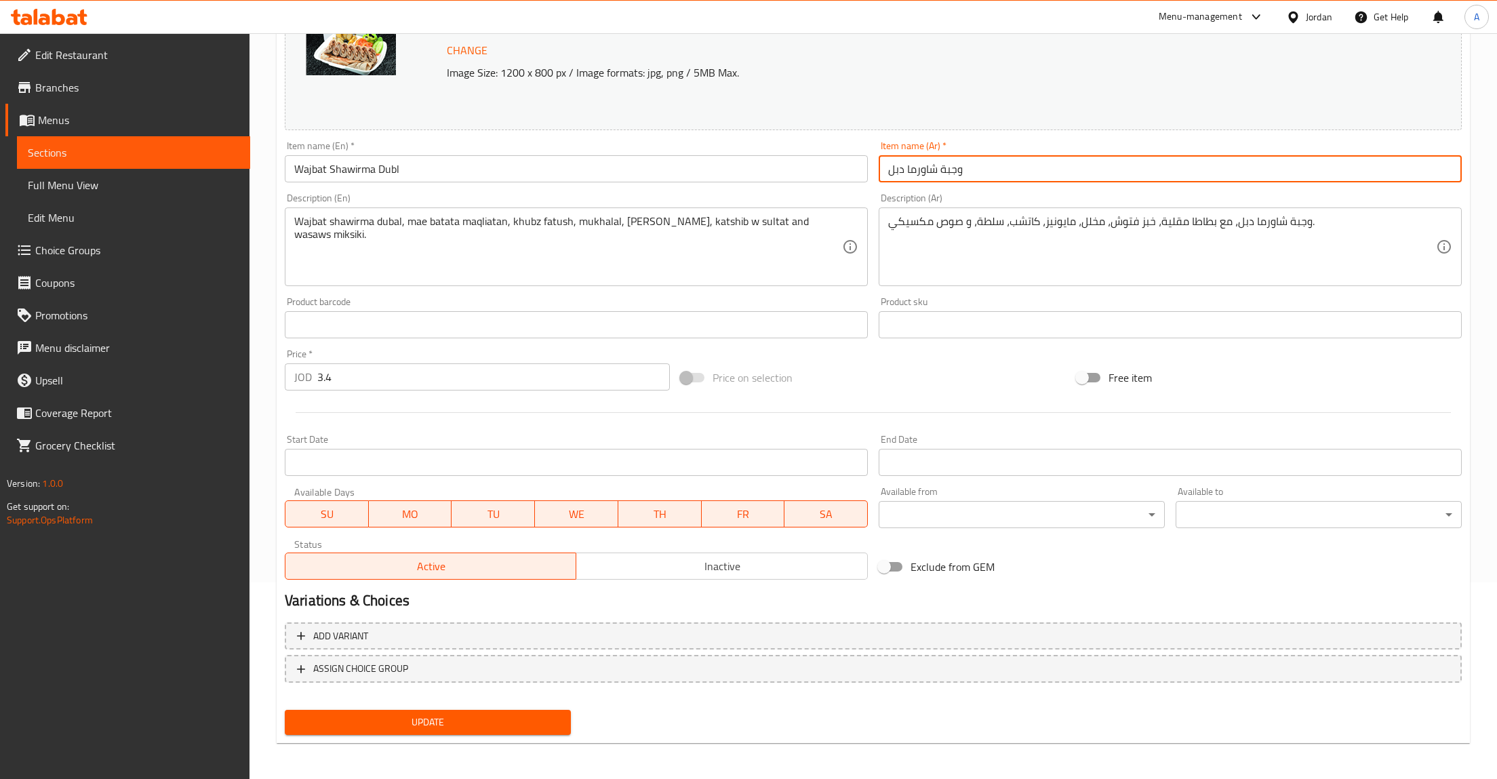
type input "وجبة شاورما دبل"
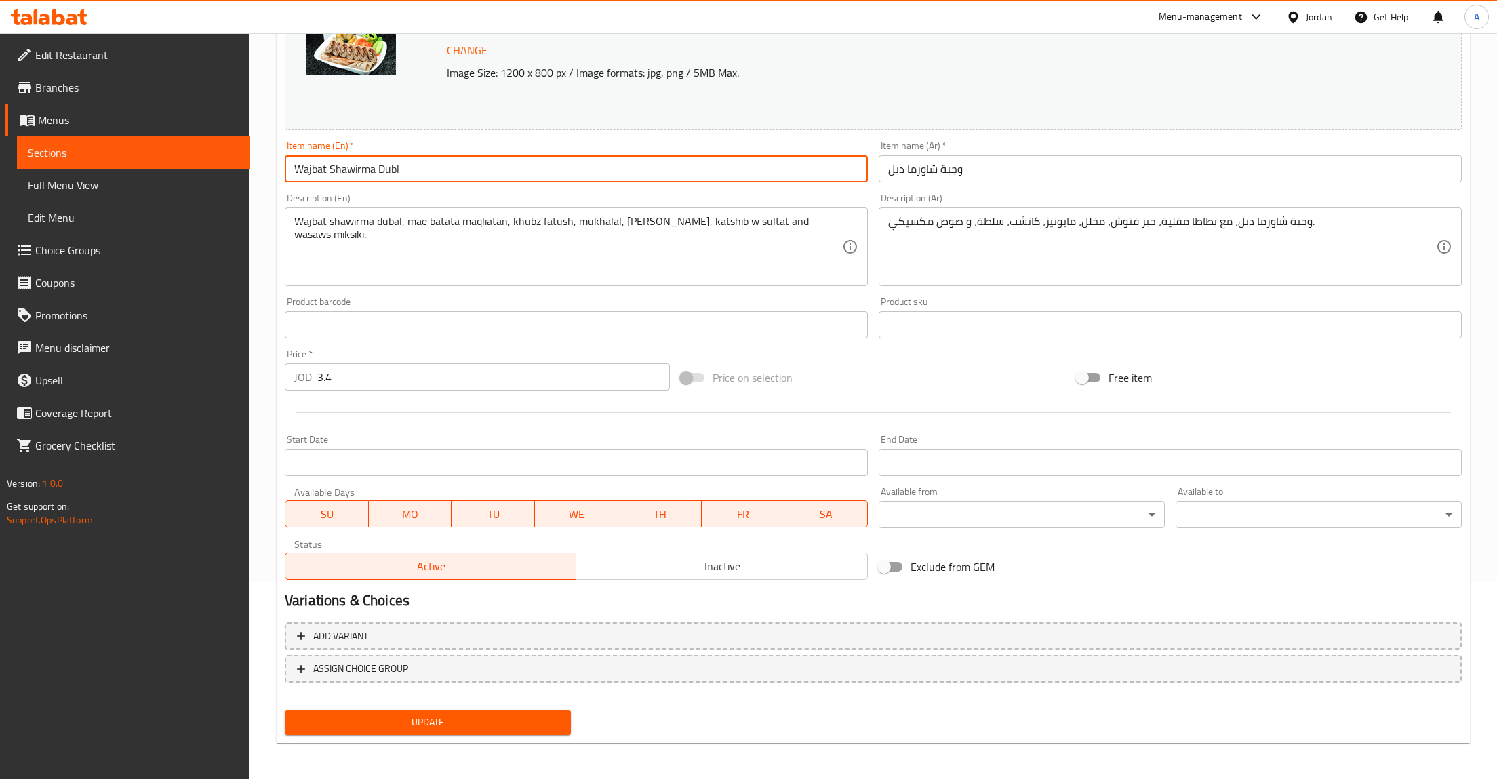
click at [428, 165] on input "Wajbat Shawirma Dubl" at bounding box center [576, 168] width 583 height 27
paste input "Regular Shawarma Mea"
click at [287, 167] on input "Regular Shawarma Meal" at bounding box center [576, 168] width 583 height 27
click at [329, 172] on input "Regular Shawarma Meal" at bounding box center [576, 168] width 583 height 27
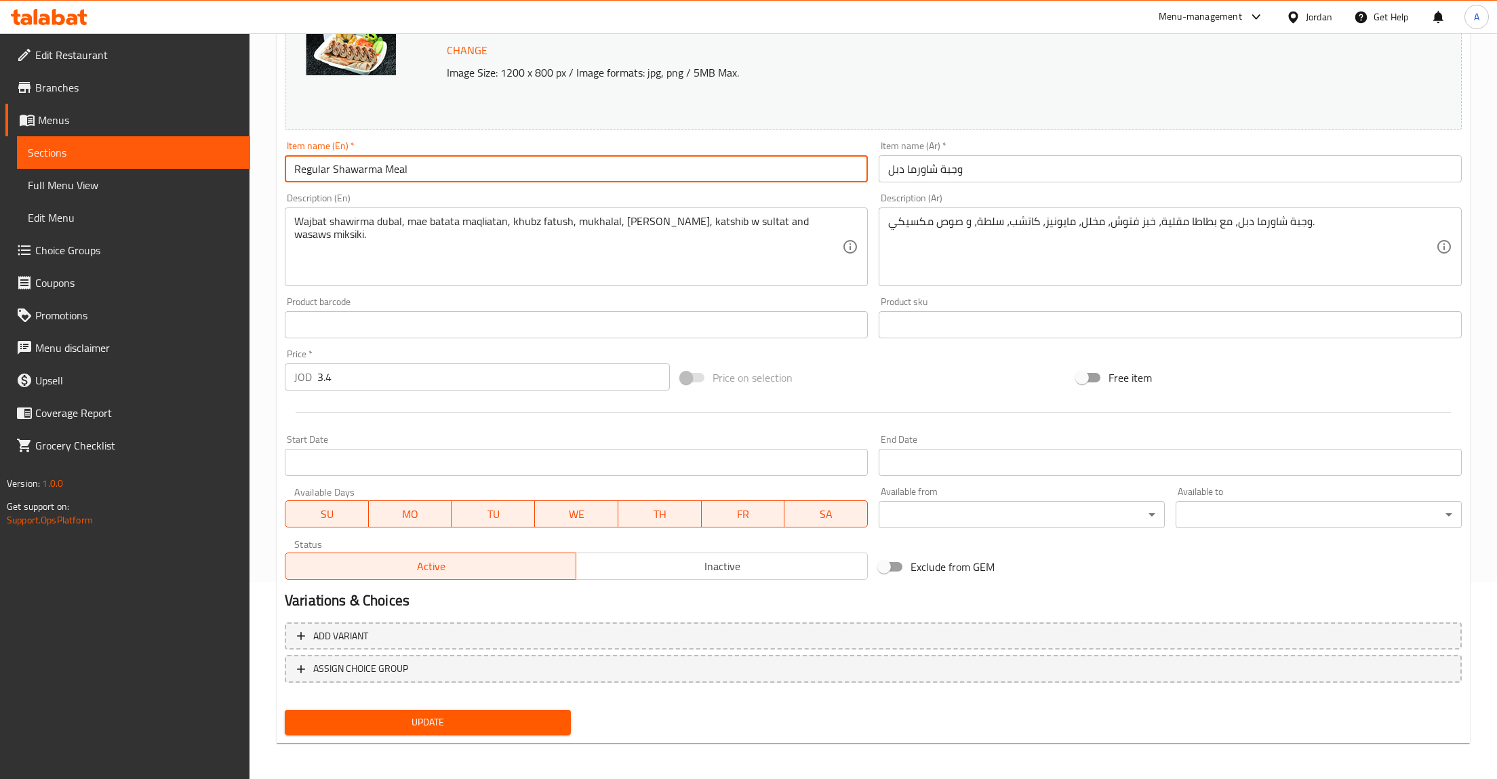
click at [323, 172] on input "Regular Shawarma Meal" at bounding box center [576, 168] width 583 height 27
type input "Double Shawarma Meal"
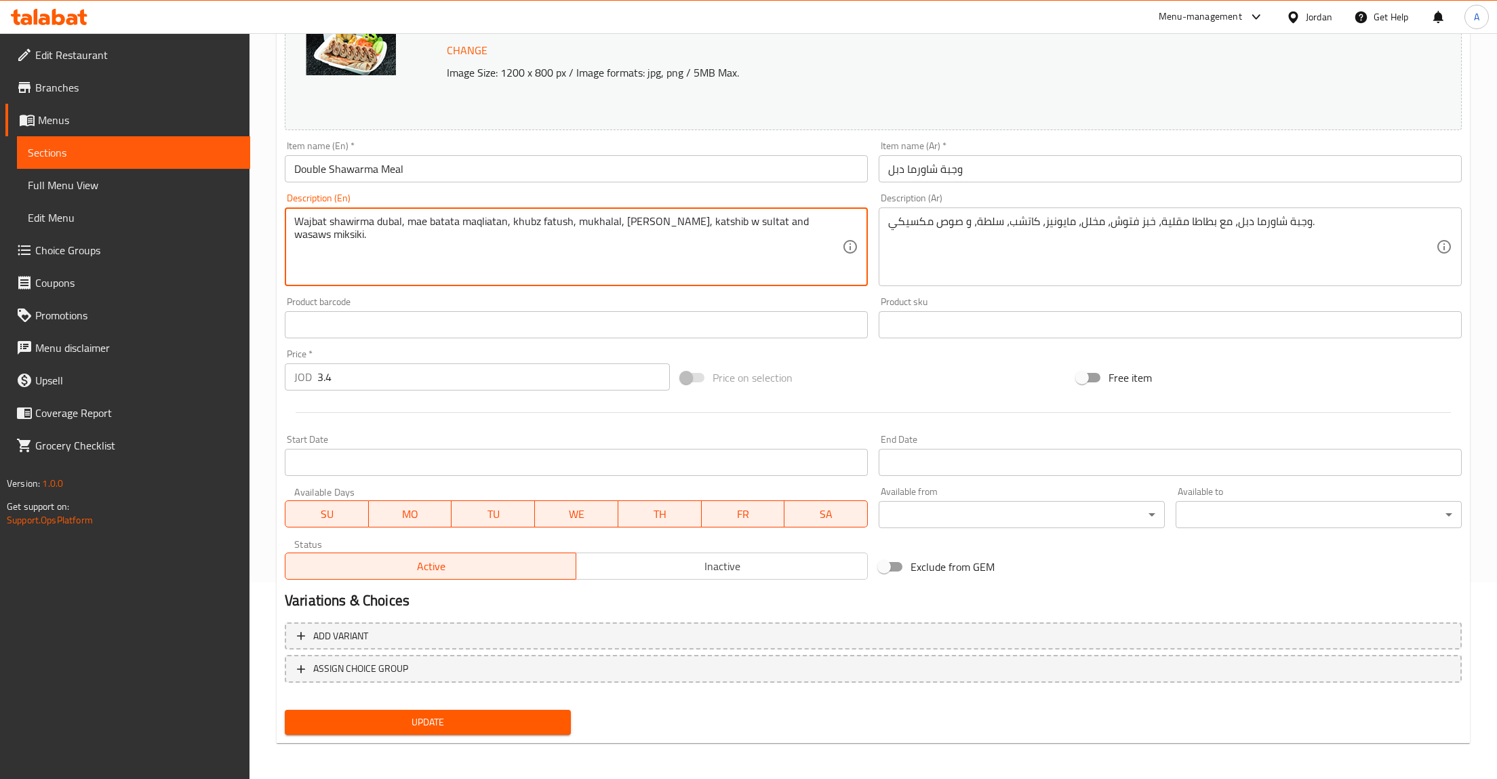
click at [424, 238] on textarea "Wajbat shawirma [PERSON_NAME] batata maqliatan, khubz fatush, mukhalal, [PERSON…" at bounding box center [568, 247] width 548 height 64
paste textarea "Chicken Shawarma wrapped in fresh bread, served with crispy fries, garlic dip, …"
type textarea "Chicken Shawarma wrapped in fresh bread, served with crispy fries, garlic dip, …"
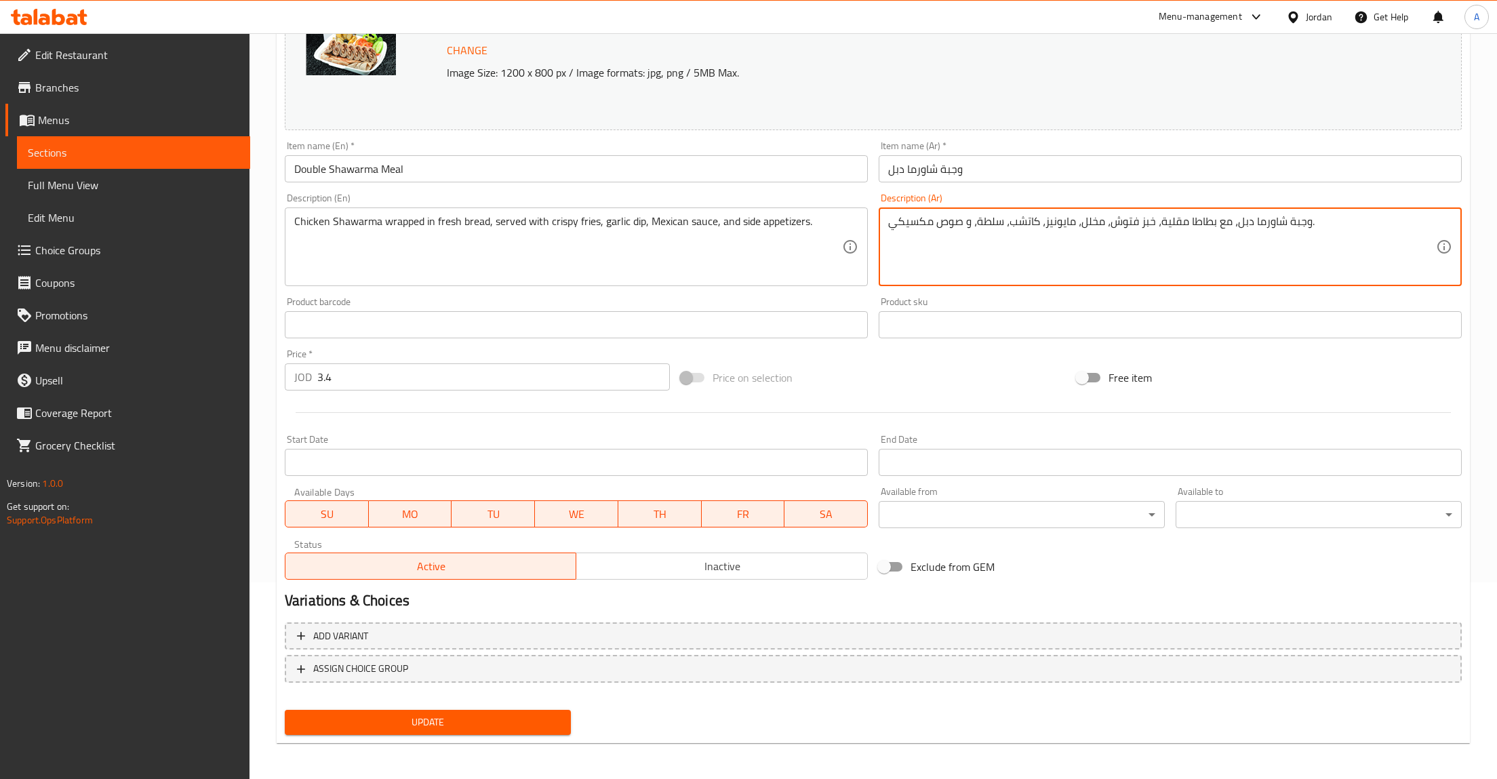
click at [946, 253] on textarea "وجبة شاورما دبل، مع بطاطا مقلية، خبز فتوش، مخلل، مايونيز، كاتشب، سلطة، و صوص مك…" at bounding box center [1162, 247] width 548 height 64
paste textarea "اج ملفوفة بخبز طازج، تُقدَّم مع بطاطا مقلية و مثومة و صوص مكسيكي ومقبلات جانبية"
type textarea "وجبة شاورما دجاج ملفوفة بخبز طازج، تُقدَّم مع بطاطا مقلية و مثومة و صوص مكسيكي …"
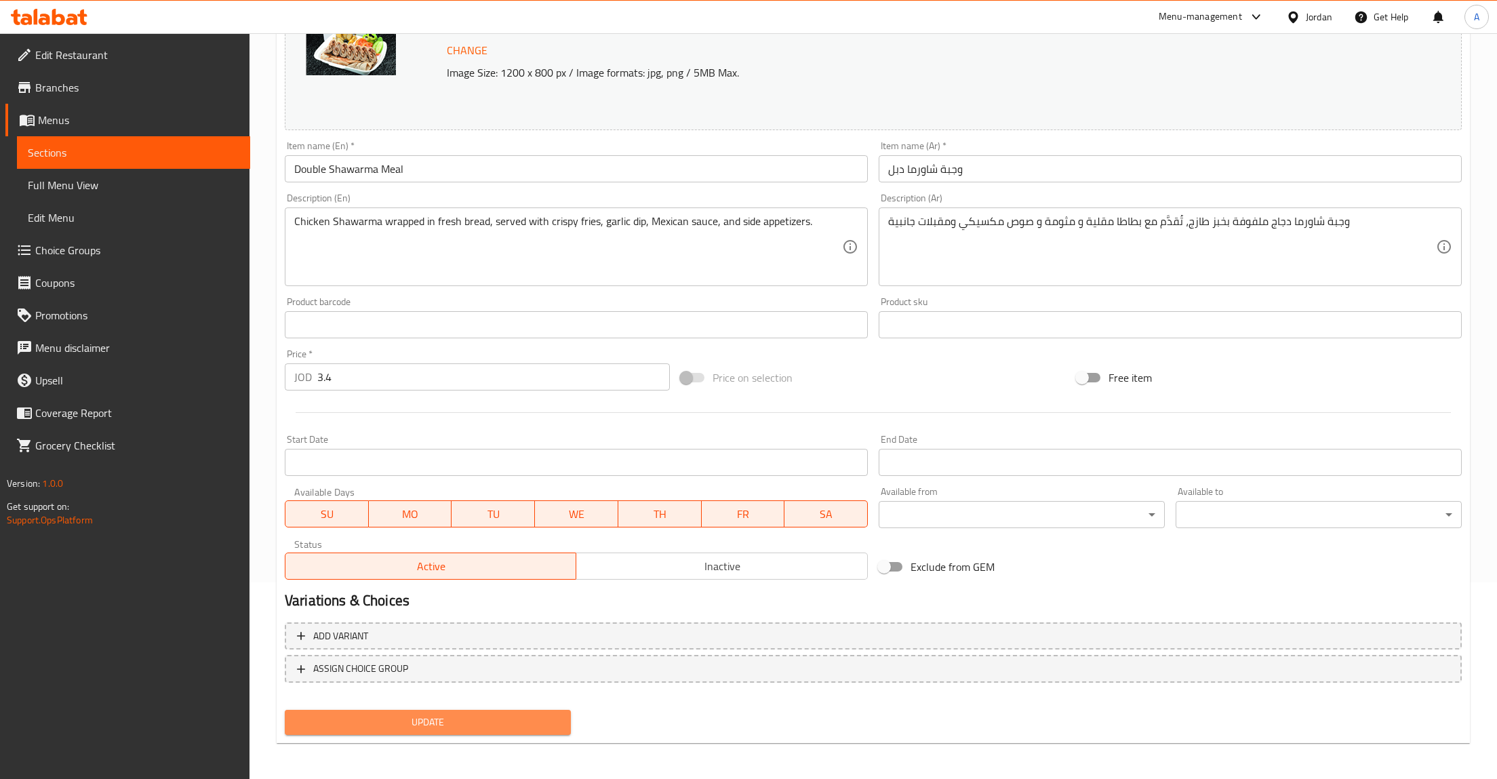
click at [447, 717] on span "Update" at bounding box center [428, 722] width 264 height 17
click at [418, 723] on span "Update" at bounding box center [428, 722] width 264 height 17
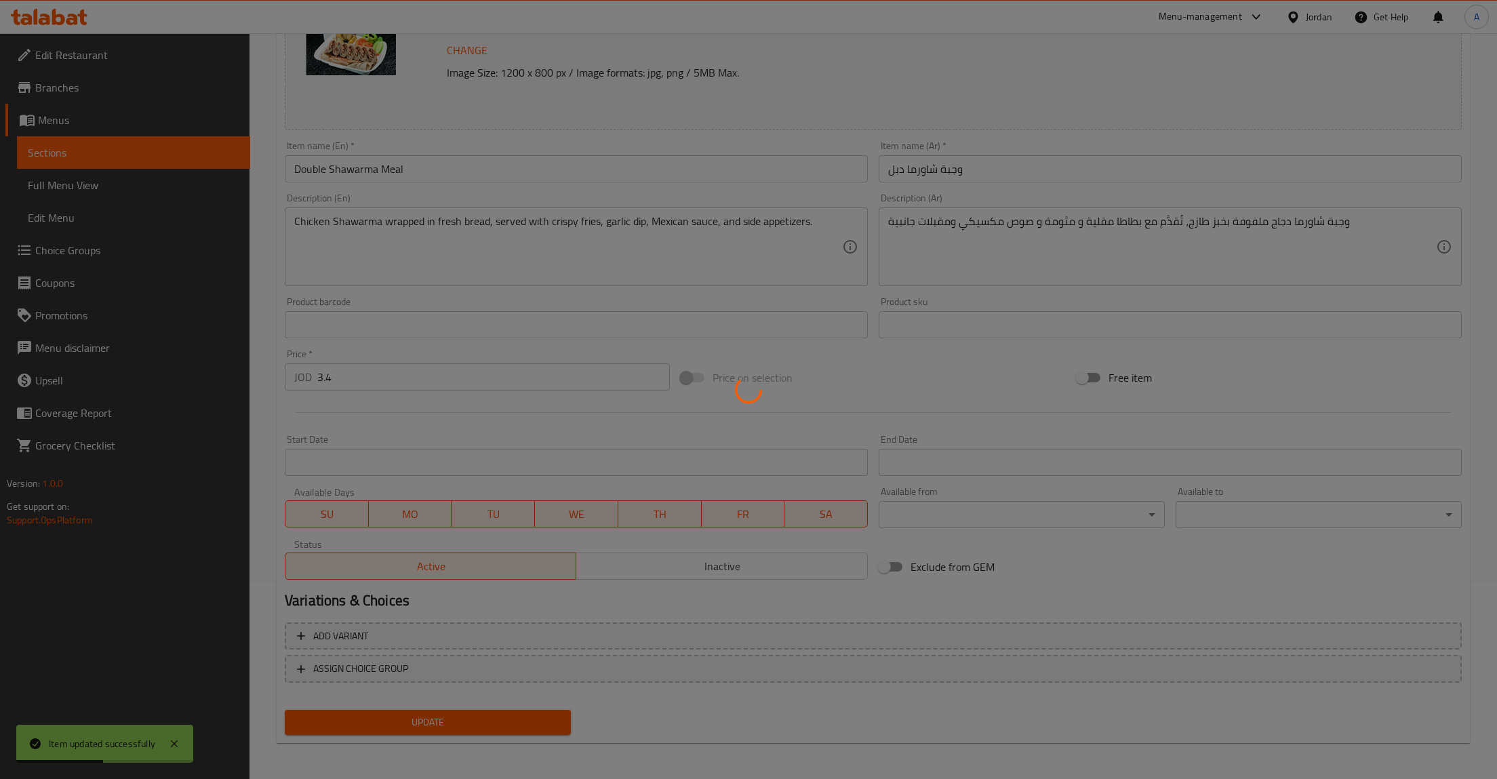
click at [104, 153] on div at bounding box center [748, 389] width 1497 height 779
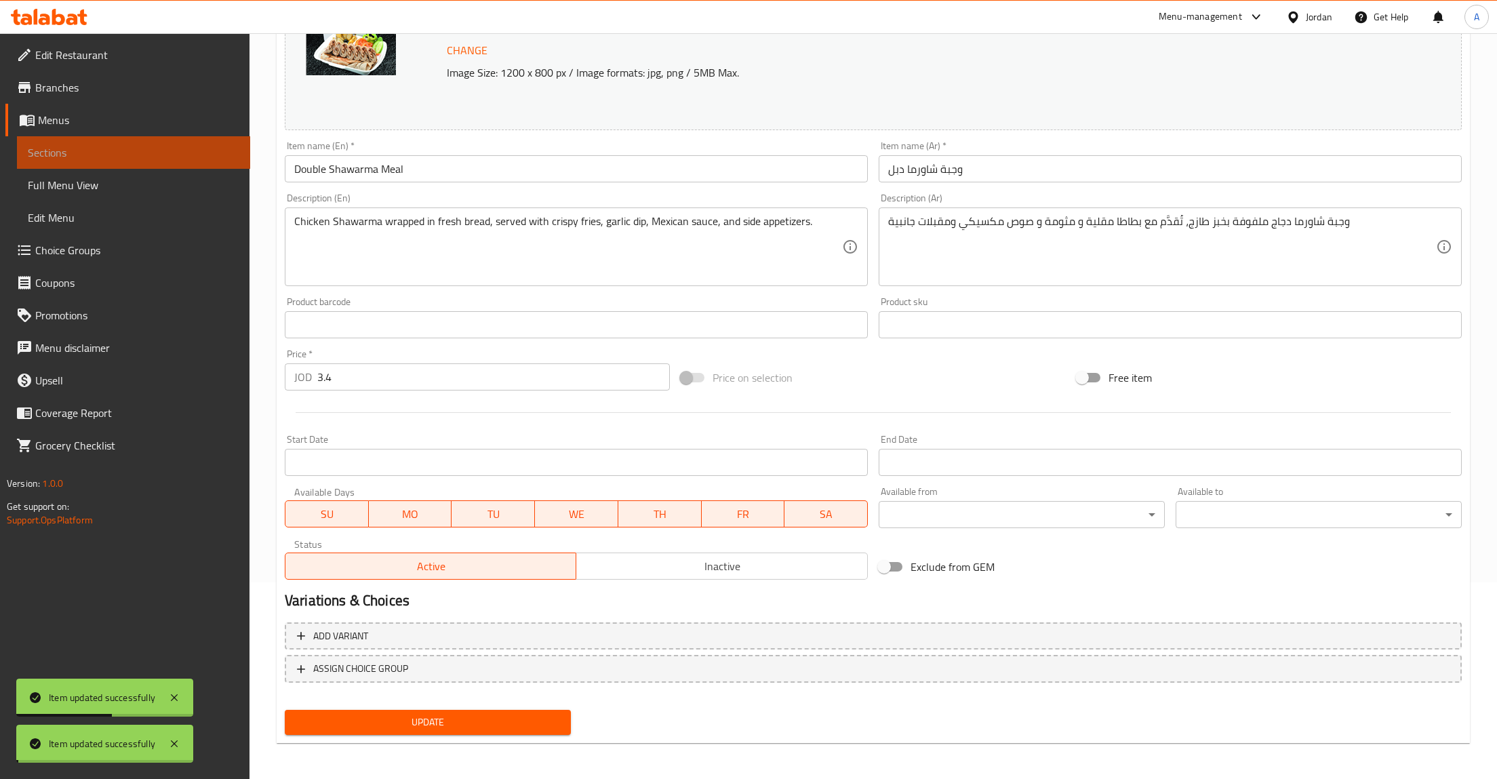
click at [80, 154] on span "Sections" at bounding box center [134, 152] width 212 height 16
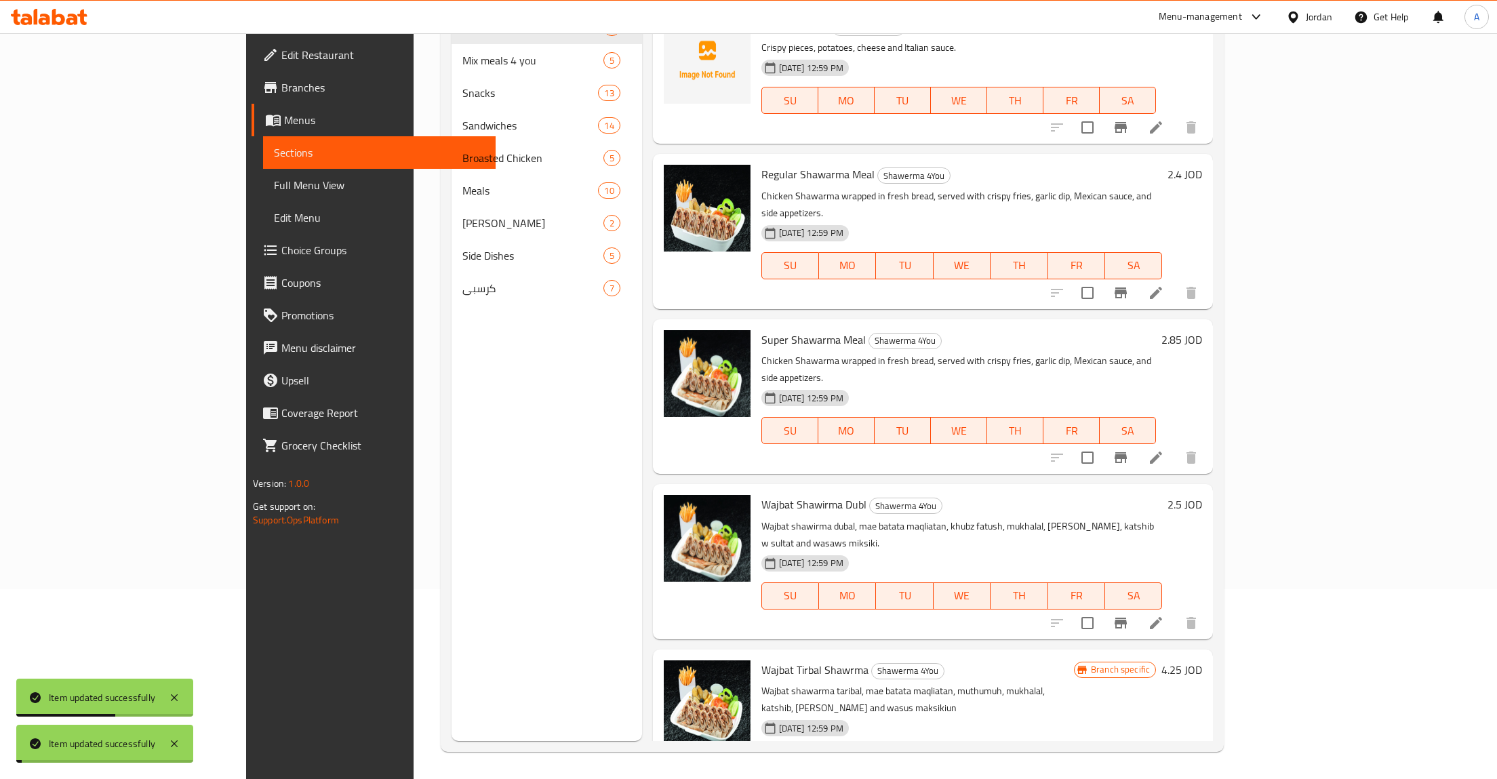
scroll to position [190, 0]
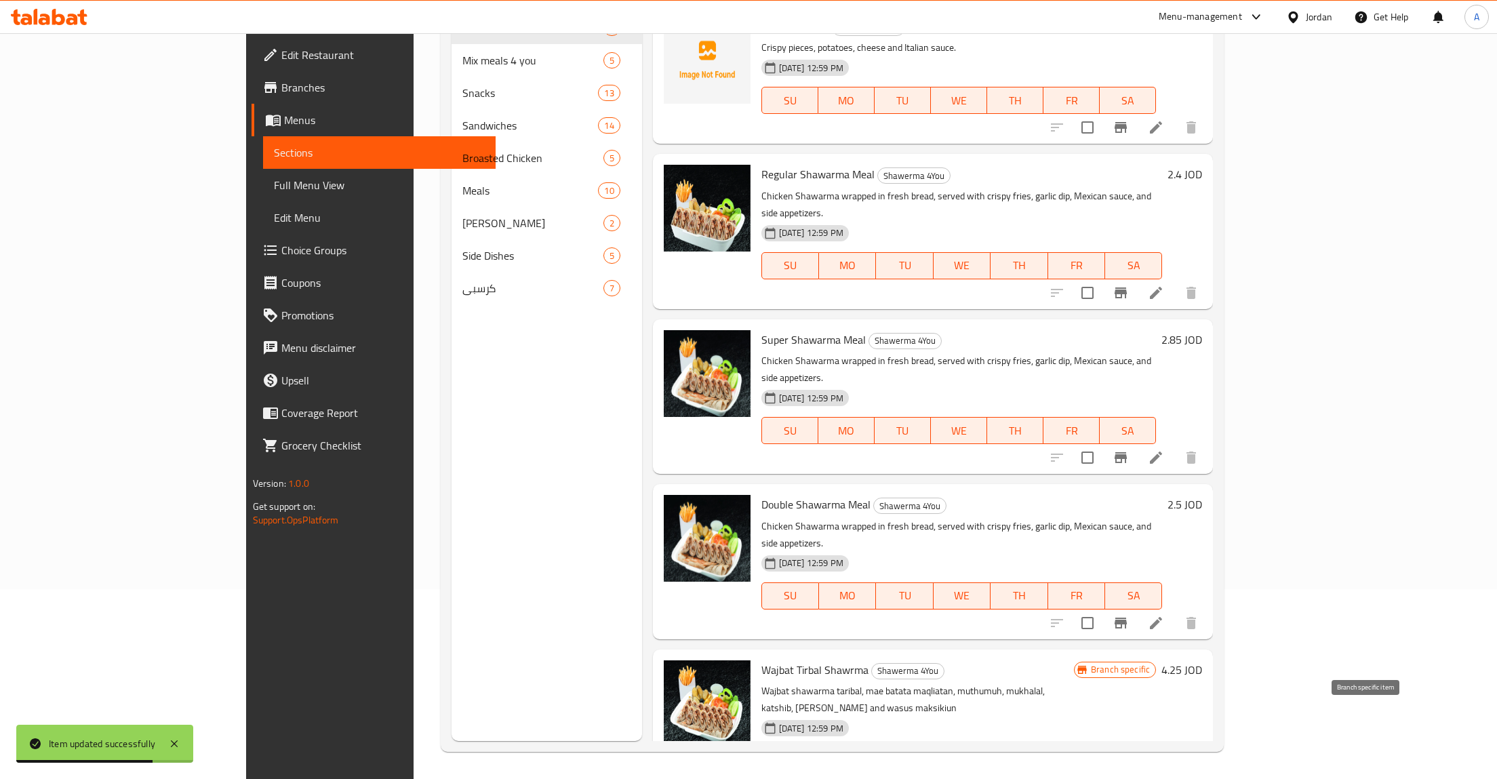
click at [1127, 778] on icon "Branch-specific-item" at bounding box center [1120, 787] width 12 height 11
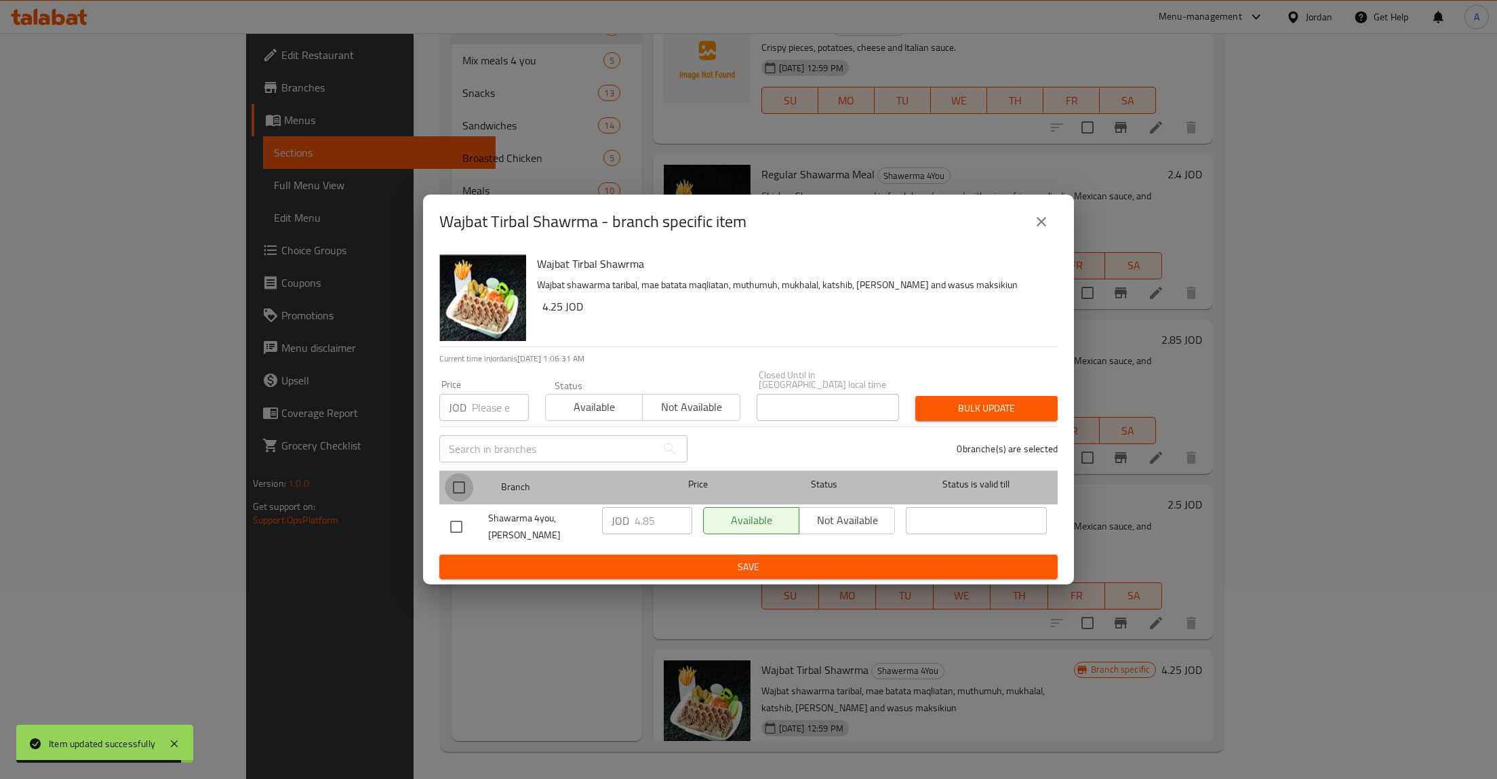
click at [461, 488] on input "checkbox" at bounding box center [459, 487] width 28 height 28
checkbox input "true"
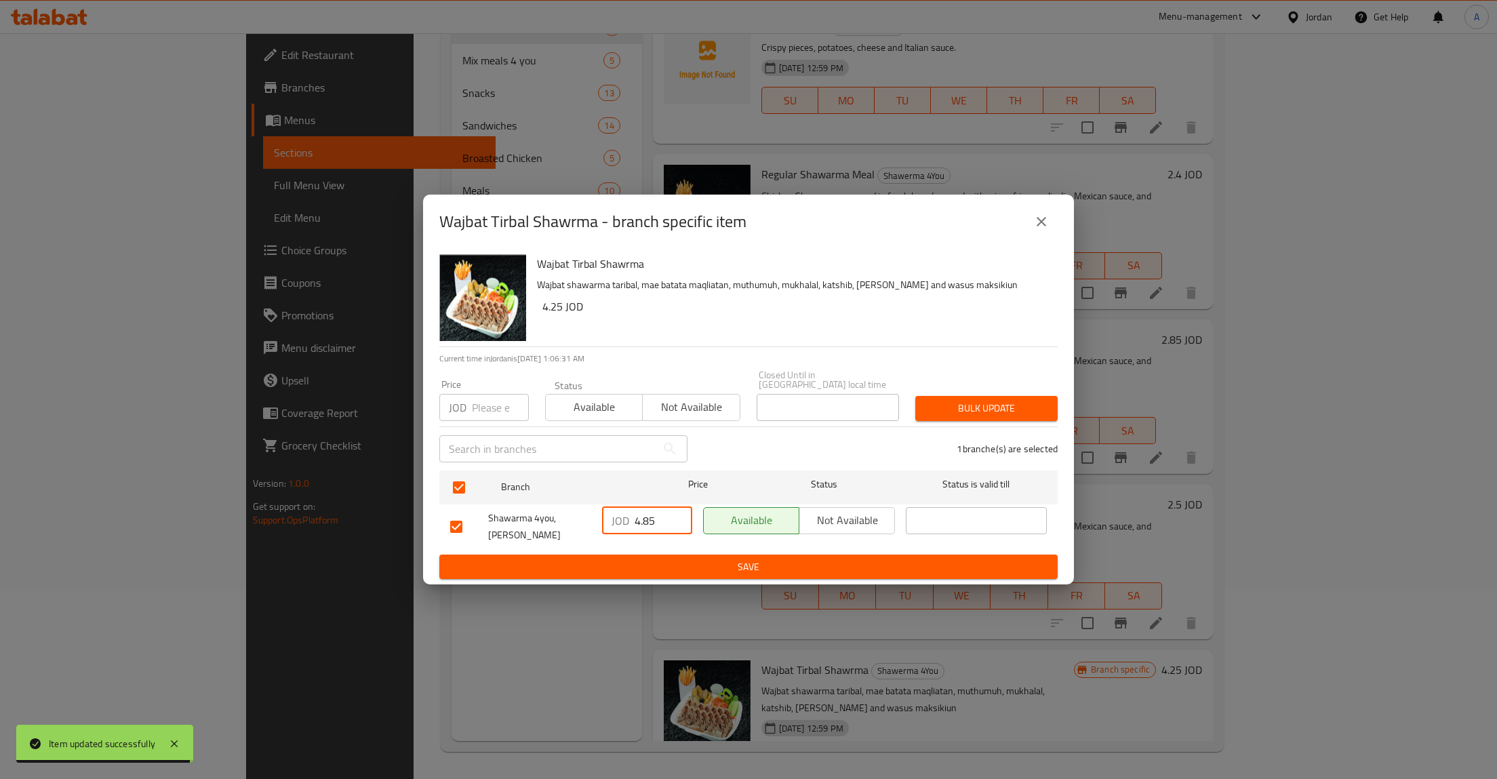
click at [655, 525] on input "4.85" at bounding box center [664, 520] width 58 height 27
type button "0"
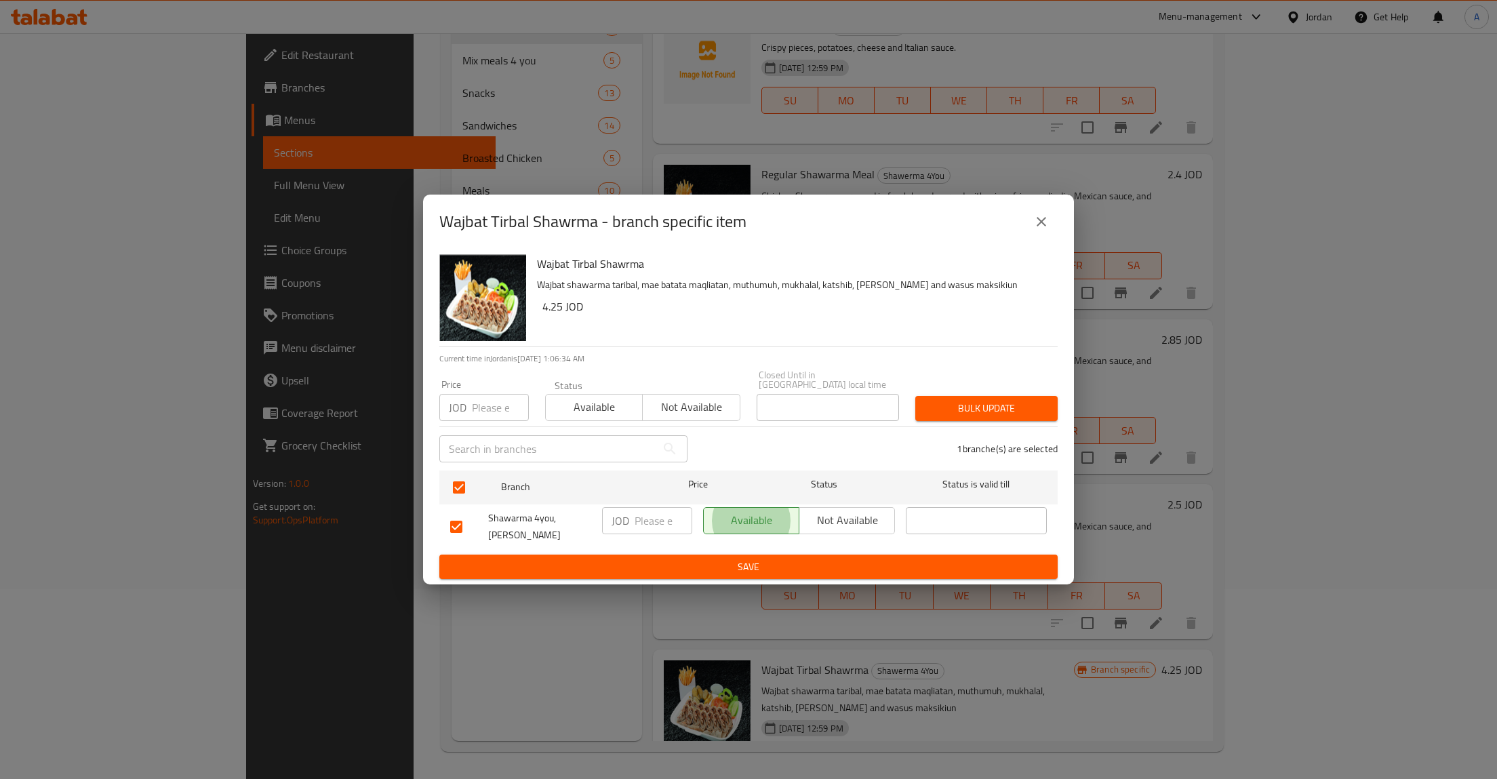
type button "1"
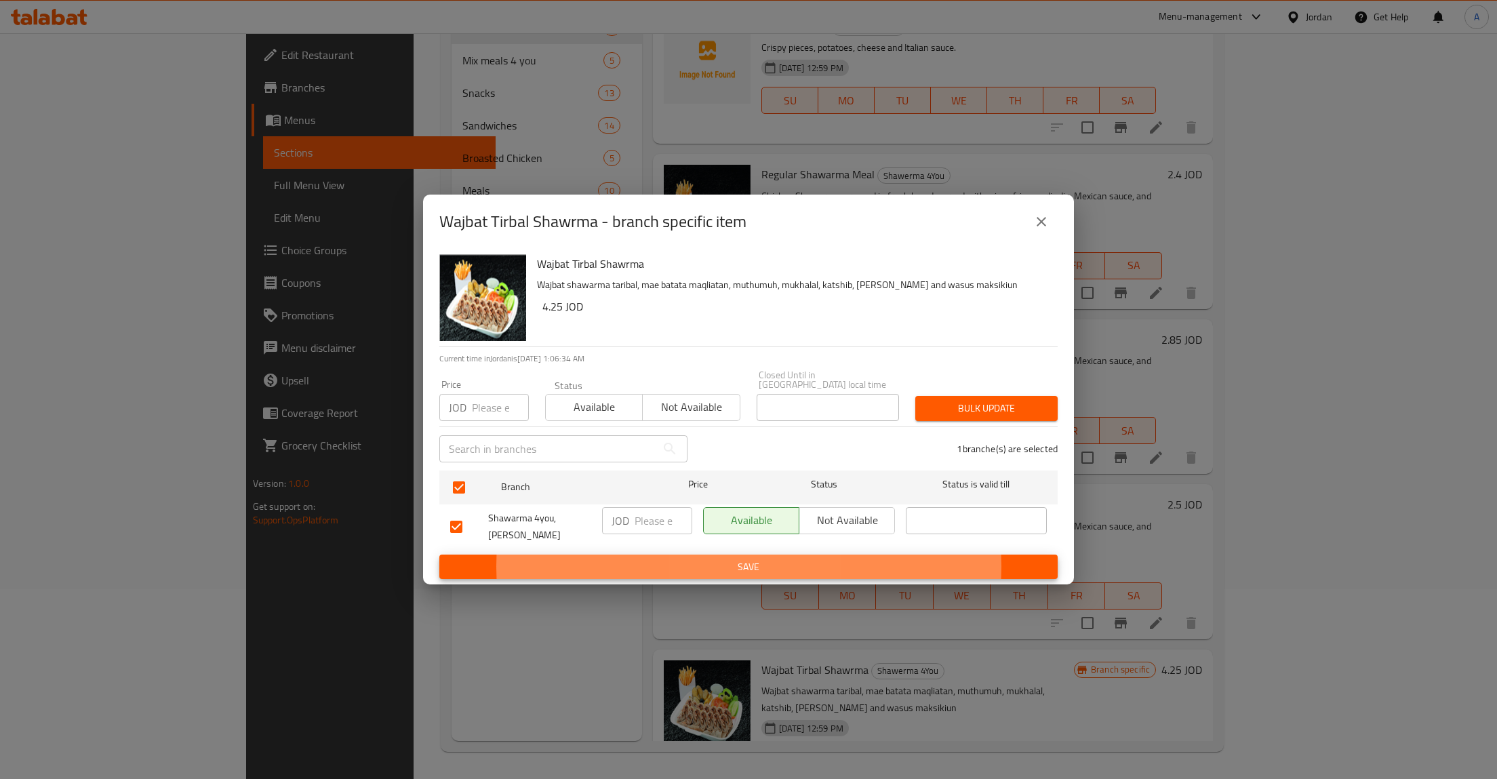
click at [439, 555] on button "Save" at bounding box center [748, 567] width 618 height 25
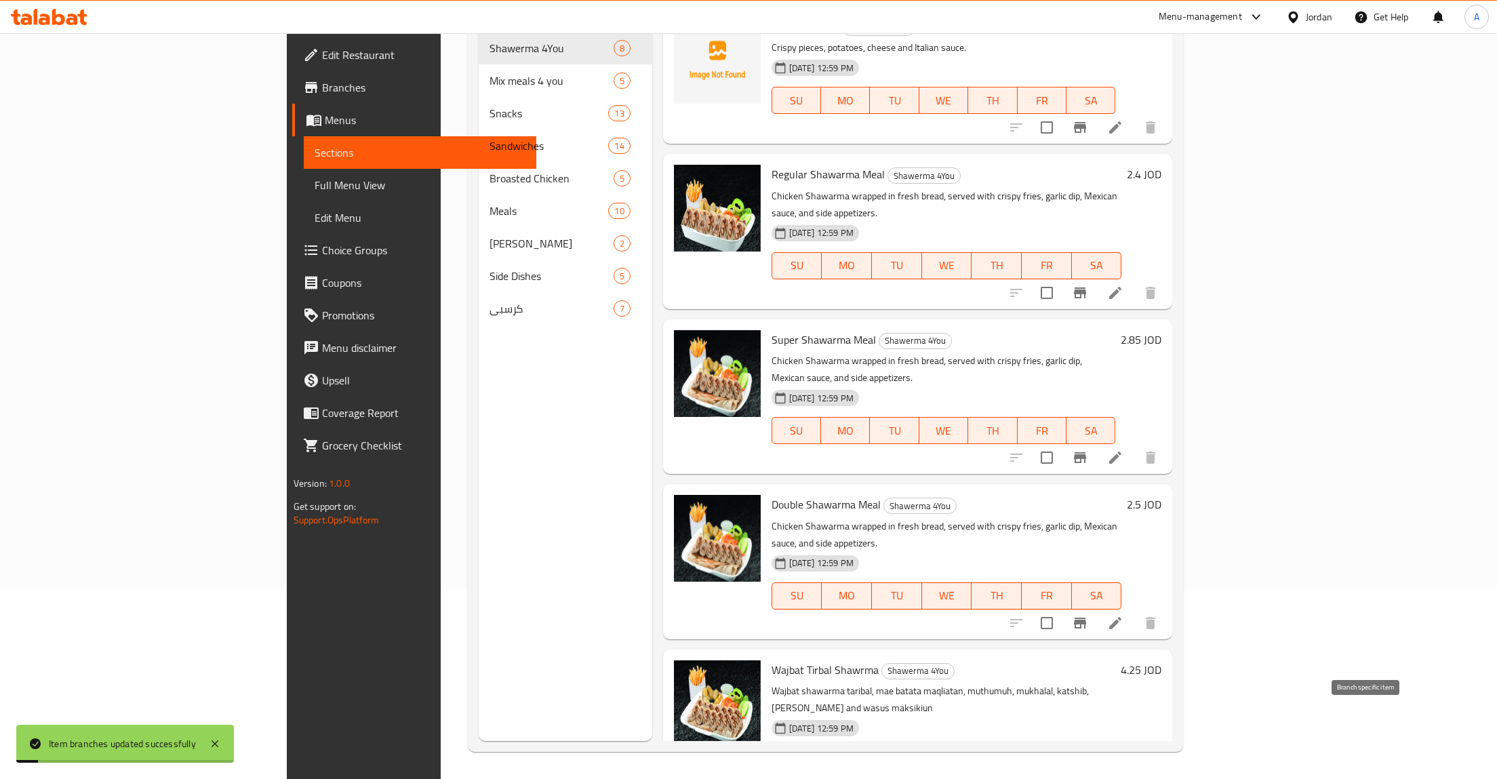
click at [1161, 660] on h6 "4.25 JOD" at bounding box center [1141, 669] width 41 height 19
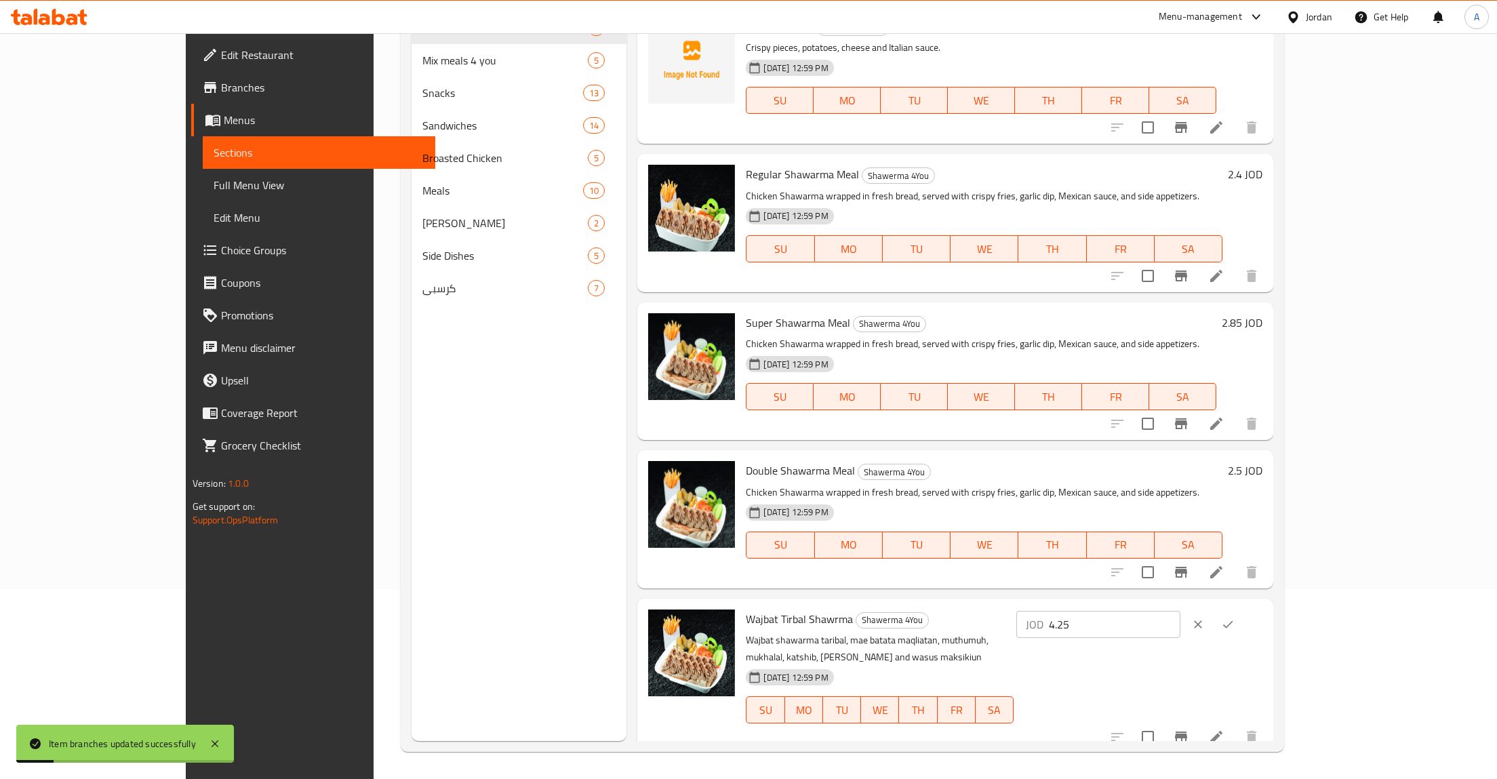
click at [1180, 624] on input "4.25" at bounding box center [1115, 624] width 132 height 27
paste input "8"
type input "4.85"
click at [1234, 624] on icon "ok" at bounding box center [1228, 625] width 14 height 14
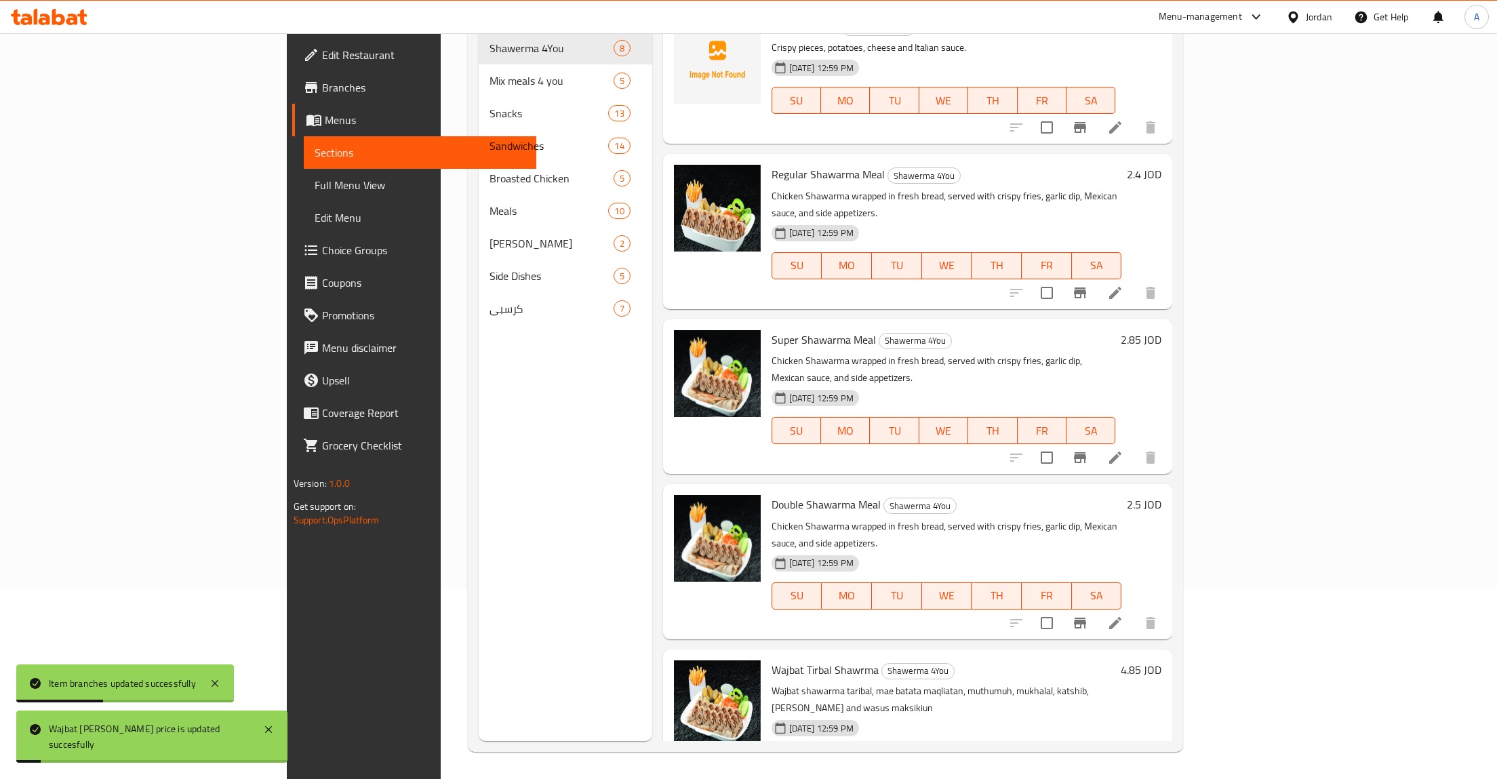
click at [1123, 778] on icon at bounding box center [1115, 788] width 16 height 16
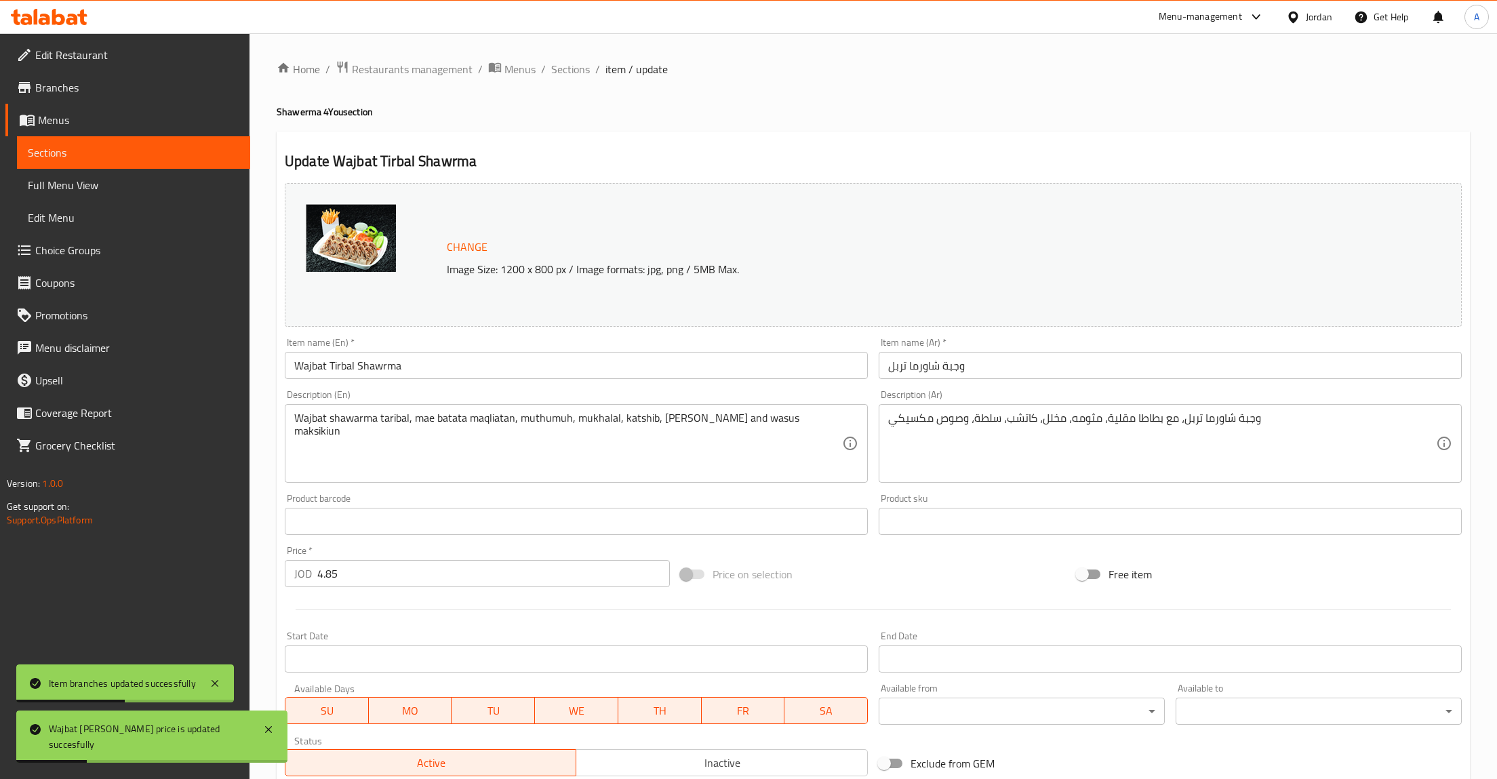
click at [428, 370] on input "Wajbat Tirbal Shawrma" at bounding box center [576, 365] width 583 height 27
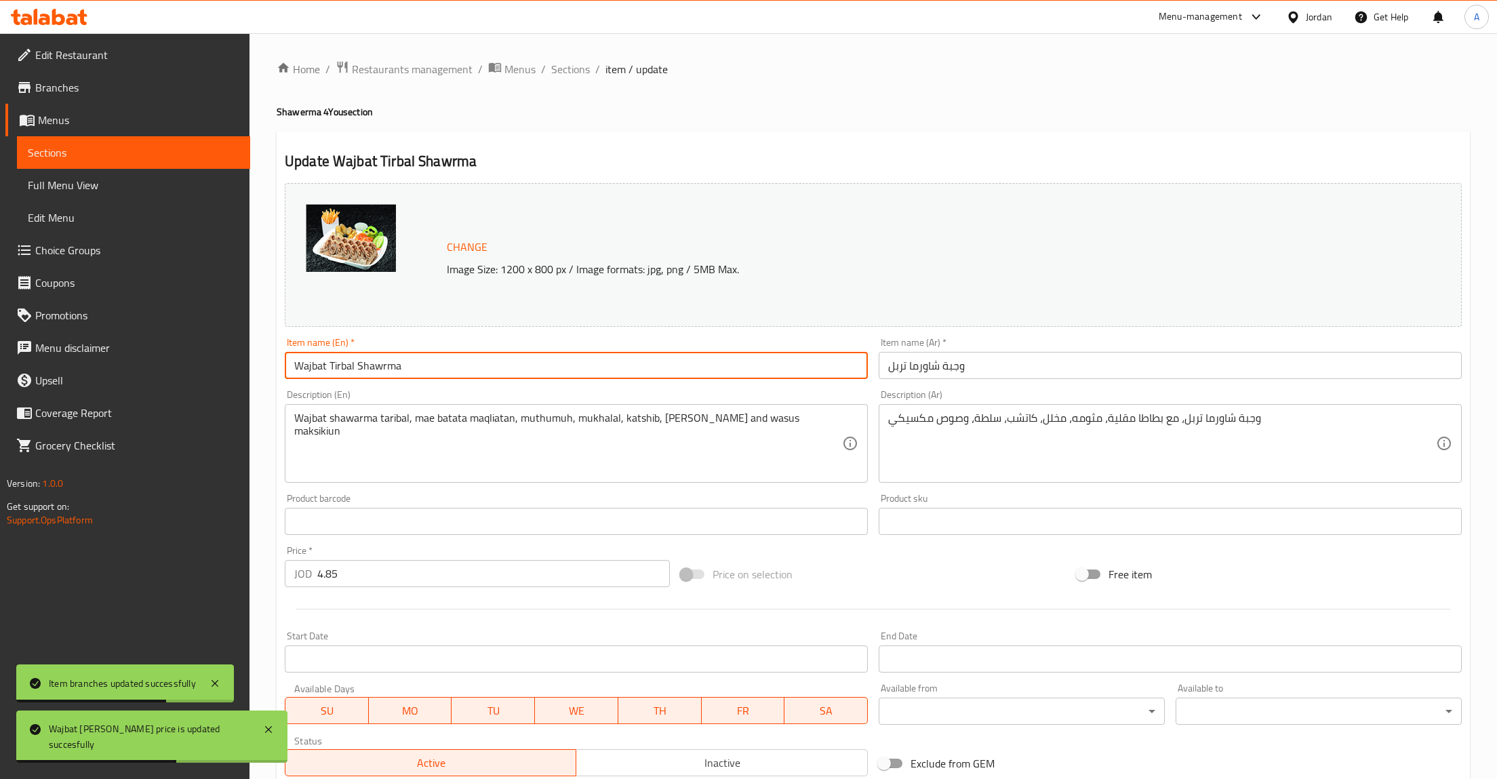
paste input "Double Shawarma Meal"
click at [322, 378] on input "Double Shawarma Meal" at bounding box center [576, 365] width 583 height 27
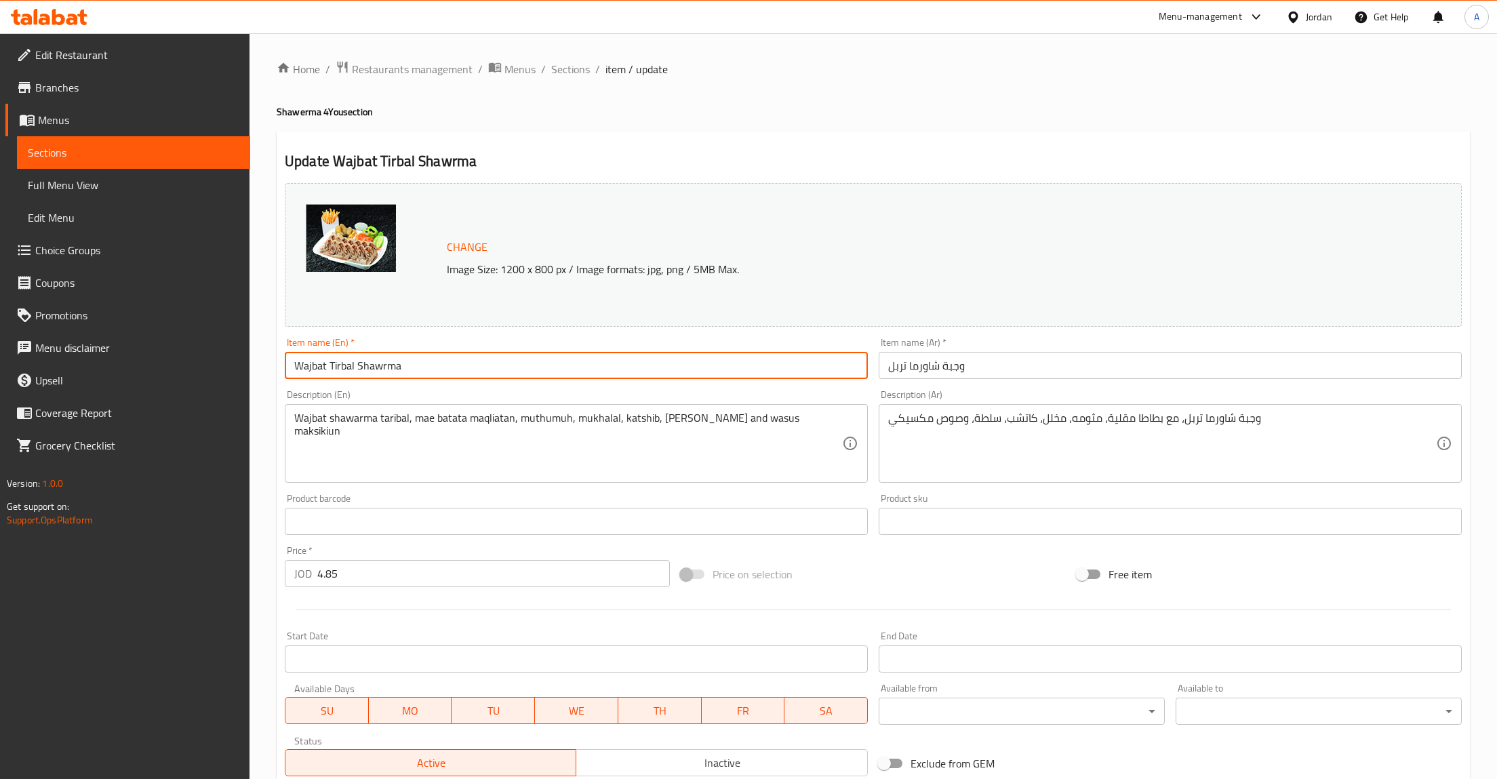
paste input "Double Shawarma Meal"
click at [294, 353] on input "Double Shawarma Meal" at bounding box center [576, 365] width 583 height 27
click at [306, 365] on input "Double Shawarma Meal" at bounding box center [576, 365] width 583 height 27
click at [437, 374] on input "Tribla Shawarma Meal" at bounding box center [576, 365] width 583 height 27
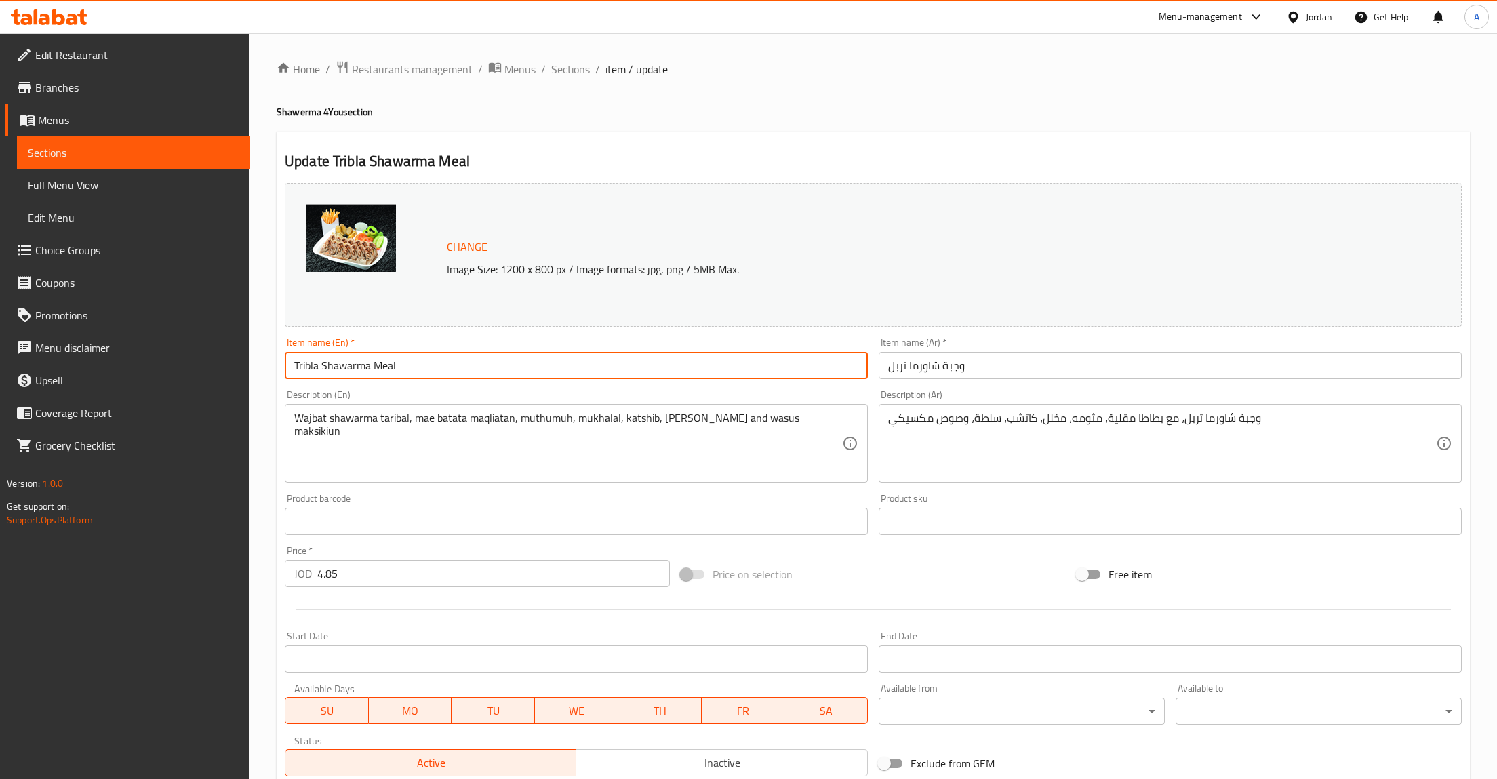
click at [312, 378] on input "Tribla Shawarma Meal" at bounding box center [576, 365] width 583 height 27
paste input "ple"
type input "Triple Shawarma Meal"
click at [544, 462] on textarea "Wajbat shawarma taribal, mae batata maqliatan, muthumuh, mukhalal, katshib, [PE…" at bounding box center [568, 443] width 548 height 64
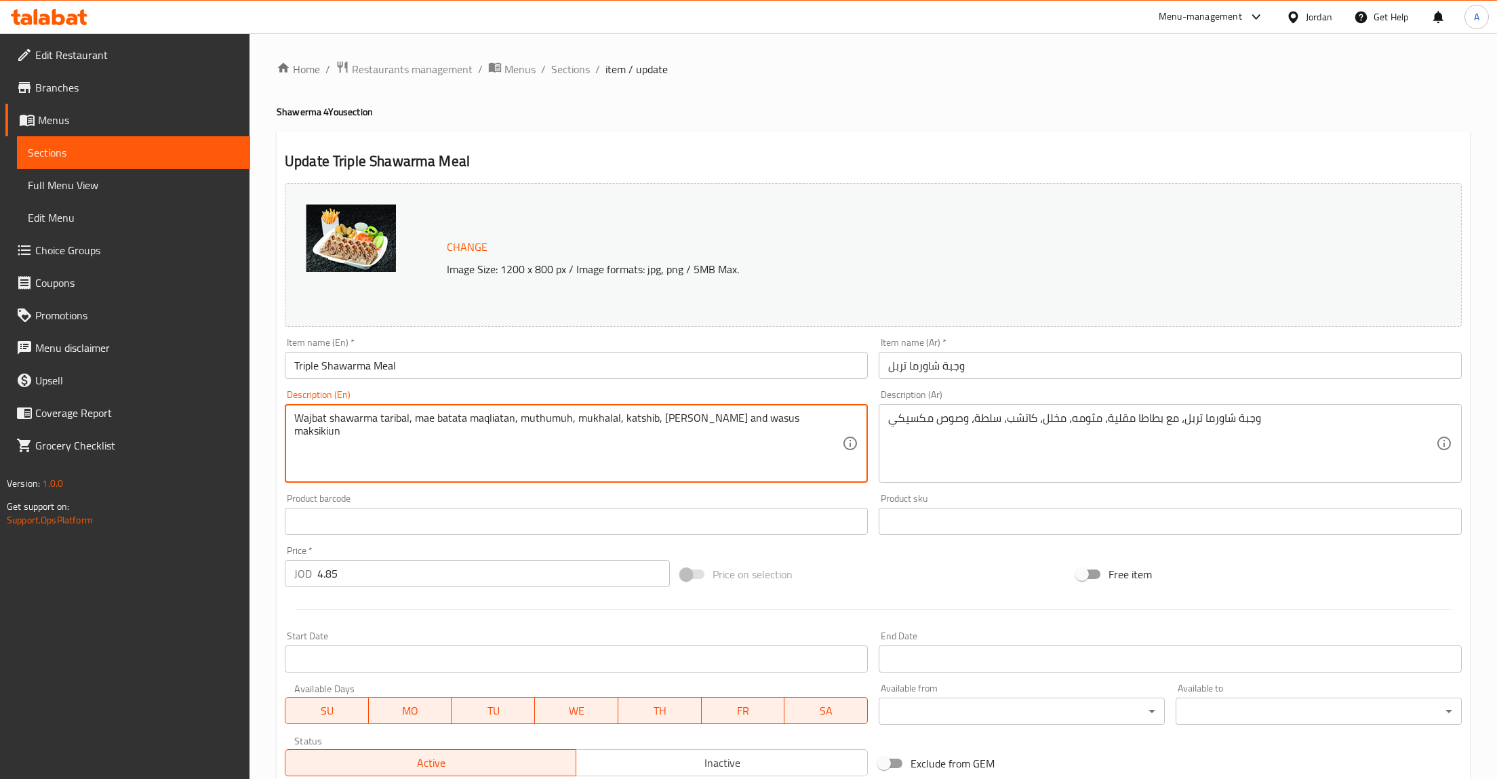
paste textarea "Chicken Shawarma wrapped in fresh bread, served with crispy fries, garlic dip, …"
type textarea "Chicken Shawarma wrapped in fresh bread, served with crispy fries, garlic dip, …"
click at [1133, 429] on textarea "وجبة شاورما تربل، مع بطاطا مقلية، مثومه، مخلل، كاتشب، سلطة، وصوص مكسيكي" at bounding box center [1162, 443] width 548 height 64
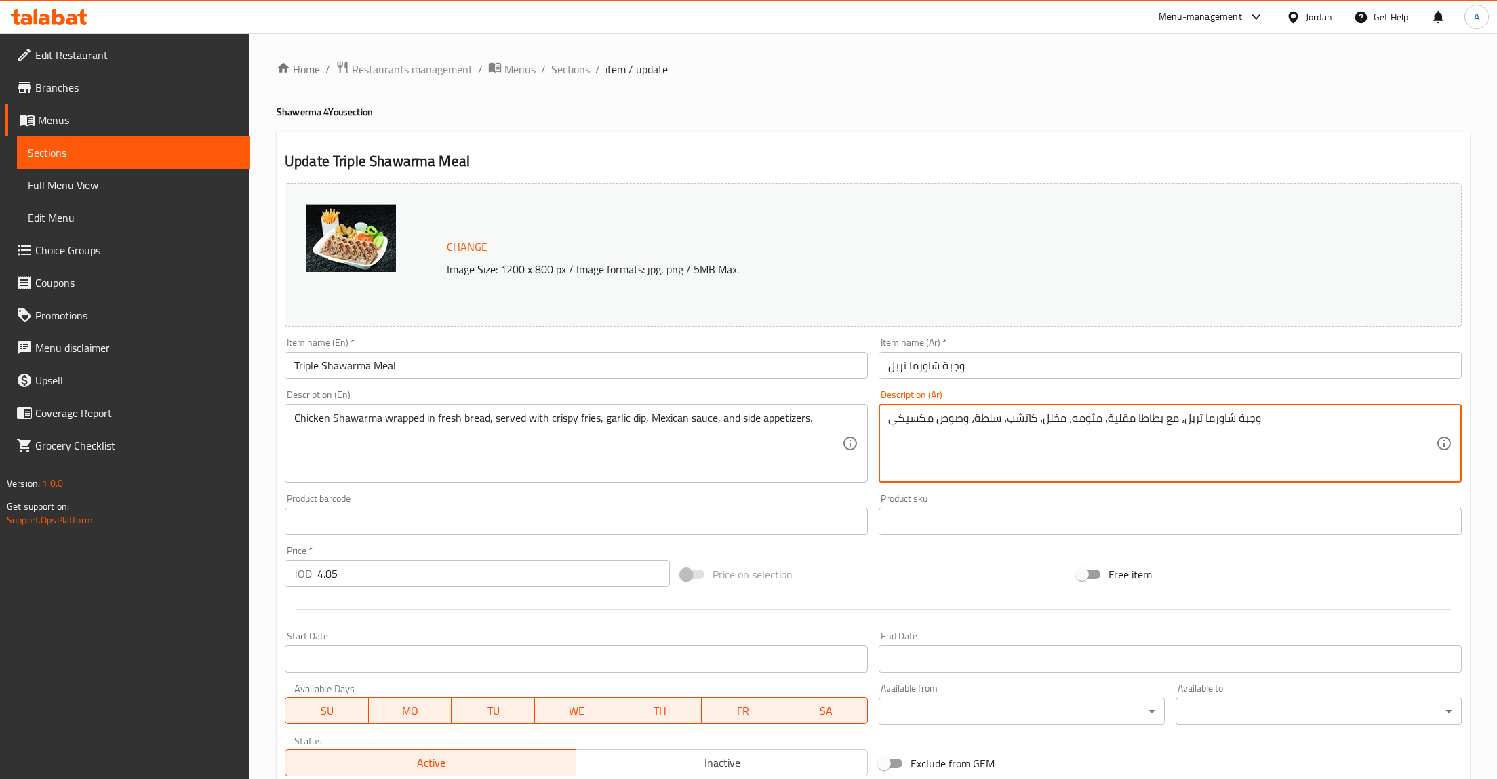
drag, startPoint x: 1102, startPoint y: 449, endPoint x: 1092, endPoint y: 448, distance: 10.2
click at [1092, 448] on textarea "وجبة شاورما تربل، مع بطاطا مقلية، مثومه، مخلل، كاتشب، سلطة، وصوص مكسيكي" at bounding box center [1162, 443] width 548 height 64
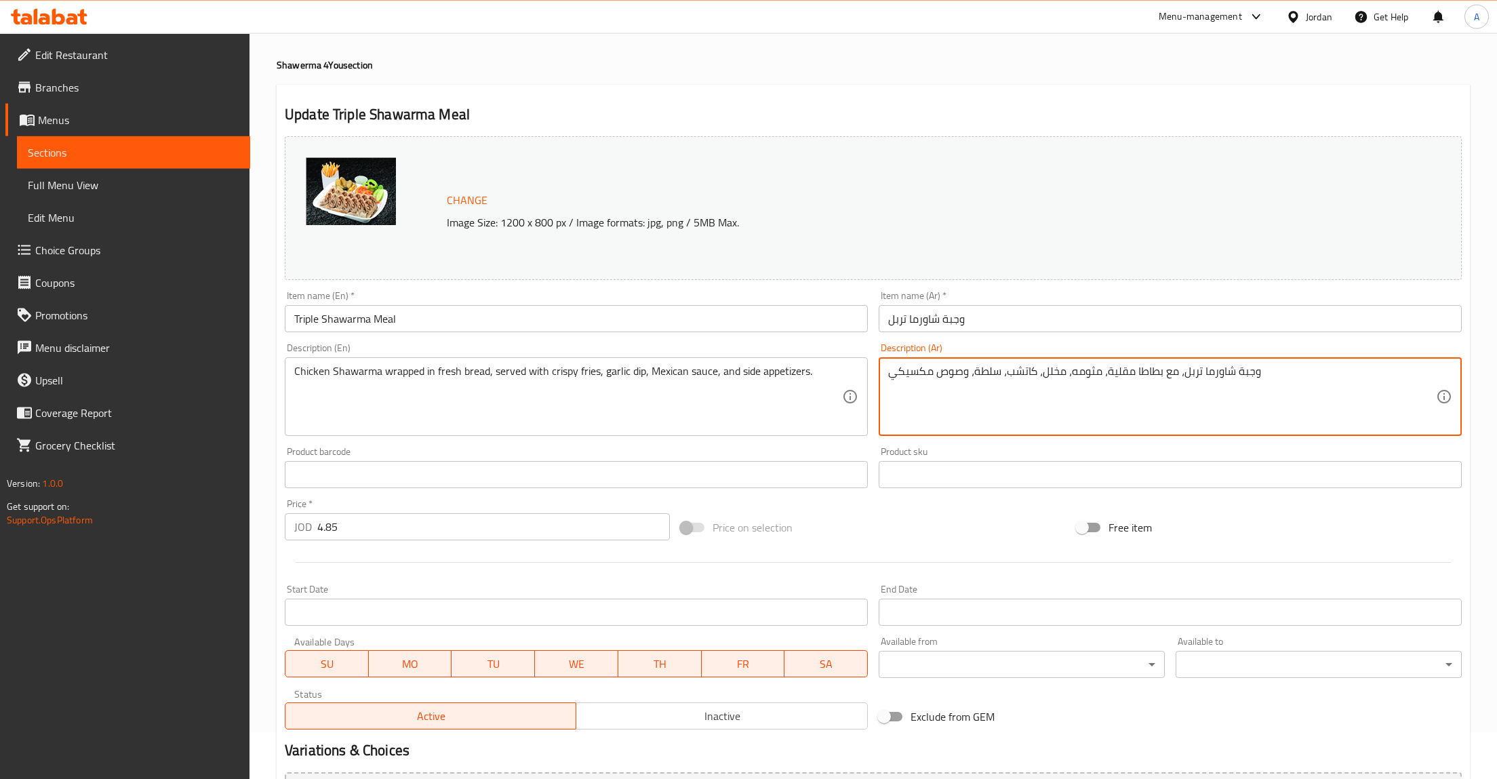
scroll to position [70, 0]
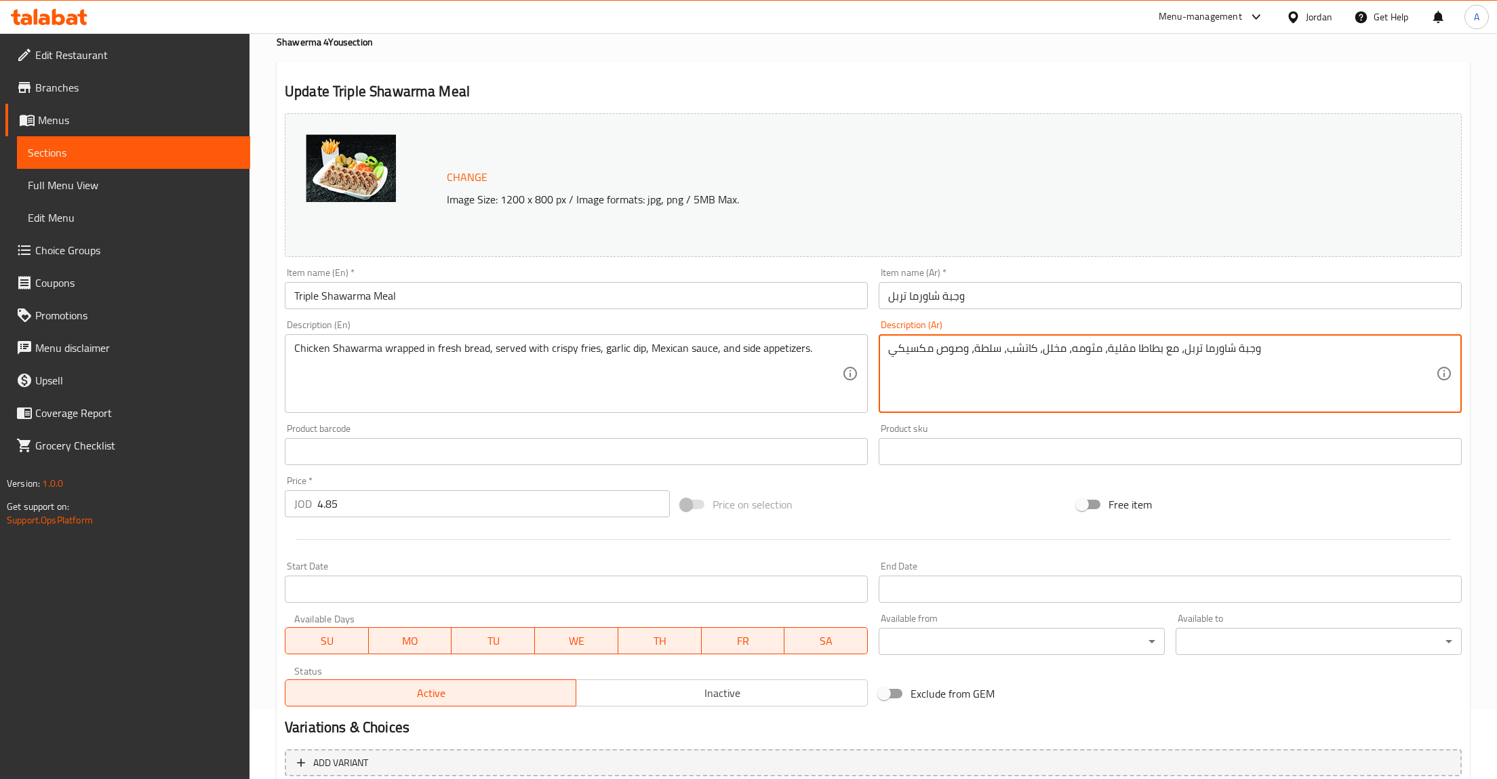
paste textarea "جاج ملفوفة بخبز طازج، تُقدَّم مع بطاطا مقلية و مثومة و صوص مكسيكي ومقبلات جانبية"
drag, startPoint x: 1346, startPoint y: 373, endPoint x: 1326, endPoint y: 367, distance: 21.0
click at [1346, 372] on textarea "وجبة شاورما دجاج ملفوفة بخبز طازج، تُقدَّم مع بطاطا مقلية و مثومة و صوص مكسيكي …" at bounding box center [1162, 374] width 548 height 64
click at [1289, 350] on textarea "وجبة شاورما دجاج ملفوفة بخبز طازج، تُقدَّم مع بطاطا مقلية و مثومة و صوص مكسيكي …" at bounding box center [1162, 374] width 548 height 64
click at [1108, 400] on textarea "وجبة شاورما تريبل دجاج ملفوفة بخبز طازج، تُقدَّم مع بطاطا مقلية و مثومة و صوص م…" at bounding box center [1162, 374] width 548 height 64
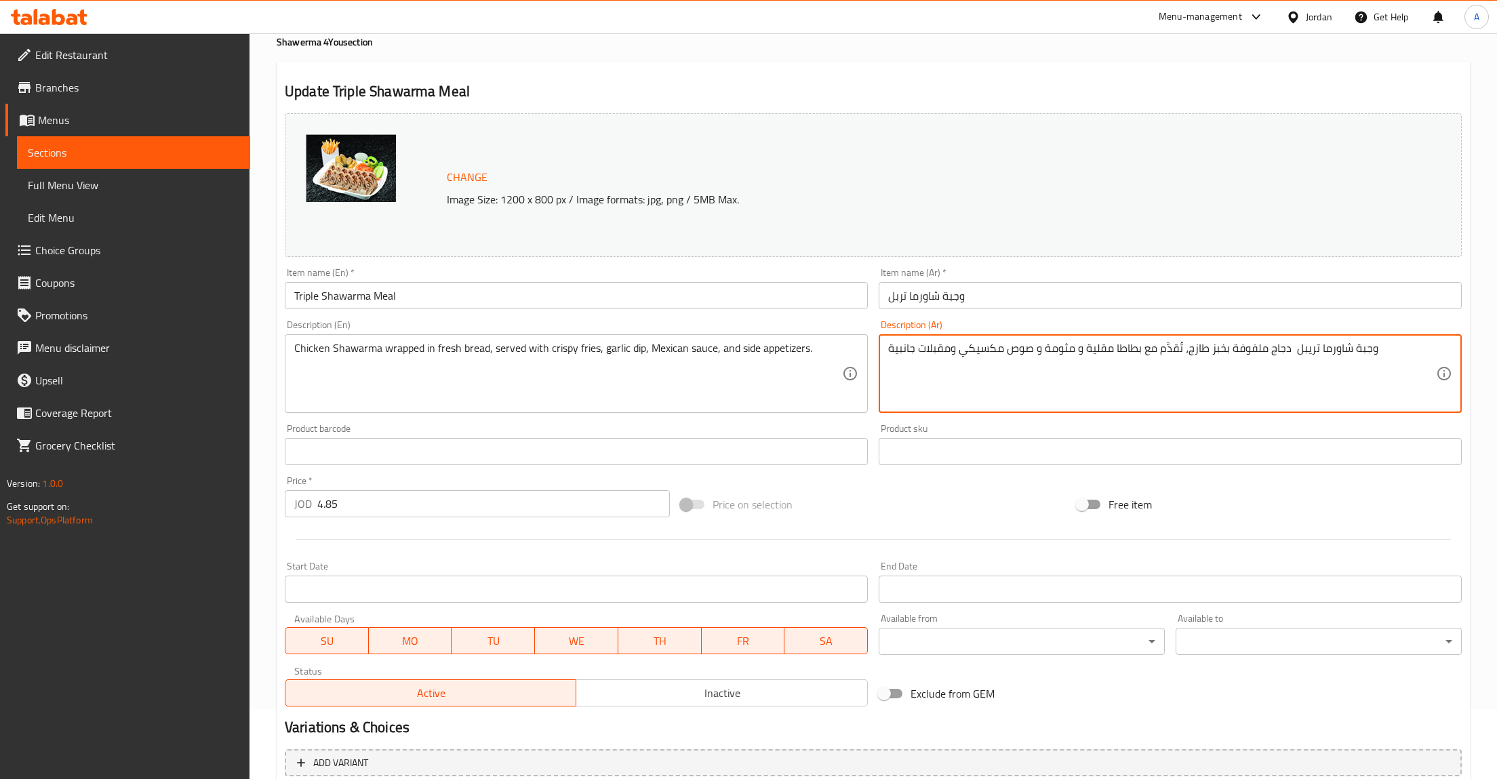
click at [1306, 347] on textarea "وجبة شاورما تريبل دجاج ملفوفة بخبز طازج، تُقدَّم مع بطاطا مقلية و مثومة و صوص م…" at bounding box center [1162, 374] width 548 height 64
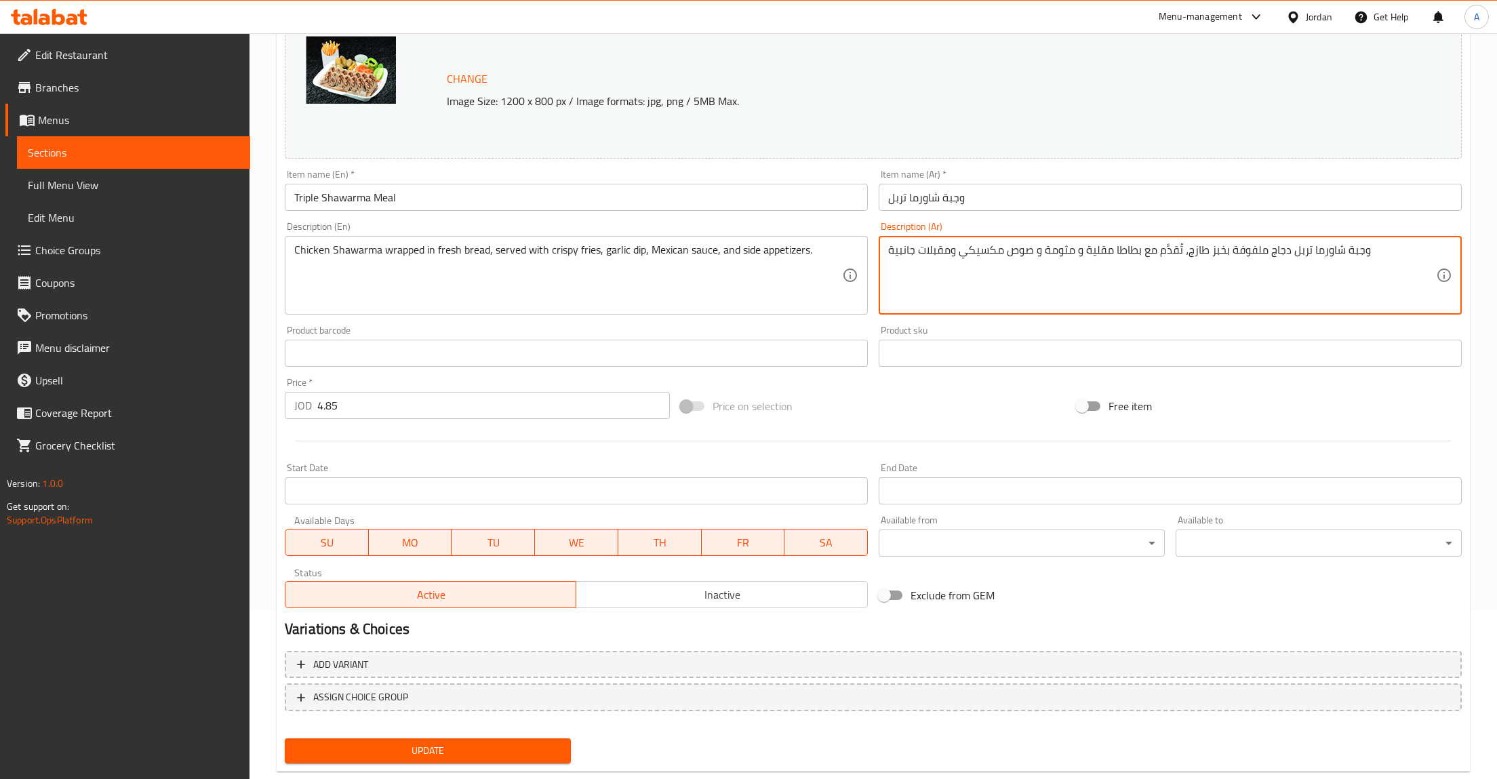
scroll to position [197, 0]
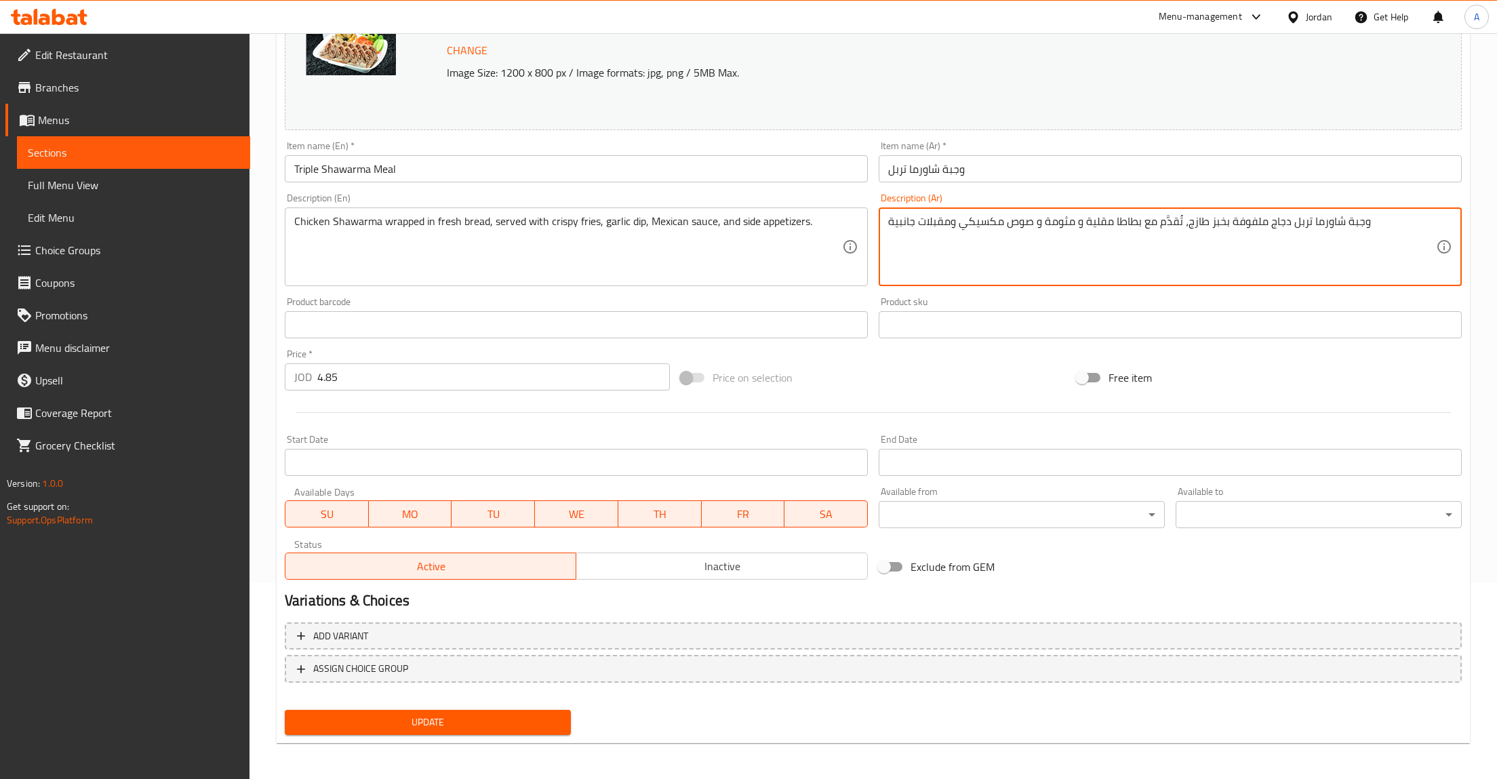
type textarea "وجبة شاورما تربل دجاج ملفوفة بخبز طازج، تُقدَّم مع بطاطا مقلية و مثومة و صوص مك…"
click at [451, 719] on span "Update" at bounding box center [428, 722] width 264 height 17
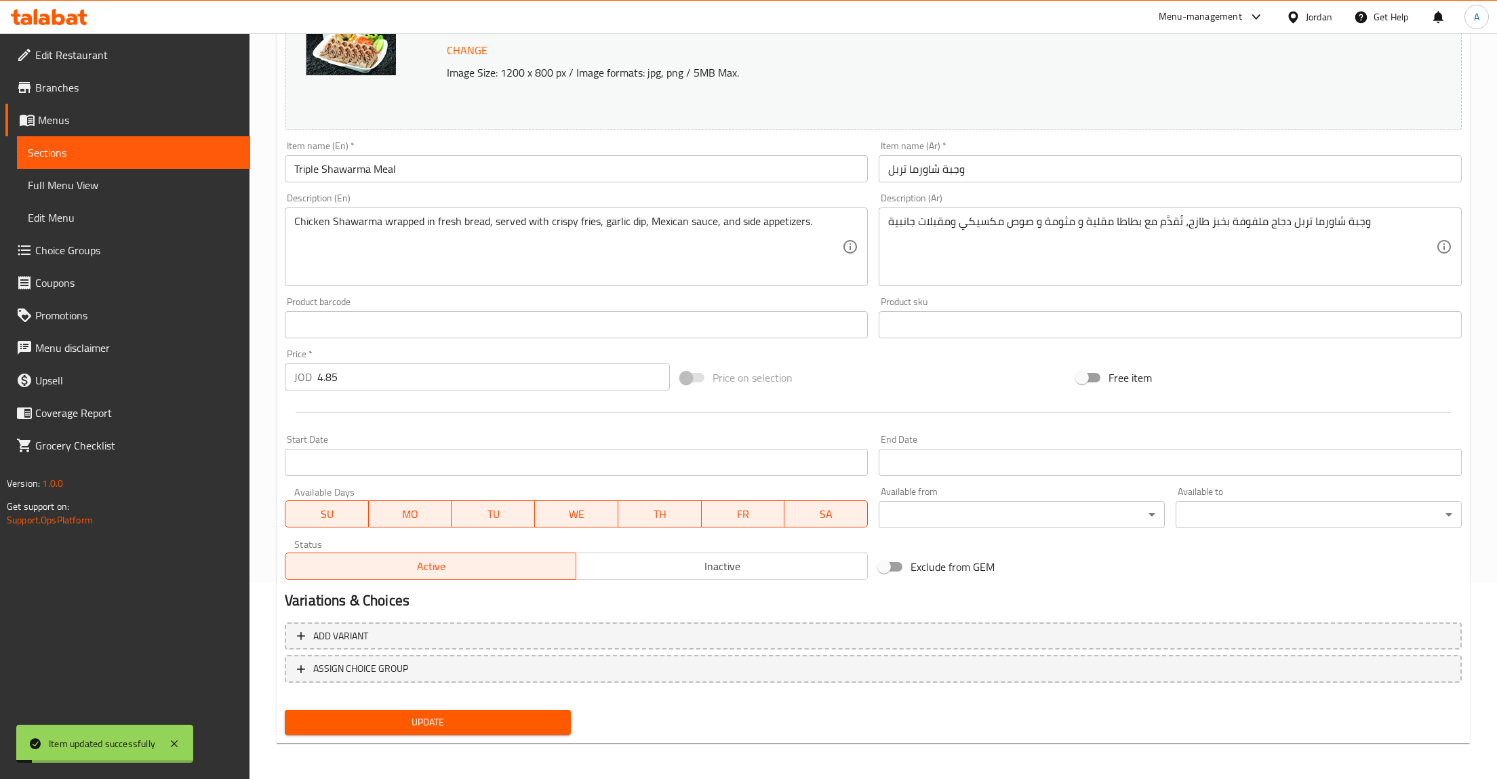
click at [92, 155] on span "Sections" at bounding box center [134, 152] width 212 height 16
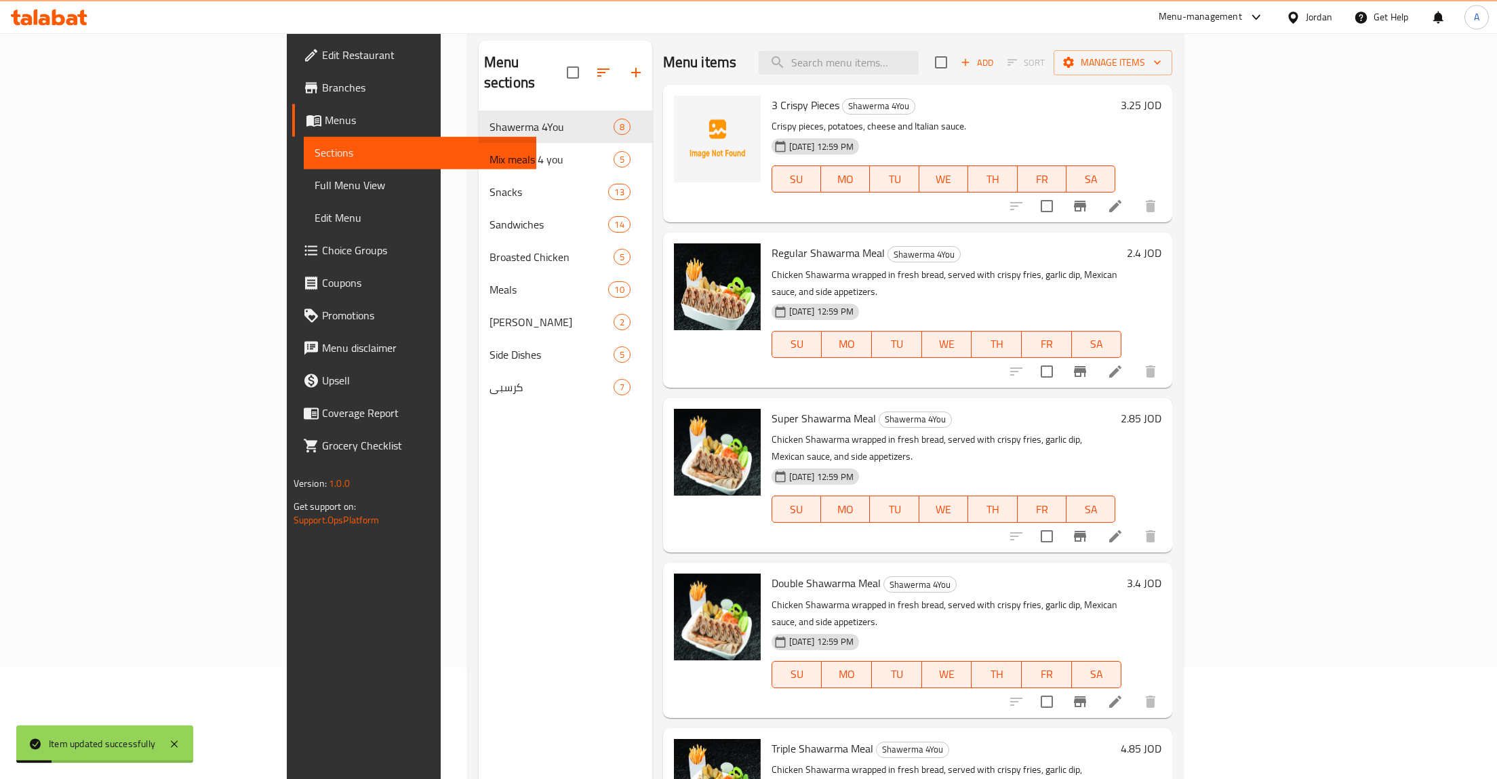
scroll to position [49, 0]
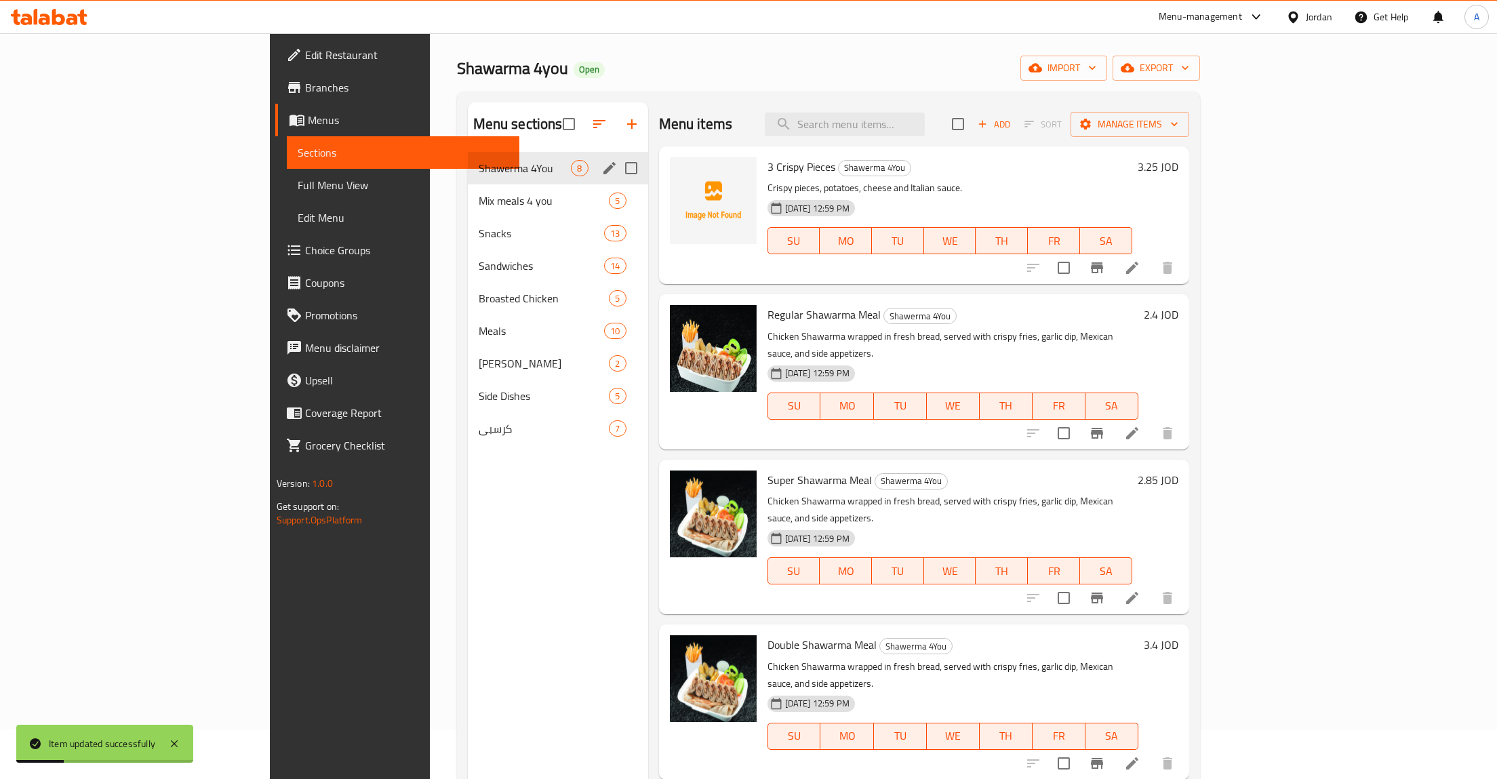
click at [479, 168] on span "Shawerma 4You" at bounding box center [525, 168] width 93 height 16
click at [479, 197] on span "Mix meals 4 you" at bounding box center [525, 201] width 93 height 16
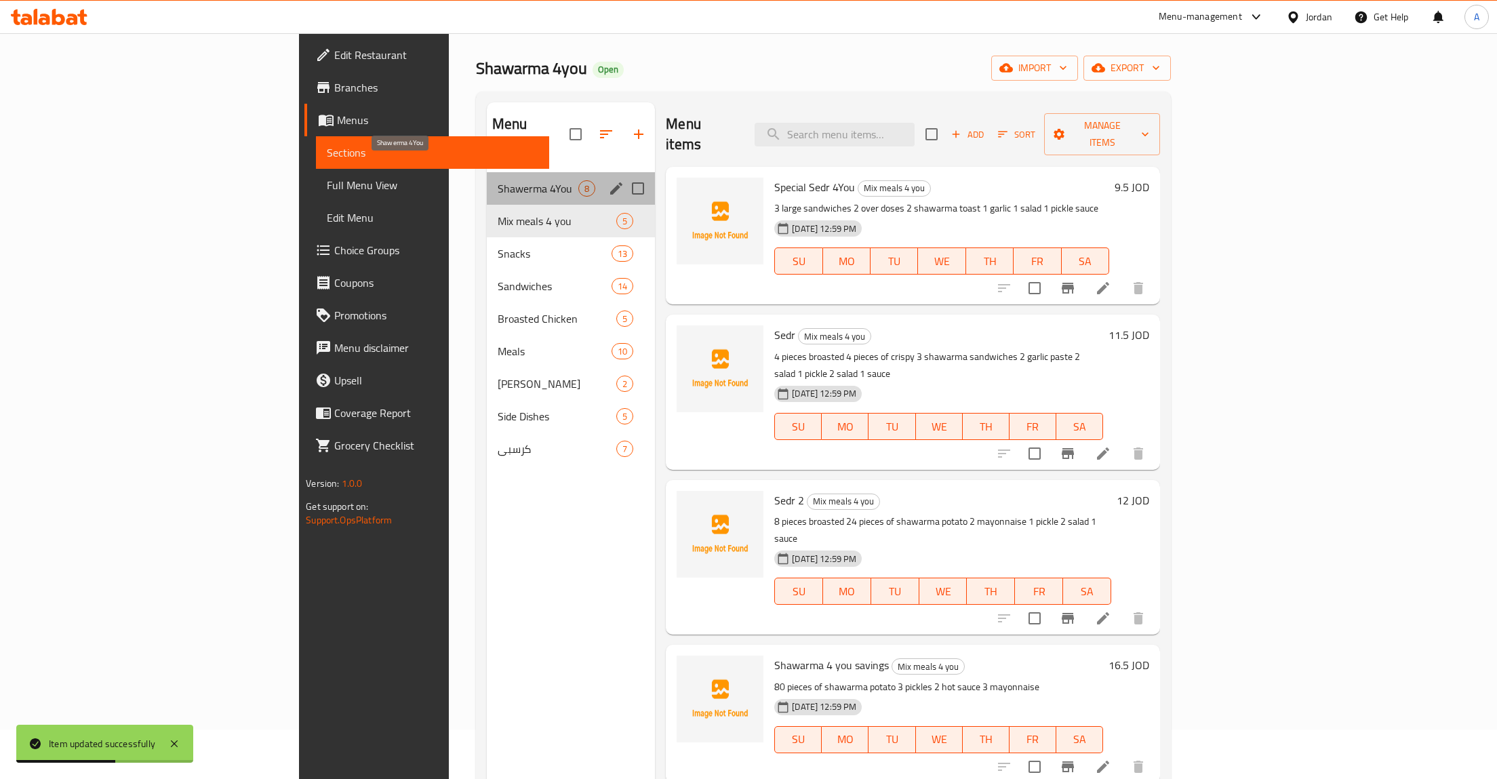
click at [498, 180] on span "Shawerma 4You" at bounding box center [538, 188] width 81 height 16
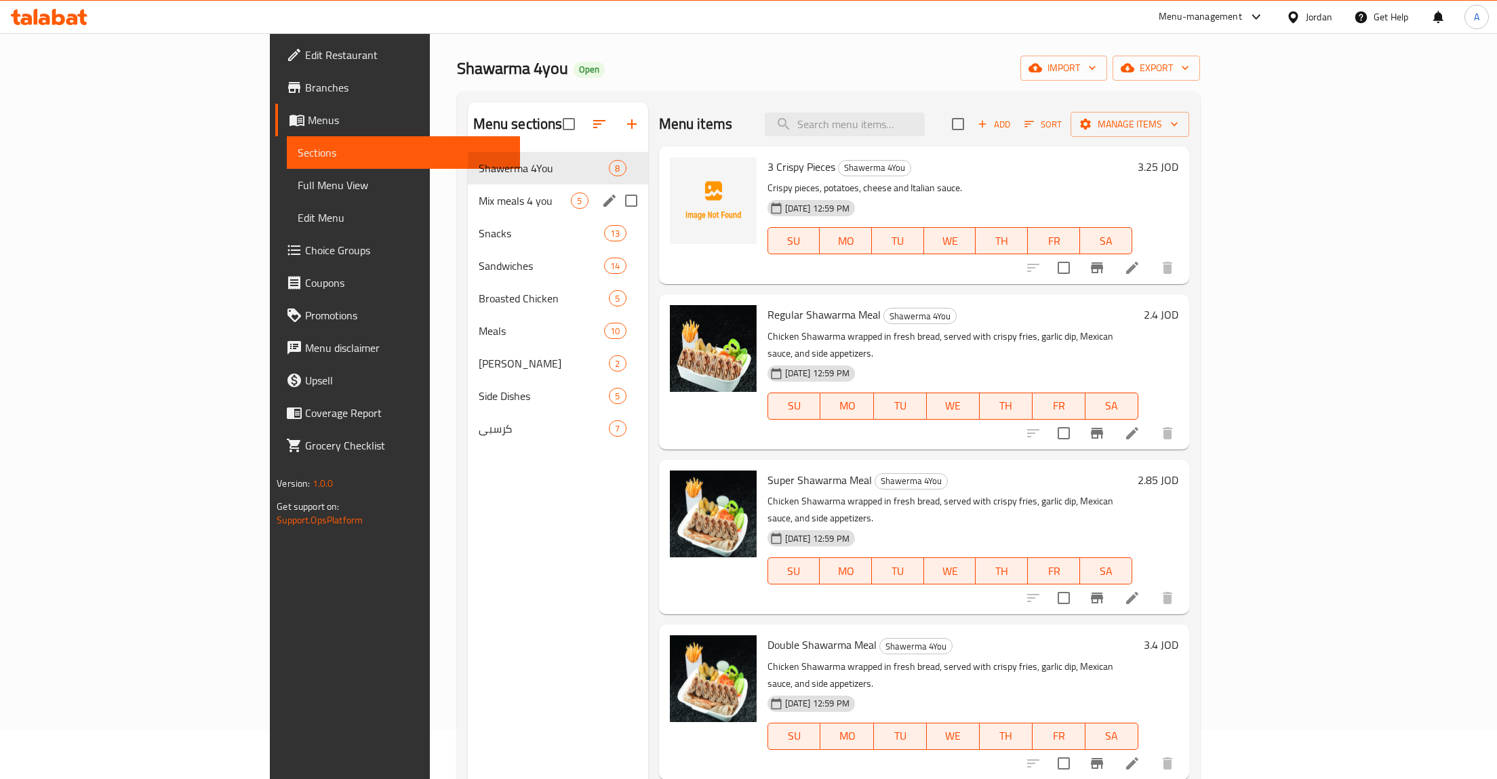
click at [479, 201] on span "Mix meals 4 you" at bounding box center [525, 201] width 93 height 16
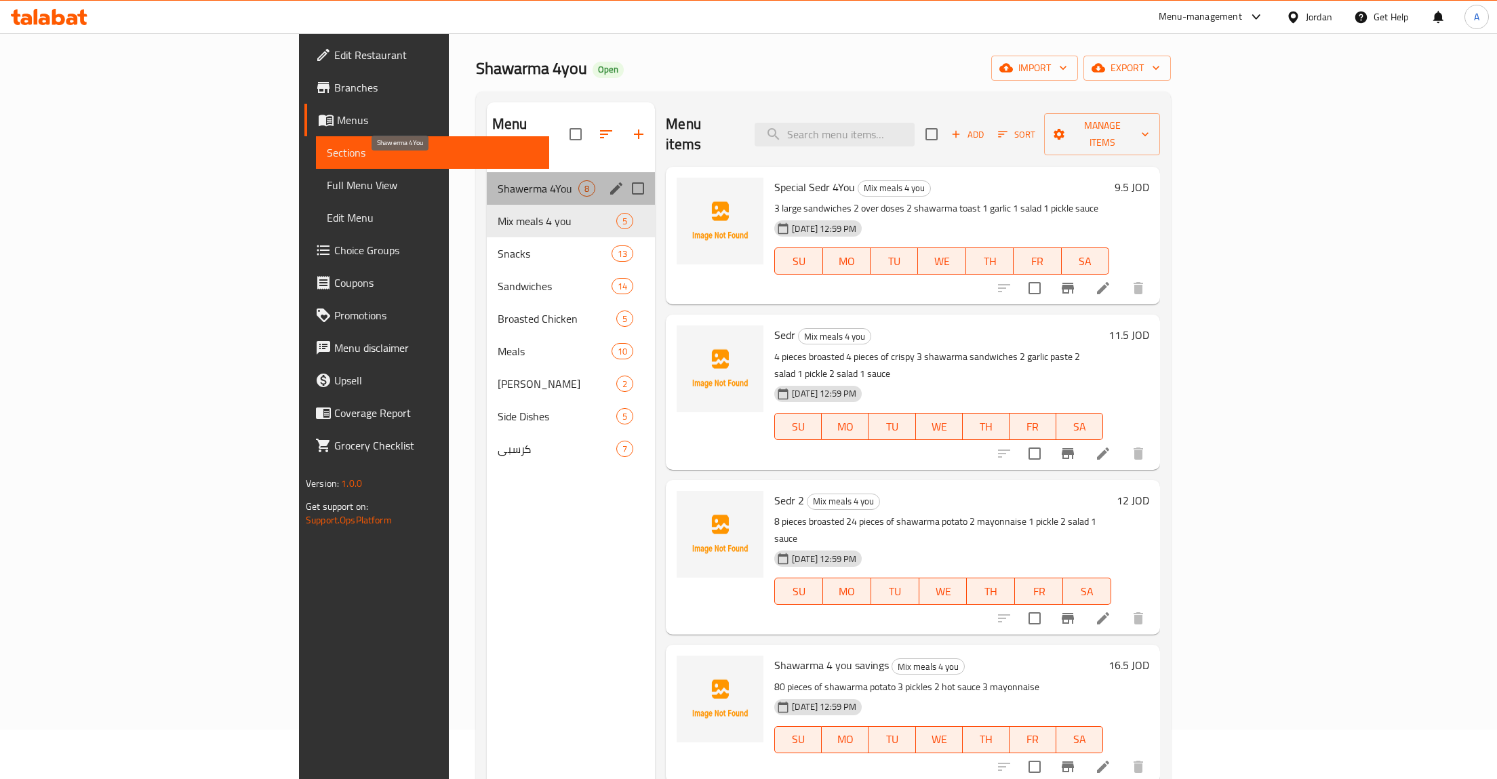
click at [498, 180] on span "Shawerma 4You" at bounding box center [538, 188] width 81 height 16
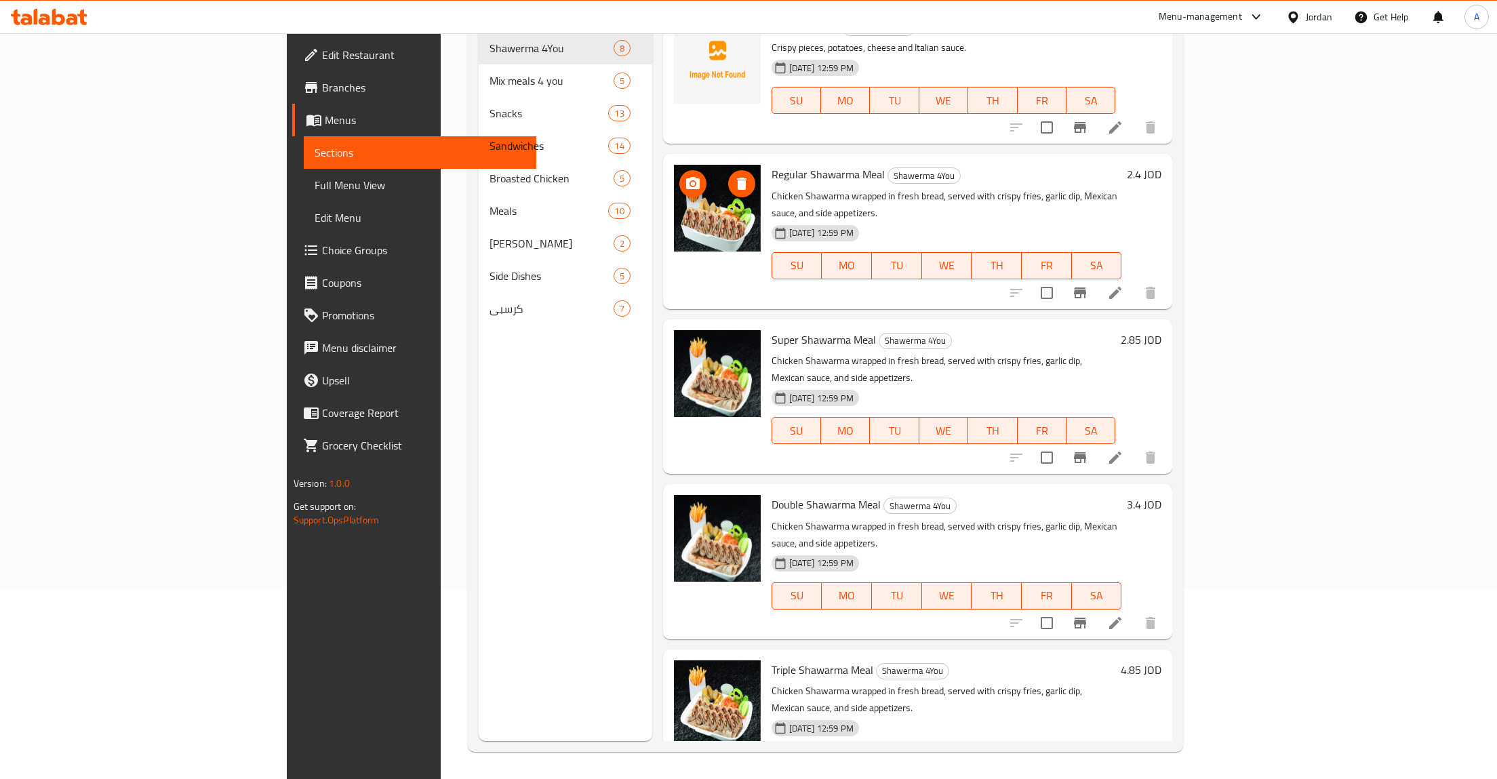
click at [674, 236] on img at bounding box center [717, 208] width 87 height 87
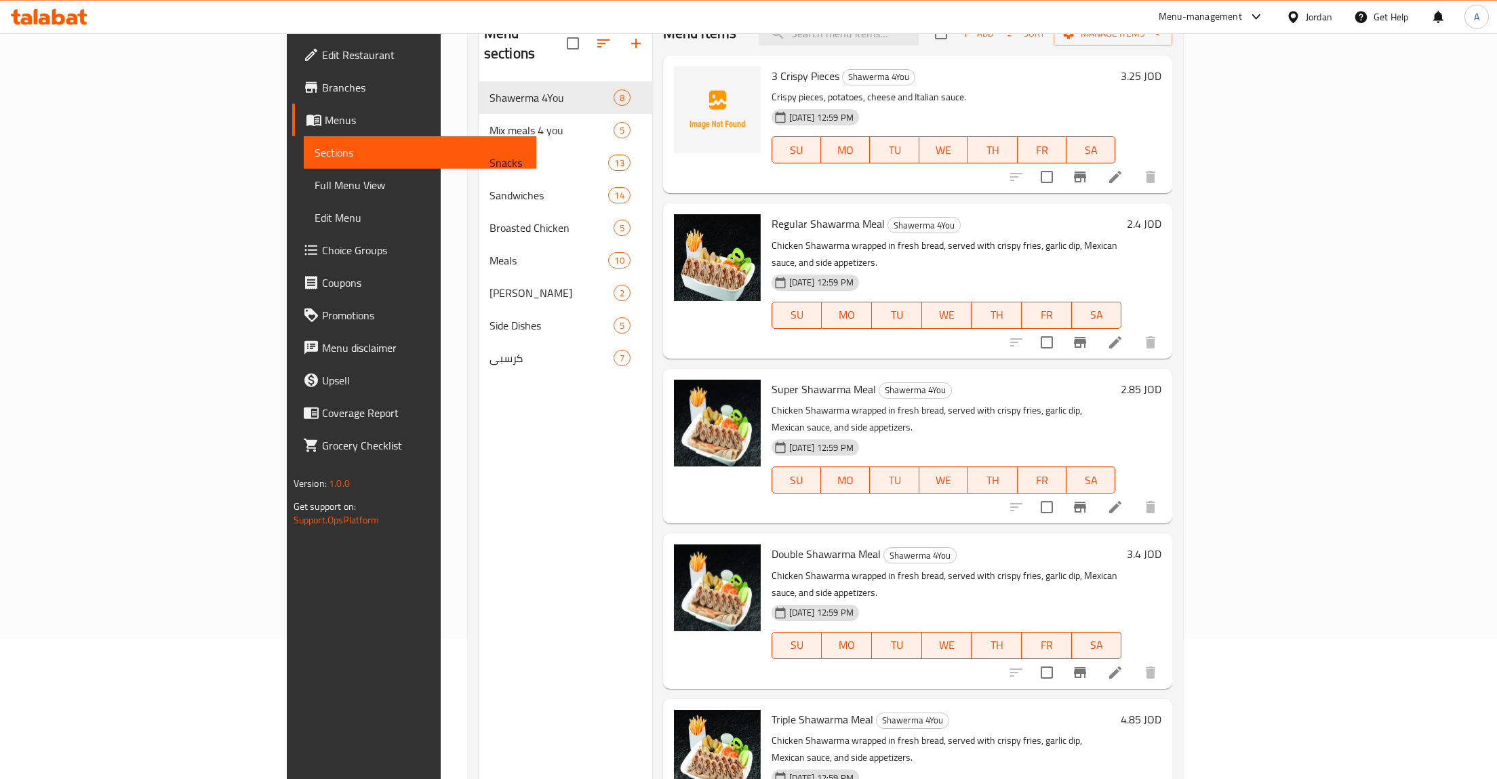
scroll to position [120, 0]
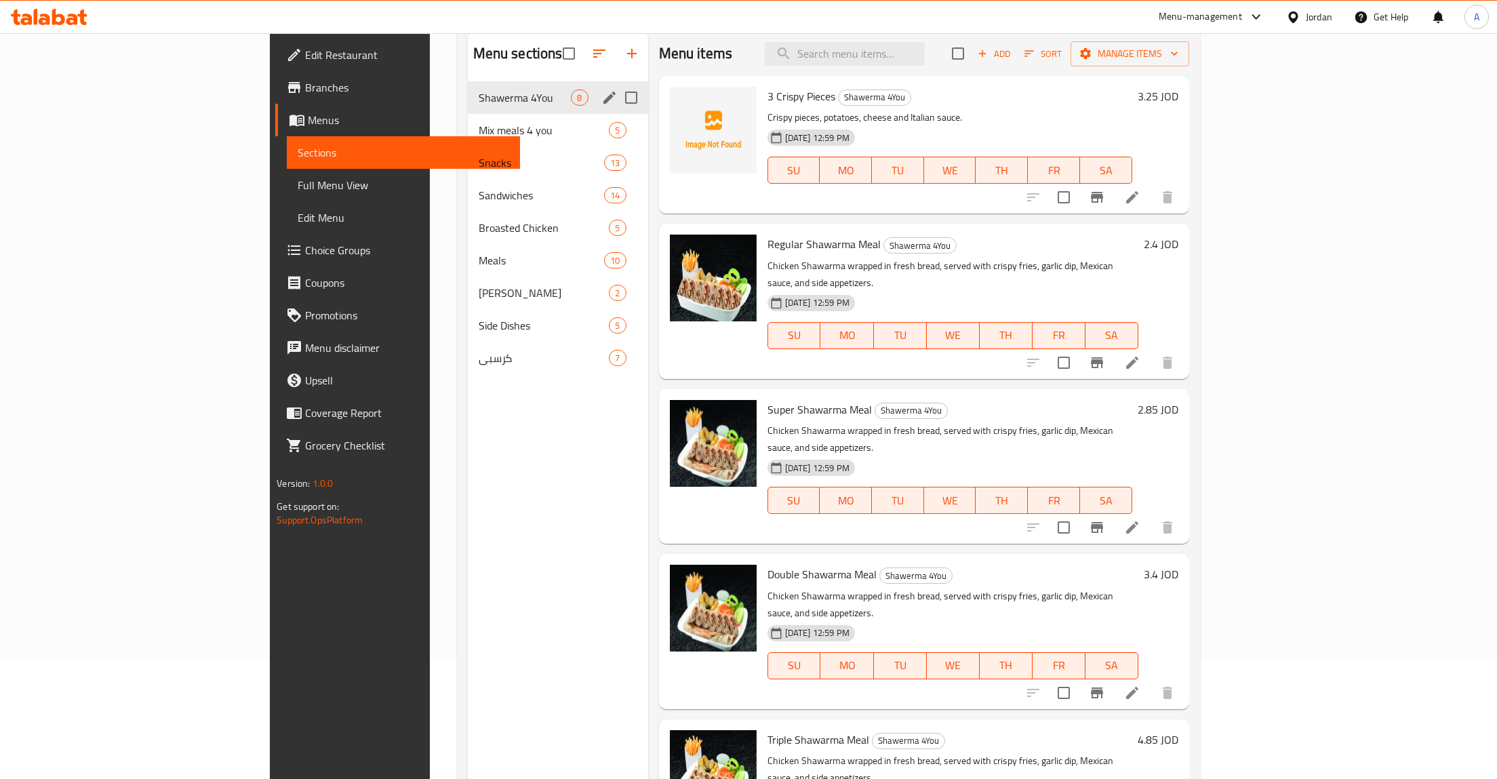
click at [479, 102] on span "Shawerma 4You" at bounding box center [525, 97] width 93 height 16
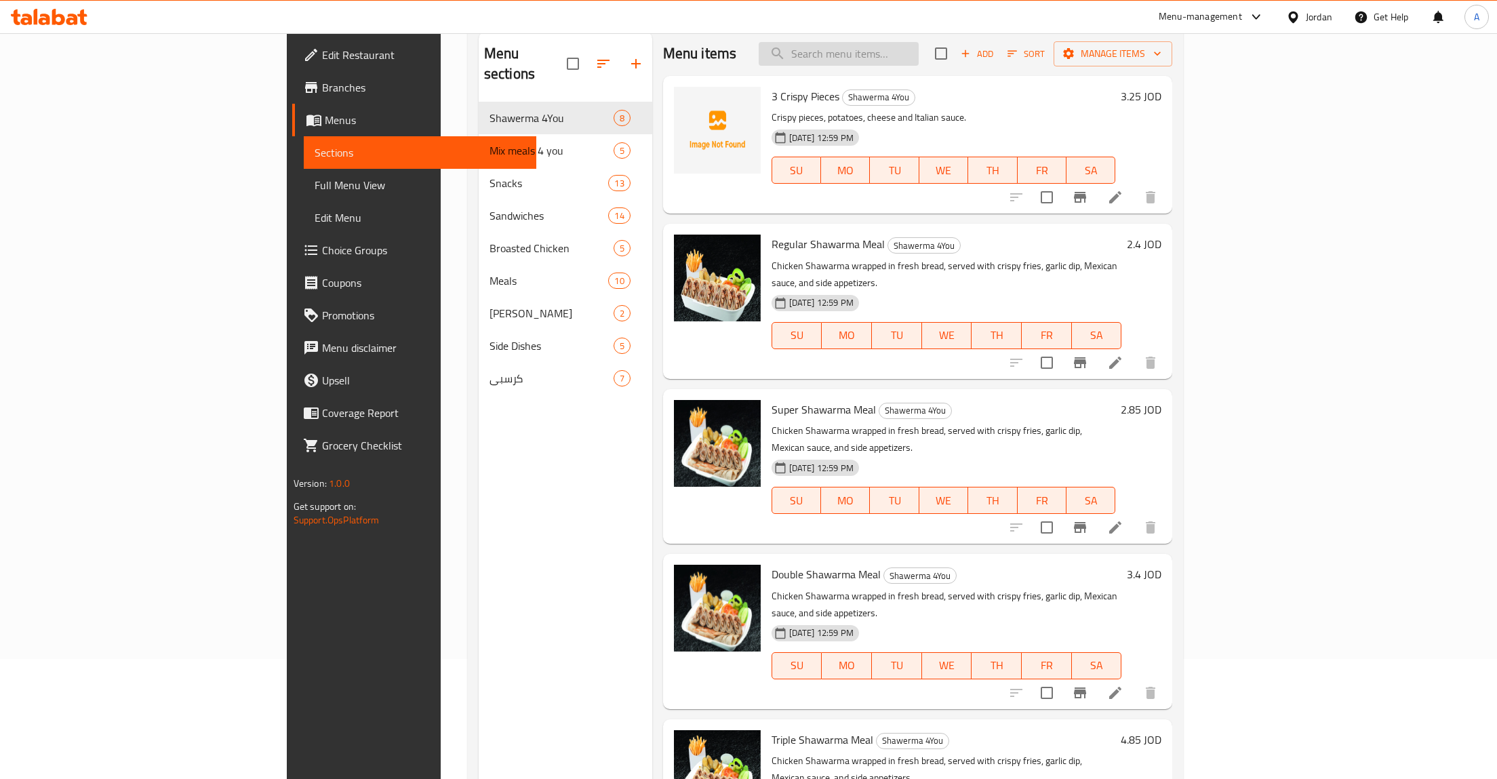
click at [896, 55] on input "search" at bounding box center [839, 54] width 160 height 24
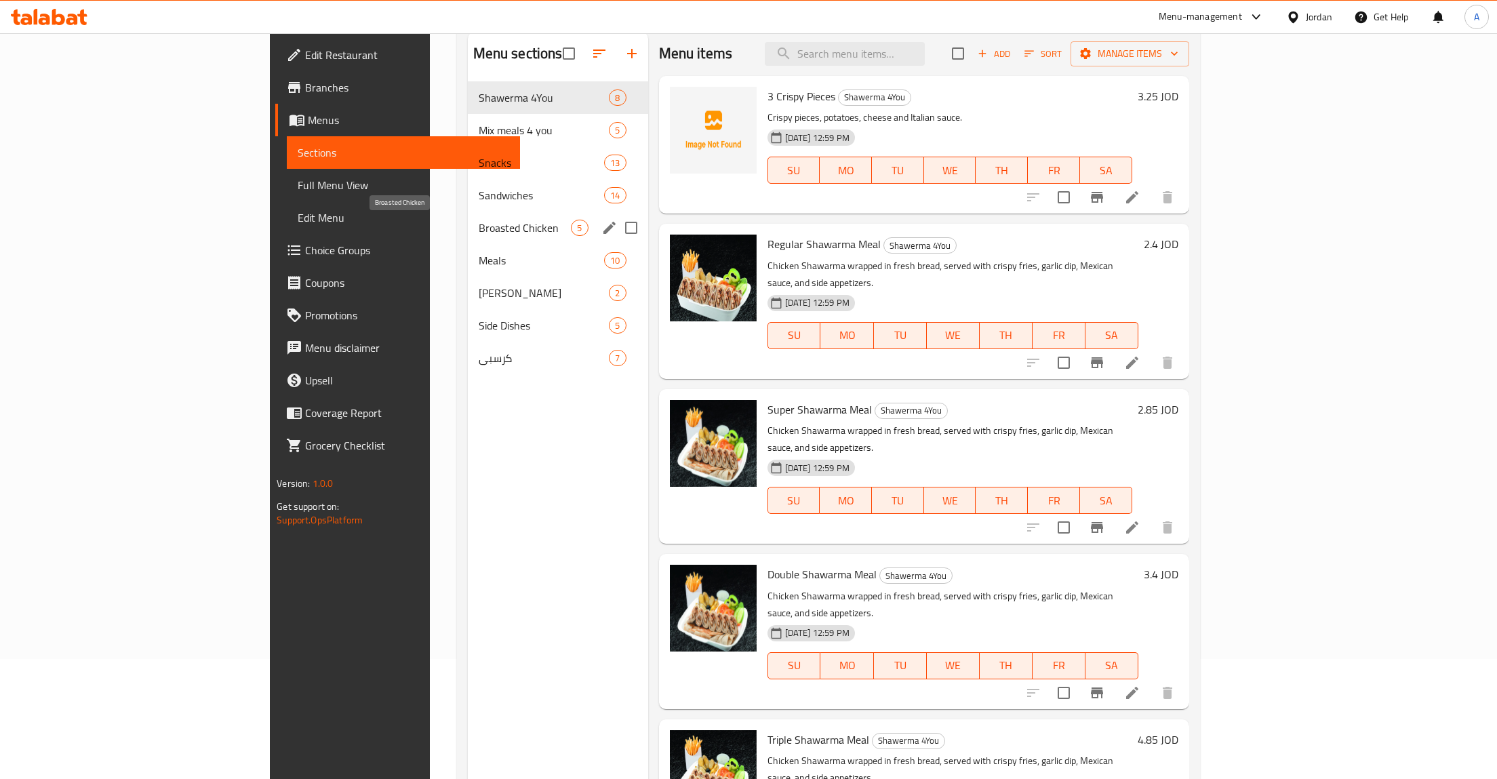
click at [479, 224] on span "Broasted Chicken" at bounding box center [525, 228] width 93 height 16
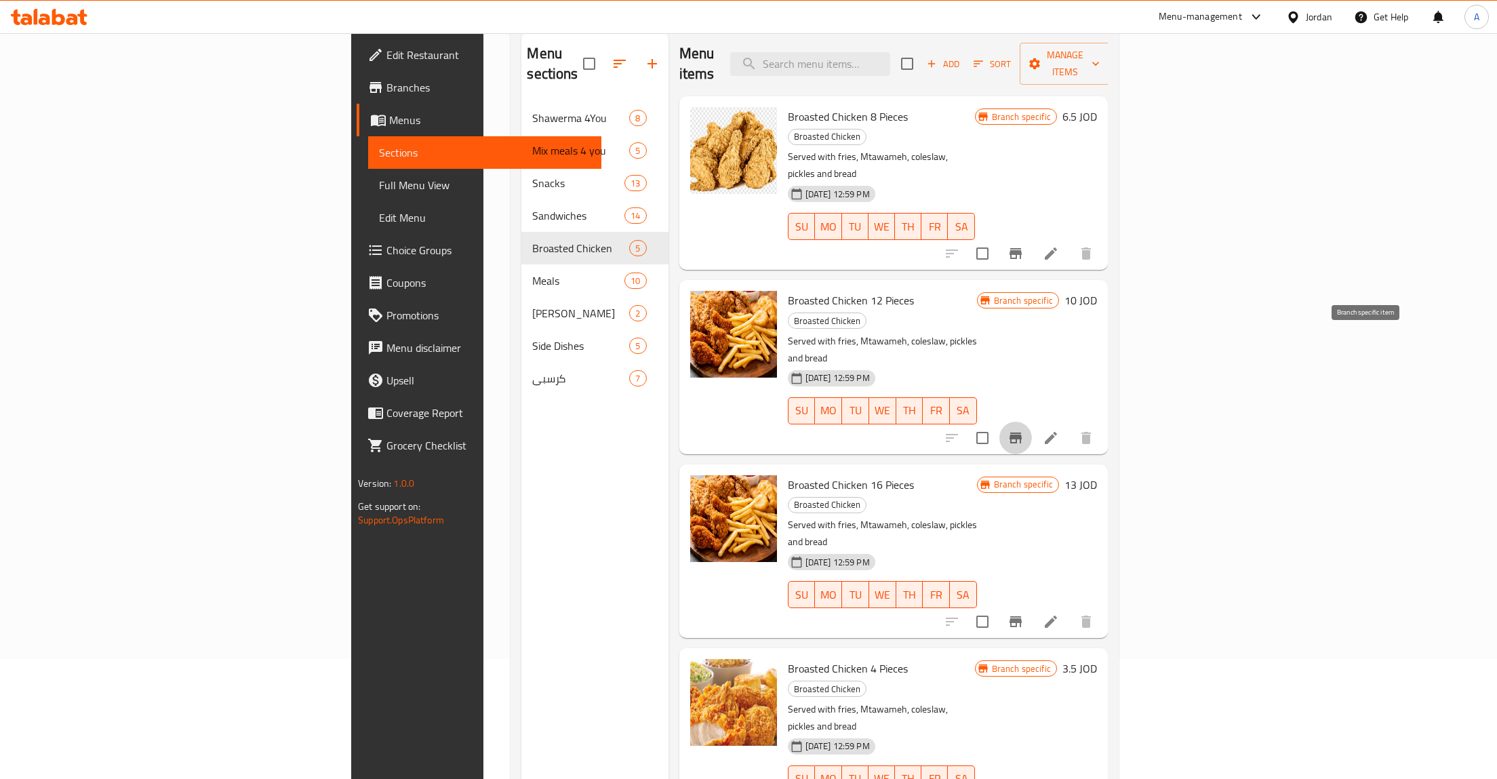
click at [1022, 433] on icon "Branch-specific-item" at bounding box center [1015, 438] width 12 height 11
click at [1032, 237] on button "Branch-specific-item" at bounding box center [1015, 253] width 33 height 33
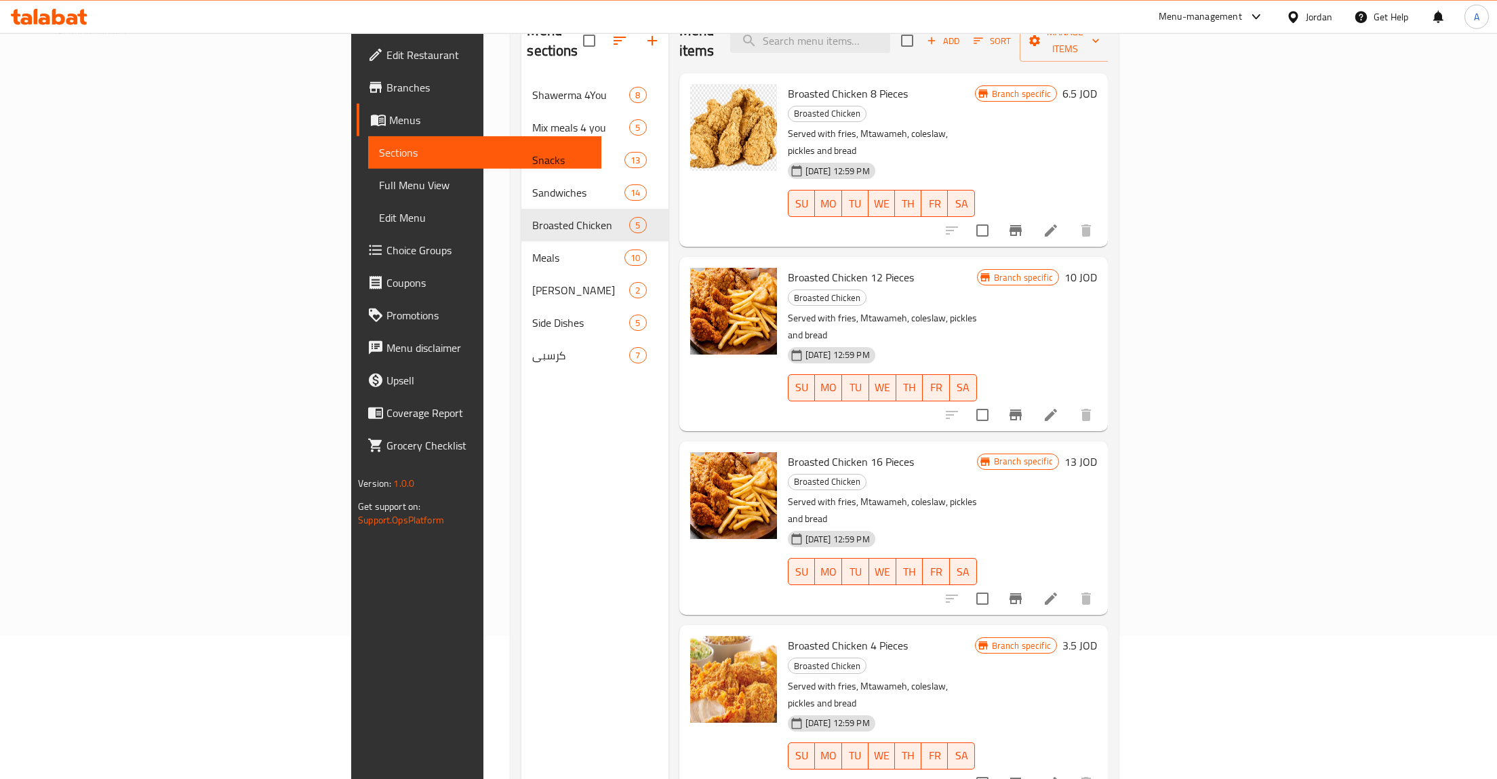
scroll to position [120, 0]
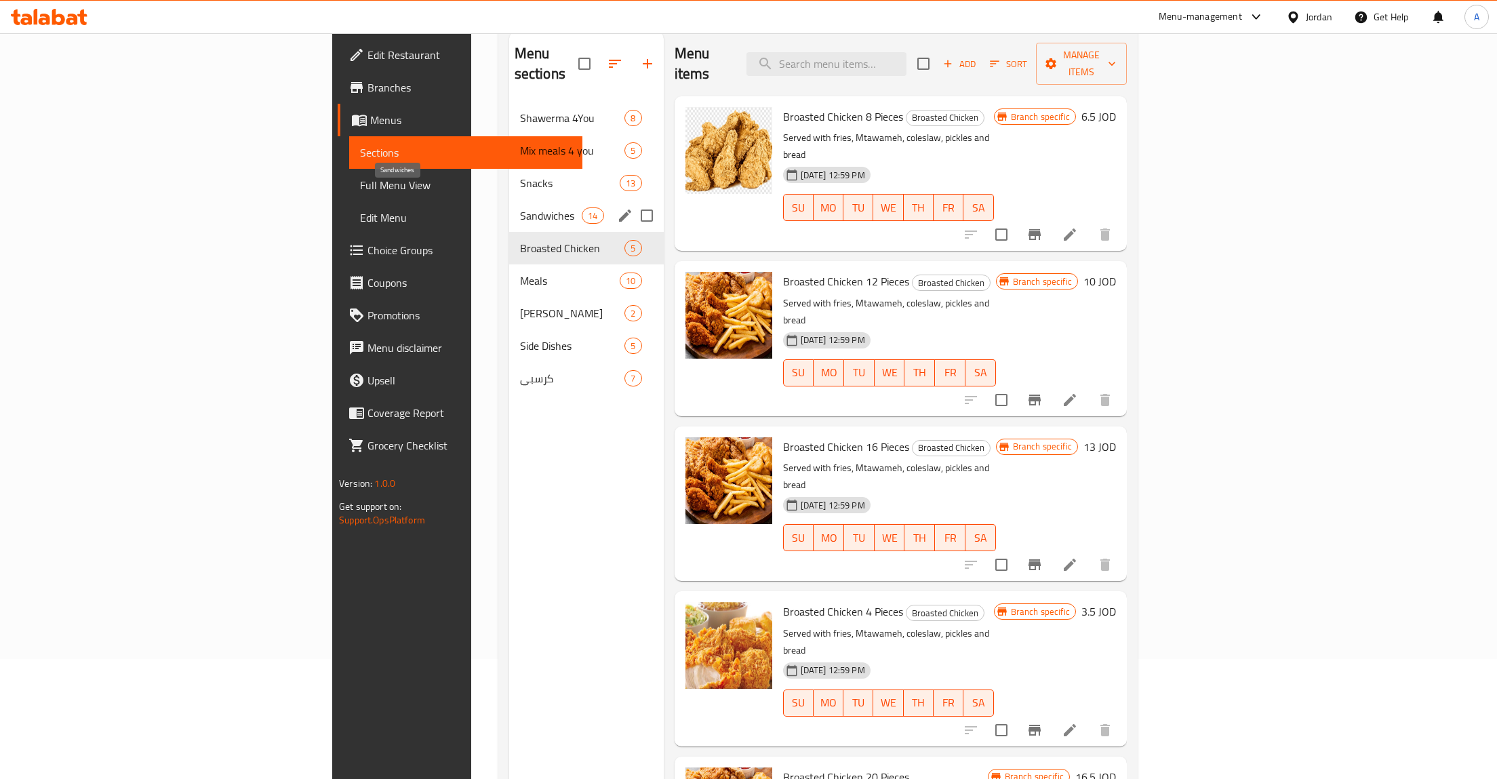
click at [520, 207] on span "Sandwiches" at bounding box center [551, 215] width 62 height 16
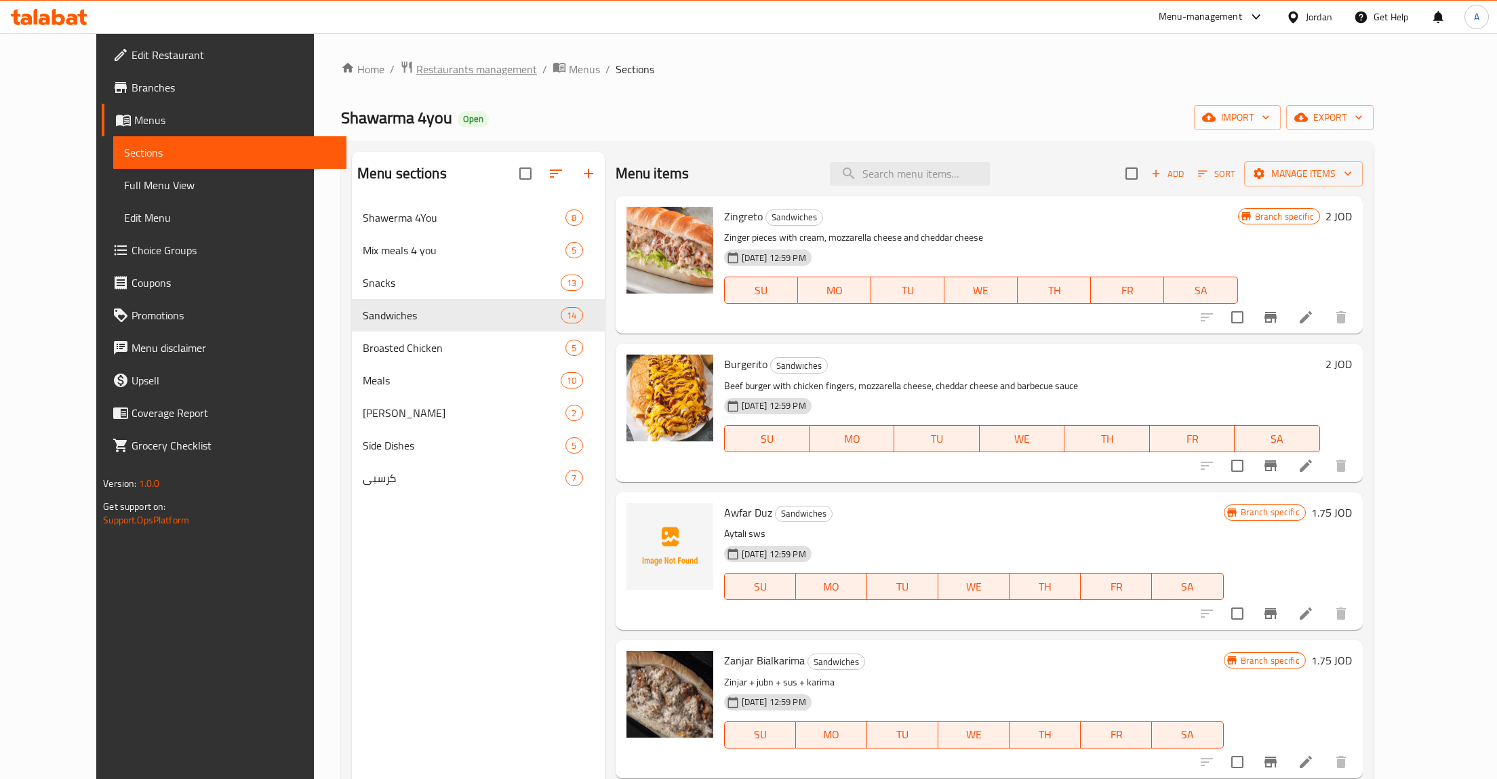
click at [432, 68] on span "Restaurants management" at bounding box center [476, 69] width 121 height 16
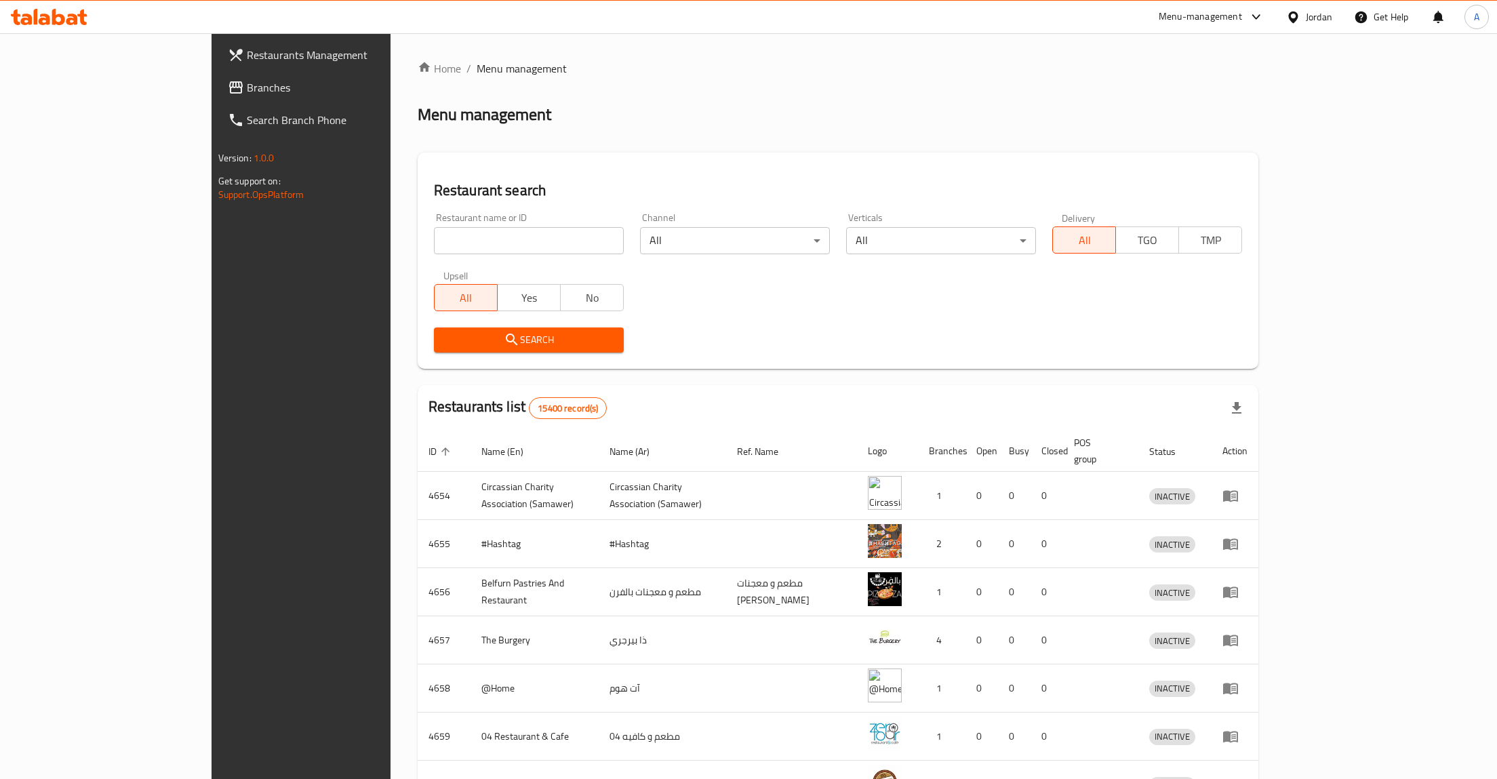
drag, startPoint x: 454, startPoint y: 226, endPoint x: 451, endPoint y: 241, distance: 14.4
click at [453, 227] on div "Restaurant name or ID Restaurant name or ID" at bounding box center [529, 233] width 190 height 41
click at [451, 243] on input "search" at bounding box center [529, 240] width 190 height 27
type input "mr.cr"
click button "Search" at bounding box center [529, 339] width 190 height 25
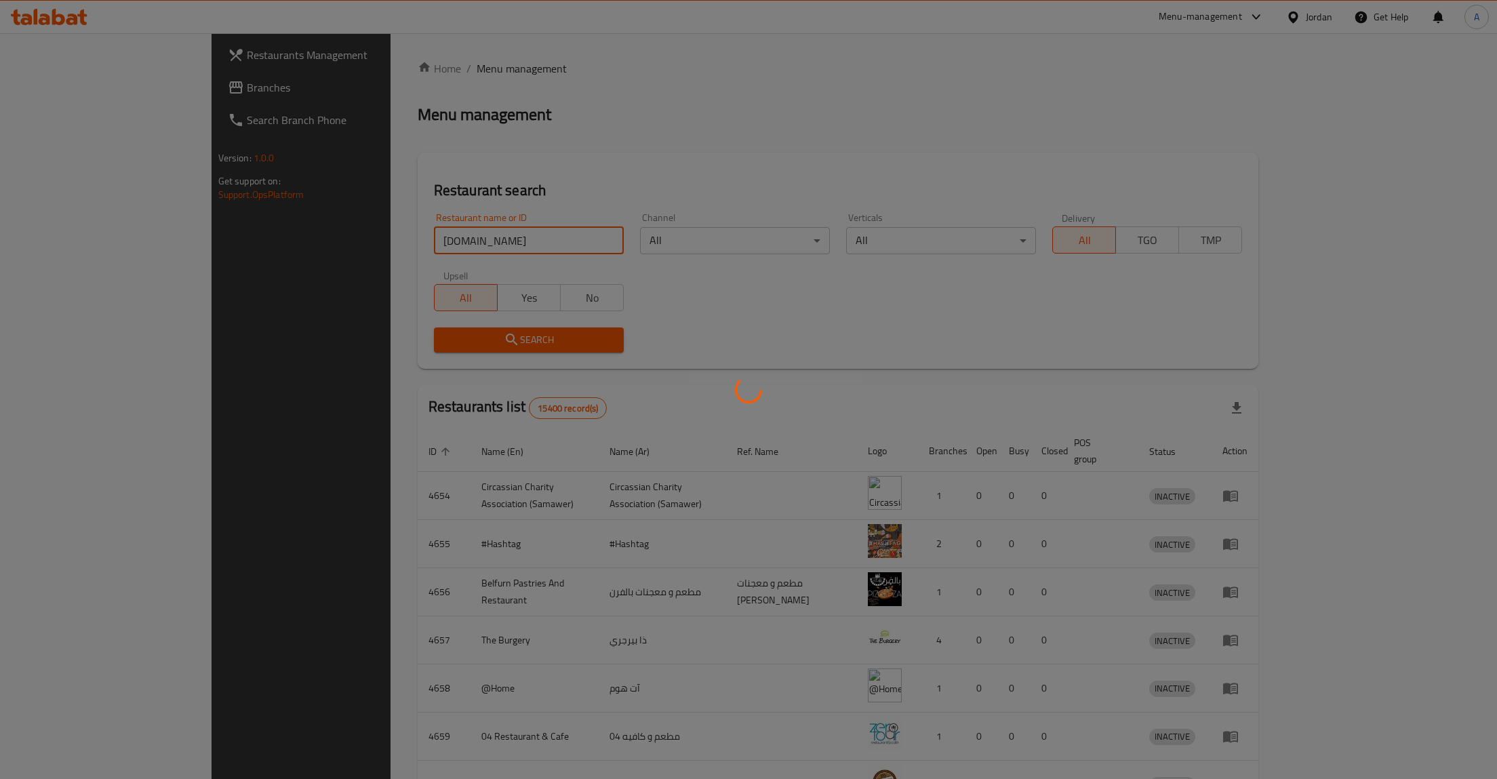
click button "Search" at bounding box center [529, 339] width 190 height 25
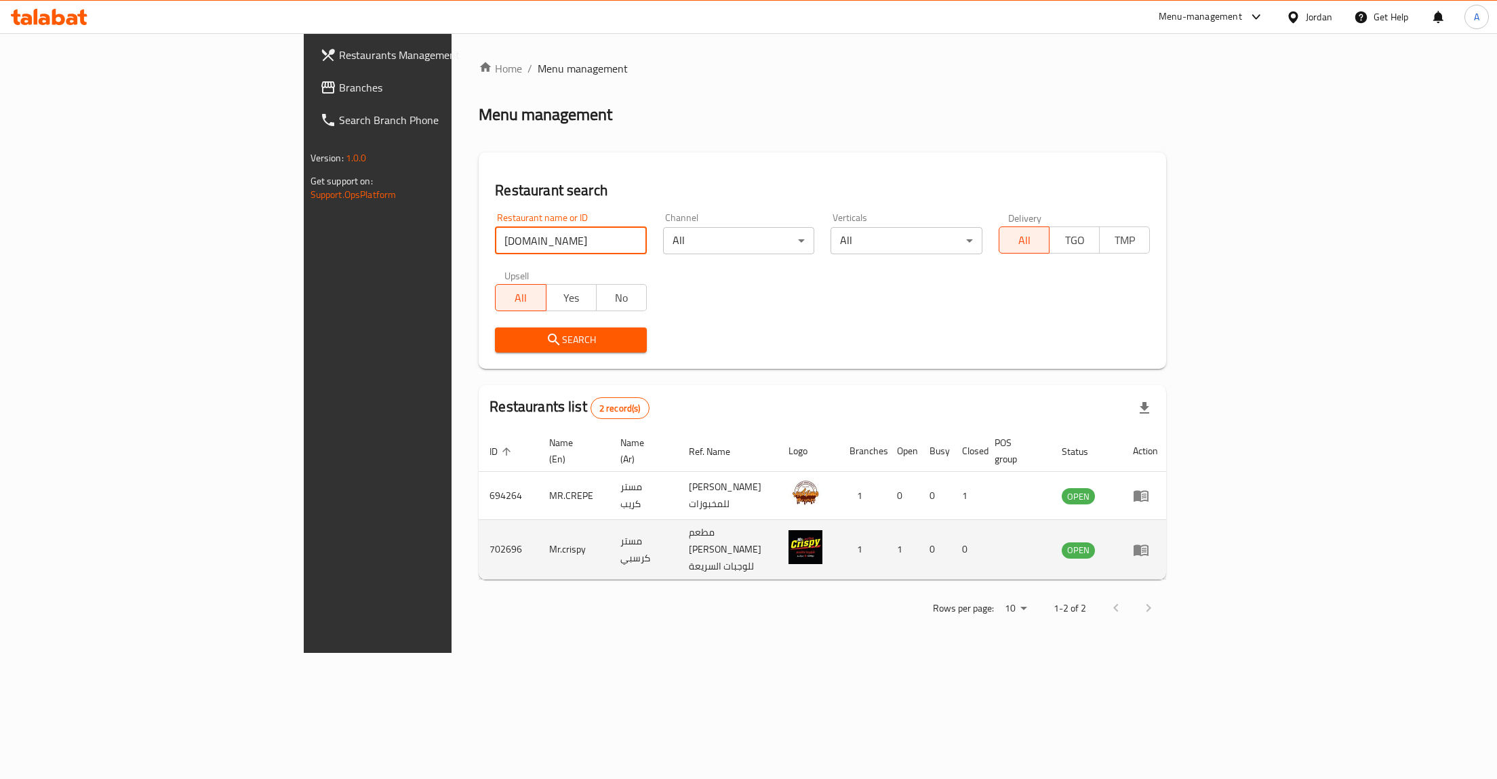
click at [1148, 544] on icon "enhanced table" at bounding box center [1140, 550] width 15 height 12
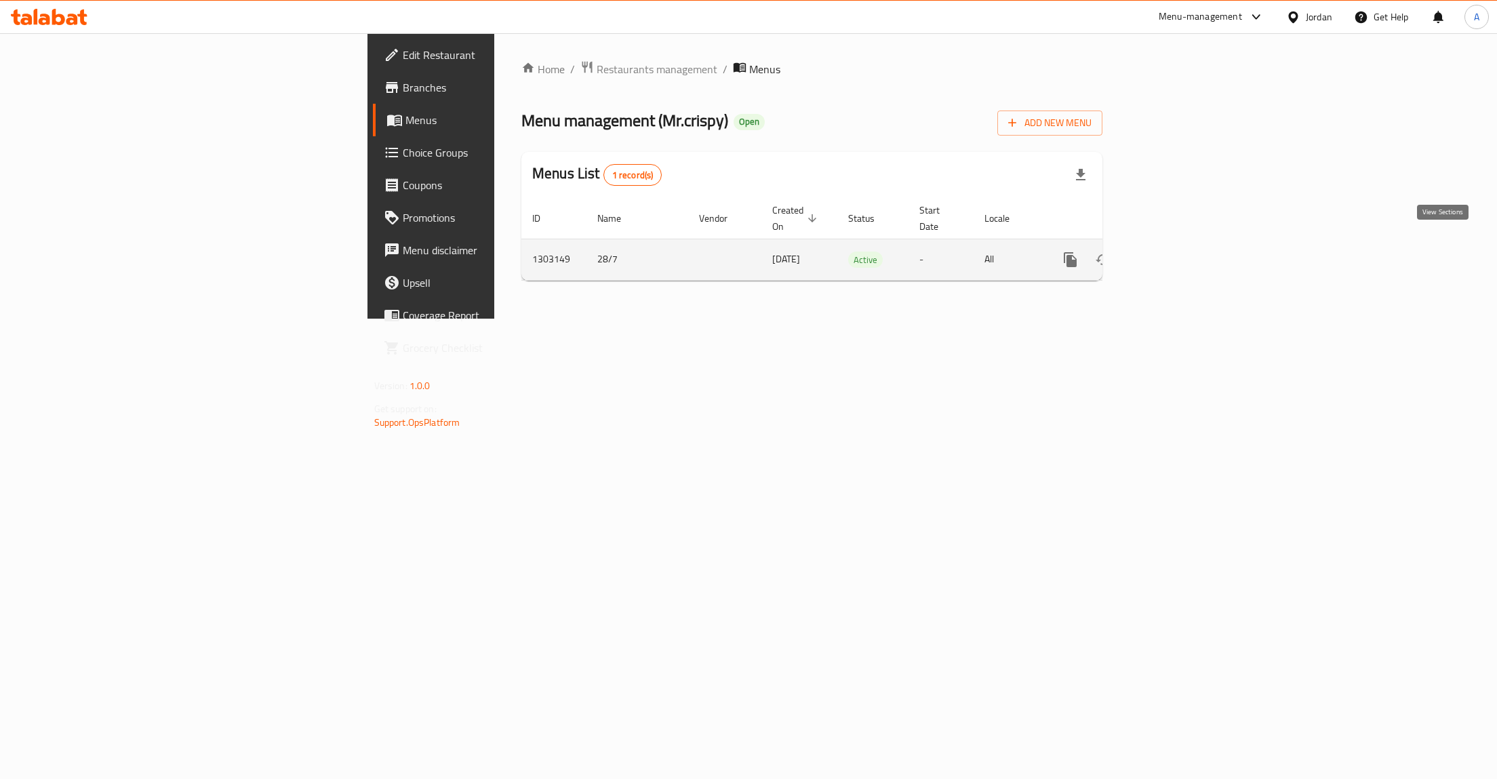
click at [1174, 254] on icon "enhanced table" at bounding box center [1168, 260] width 12 height 12
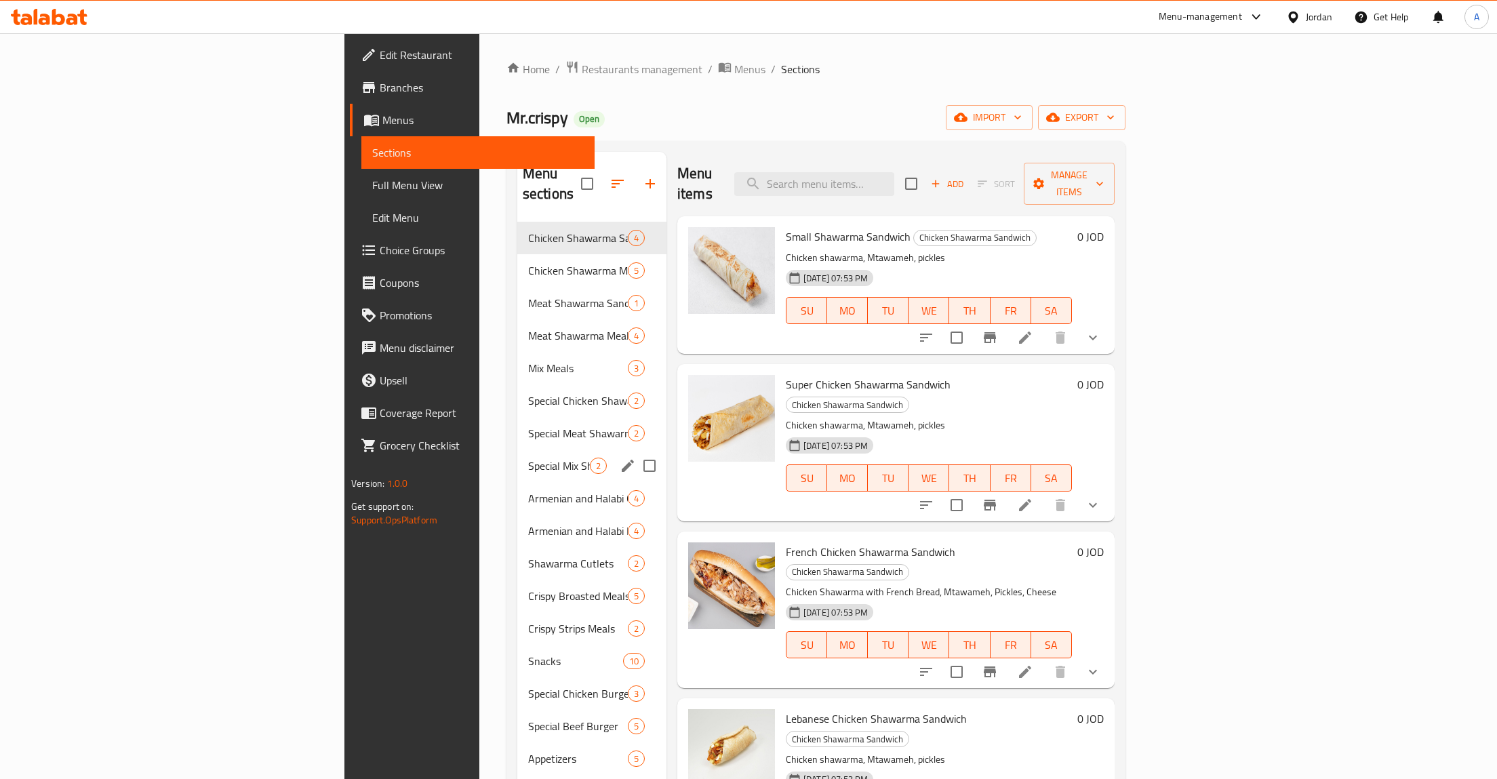
scroll to position [70, 0]
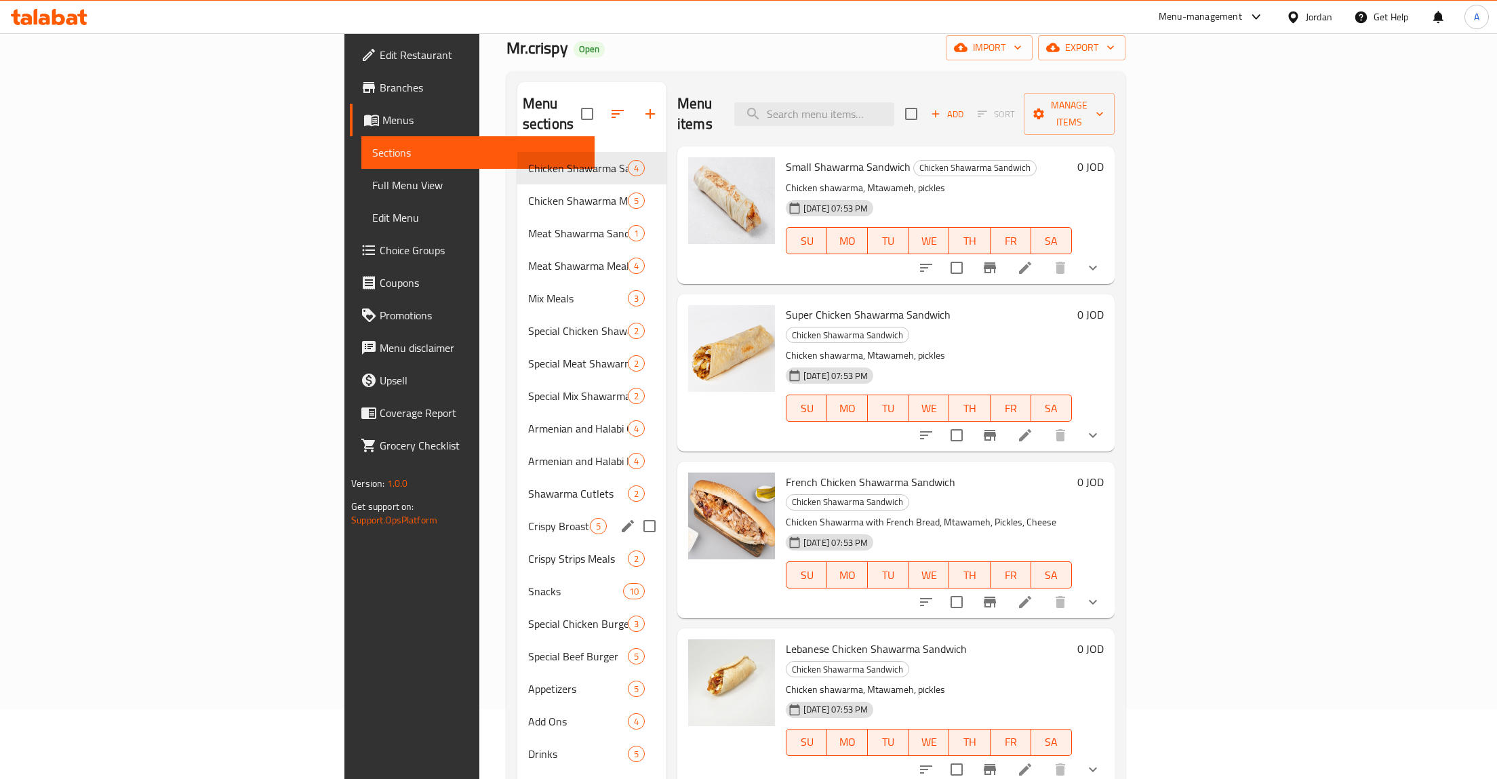
click at [517, 515] on div "Crispy Broasted Meals 5" at bounding box center [591, 526] width 149 height 33
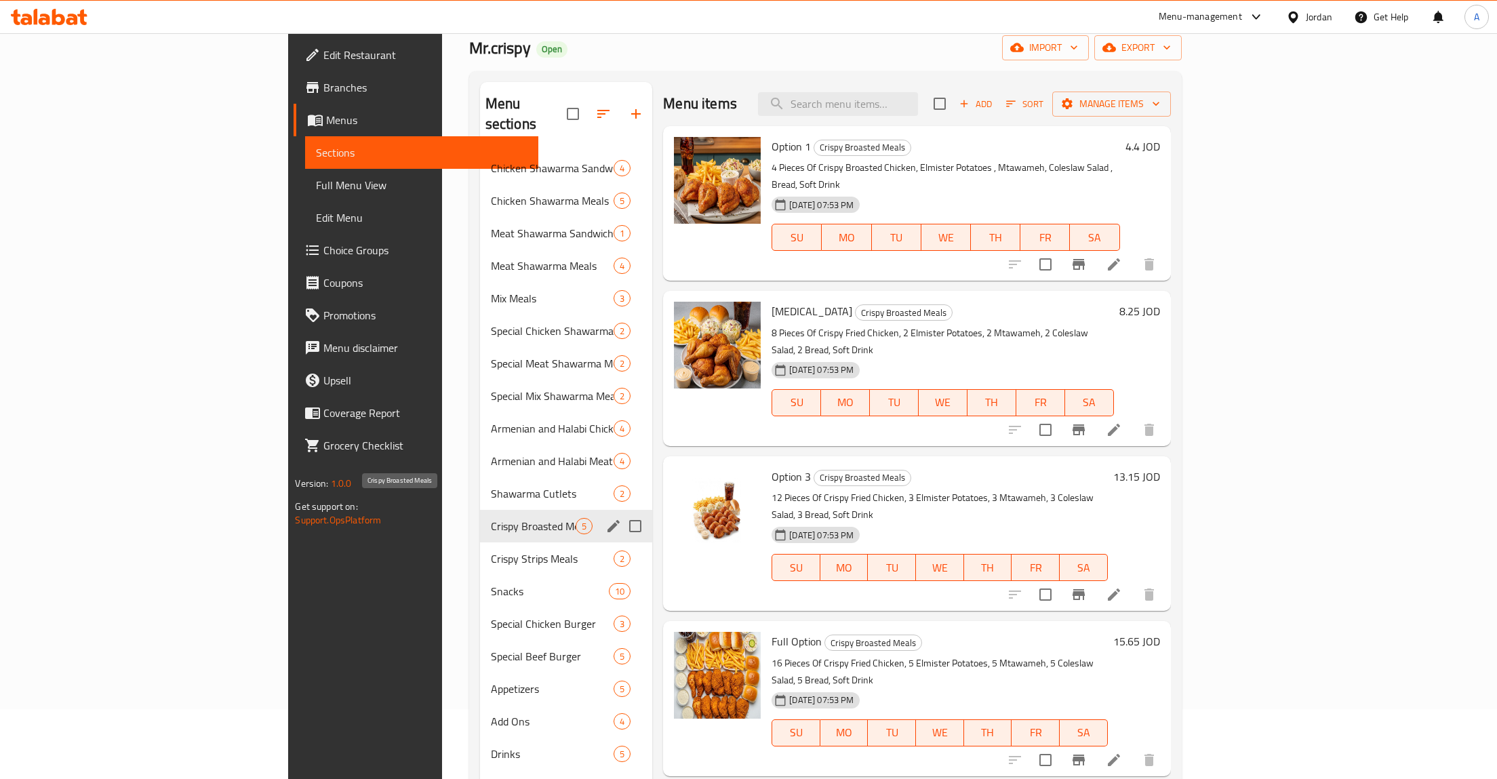
click at [491, 518] on span "Crispy Broasted Meals" at bounding box center [533, 526] width 85 height 16
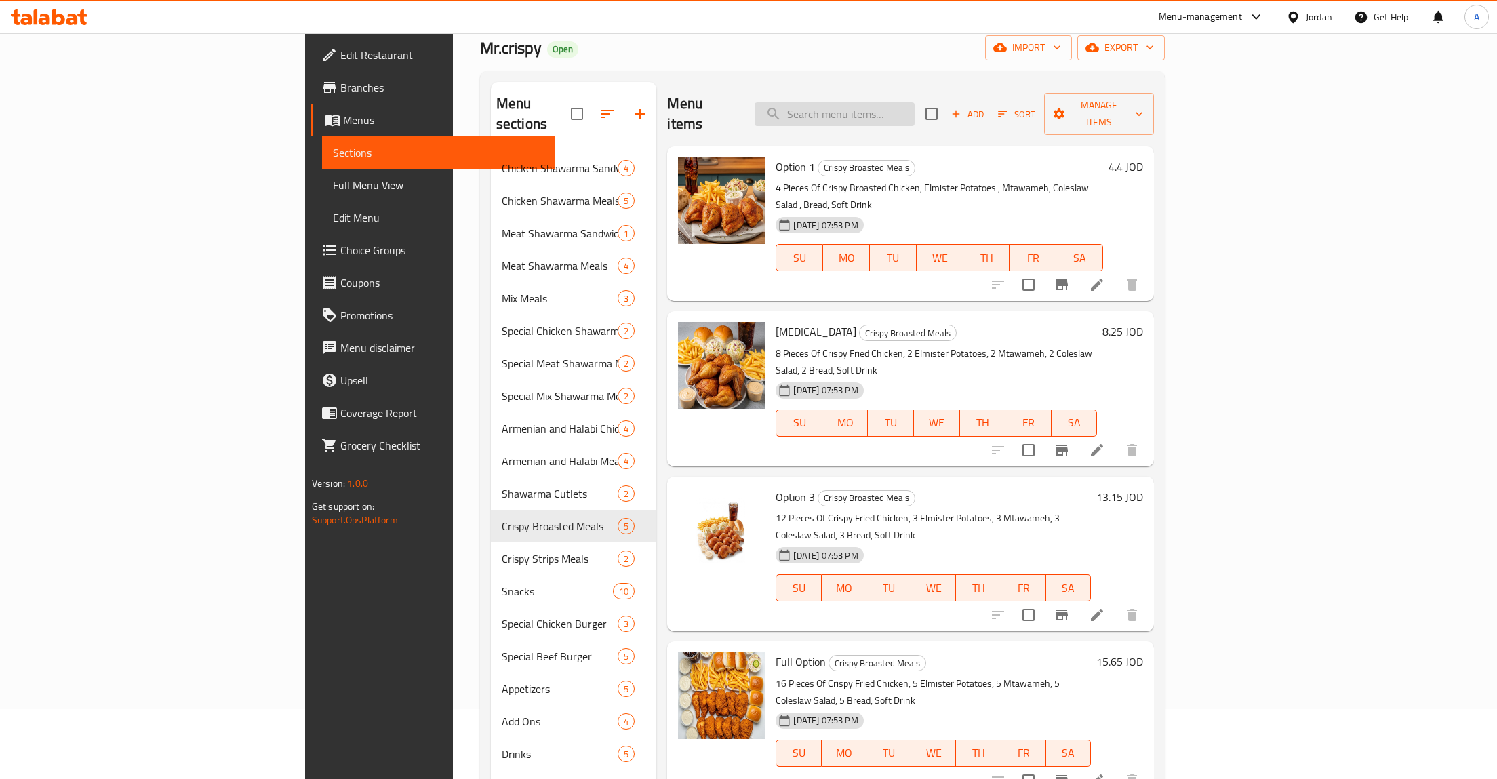
click at [914, 102] on input "search" at bounding box center [835, 114] width 160 height 24
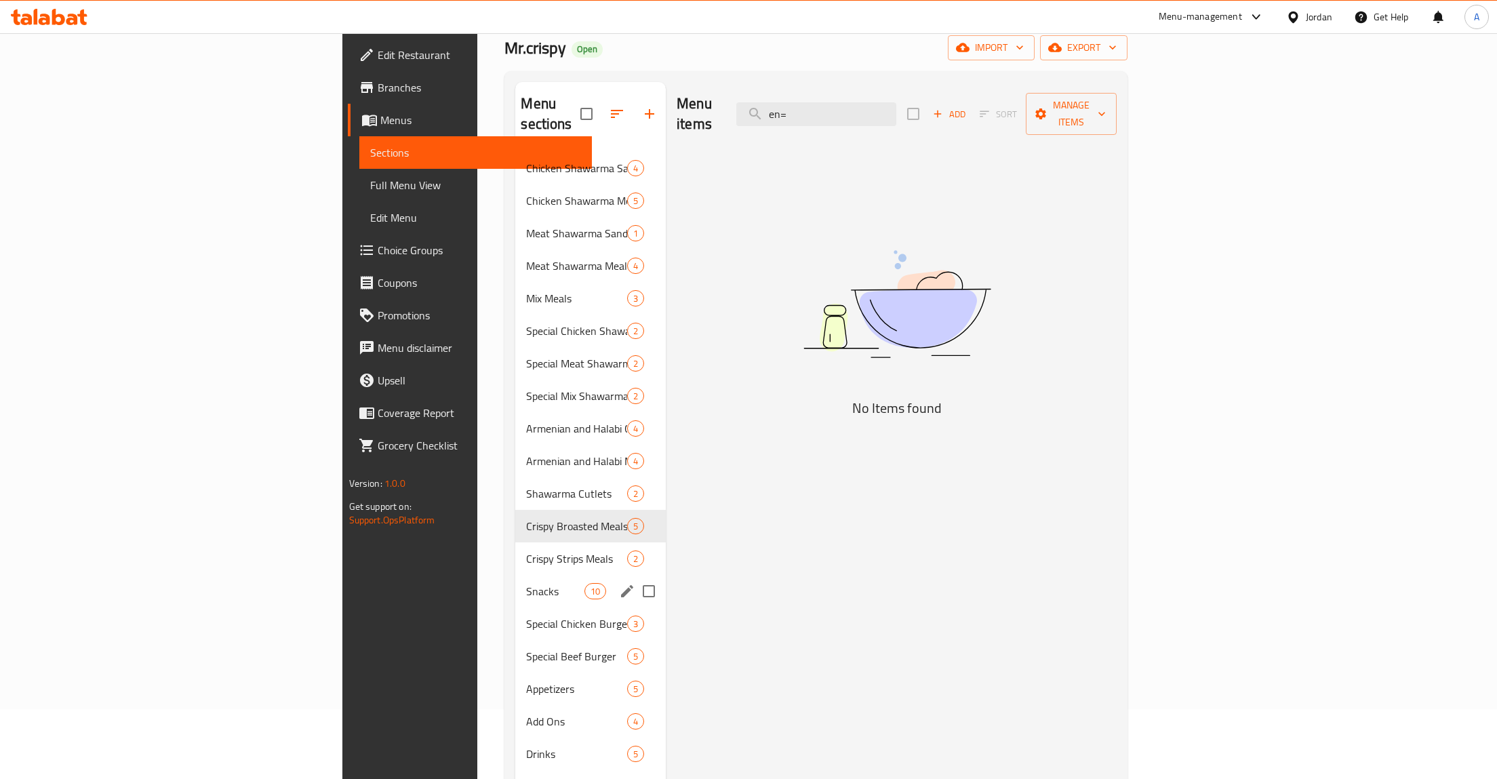
type input "en="
click at [515, 575] on div "Snacks 10" at bounding box center [590, 591] width 150 height 33
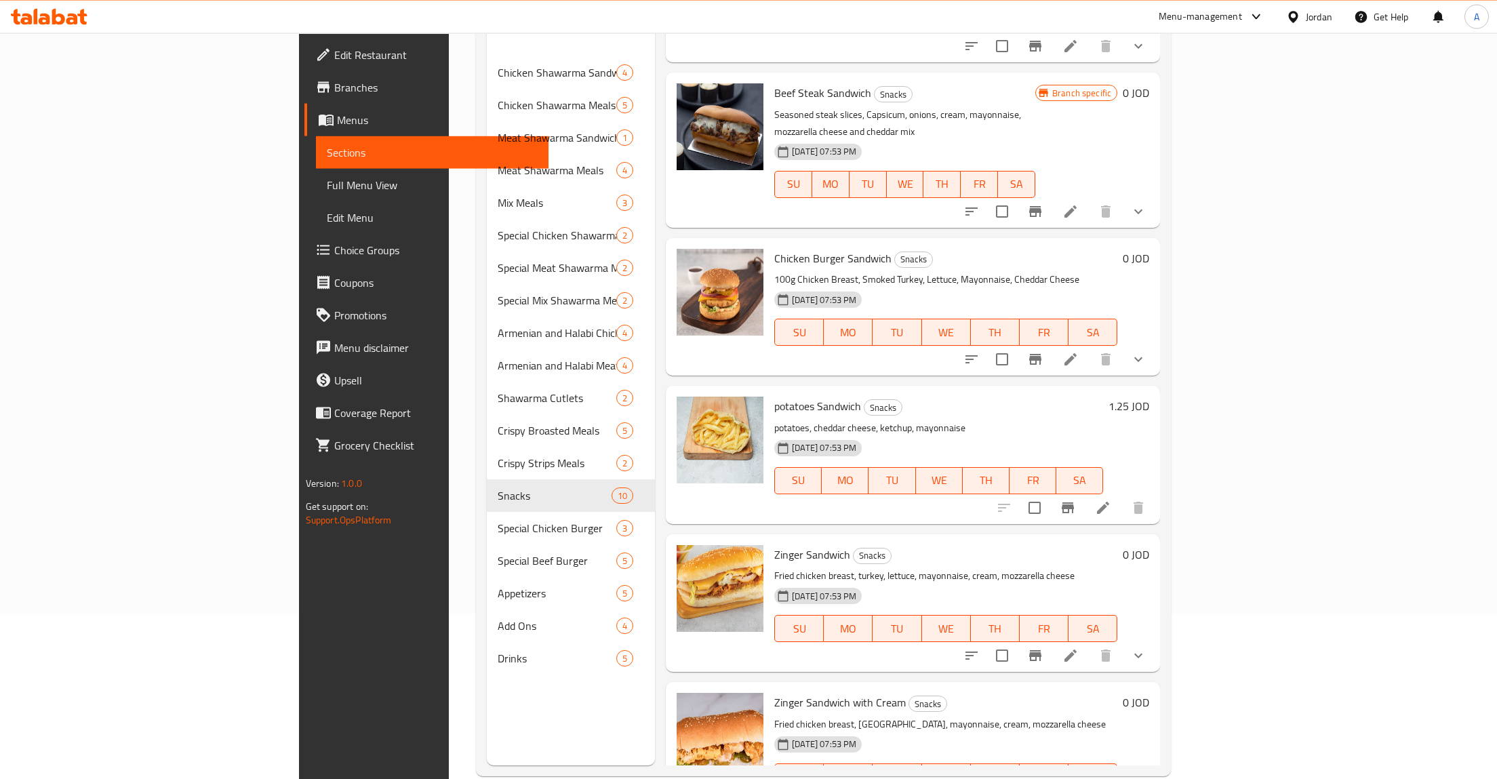
scroll to position [190, 0]
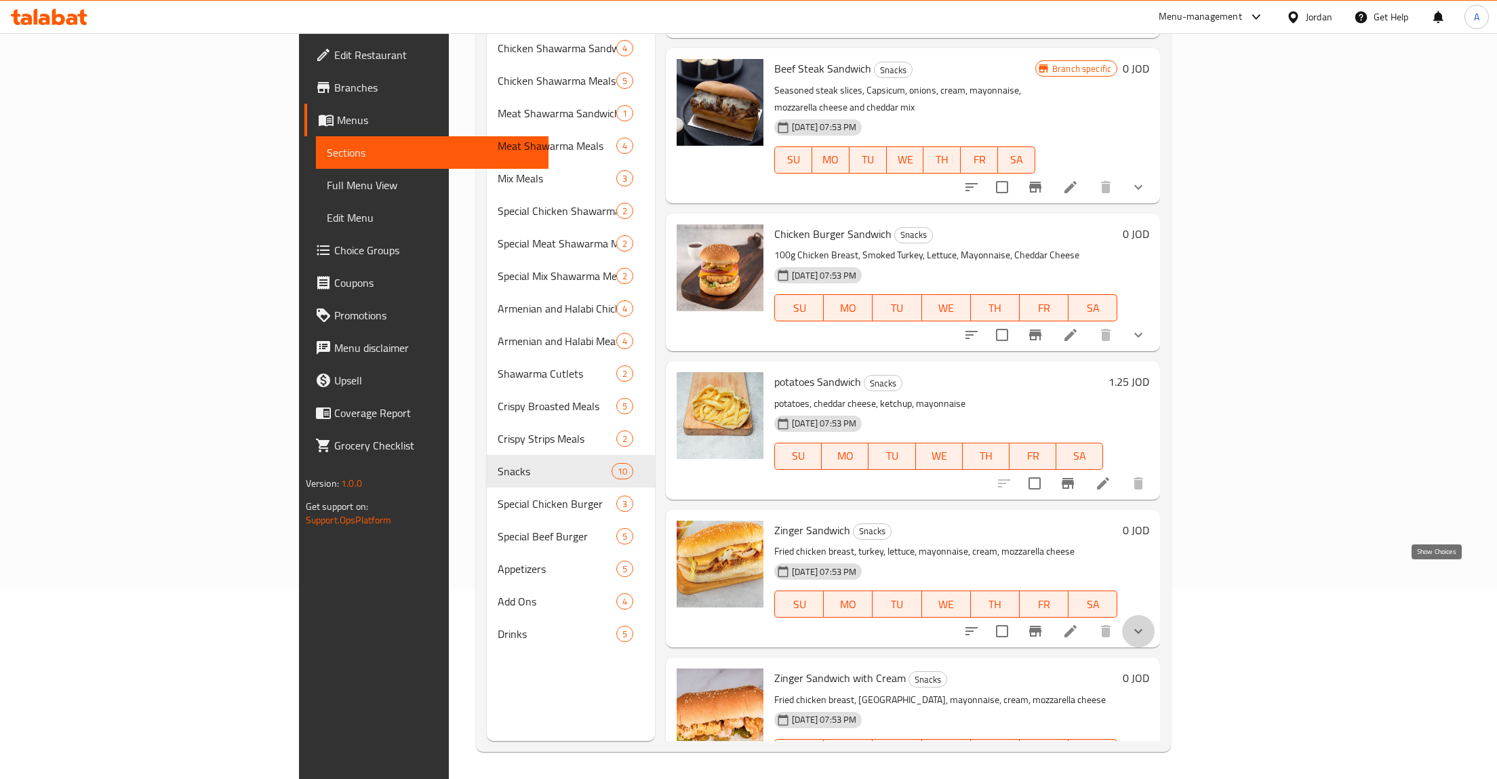
click at [1146, 623] on icon "show more" at bounding box center [1138, 631] width 16 height 16
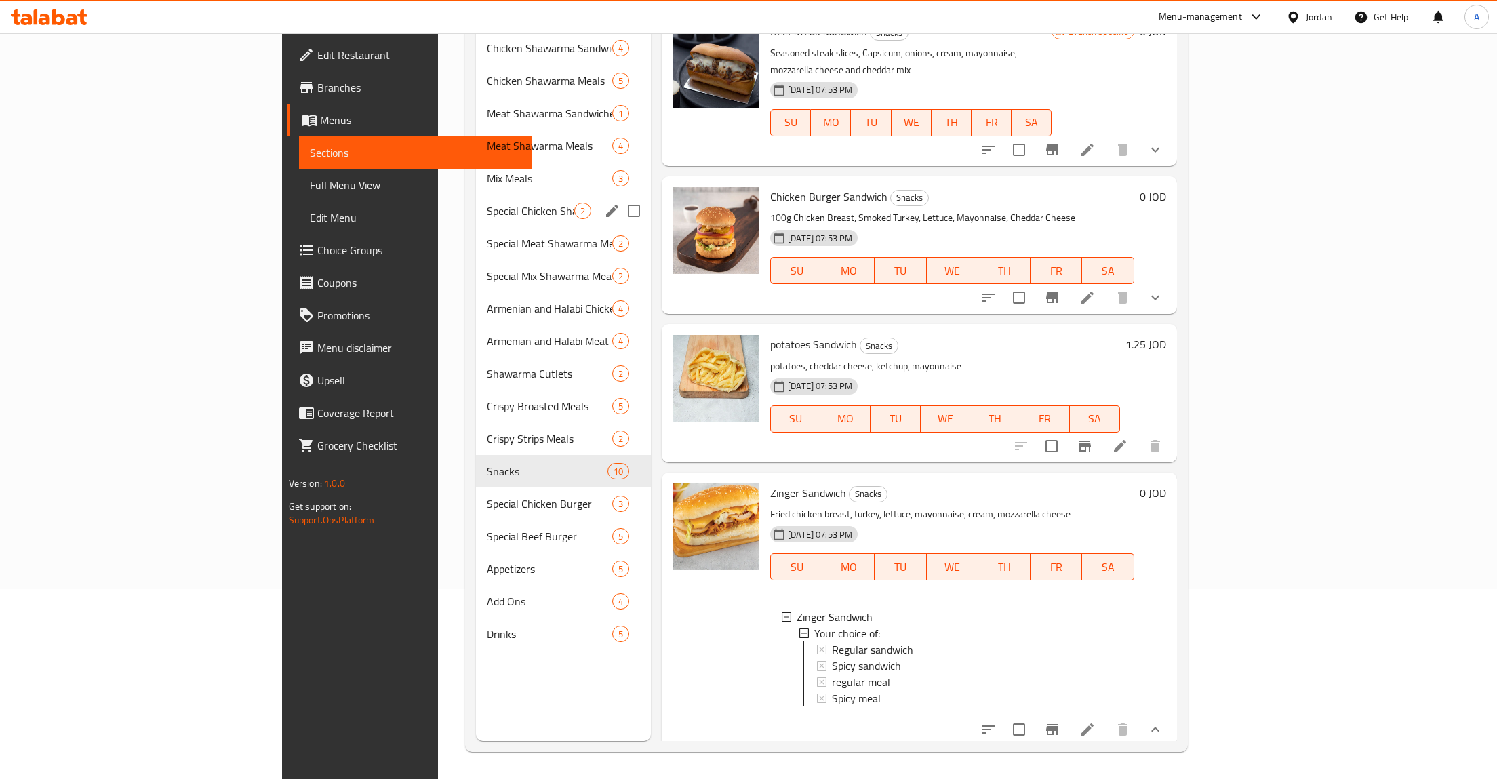
scroll to position [0, 0]
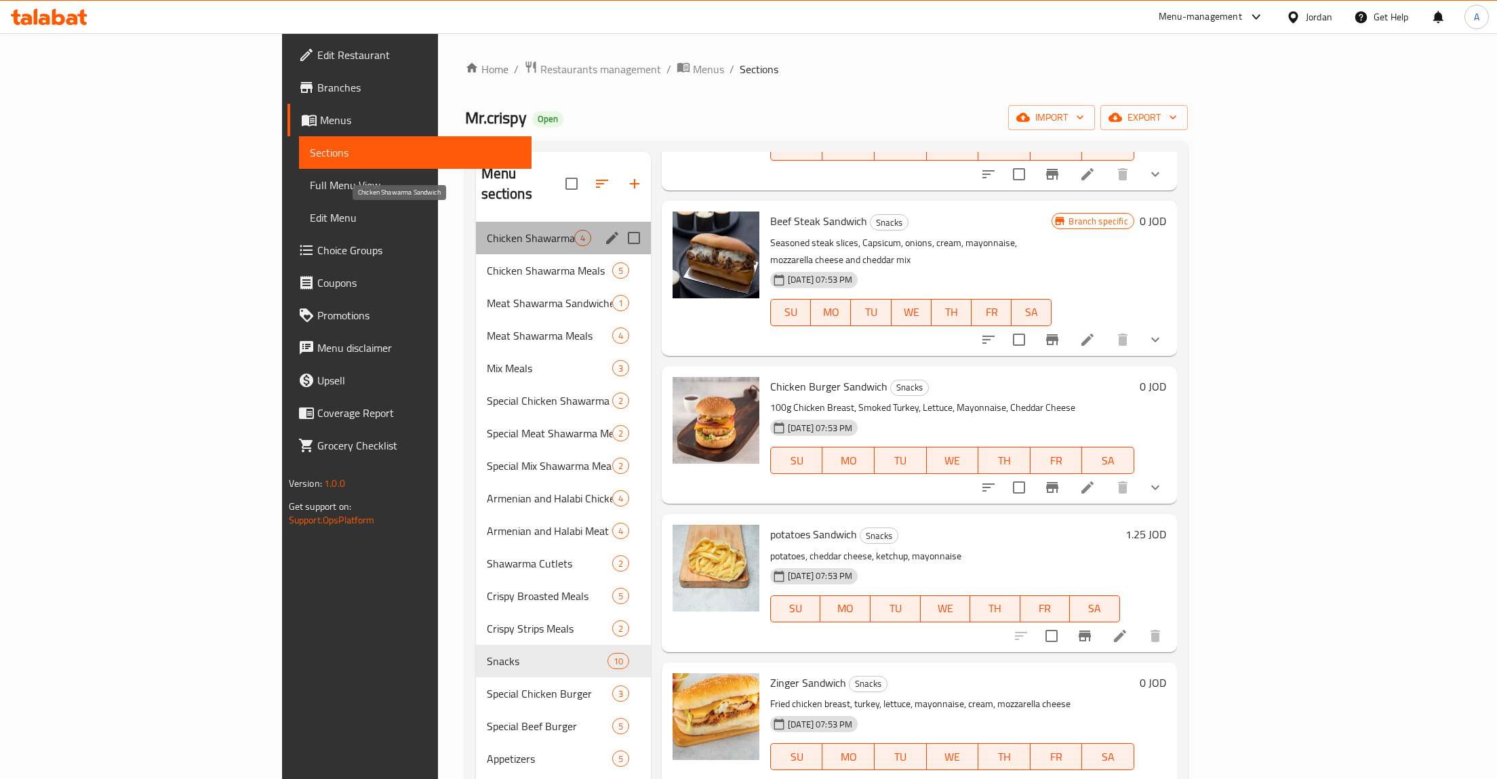
click at [487, 230] on span "Chicken Shawarma Sandwich" at bounding box center [530, 238] width 87 height 16
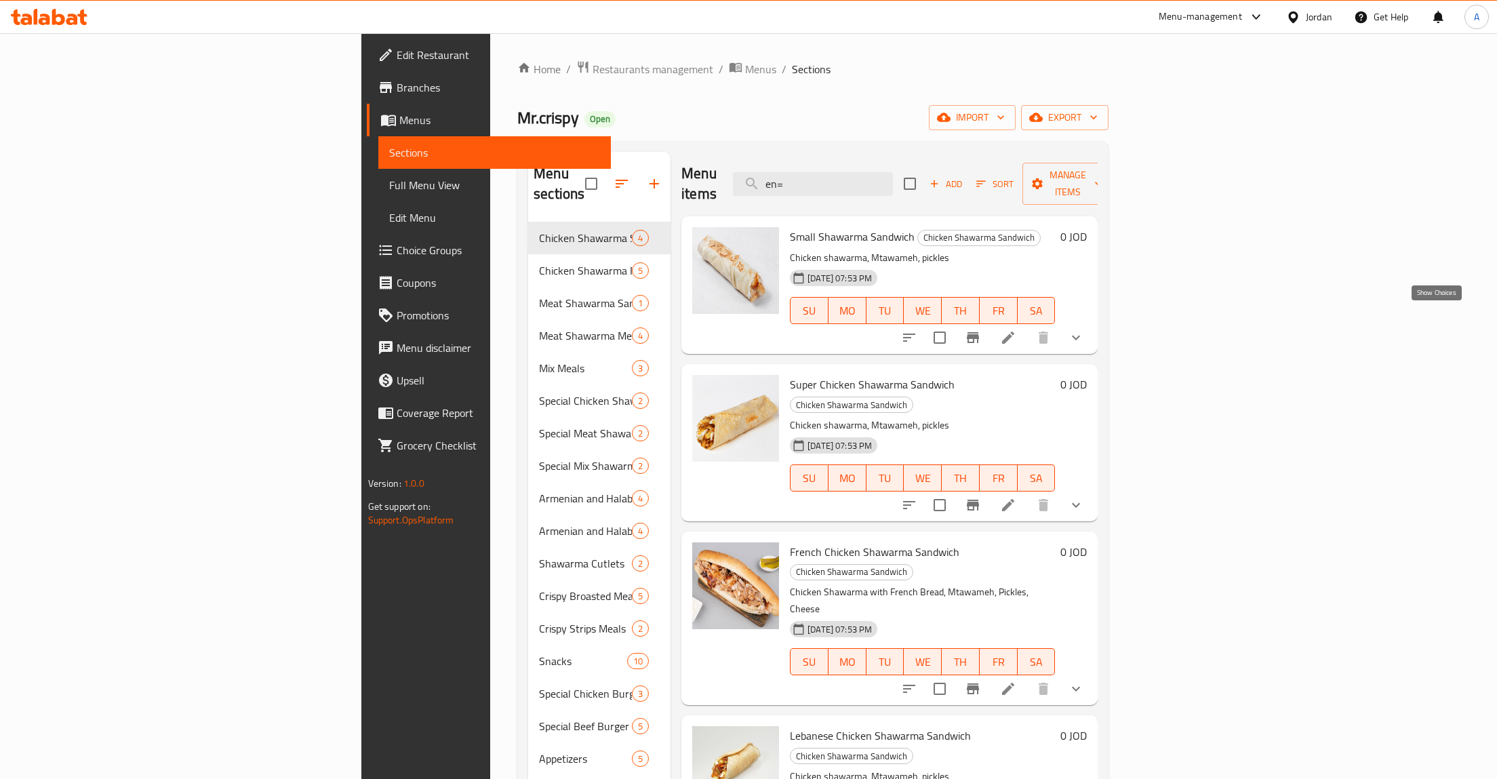
click at [1084, 329] on icon "show more" at bounding box center [1076, 337] width 16 height 16
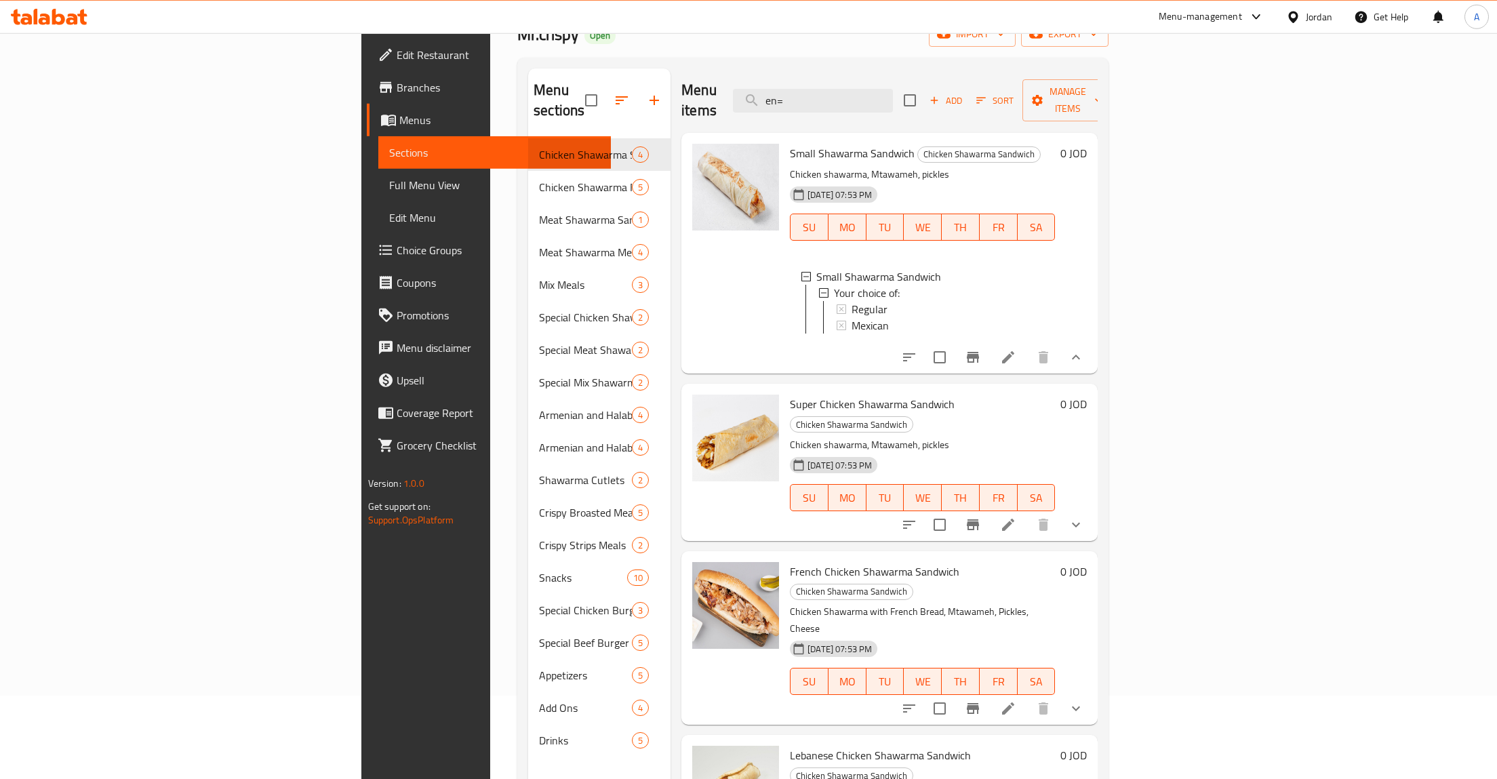
scroll to position [140, 0]
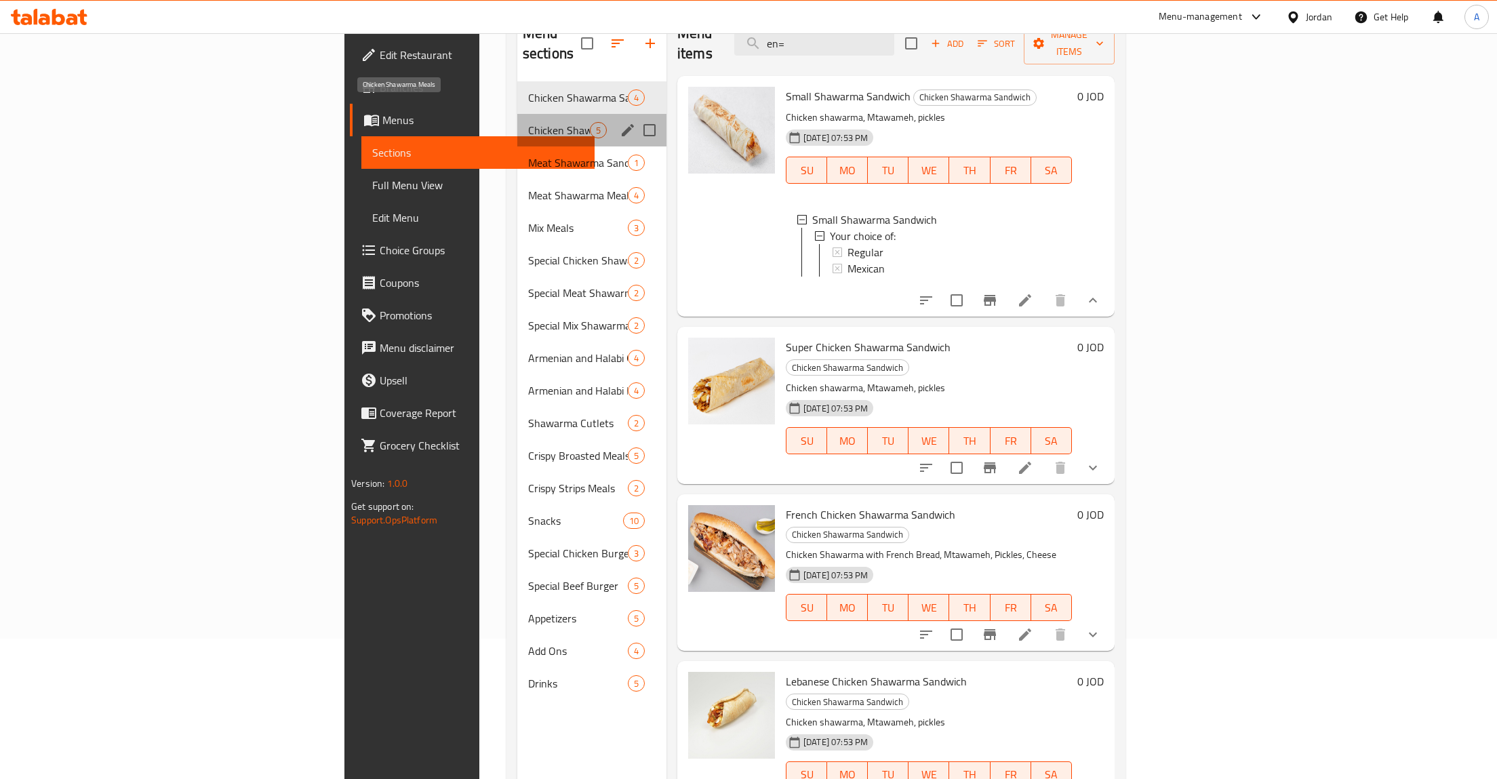
click at [528, 122] on span "Chicken Shawarma Meals" at bounding box center [559, 130] width 62 height 16
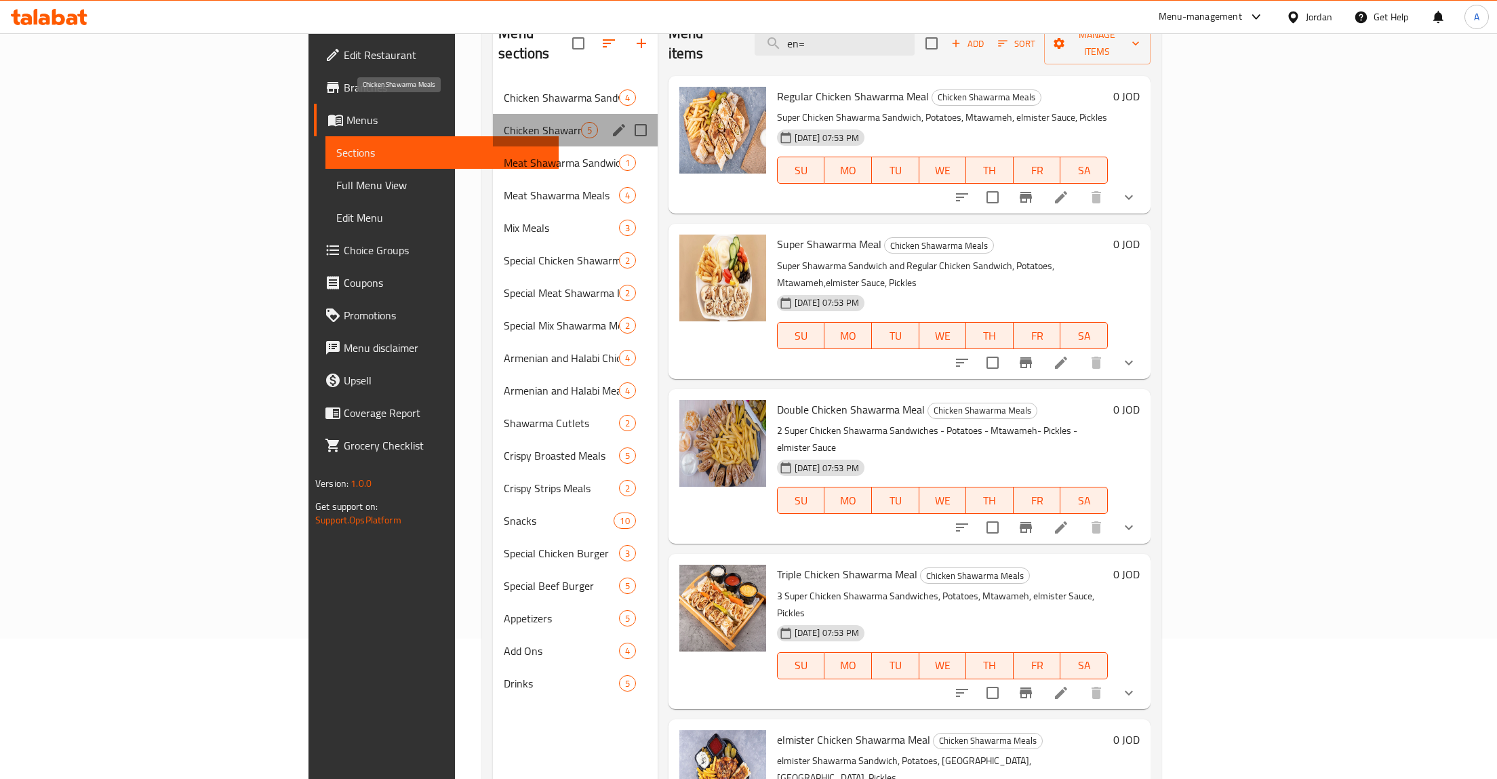
click at [504, 122] on span "Chicken Shawarma Meals" at bounding box center [542, 130] width 77 height 16
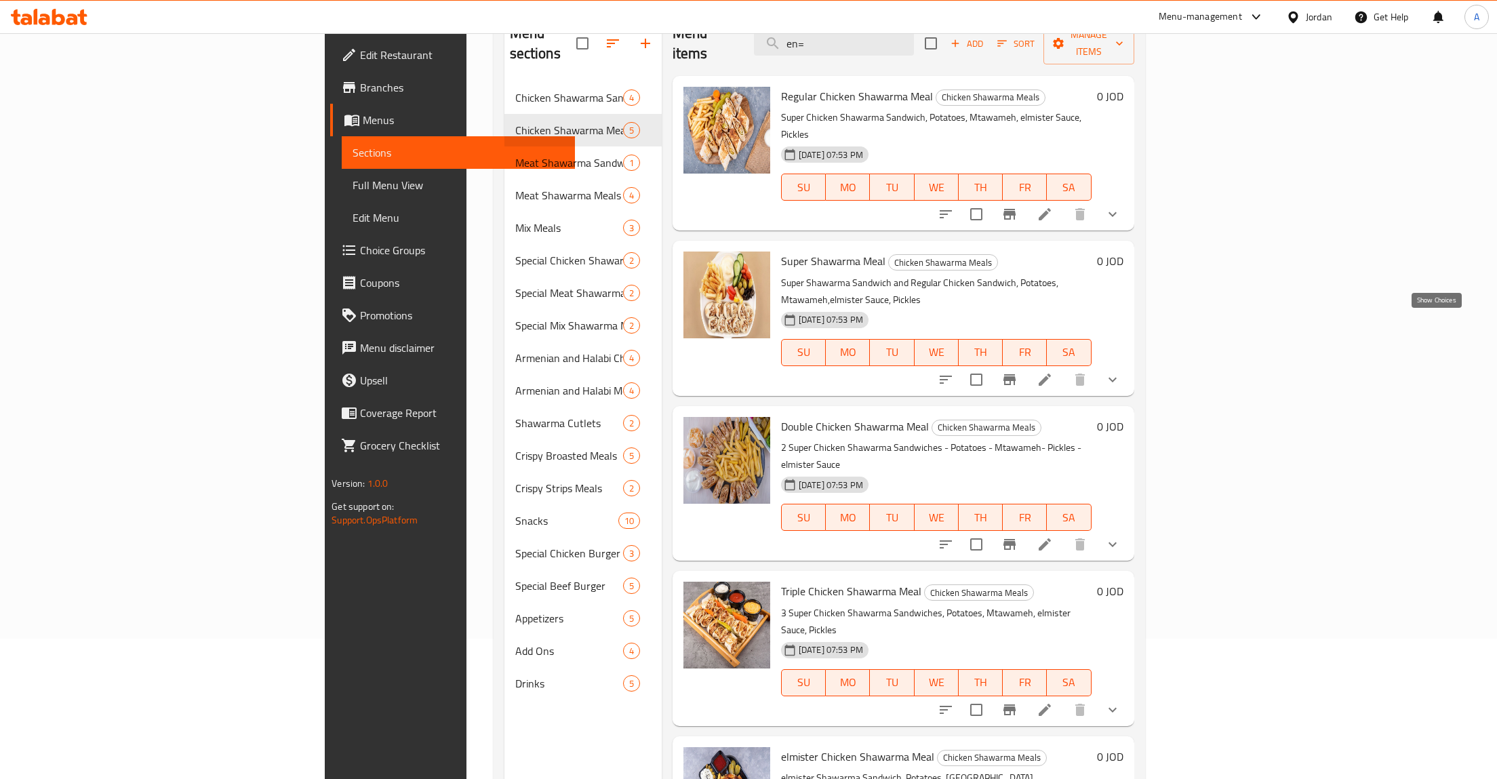
click at [1121, 371] on icon "show more" at bounding box center [1112, 379] width 16 height 16
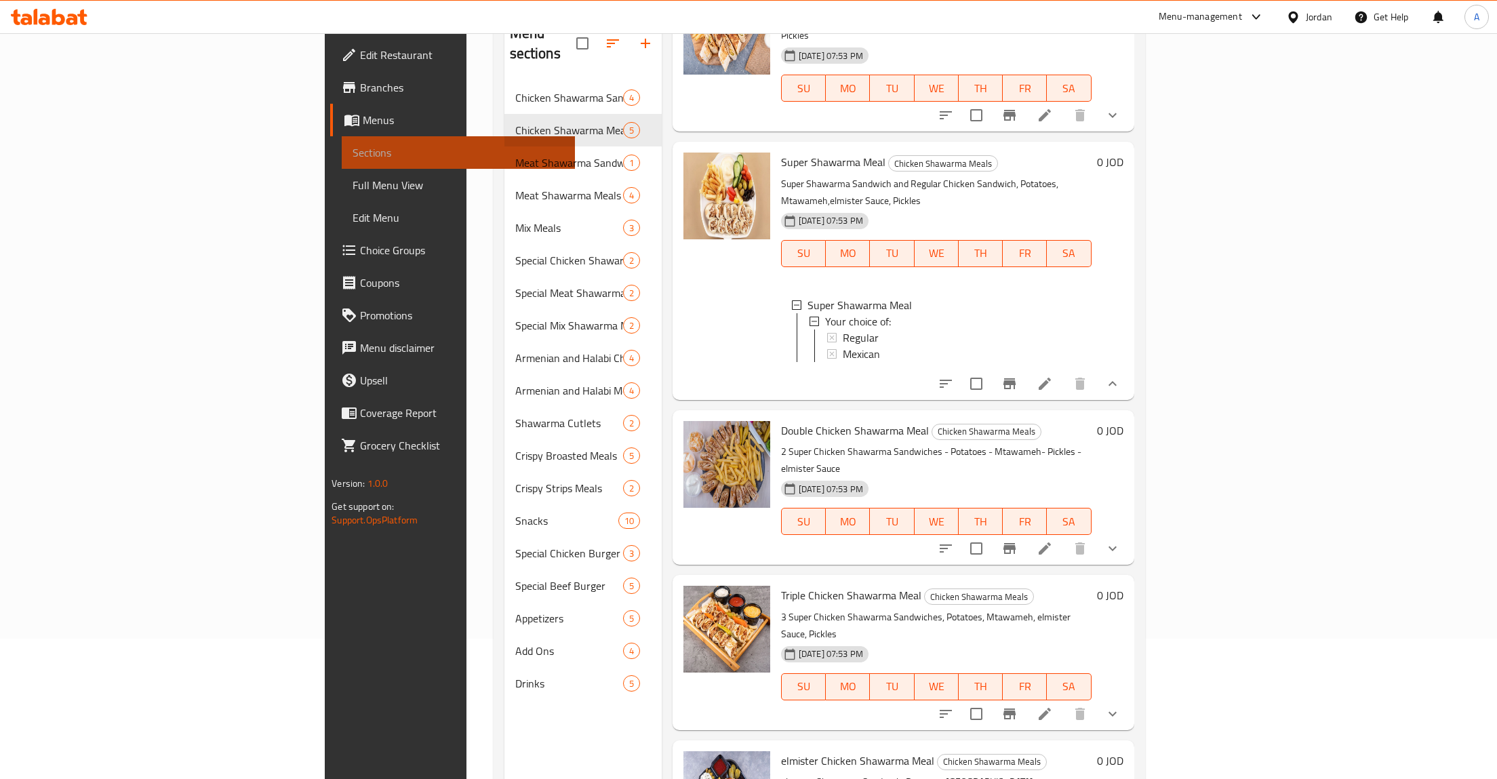
click at [326, 193] on div "Sections Full Menu View Edit Menu" at bounding box center [450, 185] width 249 height 98
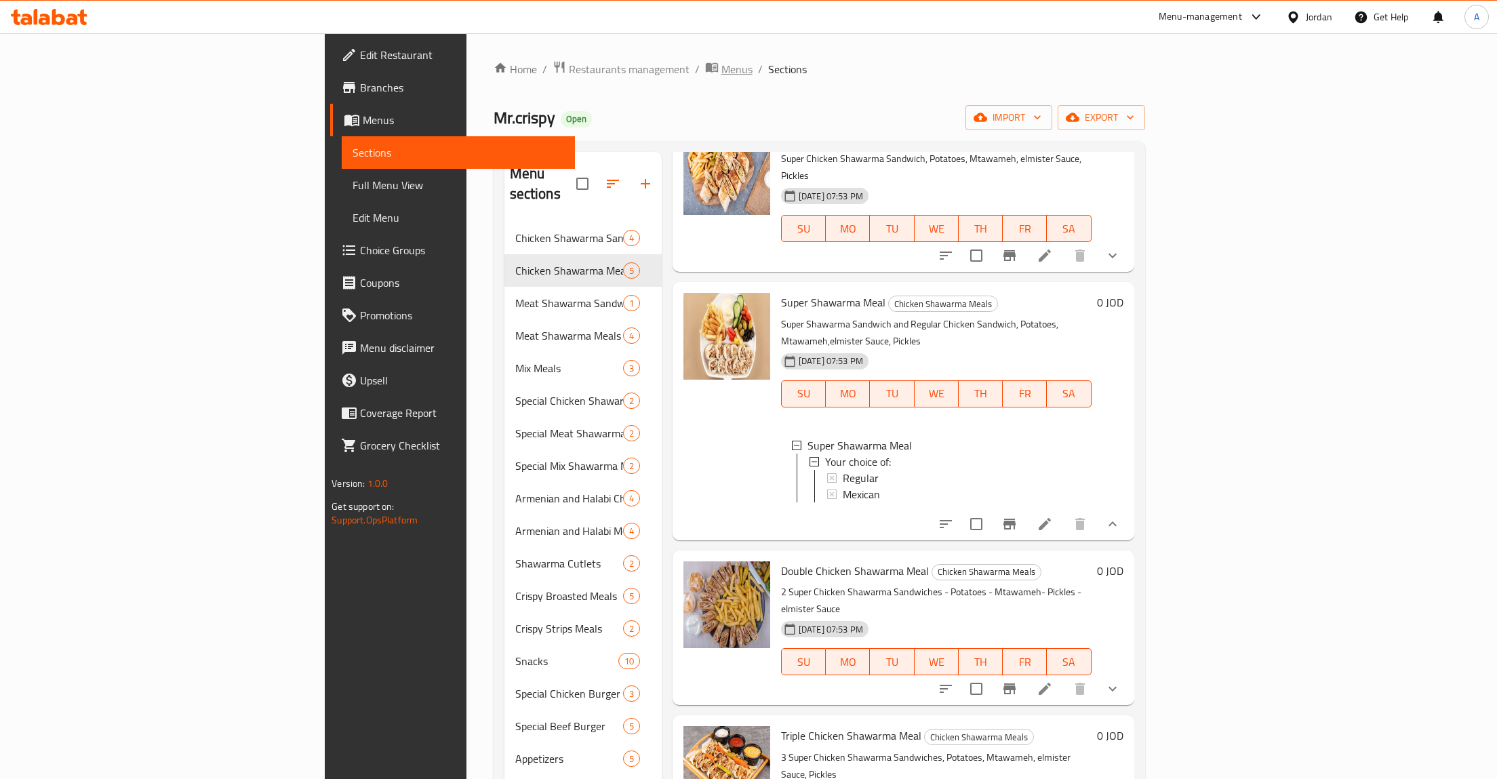
click at [721, 73] on span "Menus" at bounding box center [736, 69] width 31 height 16
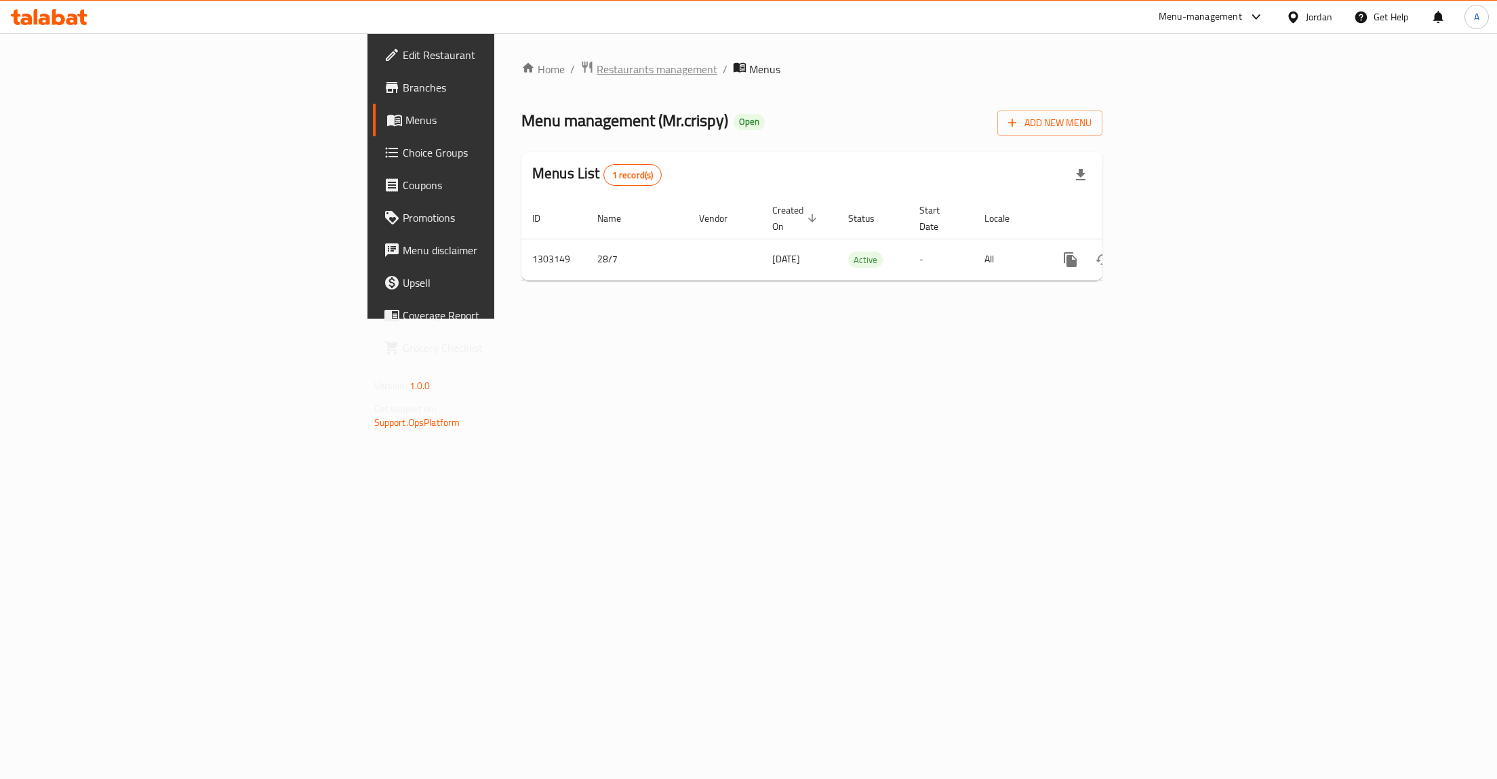
click at [597, 77] on span "Restaurants management" at bounding box center [657, 69] width 121 height 16
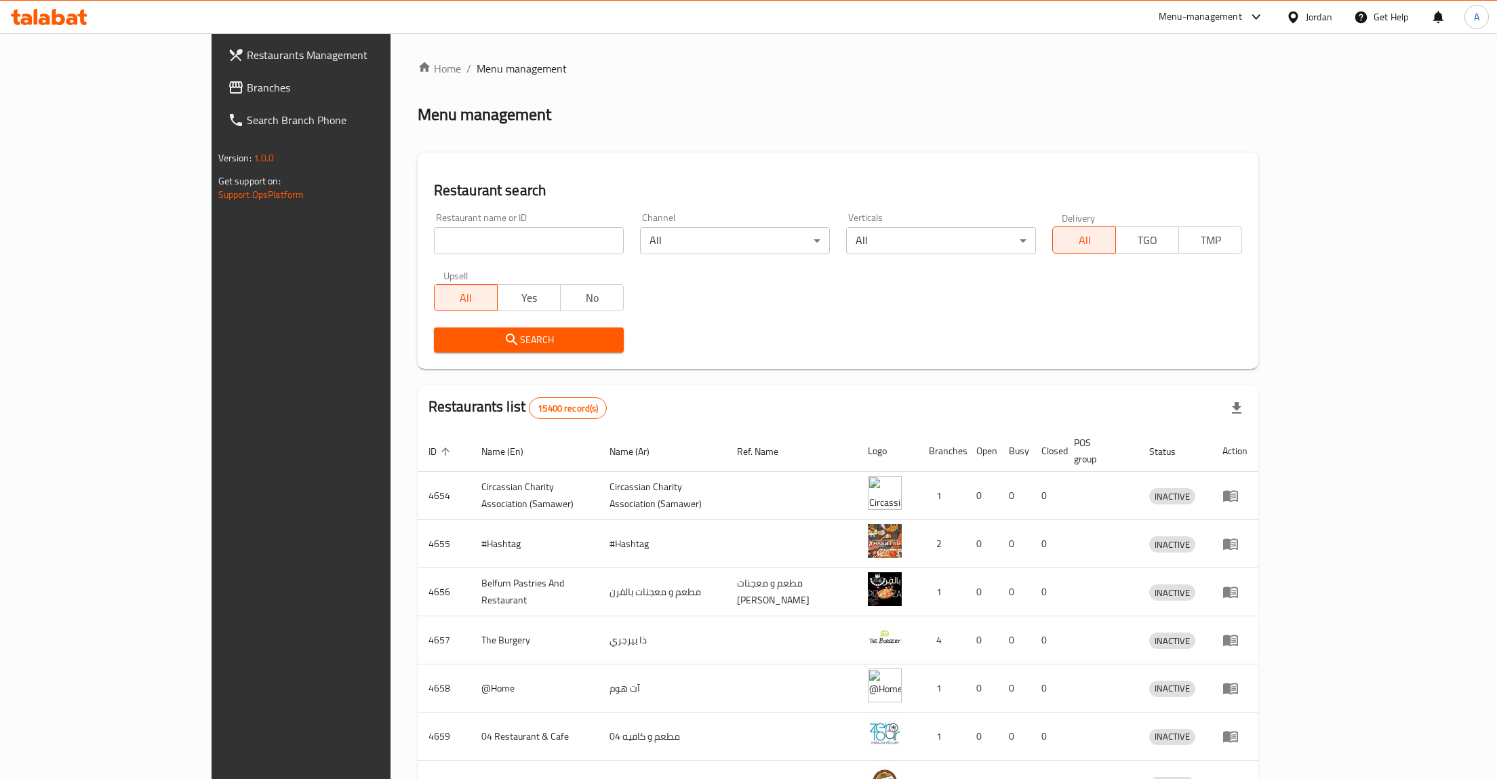
click at [519, 245] on input "search" at bounding box center [529, 240] width 190 height 27
type input "4غخع"
click button "Search" at bounding box center [529, 339] width 190 height 25
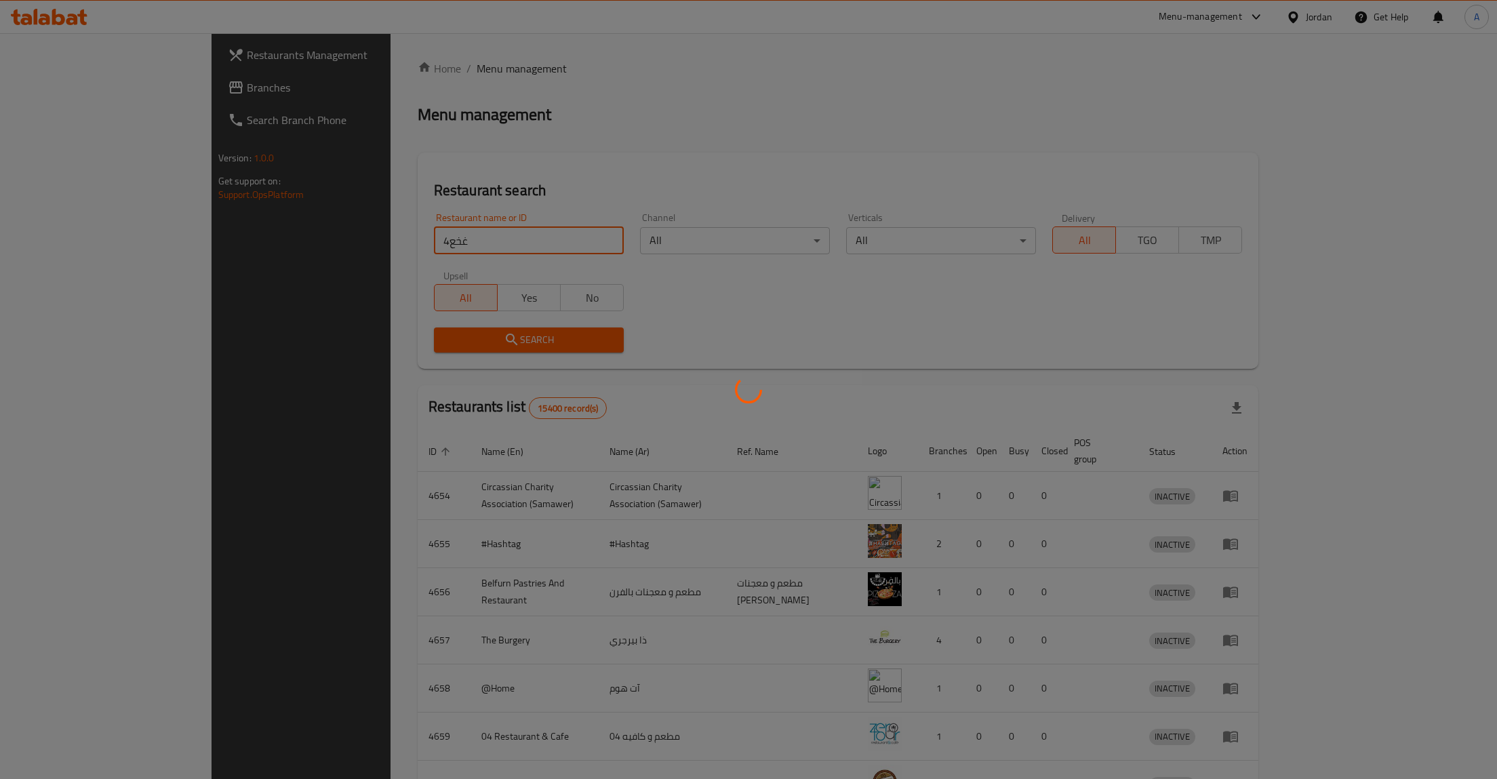
click button "Search" at bounding box center [529, 339] width 190 height 25
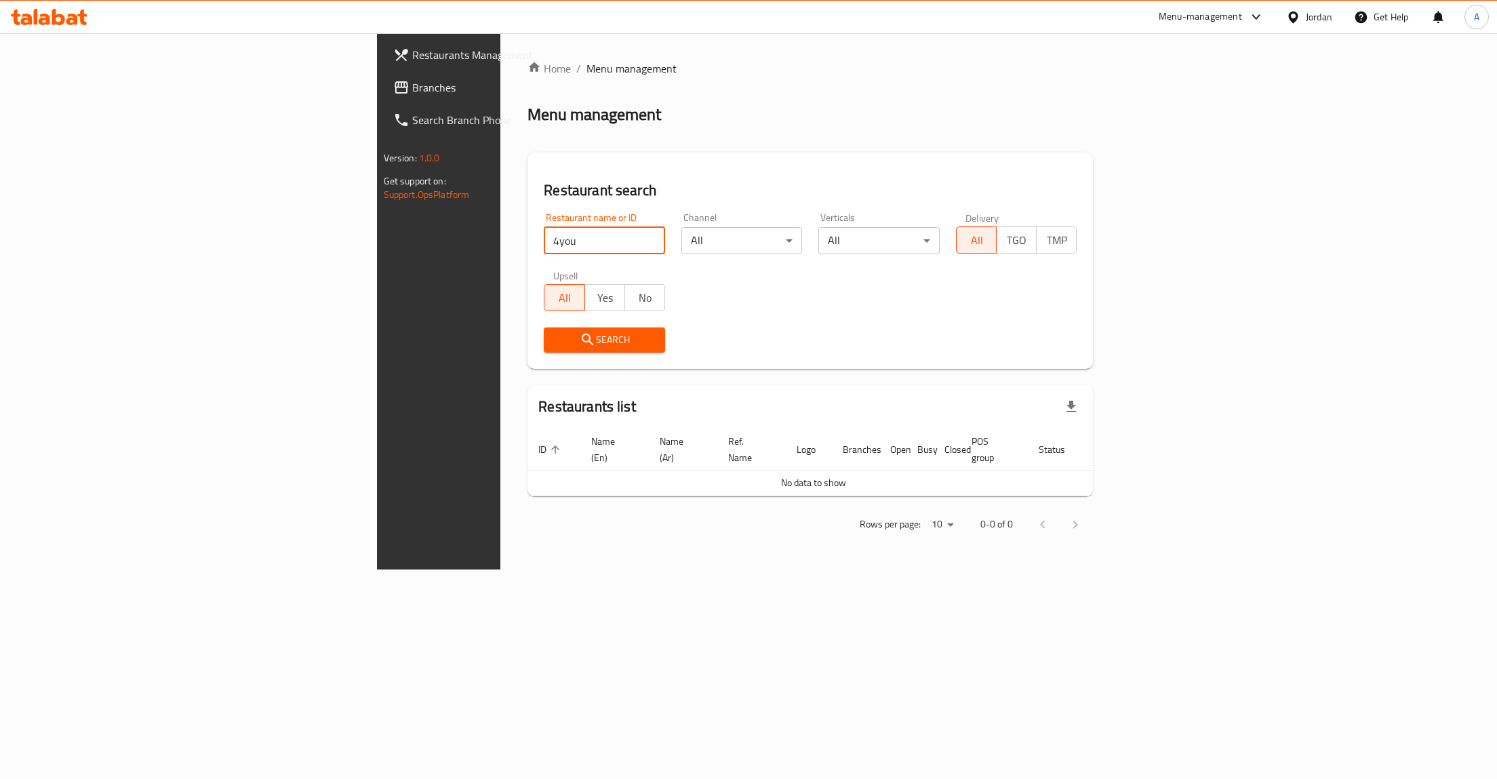
type input "4you"
click button "Search" at bounding box center [604, 339] width 121 height 25
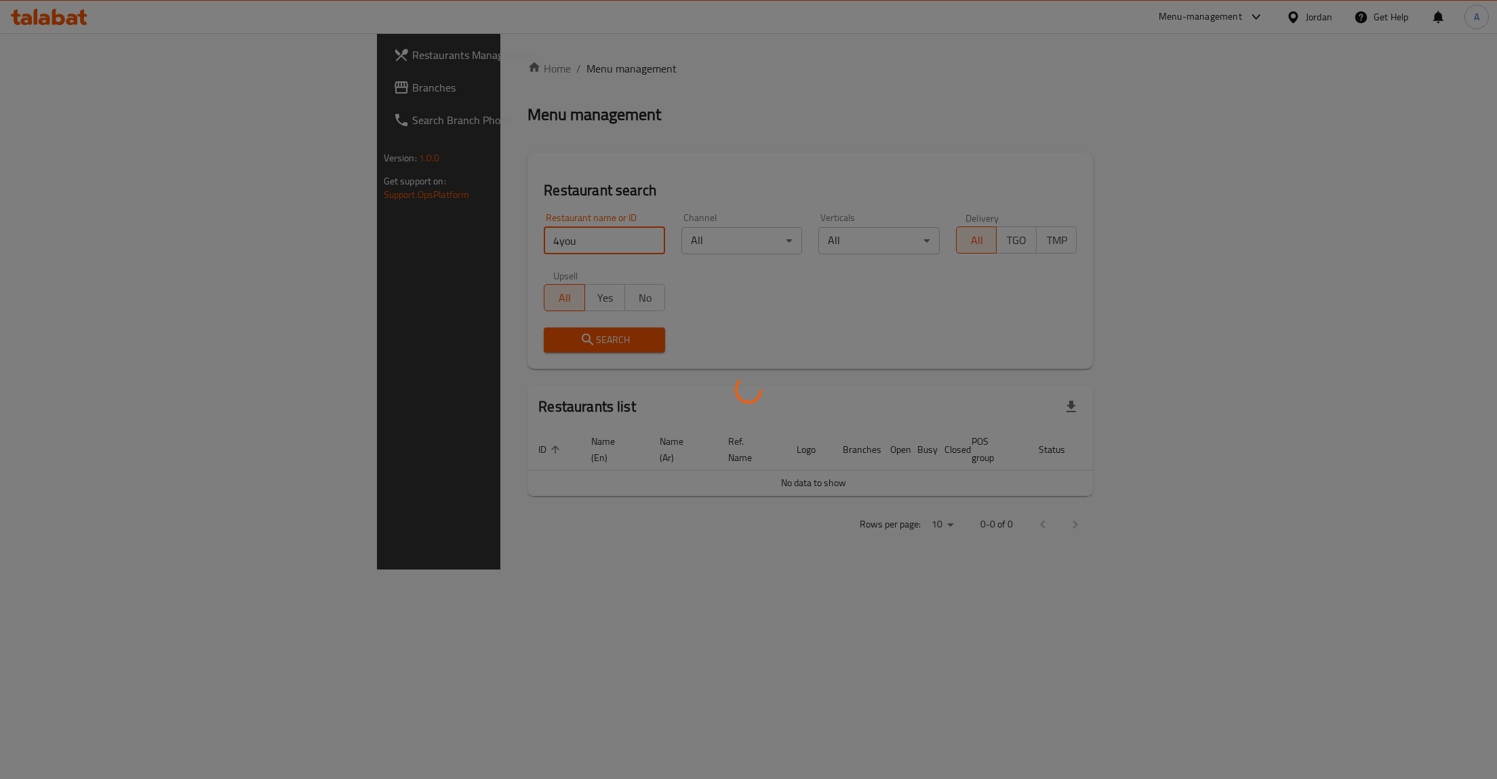
click button "Search" at bounding box center [604, 339] width 121 height 25
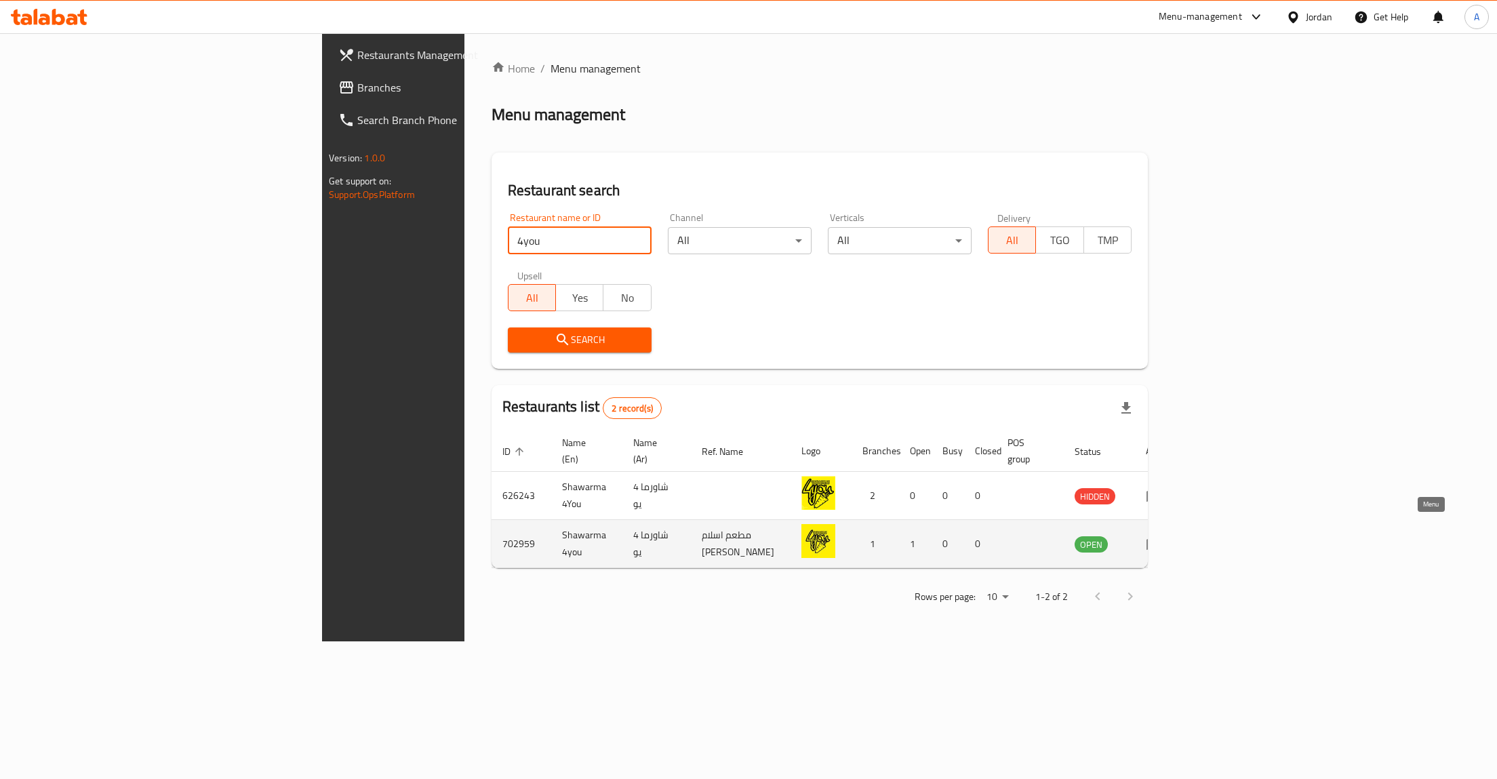
click at [1162, 537] on icon "enhanced table" at bounding box center [1154, 544] width 16 height 16
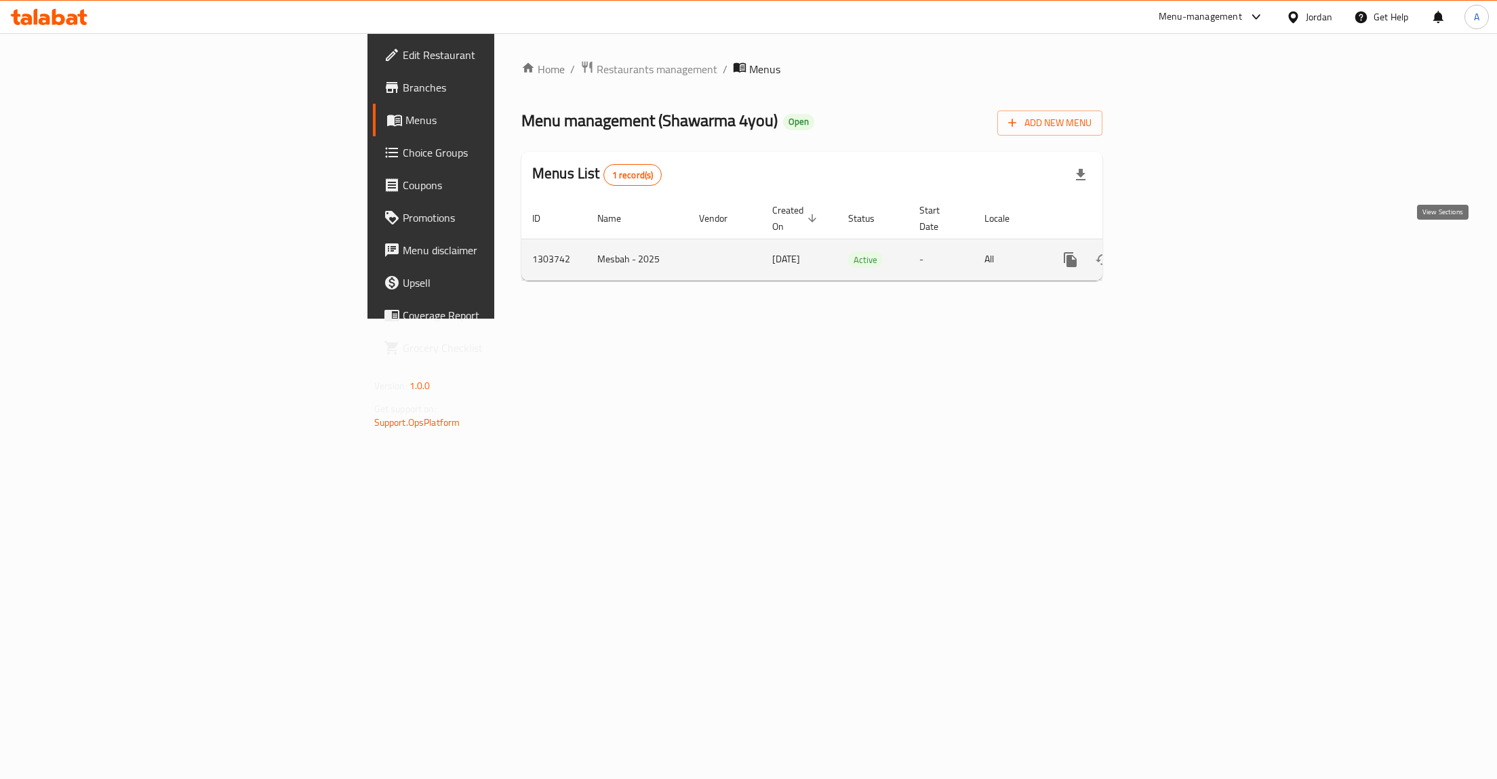
click at [1176, 252] on icon "enhanced table" at bounding box center [1168, 260] width 16 height 16
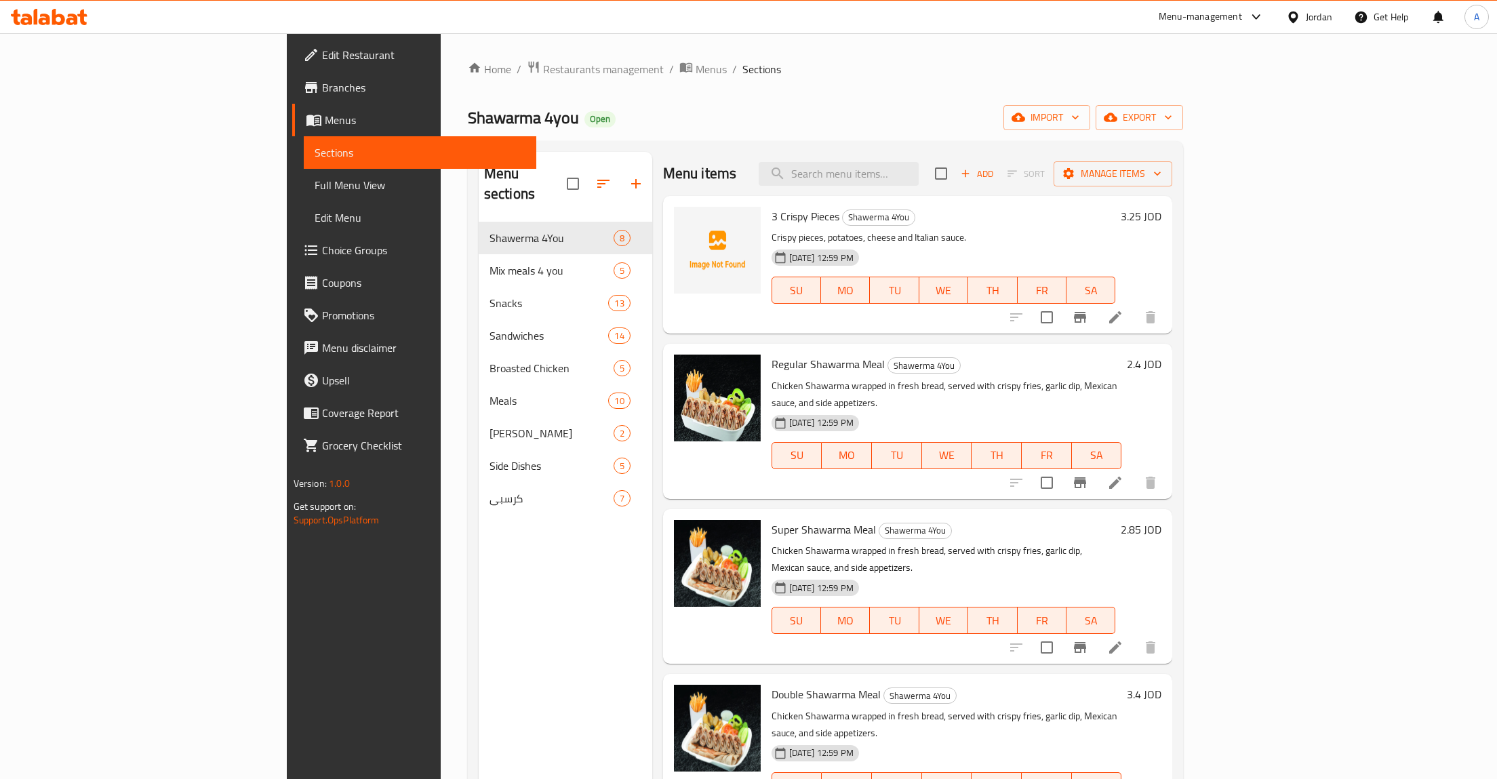
scroll to position [107, 0]
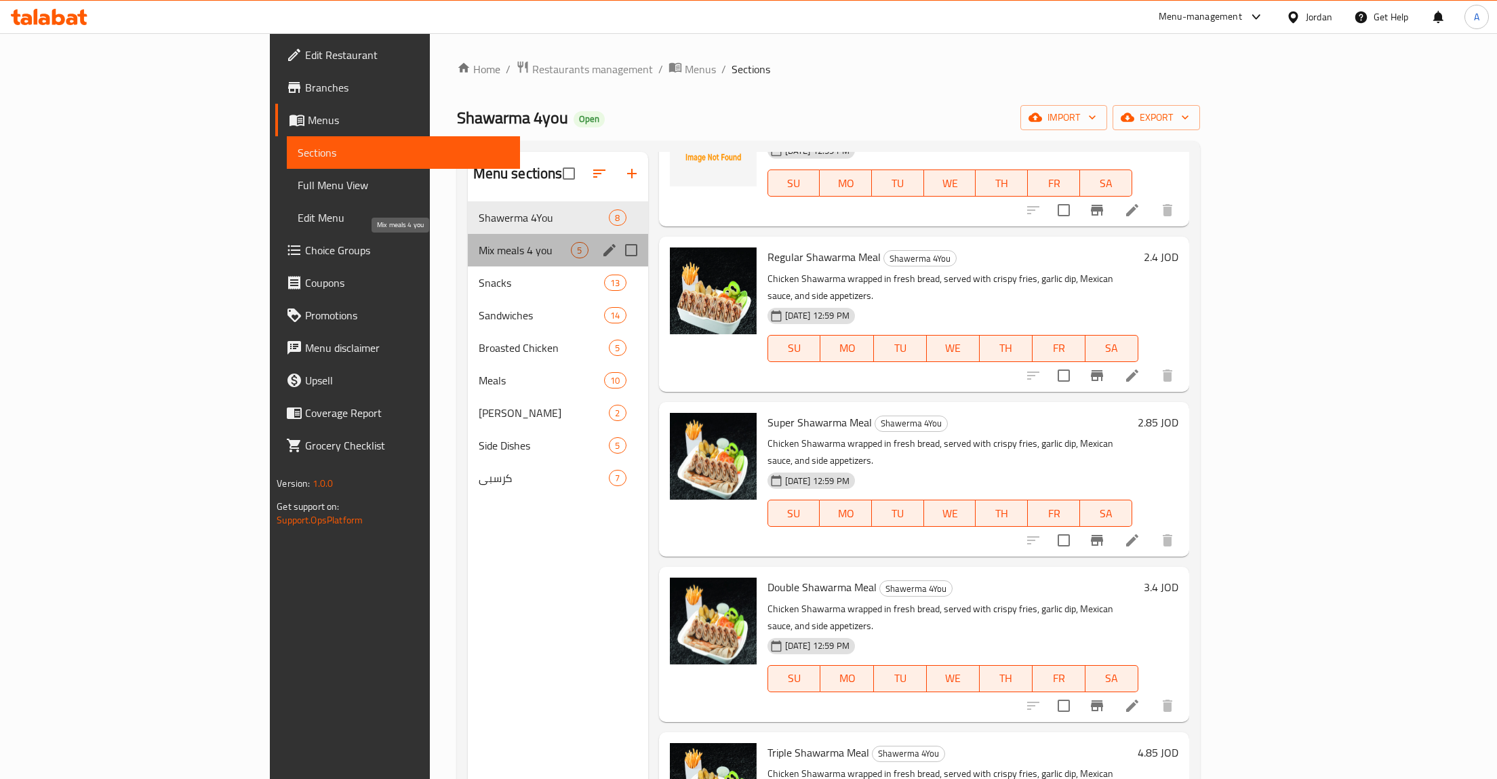
click at [479, 256] on span "Mix meals 4 you" at bounding box center [525, 250] width 93 height 16
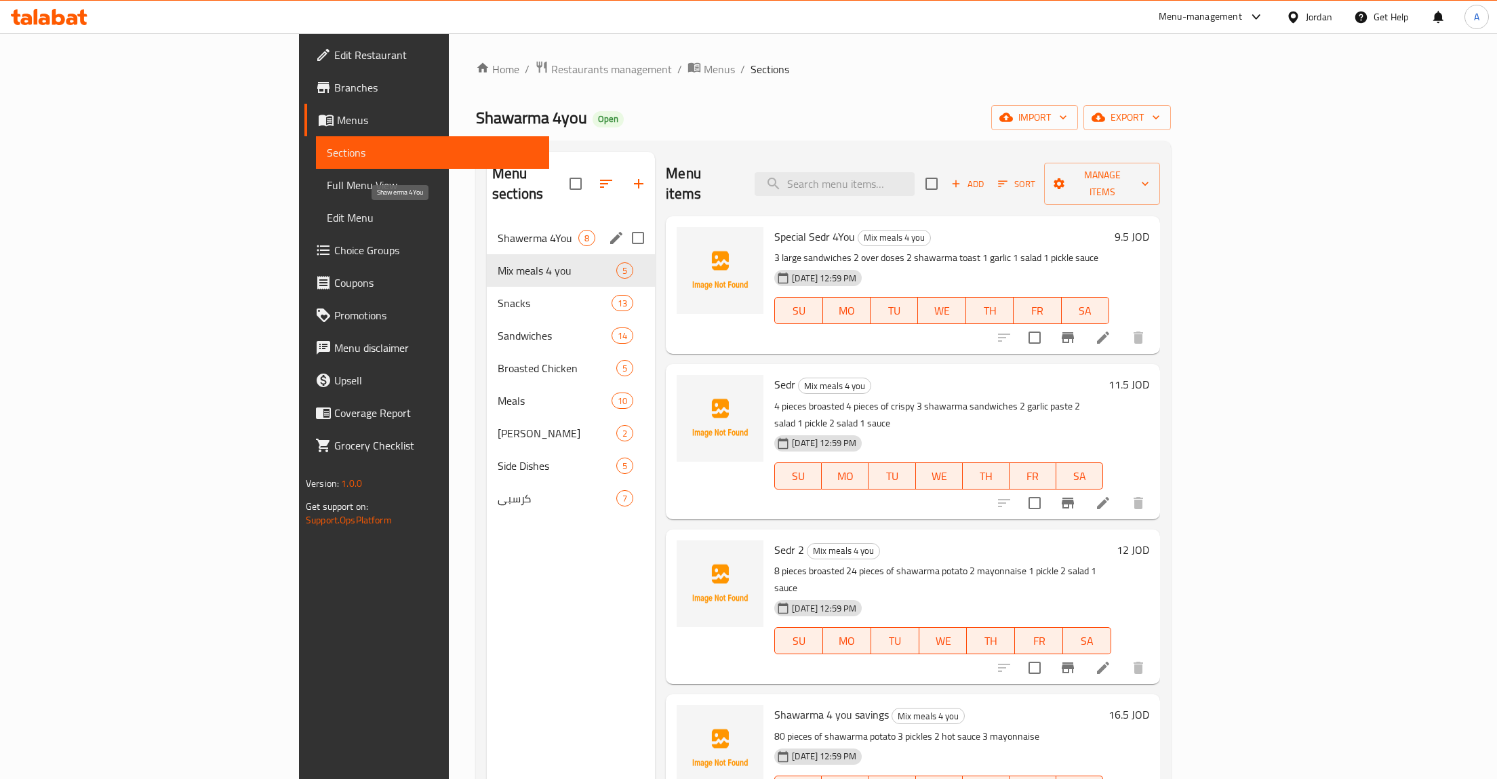
click at [498, 230] on span "Shawerma 4You" at bounding box center [538, 238] width 81 height 16
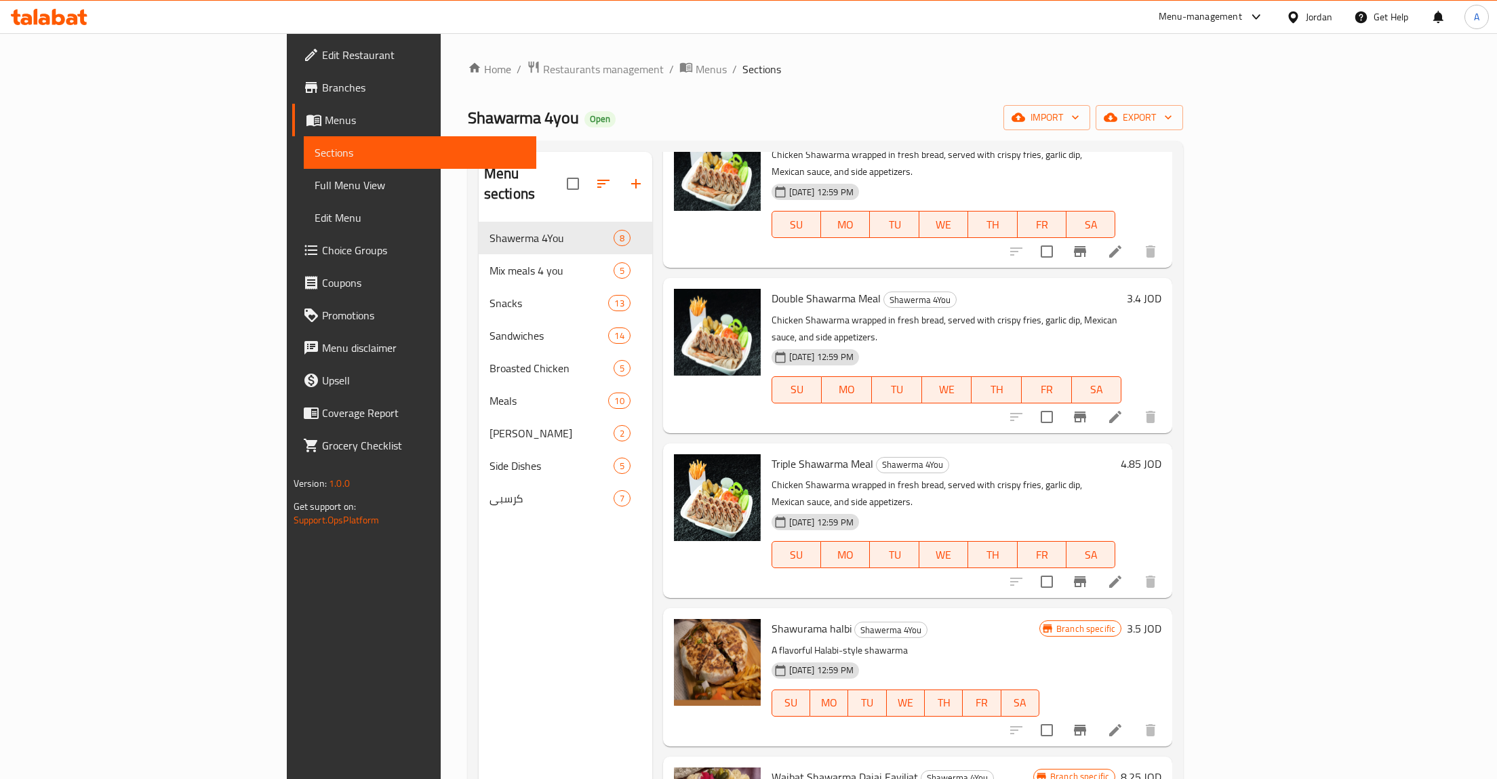
scroll to position [440, 0]
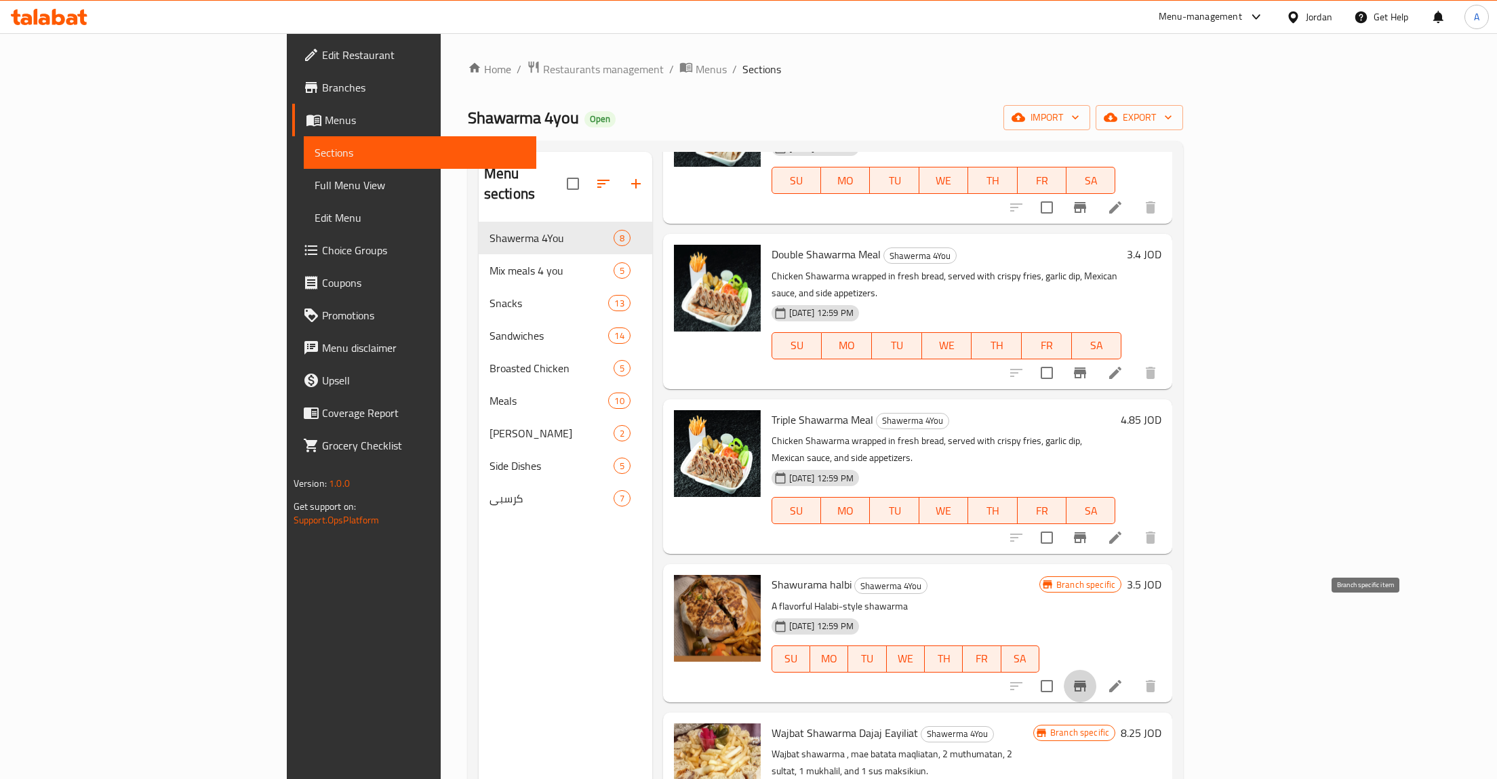
click at [1088, 678] on icon "Branch-specific-item" at bounding box center [1080, 686] width 16 height 16
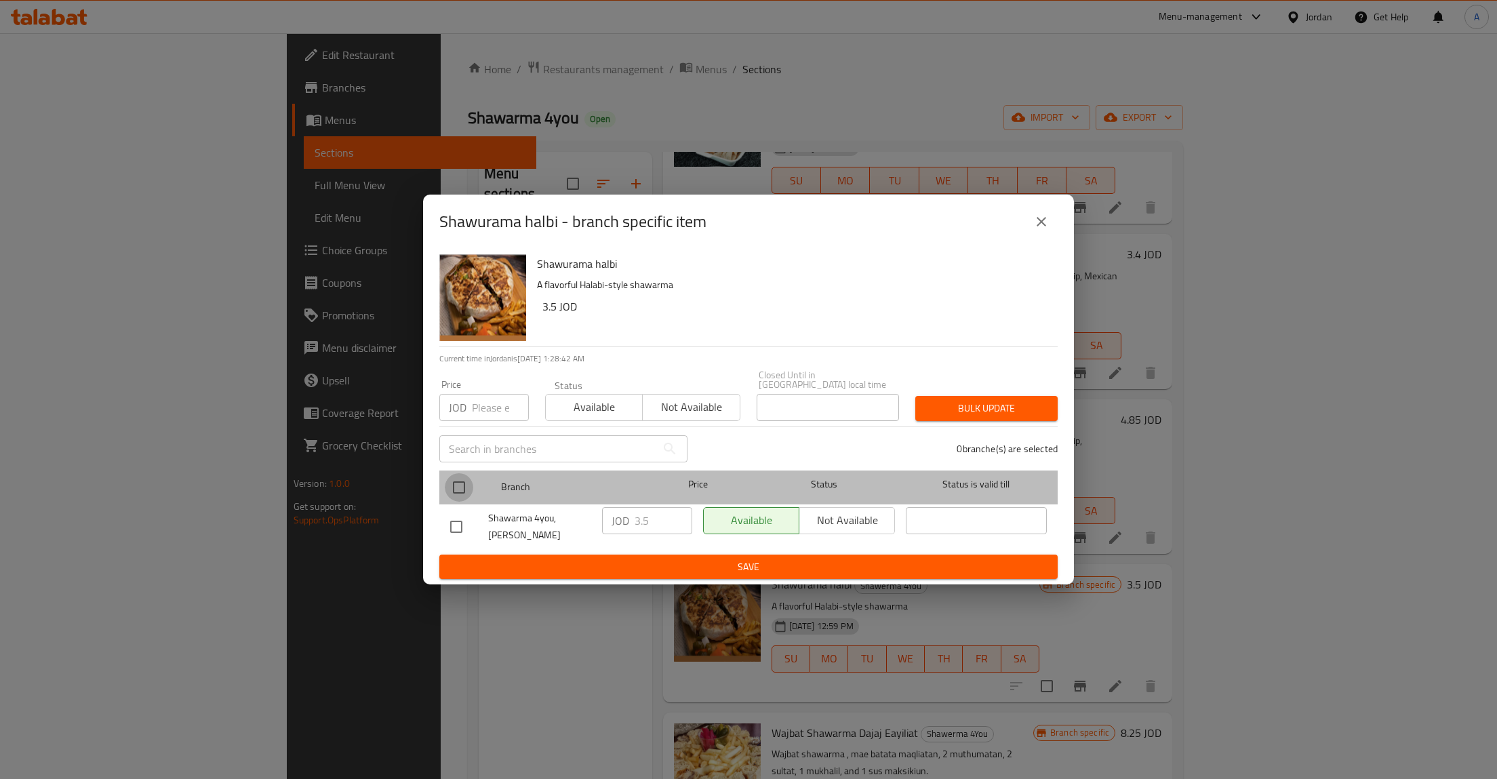
click at [456, 494] on input "checkbox" at bounding box center [459, 487] width 28 height 28
checkbox input "true"
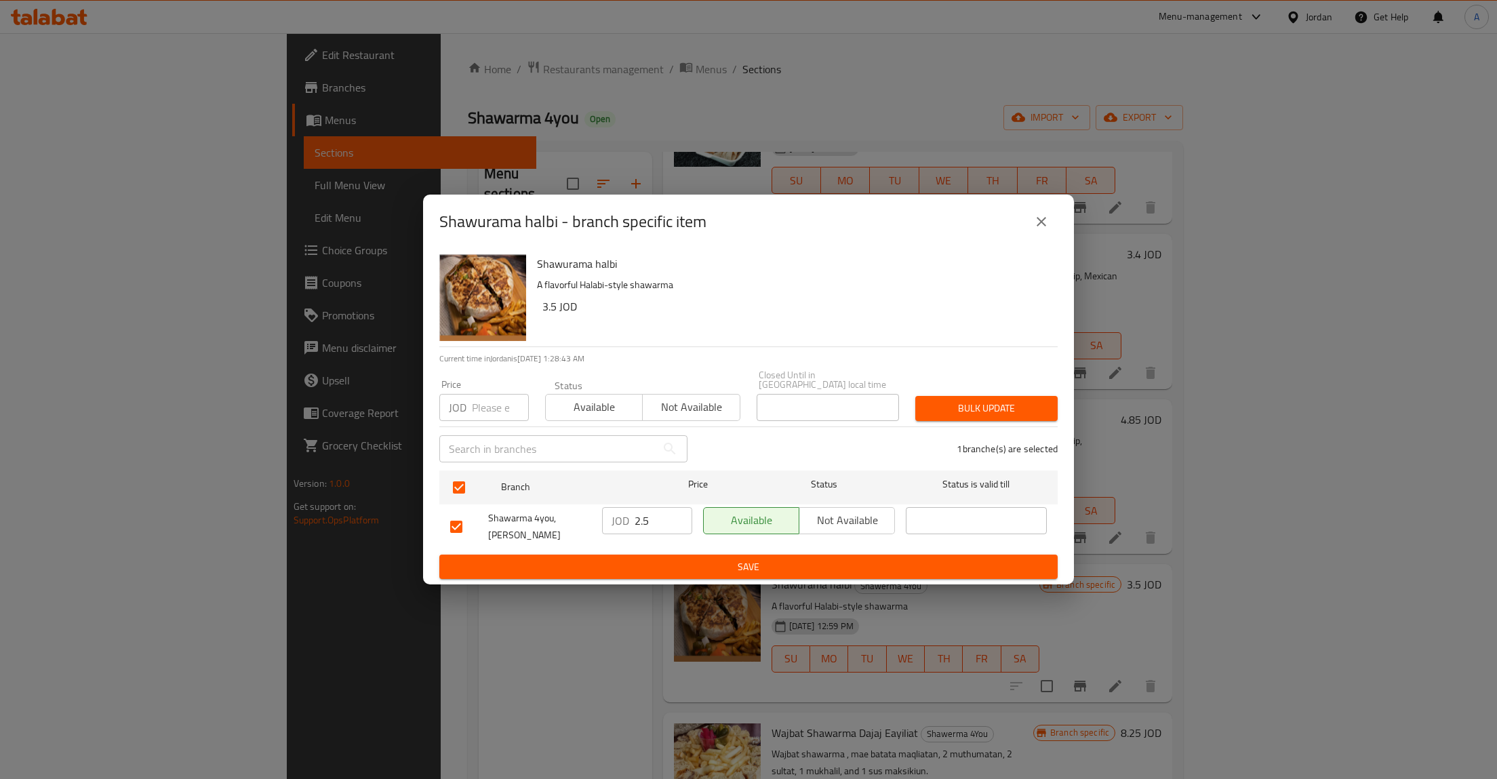
type input "2.5"
click at [679, 527] on input "2.5" at bounding box center [664, 520] width 58 height 27
click at [661, 526] on input "2.5" at bounding box center [664, 520] width 58 height 27
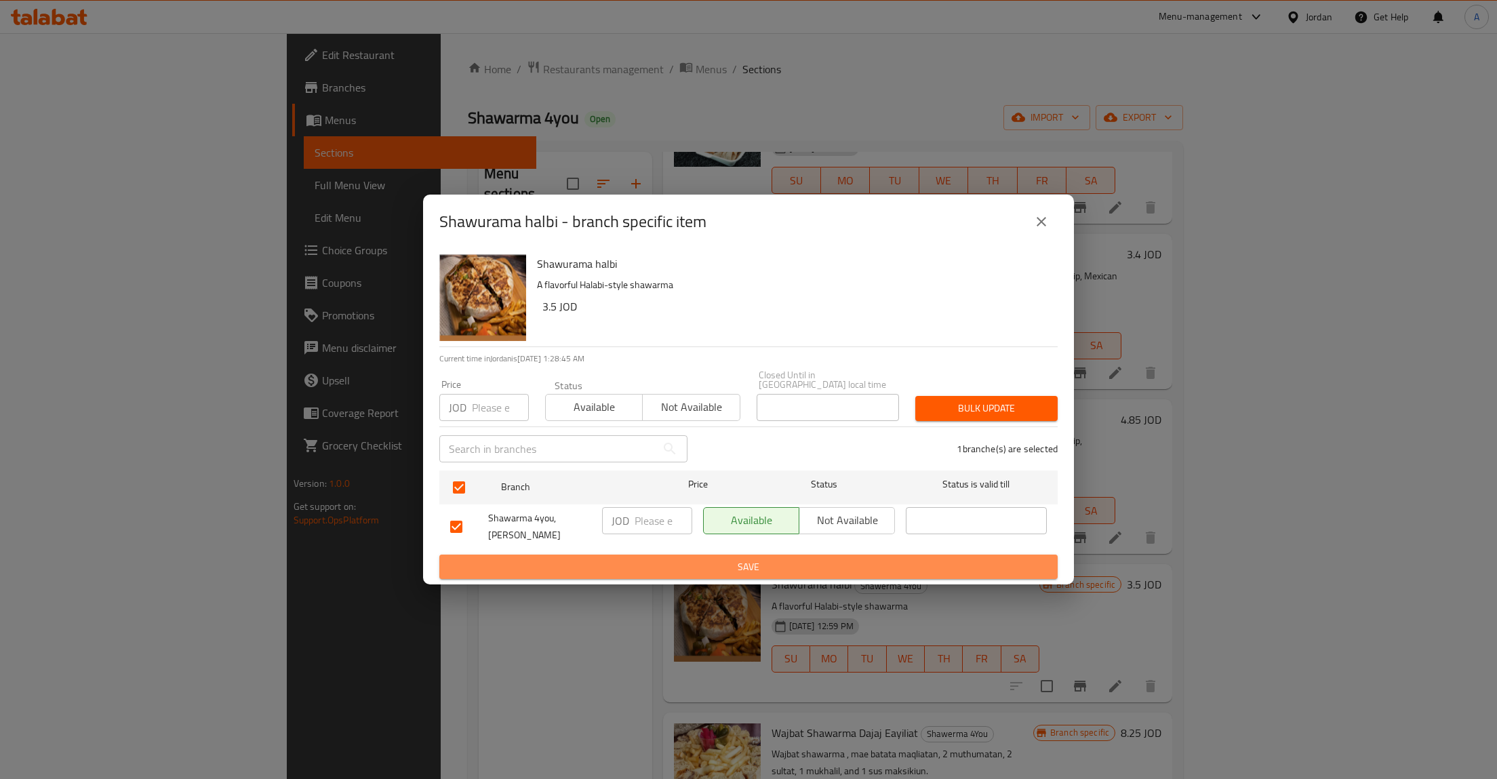
click at [856, 559] on span "Save" at bounding box center [748, 567] width 597 height 17
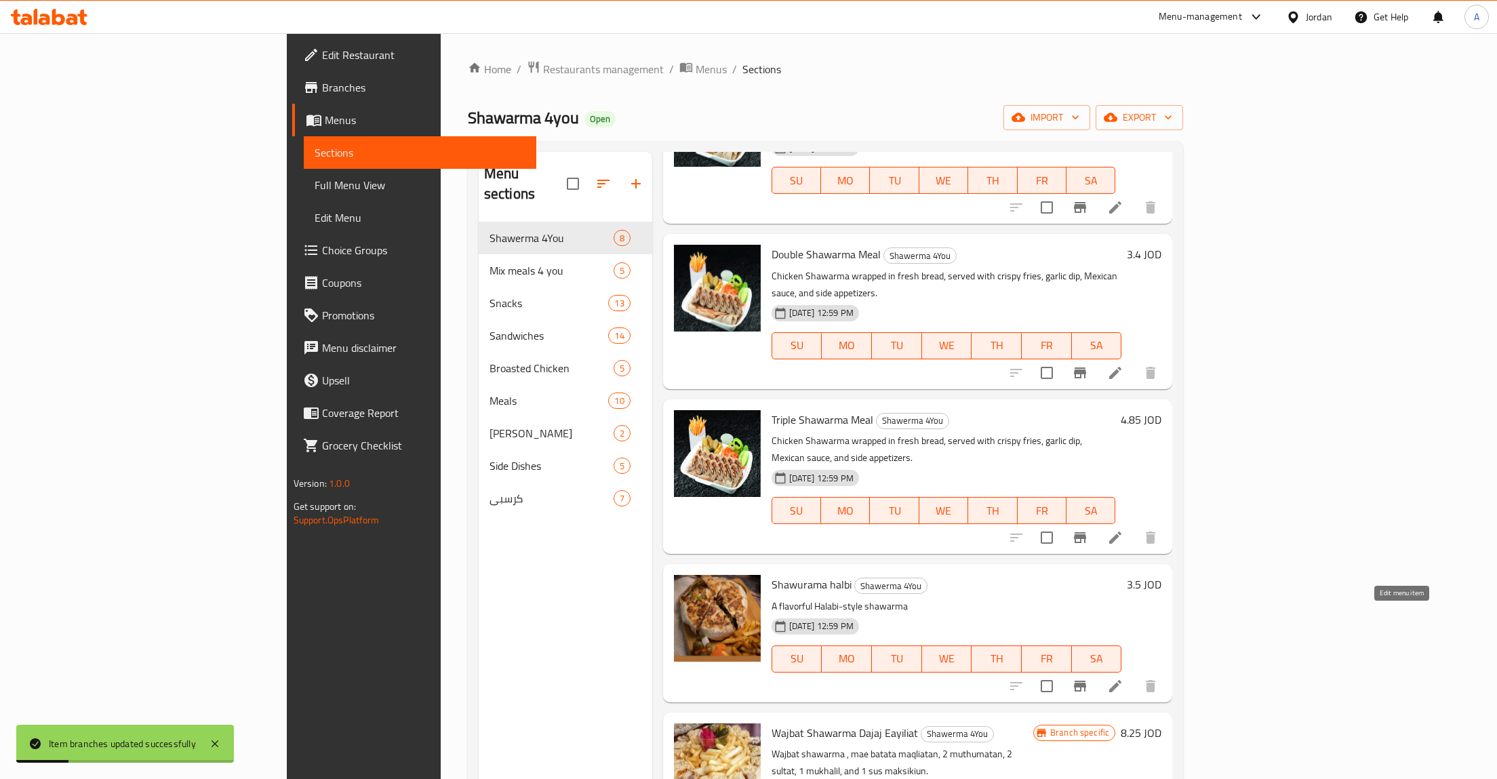
click at [1121, 680] on icon at bounding box center [1115, 686] width 12 height 12
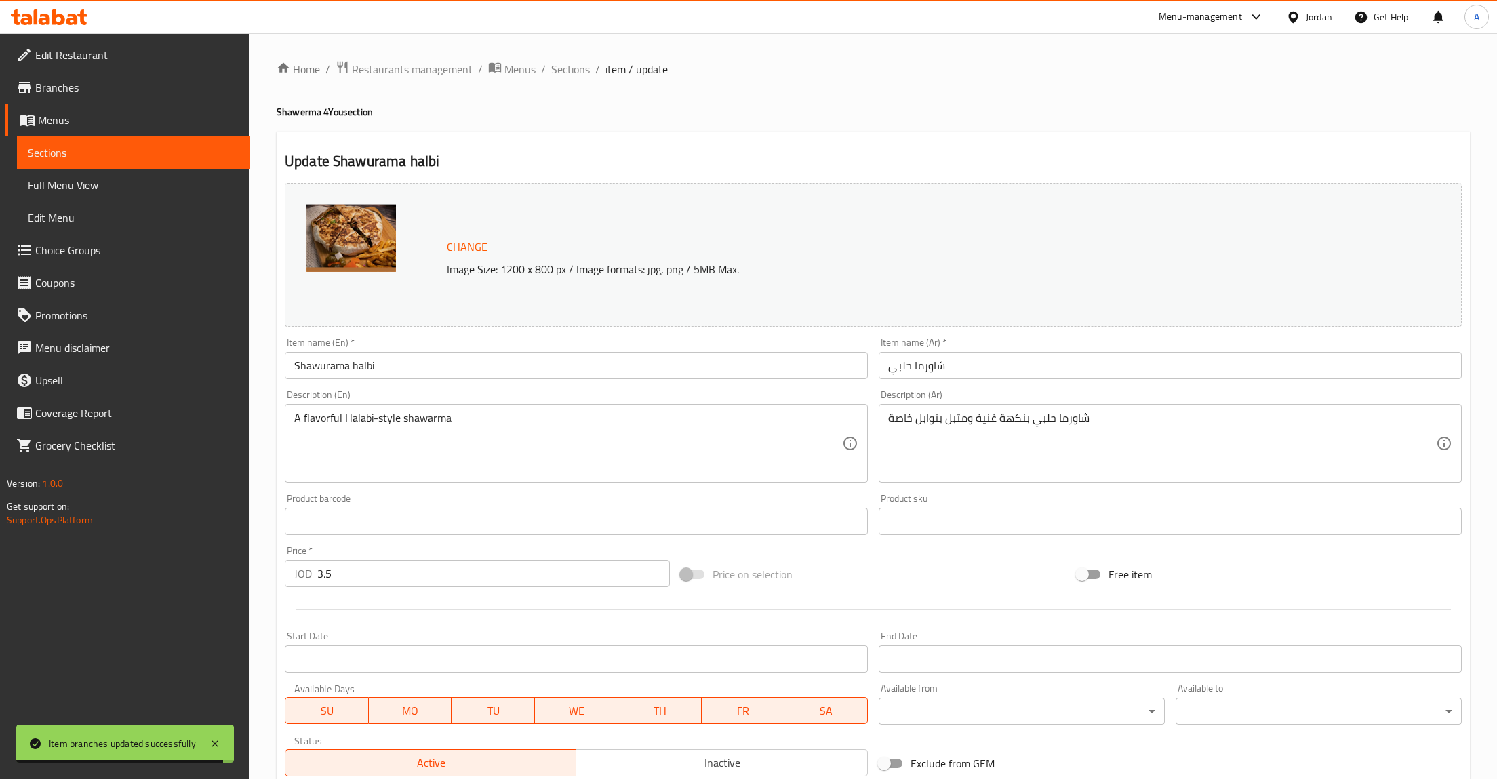
click at [338, 374] on input "Shawurama halbi" at bounding box center [576, 365] width 583 height 27
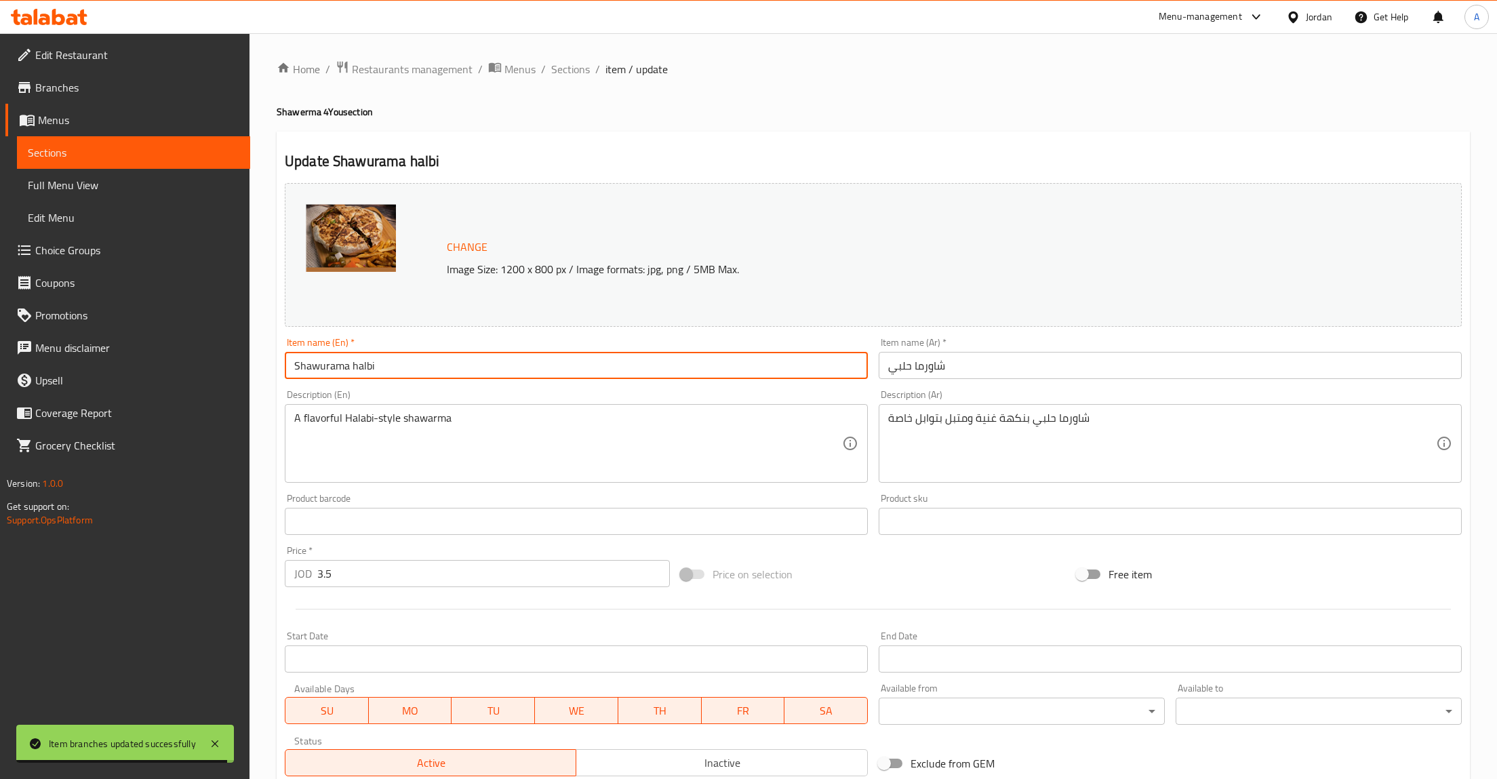
click at [338, 374] on input "Shawurama halbi" at bounding box center [576, 365] width 583 height 27
click at [371, 369] on input "Shawurama halbi" at bounding box center [576, 365] width 583 height 27
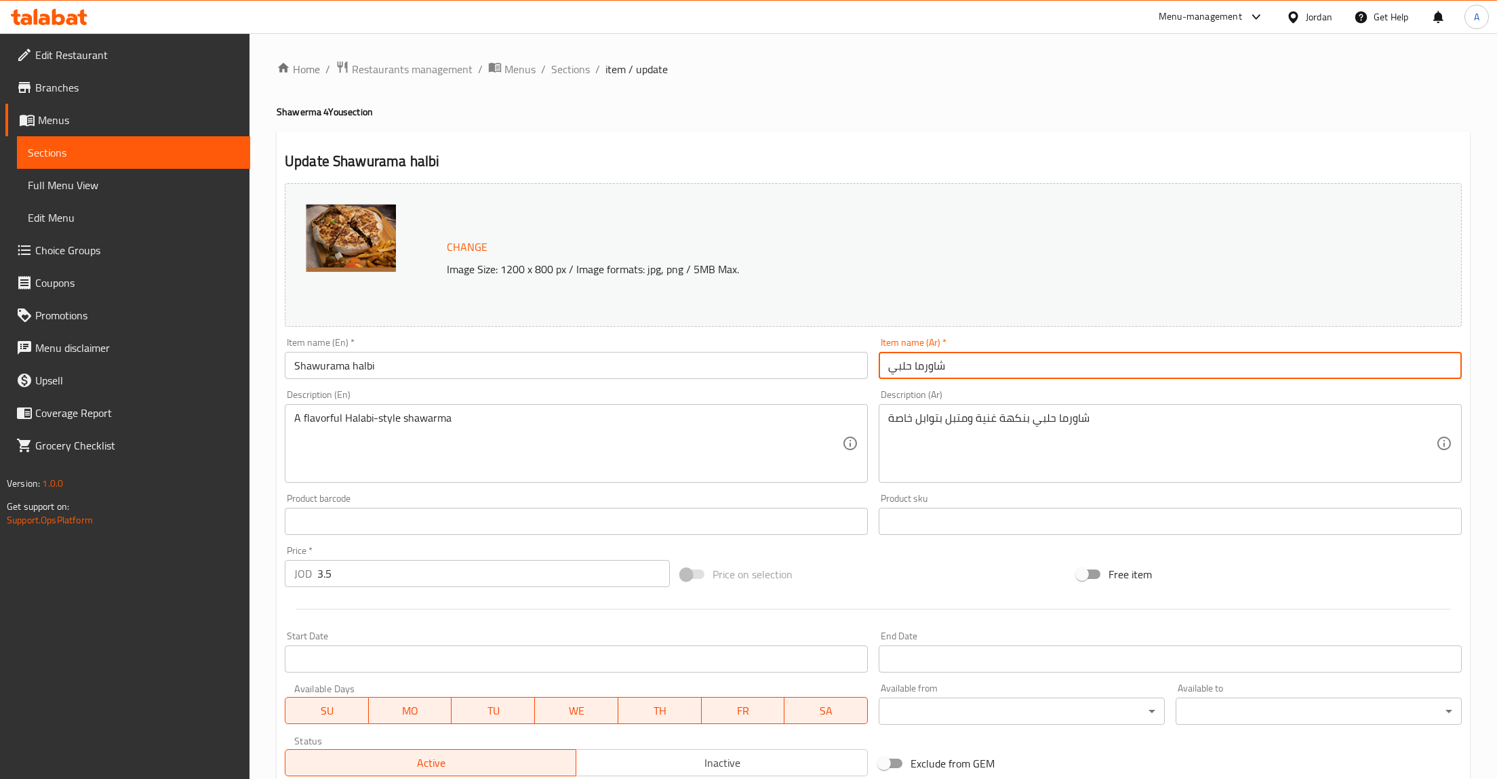
click at [914, 363] on input "شاورما حلبي" at bounding box center [1170, 365] width 583 height 27
click at [479, 369] on input "Shawurama halbi" at bounding box center [576, 365] width 583 height 27
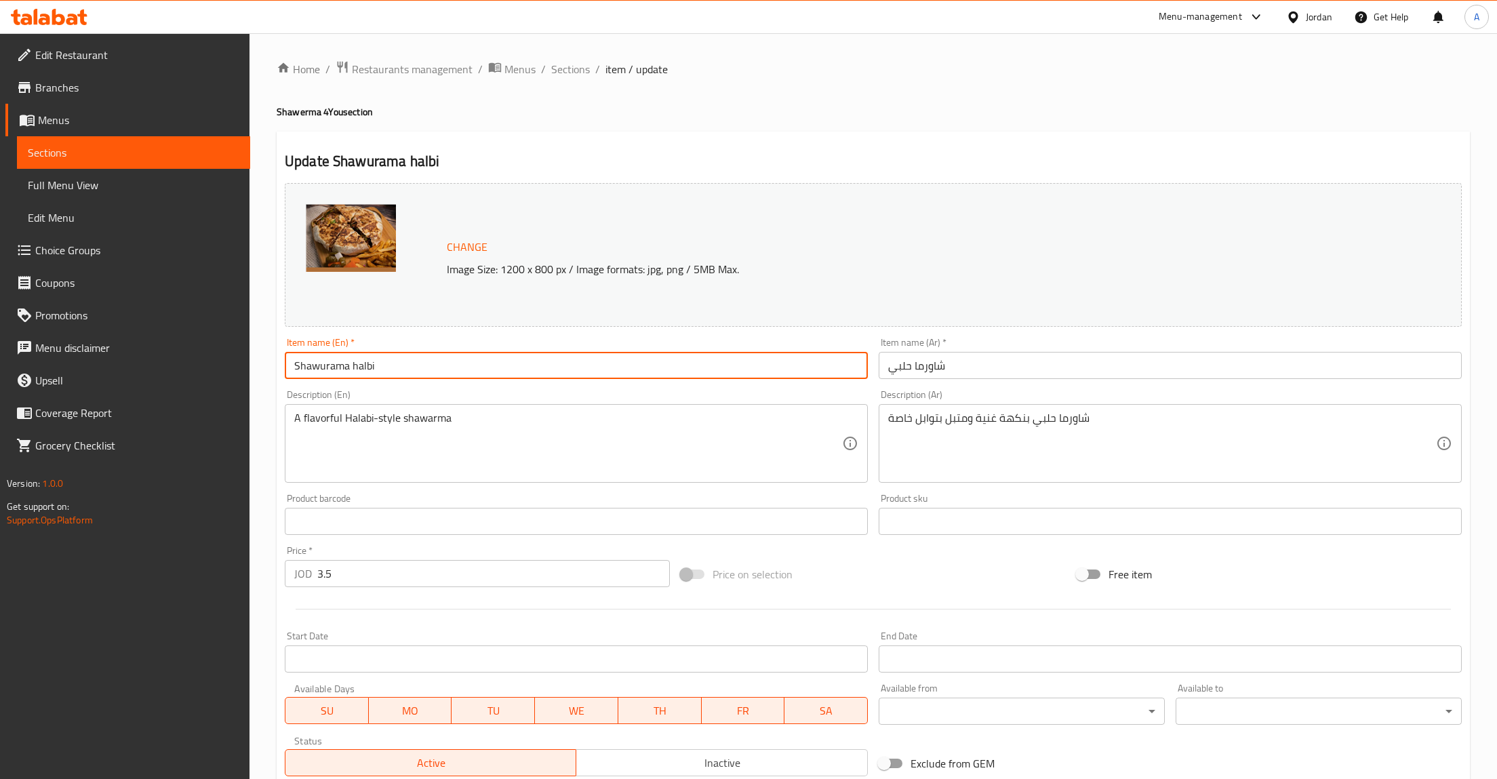
paste input "شاورما حلبي – Halabi Shawarma"
drag, startPoint x: 363, startPoint y: 368, endPoint x: 185, endPoint y: 367, distance: 178.3
click at [285, 368] on input "شاورما حلبي – Halabi Shawarma" at bounding box center [576, 365] width 583 height 27
click at [961, 353] on input "شاورما حلبي" at bounding box center [1170, 365] width 583 height 27
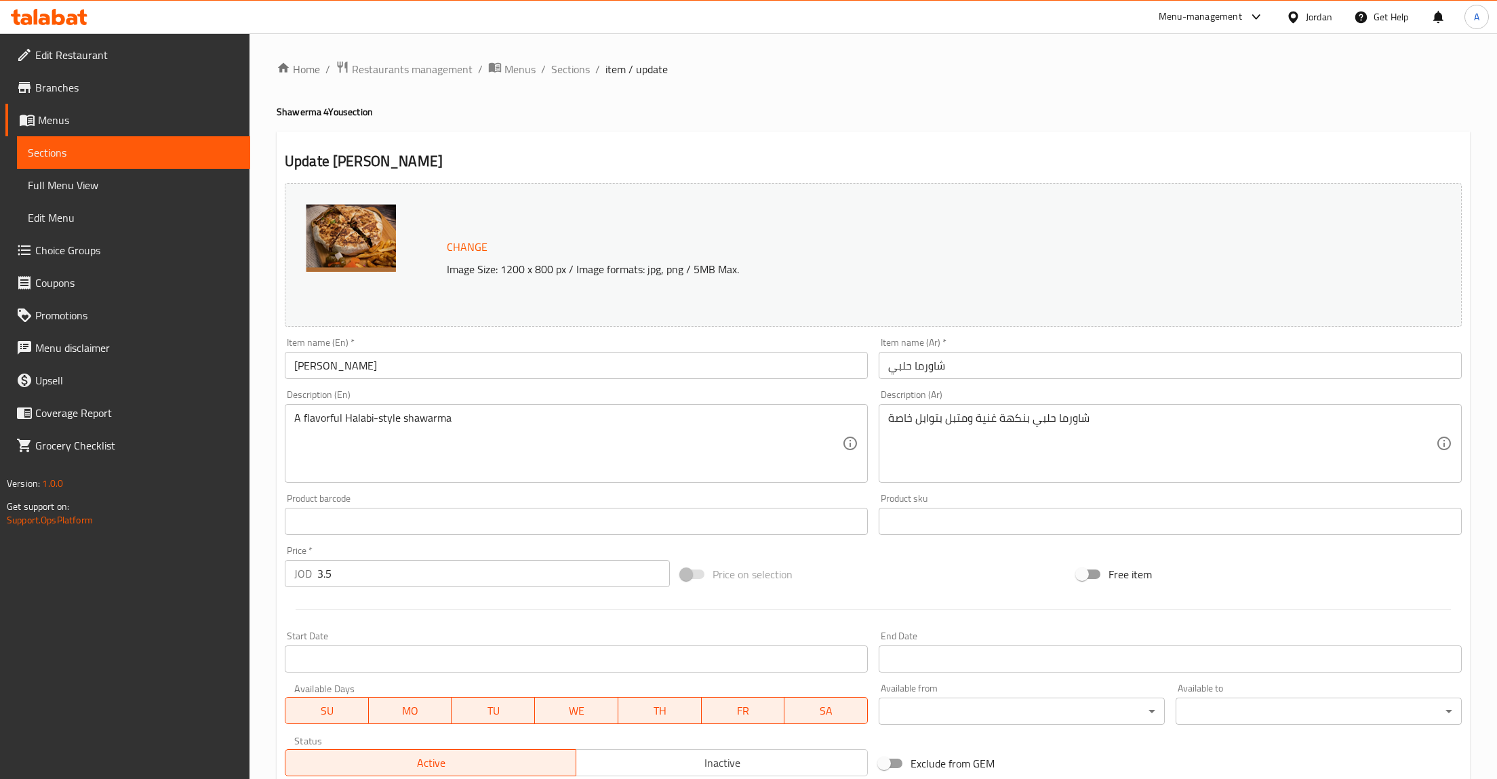
click at [364, 353] on div "Item name (En)   * Halabi Shawarma Item name (En) *" at bounding box center [576, 358] width 583 height 41
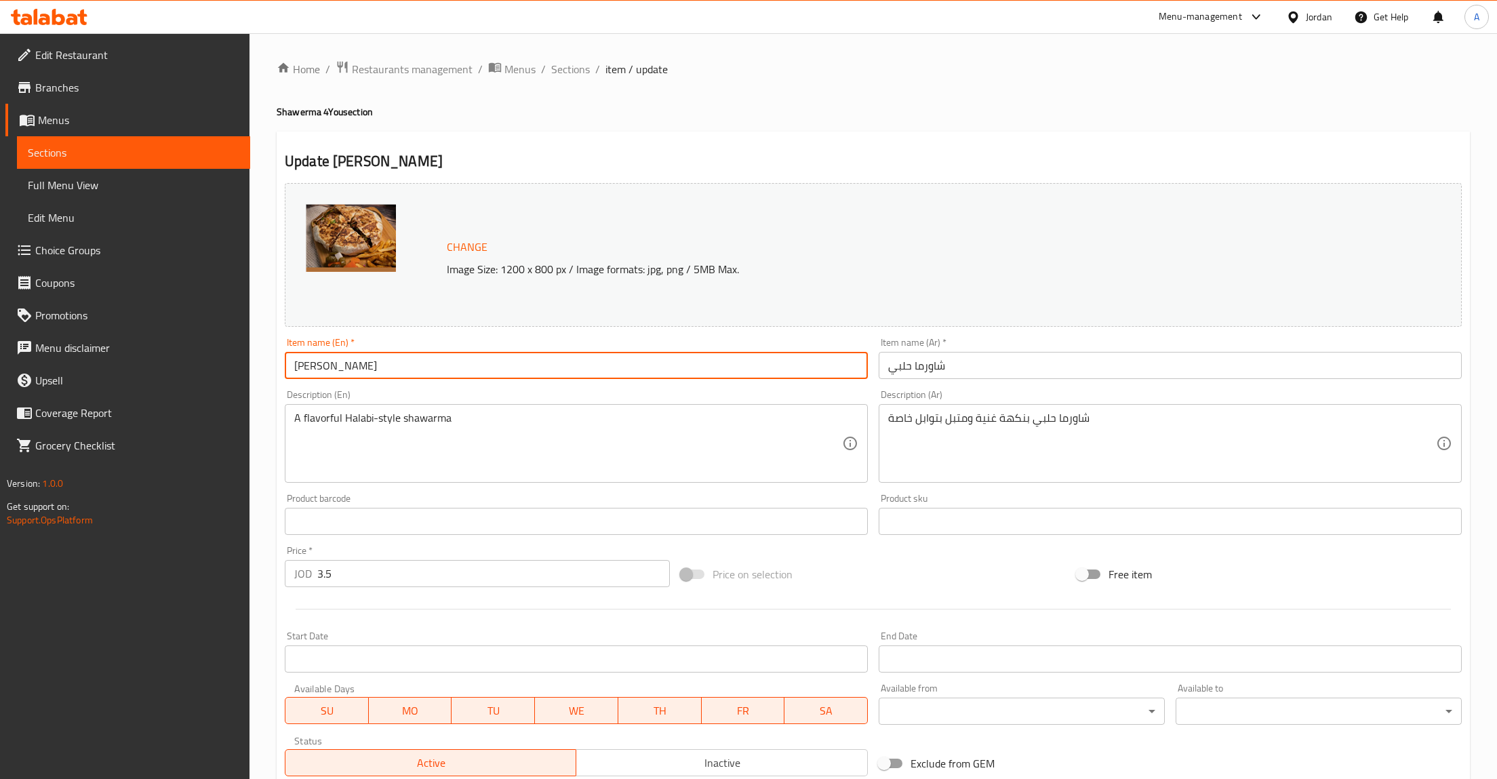
click at [405, 365] on input "Halabi Shawarma" at bounding box center [576, 365] width 583 height 27
type input "Halabi Shawarma Meal"
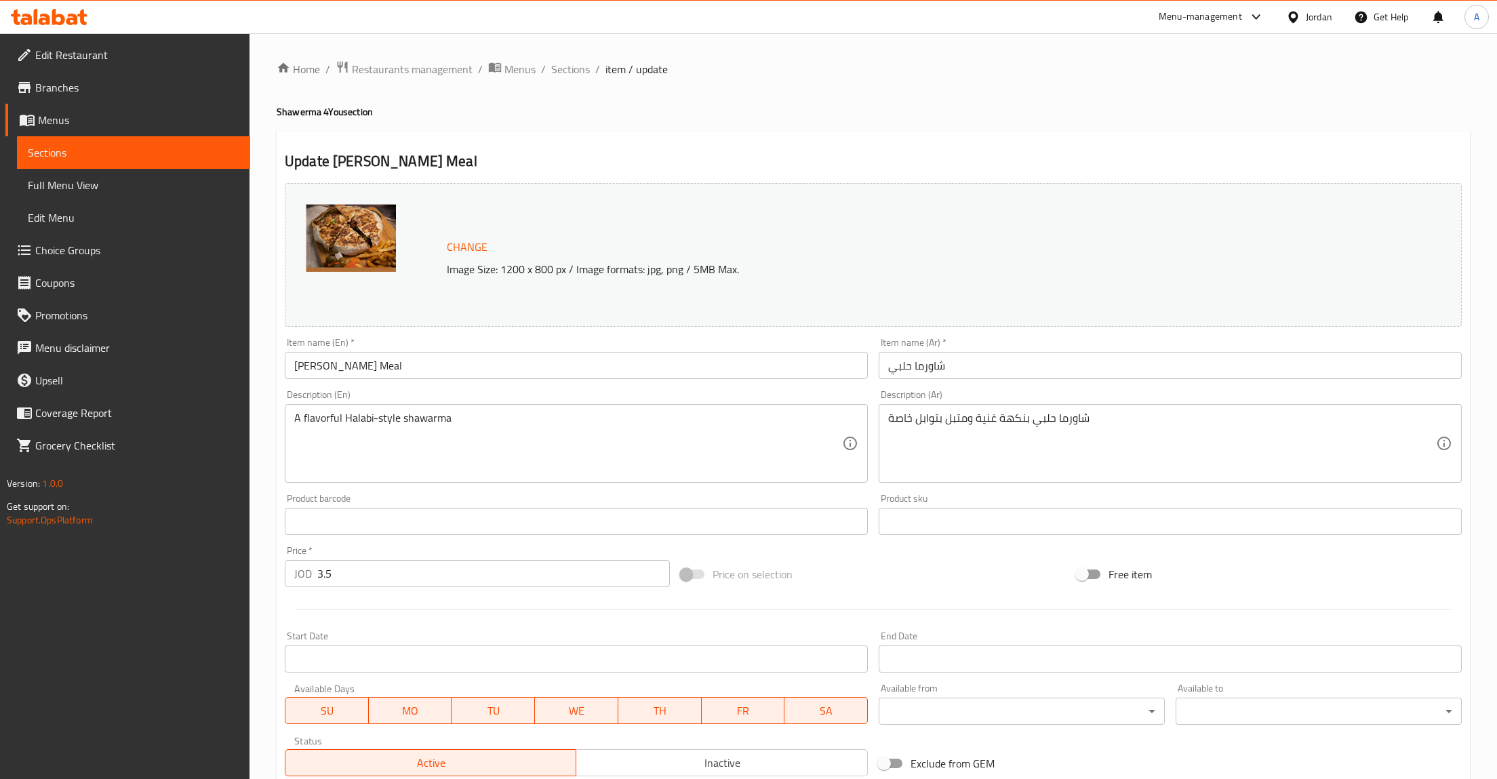
click at [1163, 336] on div "Change Image Size: 1200 x 800 px / Image formats: jpg, png / 5MB Max. Item name…" at bounding box center [873, 480] width 1188 height 604
click at [1144, 361] on input "شاورما حلبي" at bounding box center [1170, 365] width 583 height 27
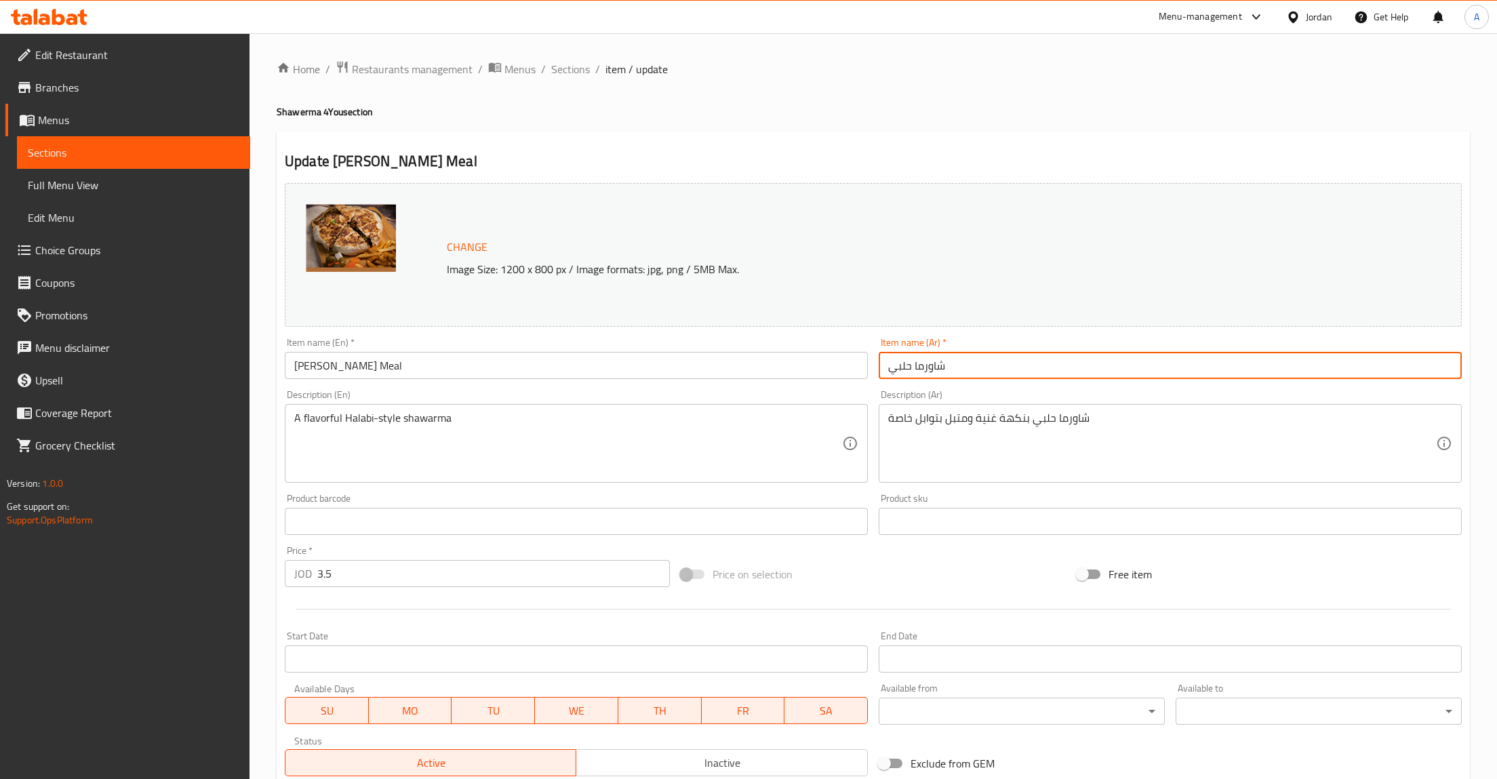
click at [952, 362] on input "شاورما حلبي" at bounding box center [1170, 365] width 583 height 27
paste input "شاورما حلبي"
type input "وجبة شاورما حلبي"
click at [966, 517] on input "text" at bounding box center [1170, 521] width 583 height 27
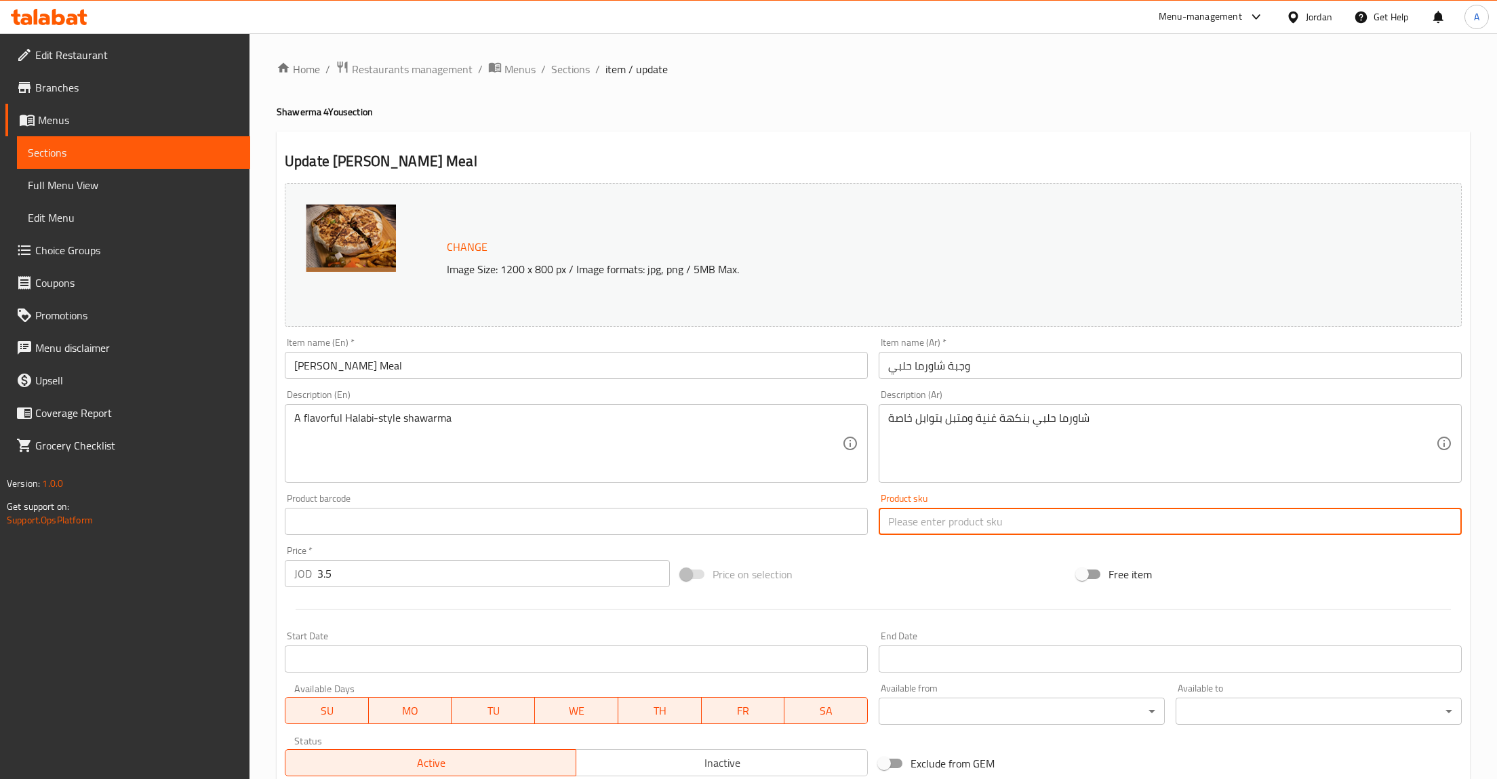
click at [1051, 439] on textarea "شاورما حلبي بنكهة غنية ومتبل بتوابل خاصة" at bounding box center [1162, 443] width 548 height 64
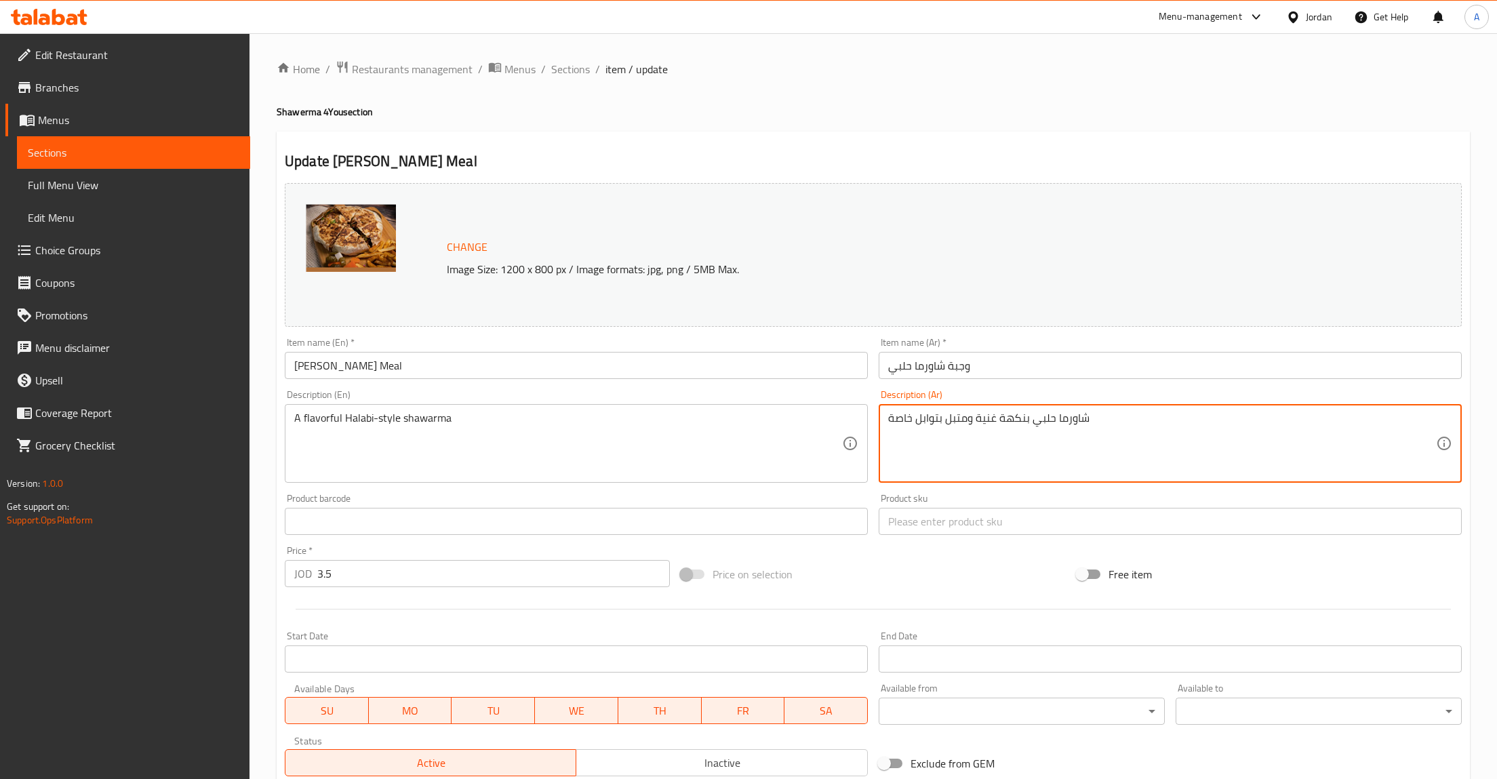
paste textarea "جاج على الطريقة الحلبيّة، متبّلة بنكهات مميزة، تُقدَّم مع بطاطا مقلية، صوصات لذ…"
drag, startPoint x: 1020, startPoint y: 418, endPoint x: 955, endPoint y: 422, distance: 65.3
click at [955, 422] on textarea "شاورما دجاج على الطريقة الحلبيّة، متبّلة بنكهات مميزة، تُقدَّم مع بطاطا مقلية، …" at bounding box center [1162, 443] width 548 height 64
type textarea "شاورما دجاج على الطريقة الحلبيّة، متبّلة بنكهات مميزة، تُقدَّم مع بطاطا مقلية و…"
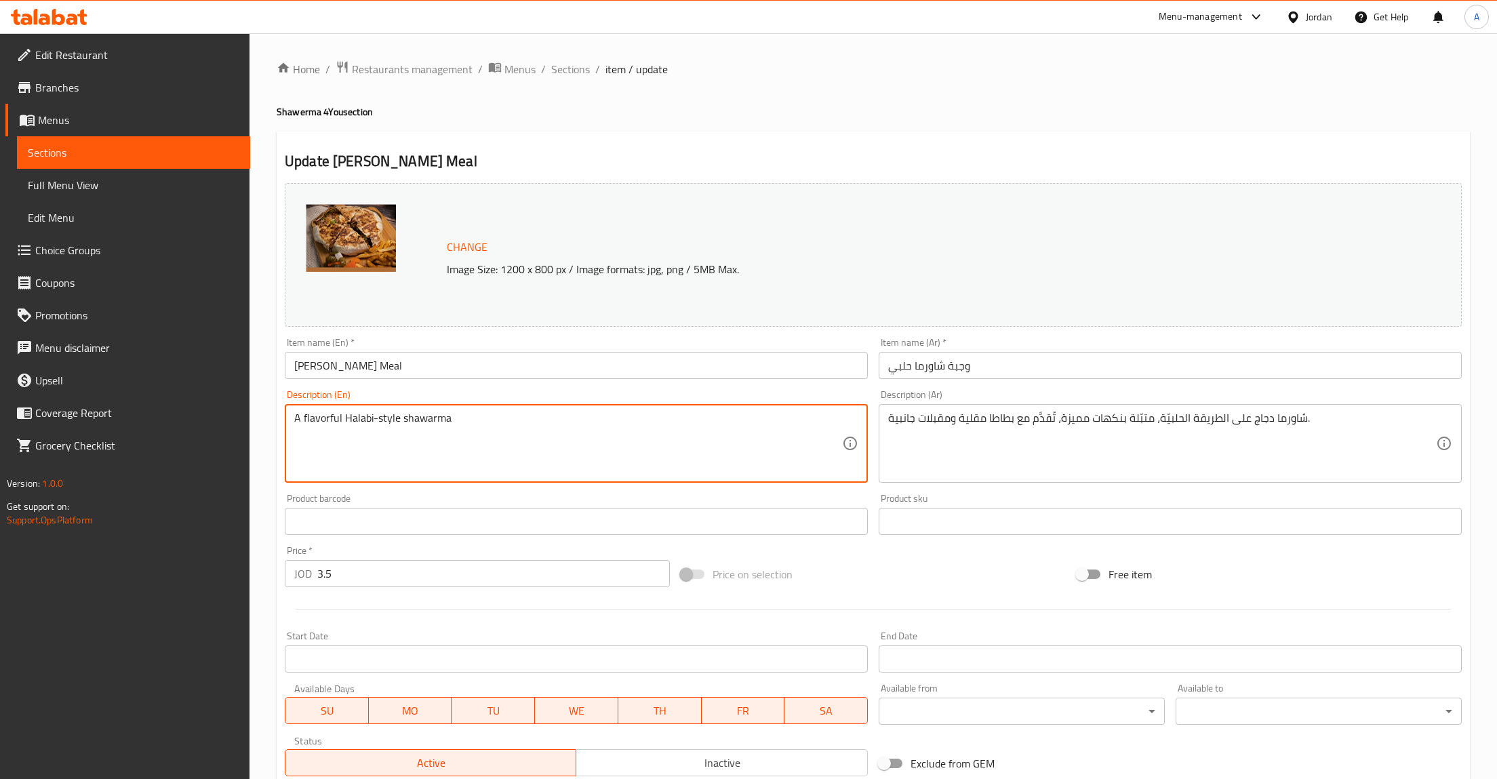
click at [538, 417] on textarea "A flavorful Halabi-style shawarma" at bounding box center [568, 443] width 548 height 64
click at [603, 409] on div "A flavorful Halabi-style shawarma Description (En)" at bounding box center [576, 443] width 583 height 79
paste textarea "Halabi-style chicken shawarma, seasoned with distinctive flavors, served with c…"
type textarea "Halabi-style chicken shawarma, seasoned with distinctive flavors, served with c…"
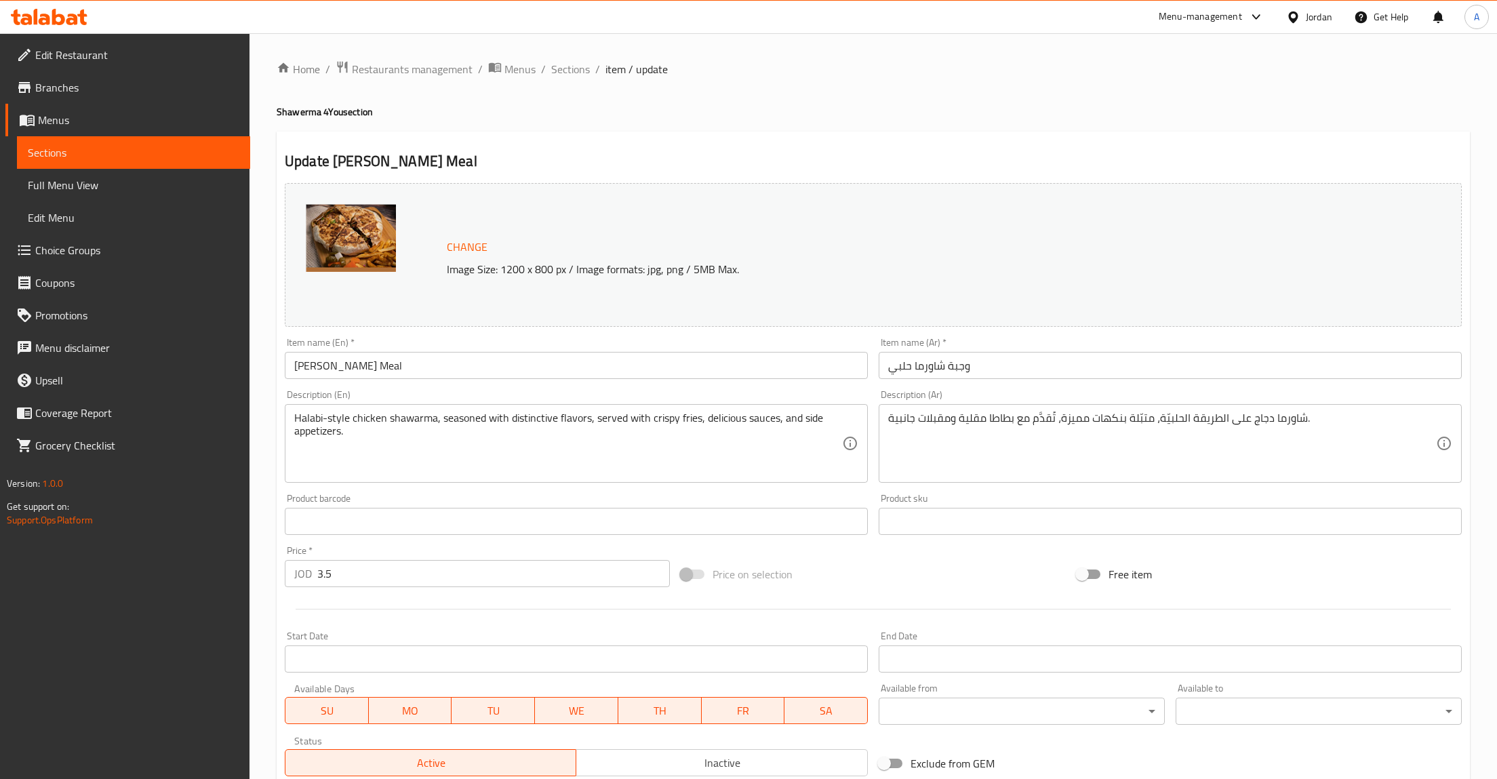
drag, startPoint x: 456, startPoint y: 491, endPoint x: 400, endPoint y: 458, distance: 65.1
click at [453, 489] on div "Product barcode Product barcode" at bounding box center [576, 514] width 594 height 52
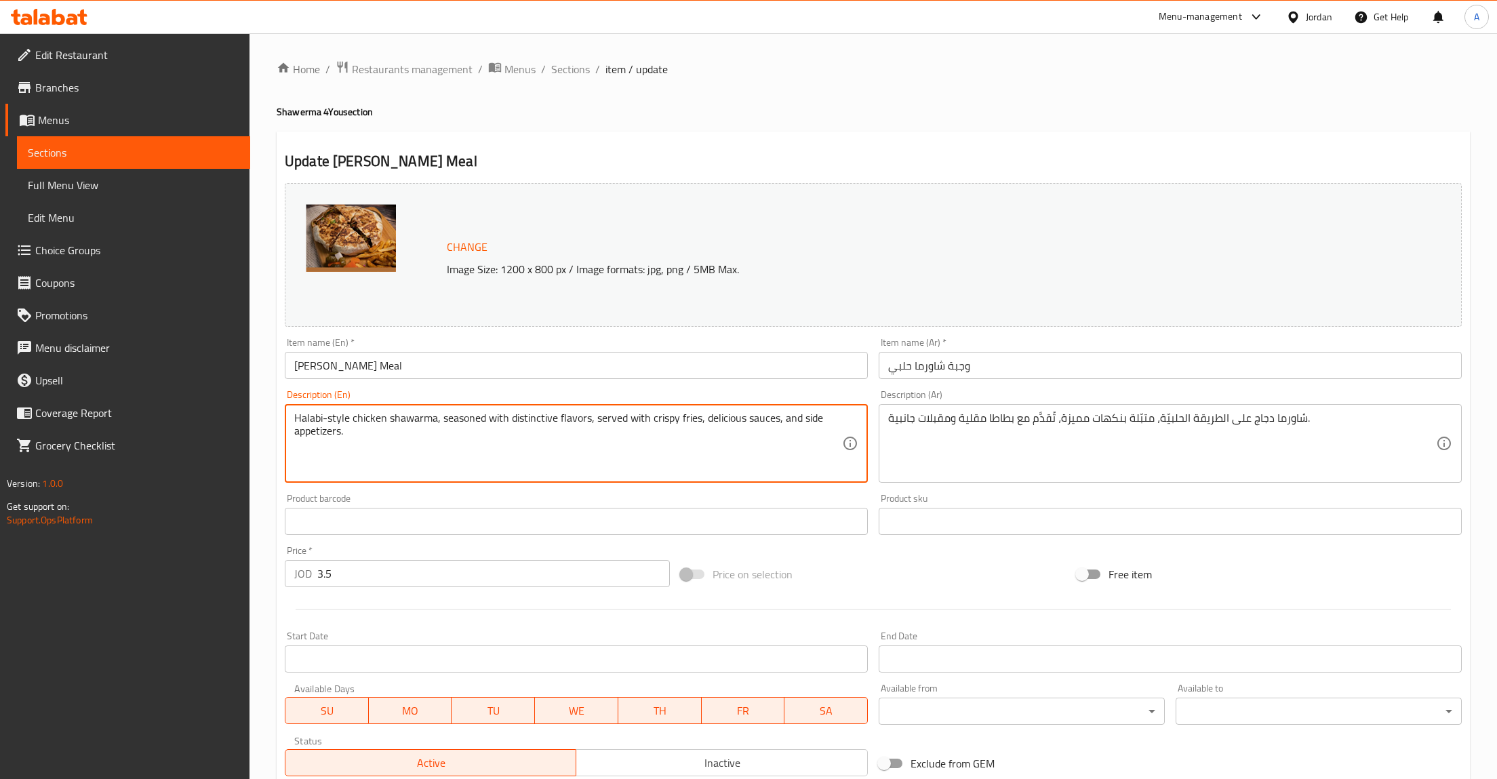
click at [1026, 549] on div "Change Image Size: 1200 x 800 px / Image formats: jpg, png / 5MB Max. Item name…" at bounding box center [873, 480] width 1188 height 604
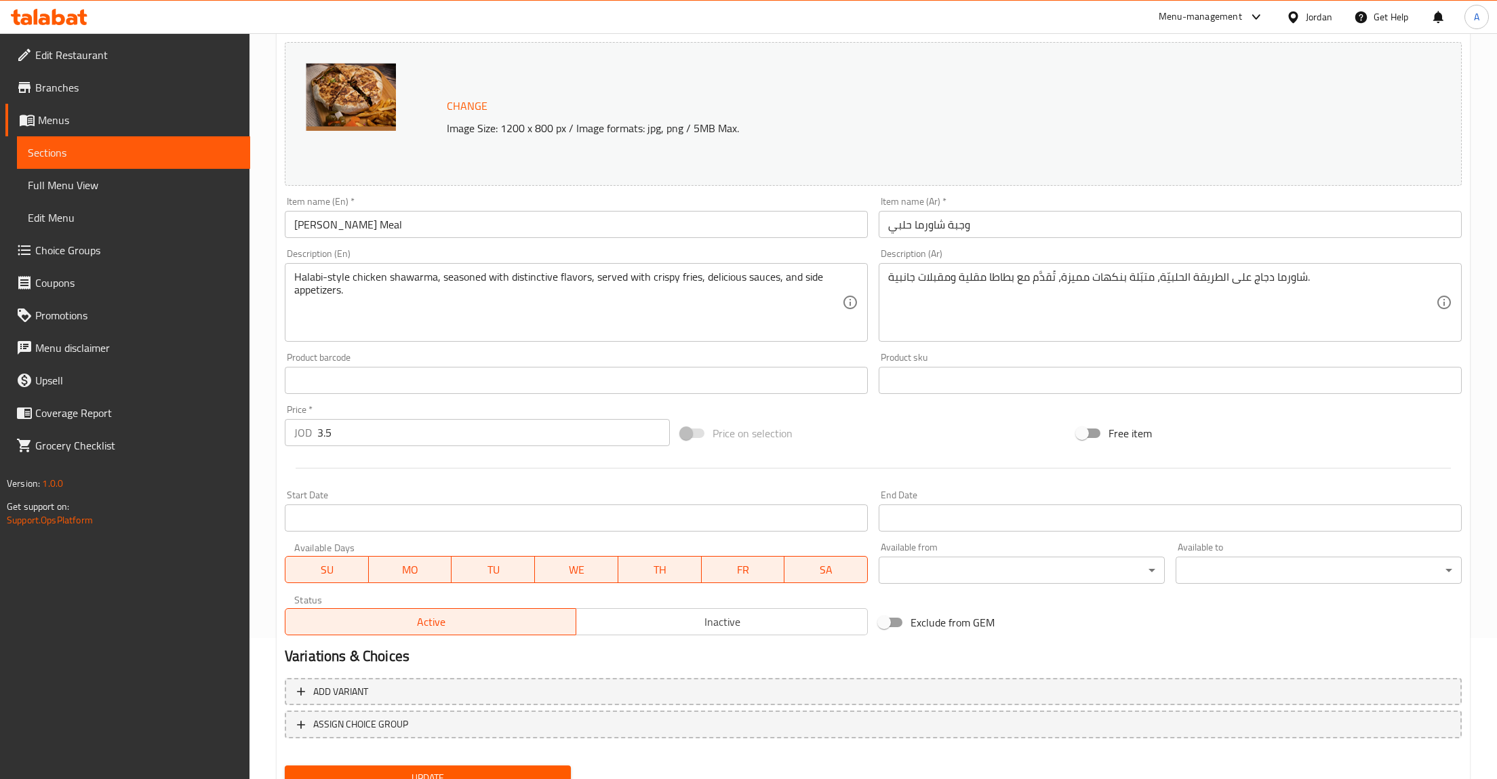
scroll to position [197, 0]
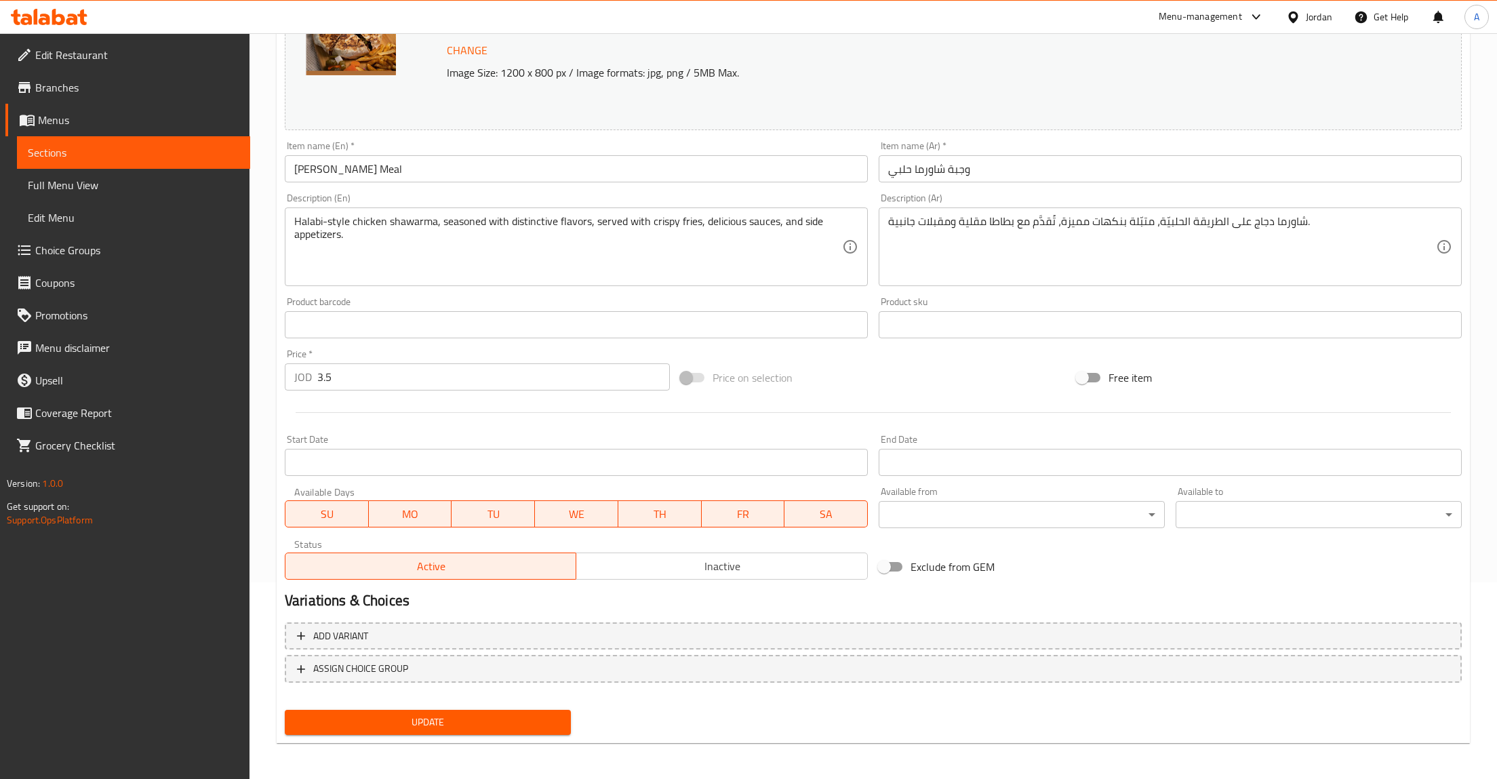
click at [479, 717] on span "Update" at bounding box center [428, 722] width 264 height 17
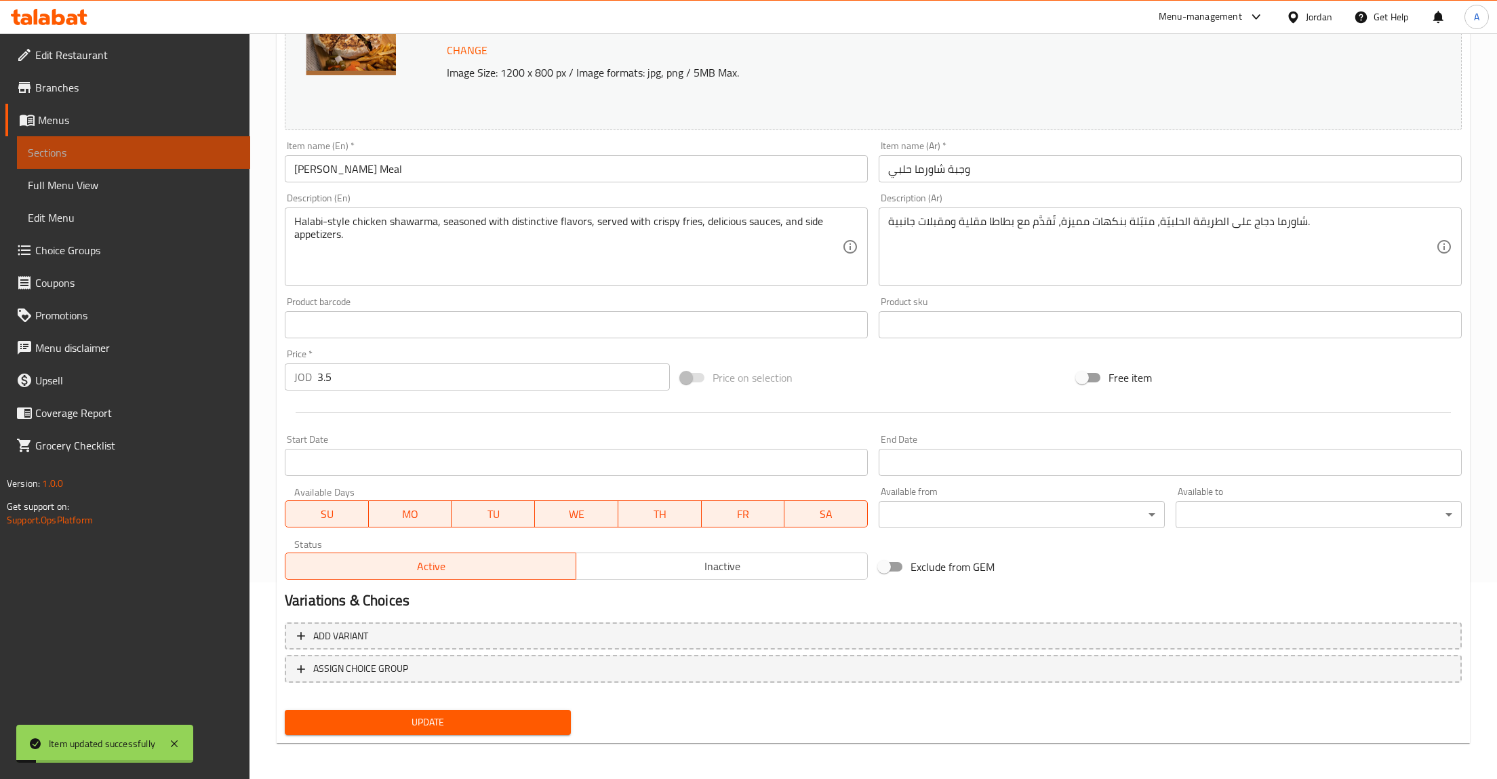
click at [94, 136] on link "Sections" at bounding box center [133, 152] width 233 height 33
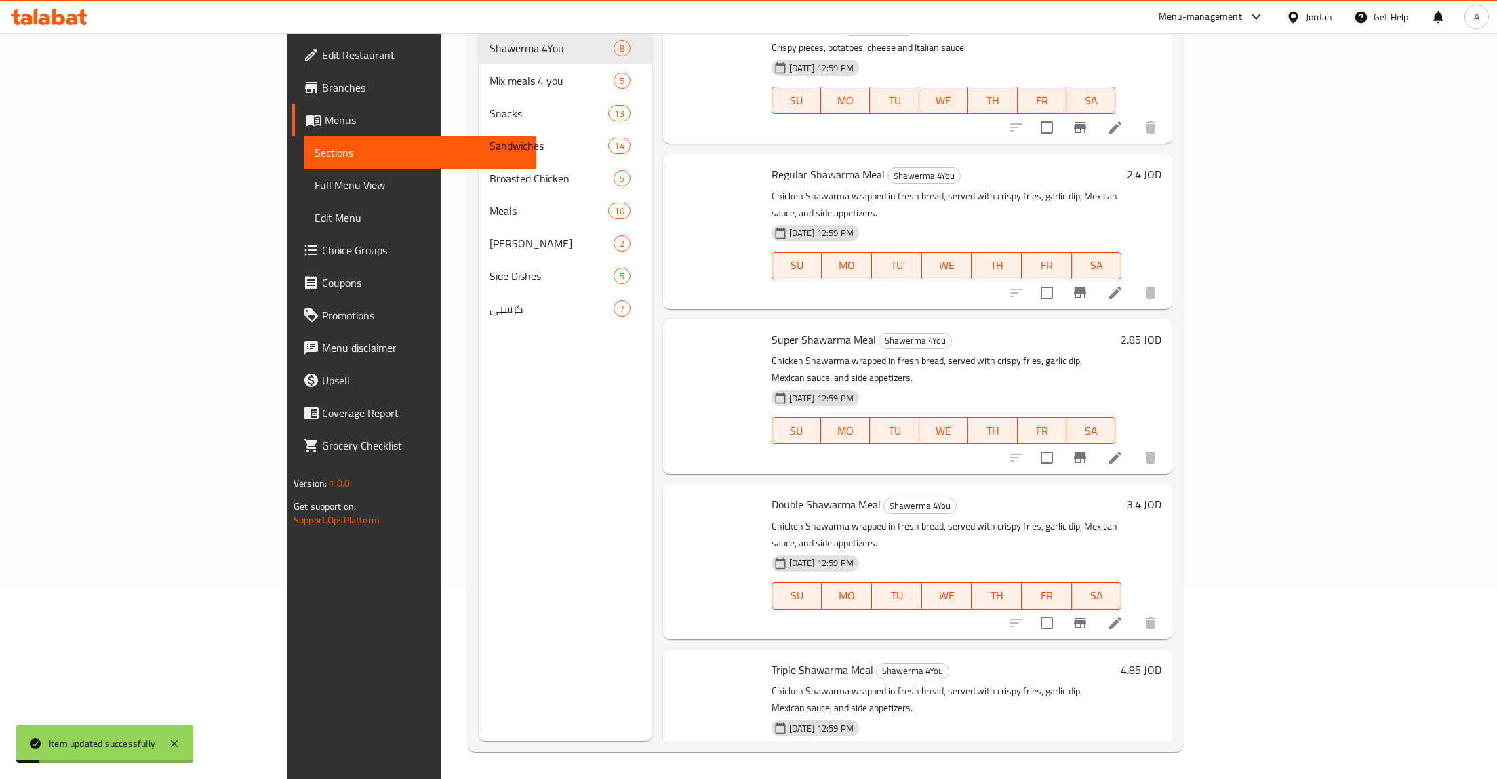
scroll to position [190, 0]
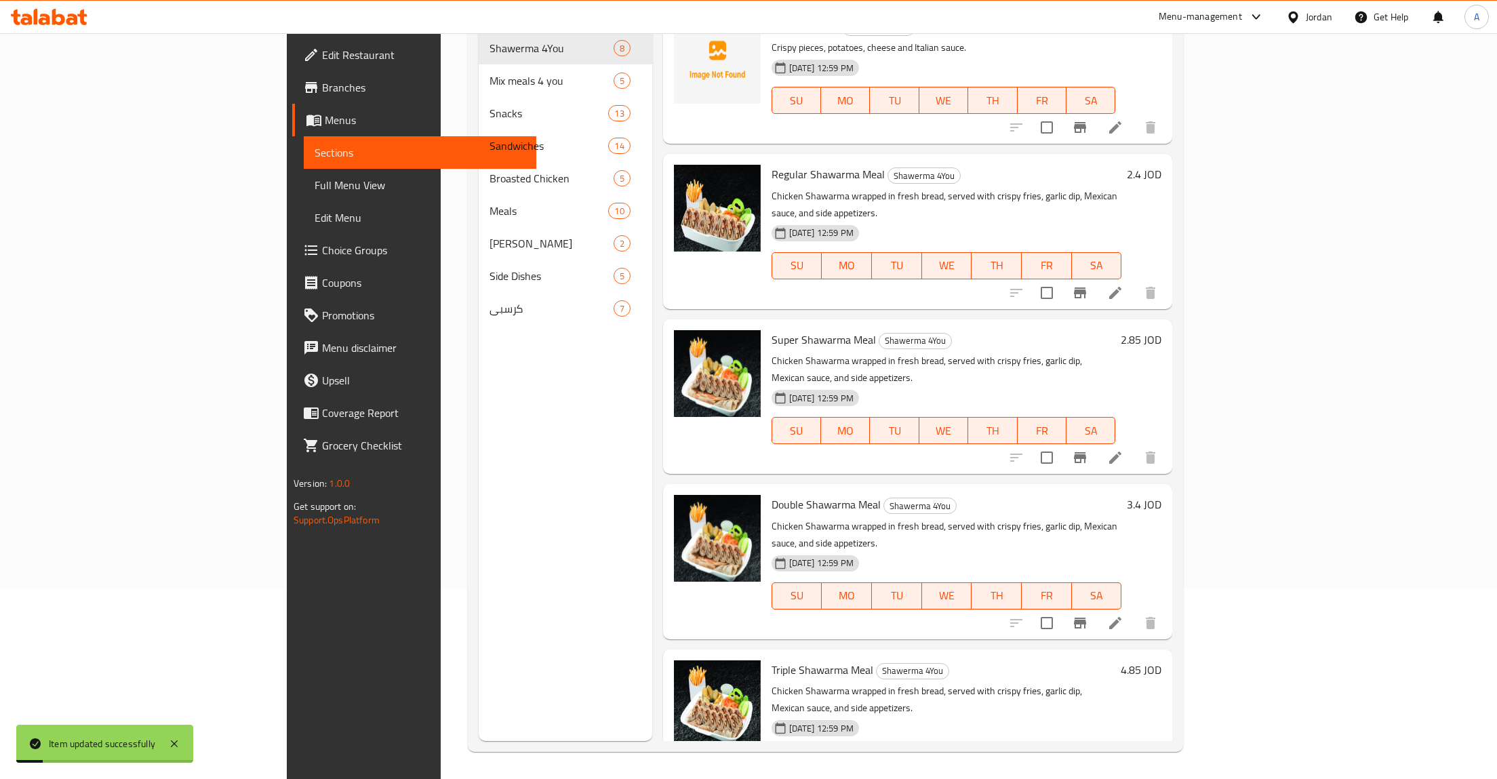
click at [315, 148] on span "Sections" at bounding box center [421, 152] width 212 height 16
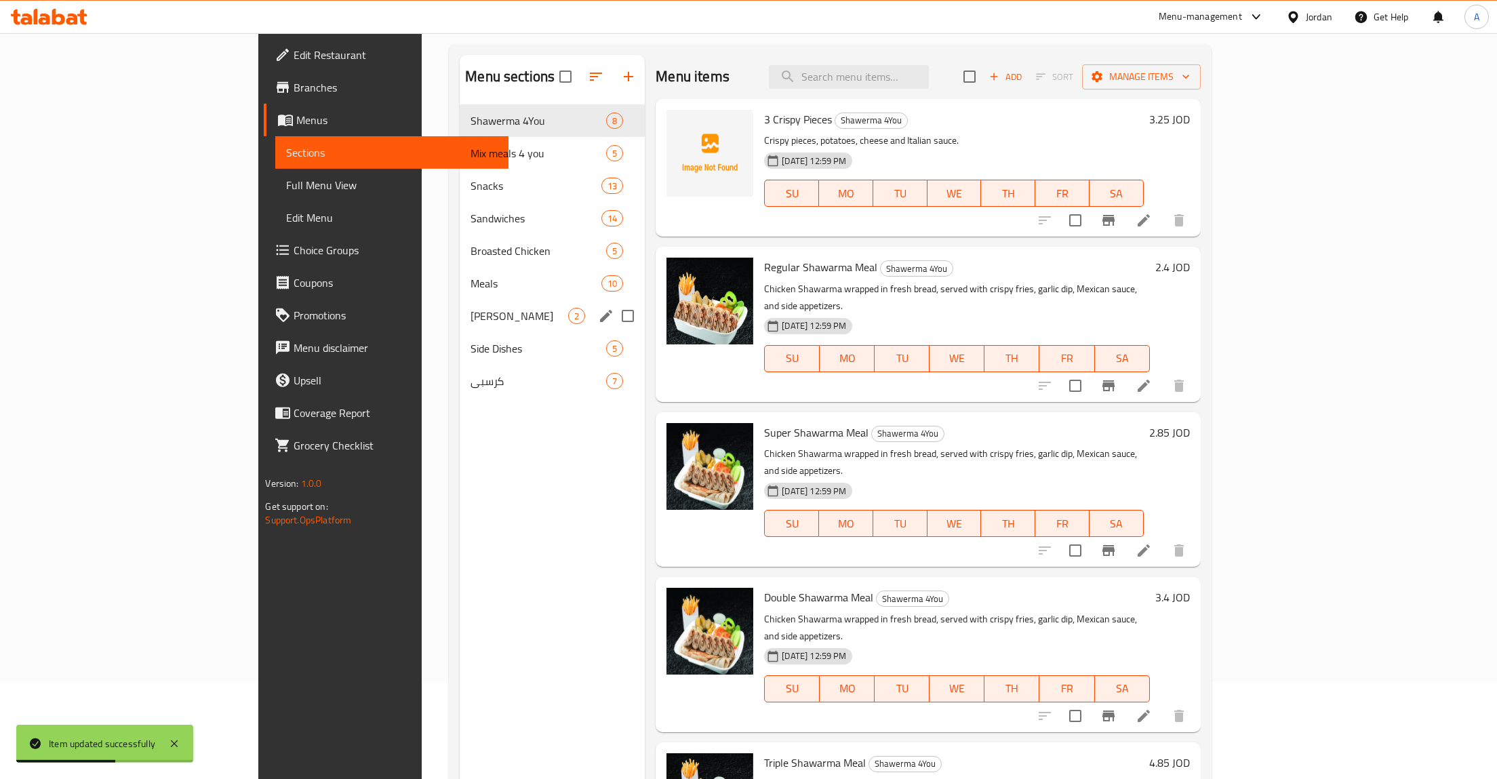
scroll to position [49, 0]
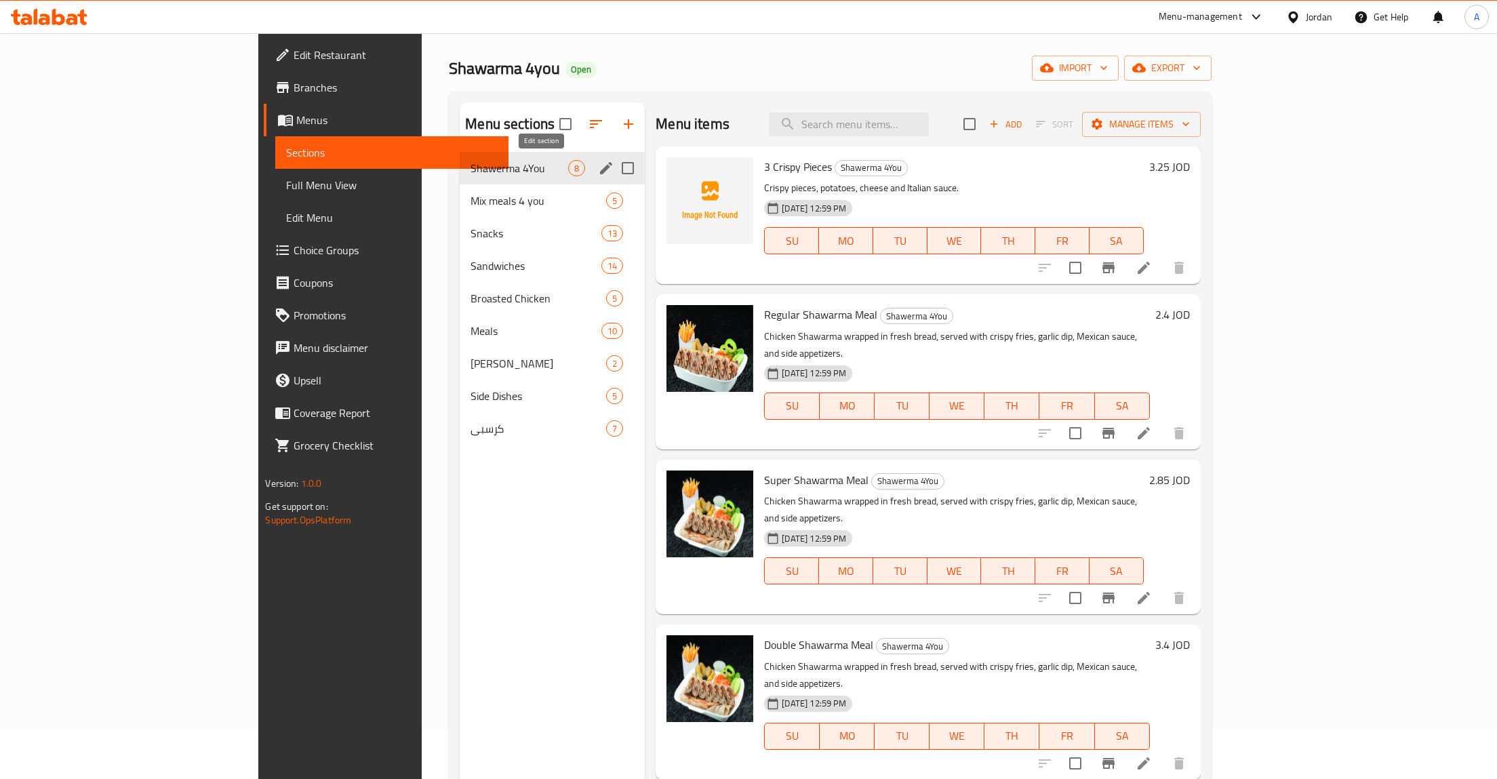
click at [596, 162] on div "Menu sections" at bounding box center [606, 168] width 20 height 20
click at [600, 170] on icon "edit" at bounding box center [606, 168] width 12 height 12
click at [598, 162] on icon "edit" at bounding box center [606, 168] width 16 height 16
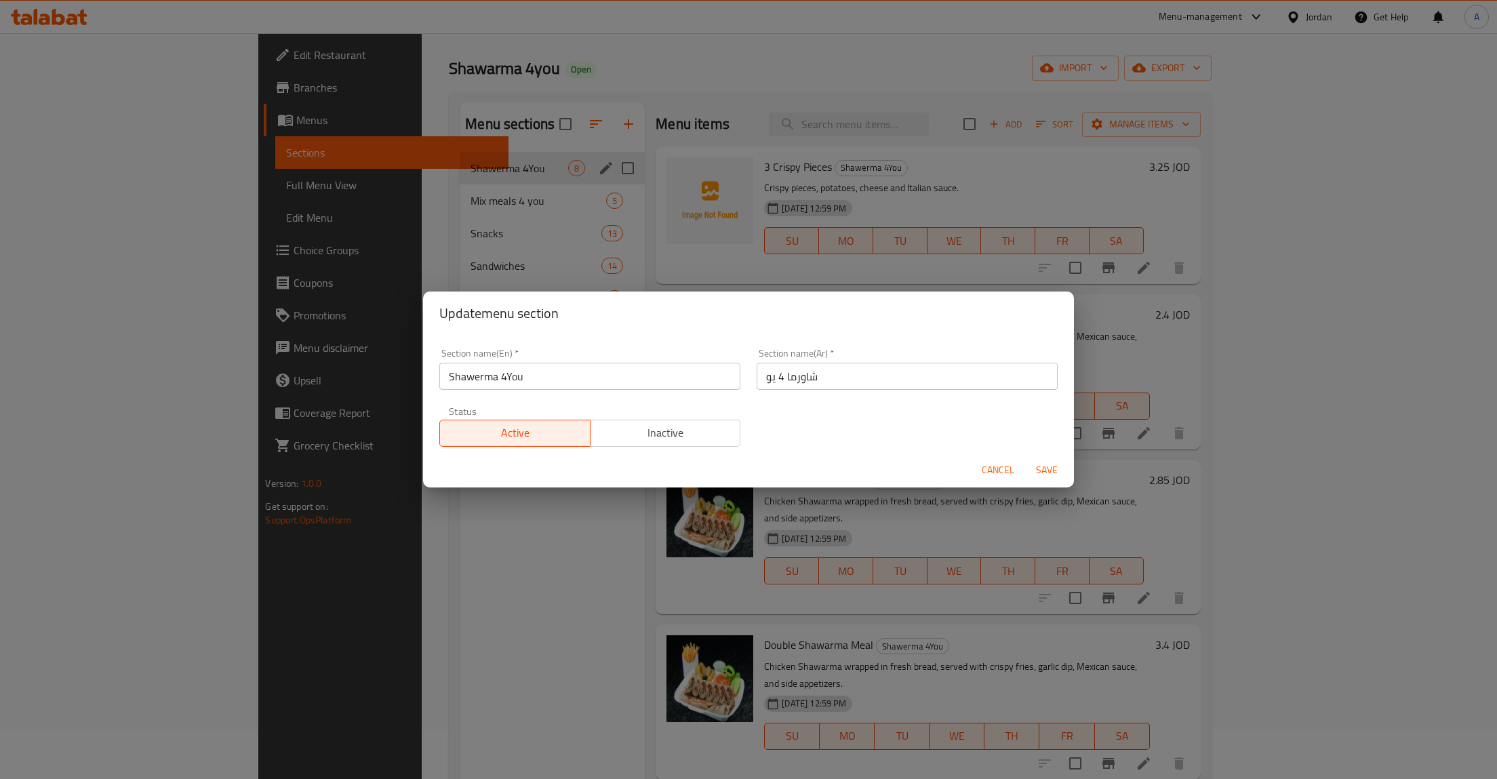
click at [469, 376] on input "Shawerma 4You" at bounding box center [589, 376] width 301 height 27
paste input "arma"
type input "Shawarma 4You"
click at [776, 374] on input "شاورما 4 يو" at bounding box center [907, 376] width 301 height 27
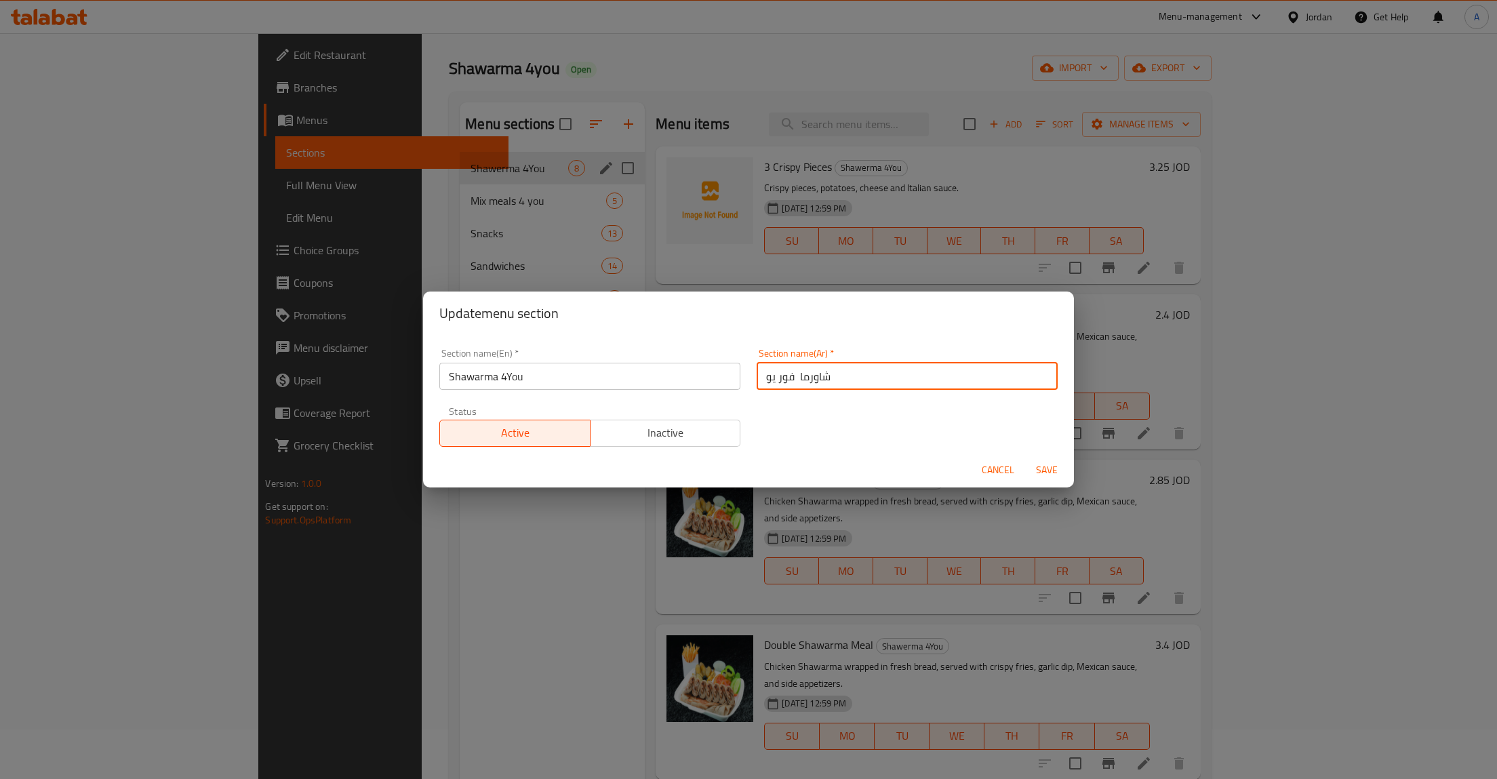
type input "شاورما فور يو"
click at [1050, 462] on span "Save" at bounding box center [1046, 470] width 33 height 17
